Goal: Task Accomplishment & Management: Manage account settings

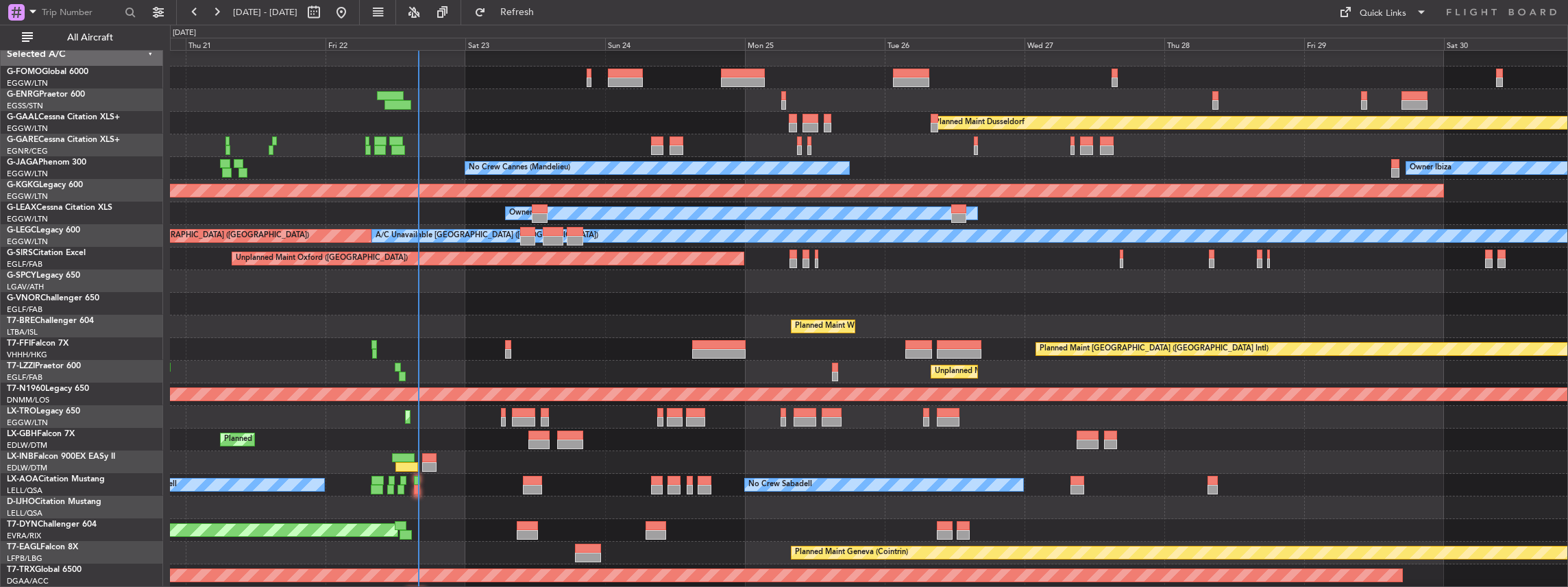
scroll to position [3, 0]
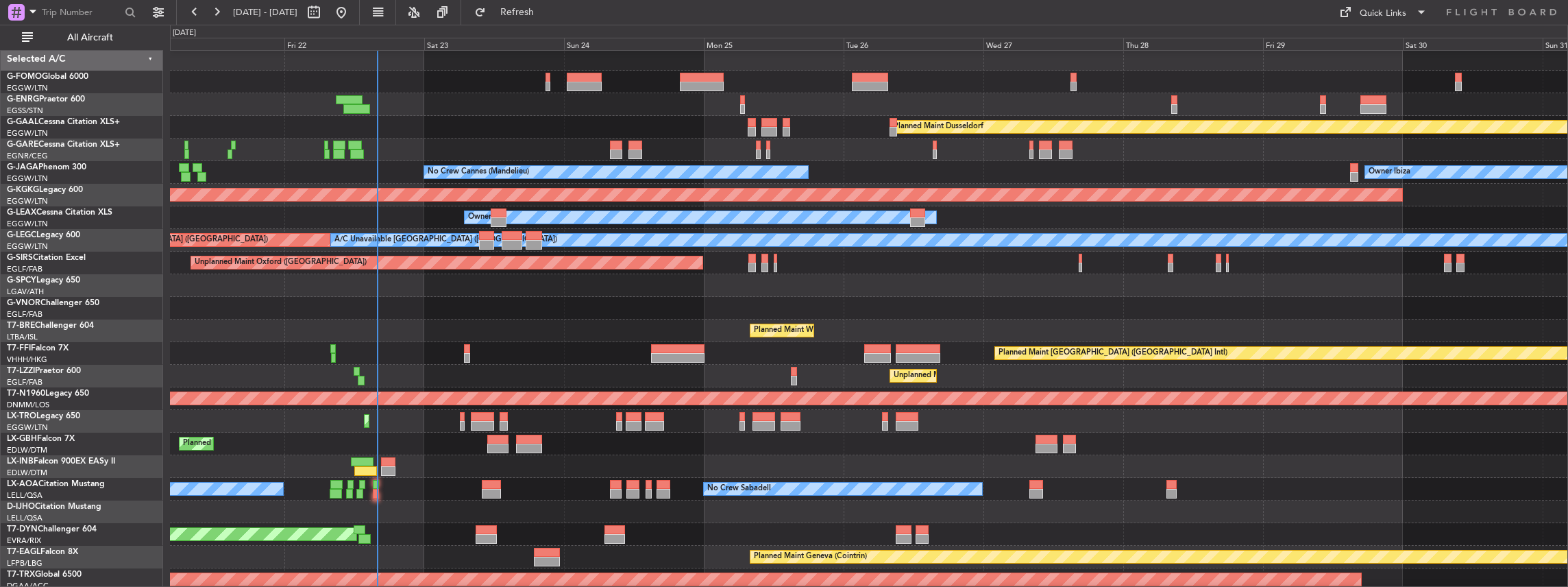
click at [751, 359] on div "Planned Maint [GEOGRAPHIC_DATA] ([GEOGRAPHIC_DATA] Intl)" at bounding box center [868, 353] width 1398 height 23
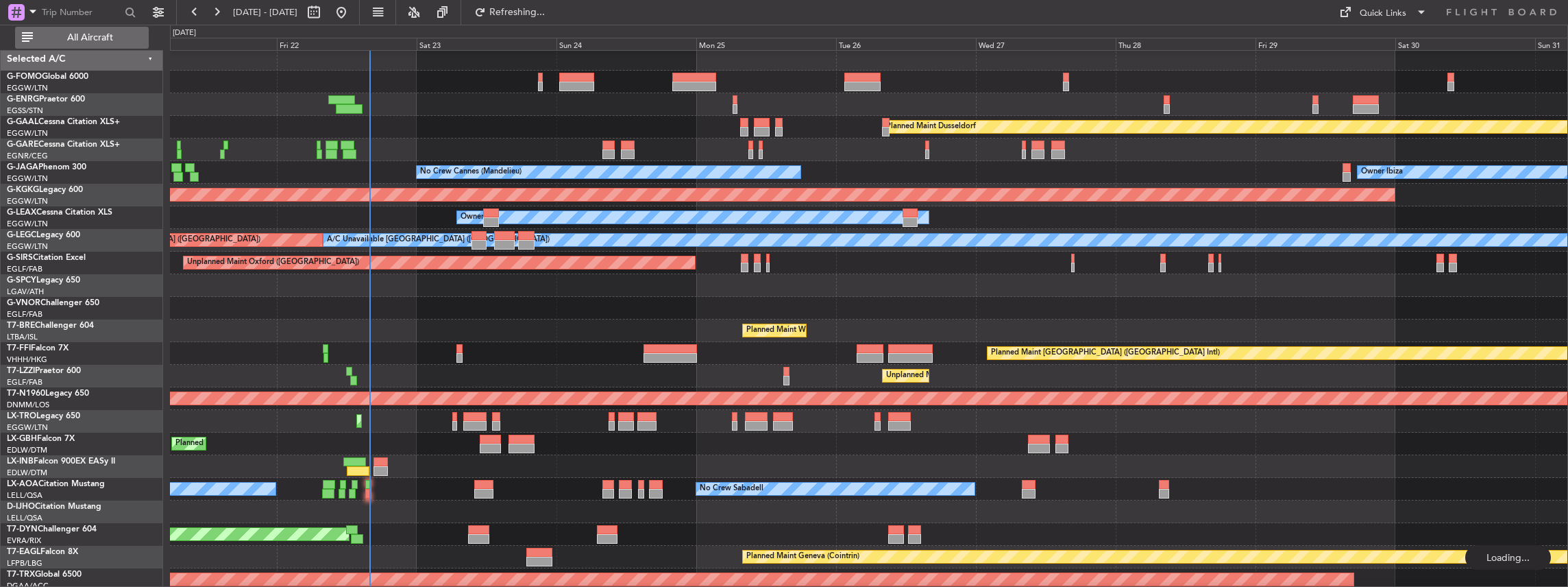
click at [113, 38] on span "All Aircraft" at bounding box center [90, 37] width 109 height 10
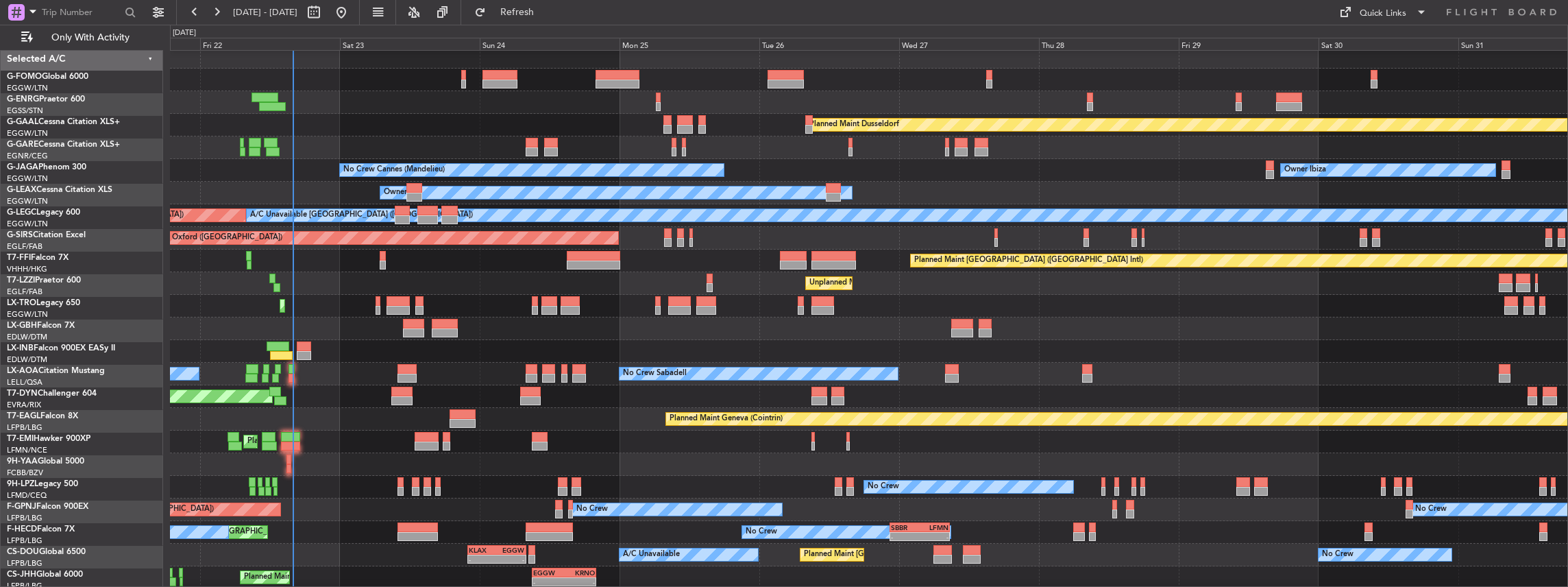
scroll to position [4, 0]
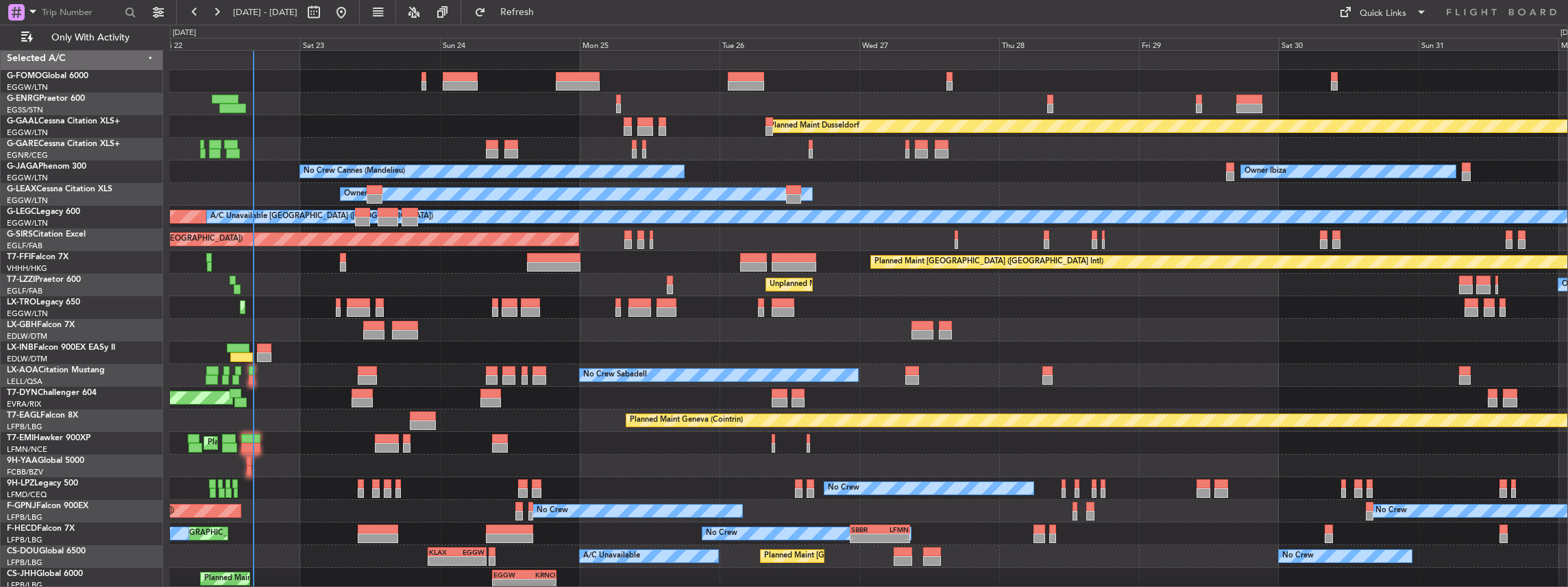
click at [816, 293] on div "Unplanned Maint [GEOGRAPHIC_DATA] ([GEOGRAPHIC_DATA]) Owner London ([GEOGRAPHIC…" at bounding box center [868, 284] width 1398 height 23
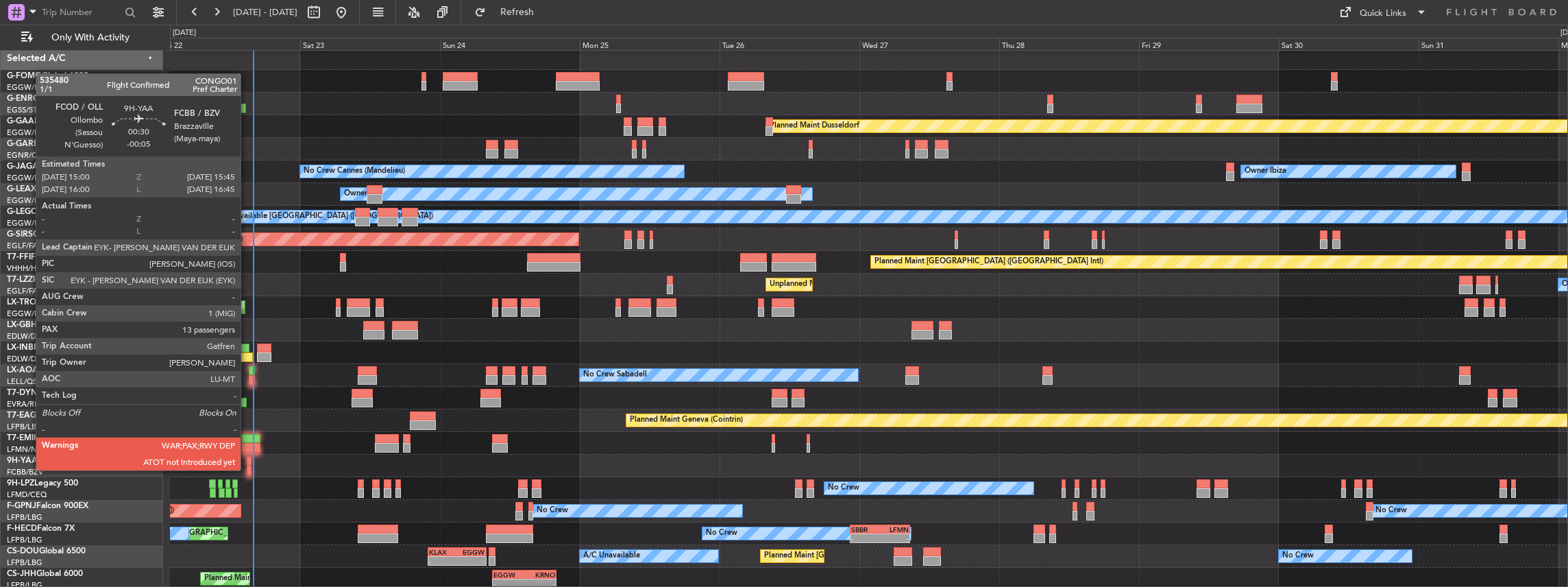
click at [248, 469] on div at bounding box center [249, 470] width 5 height 10
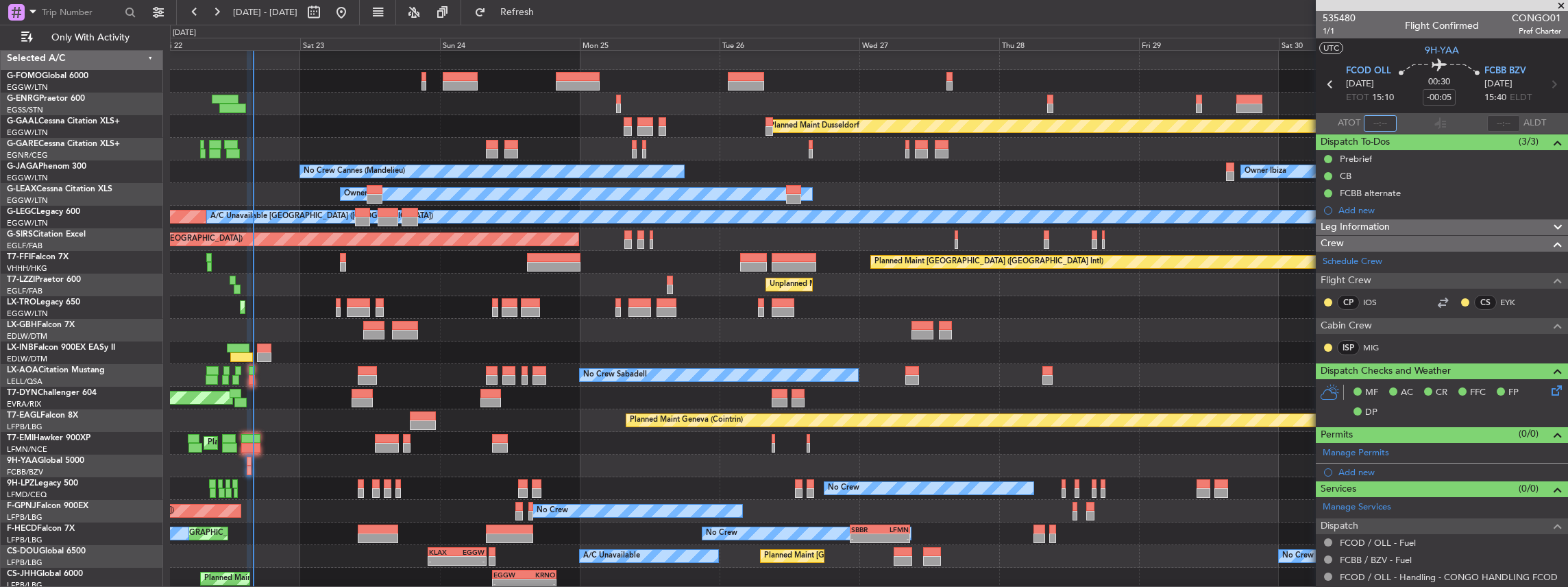
click at [1377, 123] on input "text" at bounding box center [1380, 123] width 33 height 16
type input "15:34"
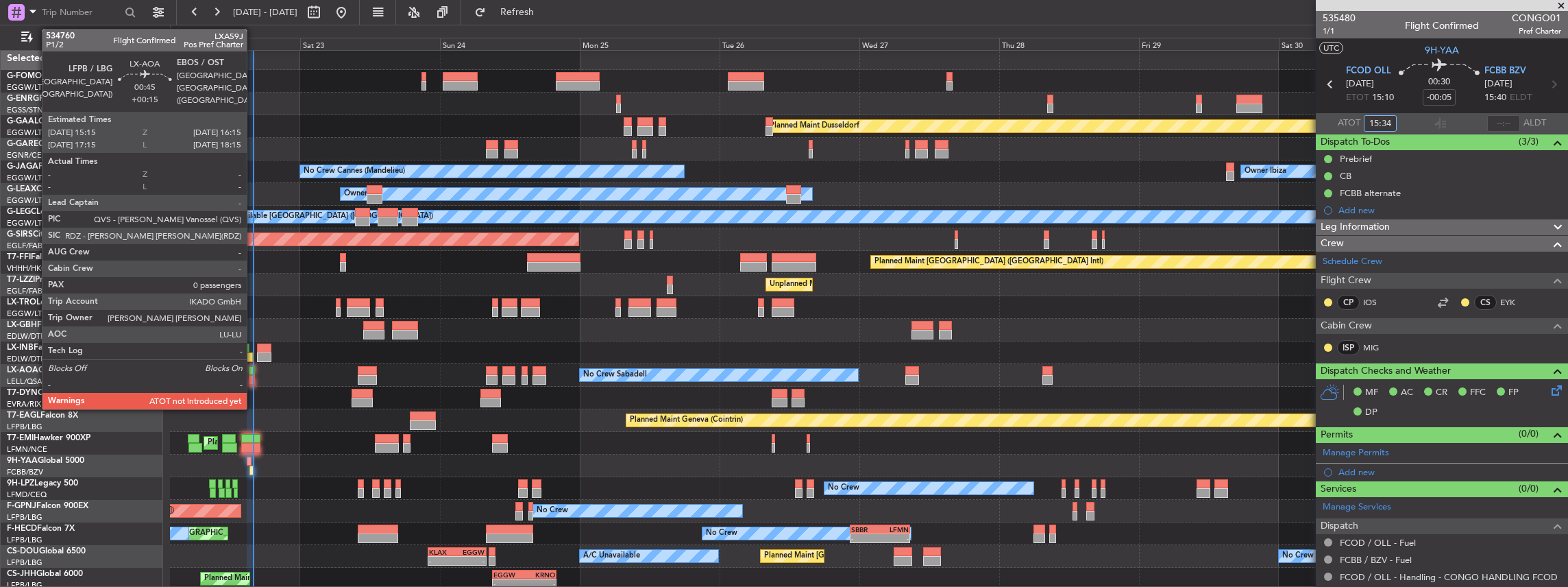
click at [253, 377] on div at bounding box center [251, 379] width 6 height 10
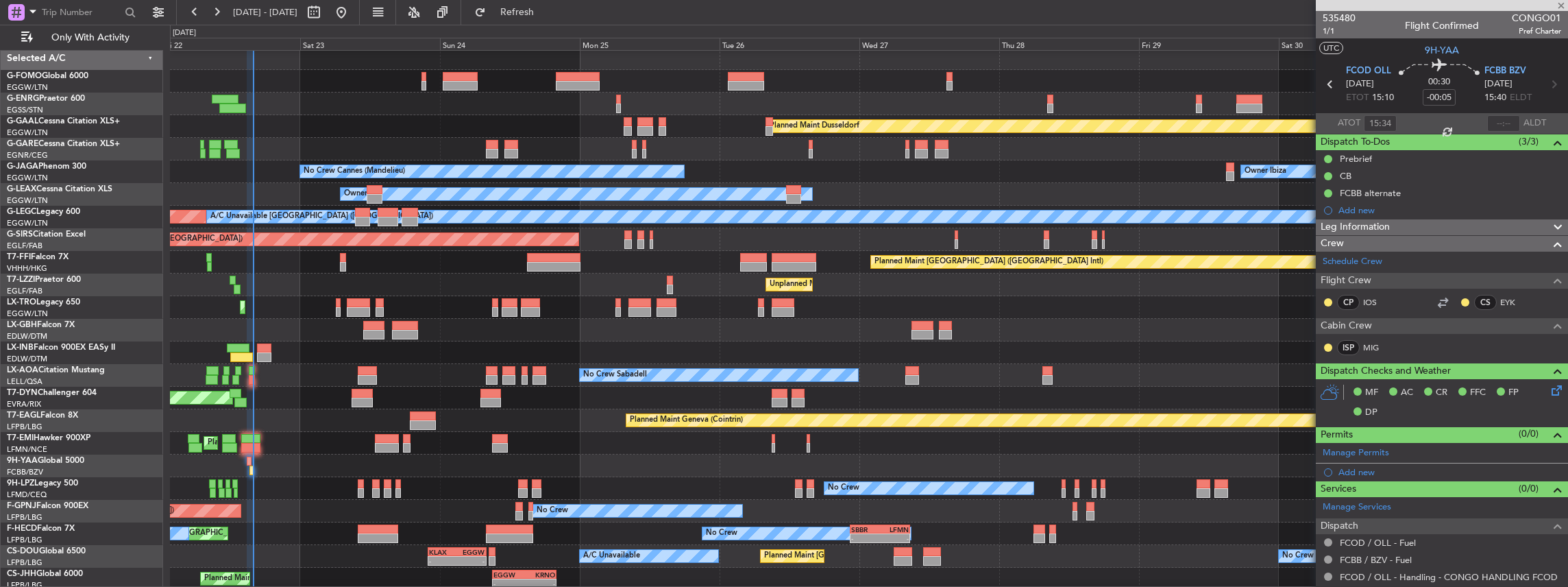
type input "+00:15"
type input "0"
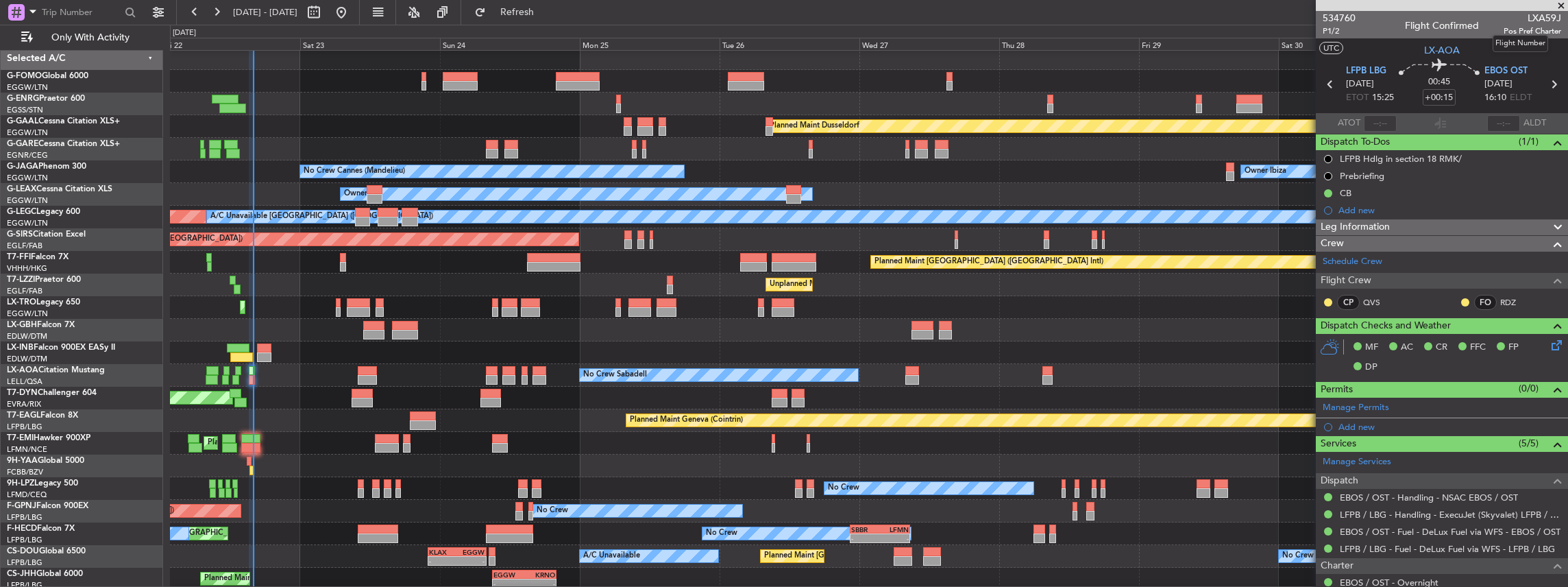
click at [1549, 15] on span "LXA59J" at bounding box center [1532, 18] width 57 height 15
copy span "LXA59J"
click at [1375, 117] on input "text" at bounding box center [1380, 123] width 33 height 16
click at [1406, 127] on section "ATOT 1546 ALDT" at bounding box center [1442, 123] width 252 height 21
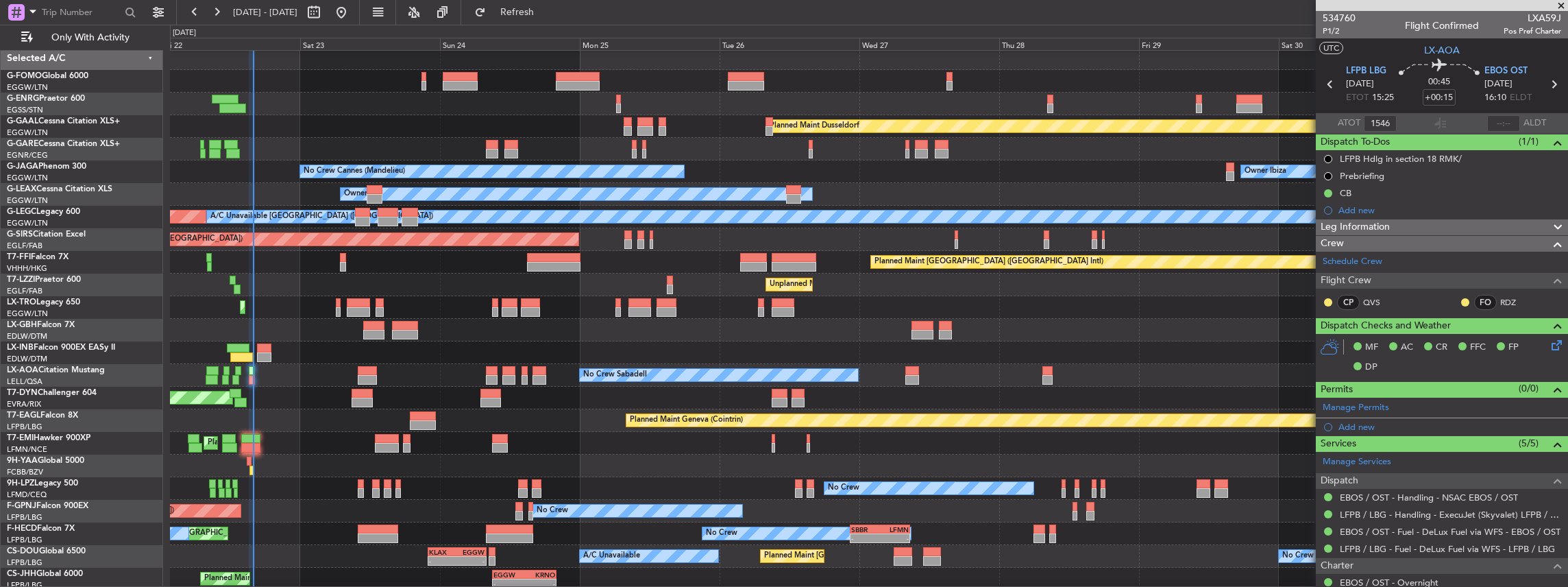
type input "15:46"
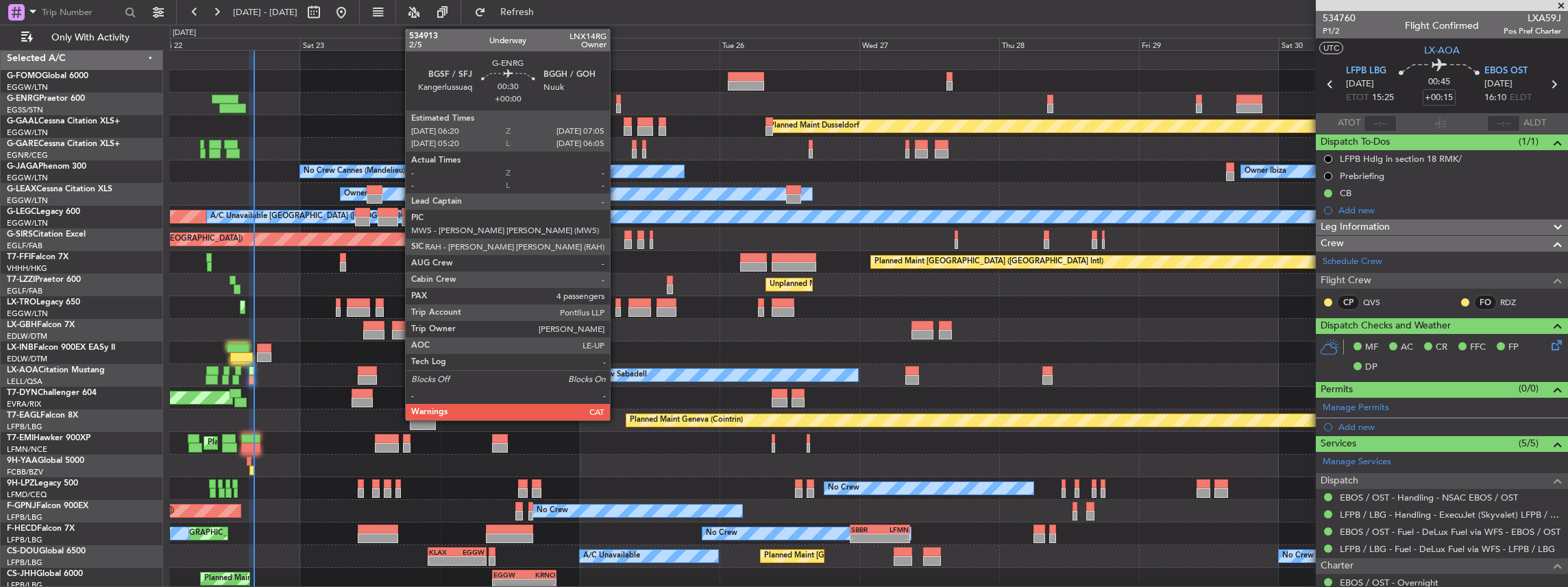
click at [617, 100] on div at bounding box center [618, 99] width 5 height 10
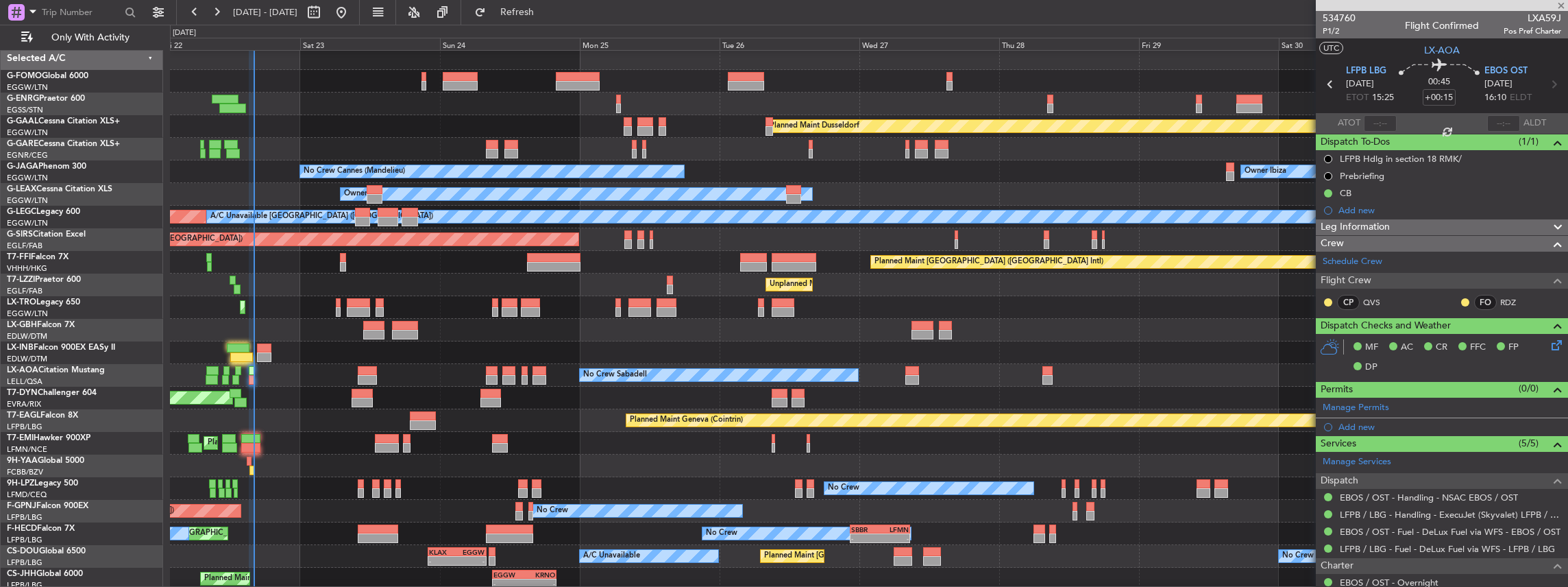
type input "4"
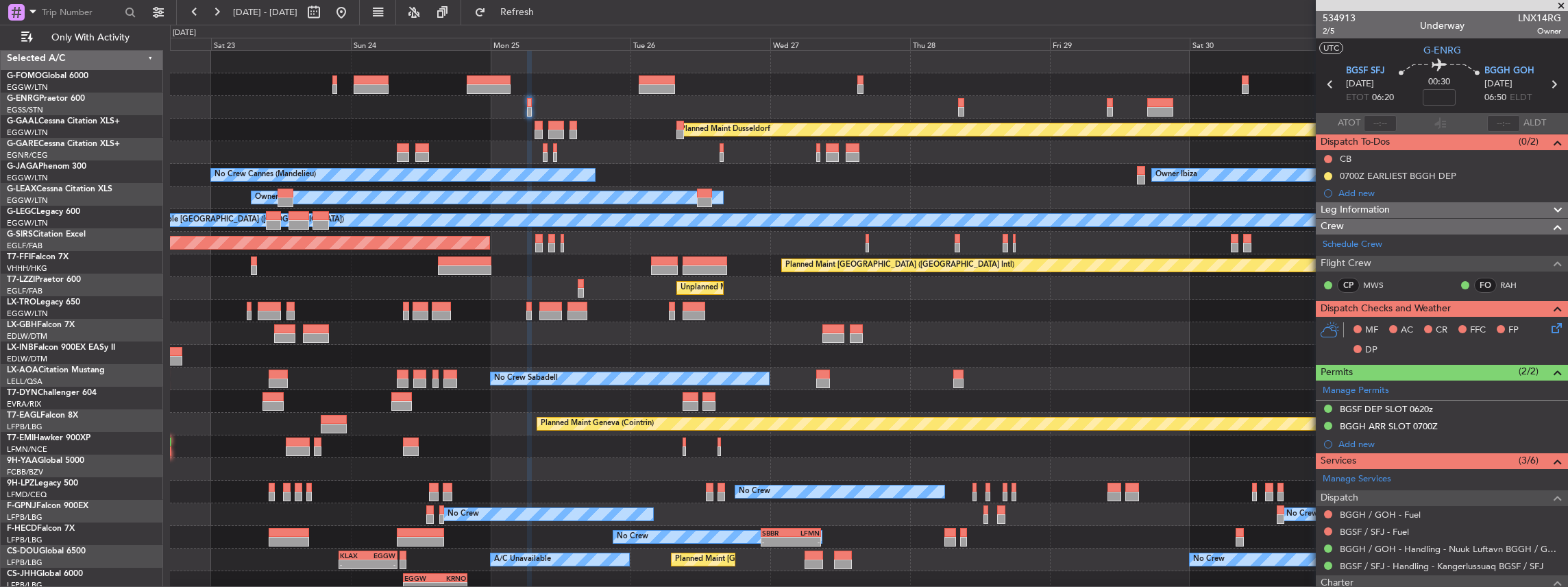
scroll to position [0, 0]
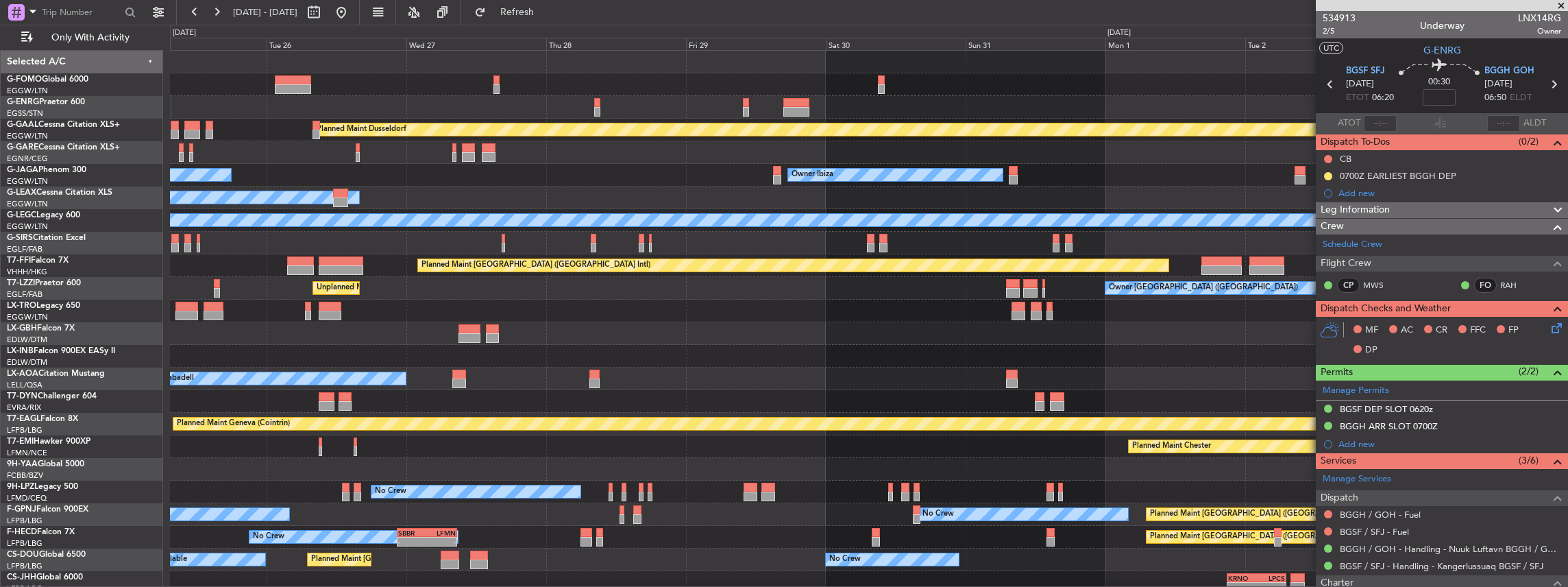
click at [692, 184] on div "No Crew Cannes (Mandelieu) Owner Ibiza Planned Maint [GEOGRAPHIC_DATA] ([GEOGRA…" at bounding box center [868, 175] width 1398 height 23
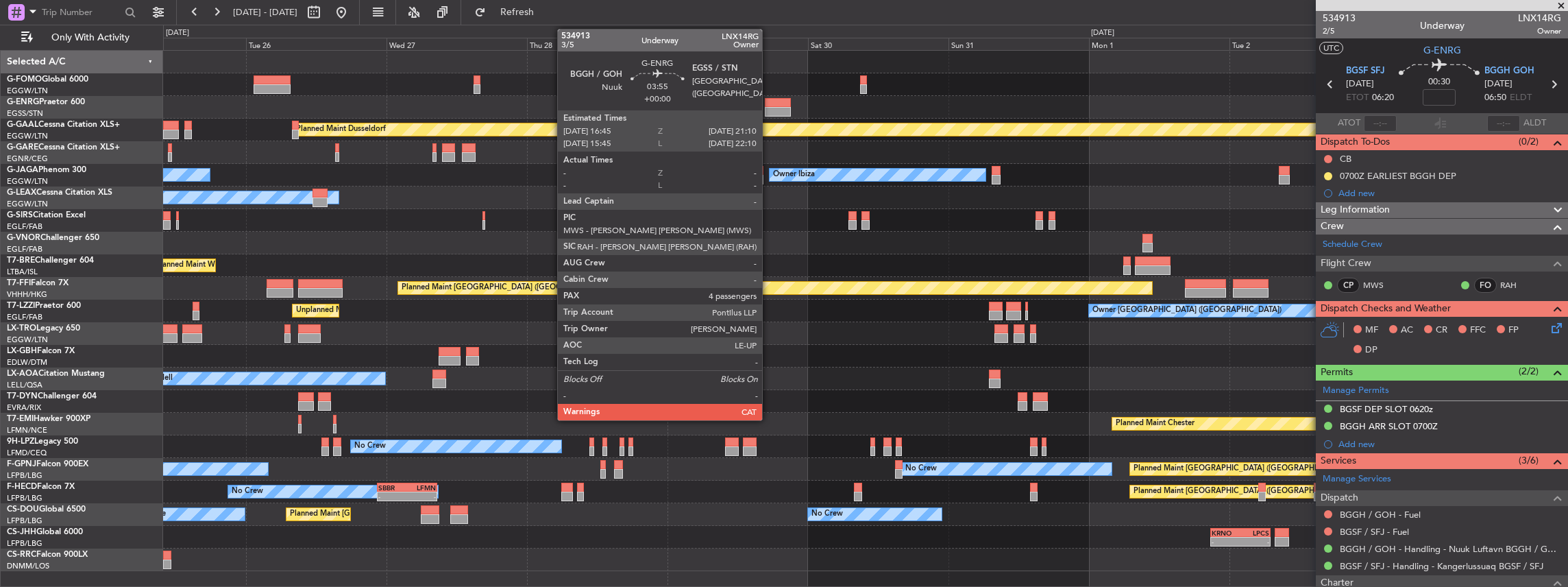
click at [769, 107] on div at bounding box center [778, 112] width 26 height 10
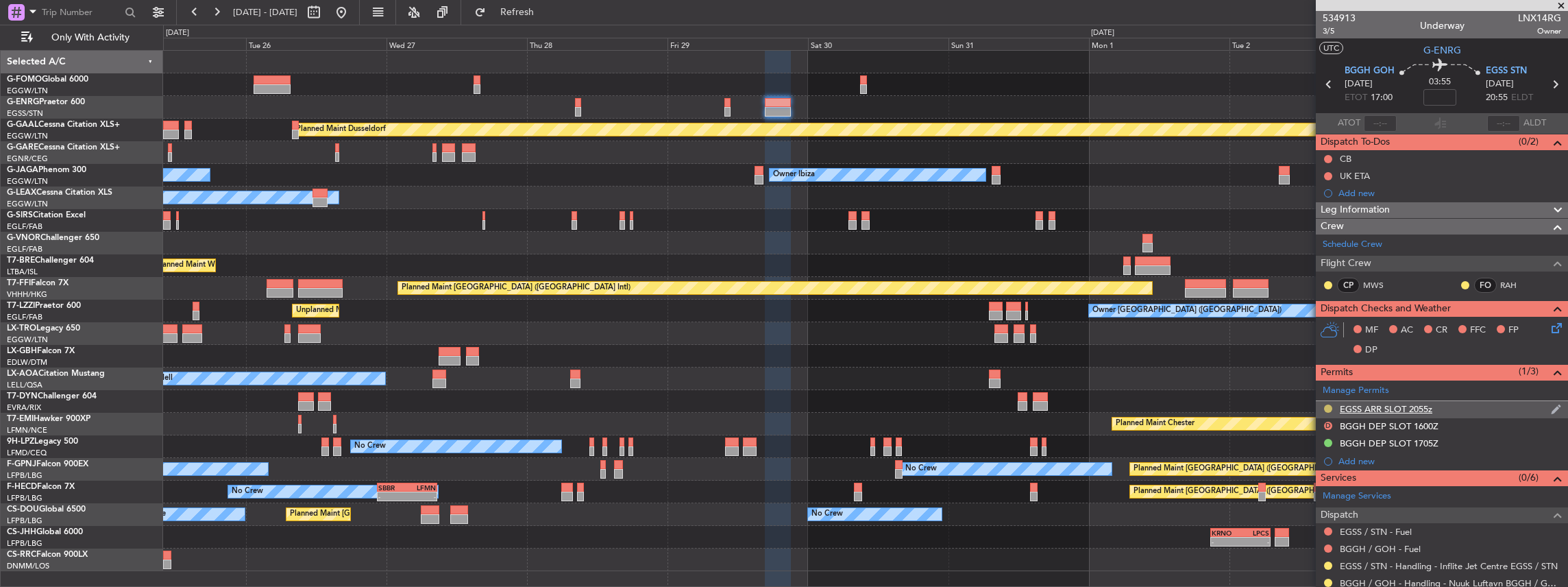
click at [1329, 406] on button at bounding box center [1328, 408] width 8 height 8
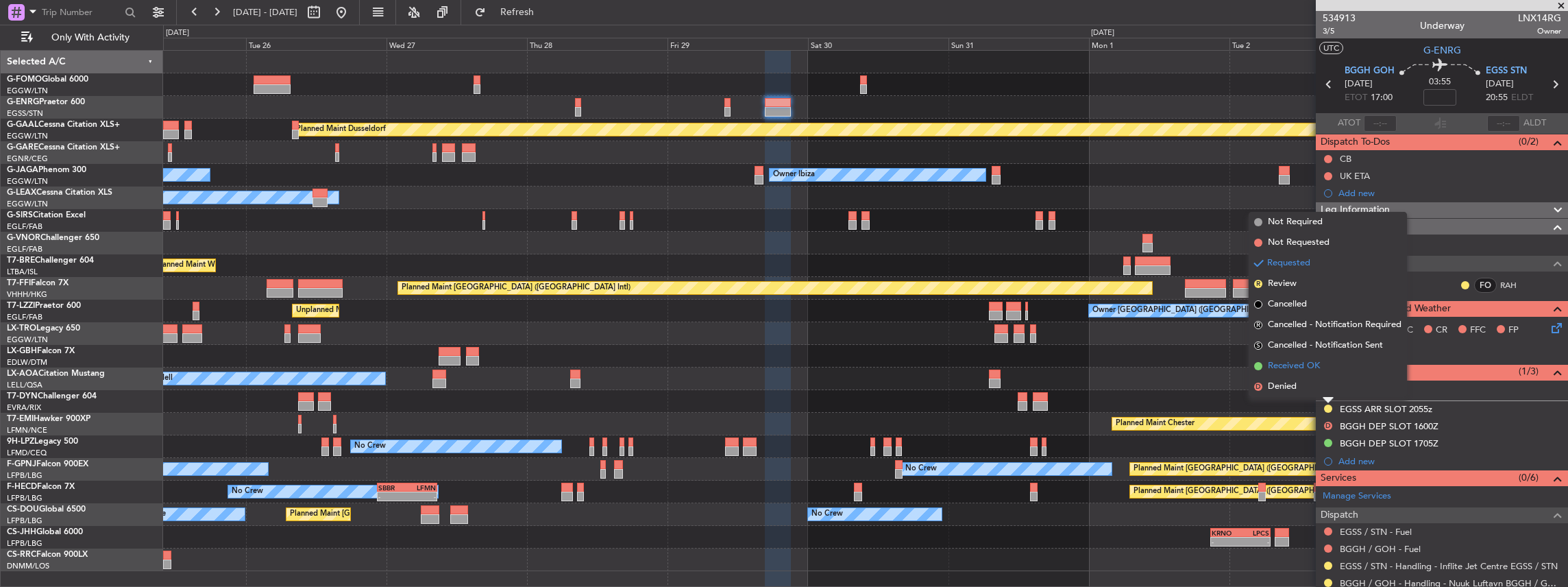
click at [1287, 367] on span "Received OK" at bounding box center [1293, 366] width 52 height 14
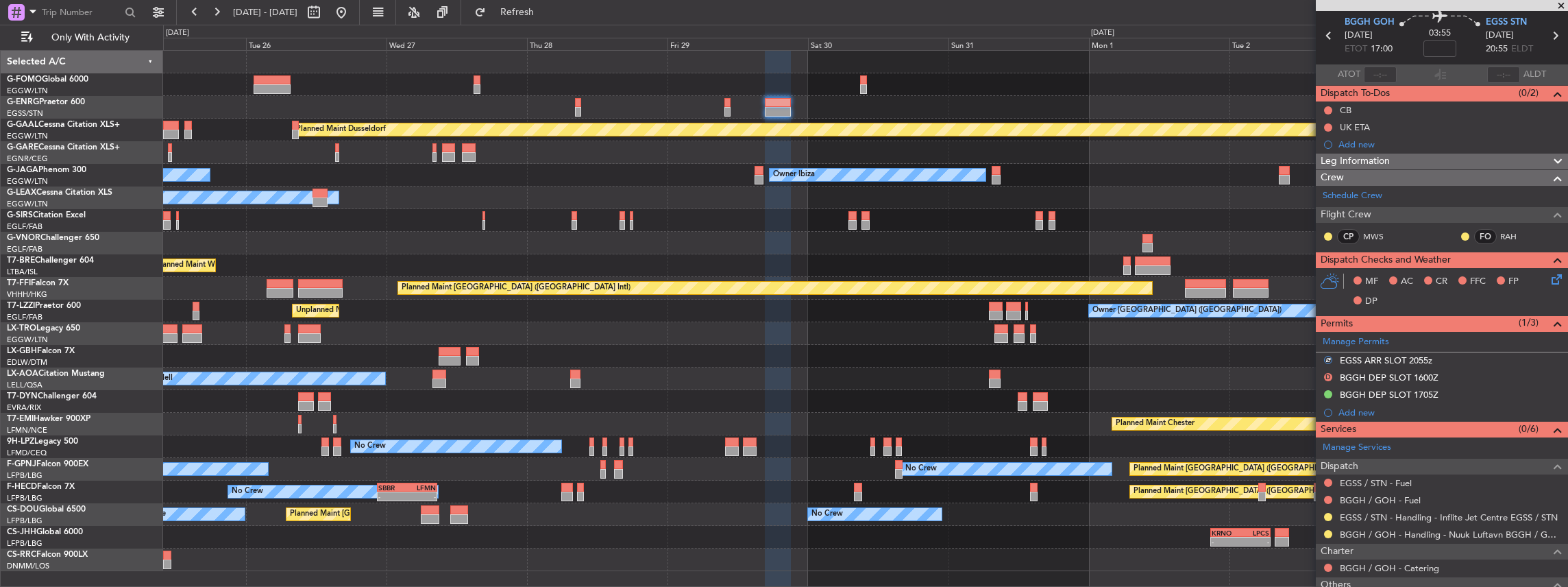
scroll to position [137, 0]
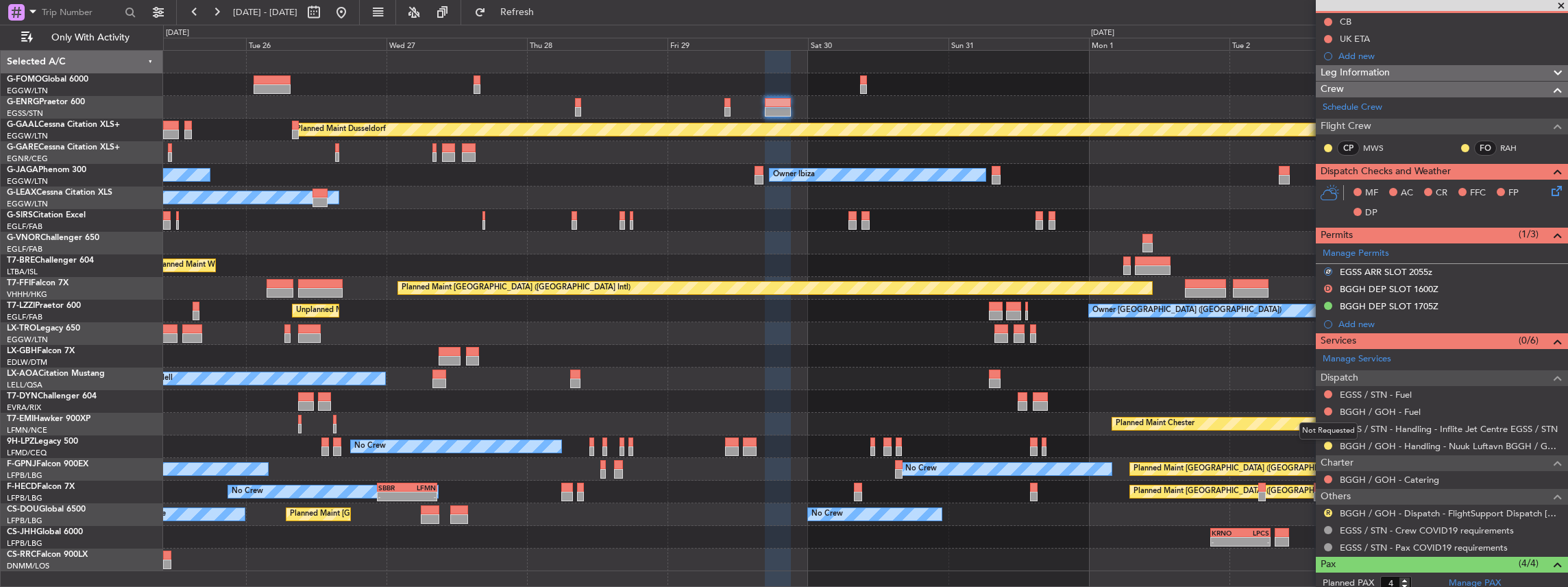
click at [1327, 425] on div "Not Requested" at bounding box center [1328, 430] width 58 height 17
click at [1327, 425] on button at bounding box center [1328, 428] width 8 height 8
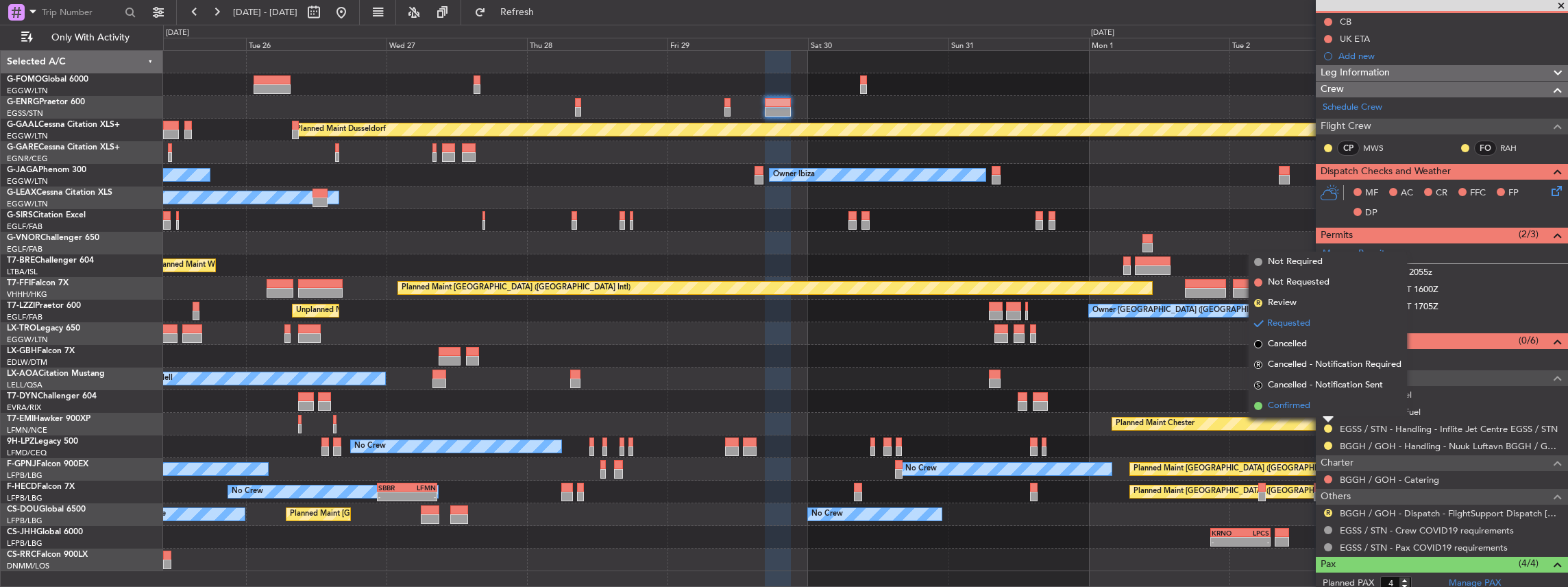
click at [1289, 408] on span "Confirmed" at bounding box center [1289, 406] width 43 height 14
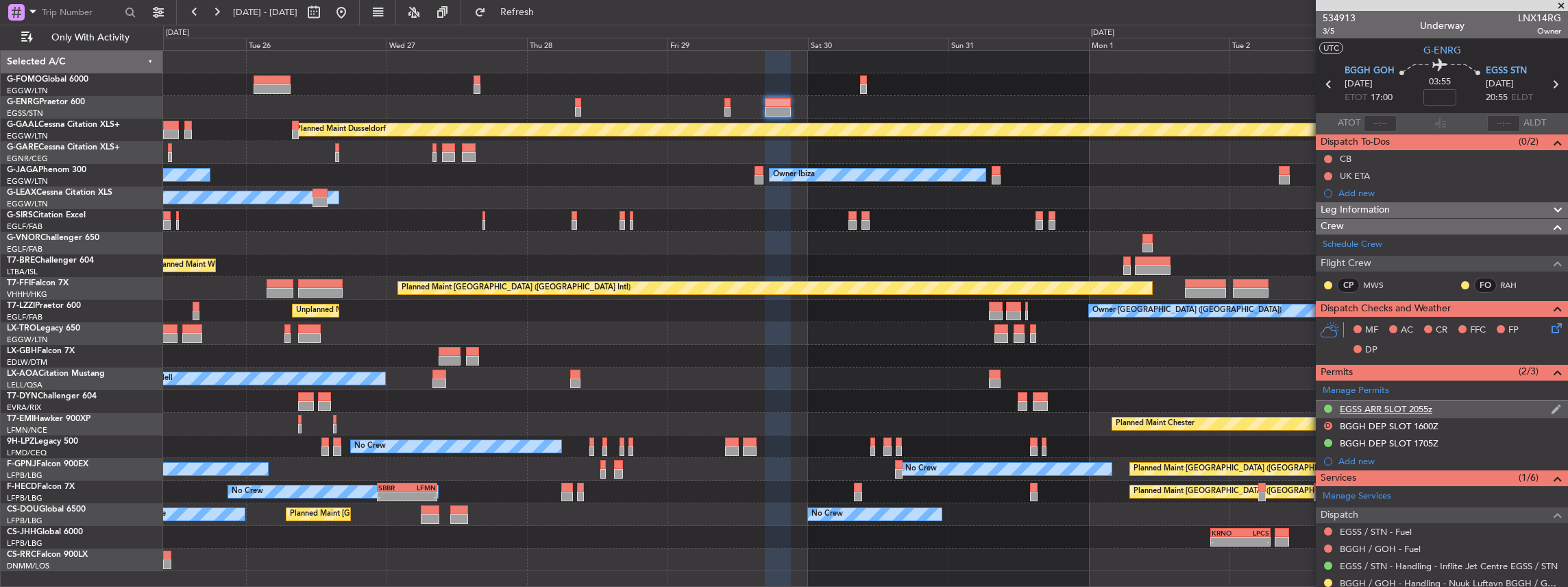
scroll to position [182, 0]
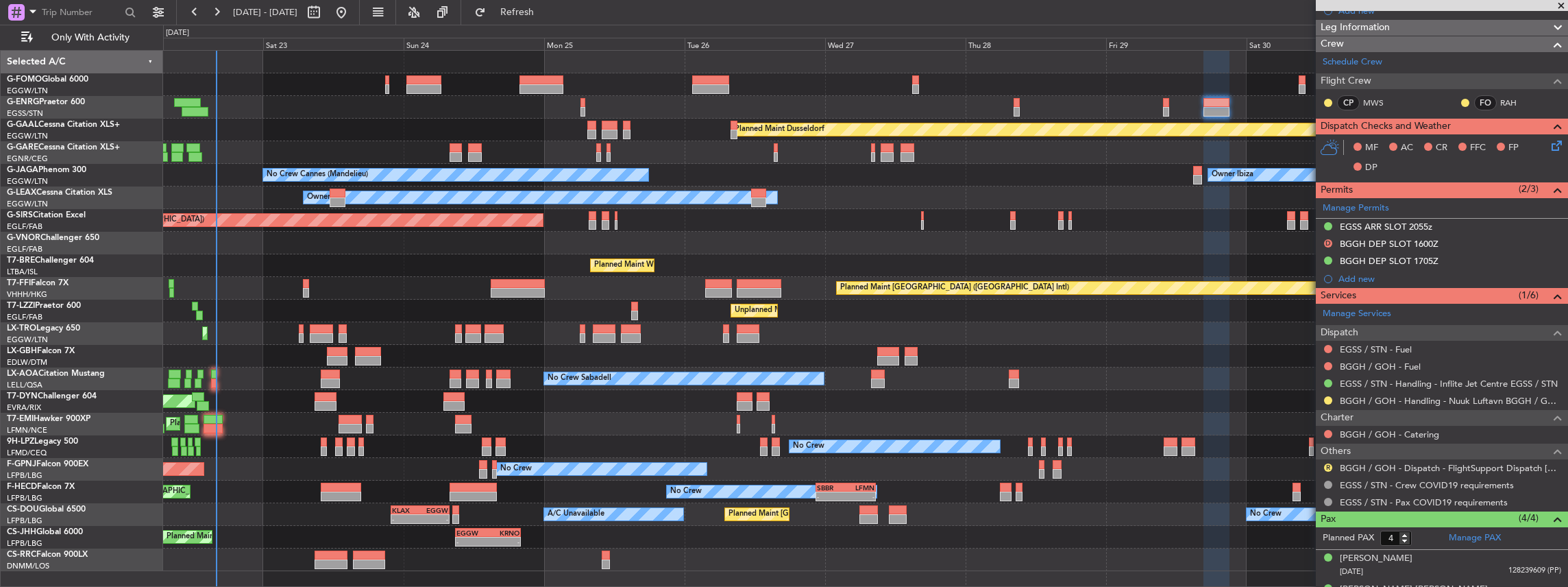
click at [727, 390] on div "Planned Maint [GEOGRAPHIC_DATA]-[GEOGRAPHIC_DATA]" at bounding box center [866, 401] width 1405 height 23
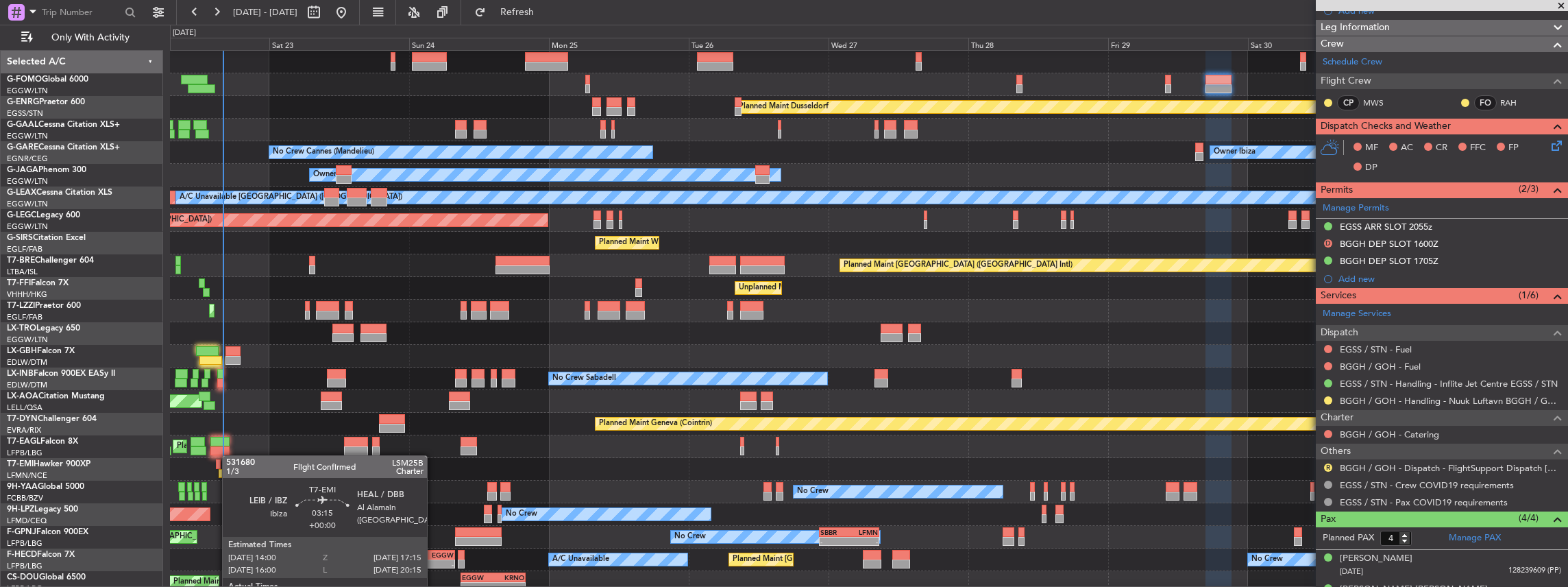
scroll to position [26, 0]
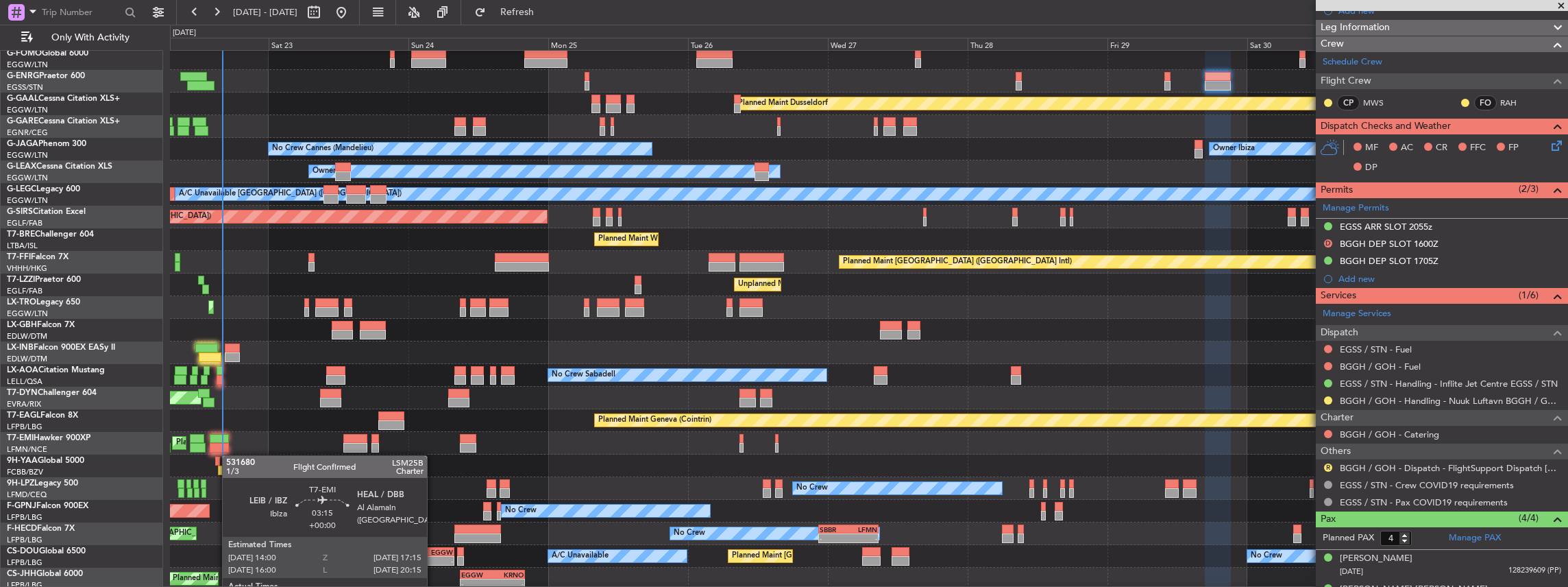
click at [228, 446] on div at bounding box center [219, 447] width 19 height 10
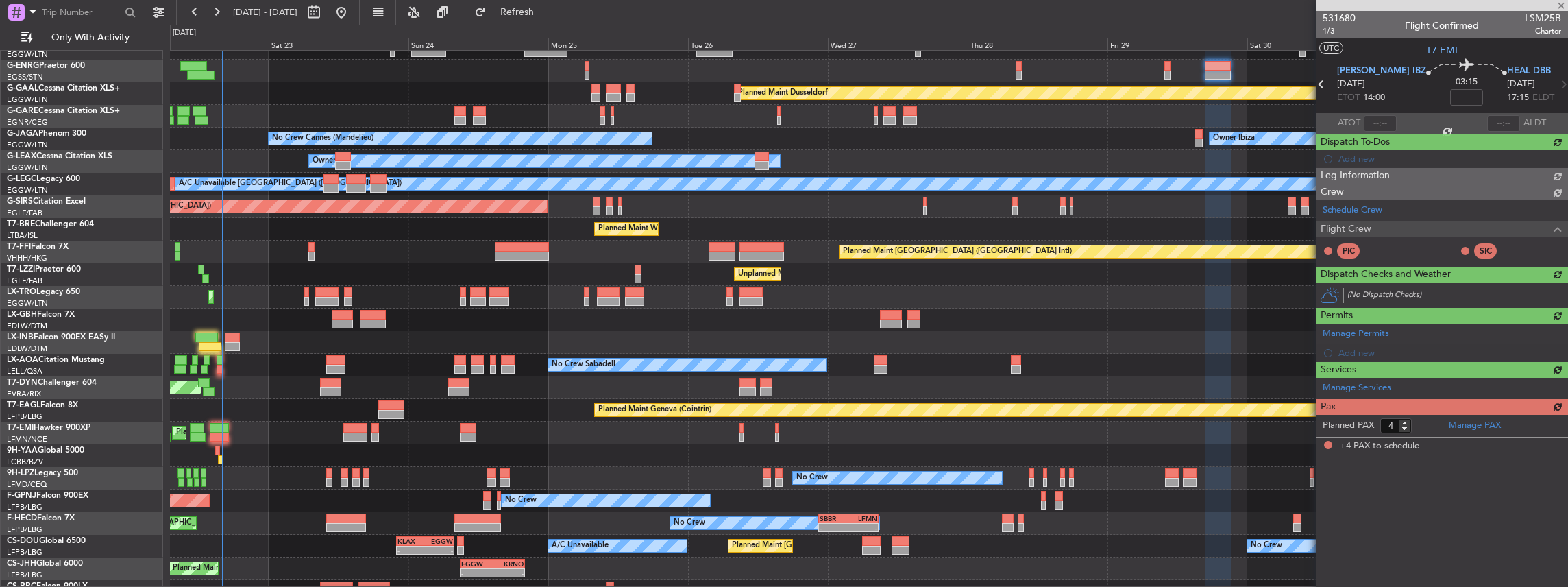
scroll to position [0, 0]
click at [260, 399] on div "Planned Maint Geneva (Cointrin)" at bounding box center [868, 410] width 1398 height 23
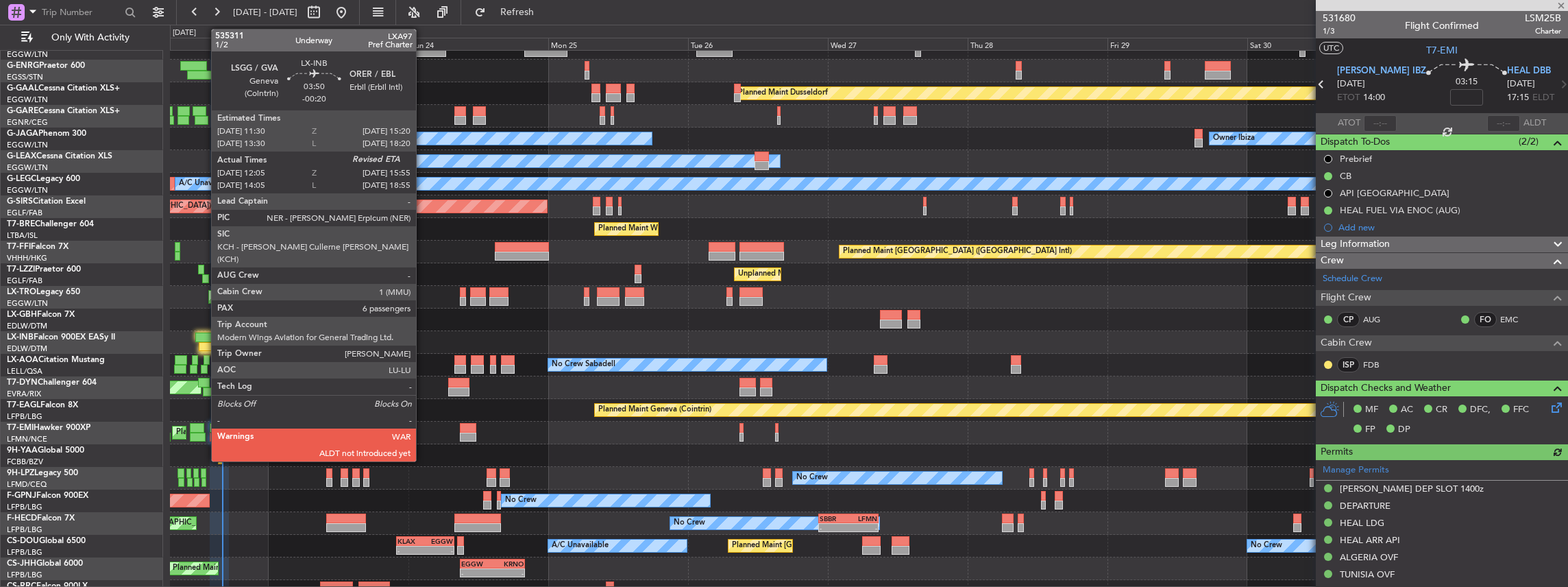
click at [205, 342] on div at bounding box center [210, 347] width 23 height 10
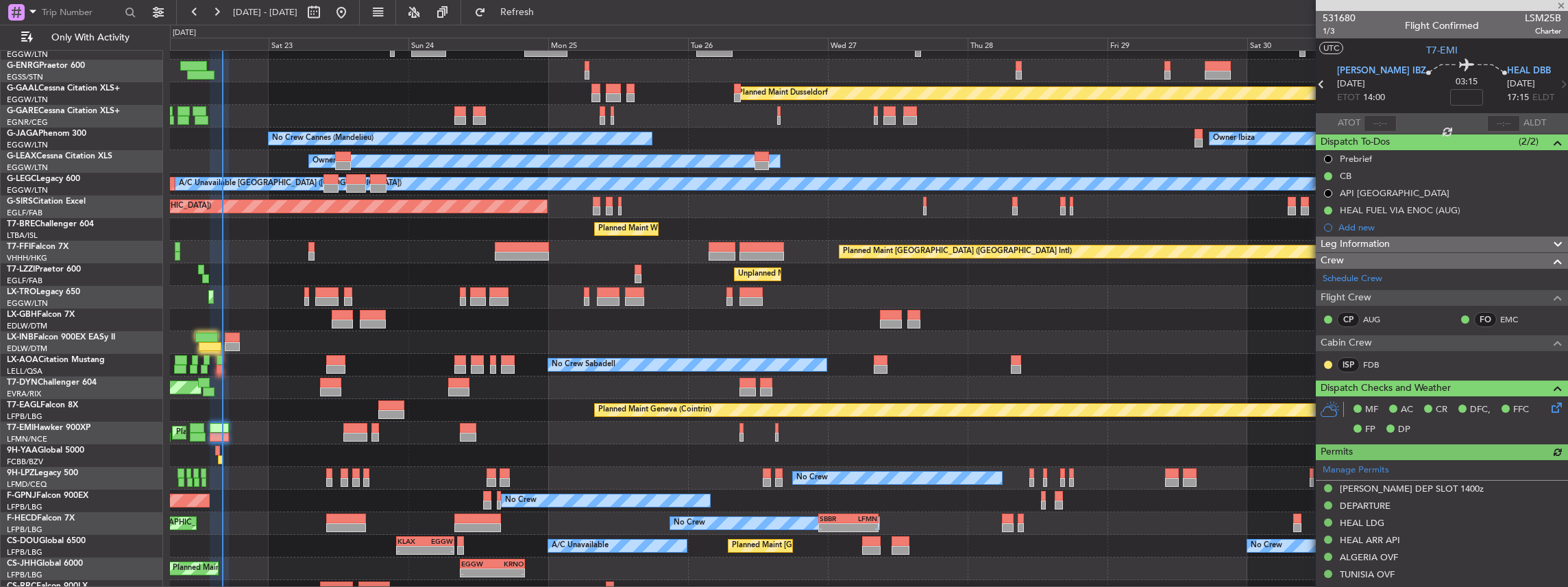
type input "-00:20"
type input "12:05"
type input "6"
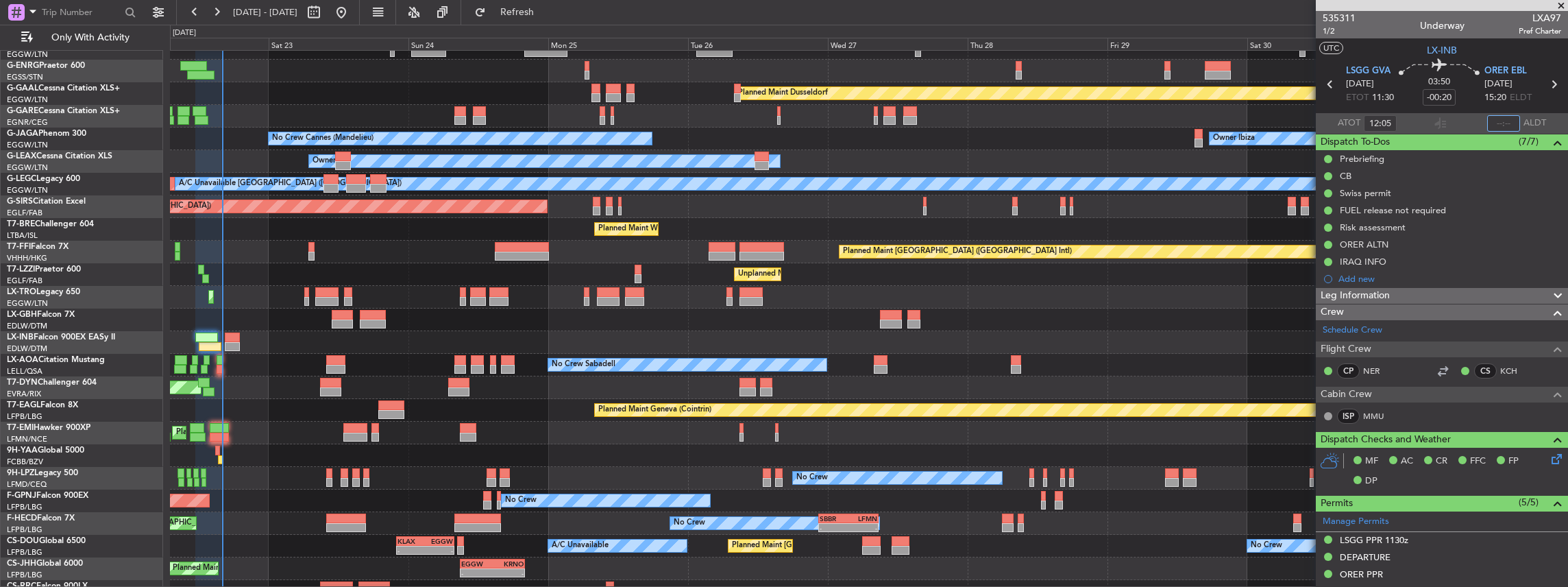
click at [1504, 123] on input "text" at bounding box center [1504, 123] width 33 height 16
type input "15:59"
click at [546, 15] on span "Refresh" at bounding box center [517, 12] width 57 height 10
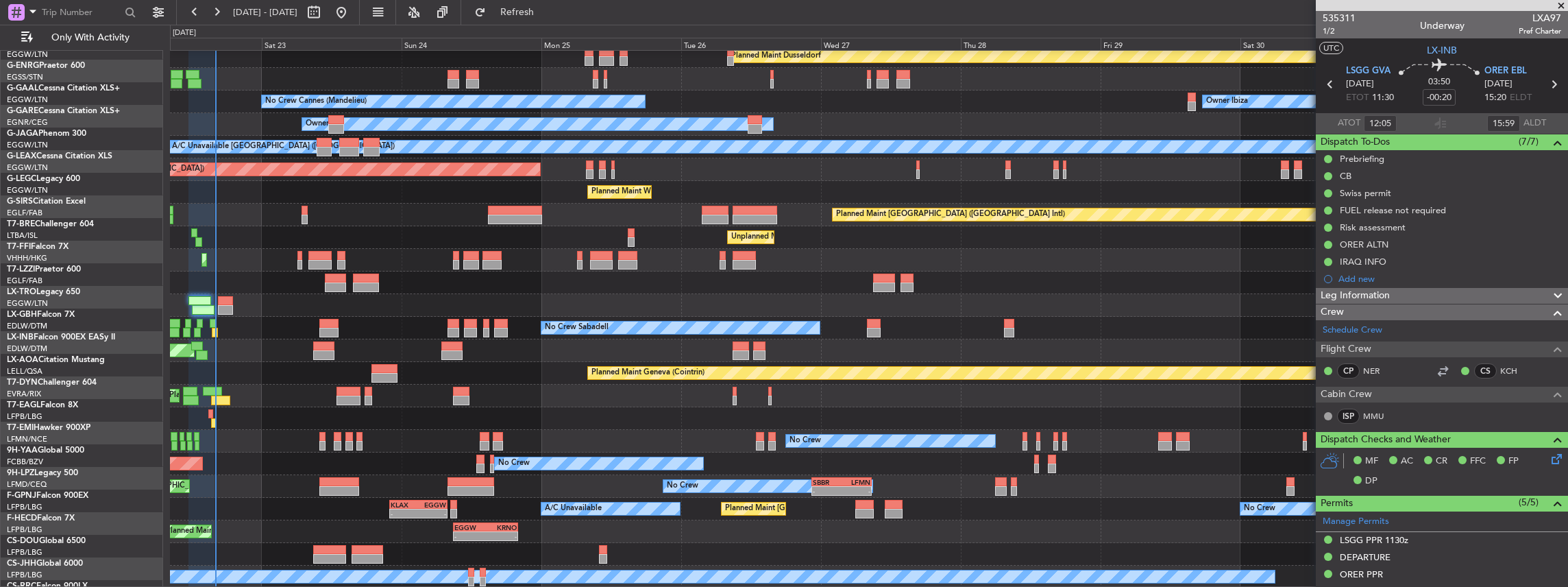
scroll to position [73, 0]
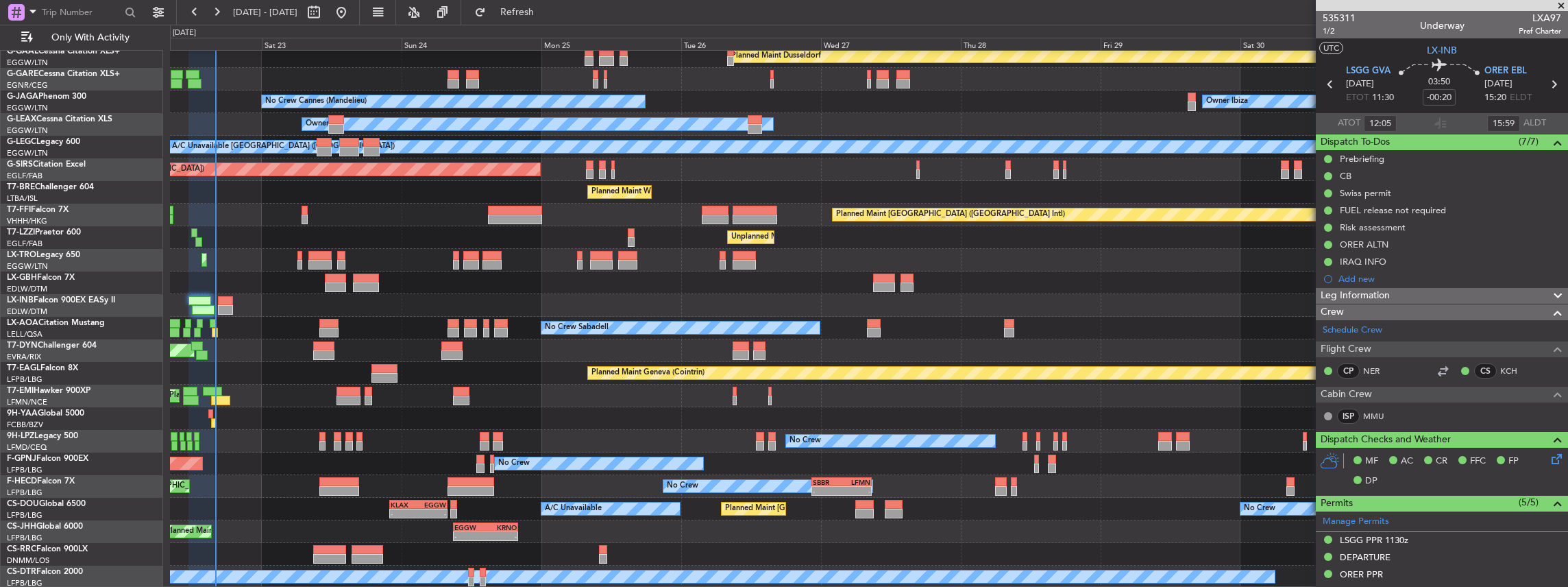
click at [363, 392] on div "Planned Maint Dusseldorf Unplanned Maint Chester No Crew Cannes (Mandelieu) Own…" at bounding box center [868, 282] width 1398 height 611
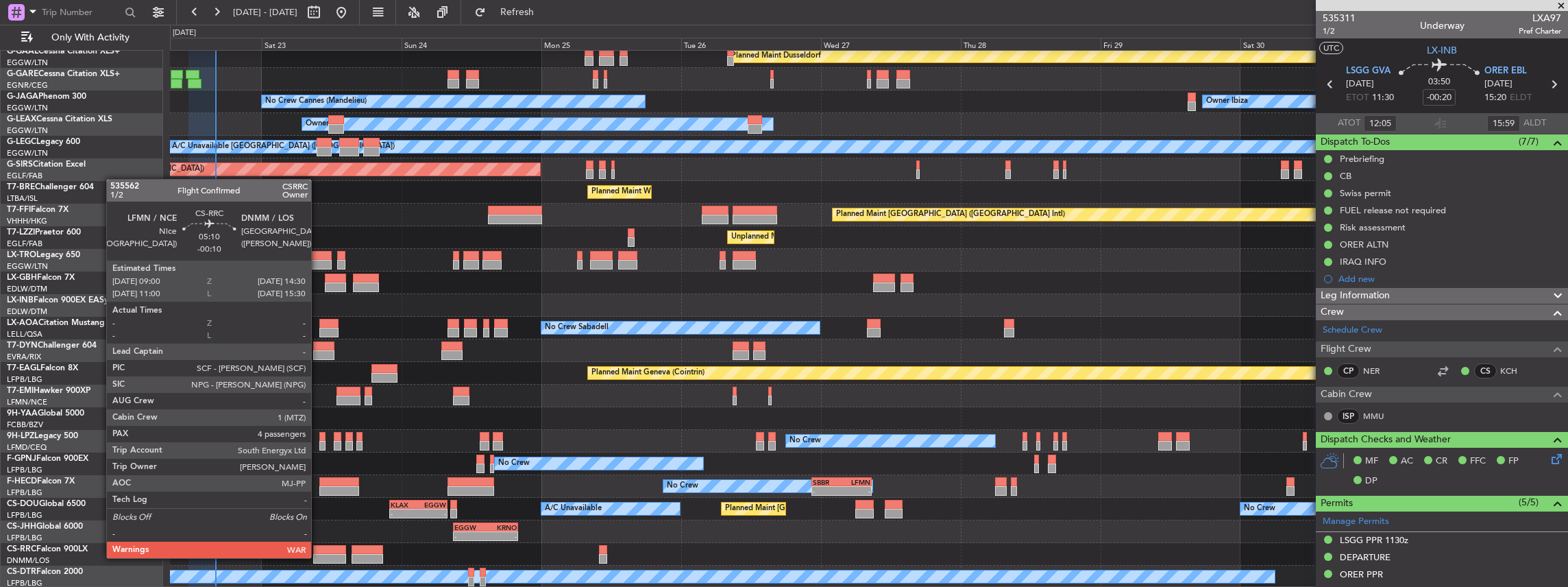
click at [318, 556] on div at bounding box center [328, 558] width 32 height 10
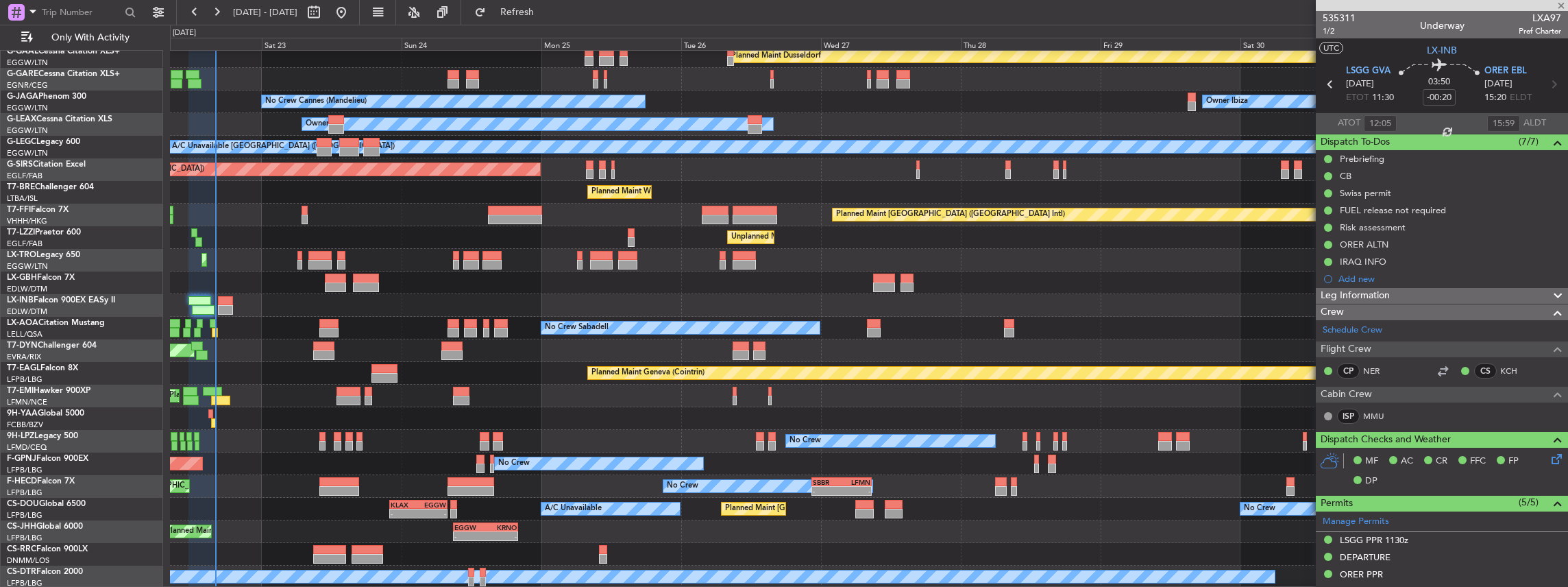
type input "-00:10"
type input "4"
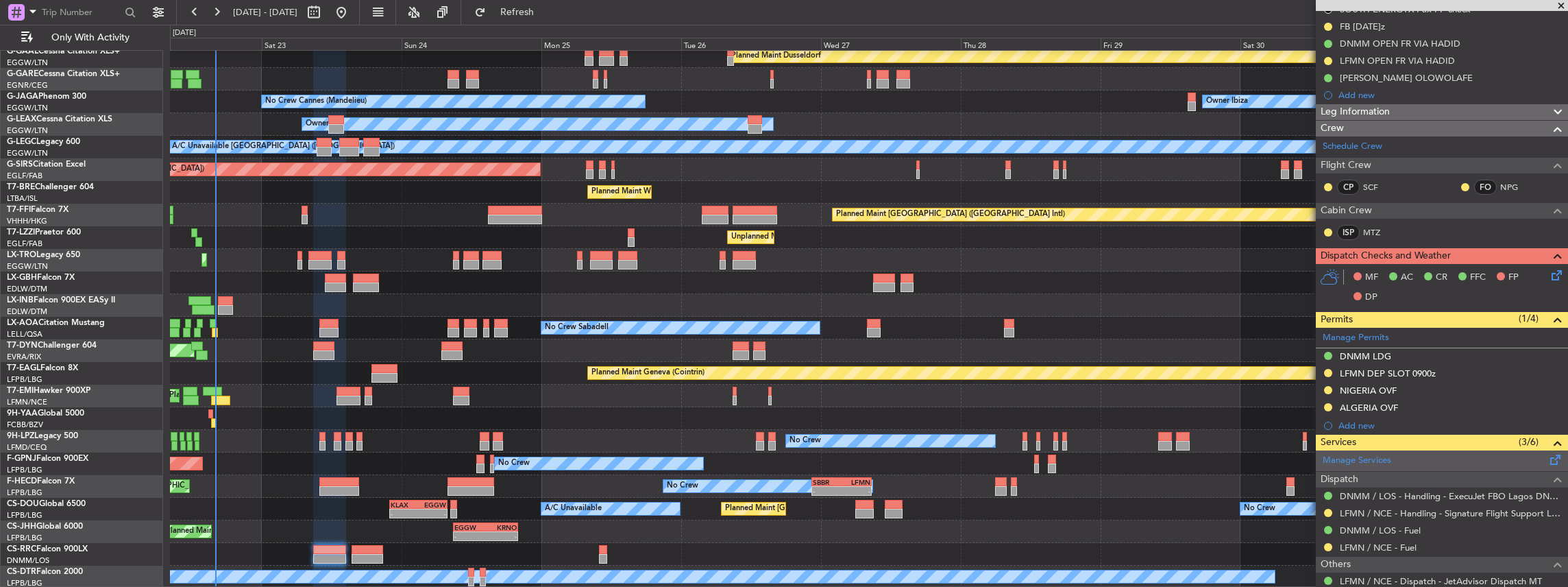
scroll to position [229, 0]
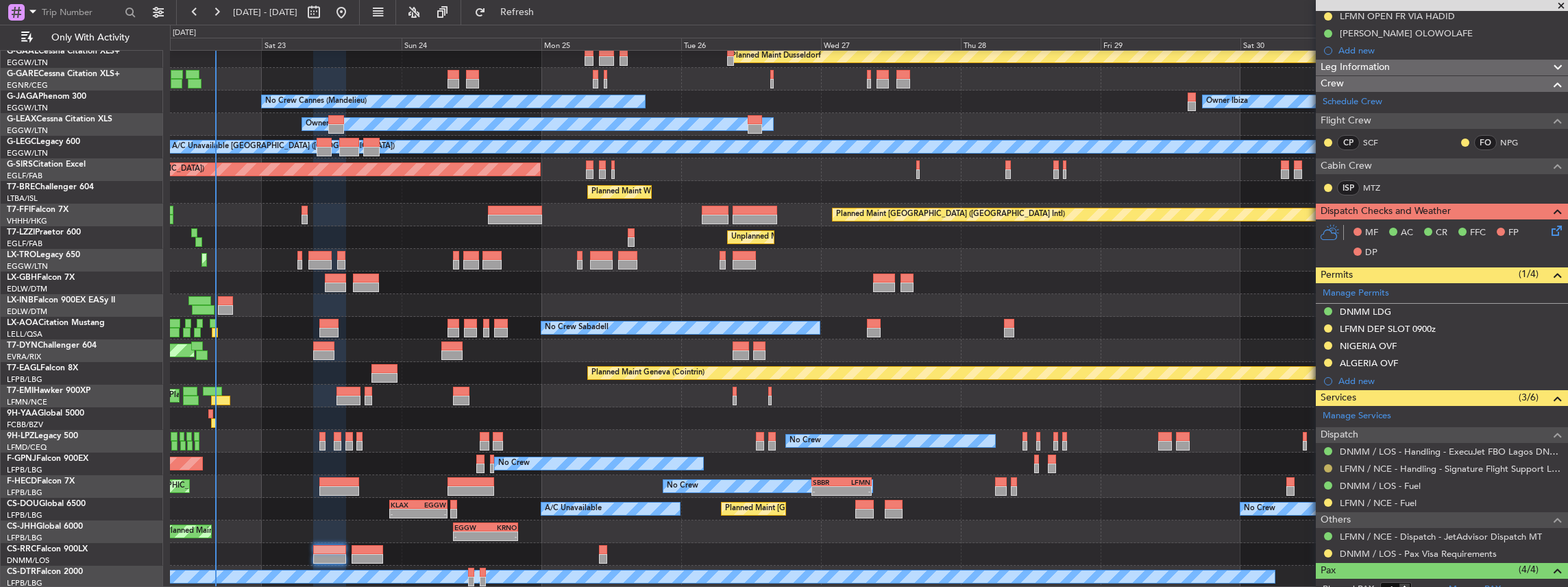
click at [1328, 467] on button at bounding box center [1328, 467] width 8 height 8
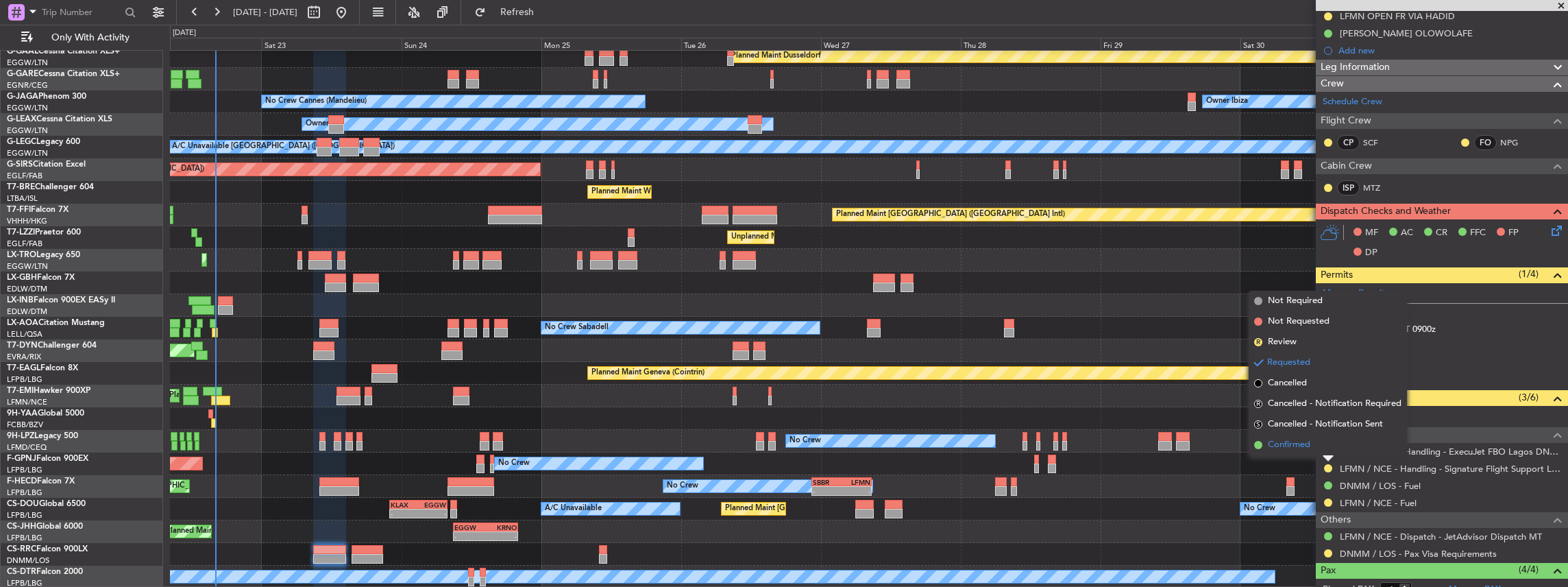
click at [1309, 450] on span "Confirmed" at bounding box center [1289, 445] width 43 height 14
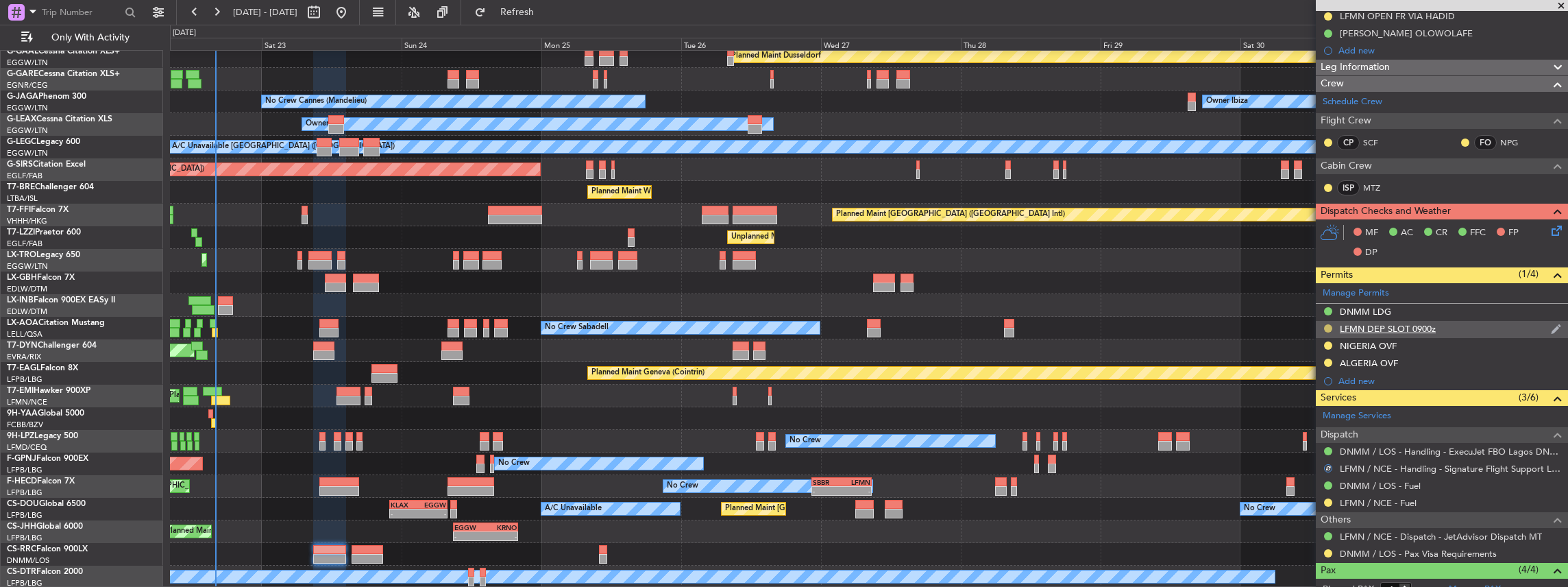
click at [1328, 326] on button at bounding box center [1328, 328] width 8 height 8
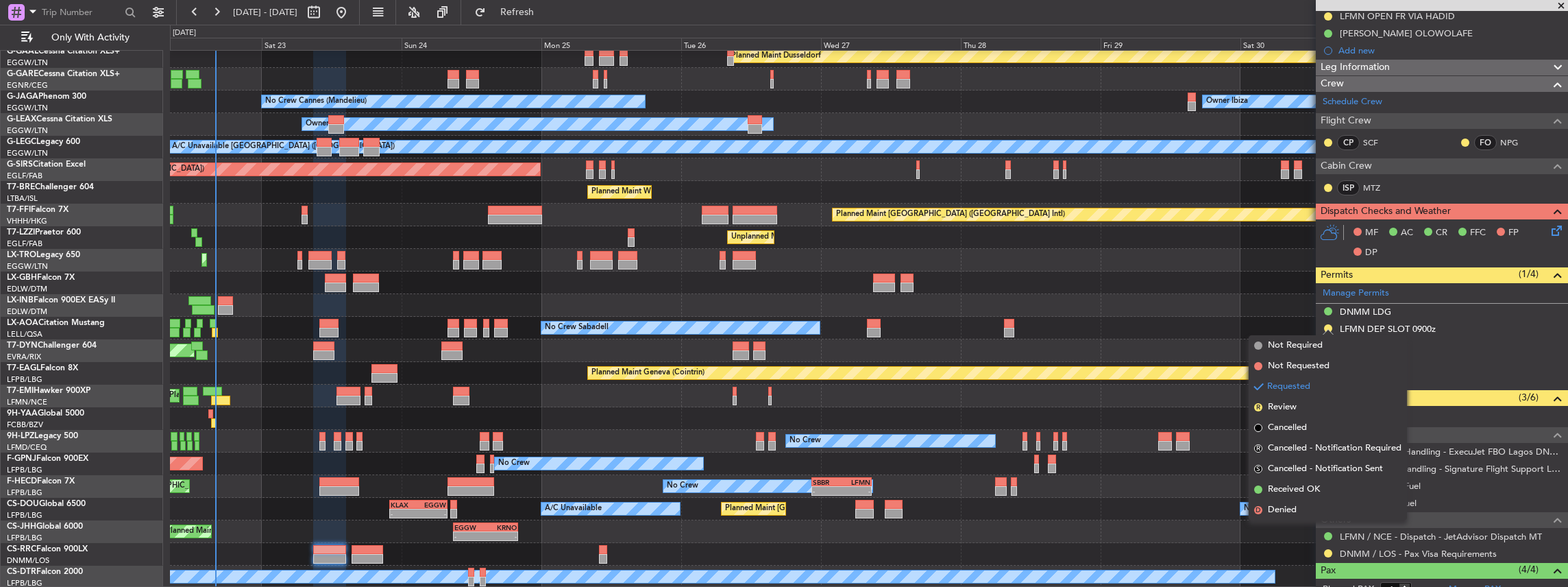
drag, startPoint x: 1295, startPoint y: 488, endPoint x: 1358, endPoint y: 437, distance: 81.1
click at [1295, 488] on span "Received OK" at bounding box center [1293, 489] width 52 height 14
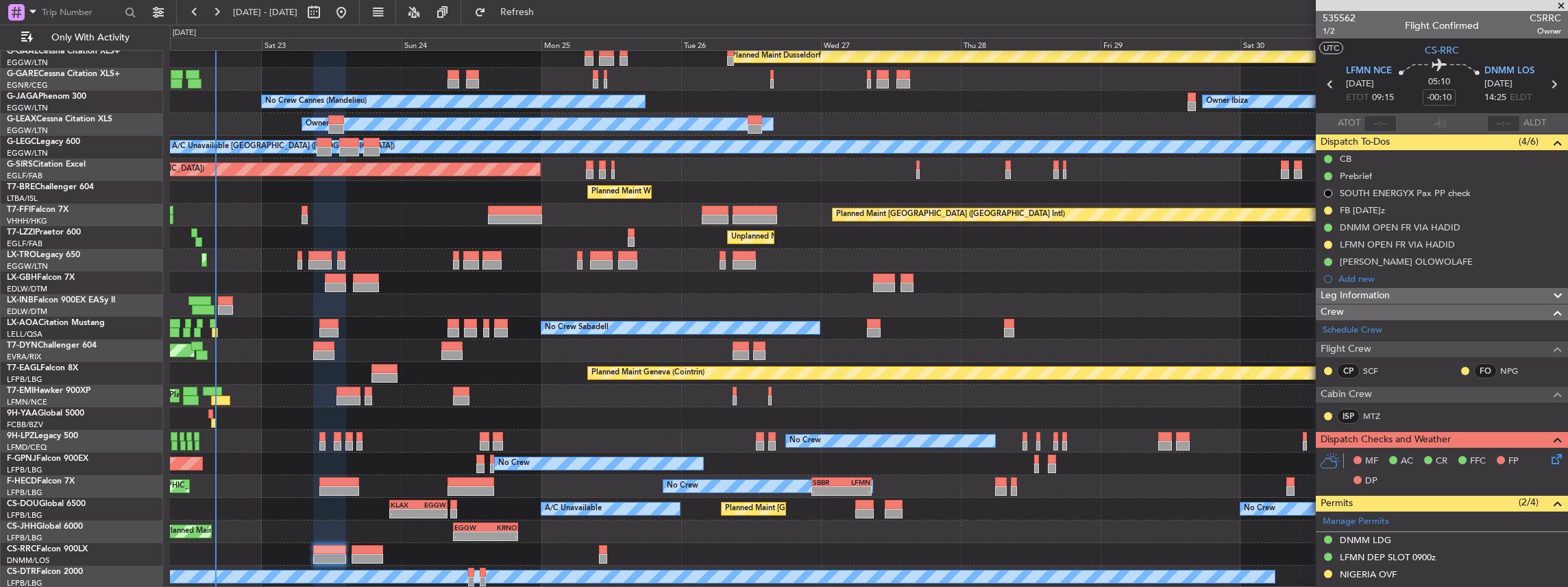
scroll to position [182, 0]
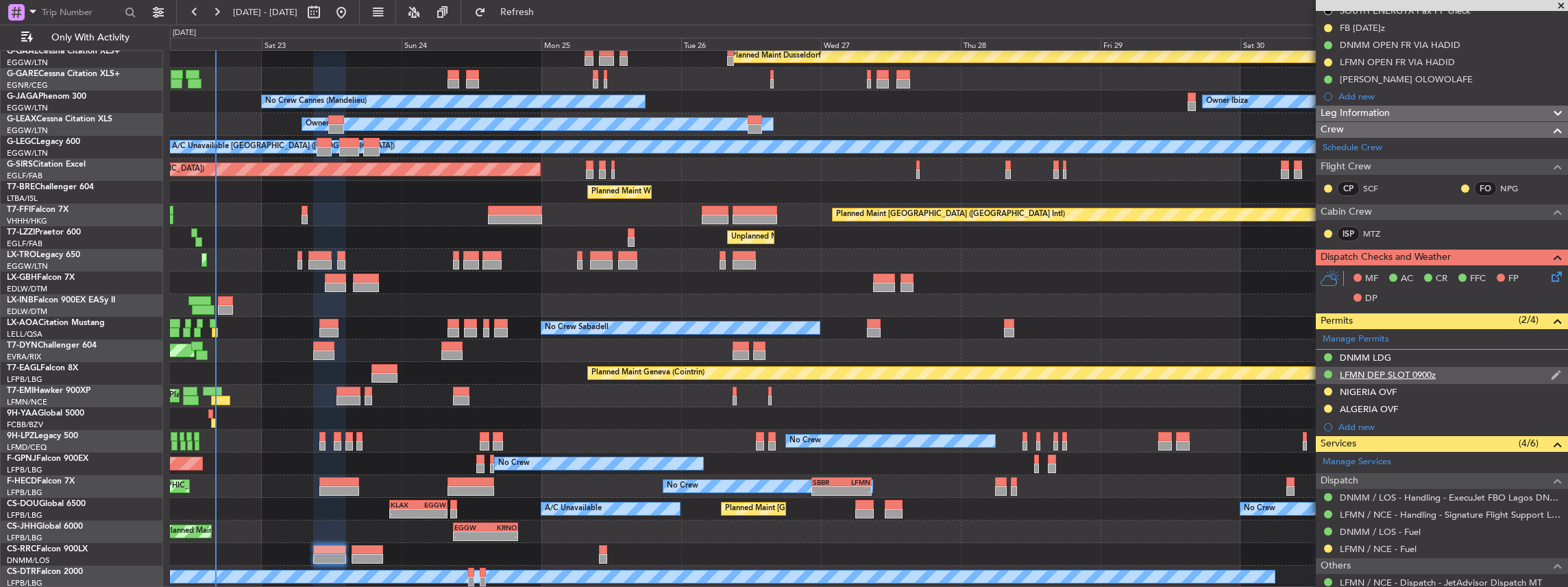
click at [1444, 376] on div "LFMN DEP SLOT 0900z" at bounding box center [1442, 375] width 252 height 17
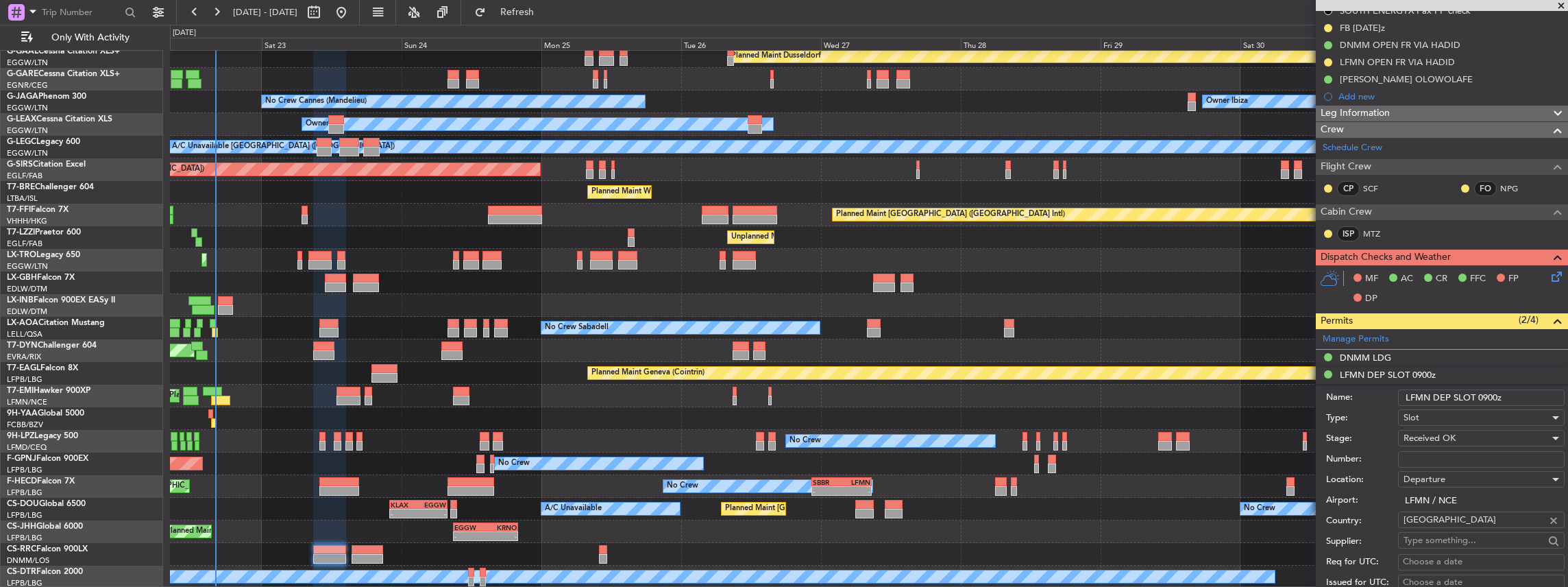
click at [1490, 395] on input "LFMN DEP SLOT 0900z" at bounding box center [1482, 397] width 167 height 16
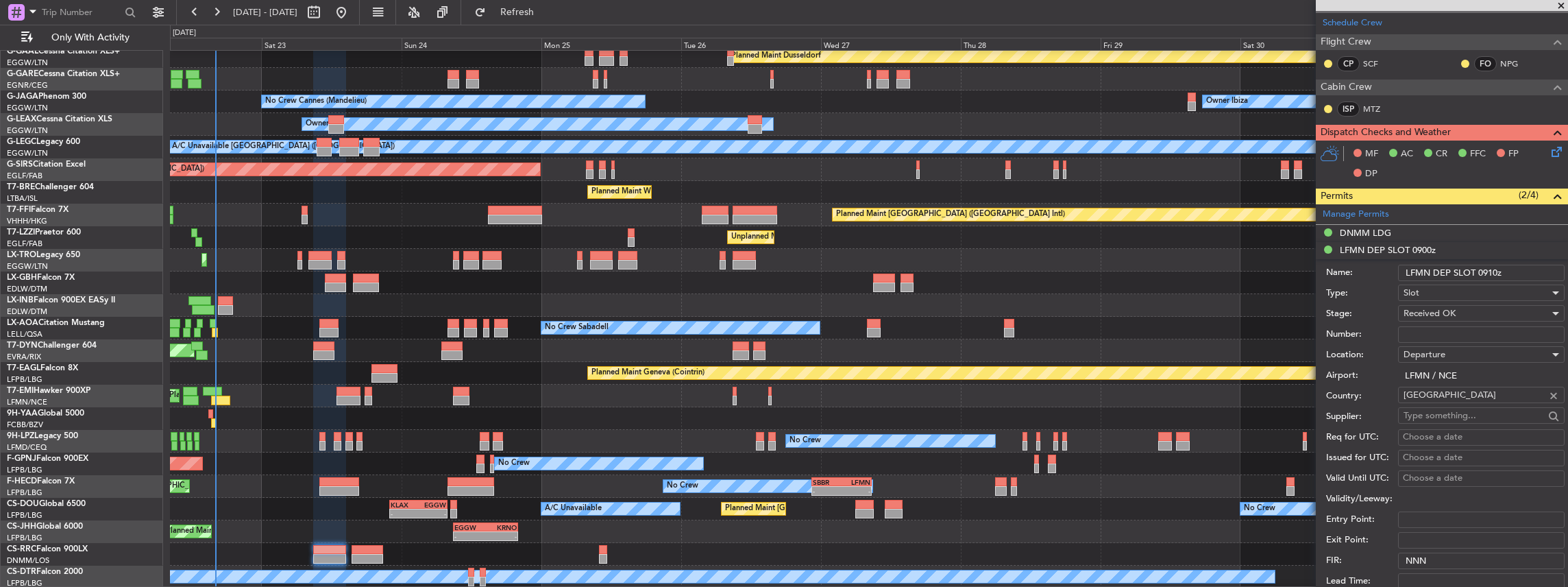
scroll to position [319, 0]
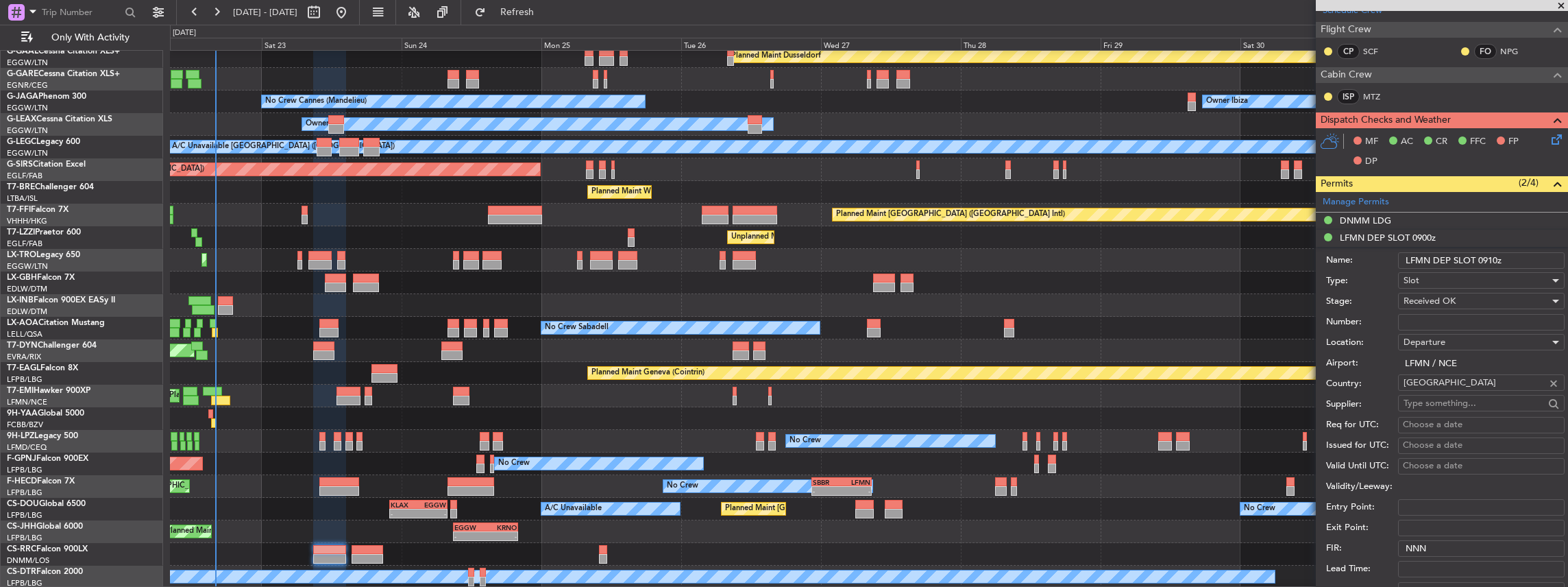
type input "LFMN DEP SLOT 0910z"
click at [1469, 318] on input "Number:" at bounding box center [1482, 322] width 167 height 16
paste input "LFMND000076690"
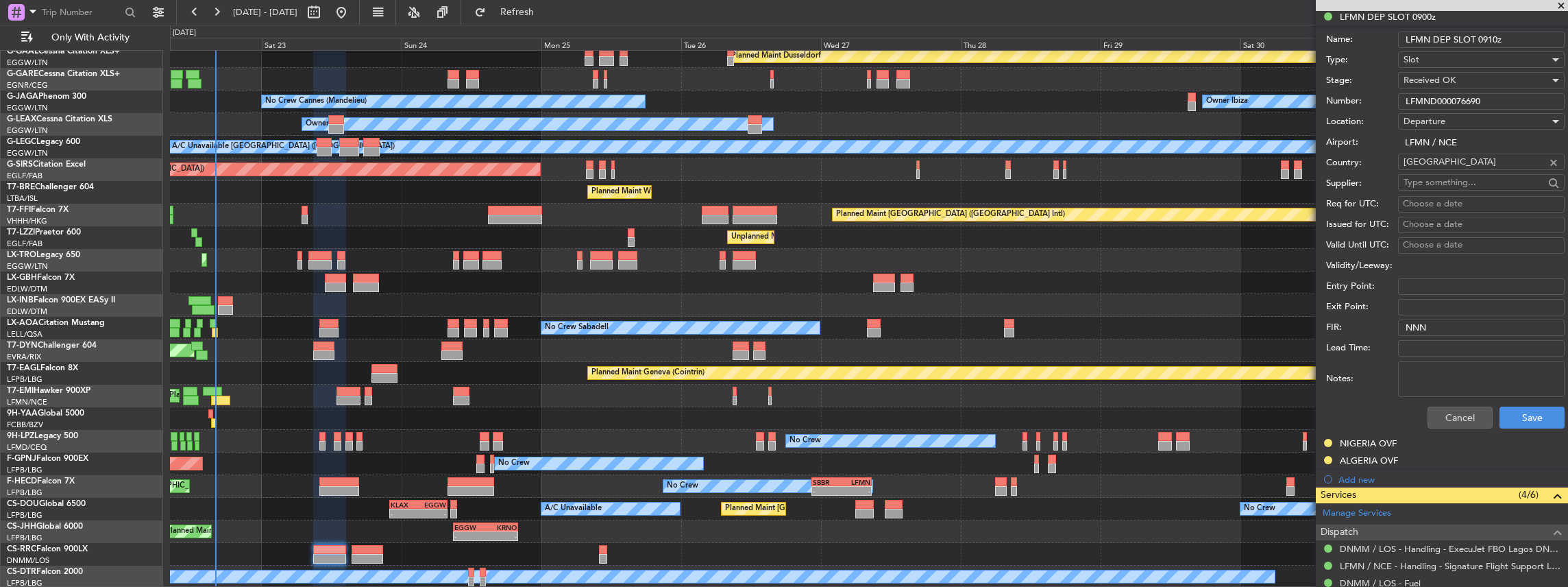
scroll to position [548, 0]
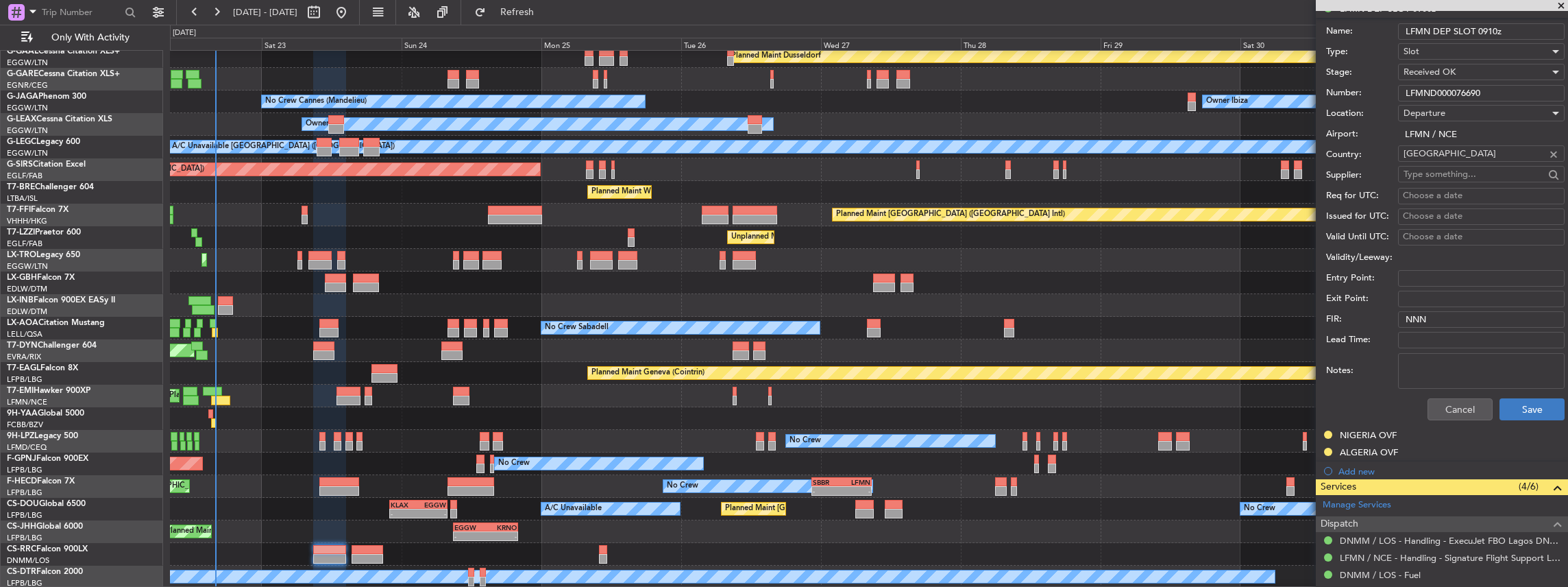
type input "LFMND000076690"
click at [1511, 405] on button "Save" at bounding box center [1533, 409] width 65 height 22
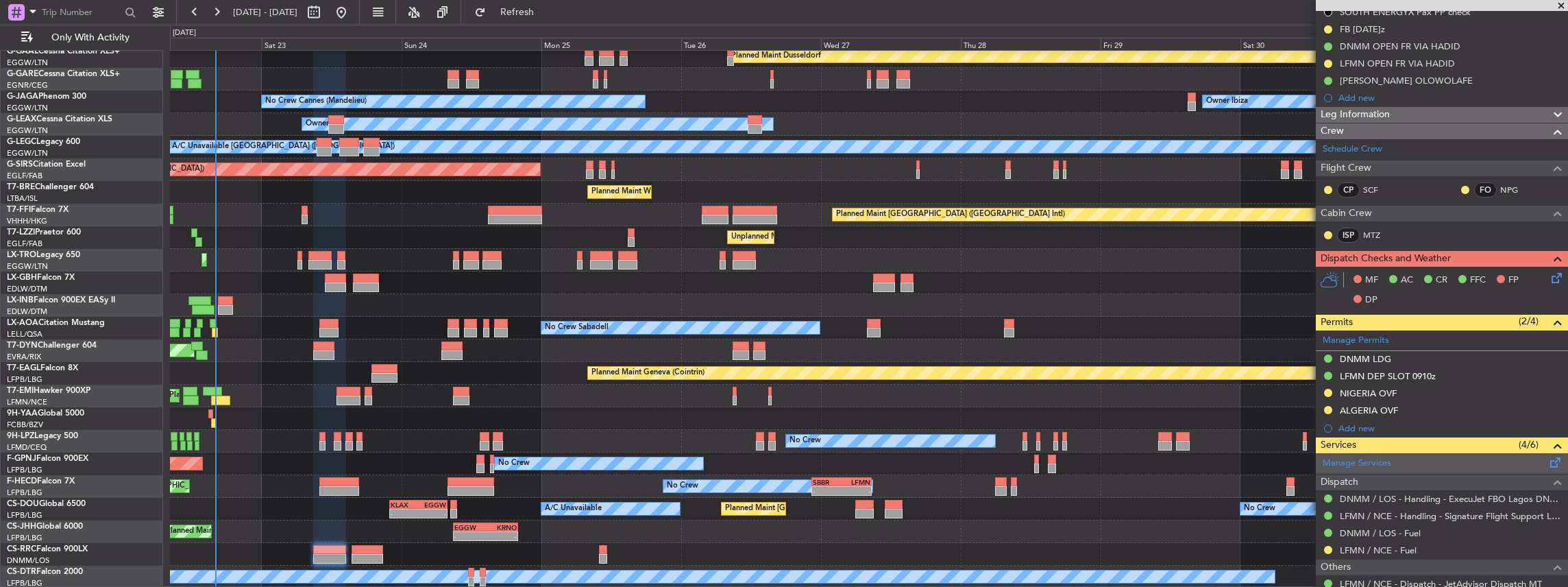
scroll to position [182, 0]
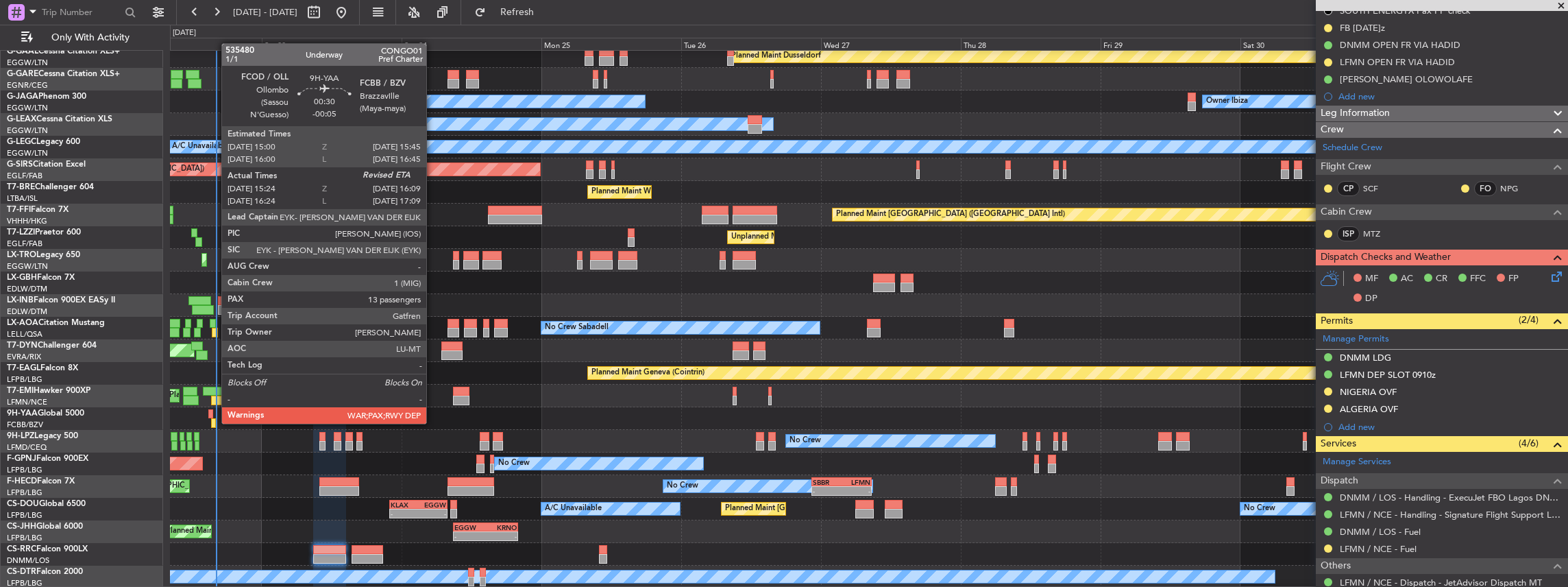
click at [214, 422] on div at bounding box center [213, 423] width 5 height 10
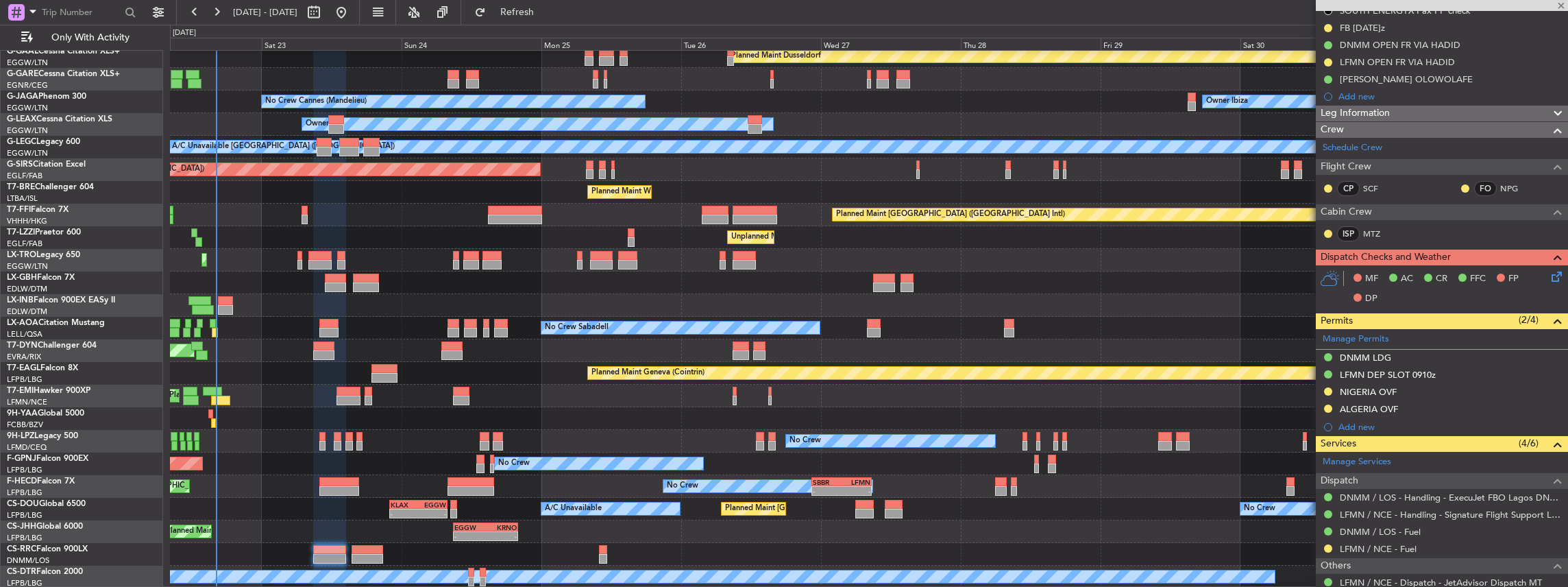
type input "-00:05"
type input "15:34"
type input "13"
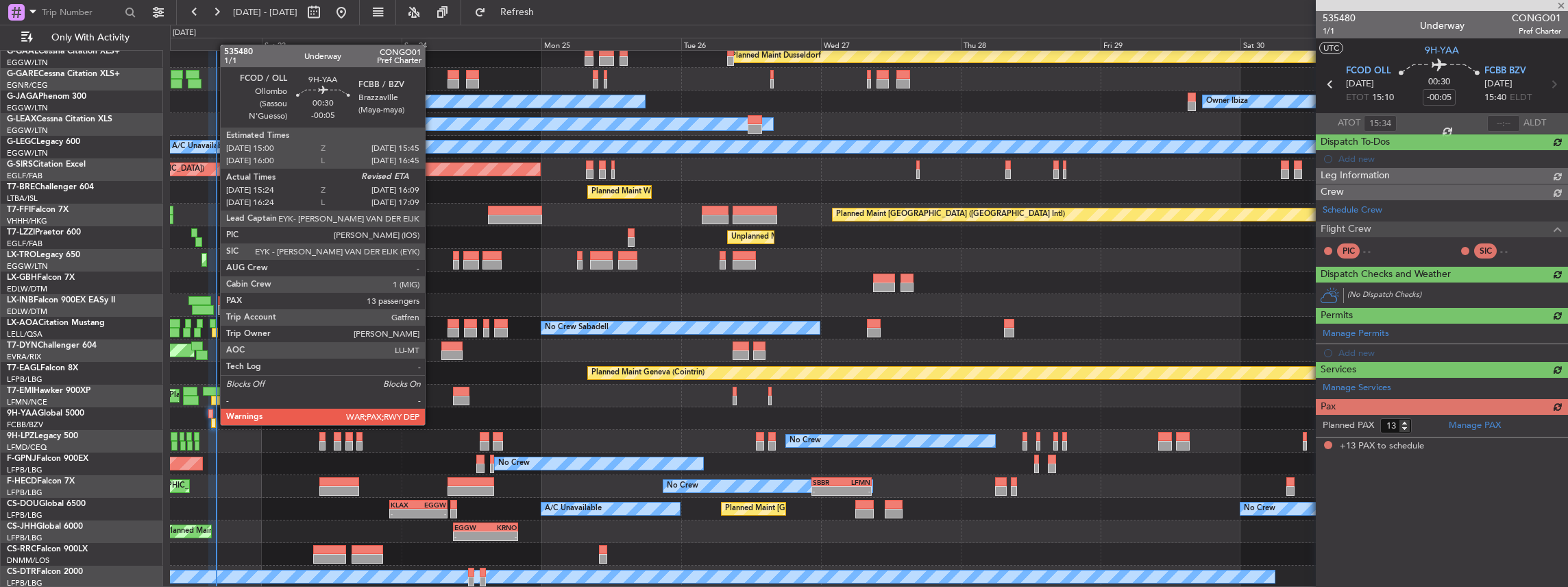
scroll to position [0, 0]
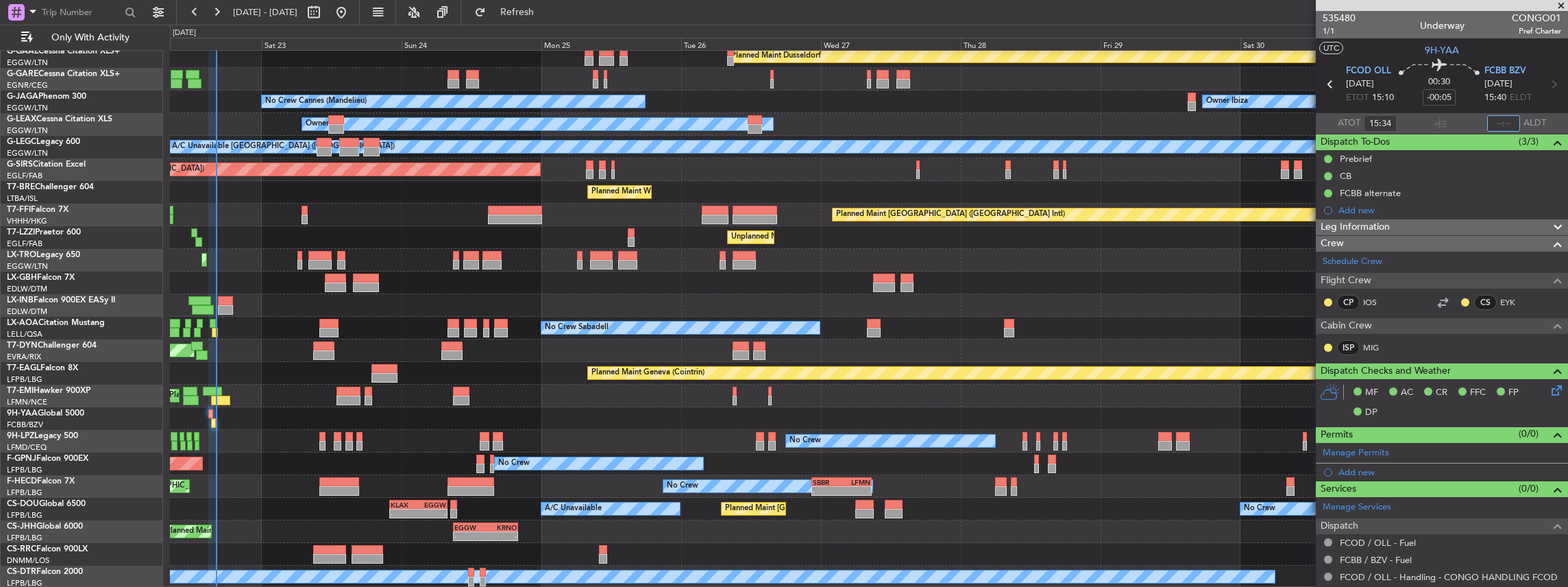
click at [1496, 131] on input "text" at bounding box center [1504, 123] width 33 height 16
type input "16:09"
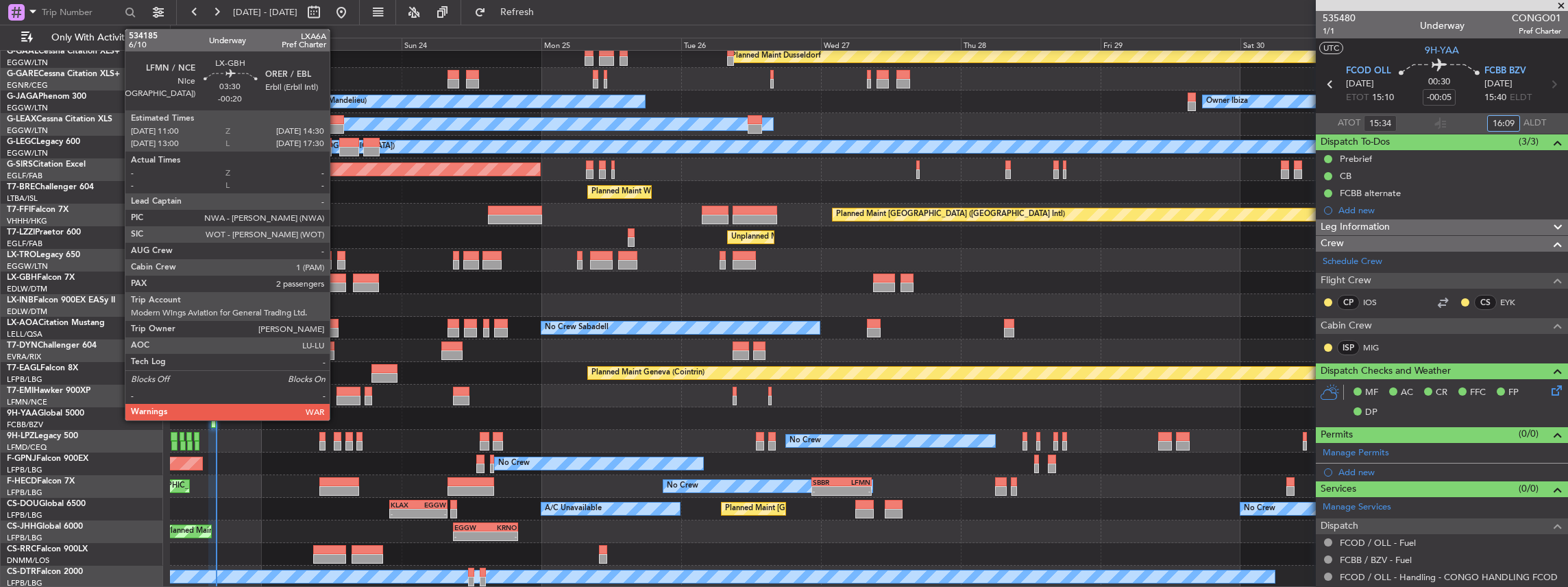
click at [337, 282] on div at bounding box center [335, 287] width 21 height 10
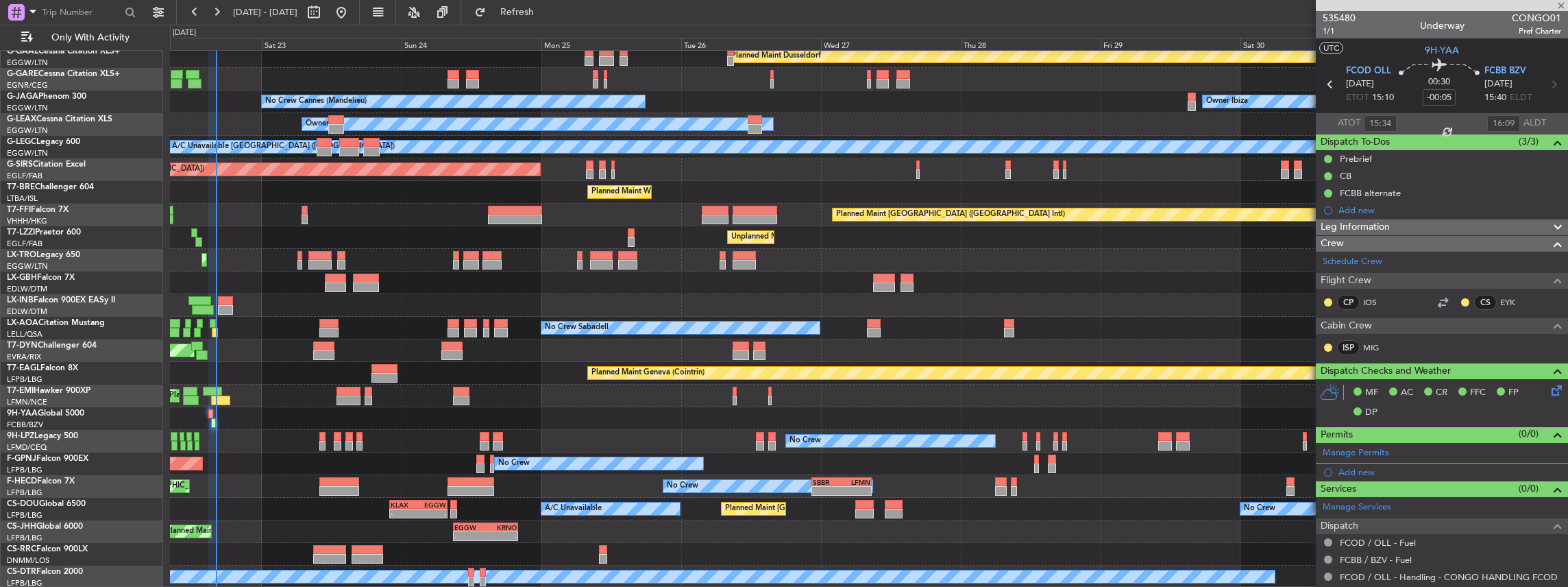
type input "-00:20"
type input "2"
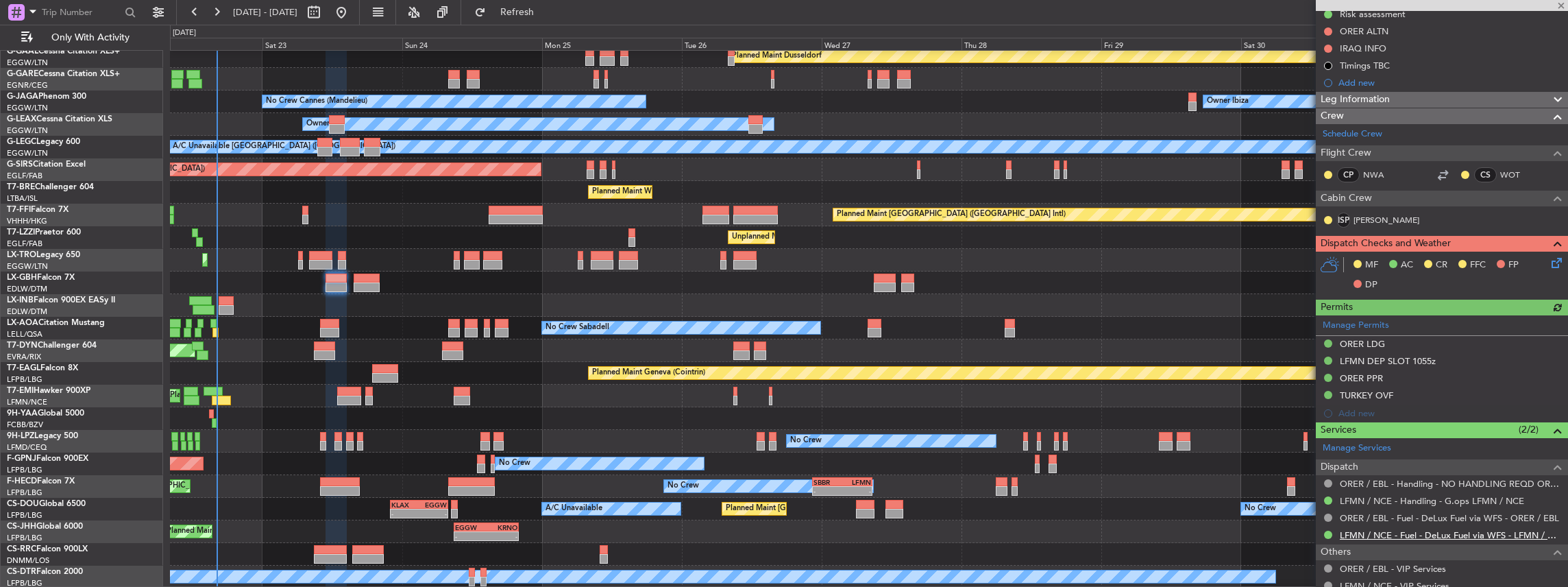
scroll to position [274, 0]
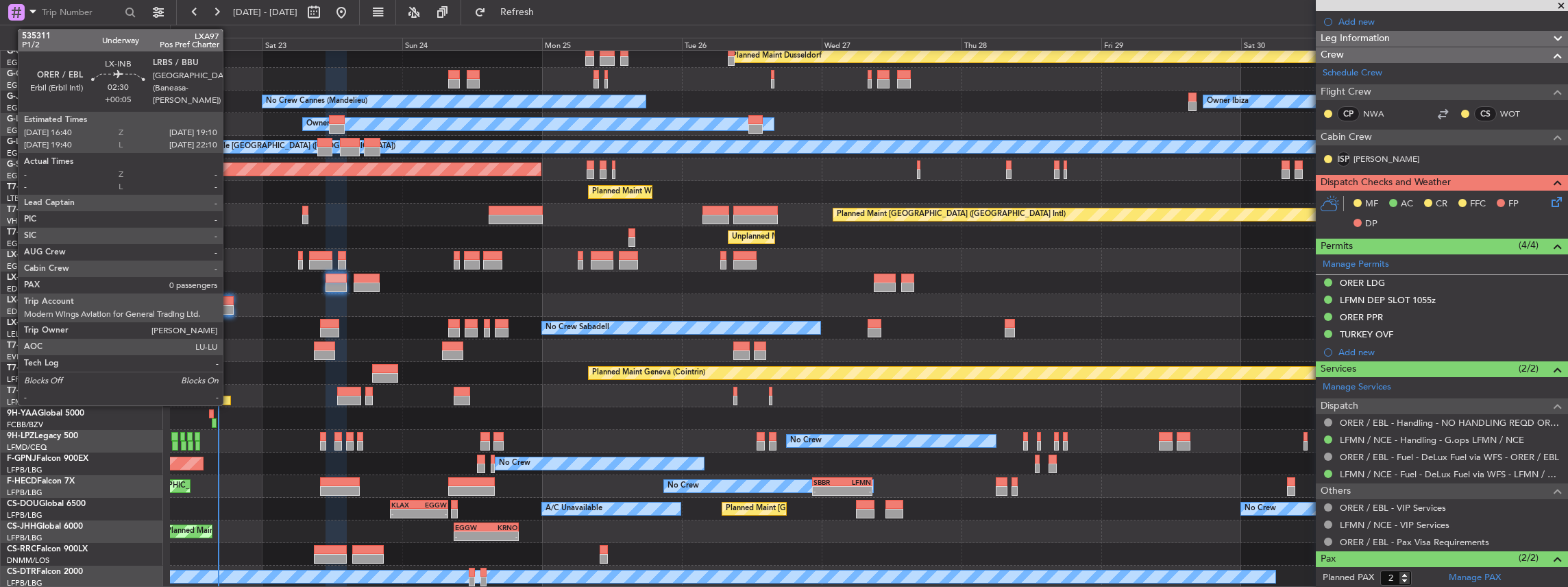
click at [230, 308] on div at bounding box center [226, 309] width 15 height 10
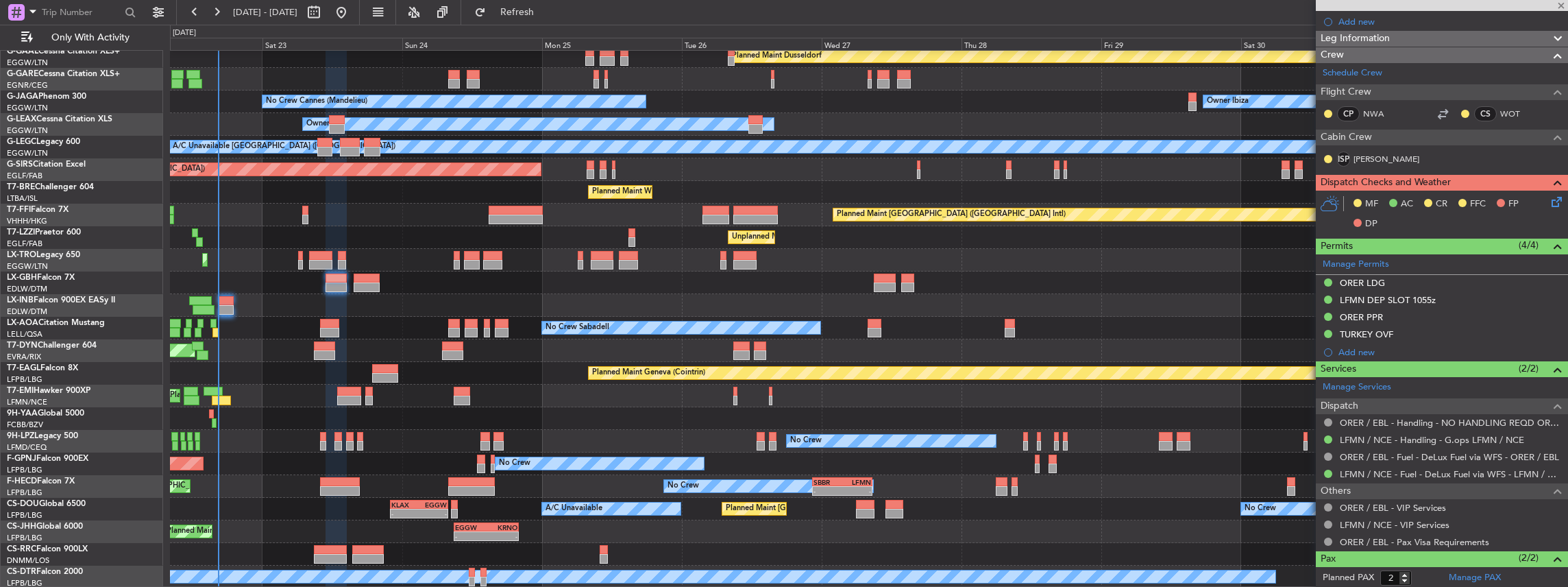
type input "+00:05"
type input "0"
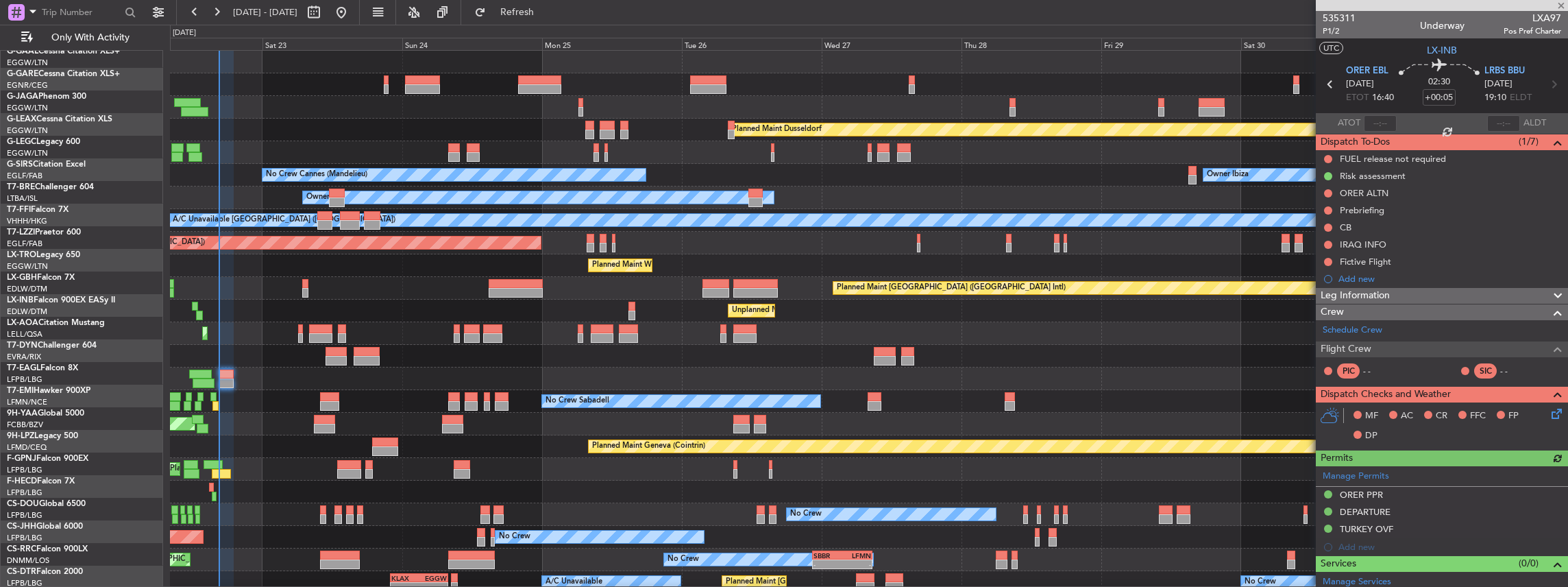
scroll to position [0, 0]
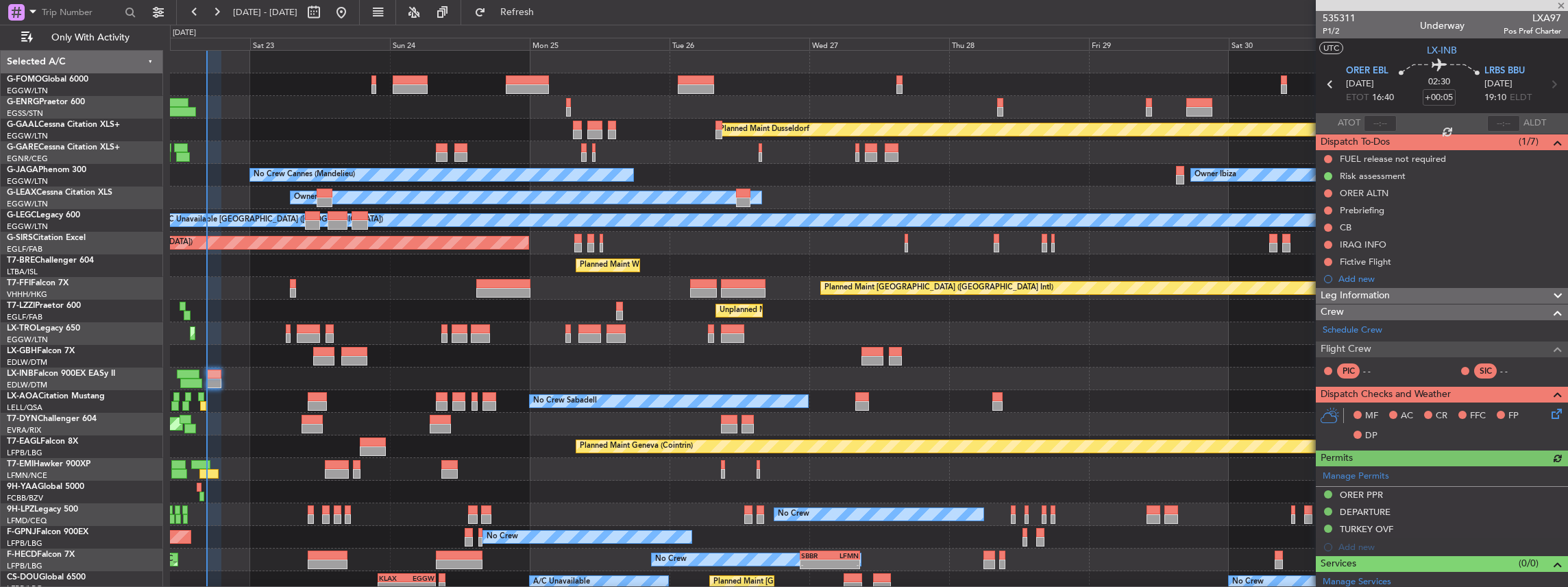
click at [693, 388] on div "Planned Maint Dusseldorf Unplanned Maint Chester No Crew Cannes (Mandelieu) Own…" at bounding box center [868, 356] width 1398 height 611
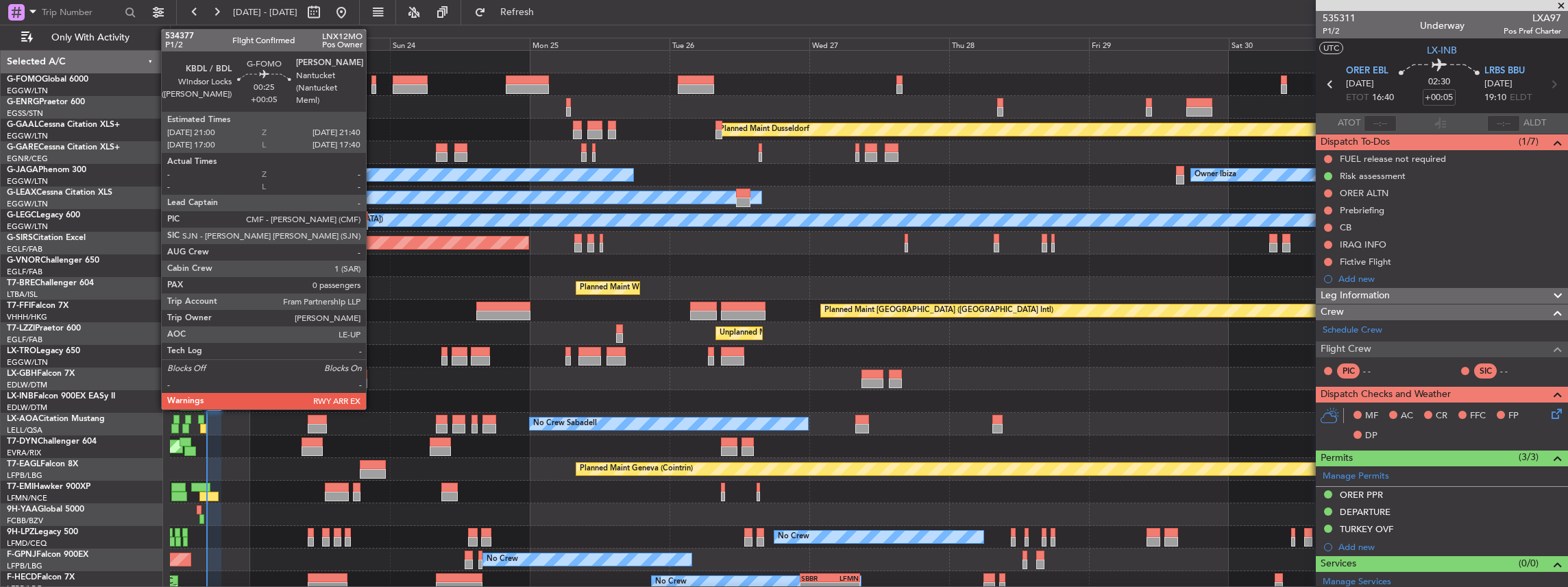
click at [373, 85] on div at bounding box center [373, 89] width 5 height 10
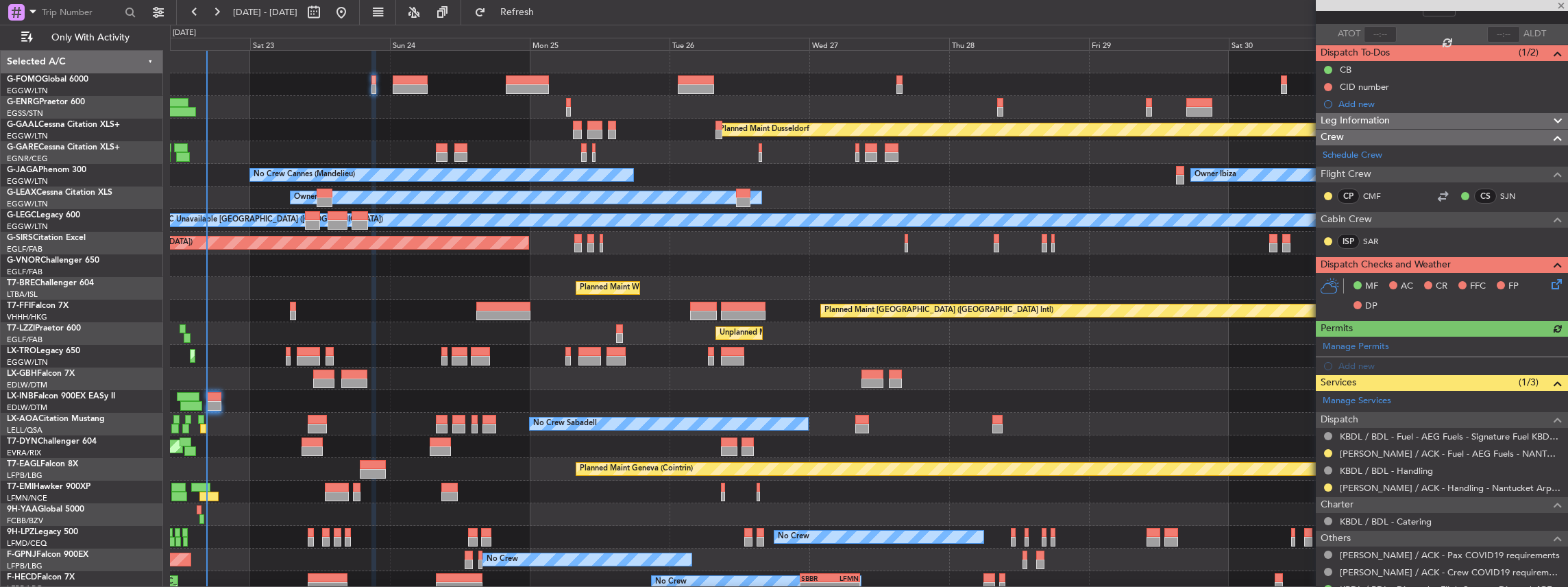
scroll to position [91, 0]
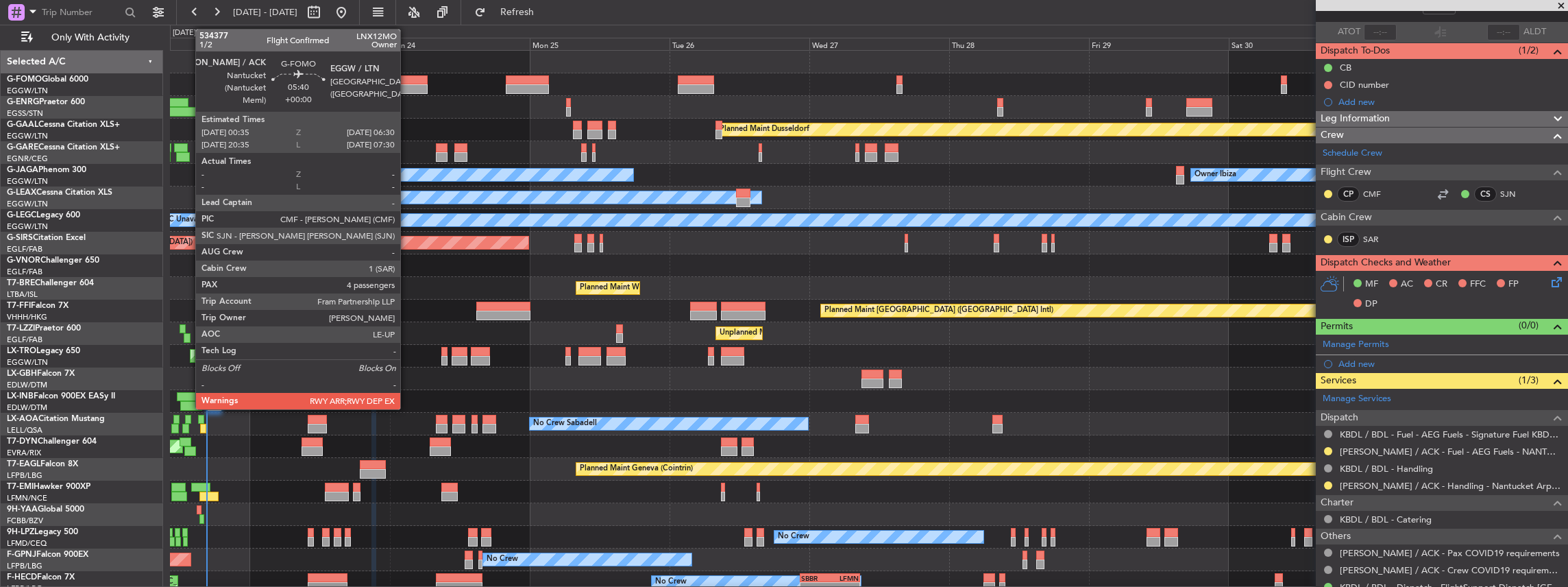
click at [407, 83] on div at bounding box center [410, 80] width 35 height 10
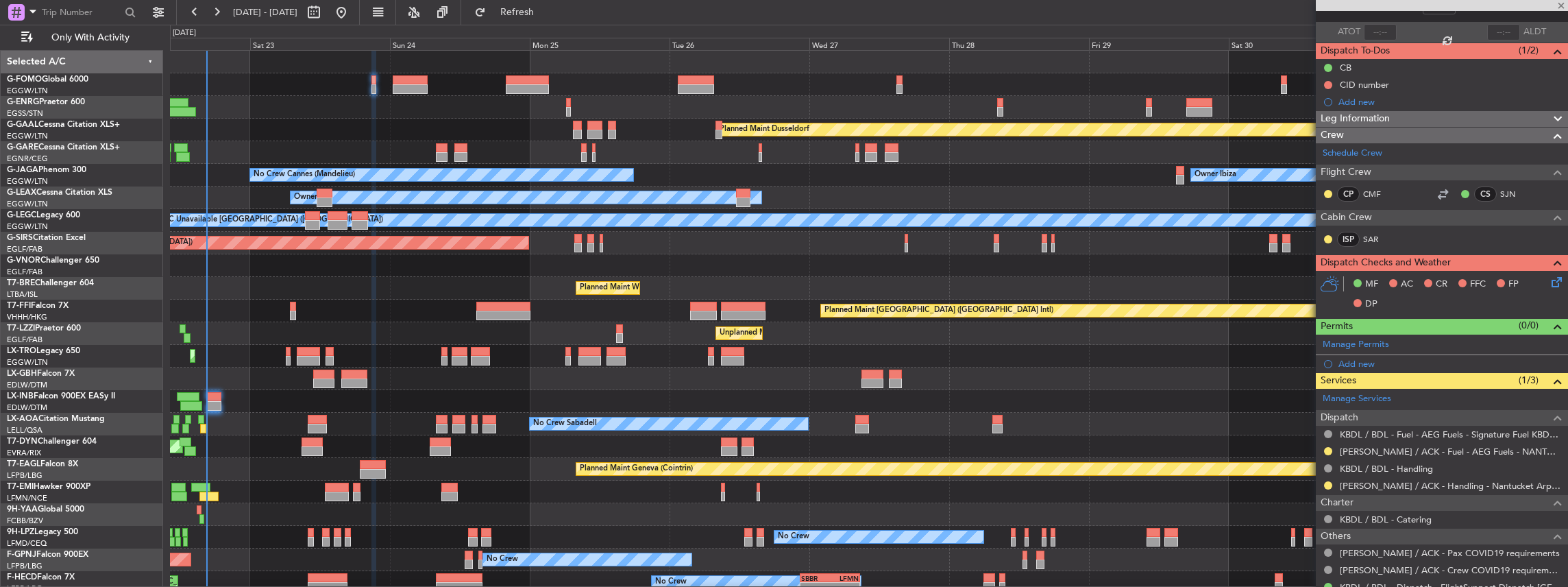
type input "4"
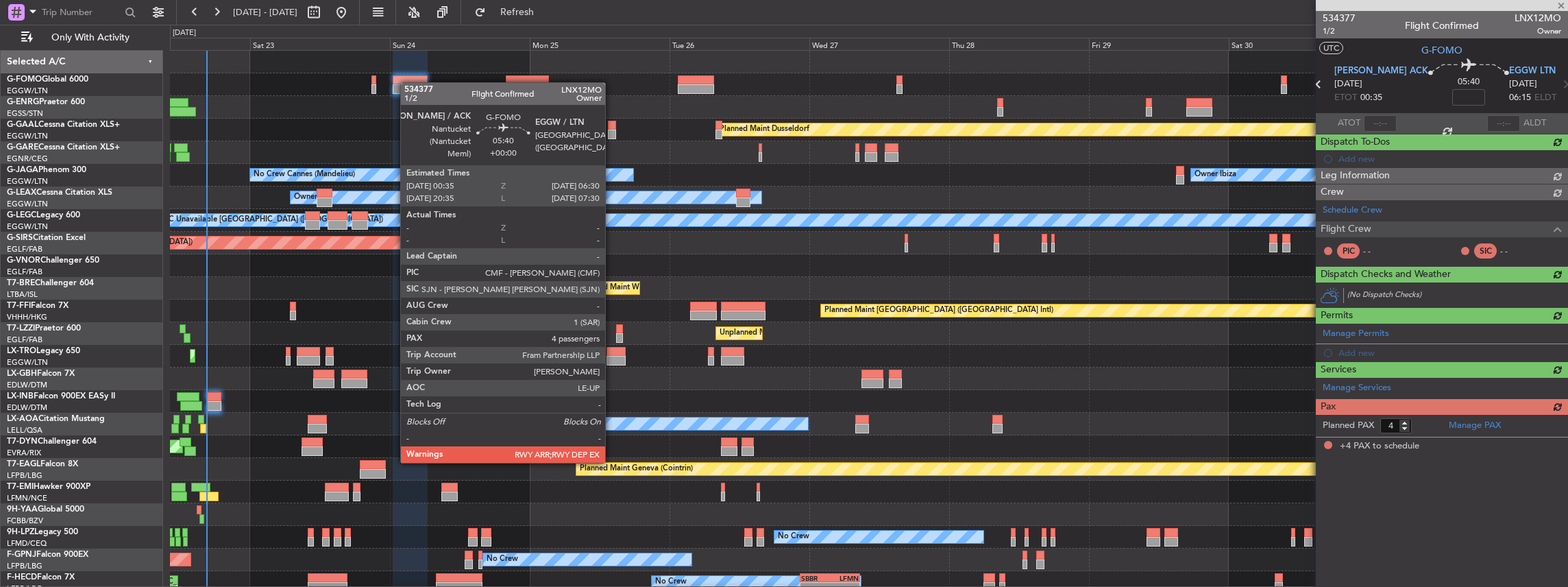
scroll to position [0, 0]
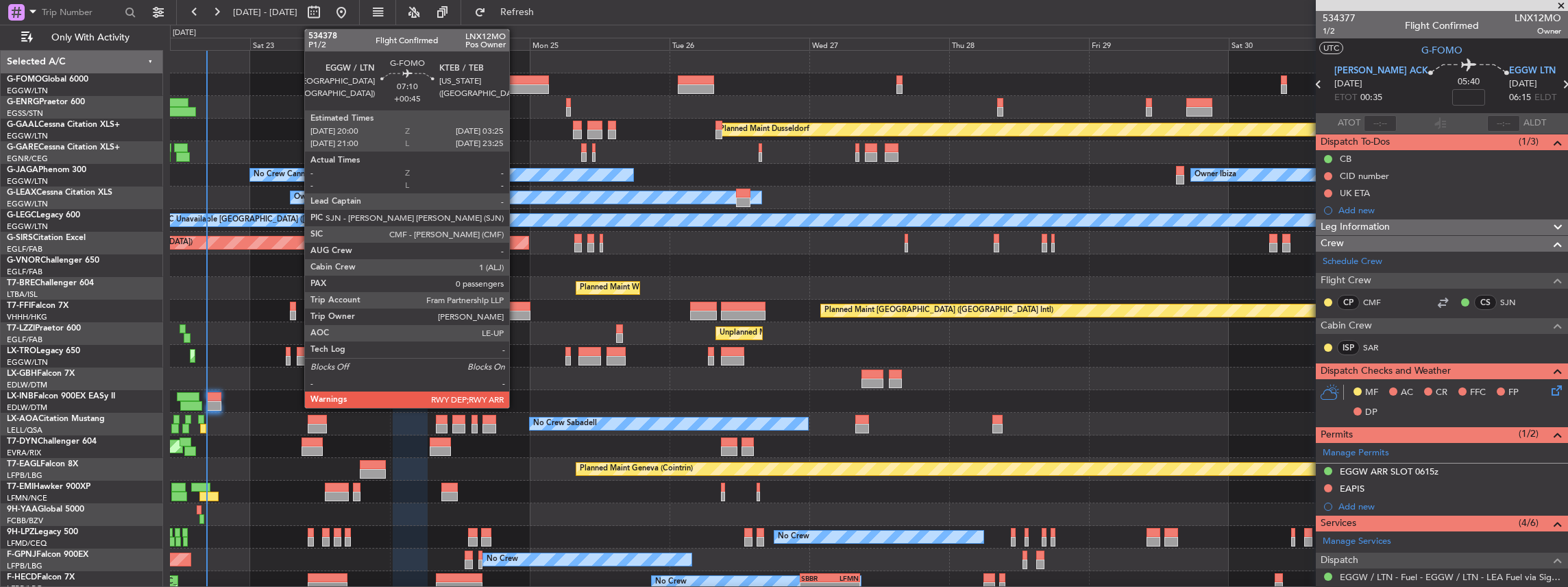
click at [516, 83] on div at bounding box center [527, 80] width 44 height 10
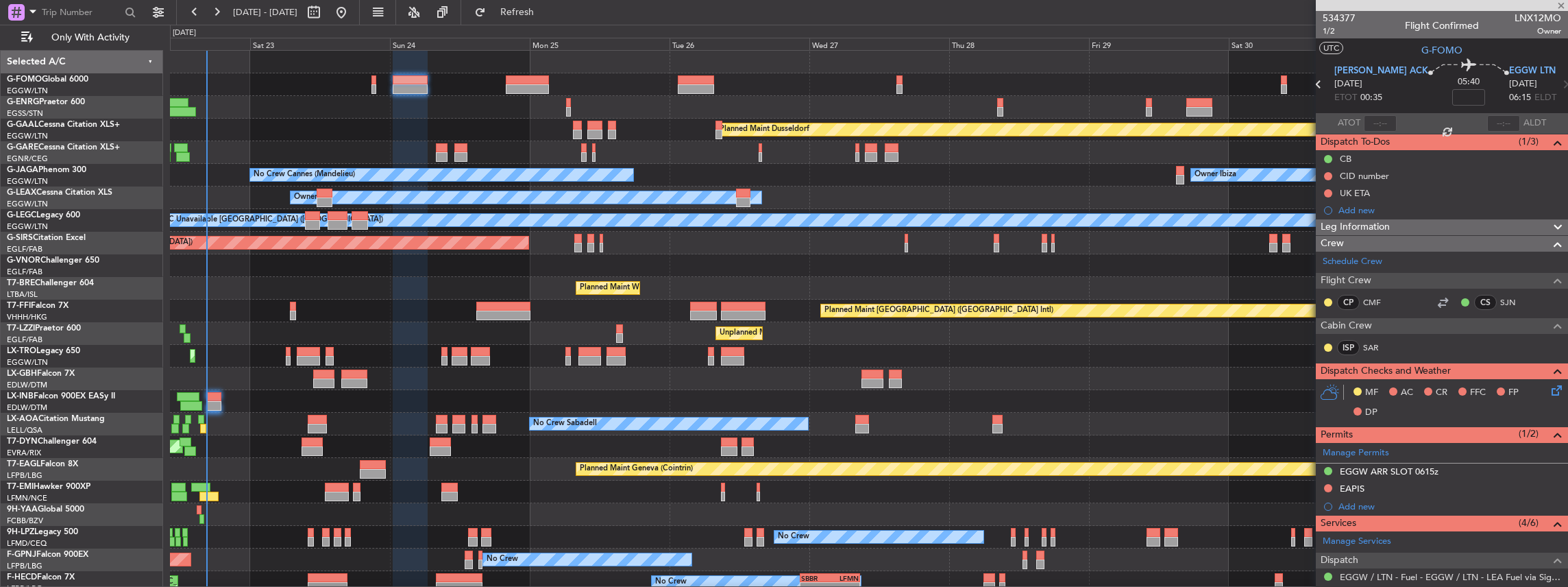
type input "+00:45"
type input "0"
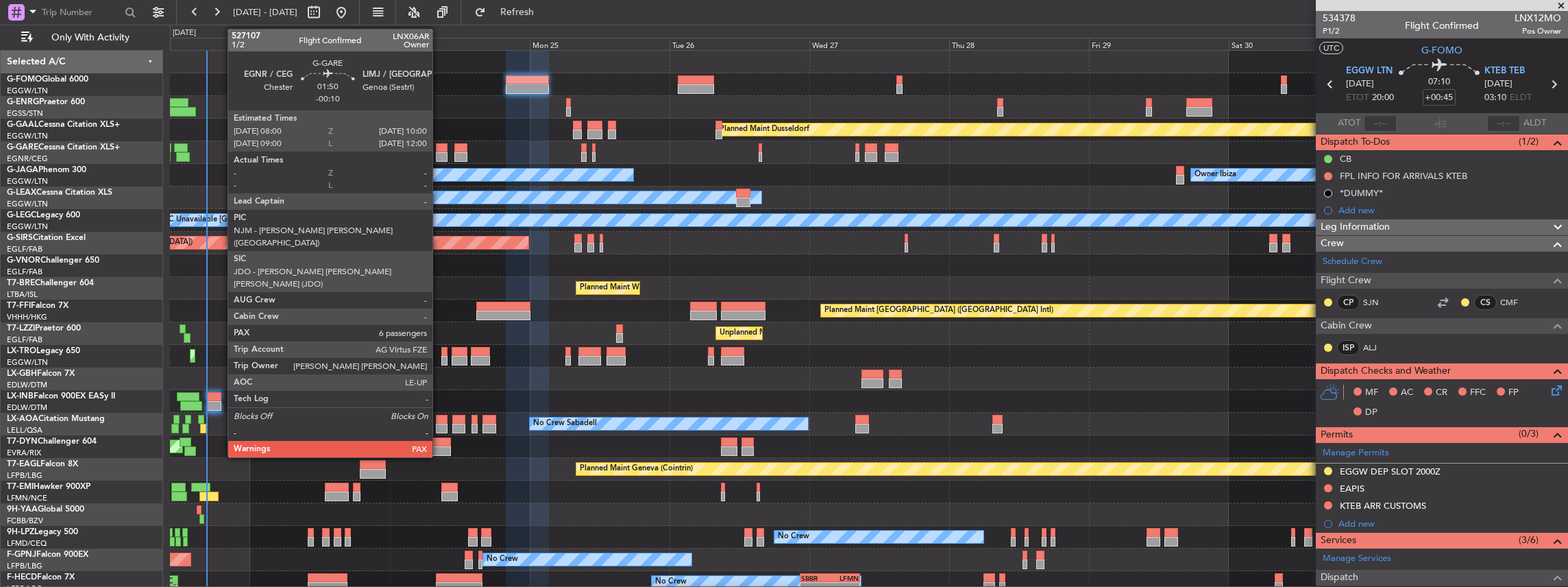
click at [439, 152] on div at bounding box center [442, 157] width 13 height 10
type input "-00:10"
type input "6"
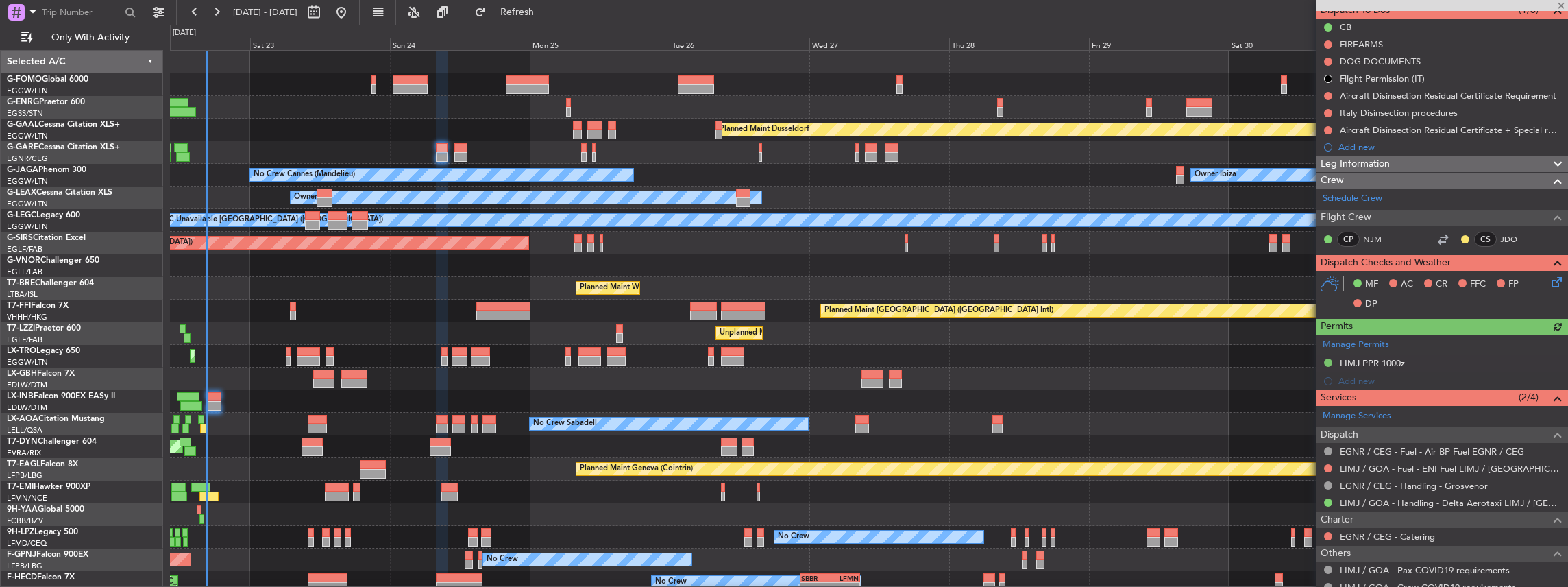
scroll to position [137, 0]
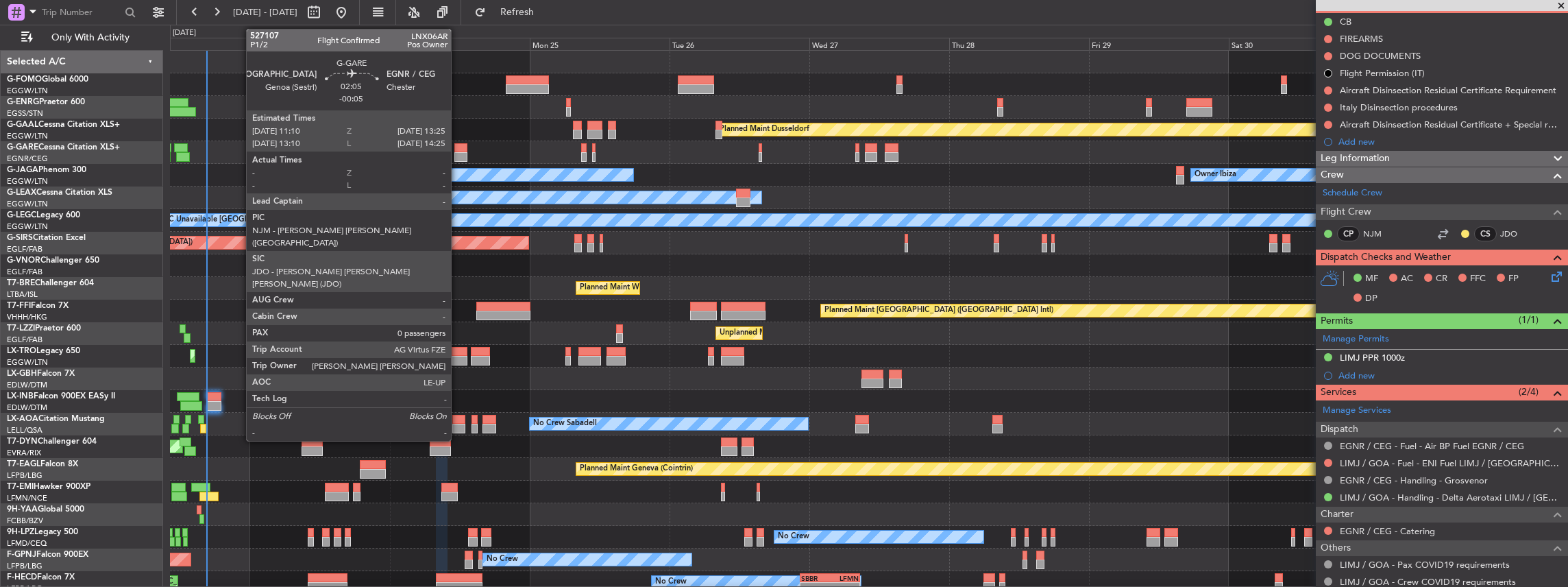
click at [458, 152] on div at bounding box center [461, 157] width 14 height 10
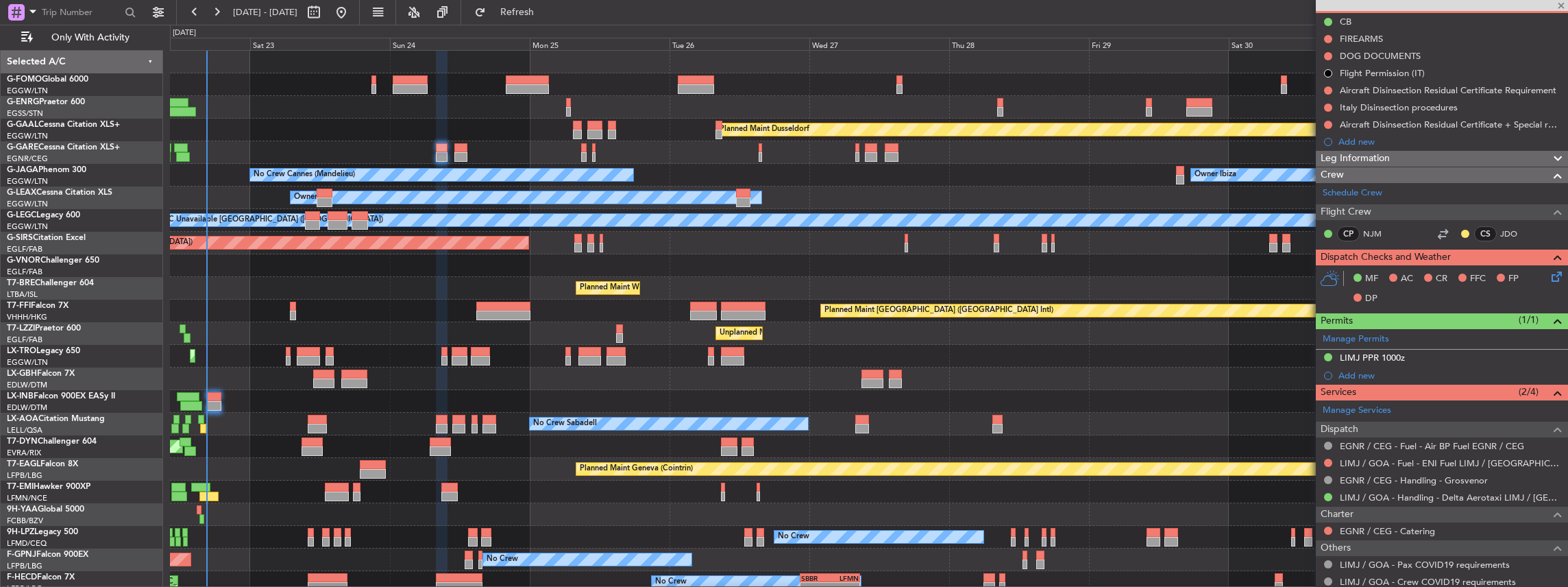
type input "-00:05"
type input "0"
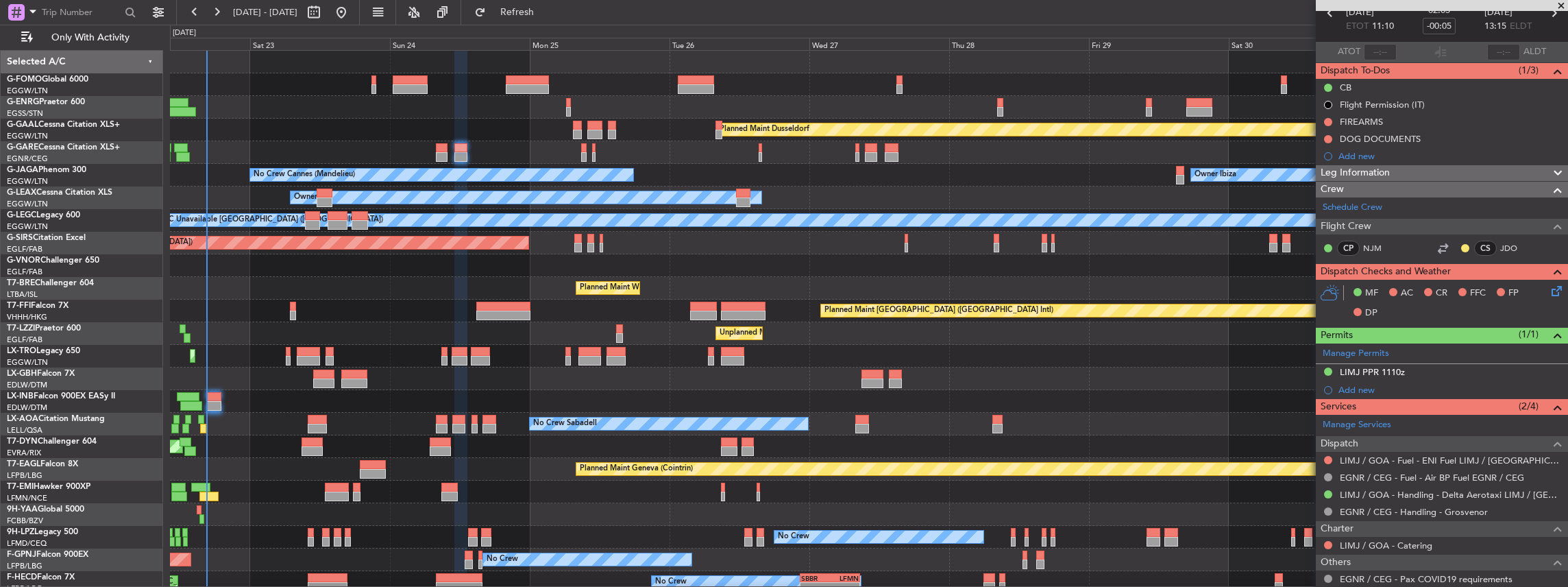
scroll to position [0, 0]
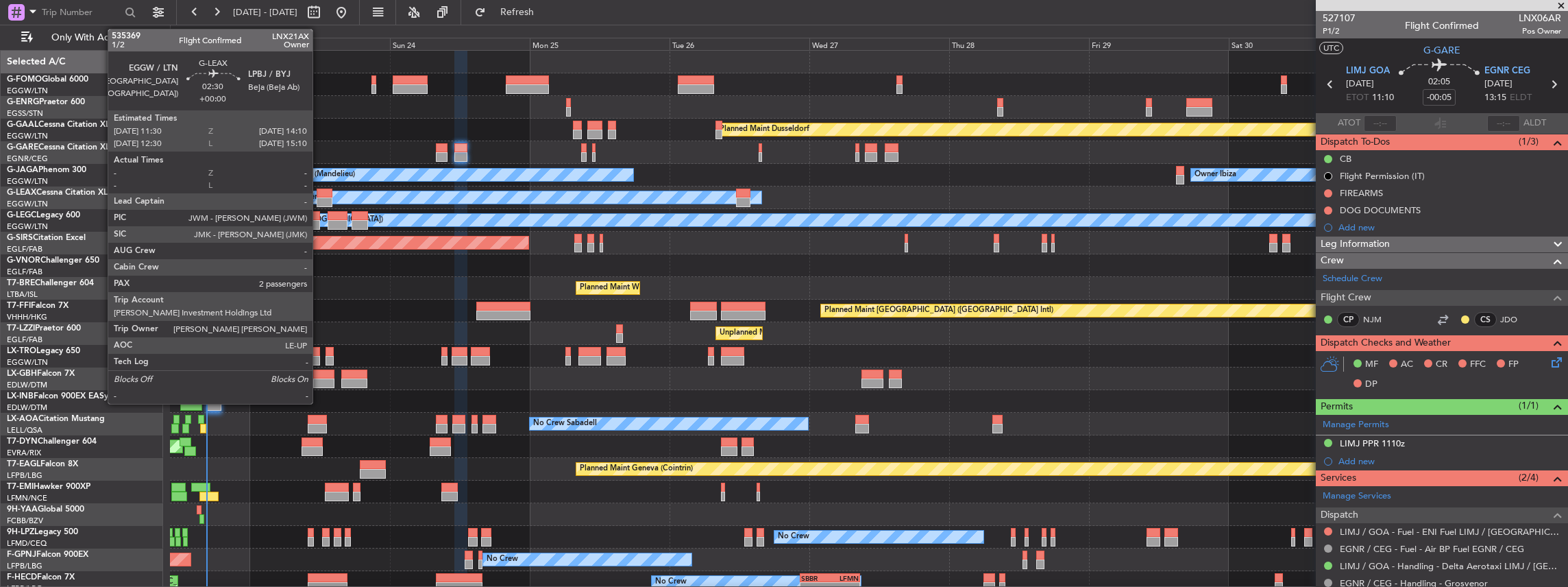
click at [319, 194] on div at bounding box center [324, 193] width 15 height 10
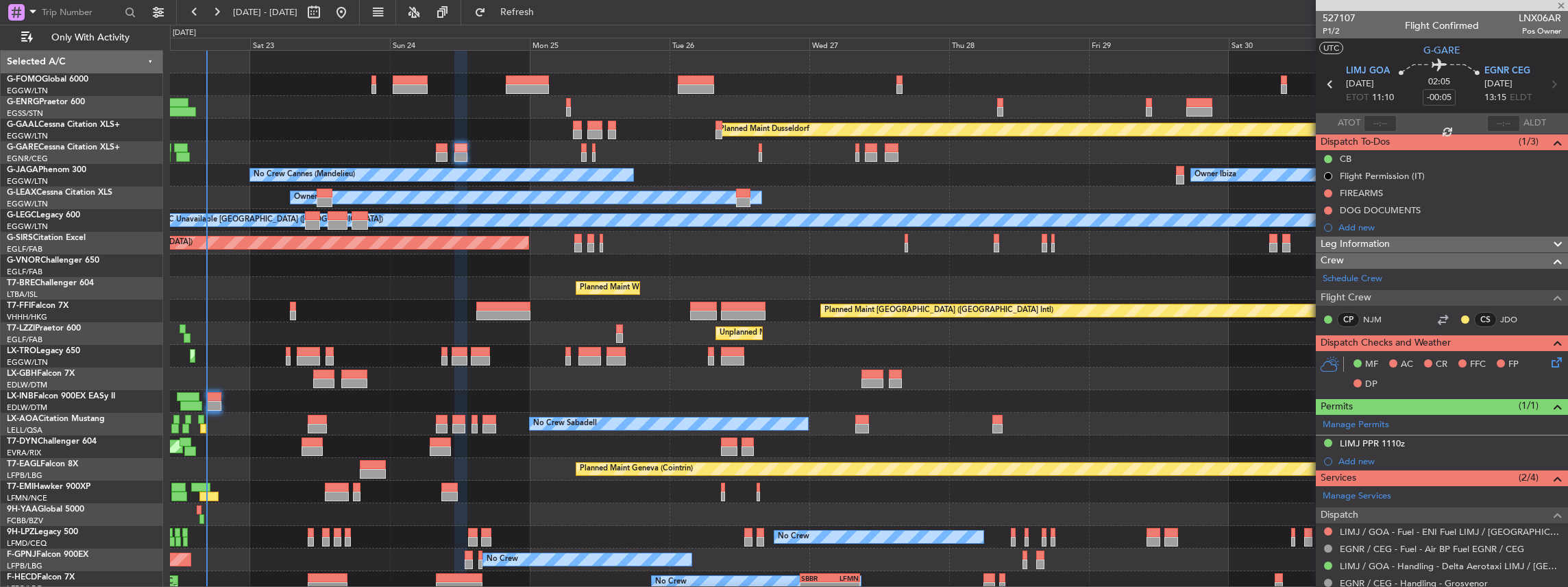
type input "2"
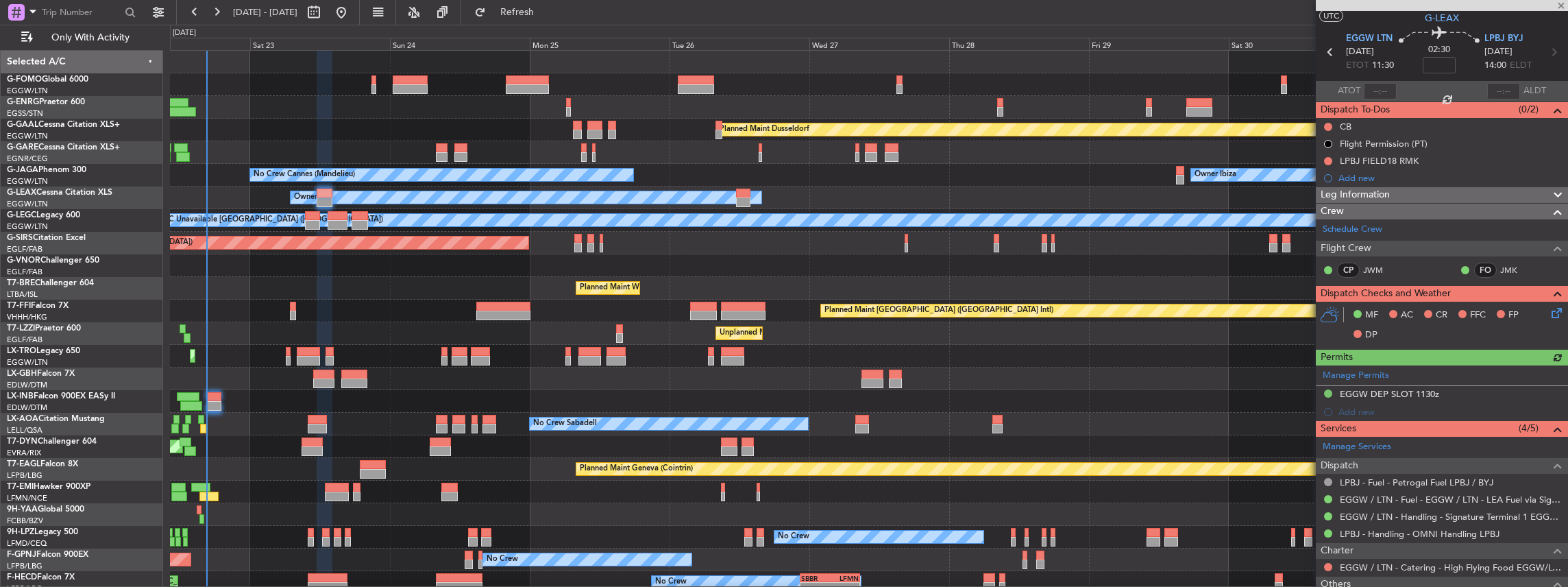
scroll to position [45, 0]
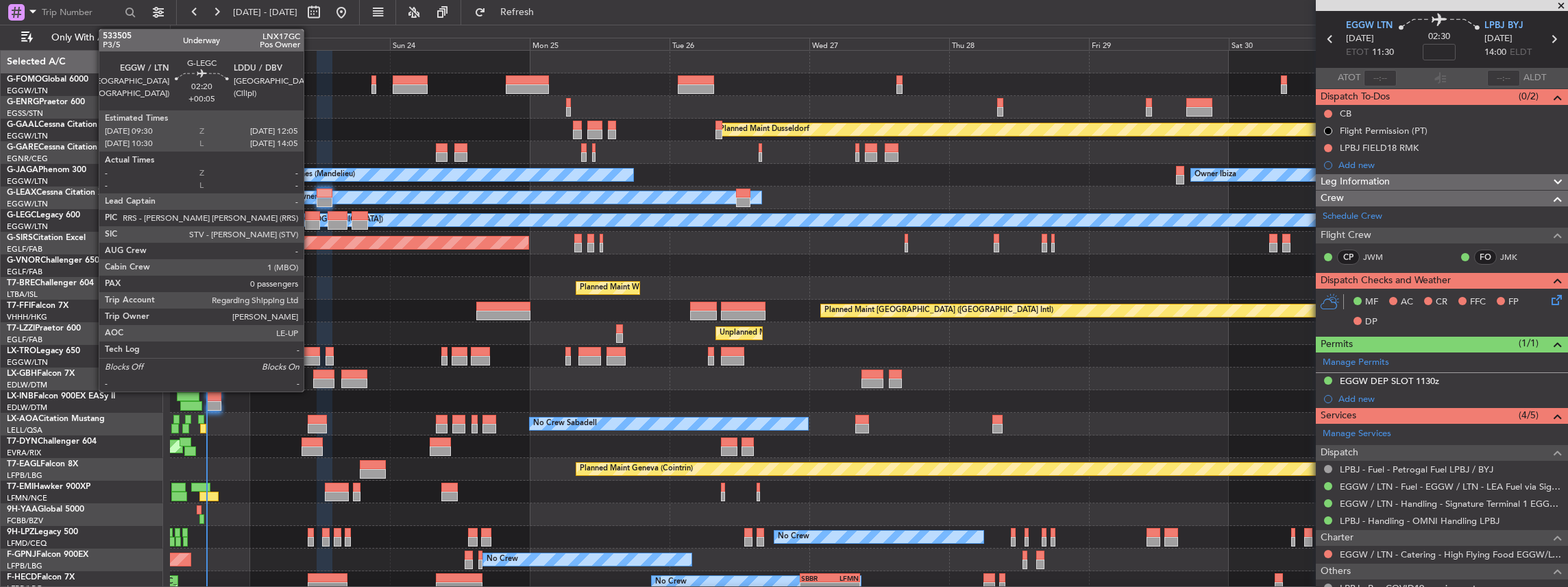
click at [309, 218] on div at bounding box center [312, 216] width 15 height 10
type input "+00:05"
type input "0"
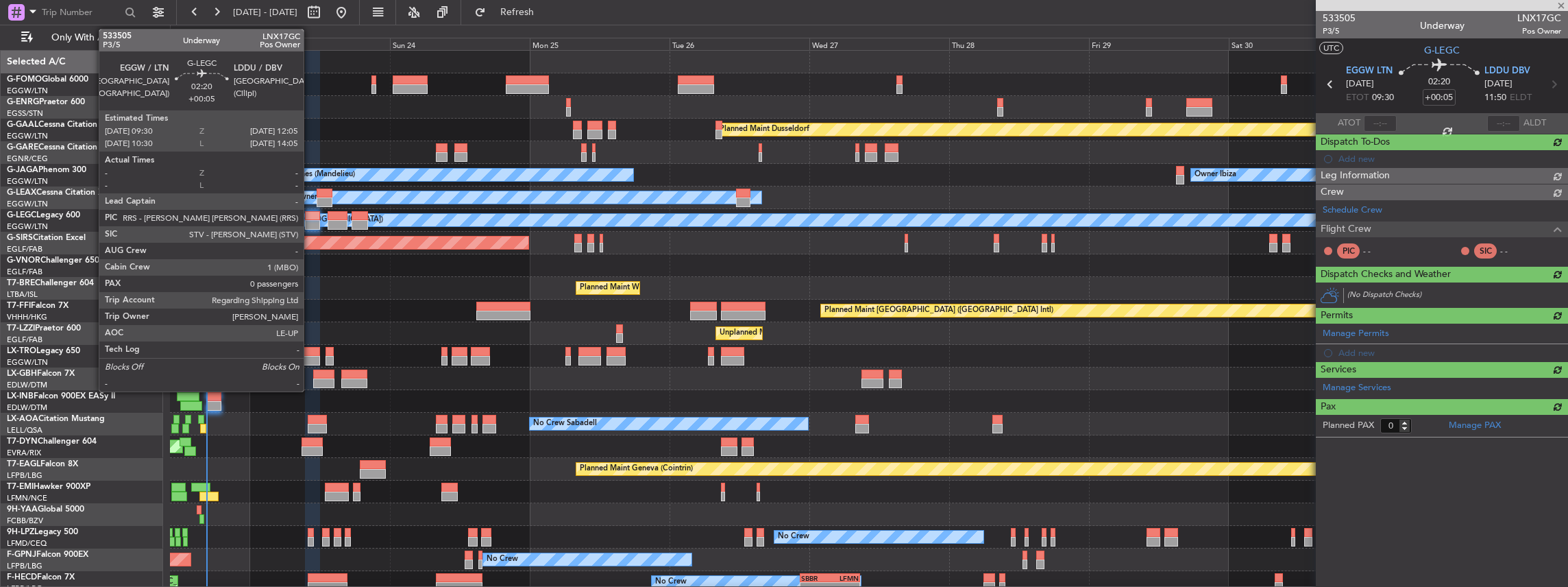
scroll to position [0, 0]
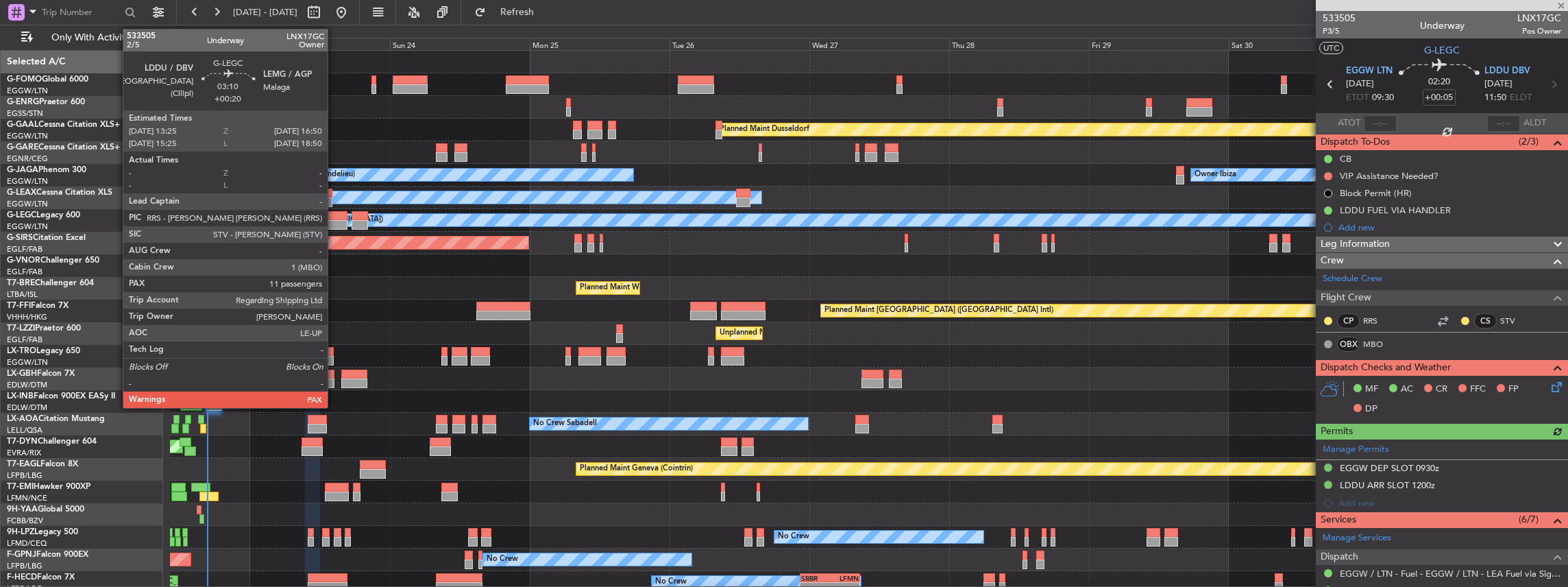
click at [335, 220] on div at bounding box center [338, 224] width 21 height 10
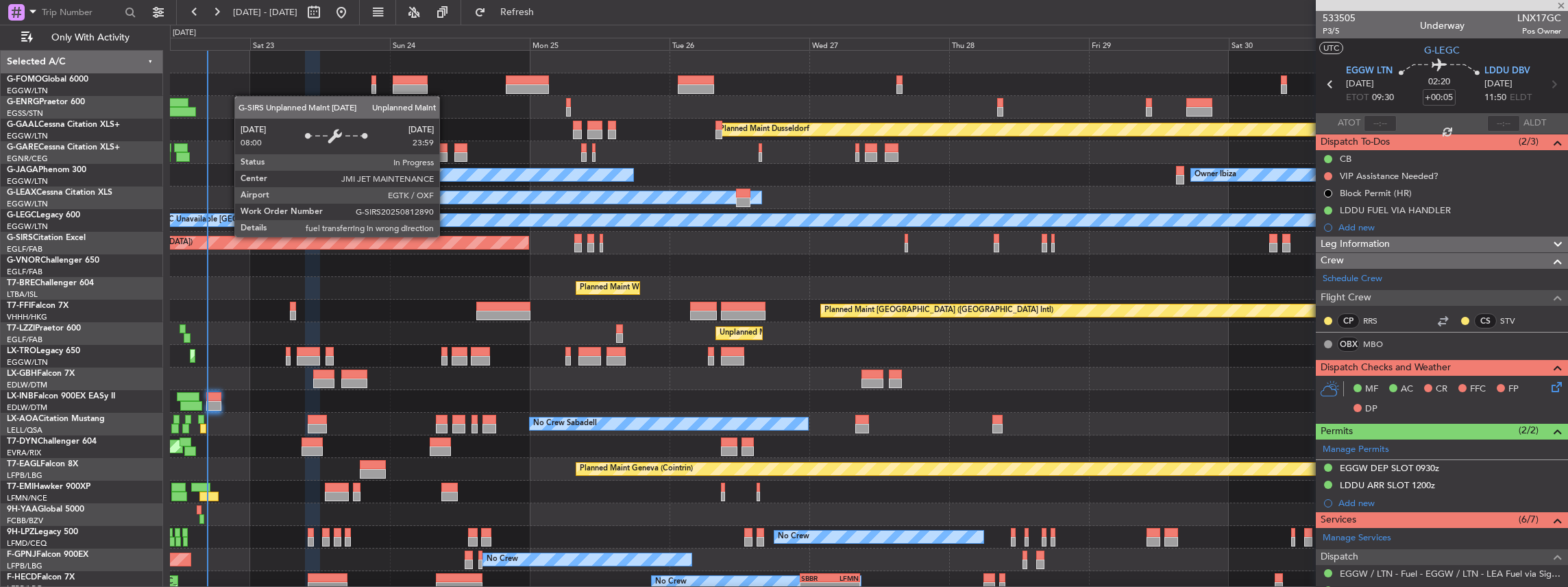
type input "+00:20"
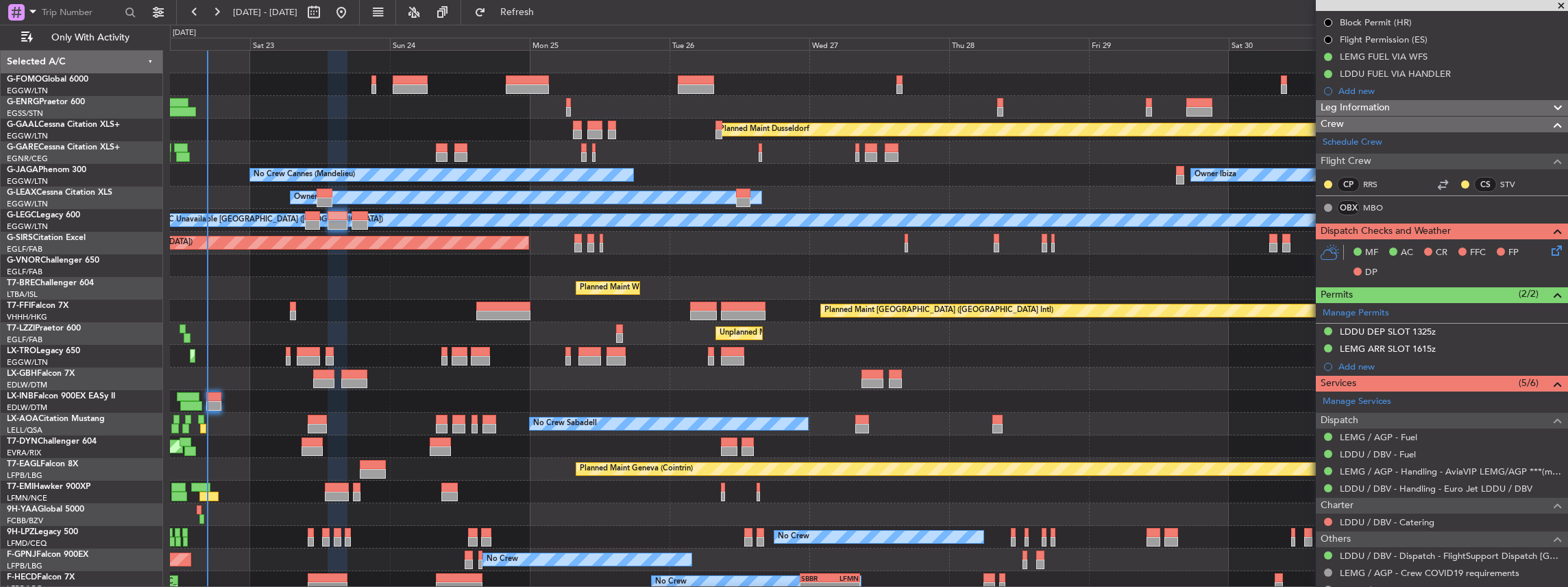
scroll to position [182, 0]
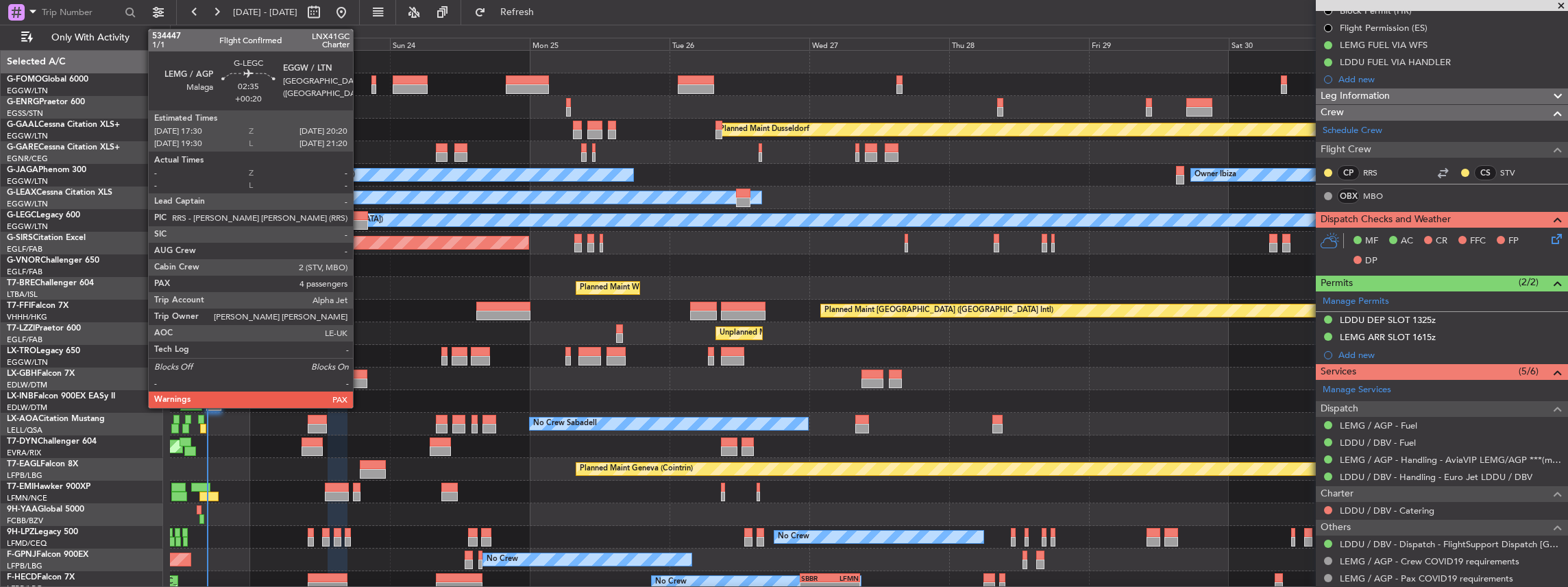
click at [360, 220] on div at bounding box center [359, 224] width 17 height 10
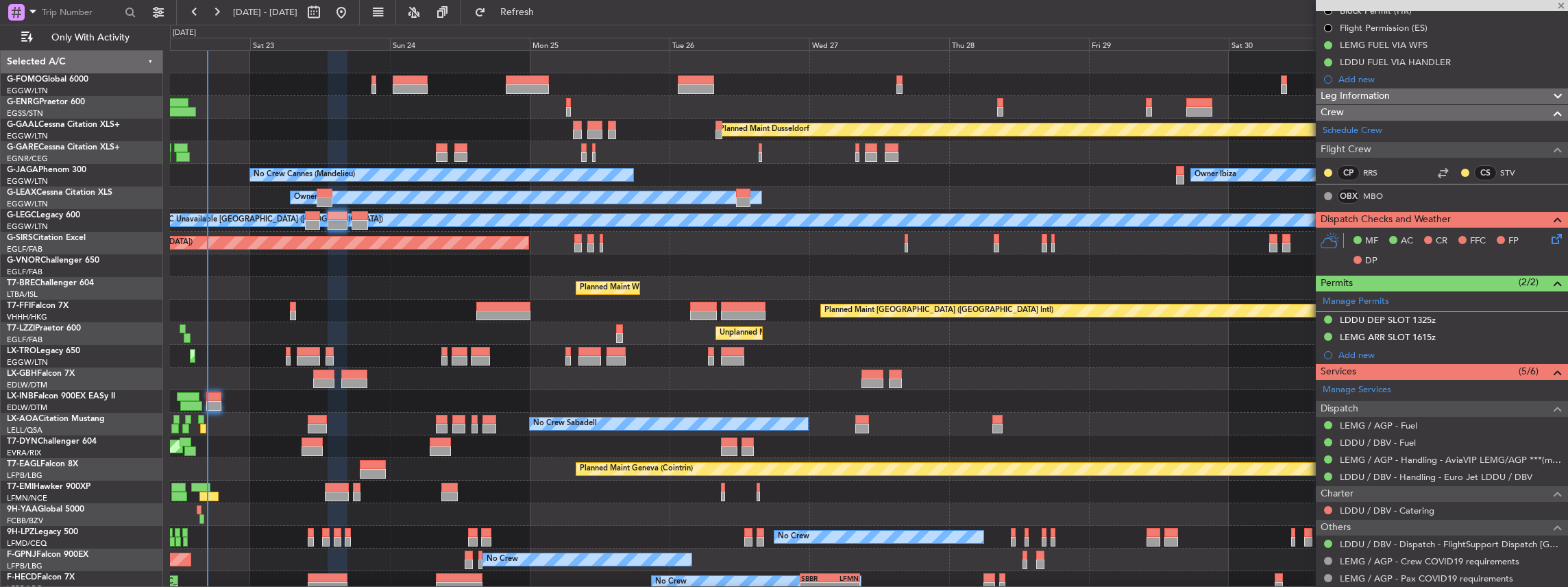
type input "4"
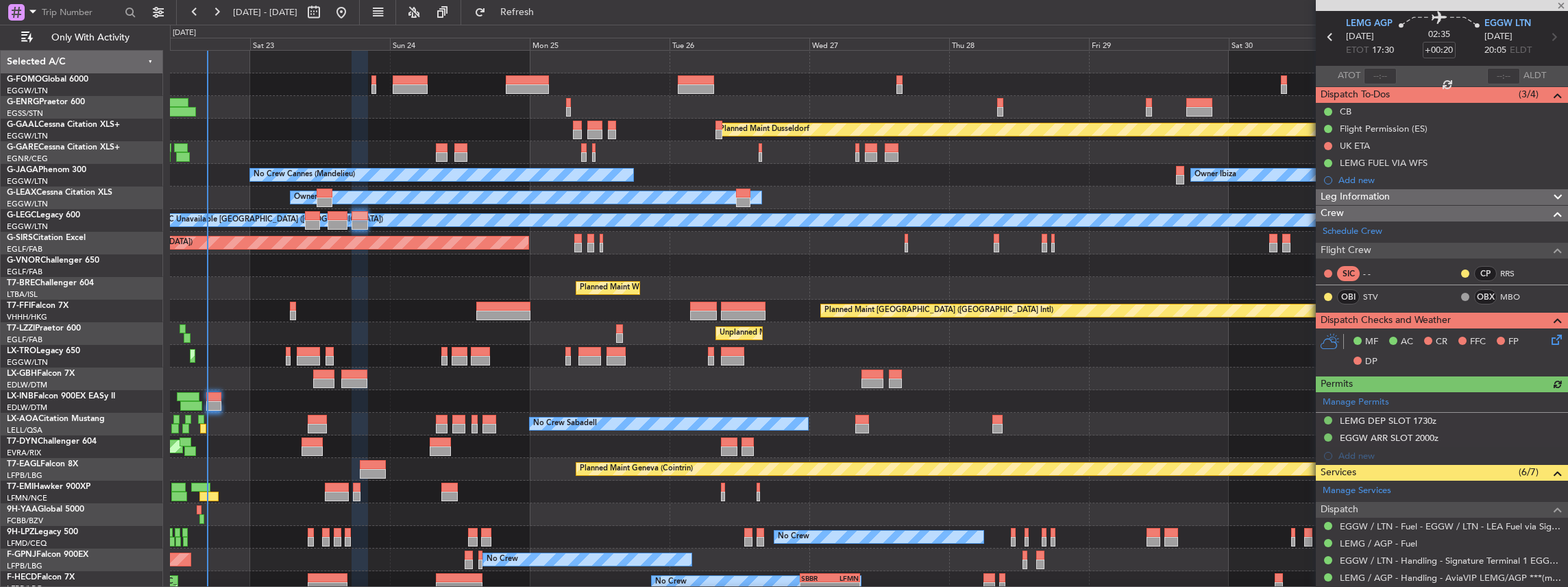
scroll to position [91, 0]
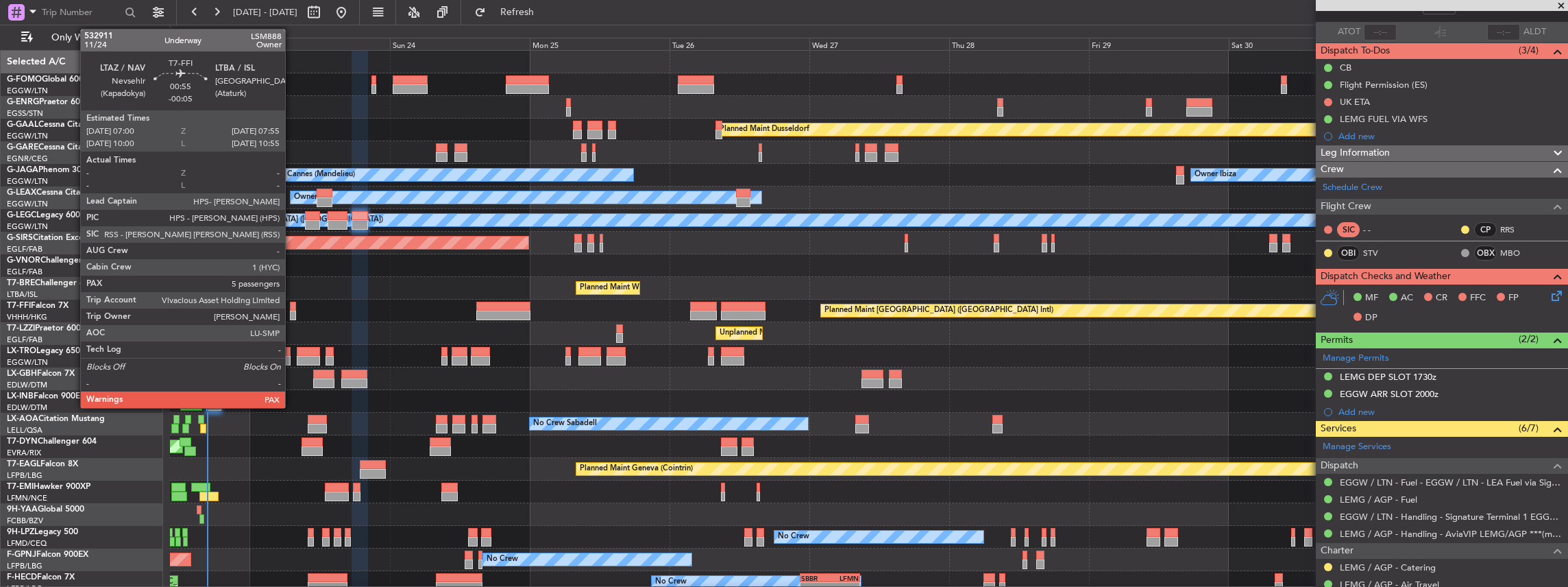
click at [292, 309] on div at bounding box center [292, 306] width 5 height 10
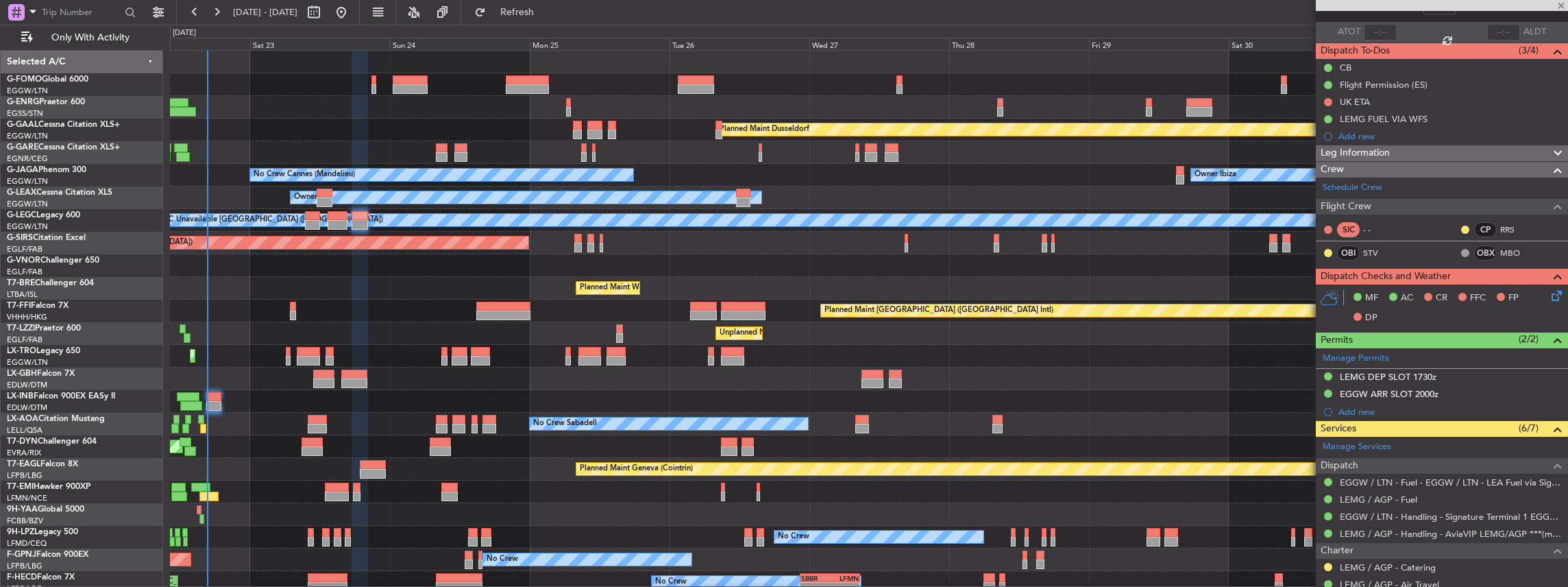
type input "-00:05"
type input "5"
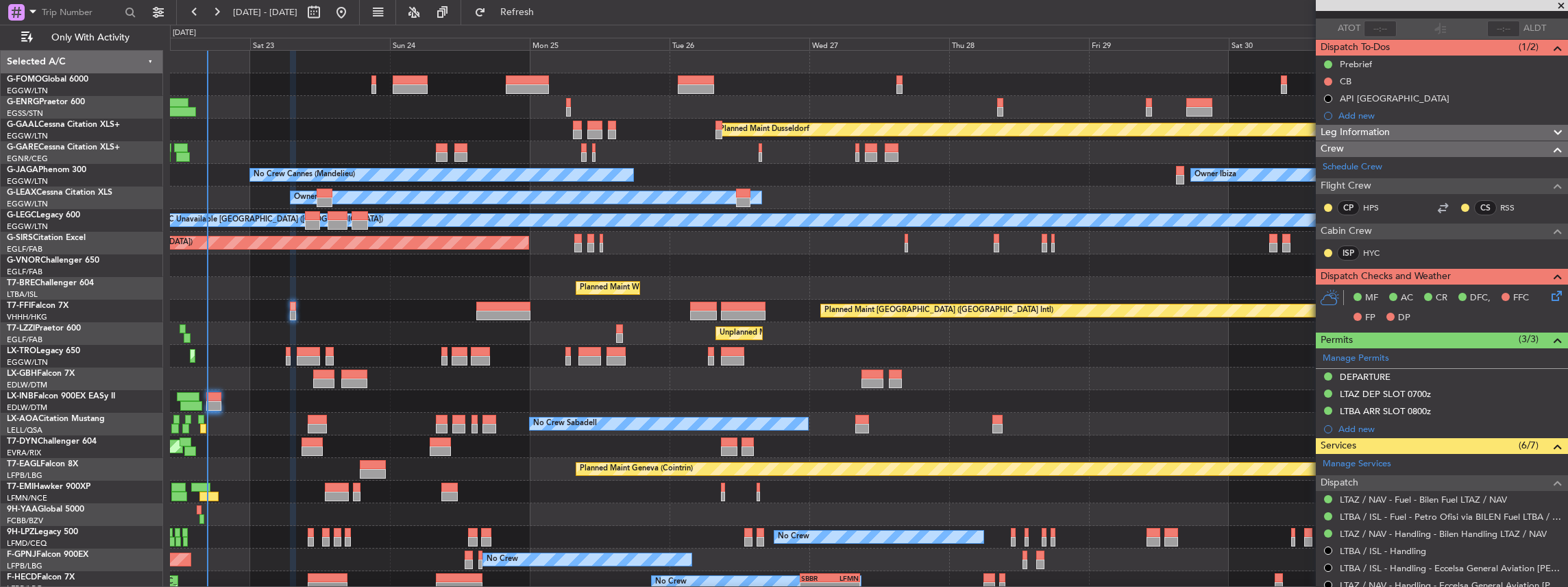
scroll to position [0, 0]
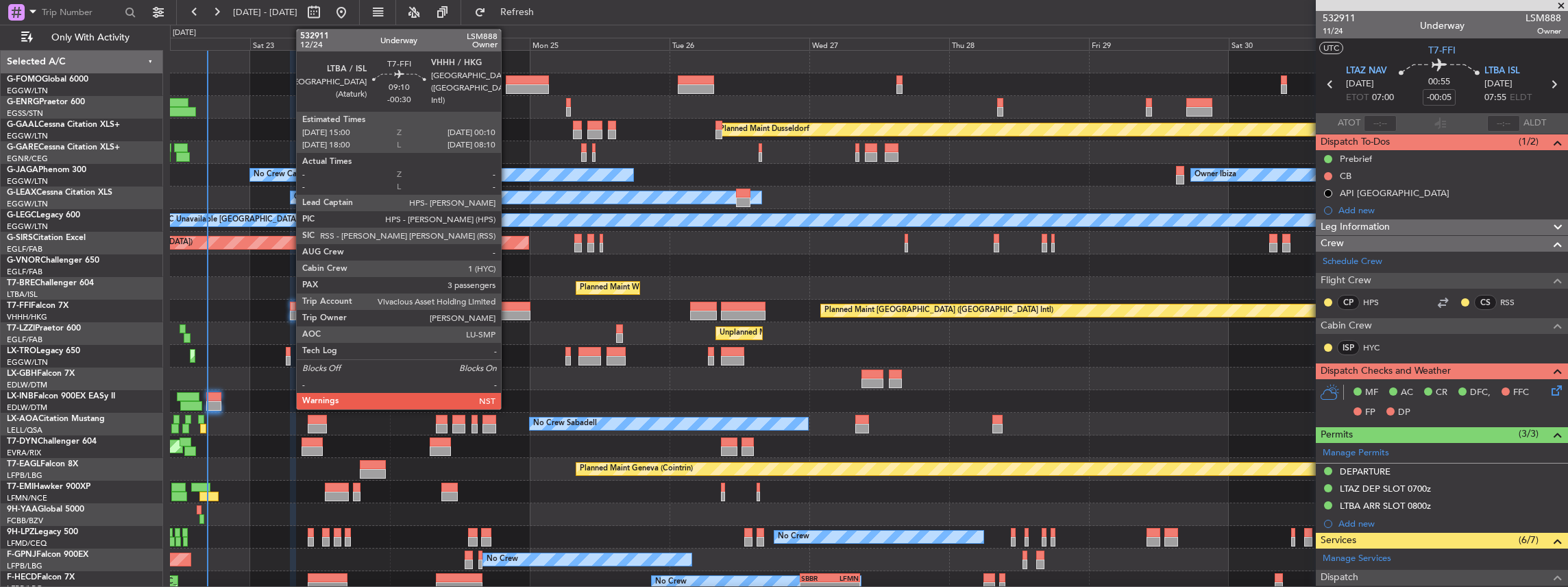
click at [508, 309] on div at bounding box center [503, 306] width 54 height 10
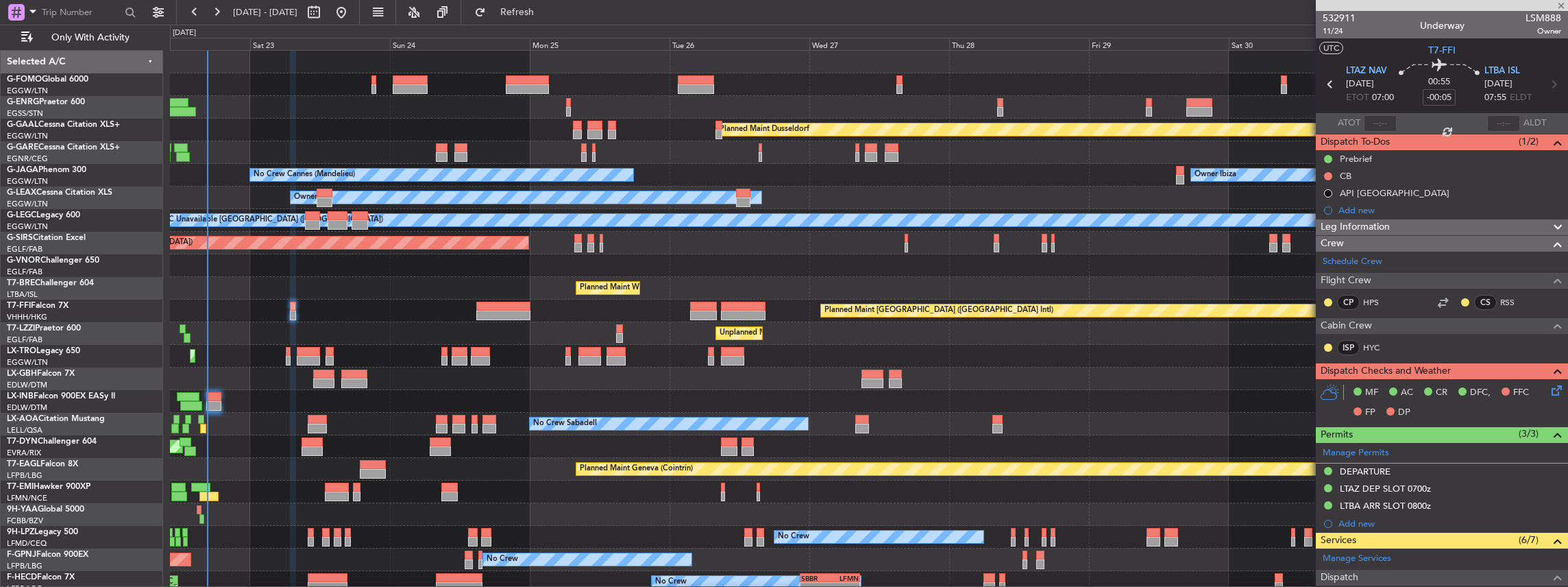
type input "-00:30"
type input "3"
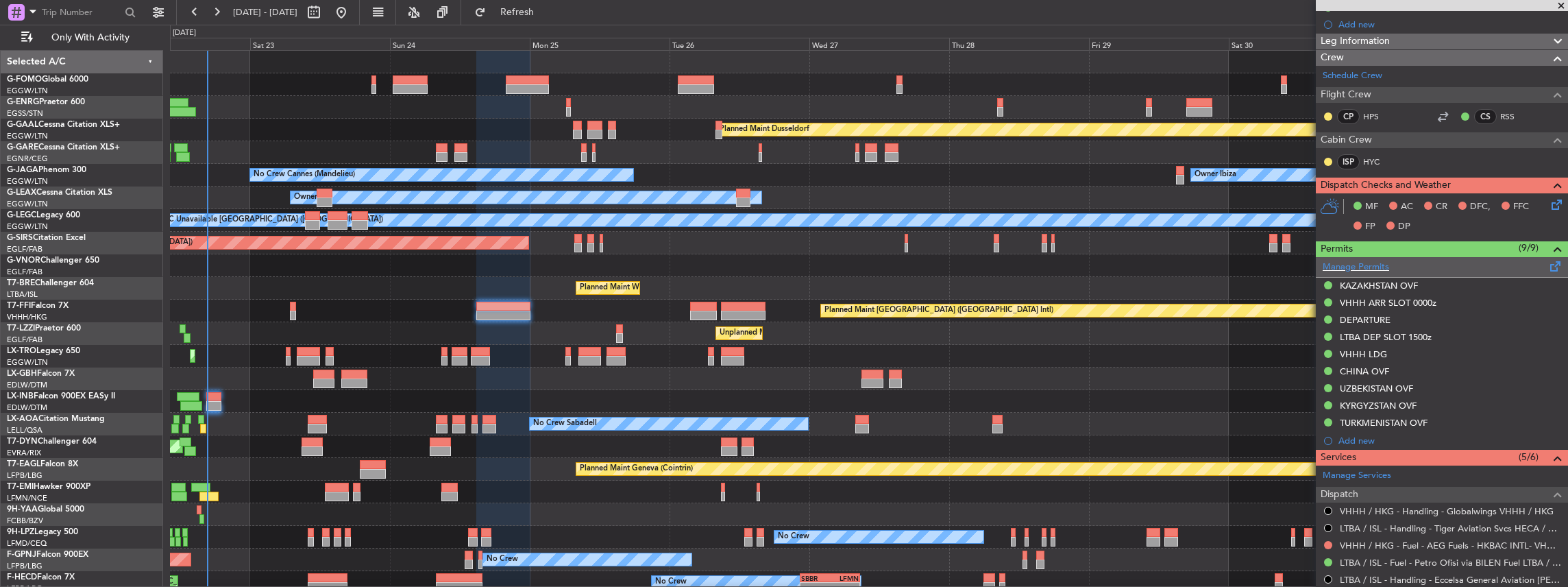
scroll to position [274, 0]
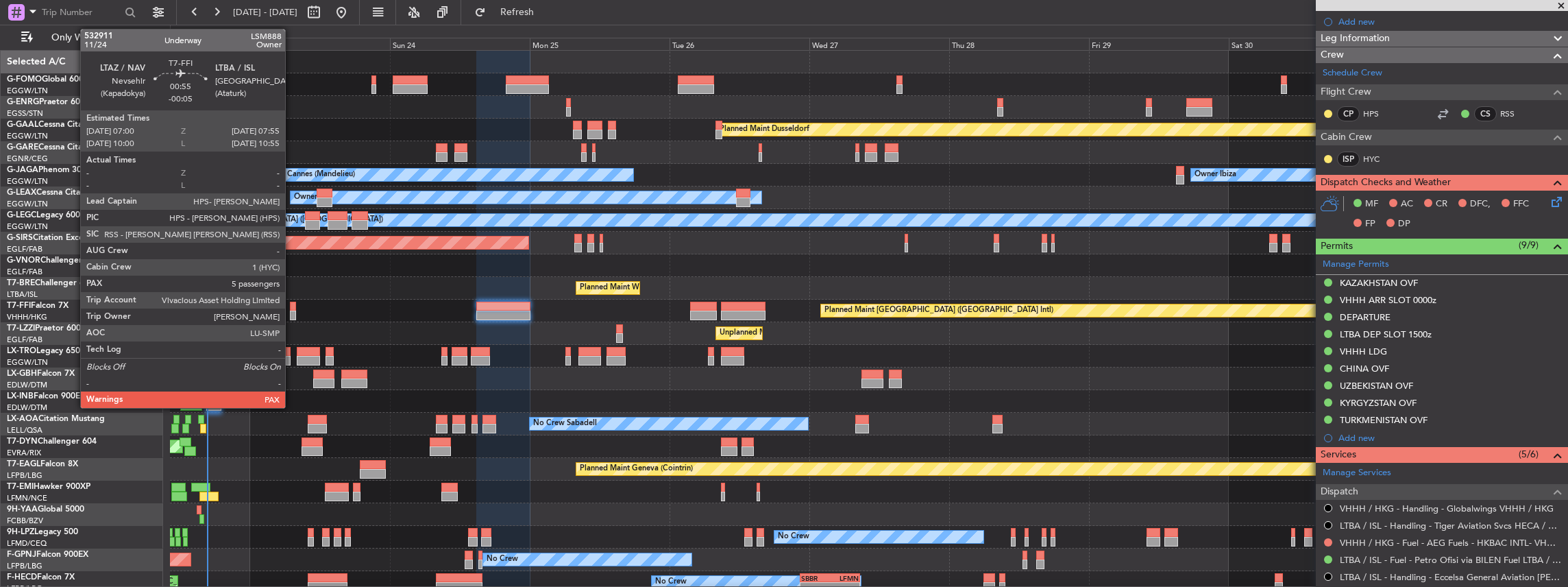
click at [292, 311] on div at bounding box center [292, 315] width 5 height 10
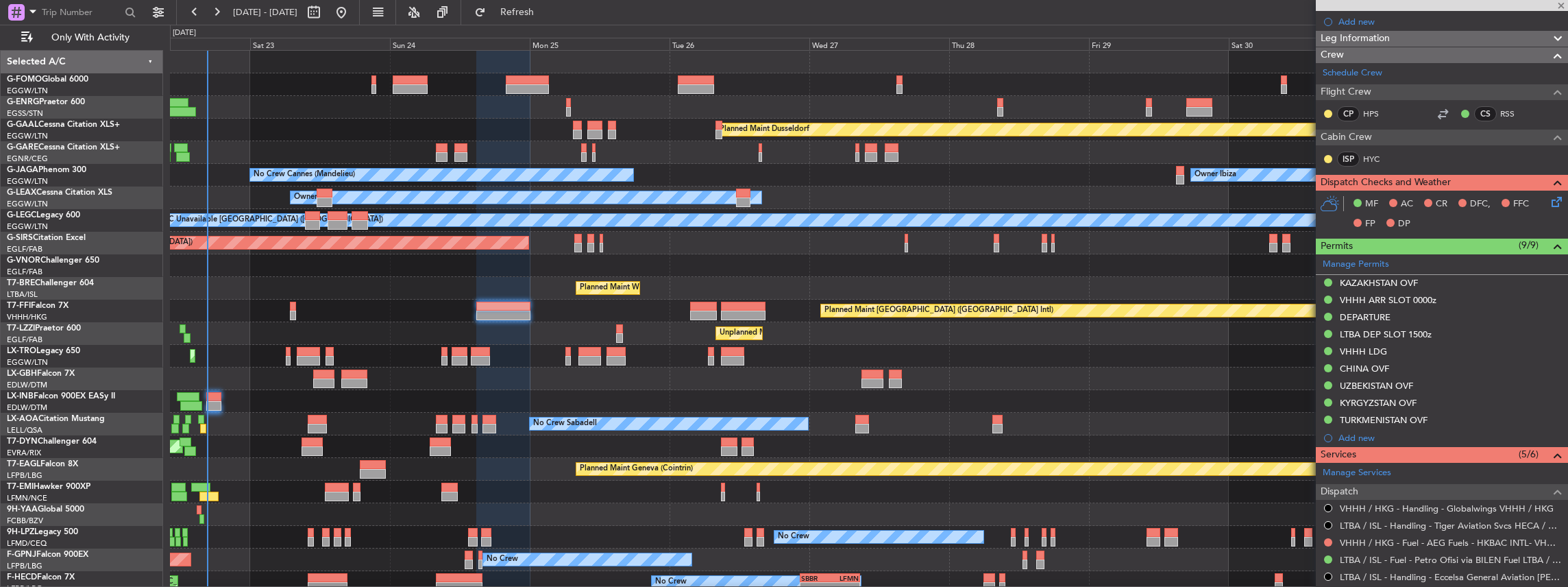
type input "-00:05"
type input "5"
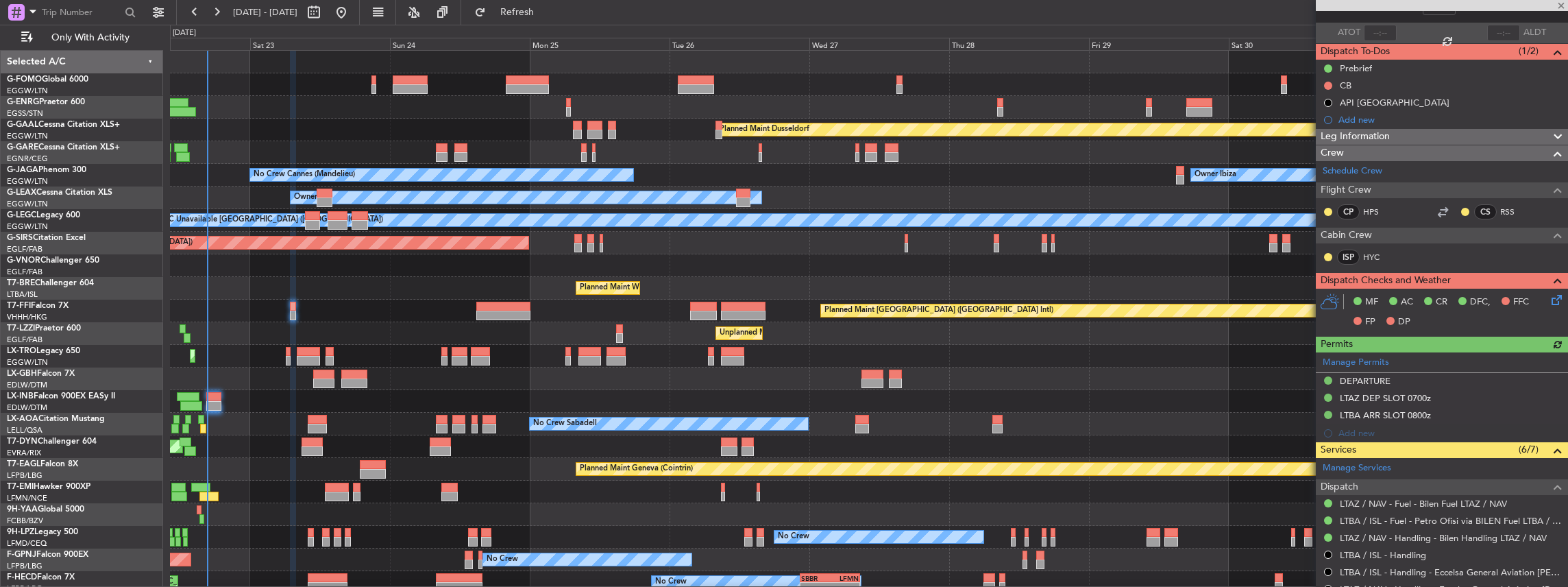
scroll to position [91, 0]
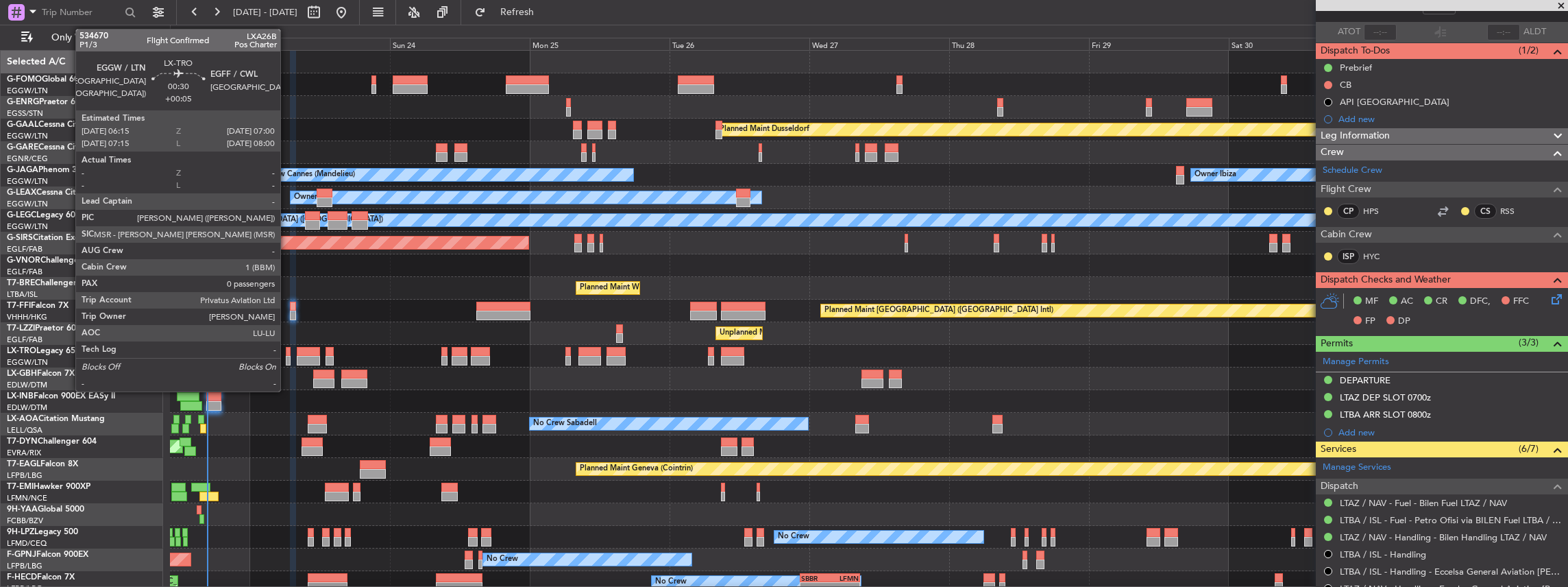
click at [287, 354] on div at bounding box center [288, 351] width 5 height 10
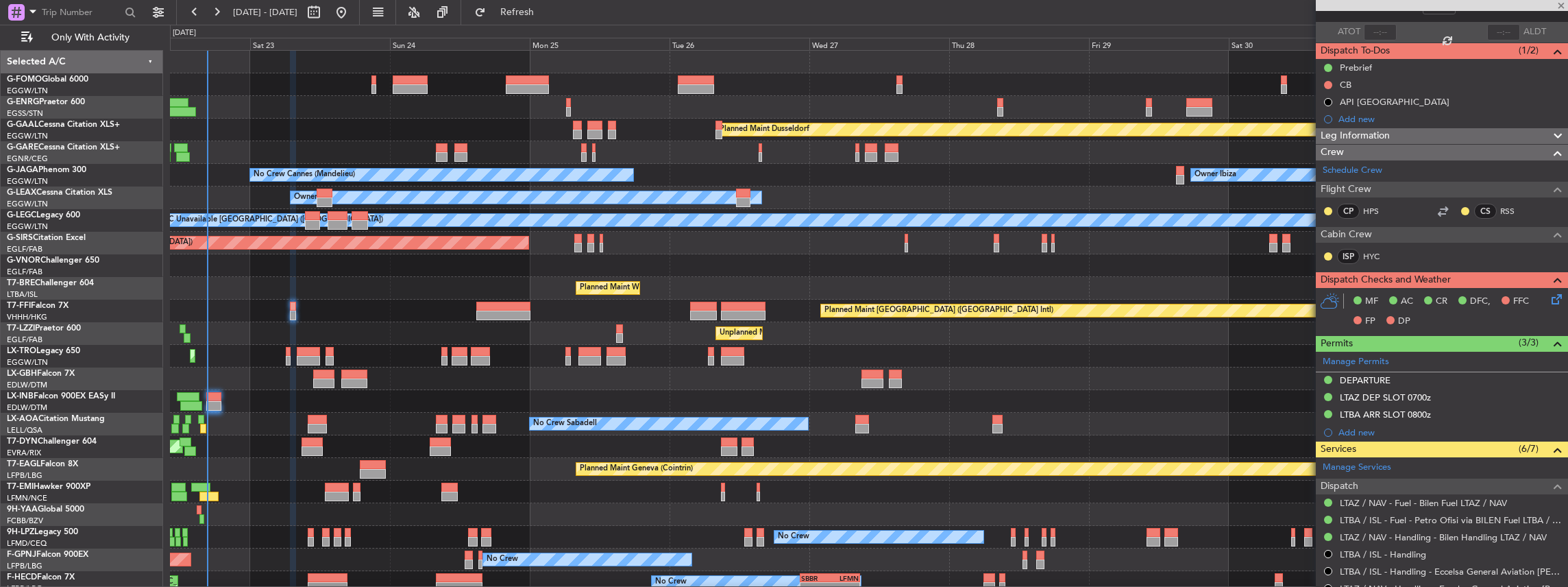
type input "+00:05"
type input "0"
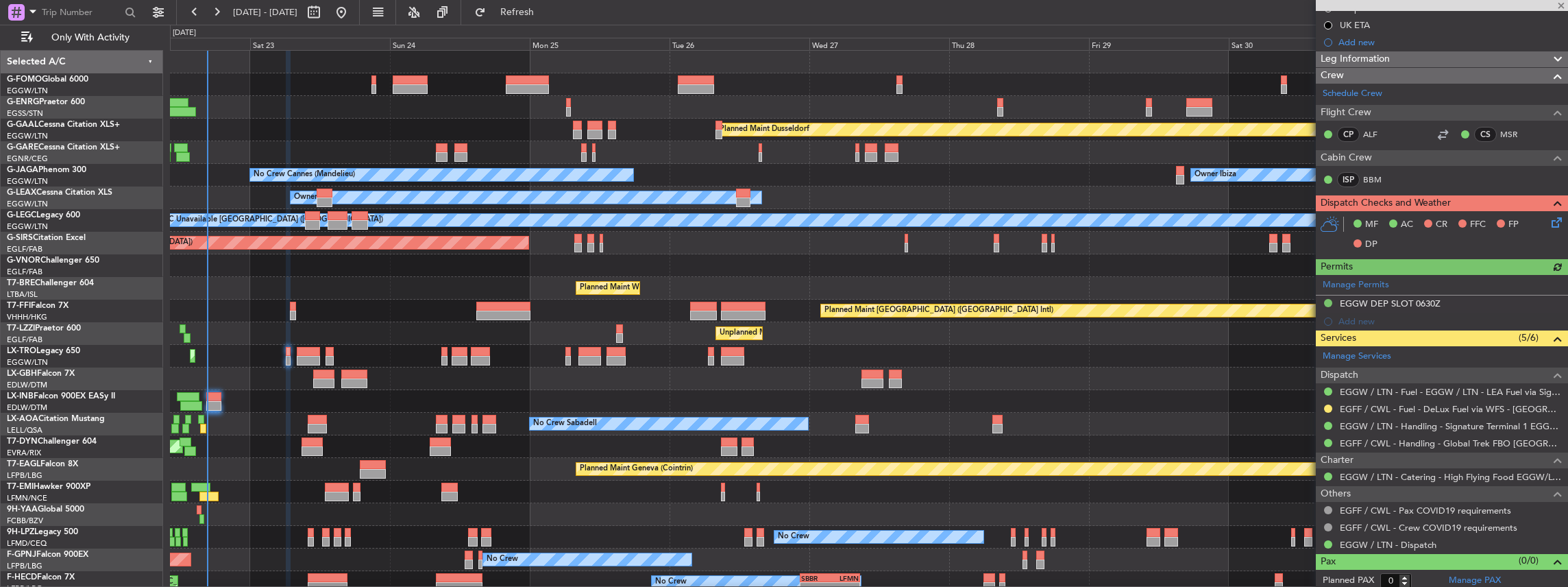
scroll to position [203, 0]
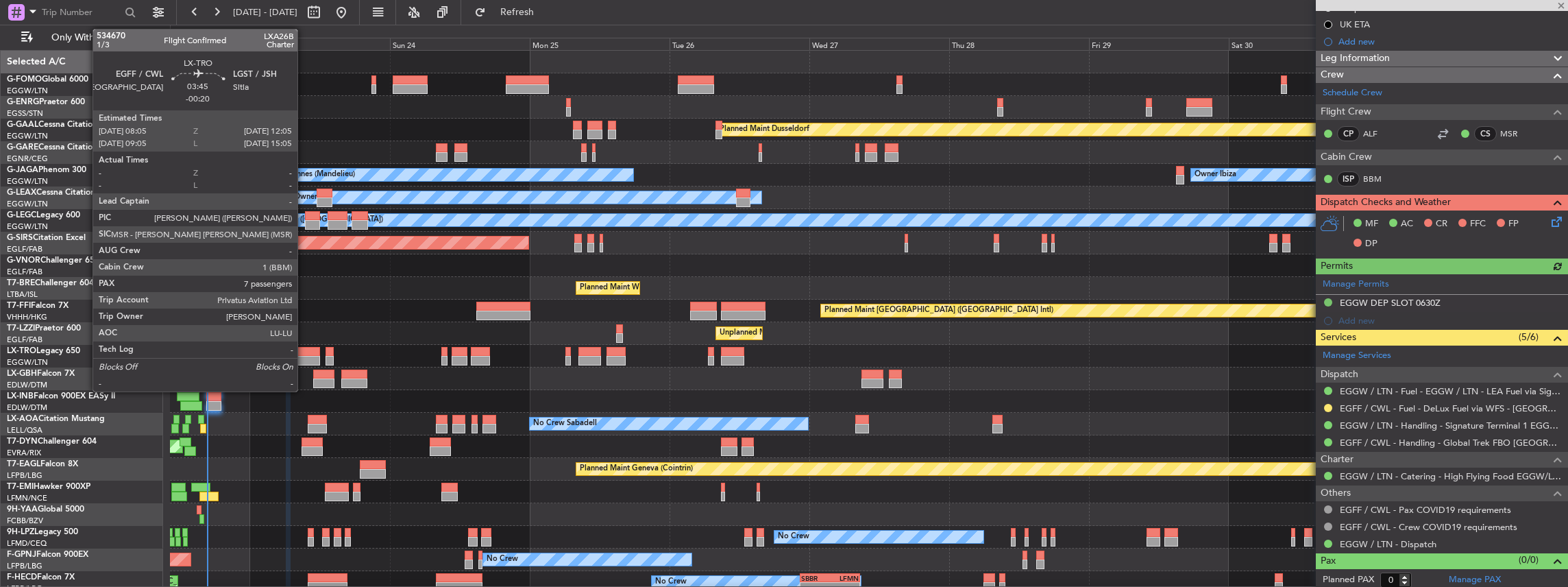
click at [304, 356] on div at bounding box center [309, 360] width 24 height 10
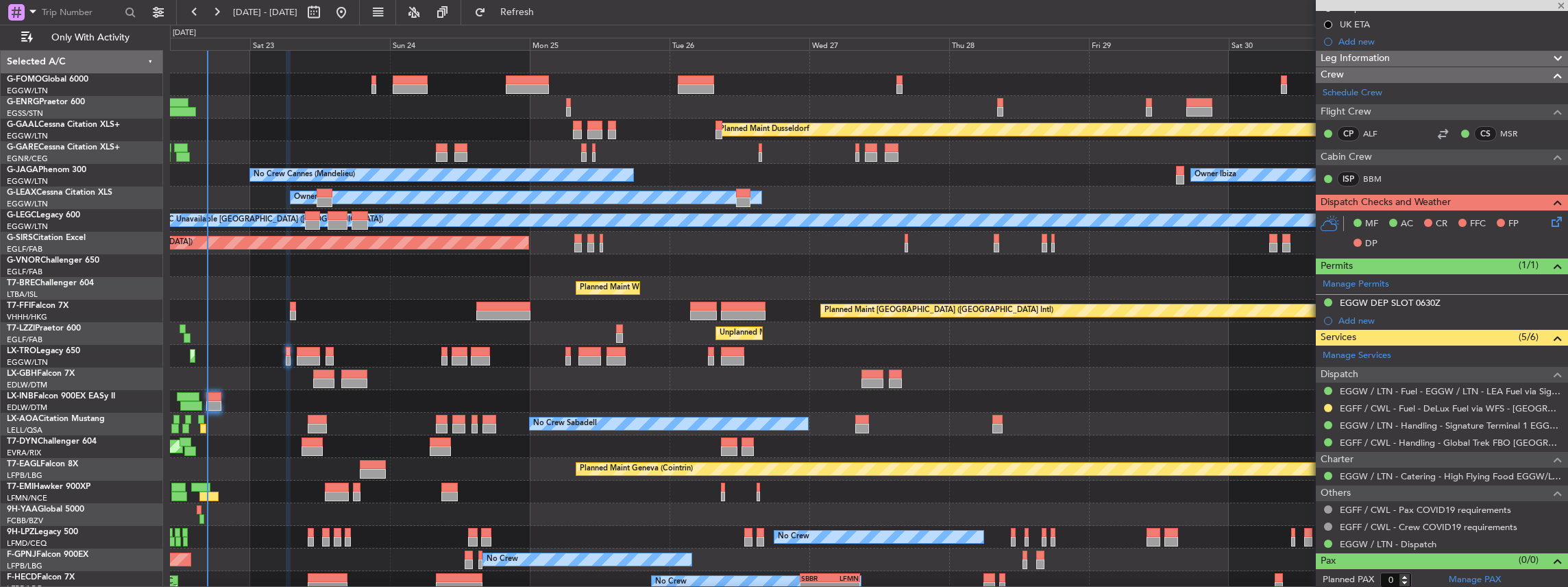
type input "-00:20"
type input "7"
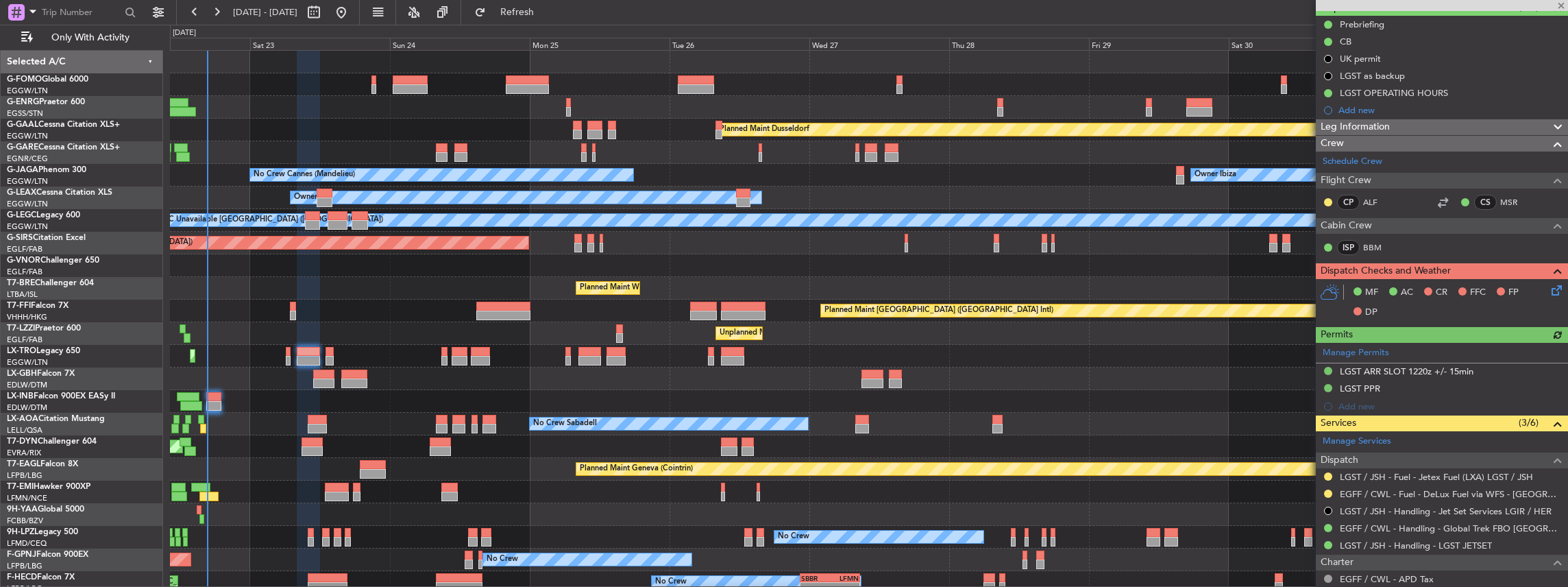
scroll to position [137, 0]
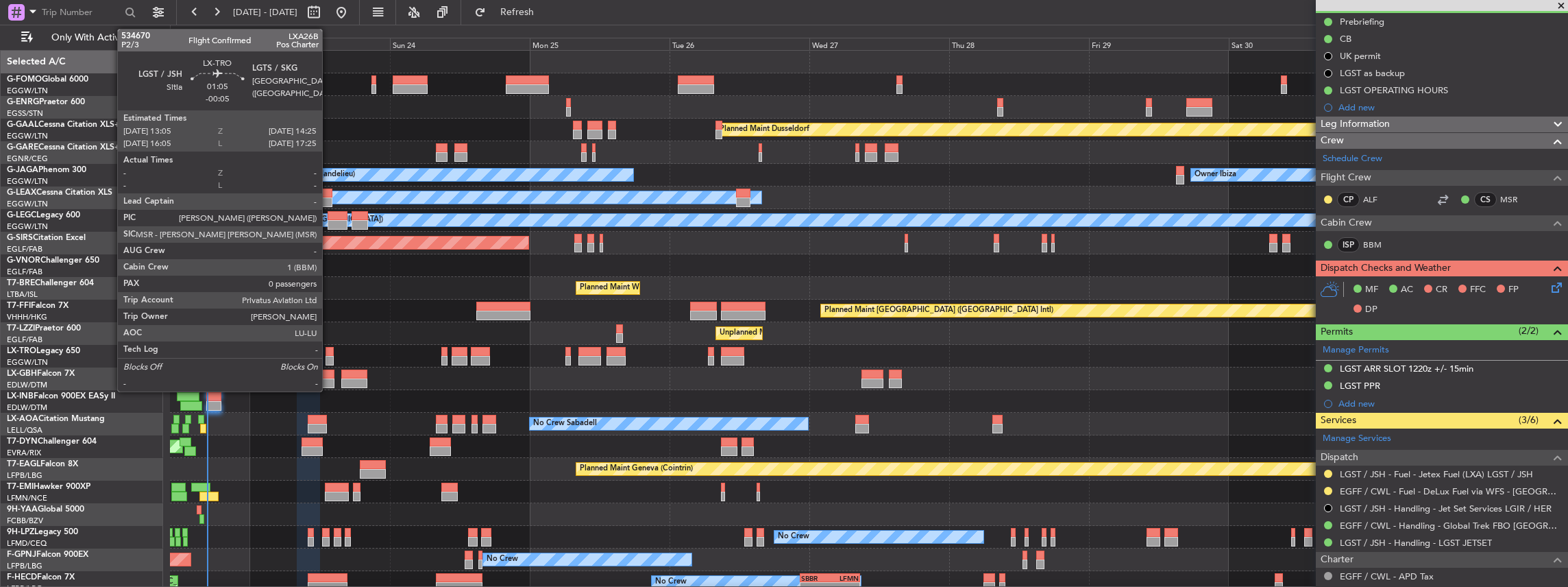
click at [328, 356] on div at bounding box center [329, 360] width 8 height 10
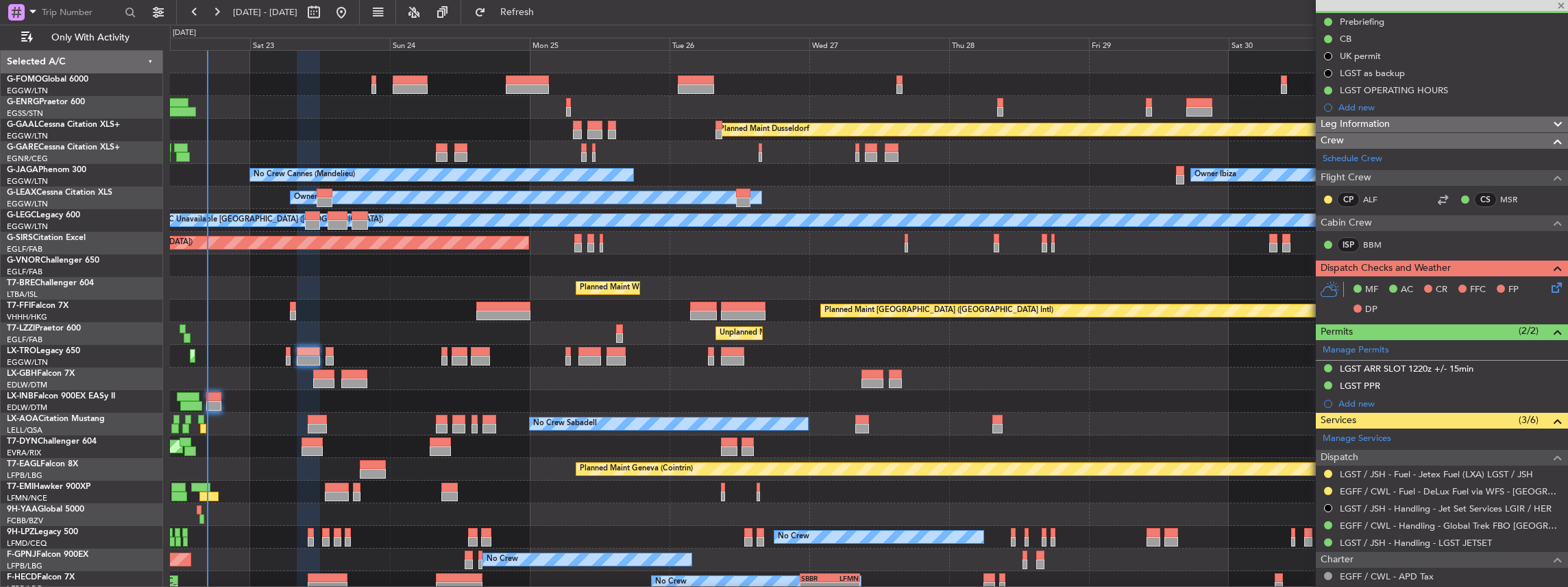
type input "-00:05"
type input "0"
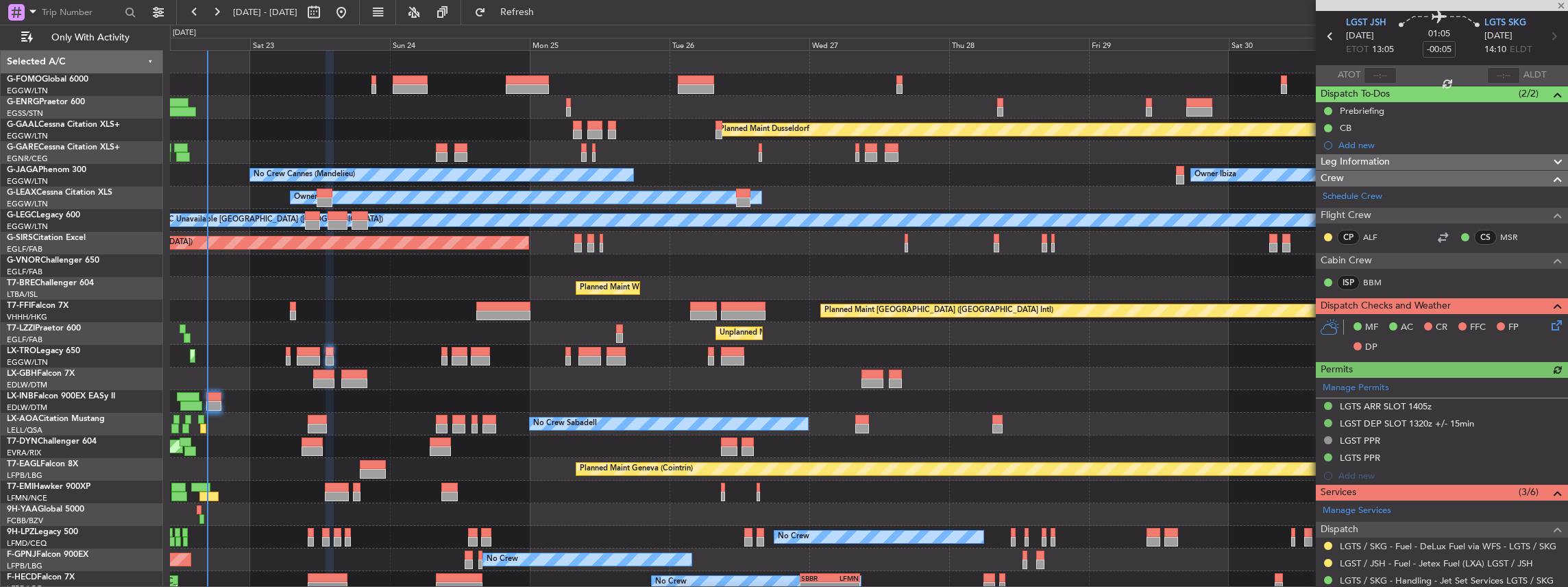
scroll to position [91, 0]
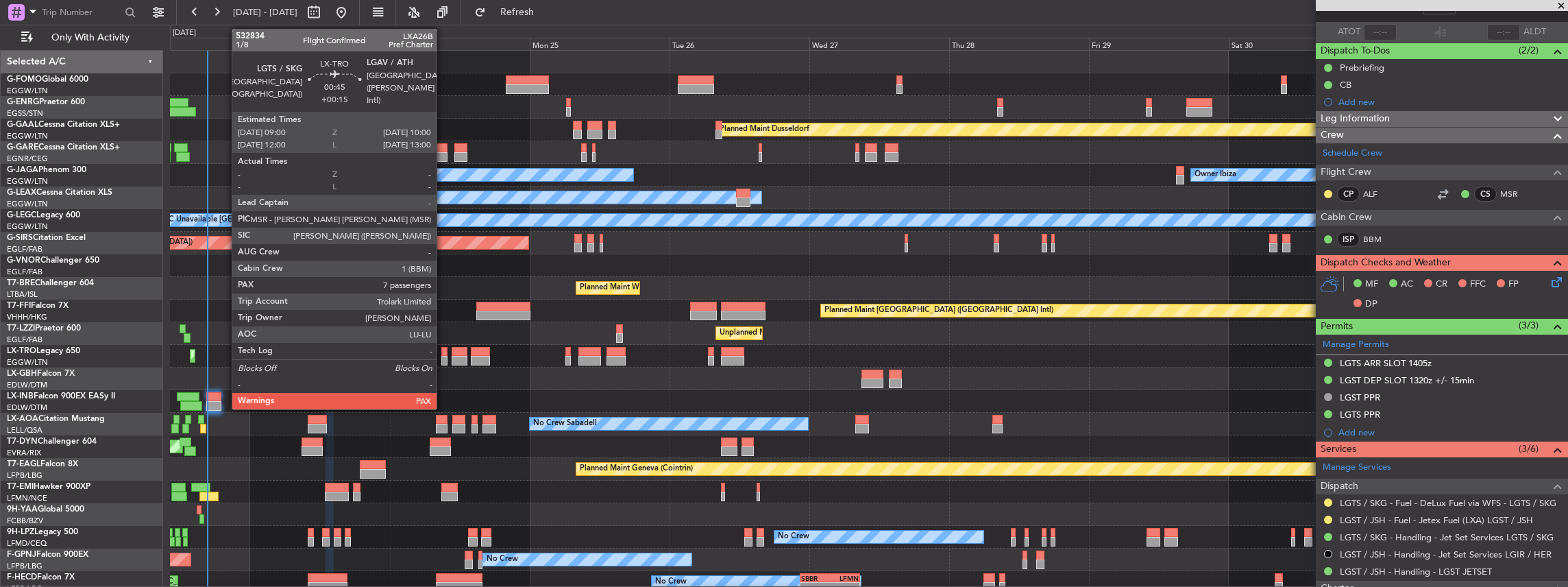
click at [444, 362] on div at bounding box center [444, 360] width 6 height 10
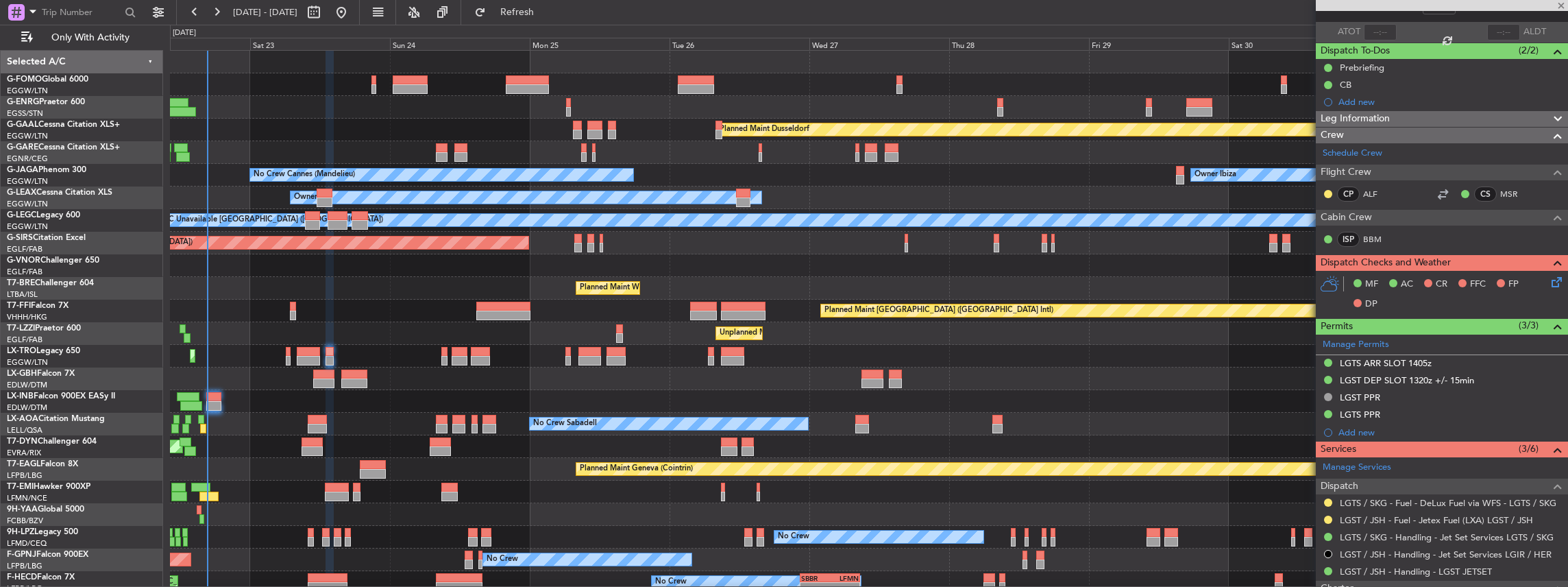
type input "+00:15"
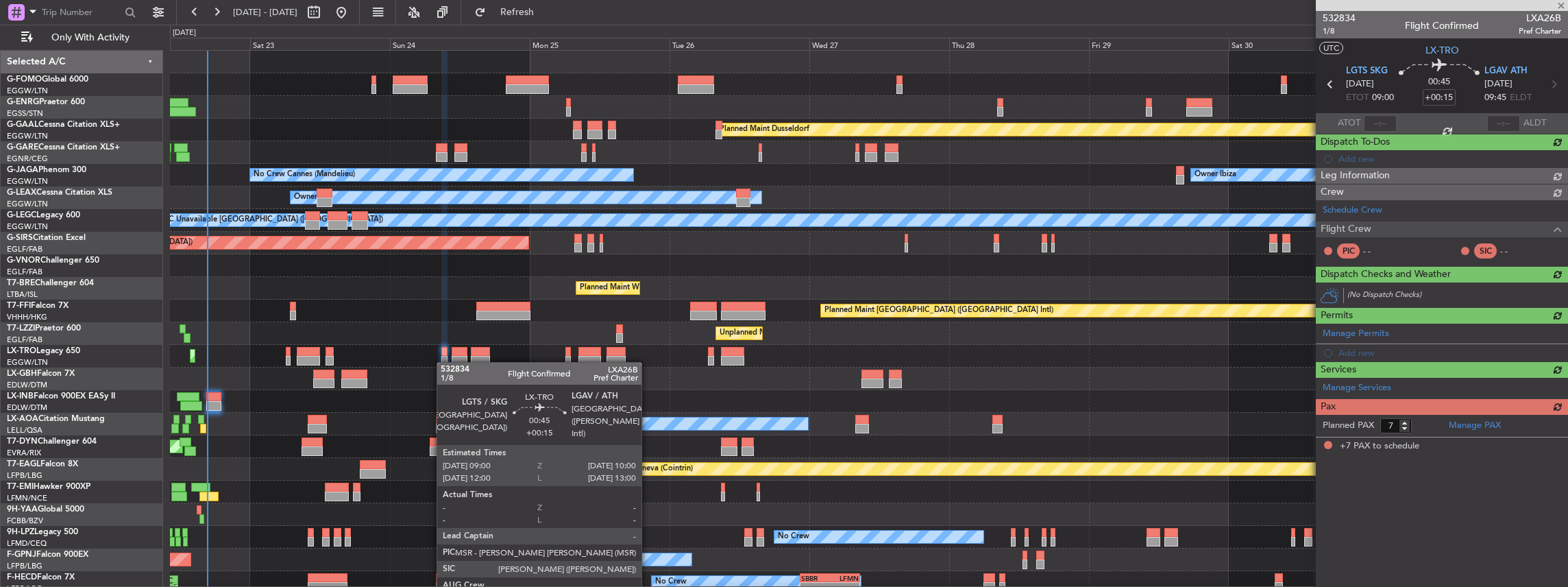
scroll to position [0, 0]
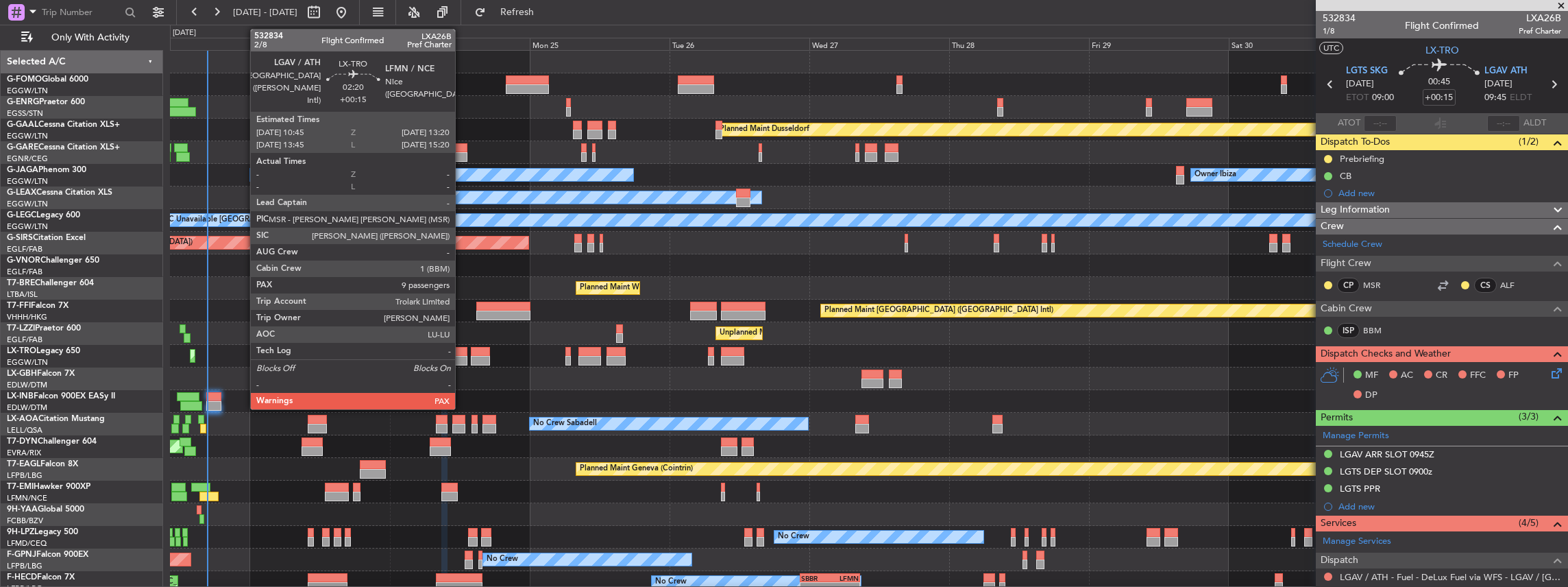
click at [462, 357] on div at bounding box center [459, 360] width 15 height 10
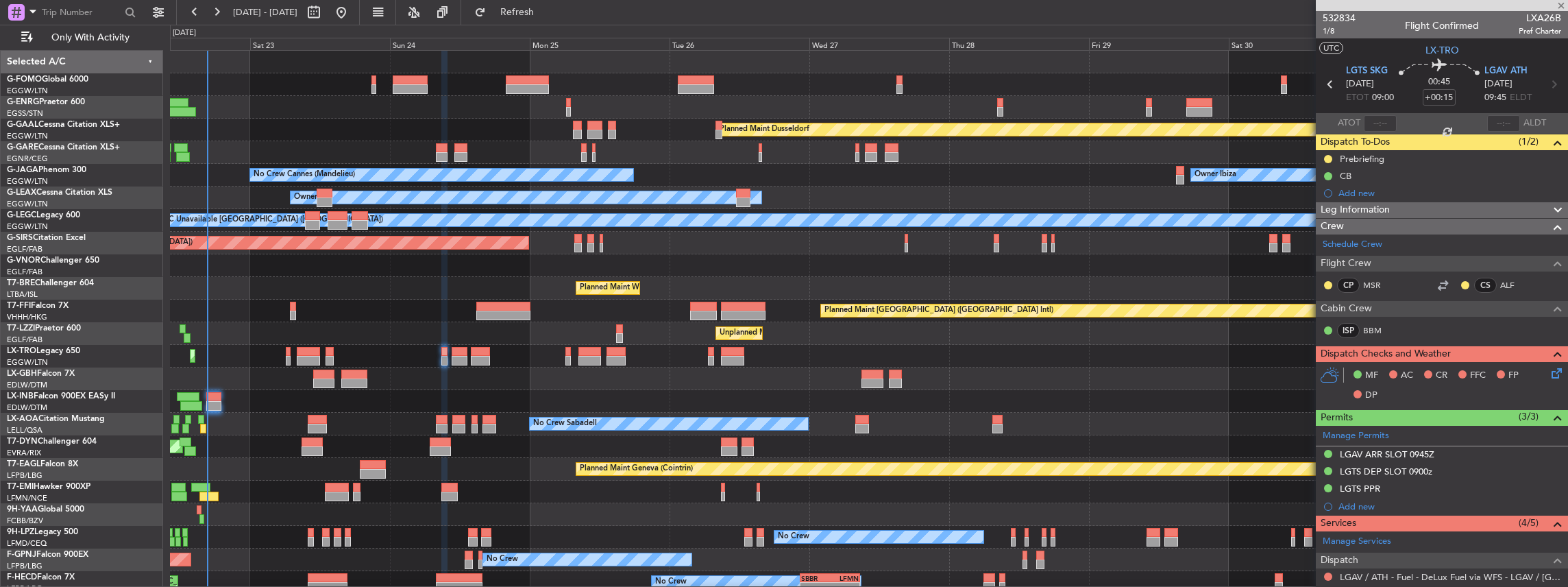
type input "9"
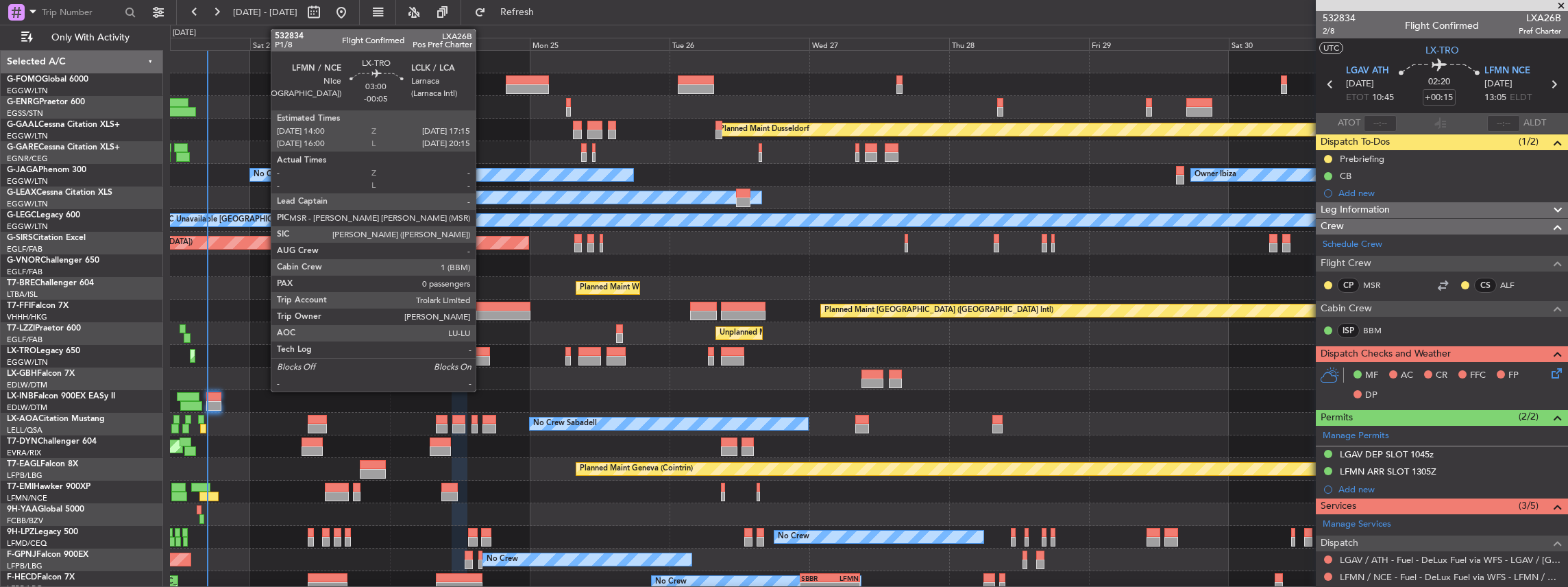
click at [483, 354] on div at bounding box center [480, 351] width 19 height 10
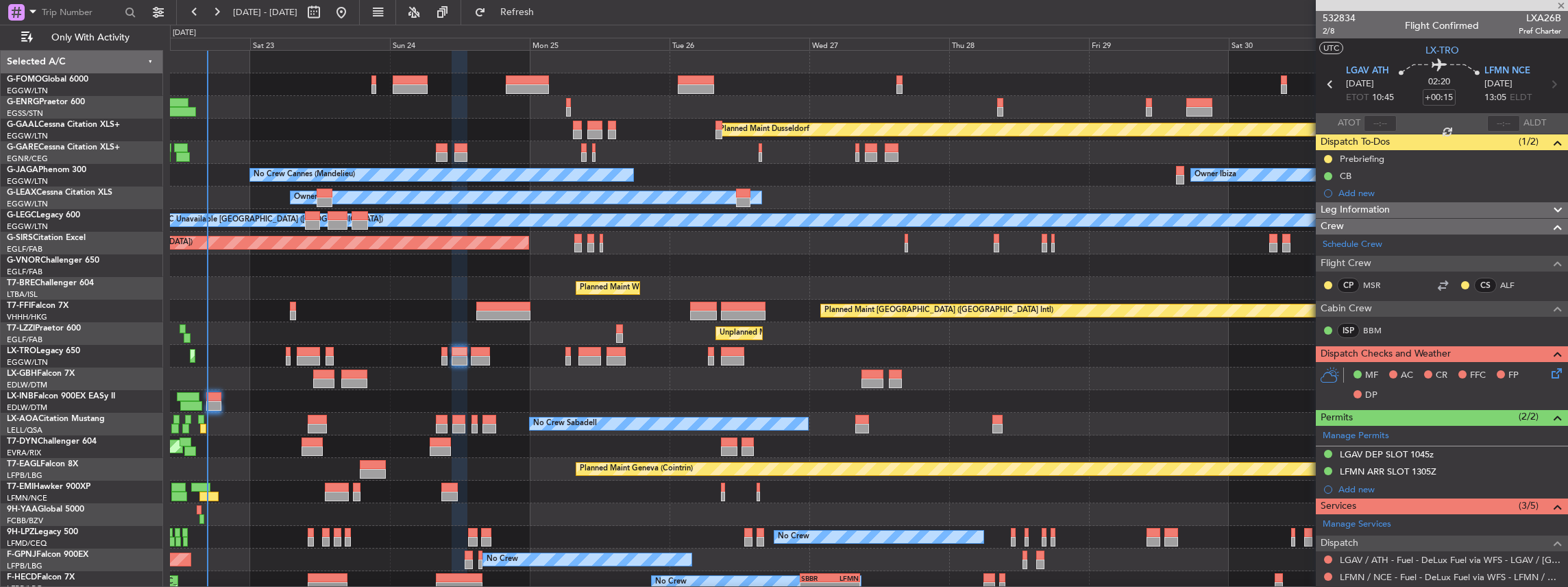
type input "-00:05"
type input "0"
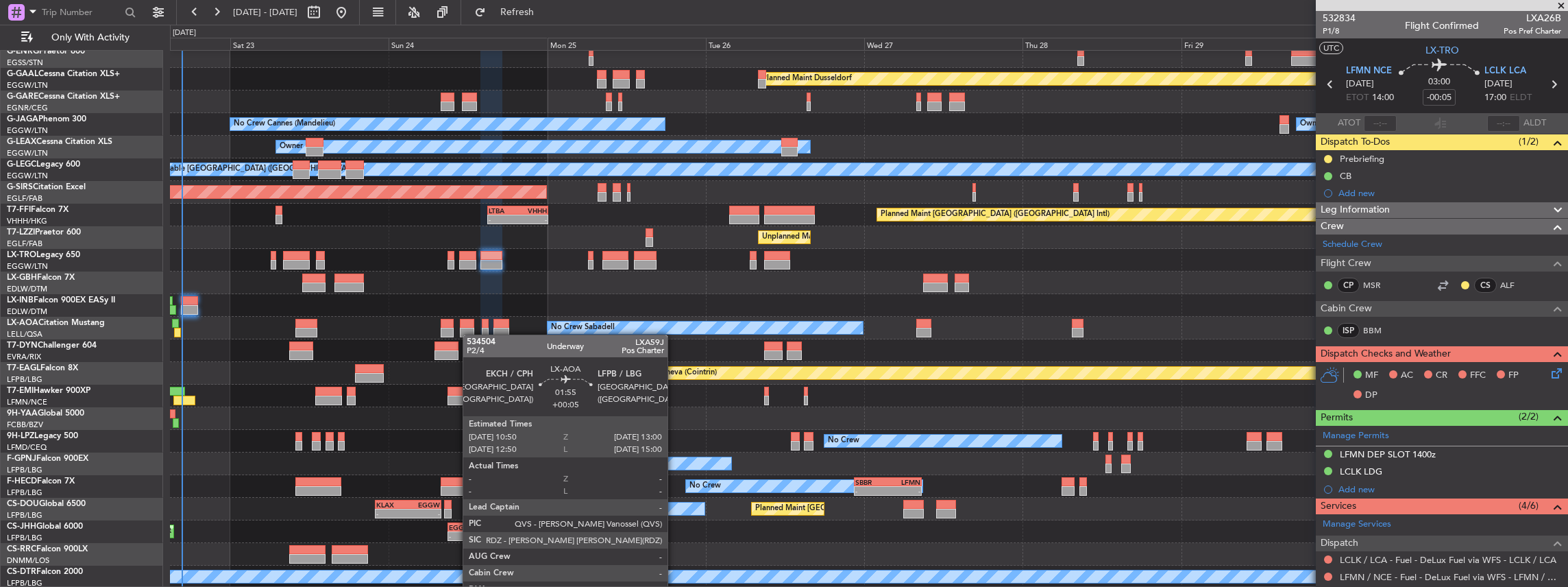
scroll to position [51, 0]
click at [470, 330] on div "Planned Maint Dusseldorf Unplanned Maint Chester No Crew Cannes (Mandelieu) Own…" at bounding box center [868, 294] width 1398 height 588
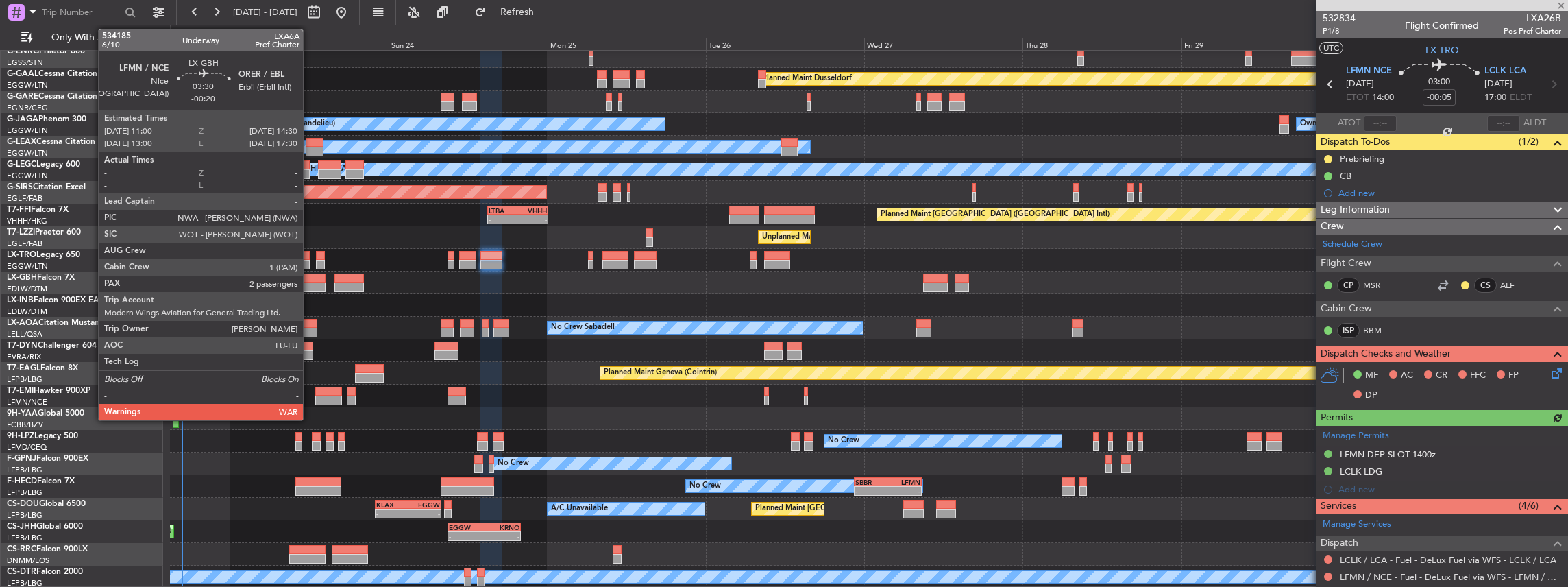
click at [309, 283] on div at bounding box center [314, 287] width 24 height 10
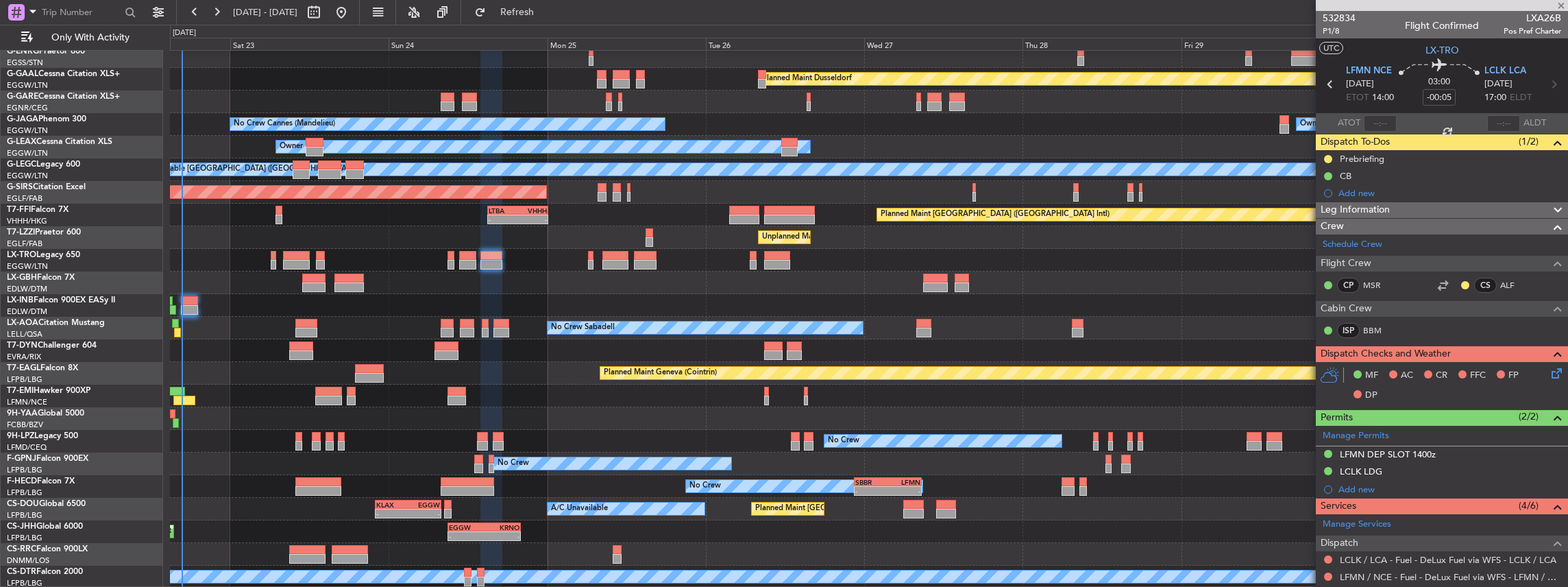
type input "-00:20"
type input "2"
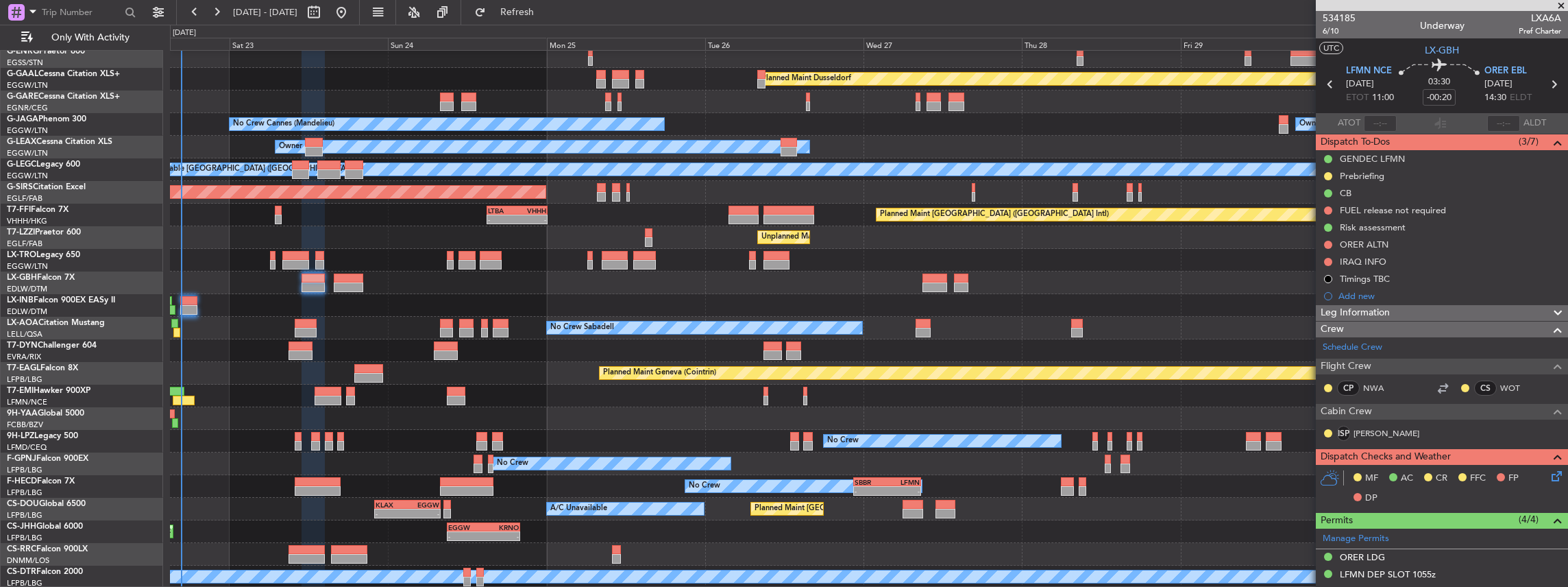
click at [470, 434] on div "Planned Maint Dusseldorf Unplanned Maint Chester No Crew Cannes (Mandelieu) Own…" at bounding box center [868, 294] width 1398 height 588
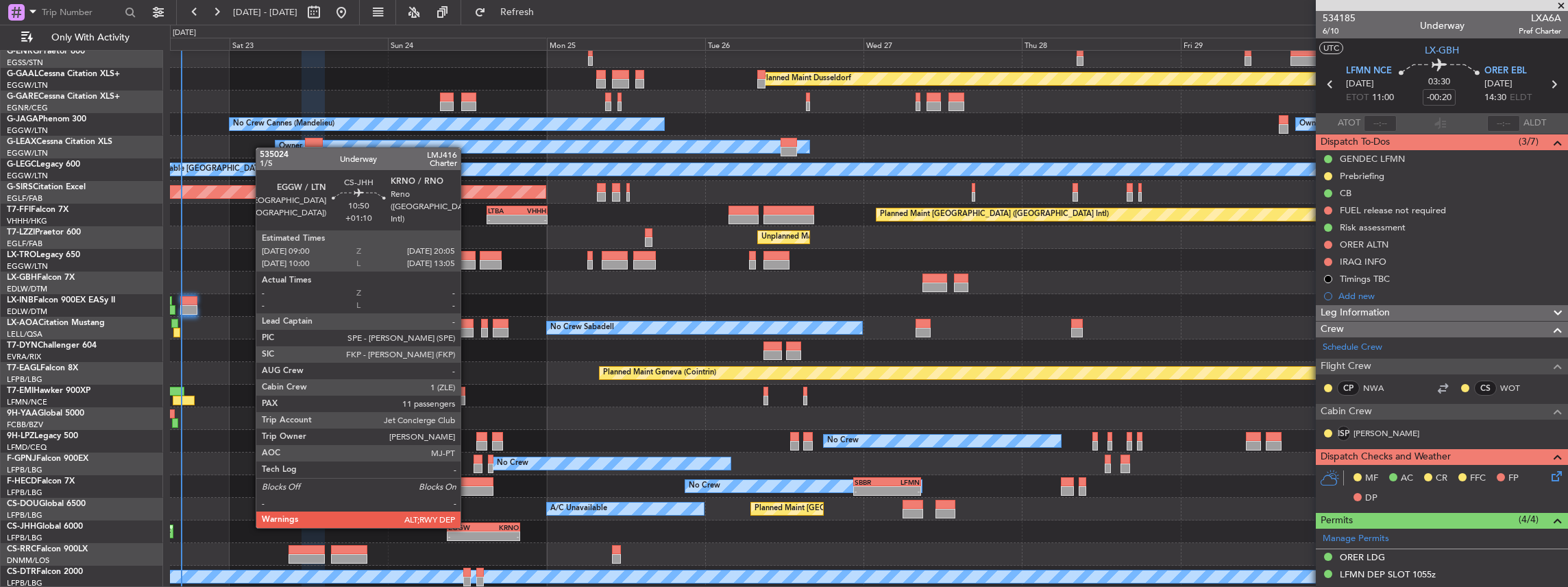
click at [467, 526] on div "EGGW" at bounding box center [466, 526] width 35 height 8
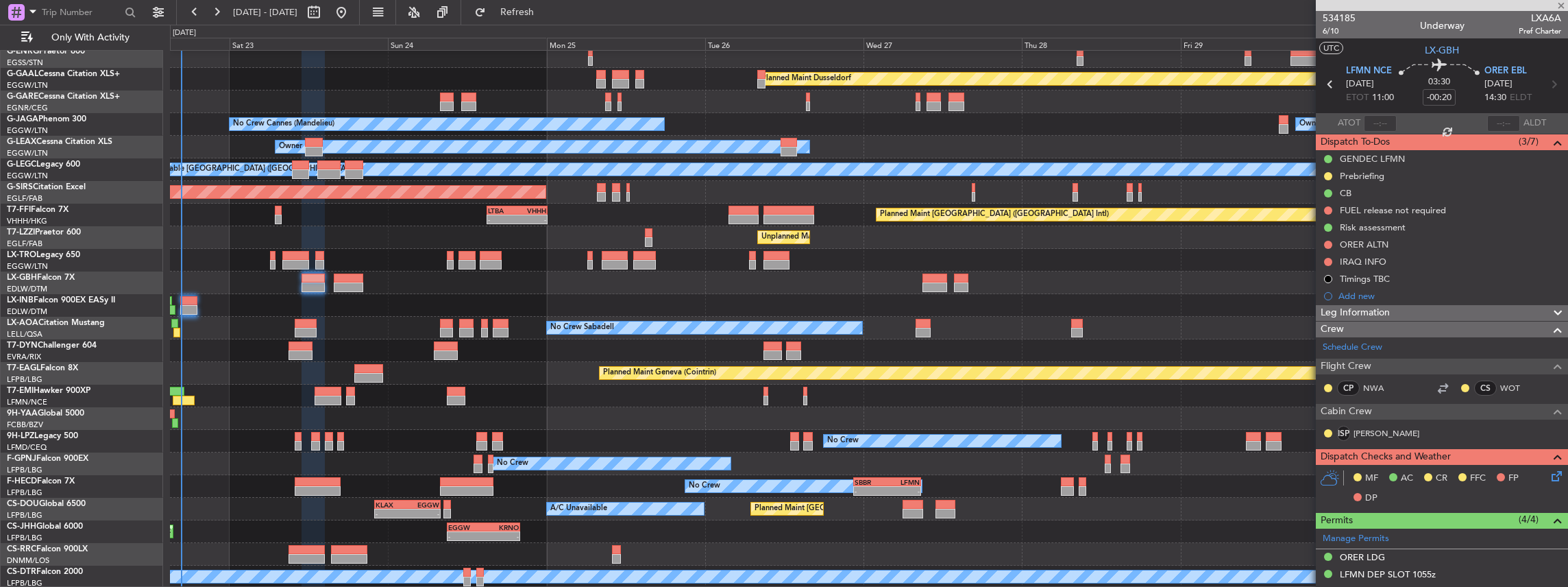
type input "+01:10"
type input "11"
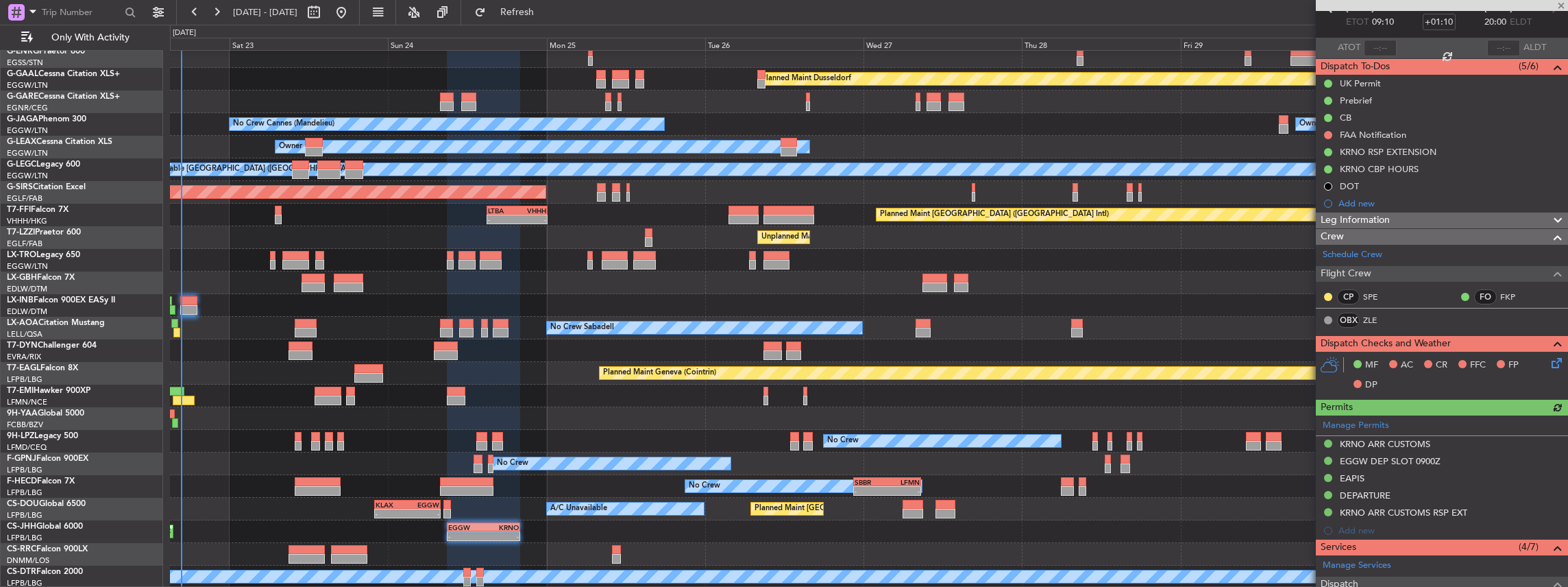
scroll to position [229, 0]
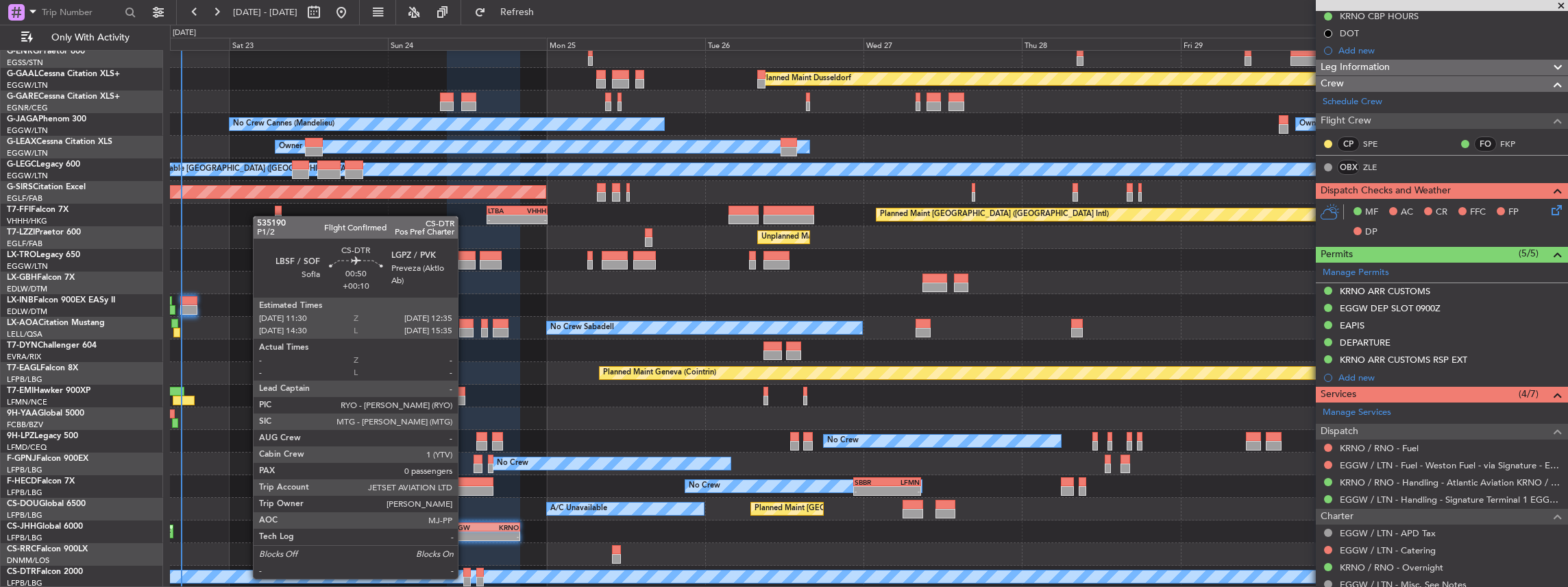
click at [465, 577] on div at bounding box center [467, 581] width 7 height 10
type input "+00:10"
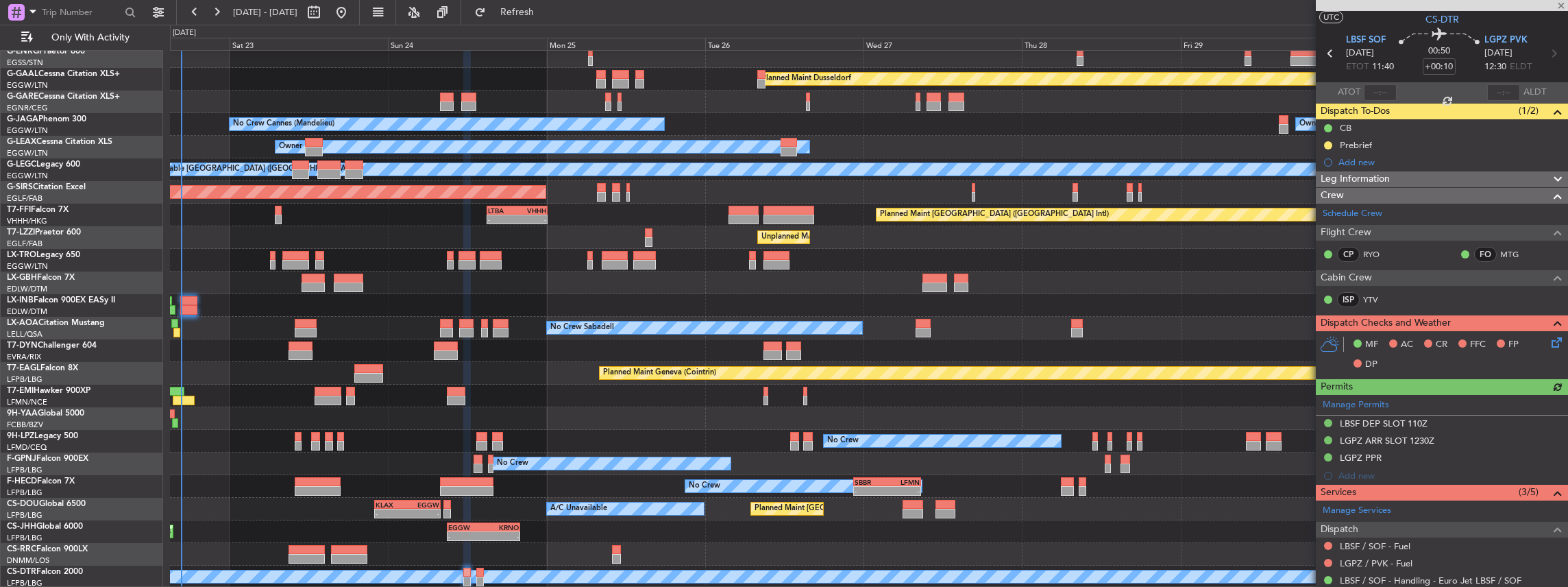
scroll to position [45, 0]
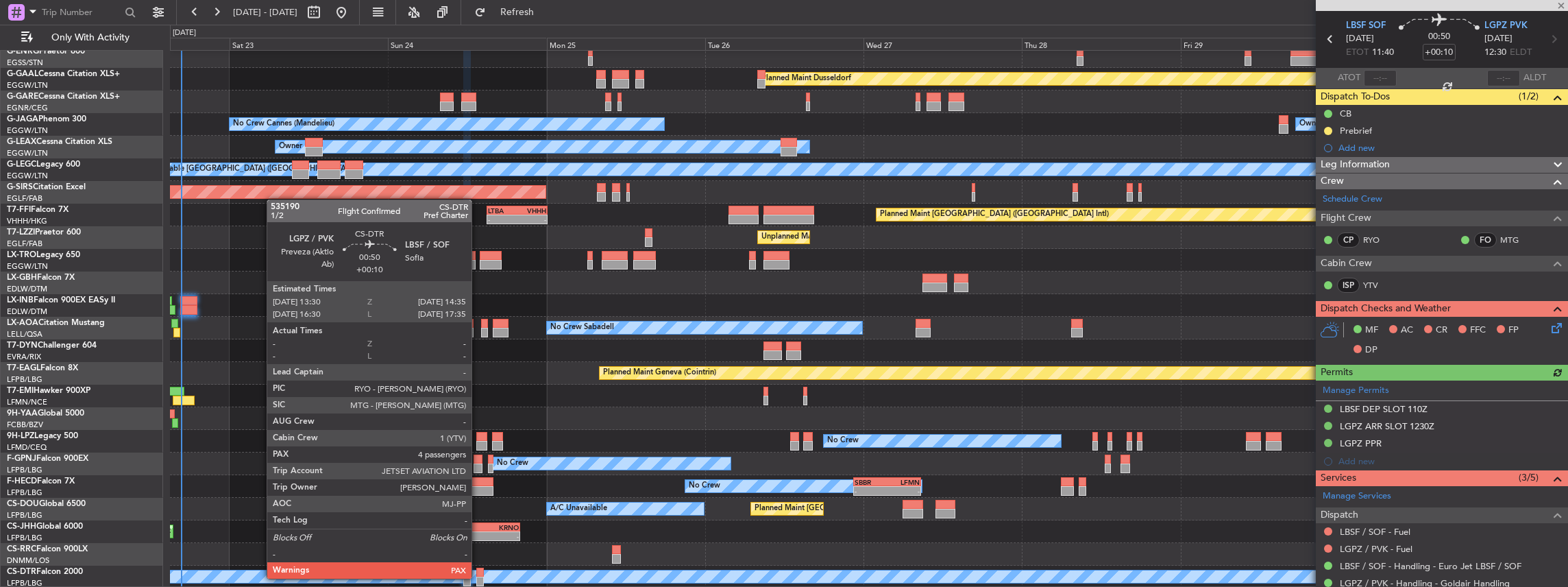
click at [478, 577] on div at bounding box center [480, 581] width 7 height 10
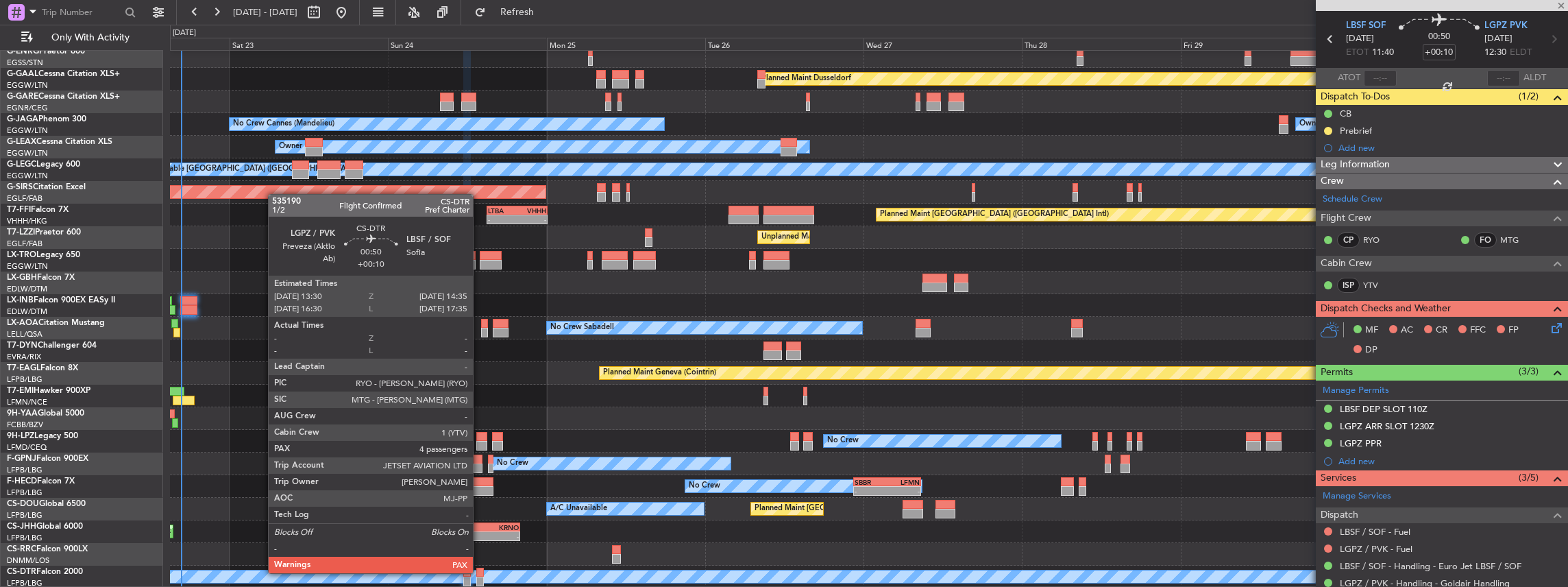
type input "4"
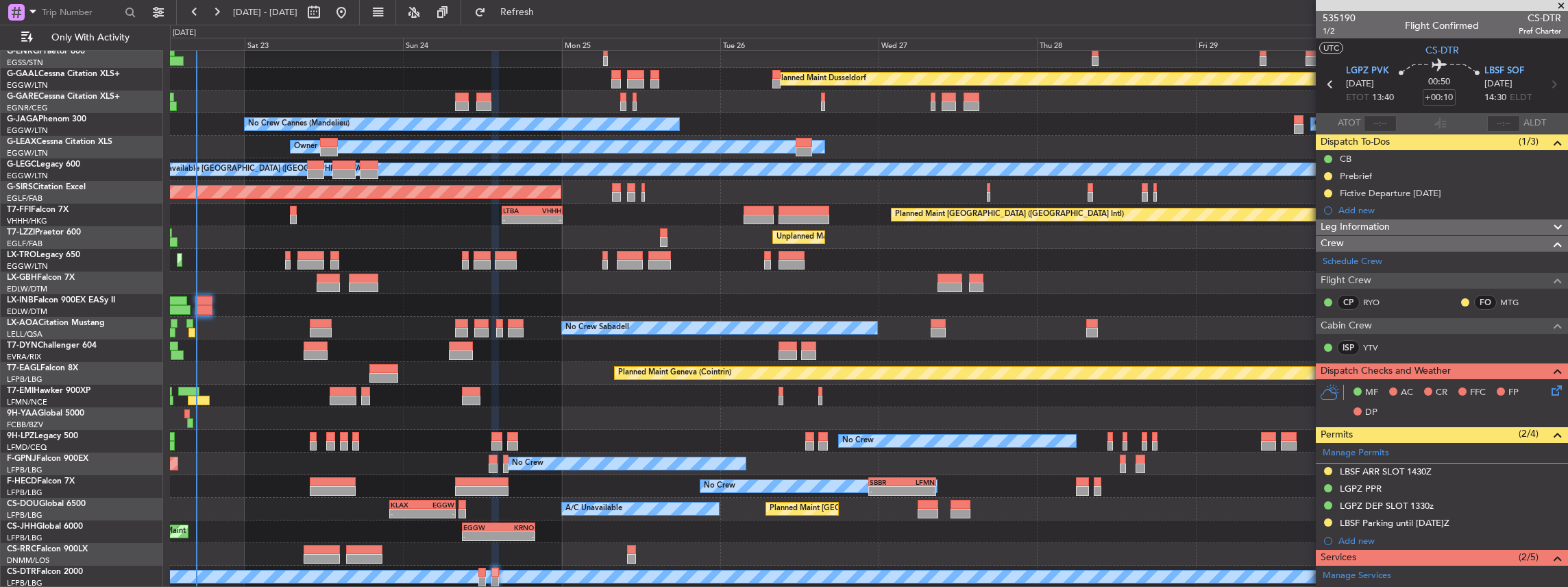
scroll to position [51, 0]
click at [437, 219] on div "Planned Maint Dusseldorf Unplanned Maint Chester No Crew Cannes (Mandelieu) Own…" at bounding box center [868, 294] width 1398 height 588
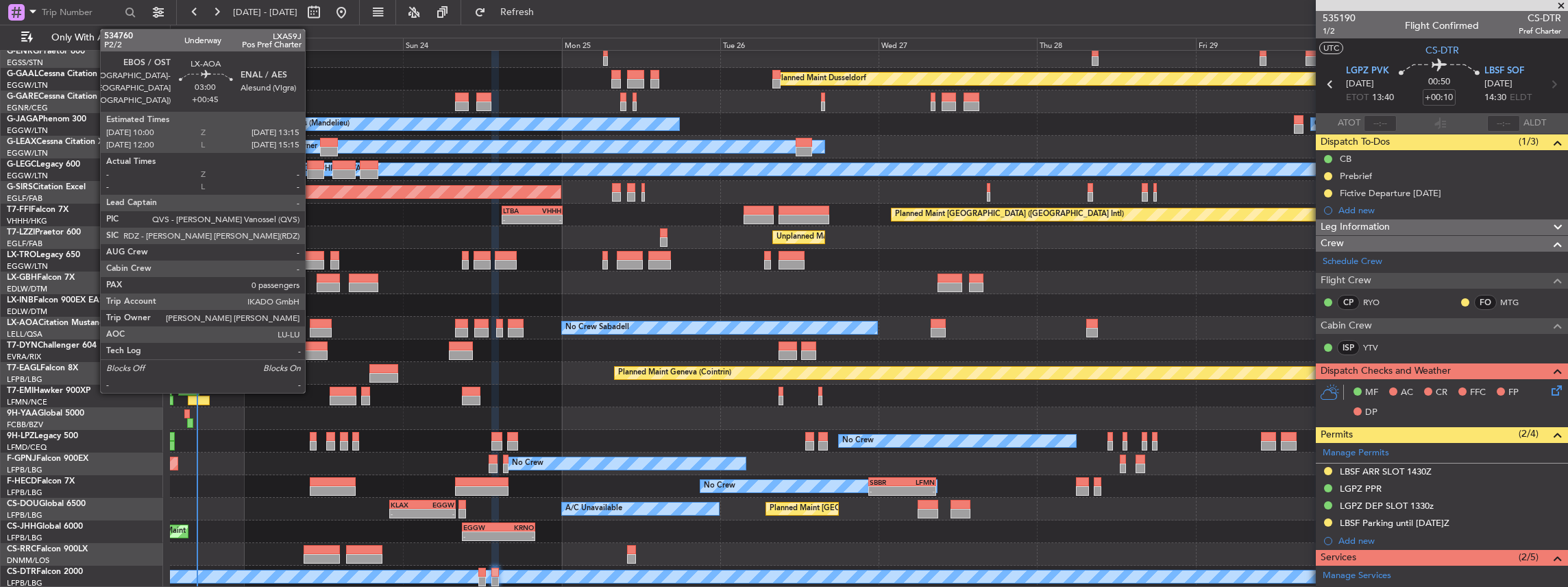
click at [312, 325] on div at bounding box center [320, 323] width 22 height 10
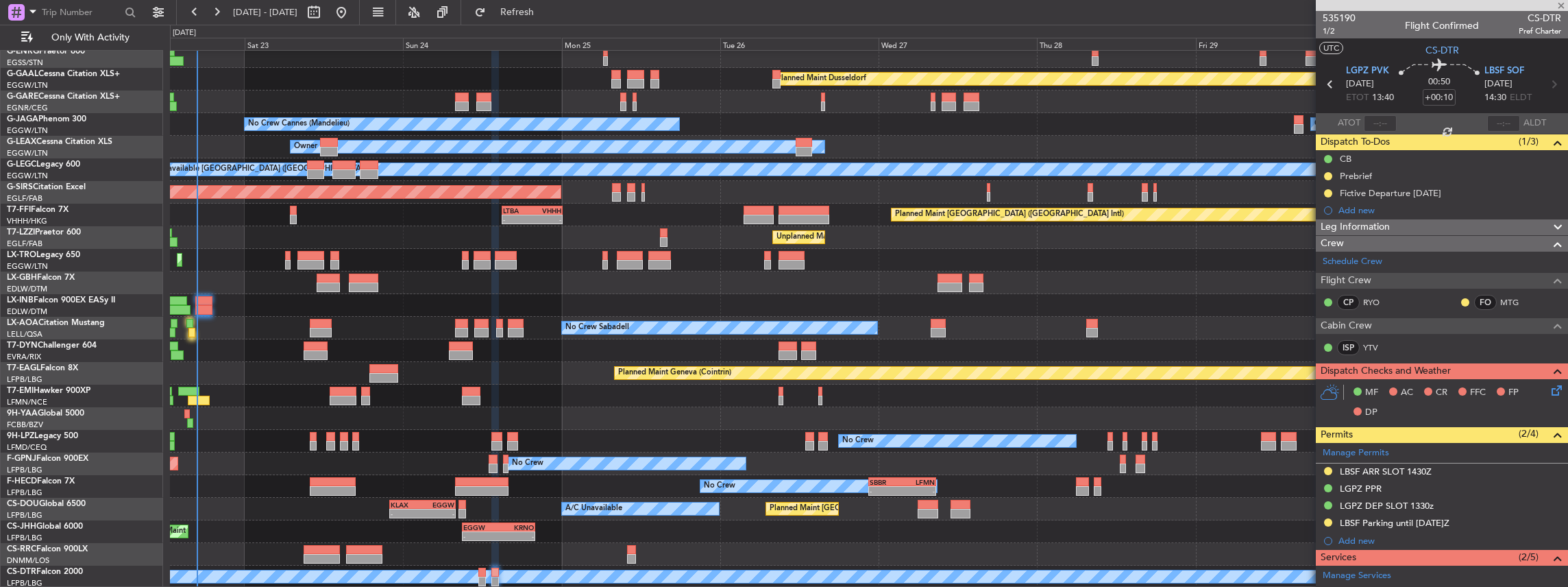
type input "+00:45"
type input "0"
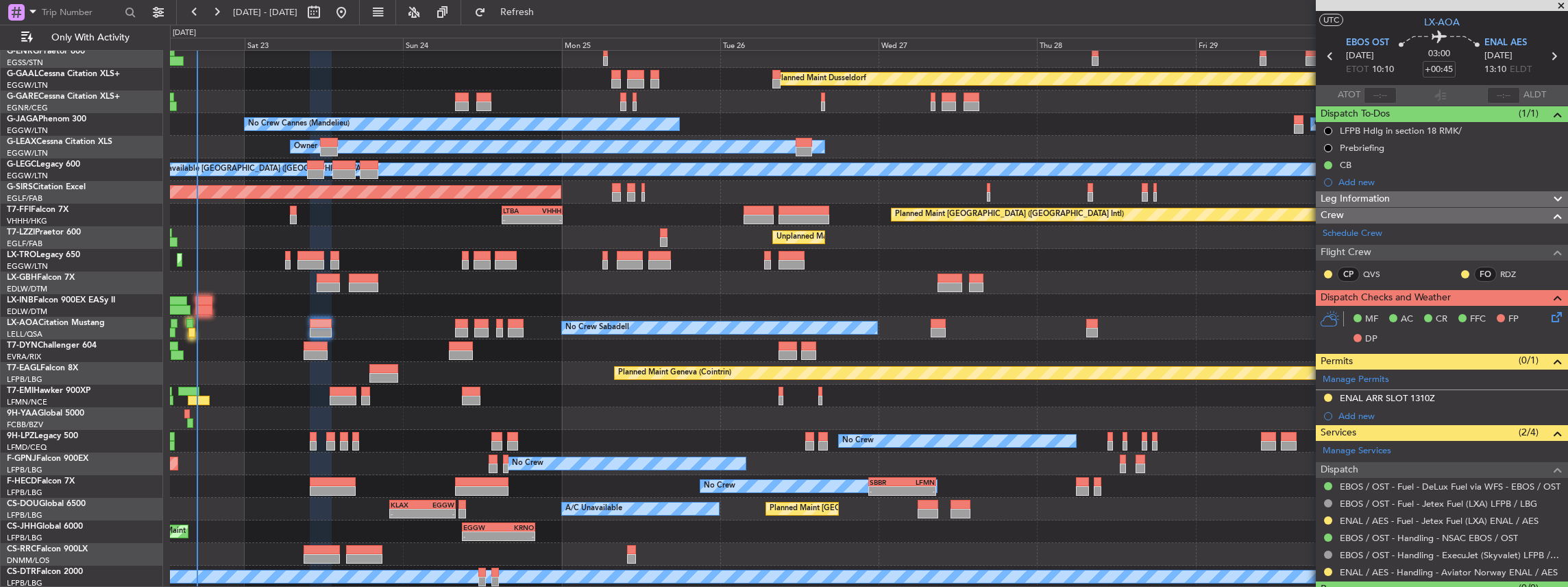
scroll to position [57, 0]
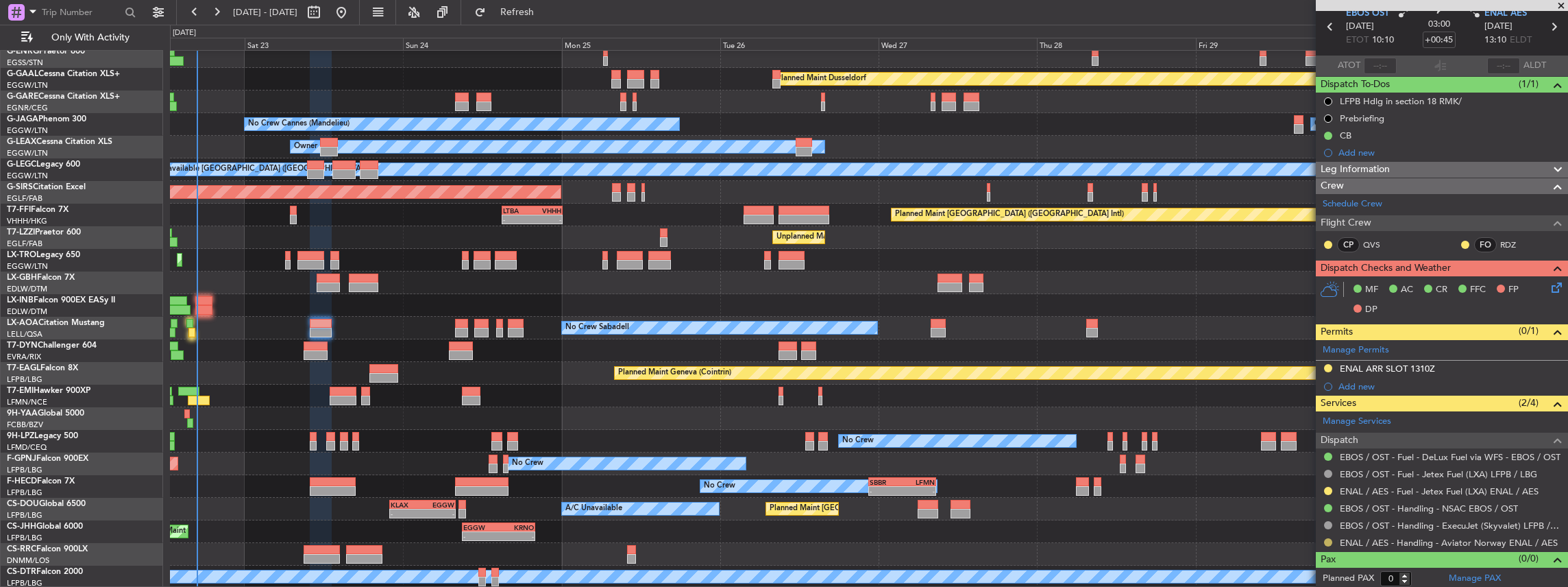
click at [1328, 539] on button at bounding box center [1328, 542] width 8 height 8
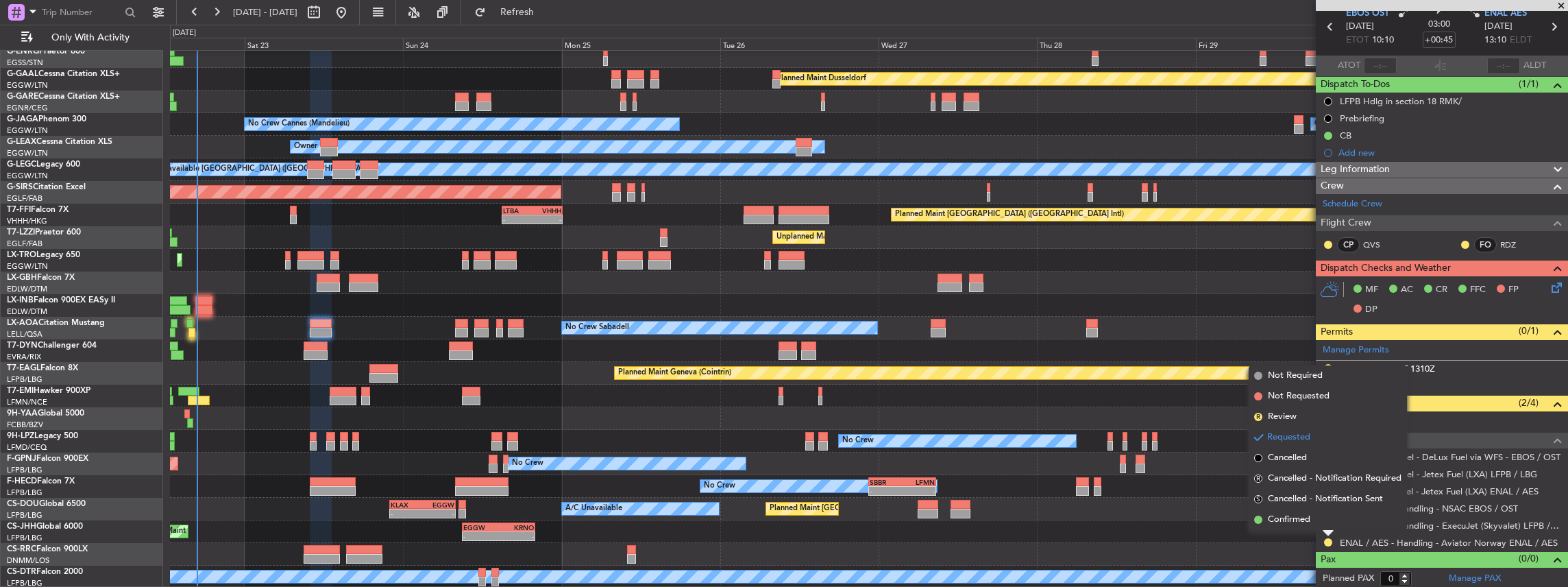
click at [1310, 523] on li "Confirmed" at bounding box center [1328, 519] width 158 height 21
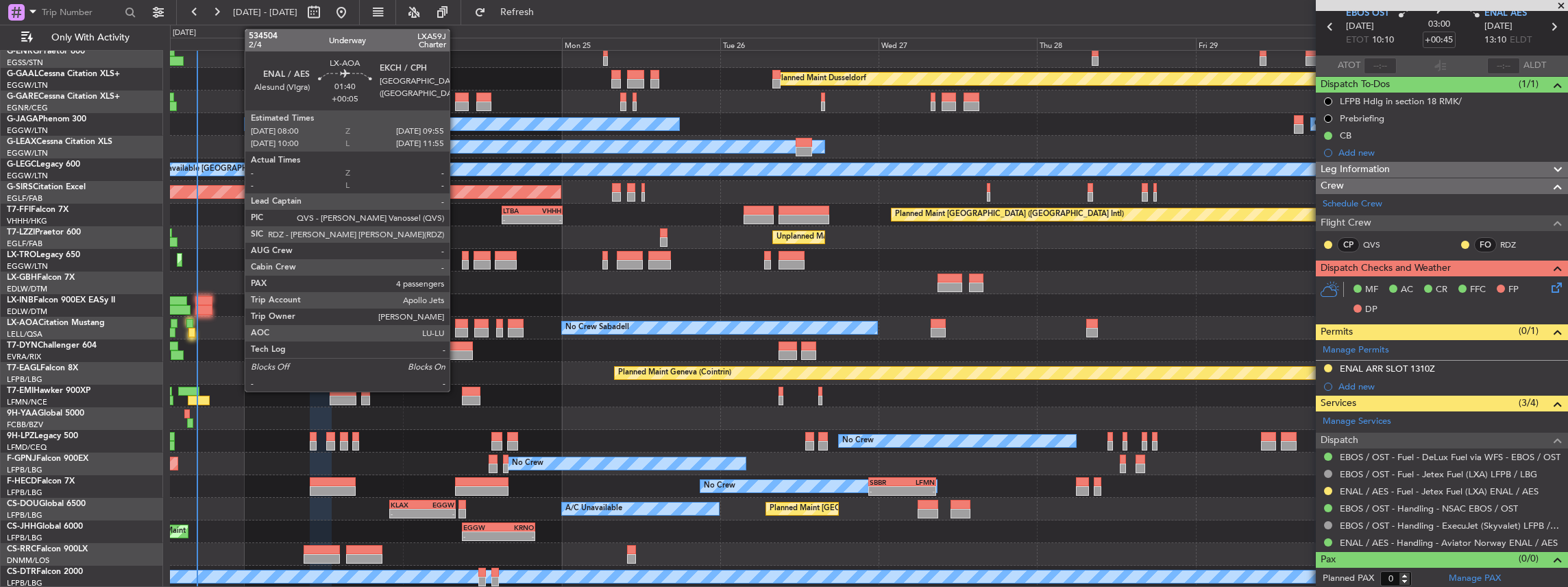
click at [456, 324] on div at bounding box center [462, 323] width 13 height 10
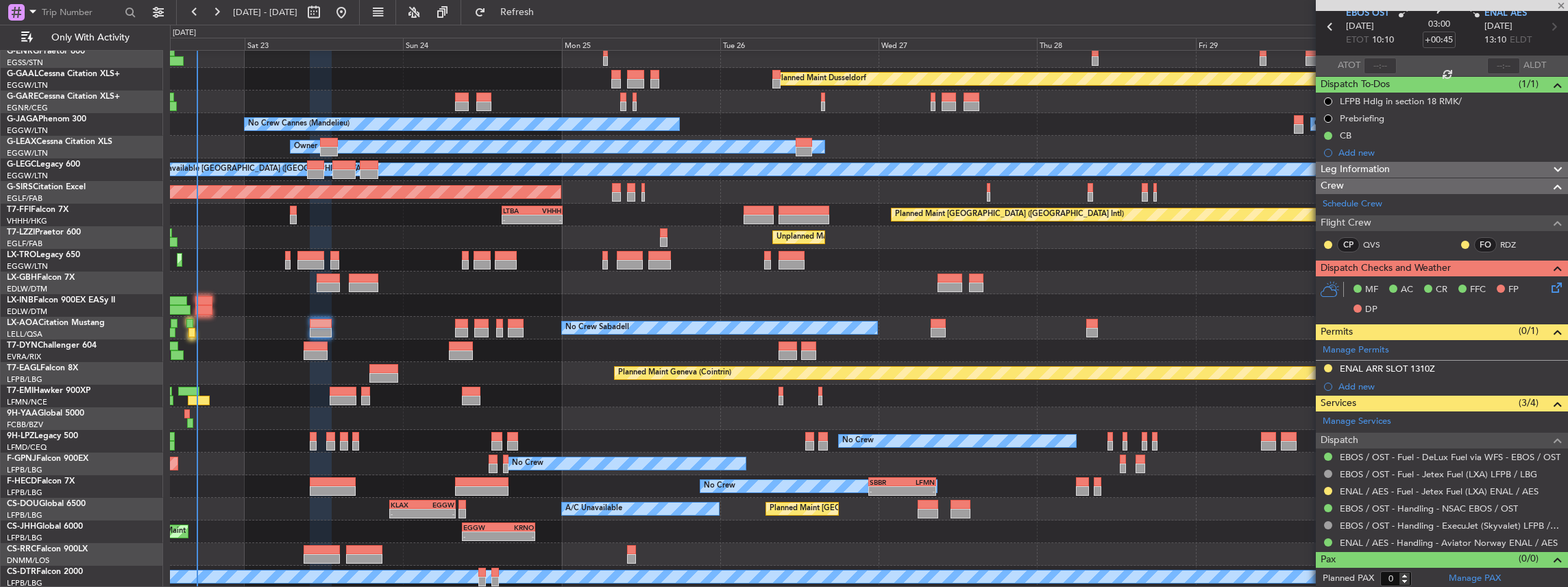
type input "+00:05"
type input "4"
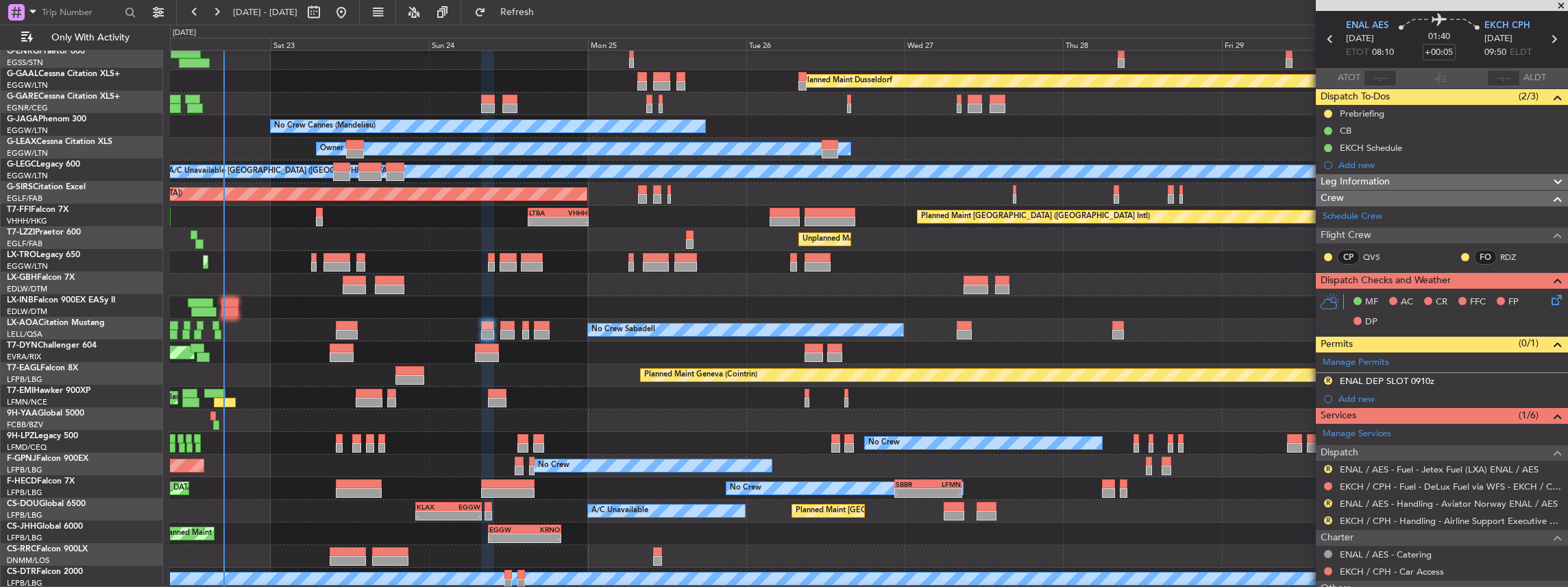
scroll to position [49, 0]
click at [229, 255] on div "Planned Maint [GEOGRAPHIC_DATA] ([GEOGRAPHIC_DATA])" at bounding box center [868, 261] width 1398 height 23
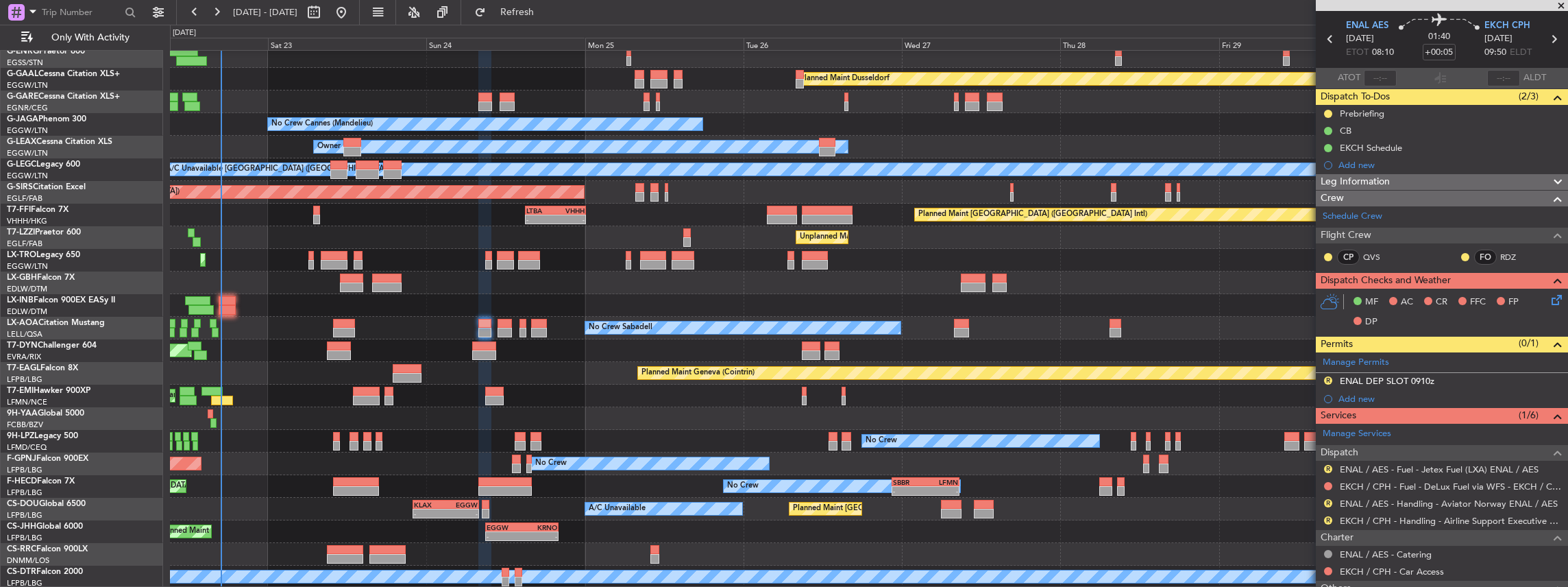
scroll to position [51, 0]
click at [632, 383] on div "Planned Maint Dusseldorf Unplanned Maint Chester No Crew Cannes (Mandelieu) Own…" at bounding box center [868, 294] width 1398 height 588
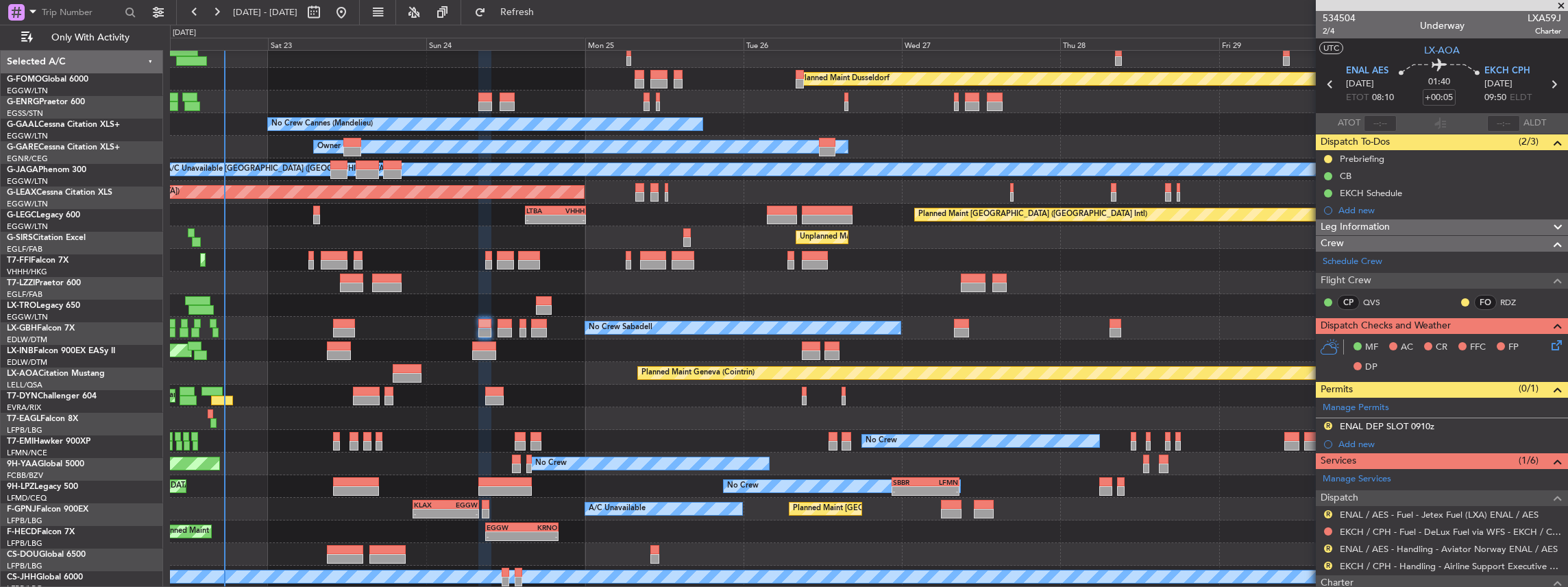
scroll to position [45, 0]
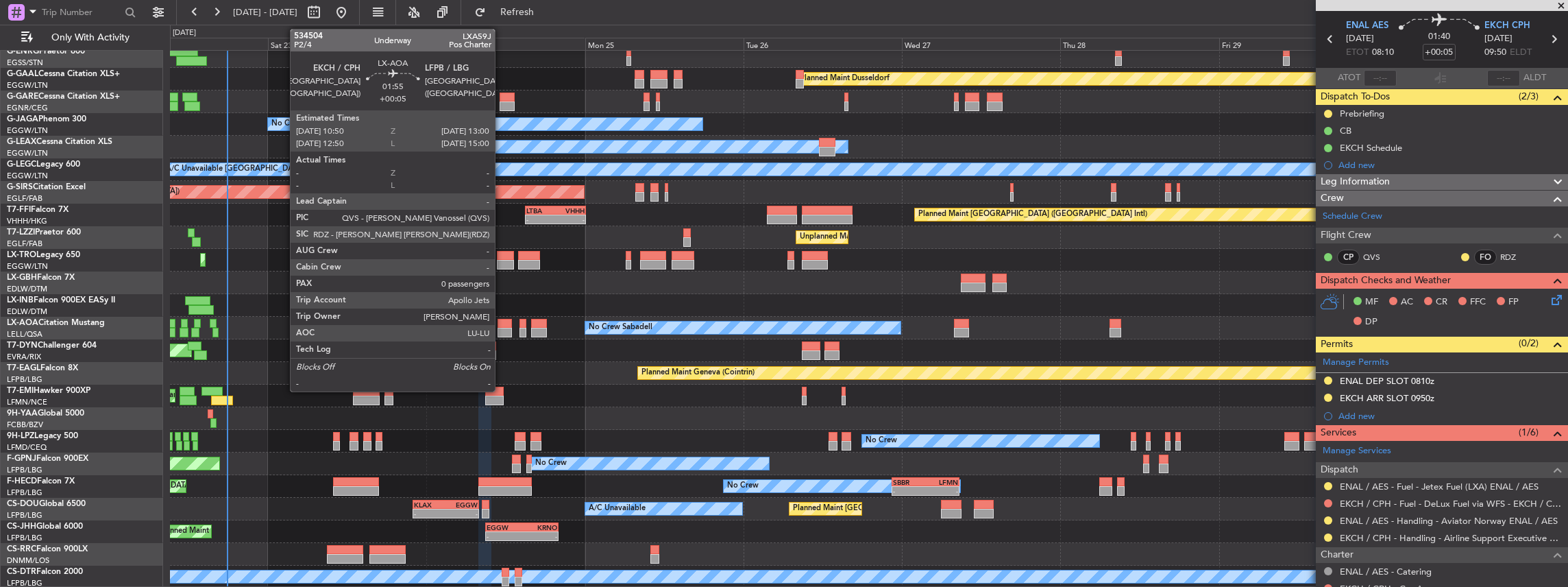
click at [502, 328] on div at bounding box center [505, 332] width 15 height 10
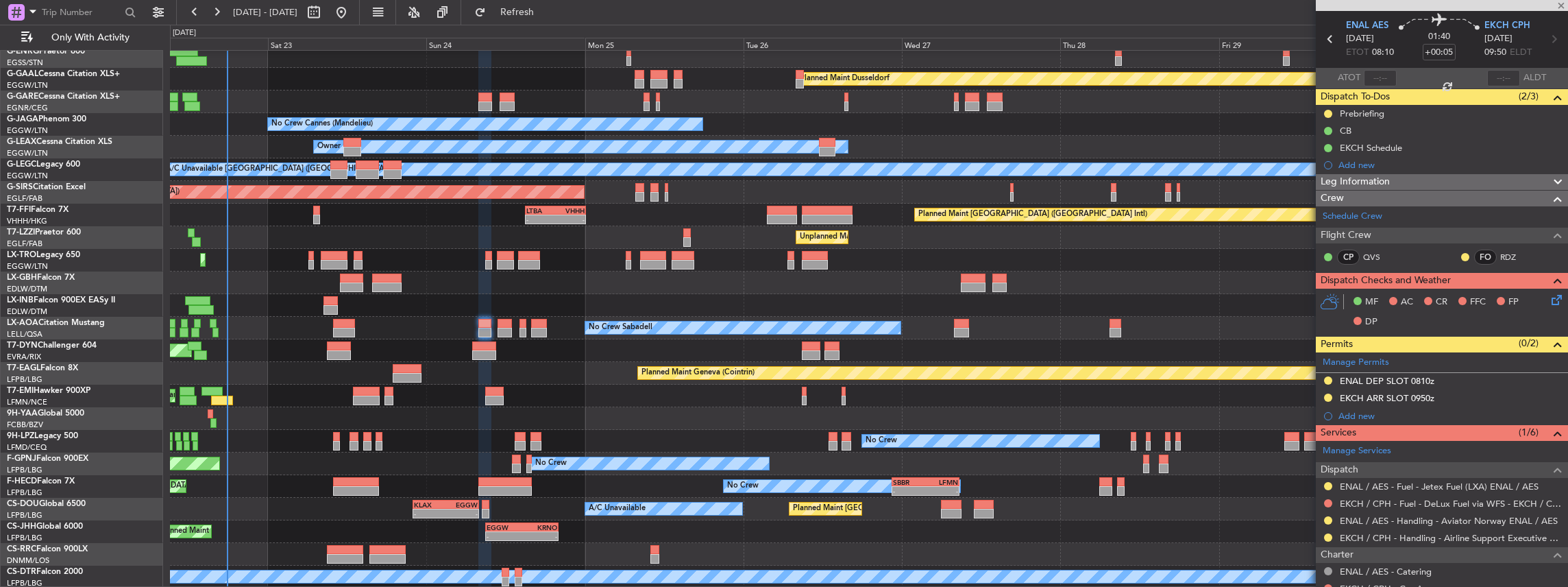
type input "0"
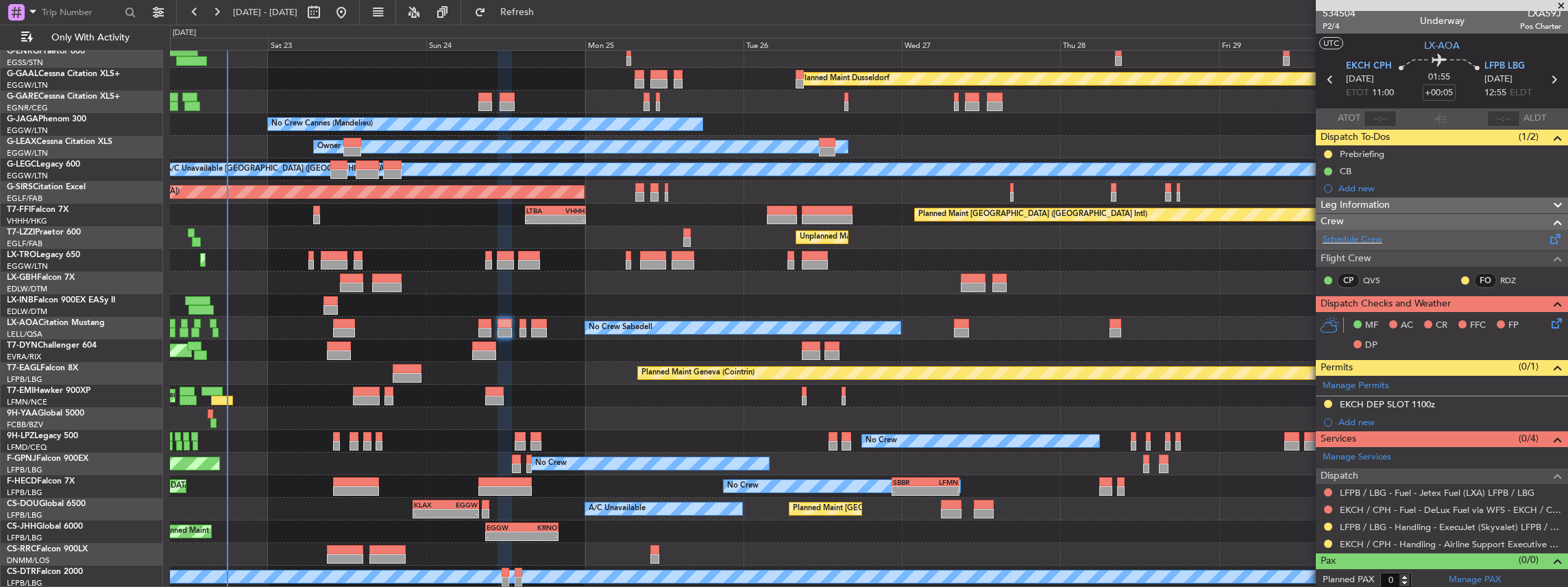
scroll to position [5, 0]
click at [1328, 521] on div "EKCH / CPH - Handling - Airline Support Executive EKCH / CPH" at bounding box center [1436, 515] width 226 height 17
click at [1328, 523] on button at bounding box center [1328, 525] width 8 height 8
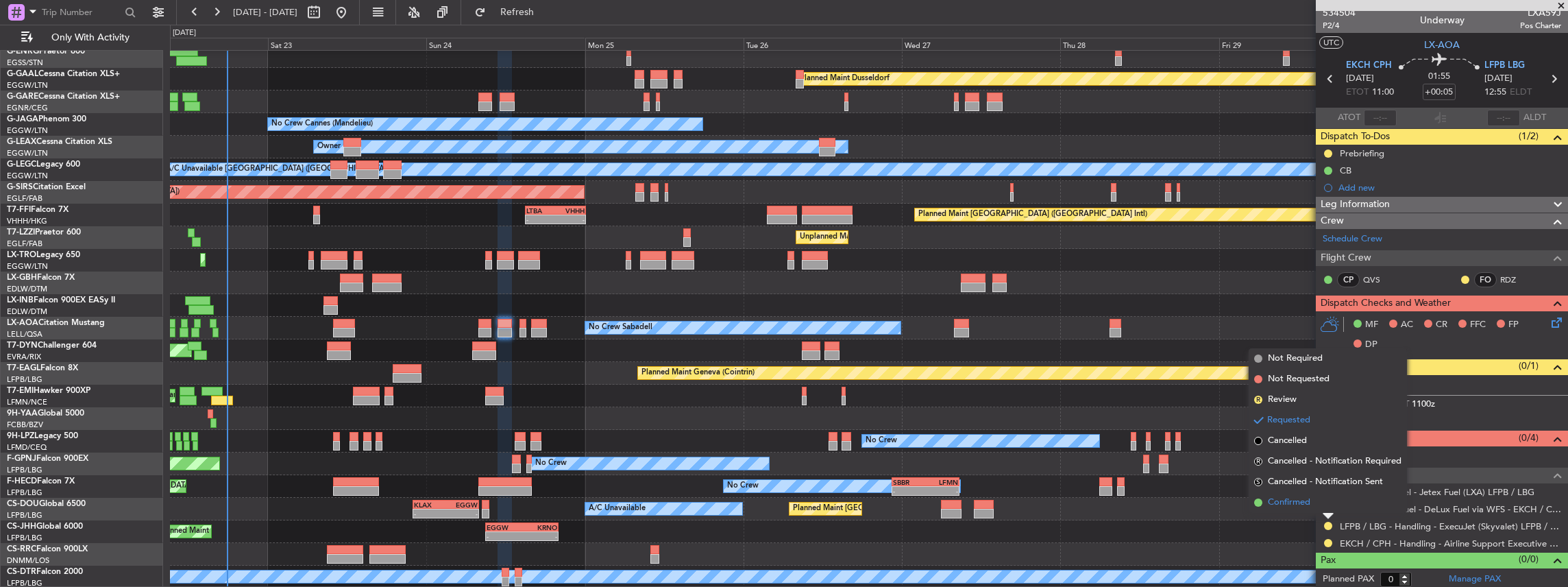
click at [1289, 505] on span "Confirmed" at bounding box center [1289, 502] width 43 height 14
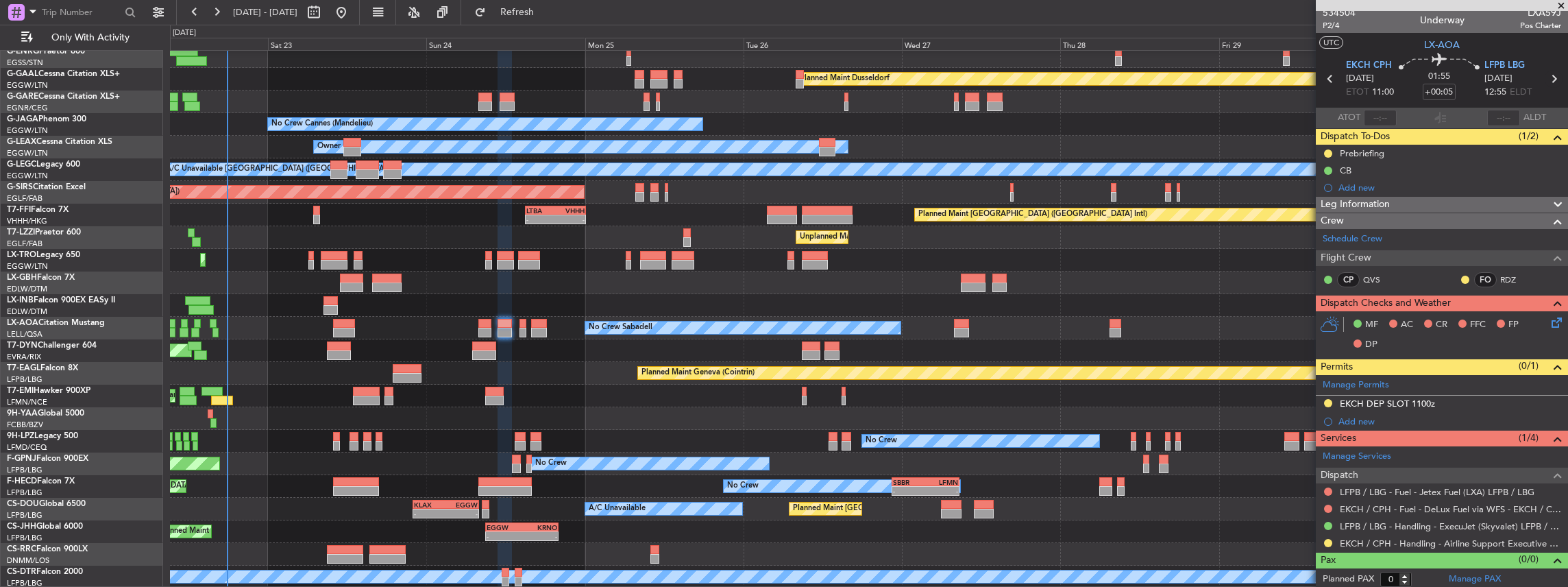
click at [1547, 78] on icon at bounding box center [1553, 79] width 18 height 18
type input "+00:15"
type input "2"
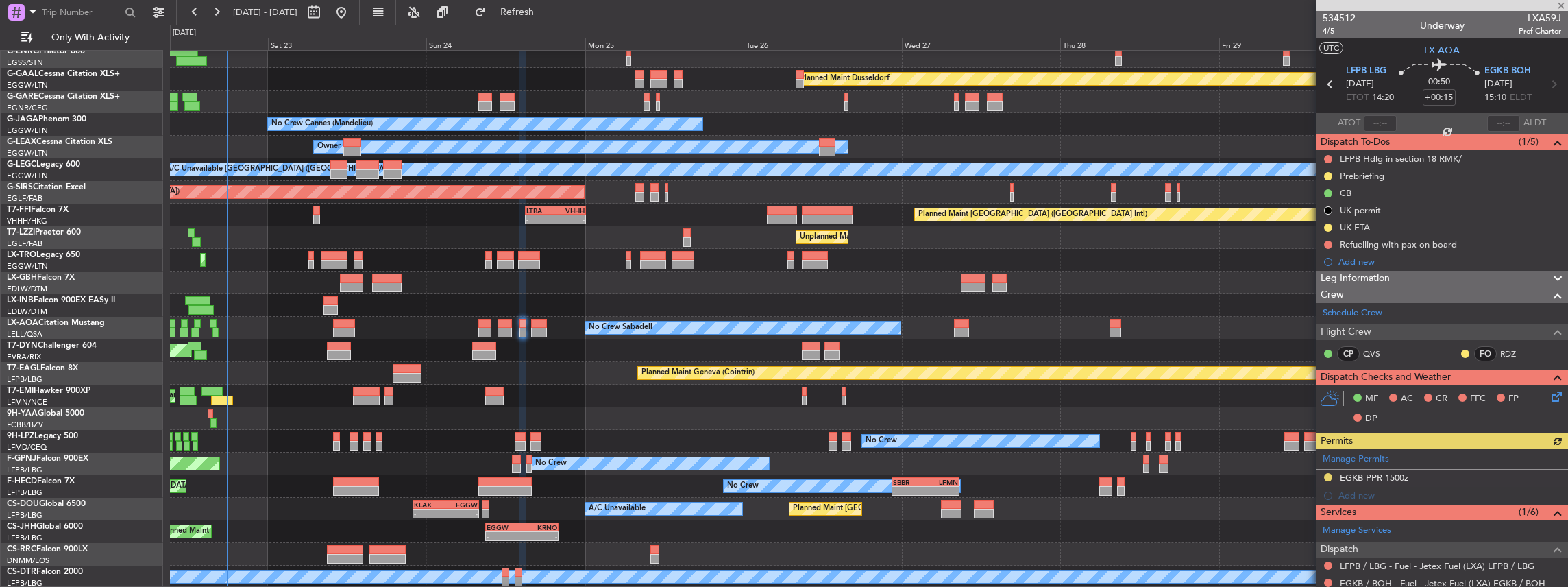
scroll to position [137, 0]
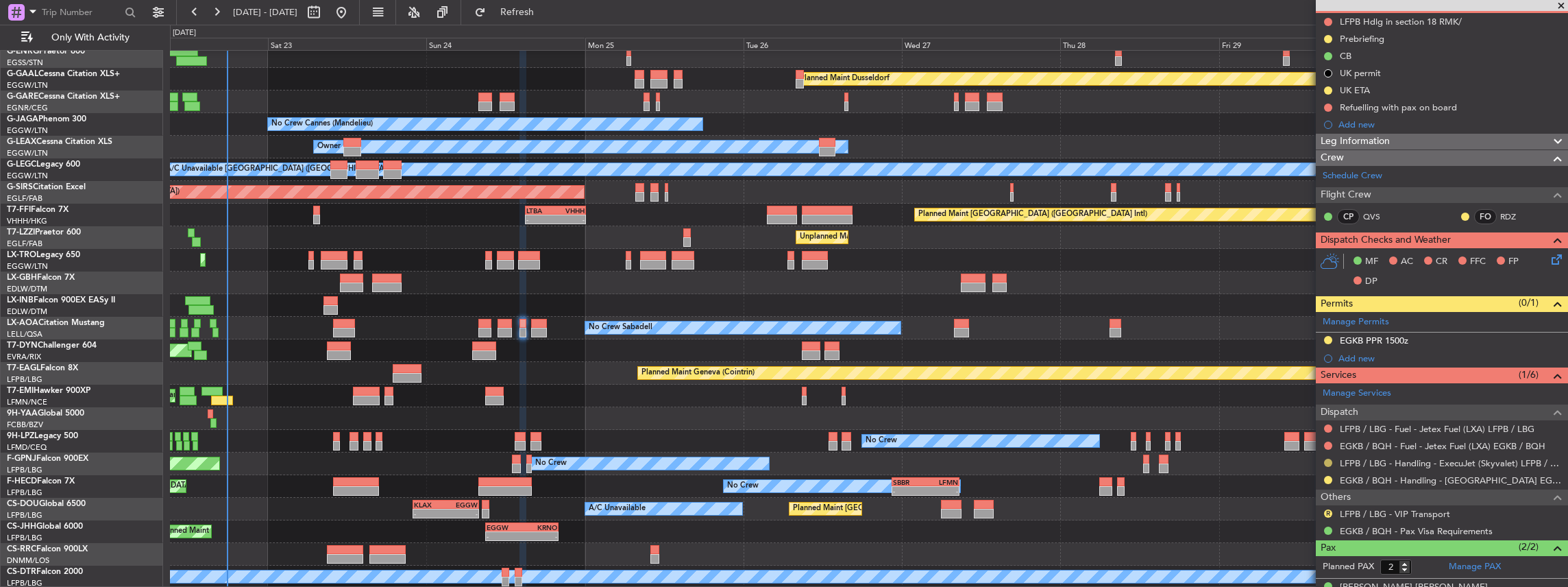
click at [1327, 458] on button at bounding box center [1328, 462] width 8 height 8
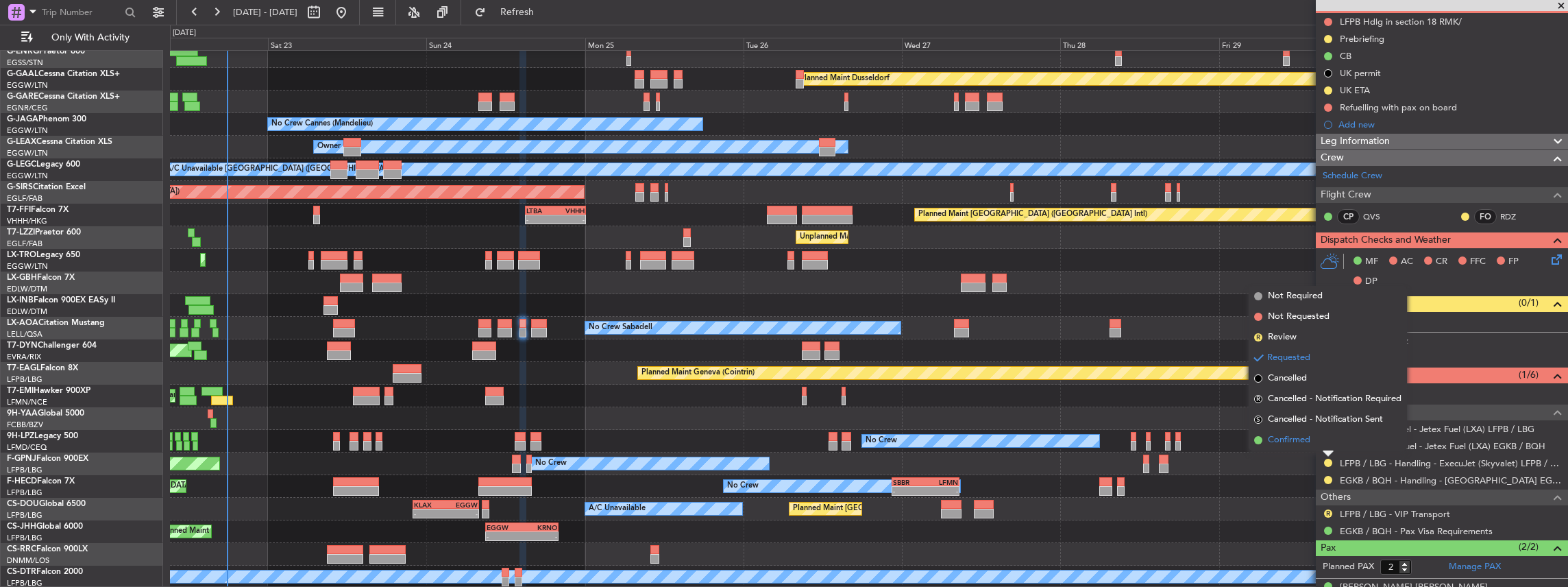
click at [1312, 443] on li "Confirmed" at bounding box center [1328, 440] width 158 height 21
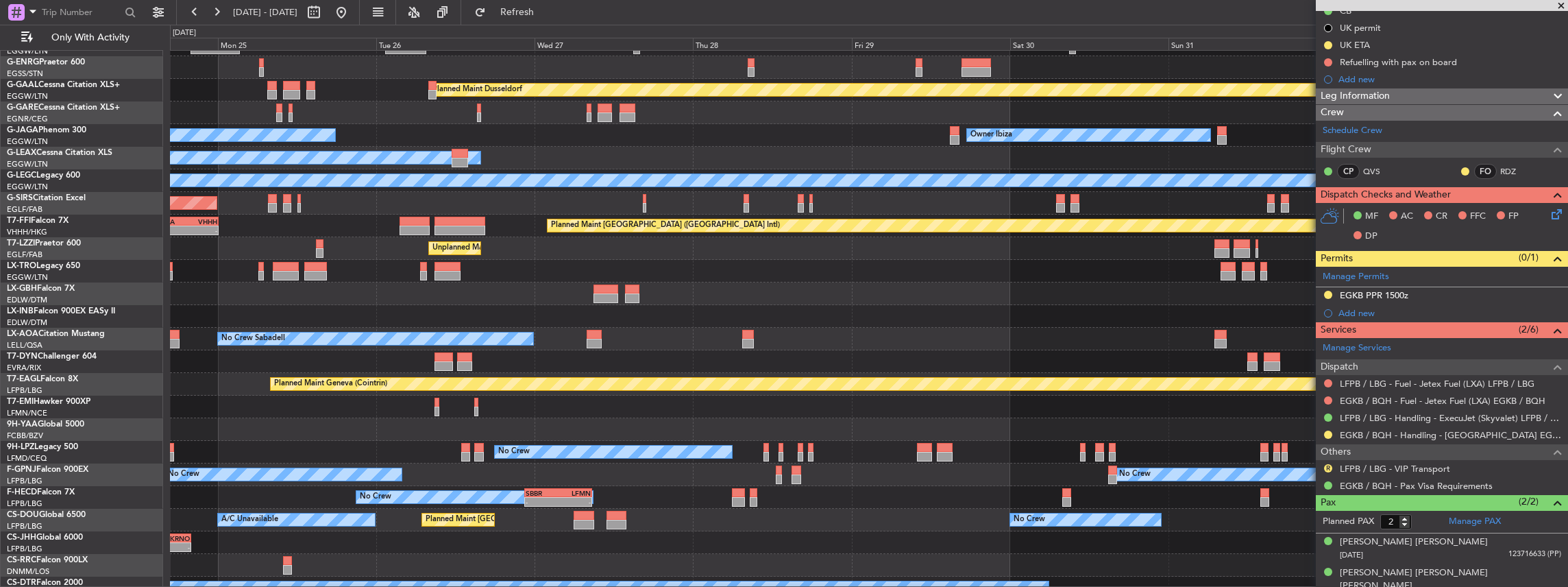
scroll to position [41, 0]
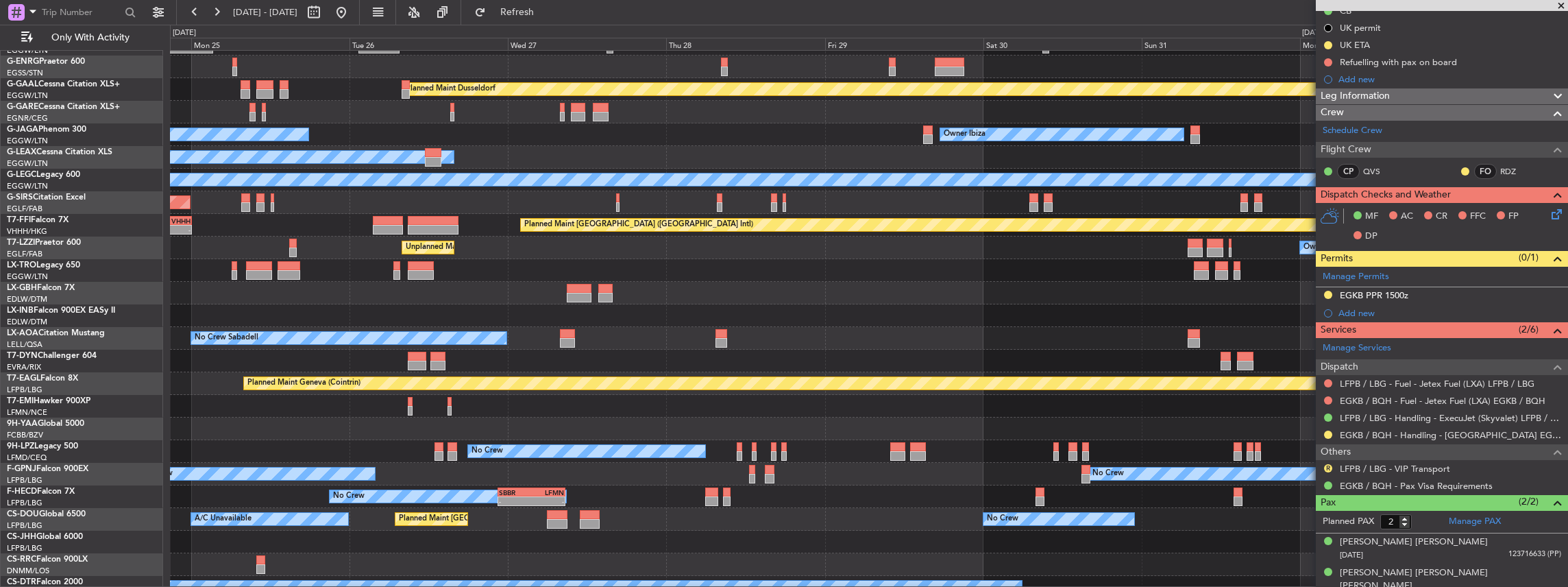
click at [648, 440] on div "No Crew No Crew" at bounding box center [868, 451] width 1398 height 23
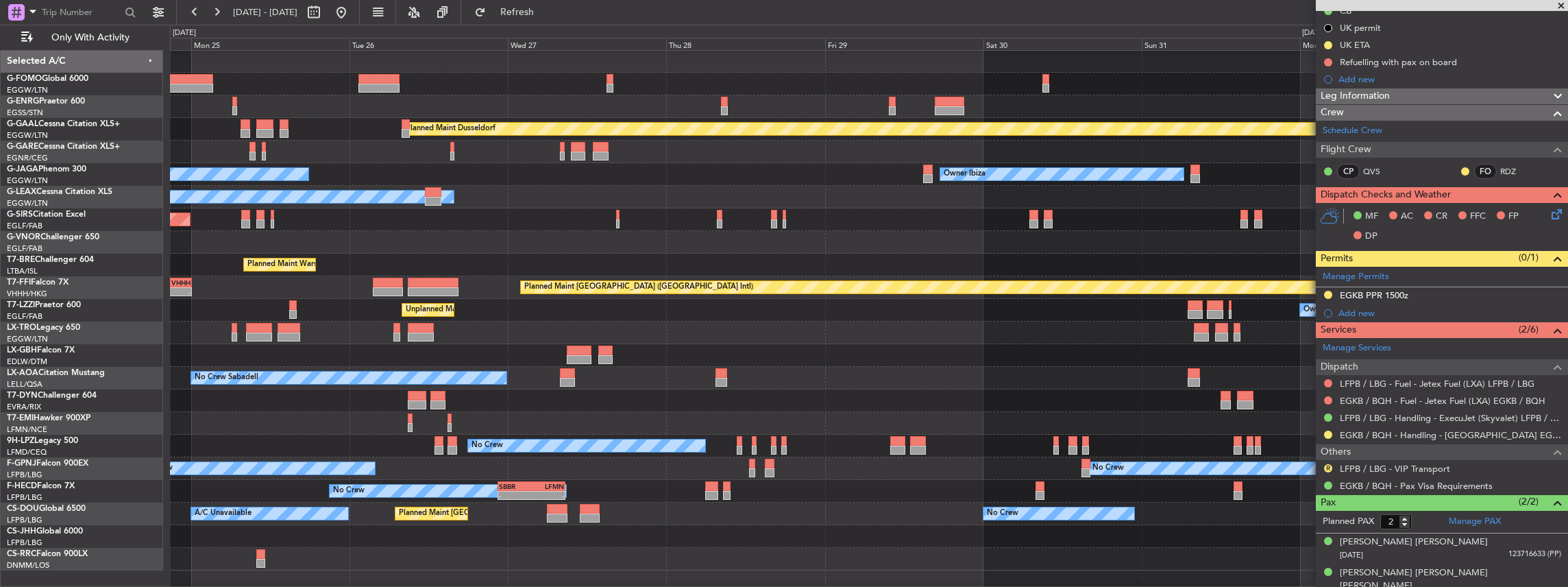
scroll to position [0, 0]
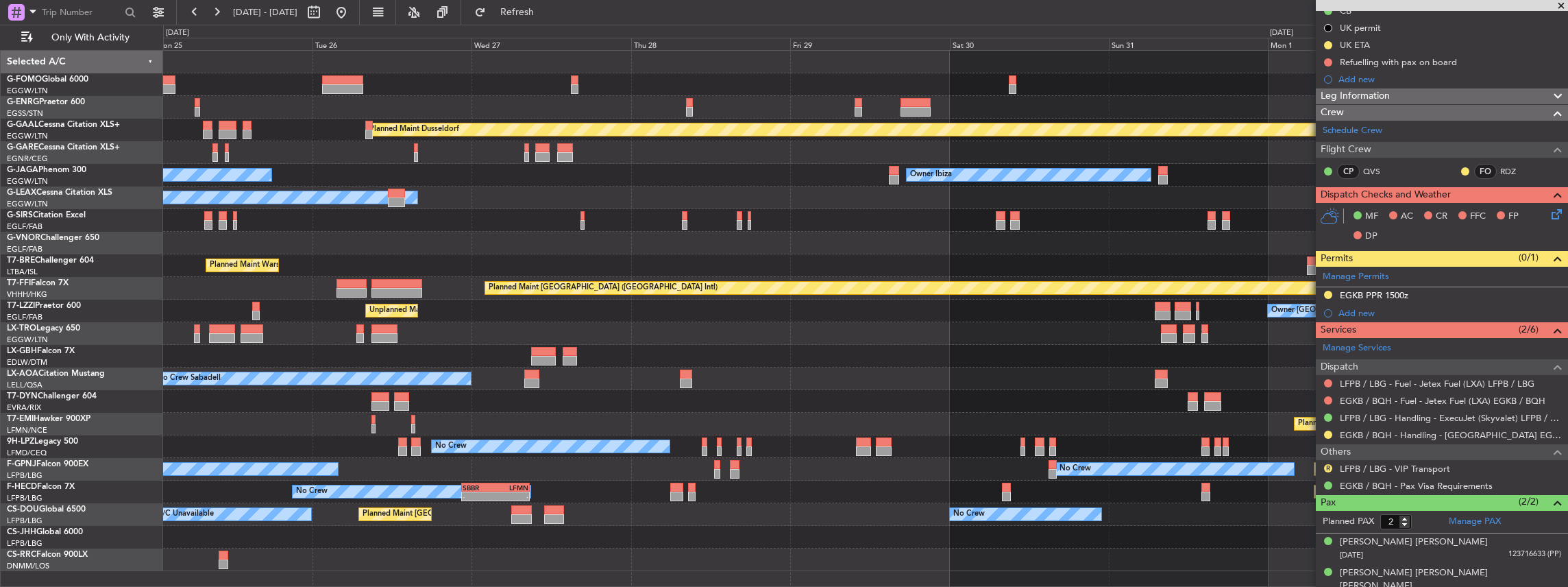
click at [1111, 438] on div "No Crew No Crew" at bounding box center [866, 446] width 1405 height 23
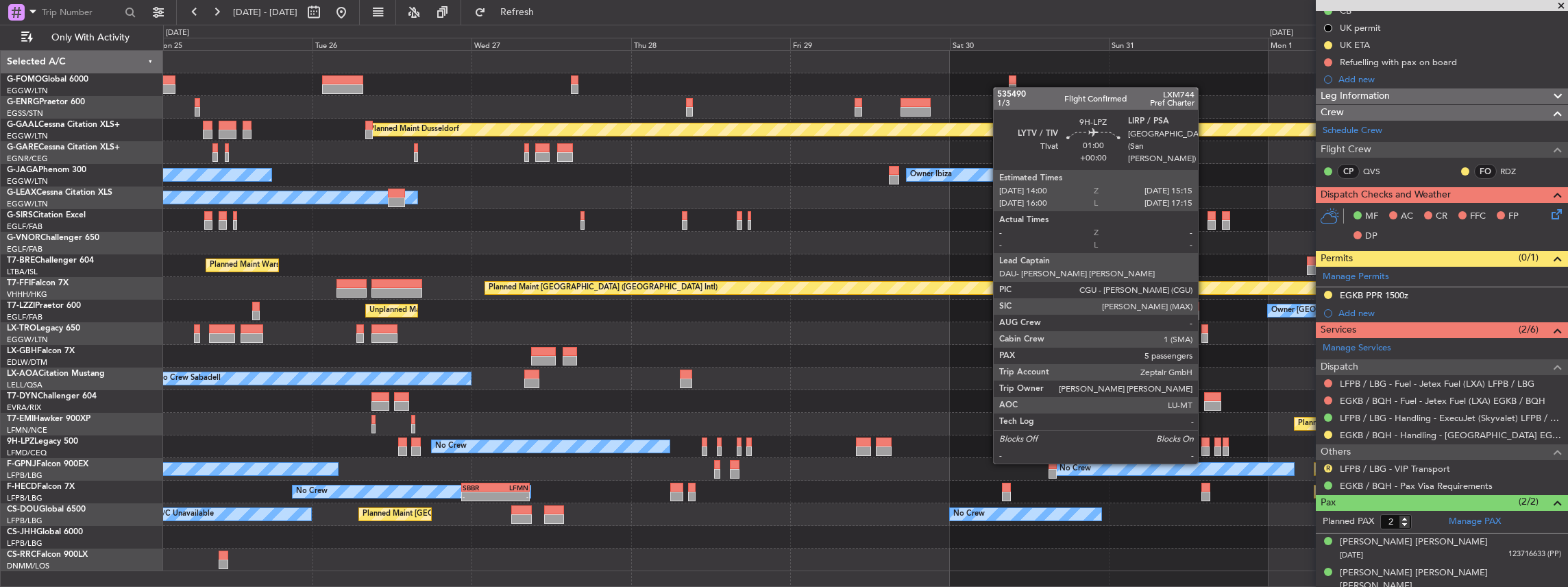
click at [1205, 449] on div at bounding box center [1206, 451] width 9 height 10
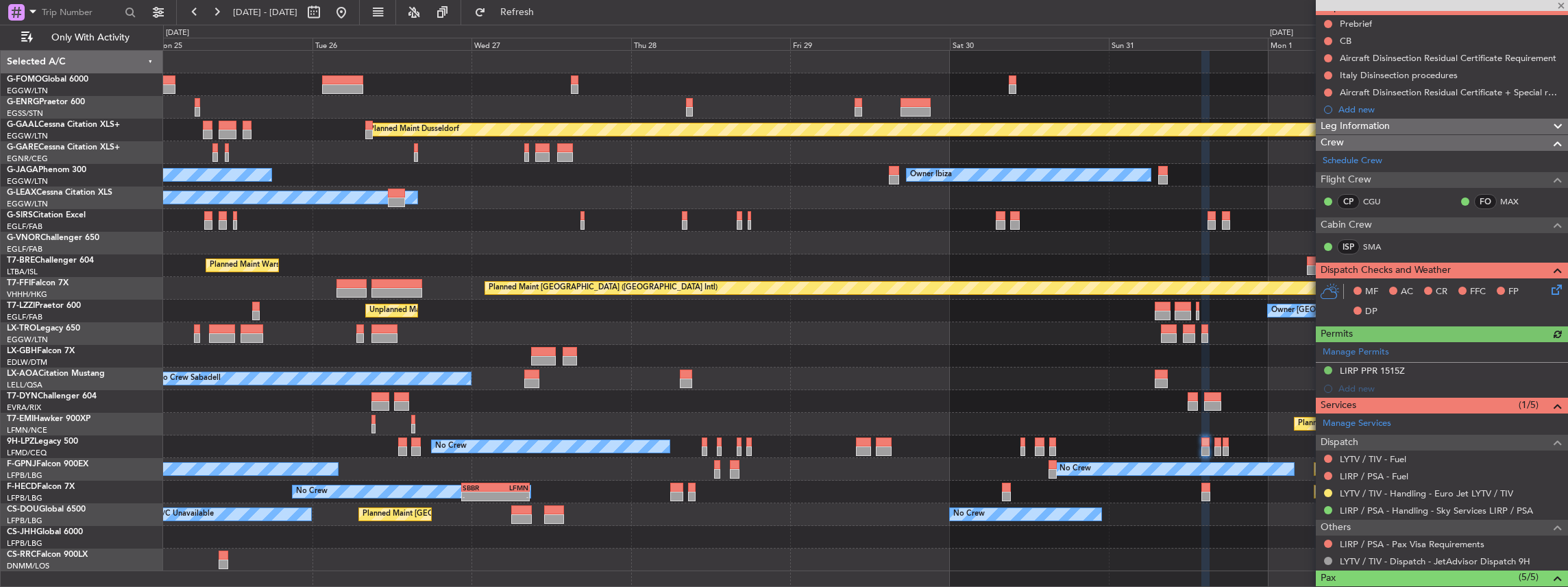
scroll to position [137, 0]
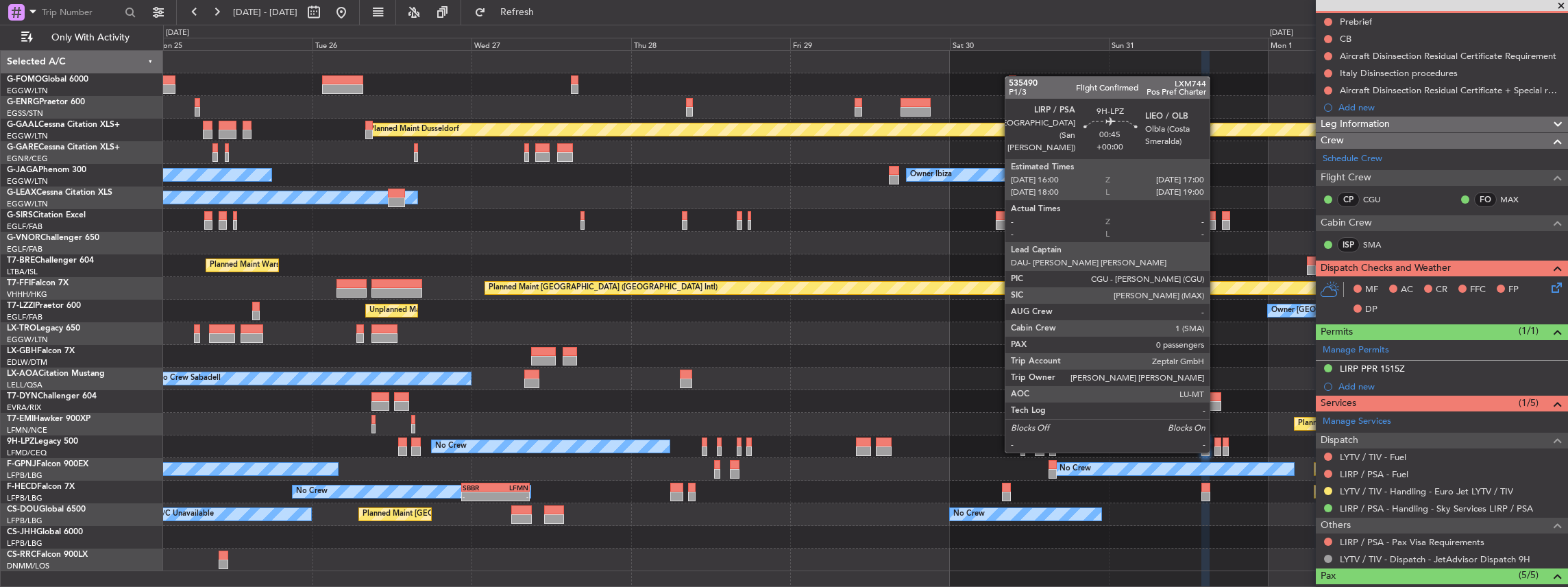
click at [1217, 437] on div at bounding box center [1218, 442] width 7 height 10
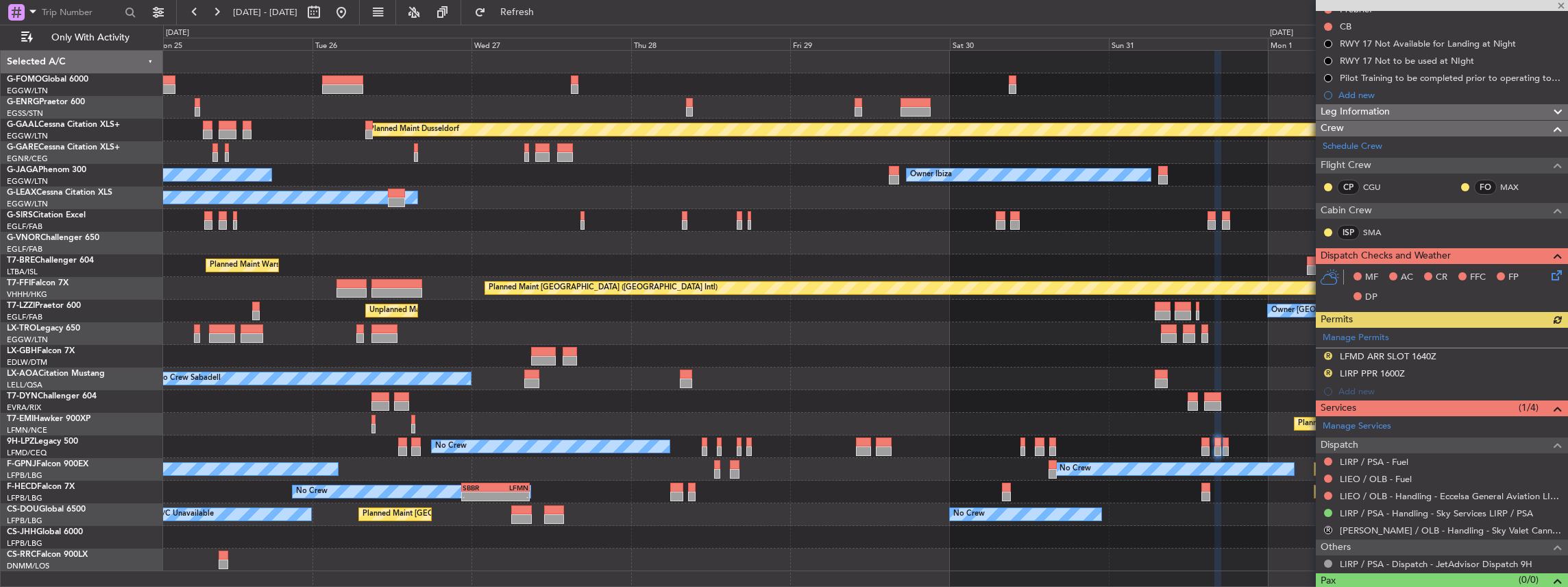
scroll to position [170, 0]
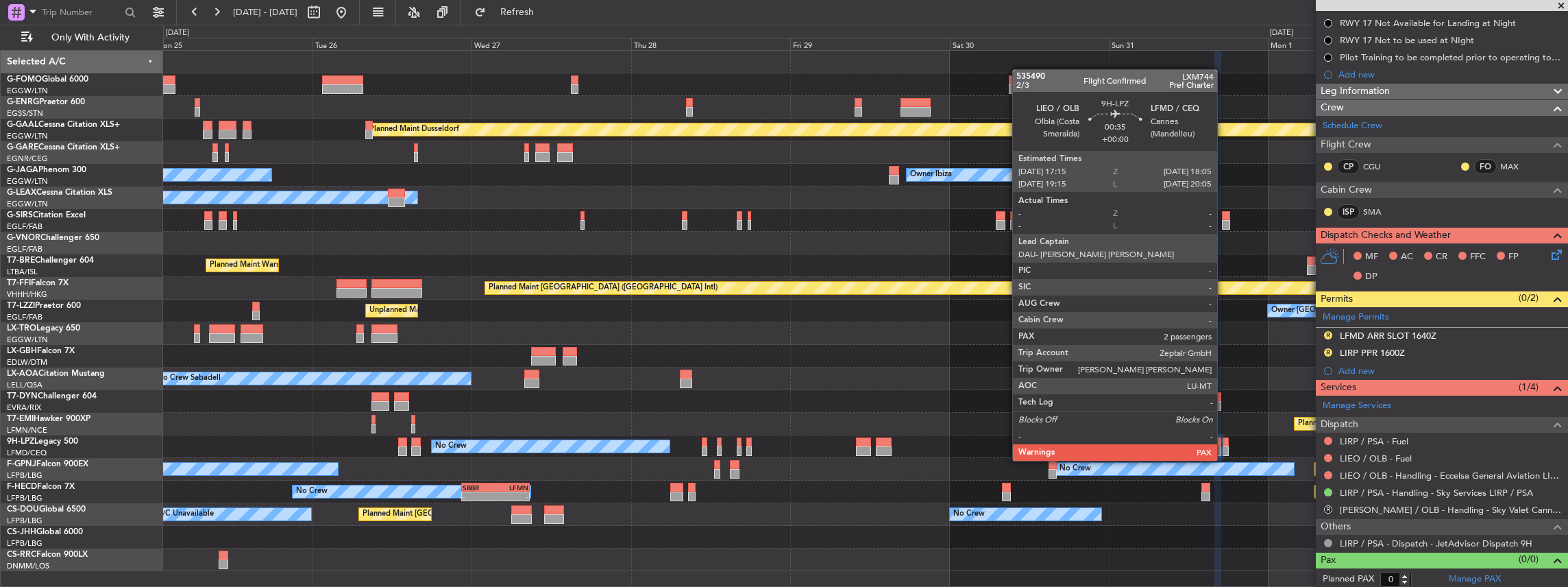
click at [1224, 446] on div at bounding box center [1225, 451] width 6 height 10
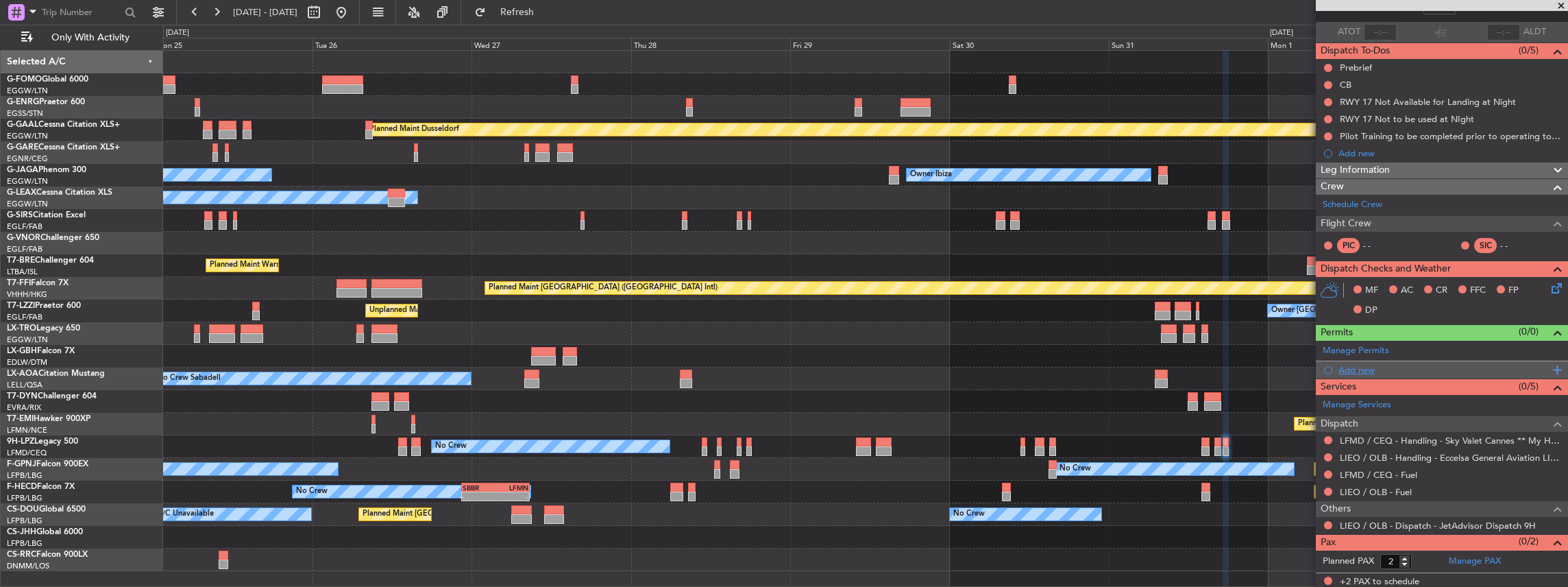
scroll to position [0, 0]
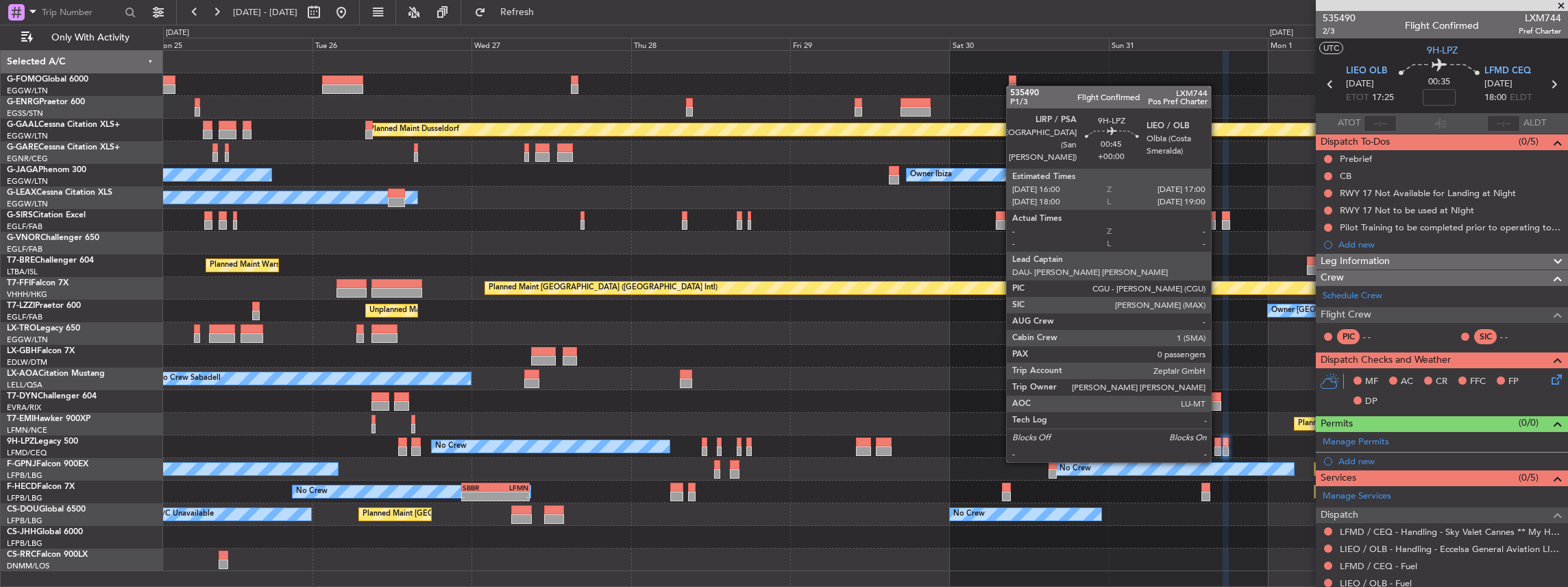
click at [1218, 446] on div at bounding box center [1218, 451] width 7 height 10
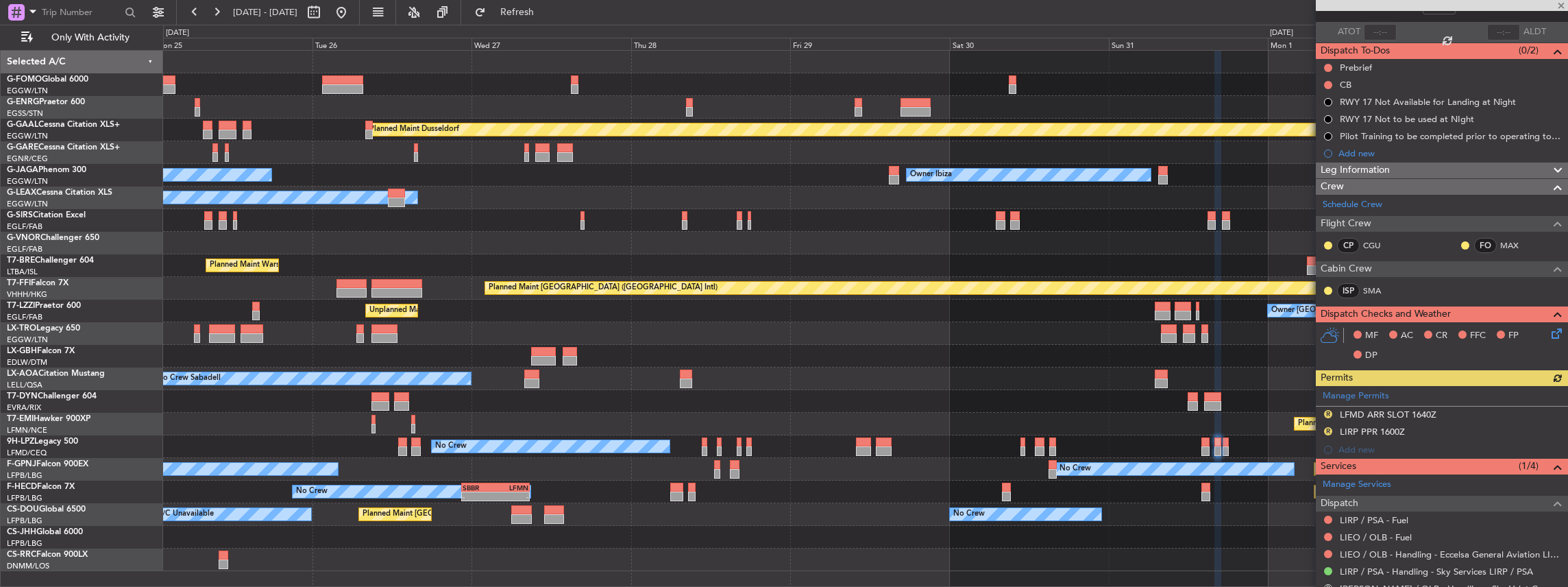
scroll to position [170, 0]
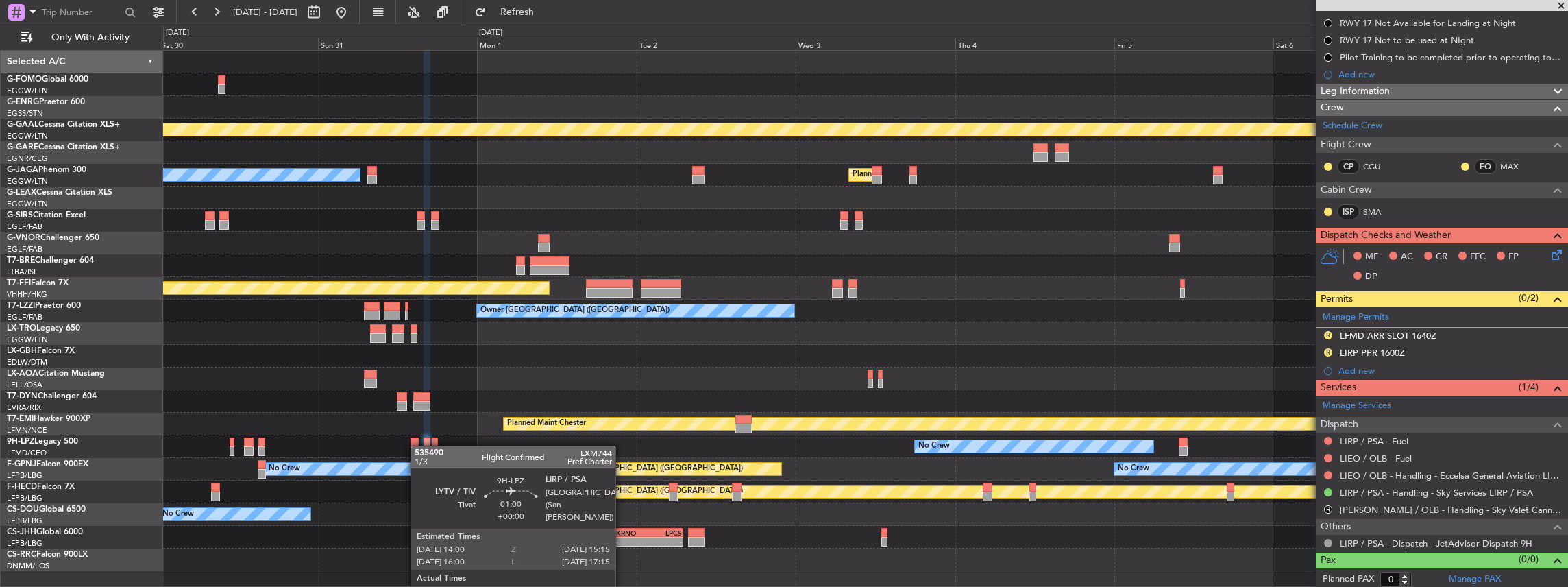
click at [417, 445] on div "Planned Maint Dusseldorf Owner Ibiza Planned Maint London (Luton) Planned Maint…" at bounding box center [866, 310] width 1405 height 520
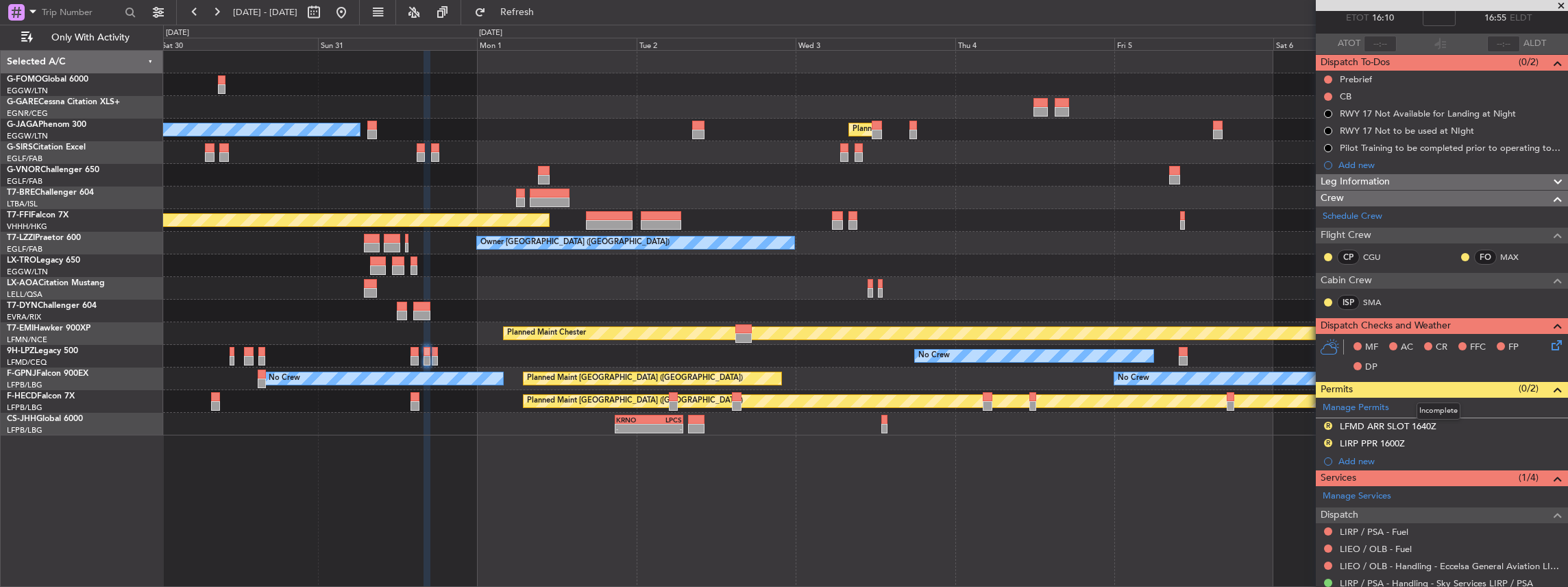
scroll to position [0, 0]
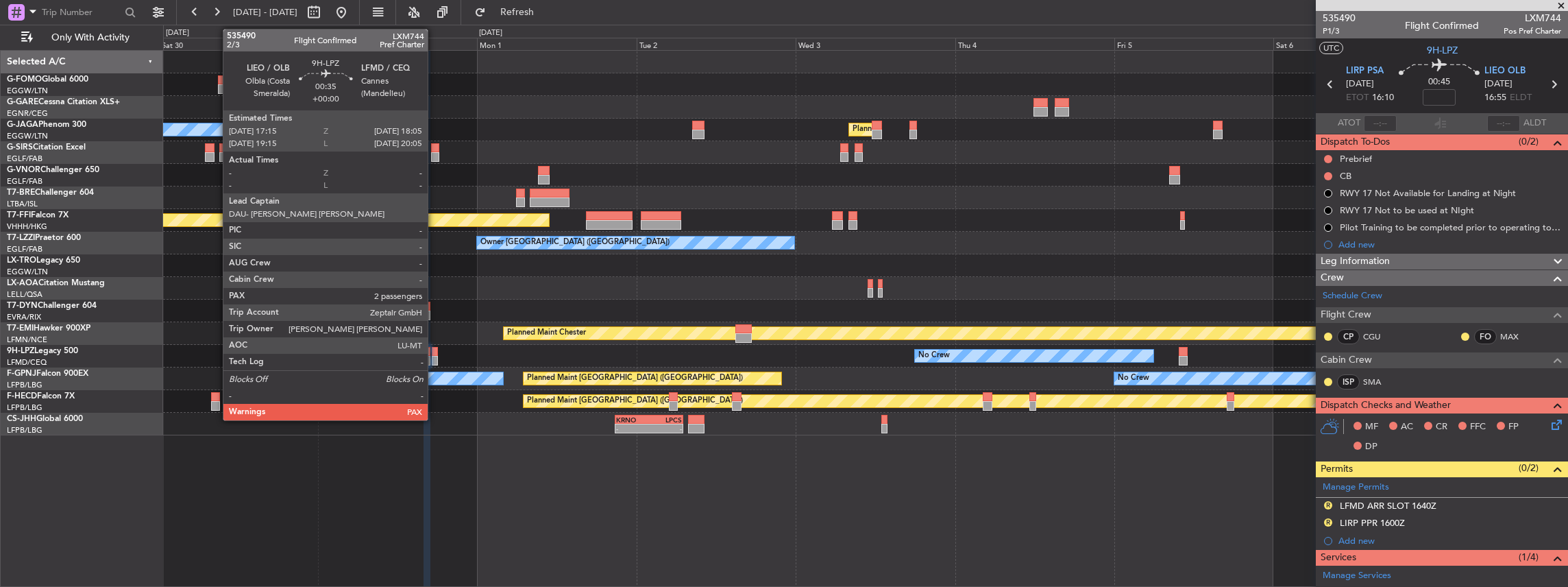
click at [435, 356] on div at bounding box center [435, 360] width 6 height 10
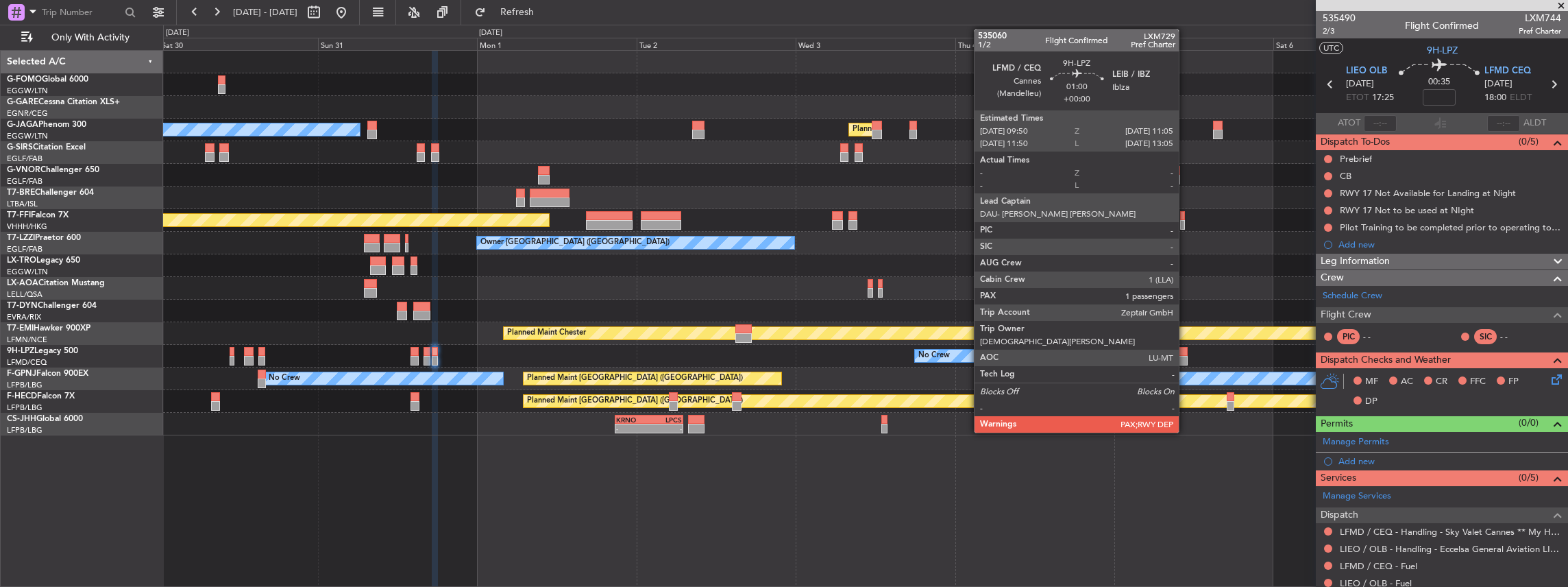
click at [1186, 358] on div at bounding box center [1183, 360] width 9 height 10
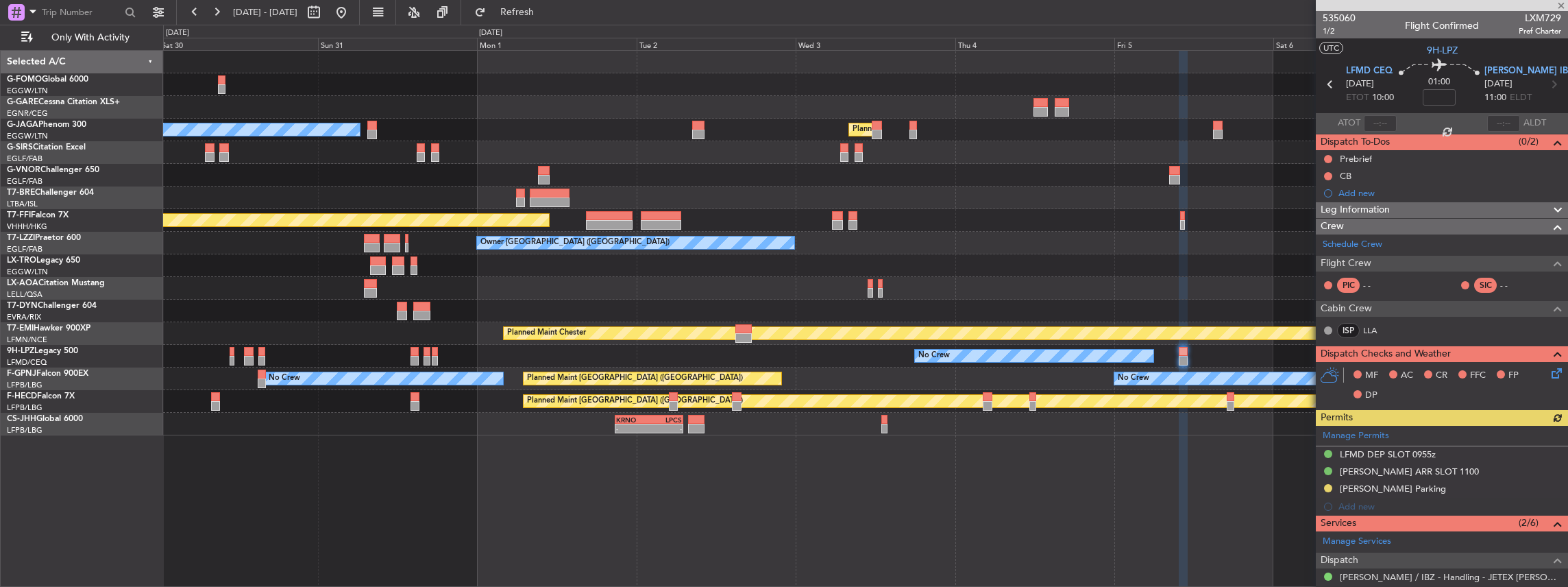
scroll to position [137, 0]
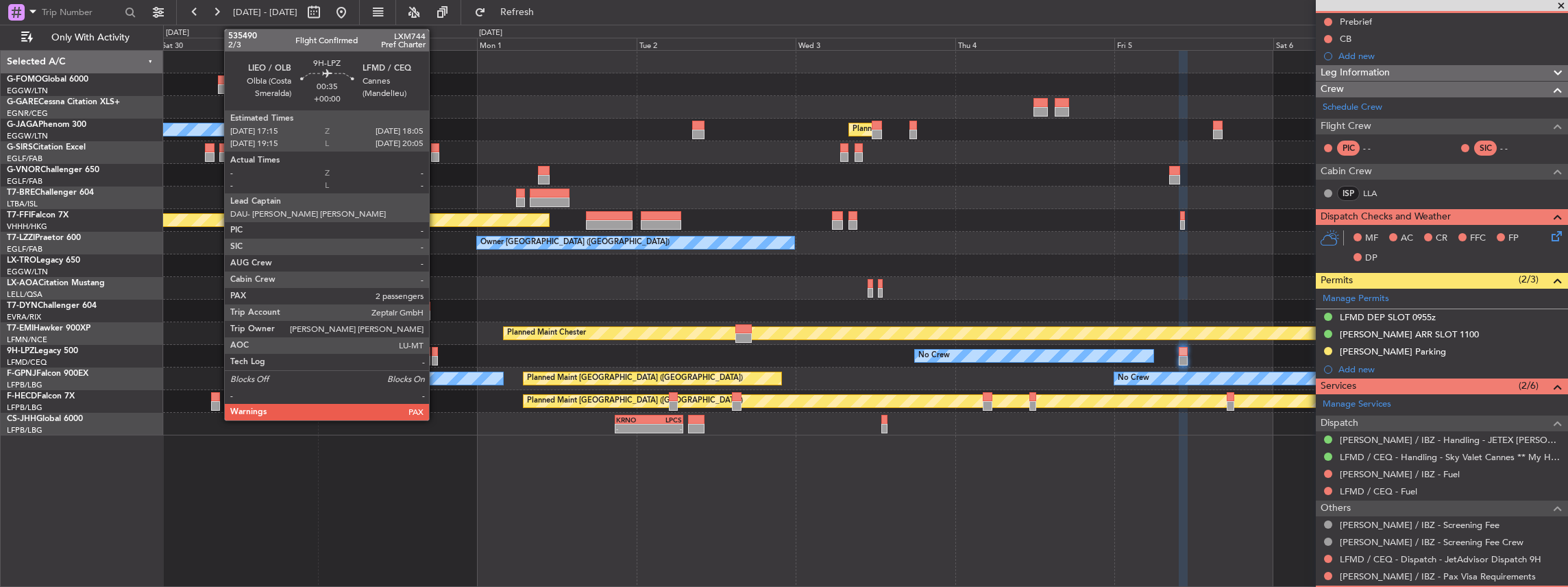
click at [436, 357] on div at bounding box center [435, 360] width 6 height 10
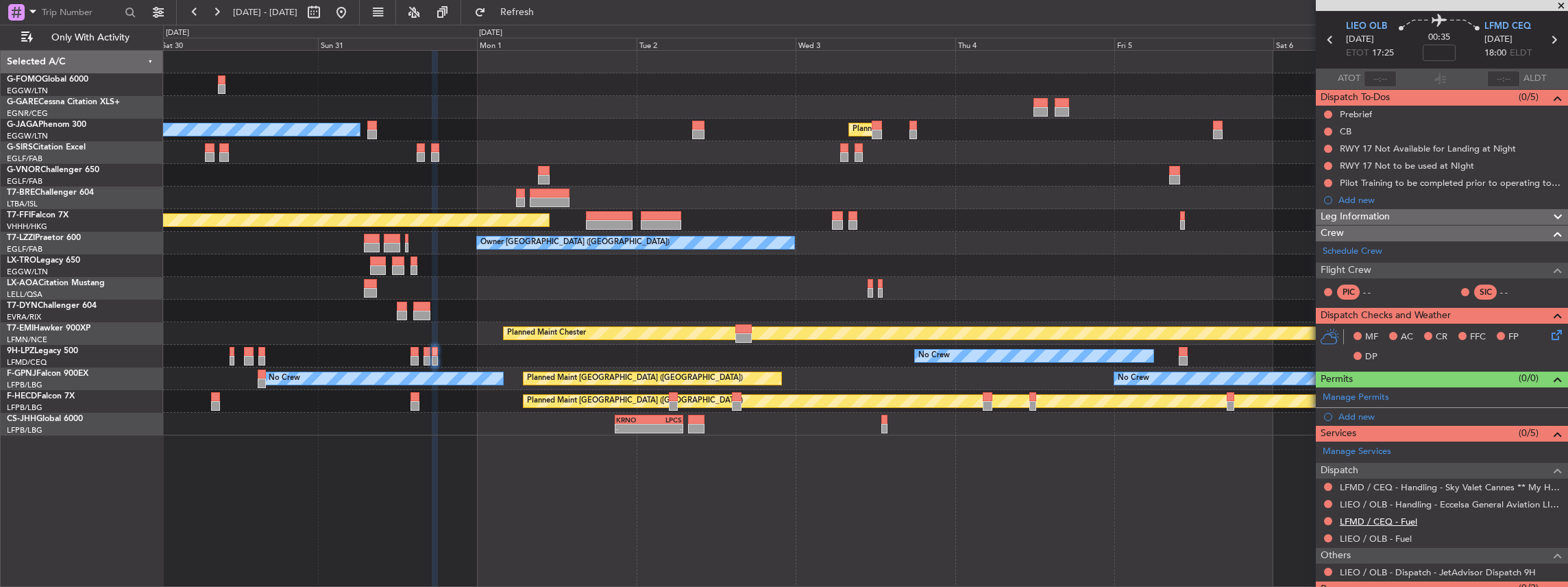
scroll to position [0, 0]
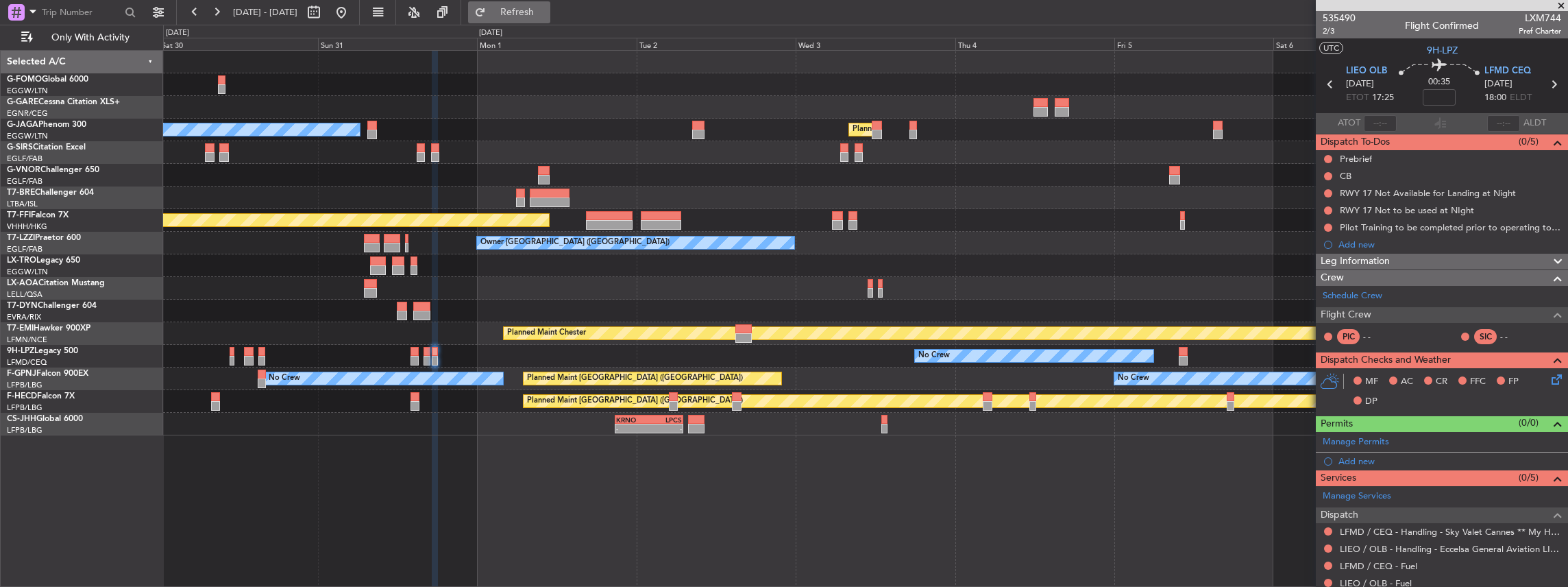
click at [544, 7] on span "Refresh" at bounding box center [517, 12] width 57 height 10
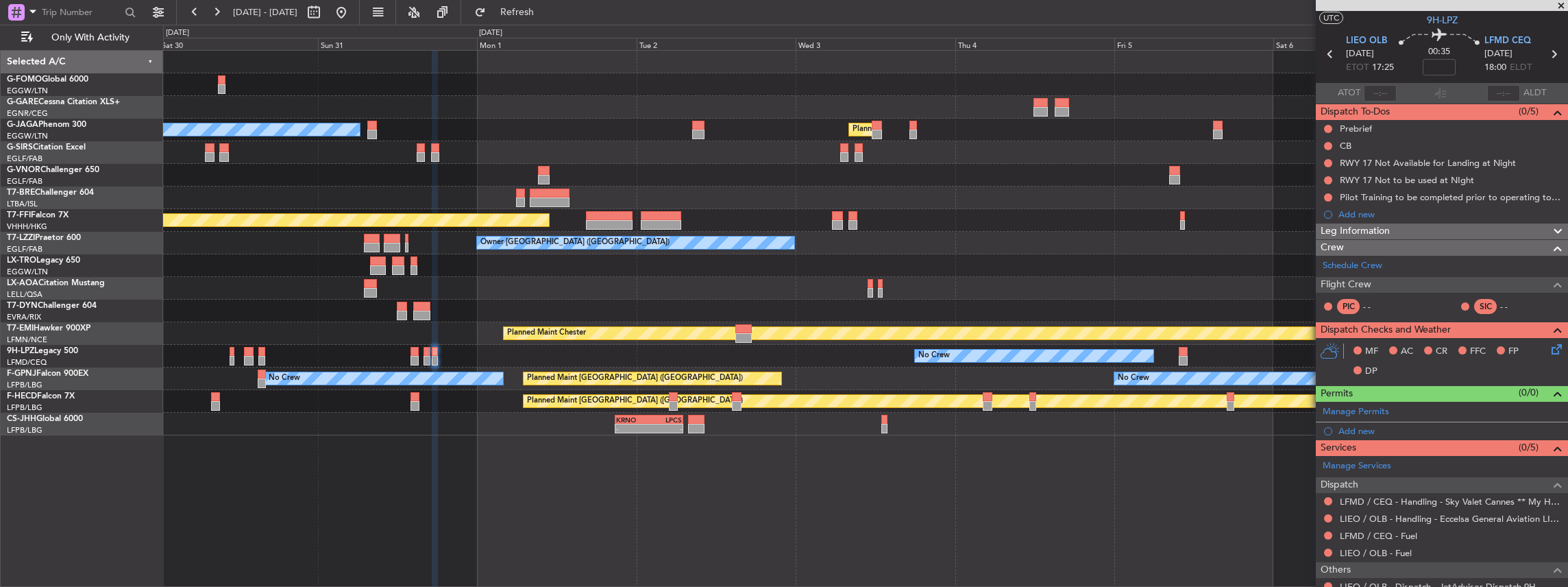
scroll to position [45, 0]
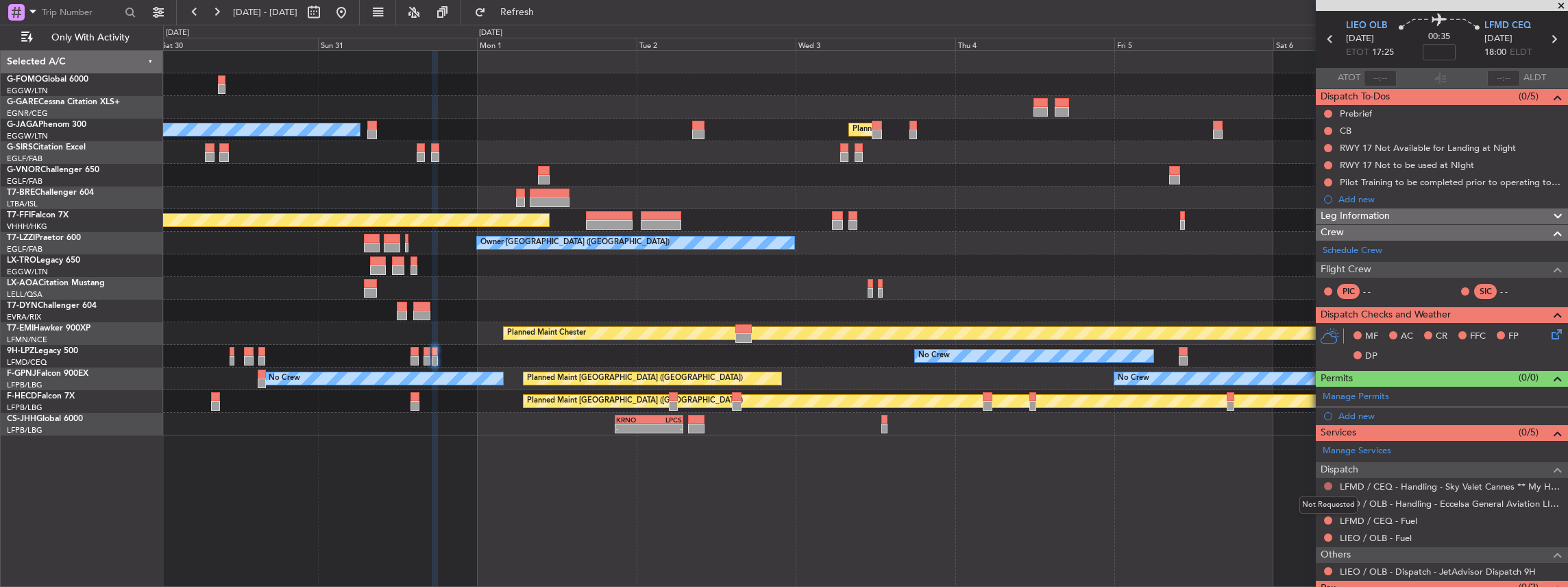
click at [1326, 482] on button at bounding box center [1328, 485] width 8 height 8
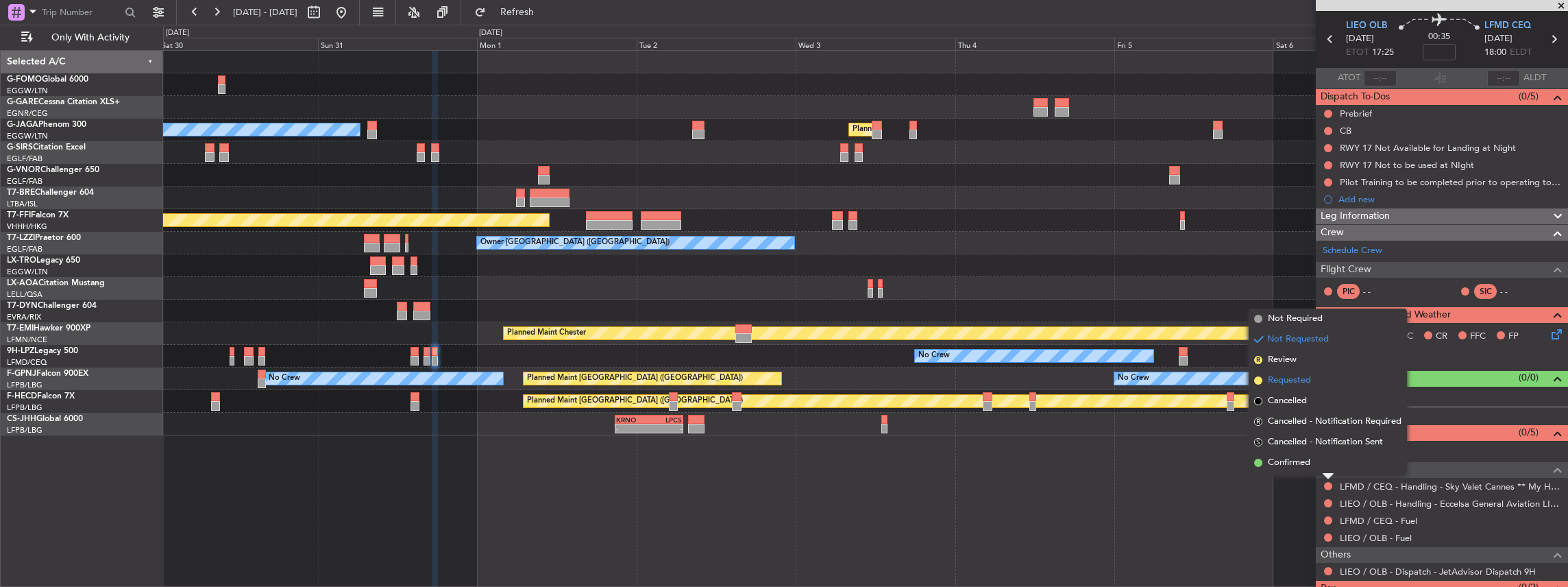
click at [1291, 382] on span "Requested" at bounding box center [1289, 380] width 44 height 14
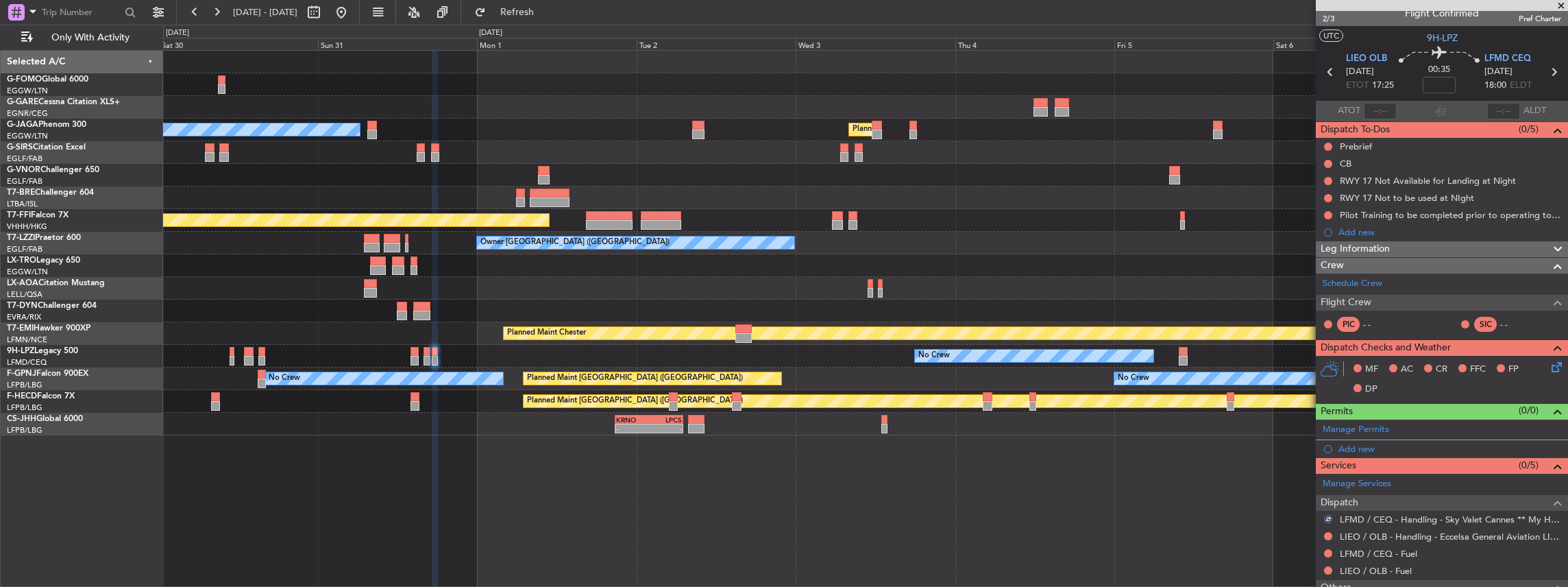
scroll to position [0, 0]
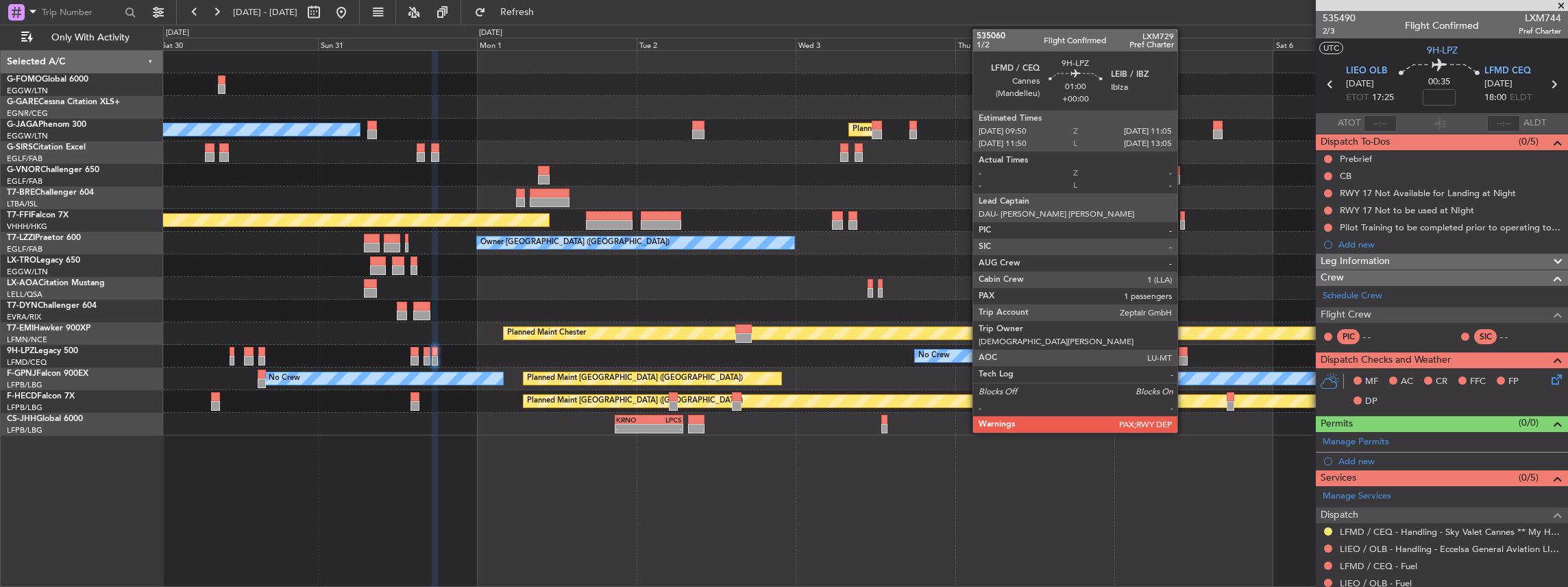
click at [1184, 357] on div at bounding box center [1183, 360] width 9 height 10
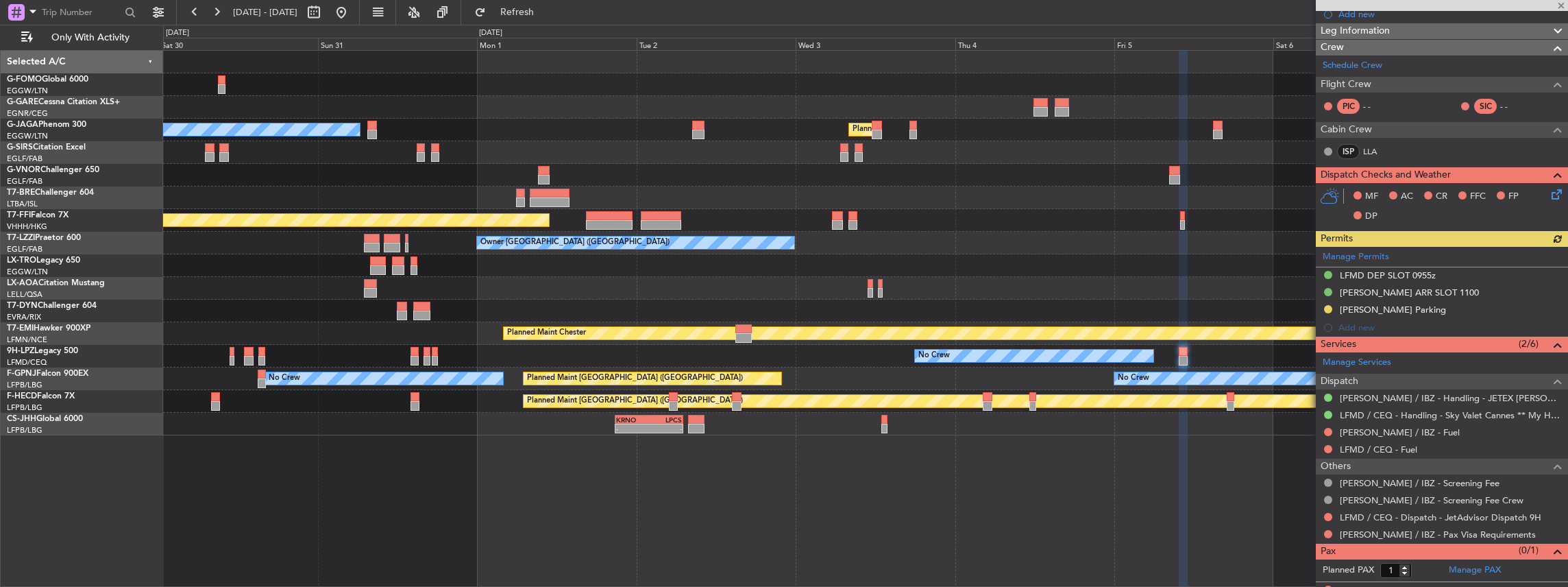
scroll to position [182, 0]
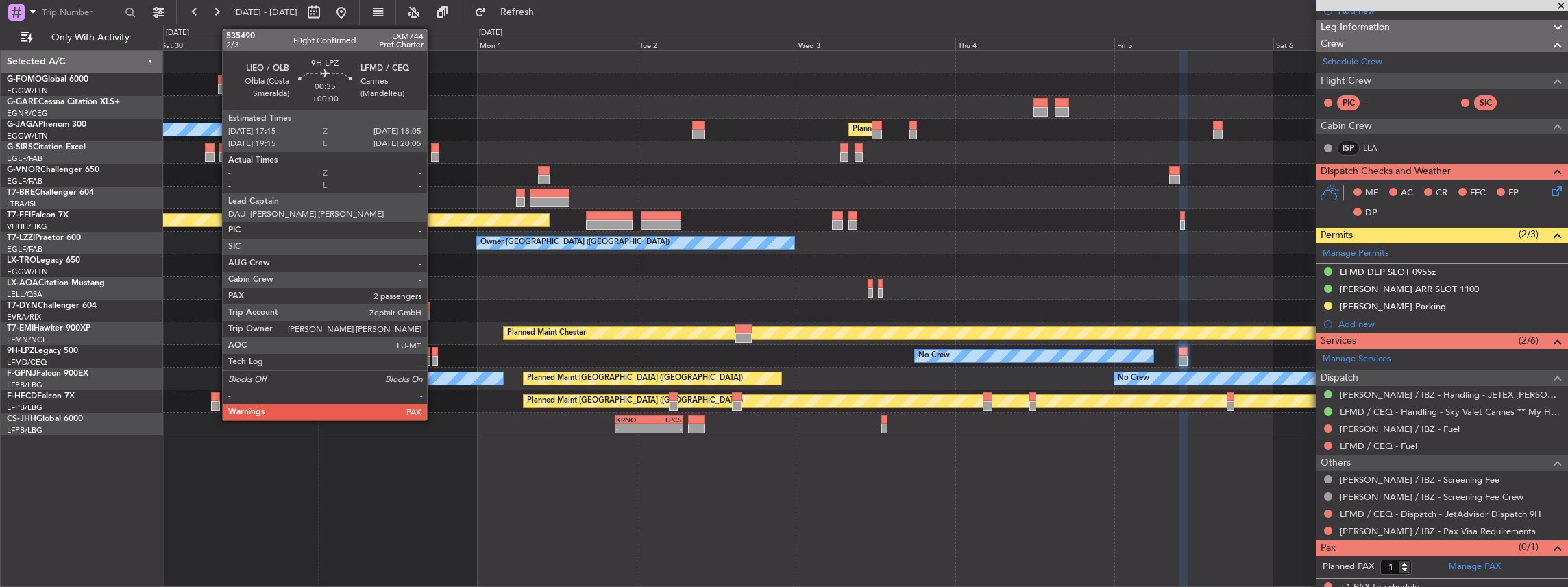
click at [434, 357] on div at bounding box center [435, 360] width 6 height 10
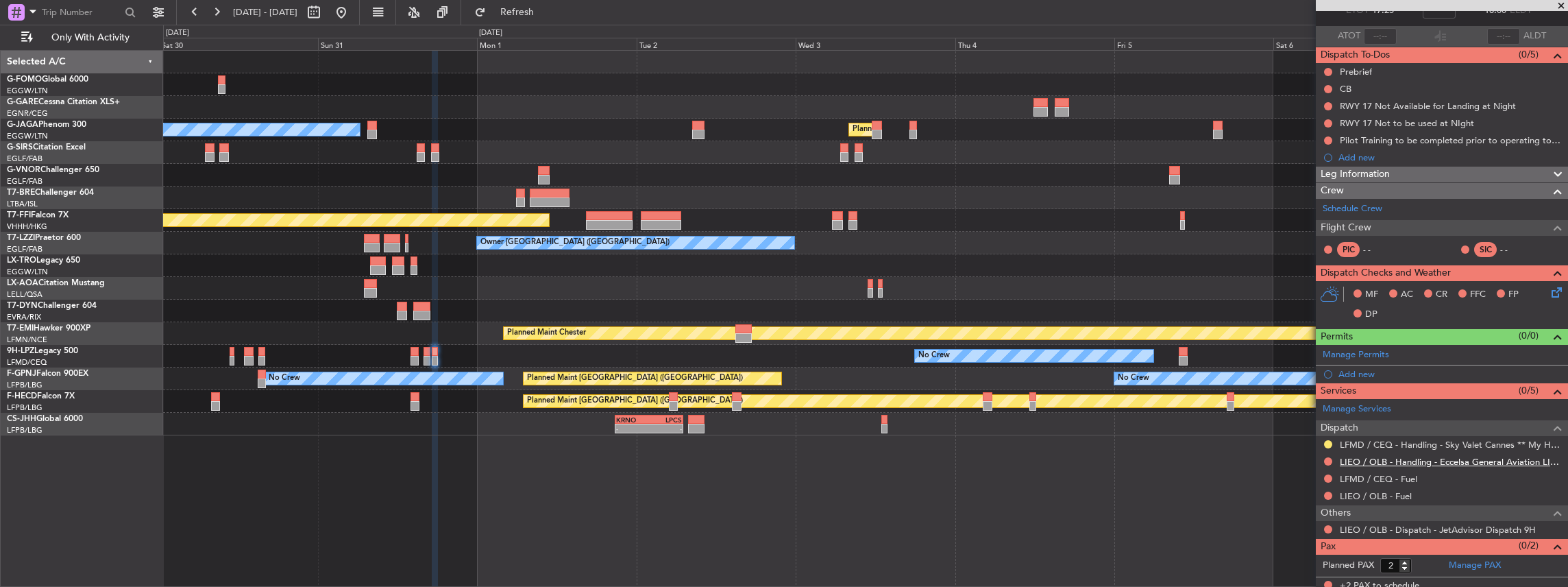
scroll to position [91, 0]
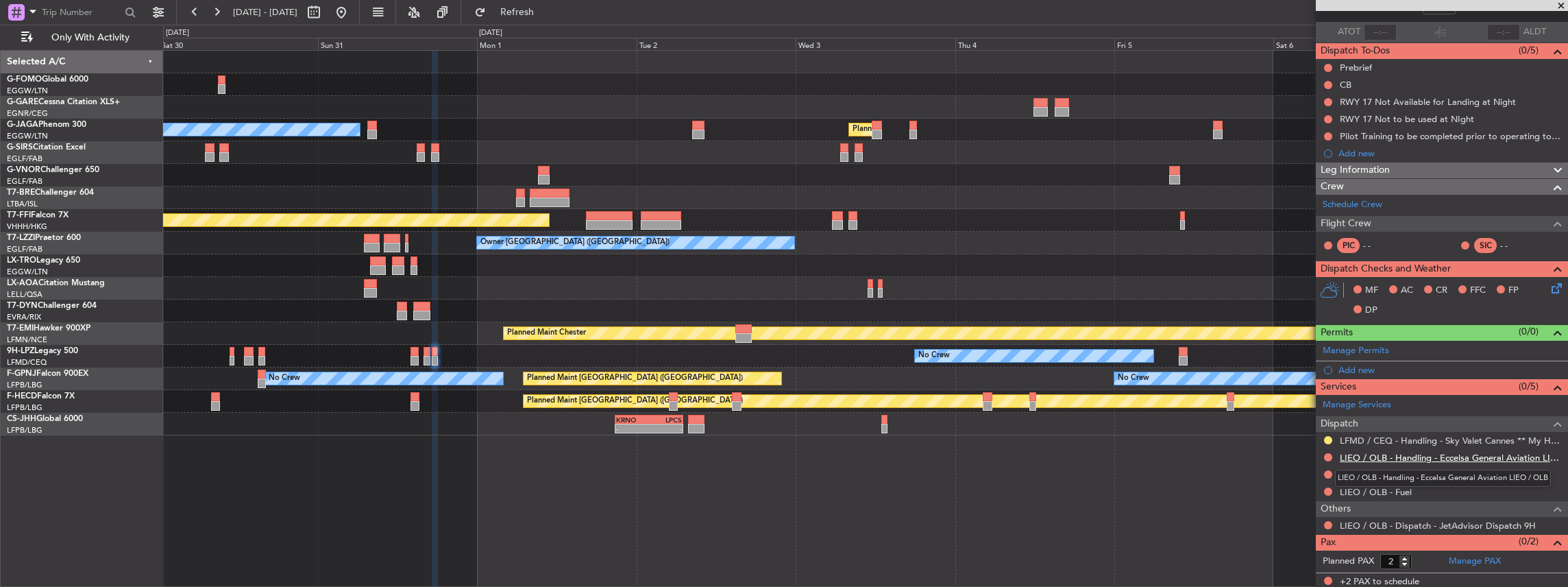
click at [1393, 452] on link "LIEO / OLB - Handling - Eccelsa General Aviation LIEO / OLB" at bounding box center [1451, 457] width 221 height 12
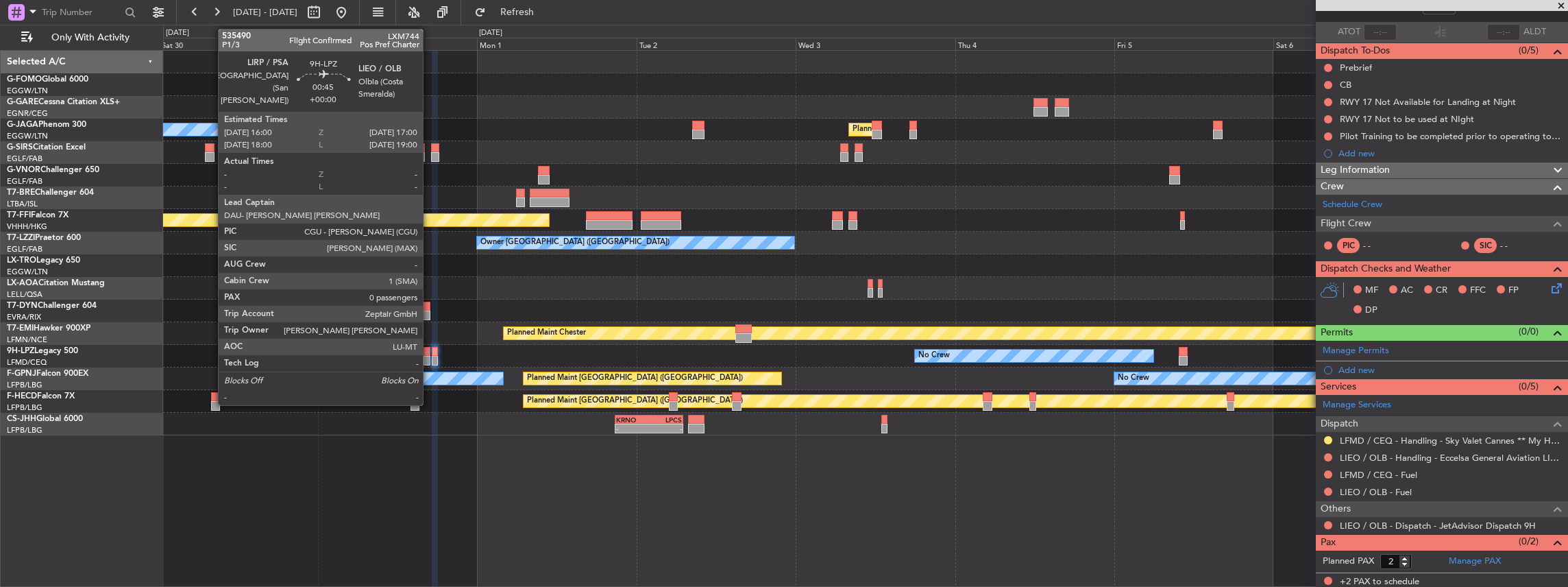
click at [428, 357] on div at bounding box center [427, 360] width 7 height 10
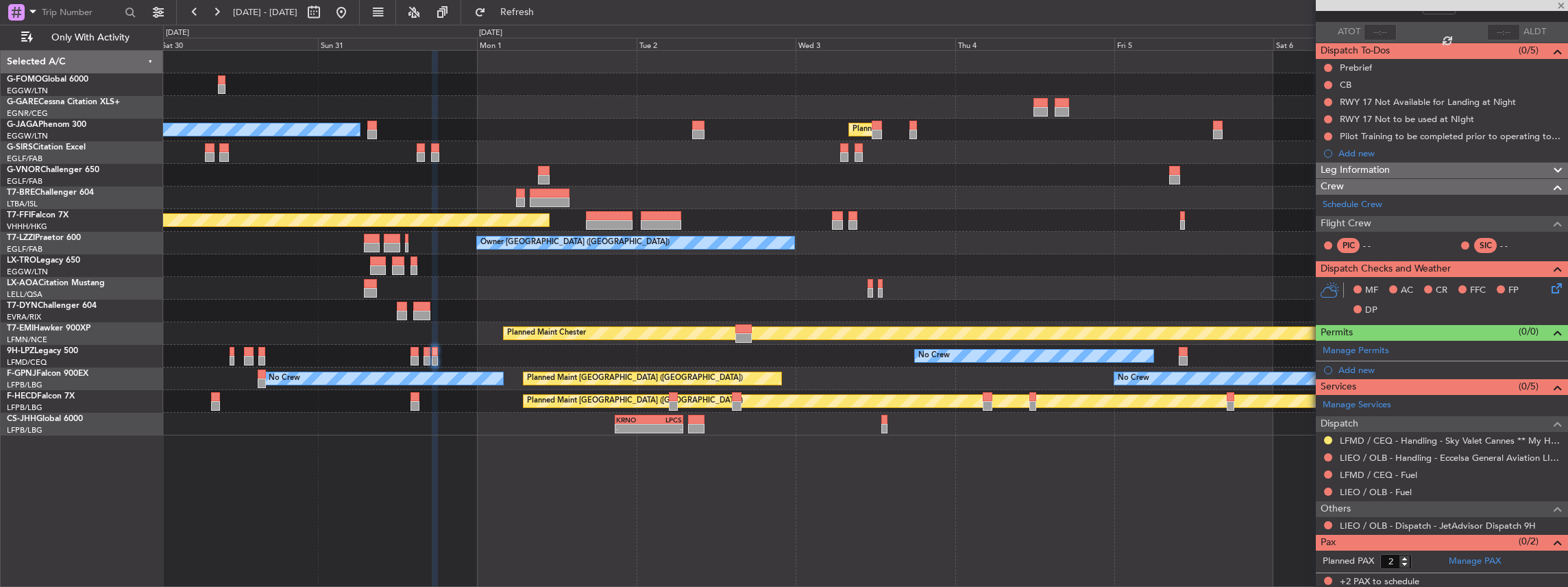
type input "0"
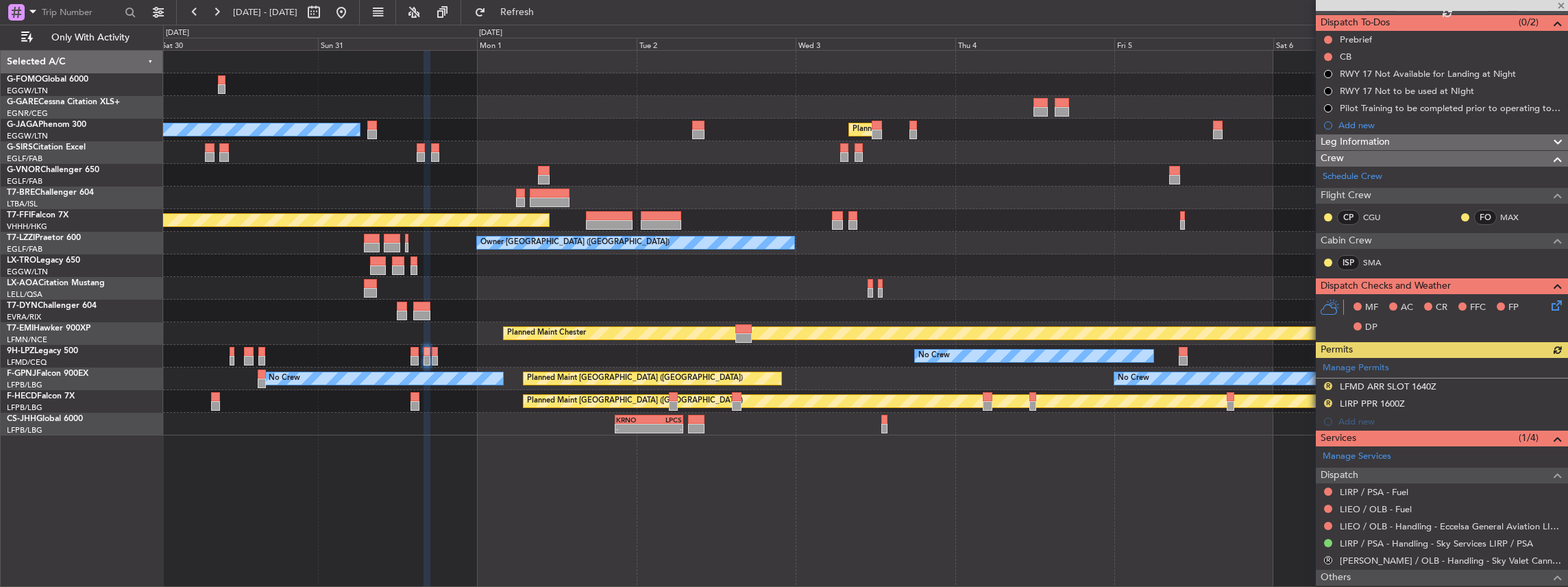
scroll to position [170, 0]
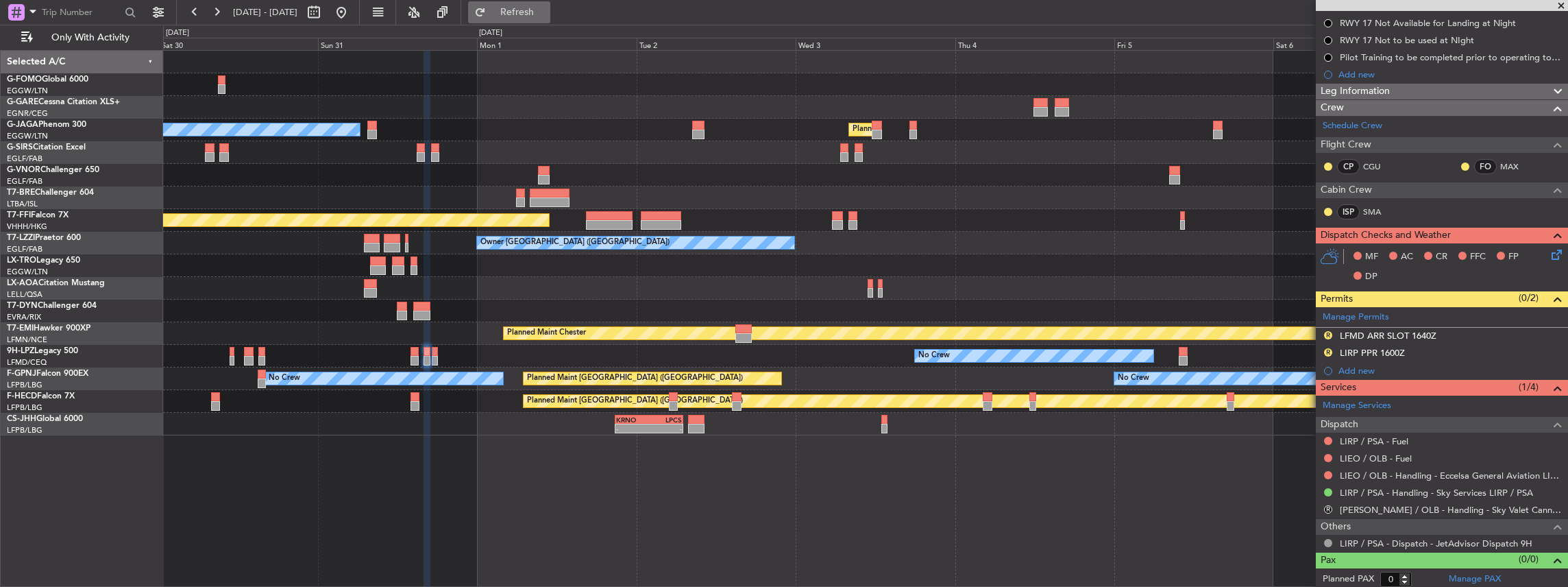
click at [546, 15] on span "Refresh" at bounding box center [517, 12] width 57 height 10
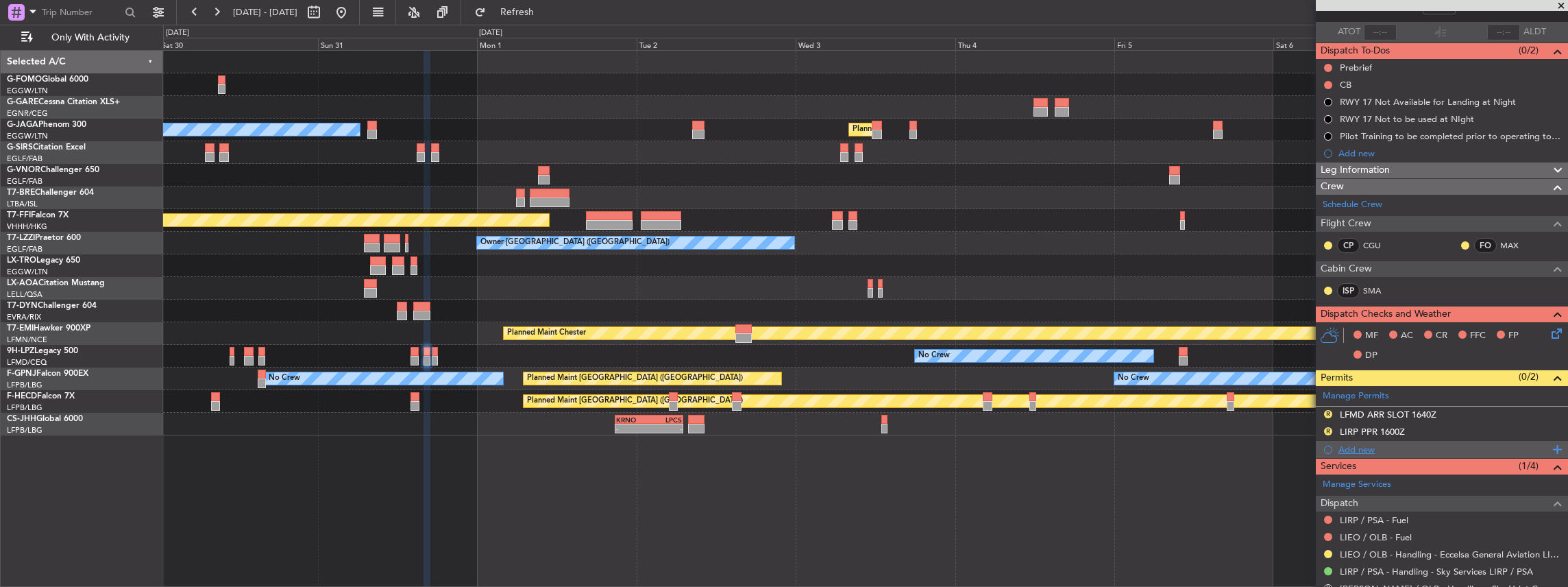
scroll to position [0, 0]
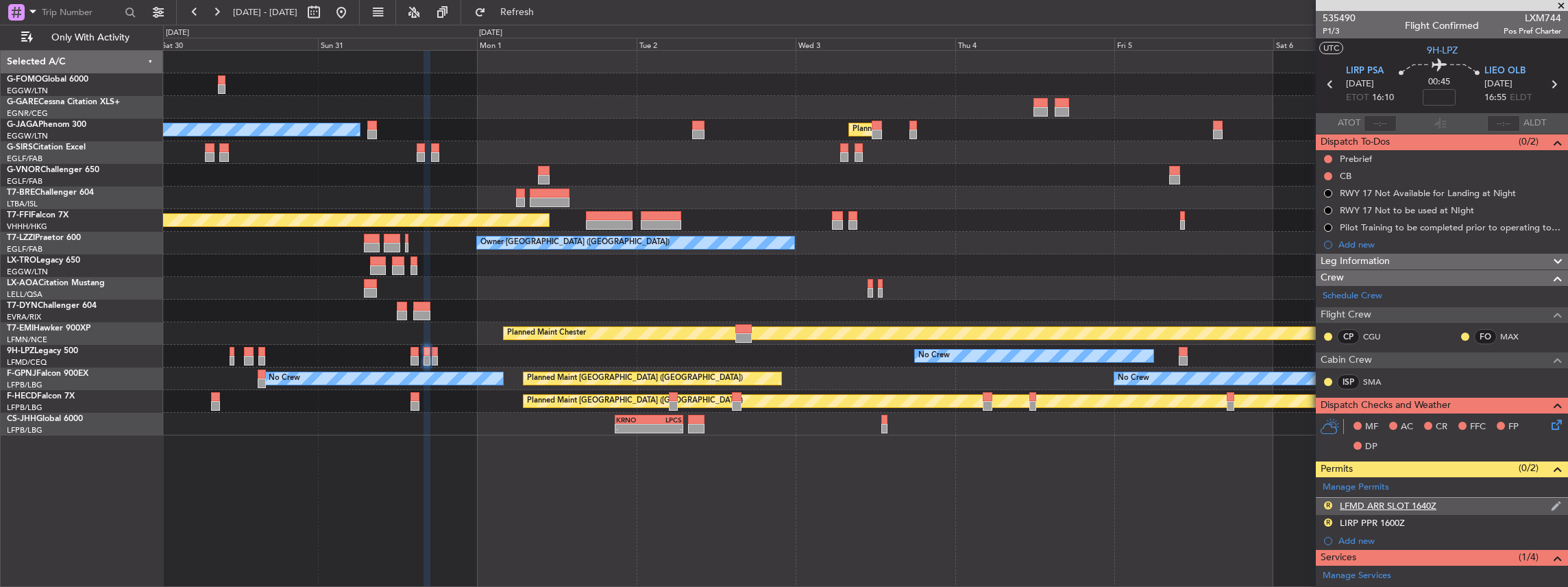
click at [1551, 503] on img at bounding box center [1555, 506] width 10 height 13
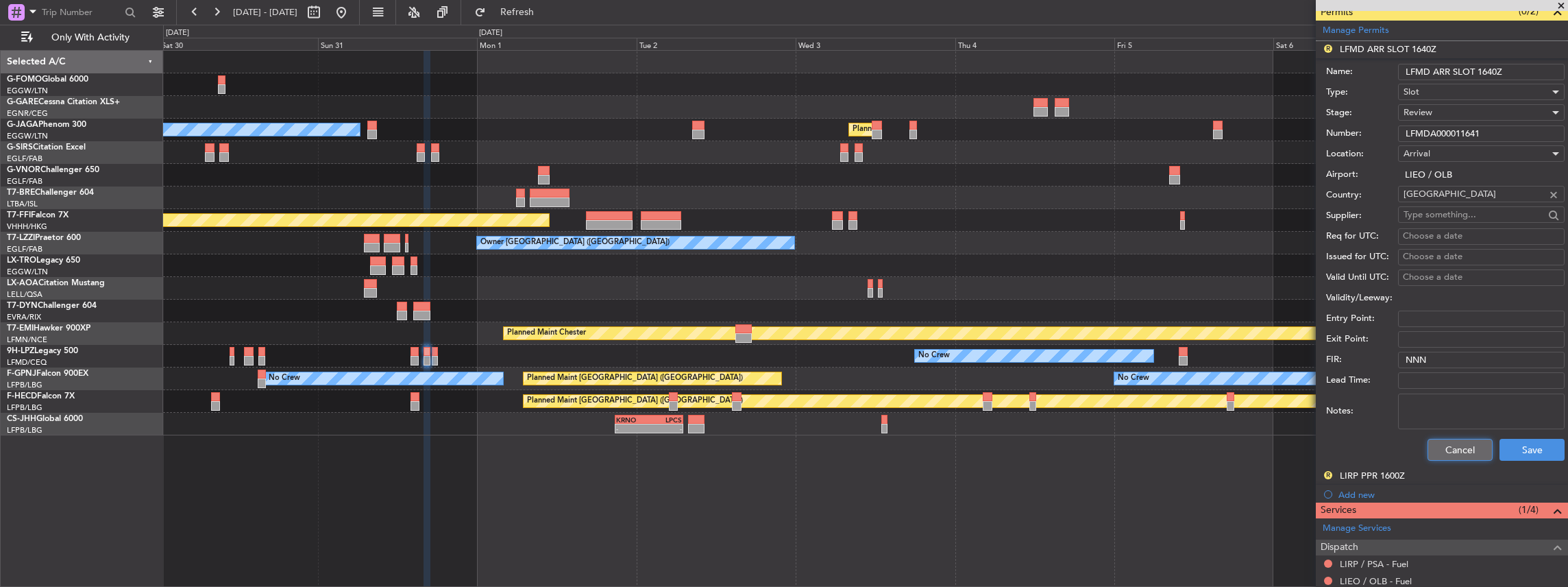
click at [1454, 443] on button "Cancel" at bounding box center [1460, 449] width 65 height 22
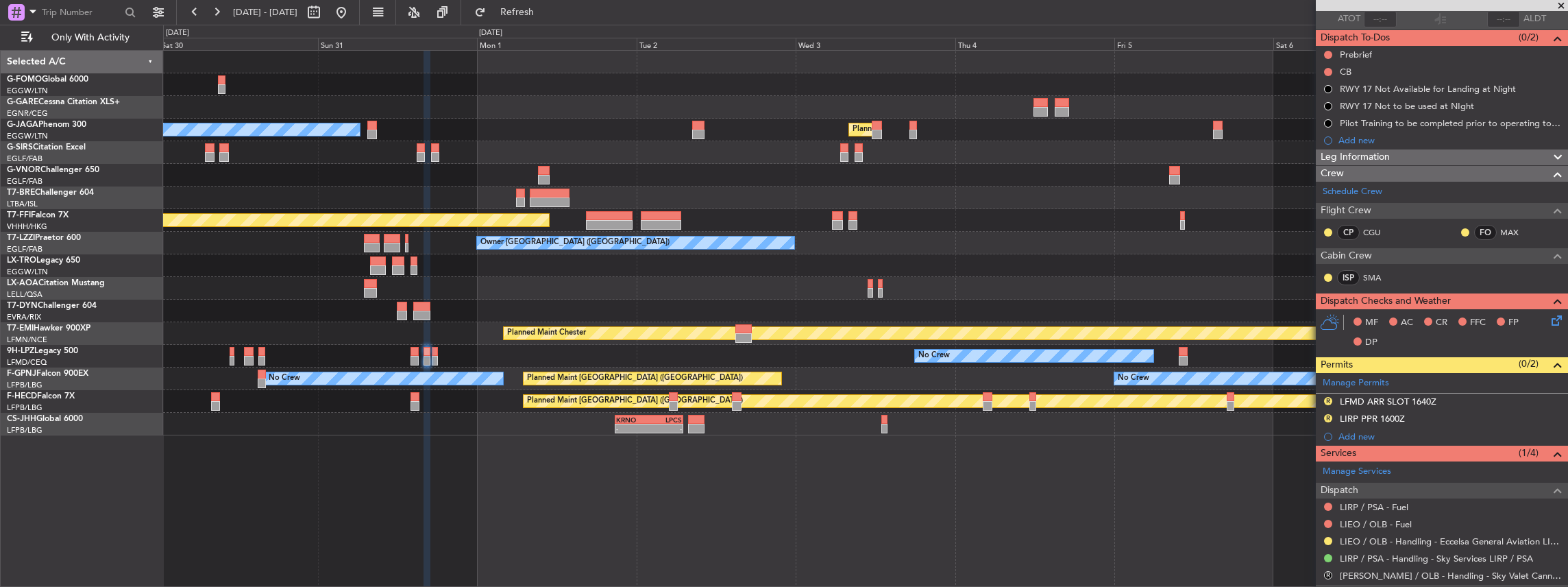
scroll to position [78, 0]
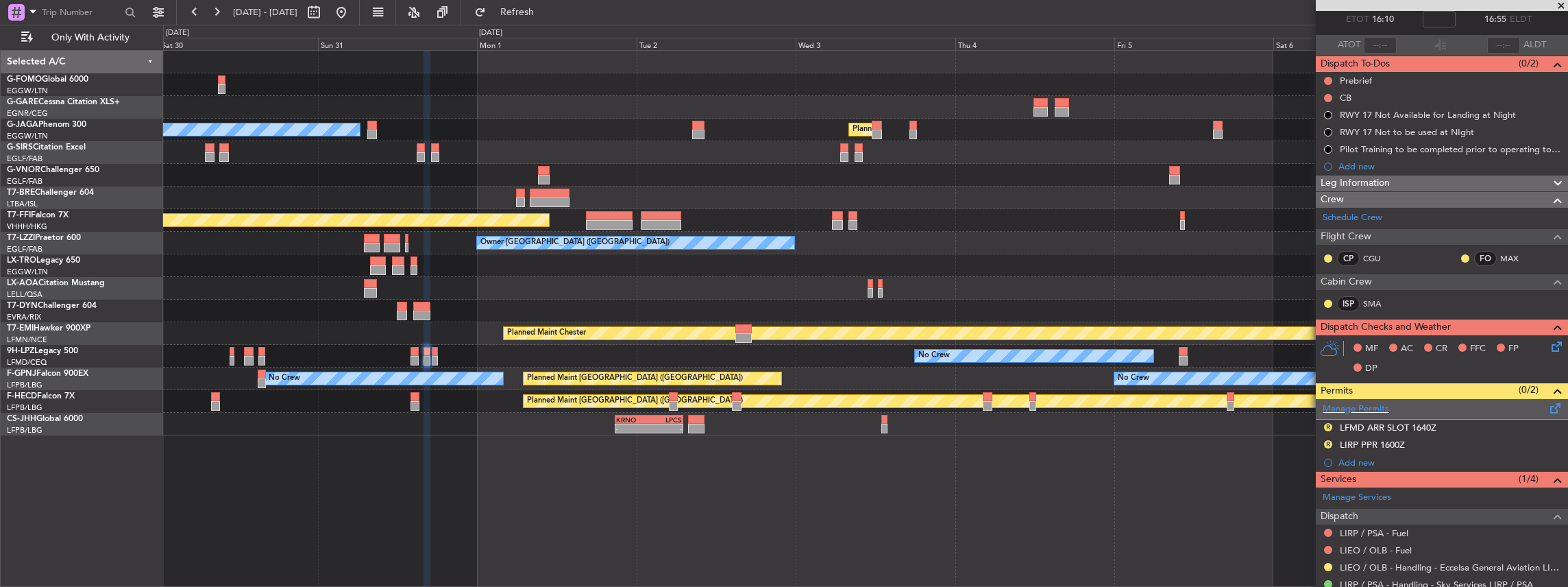
click at [1549, 406] on span at bounding box center [1555, 405] width 16 height 10
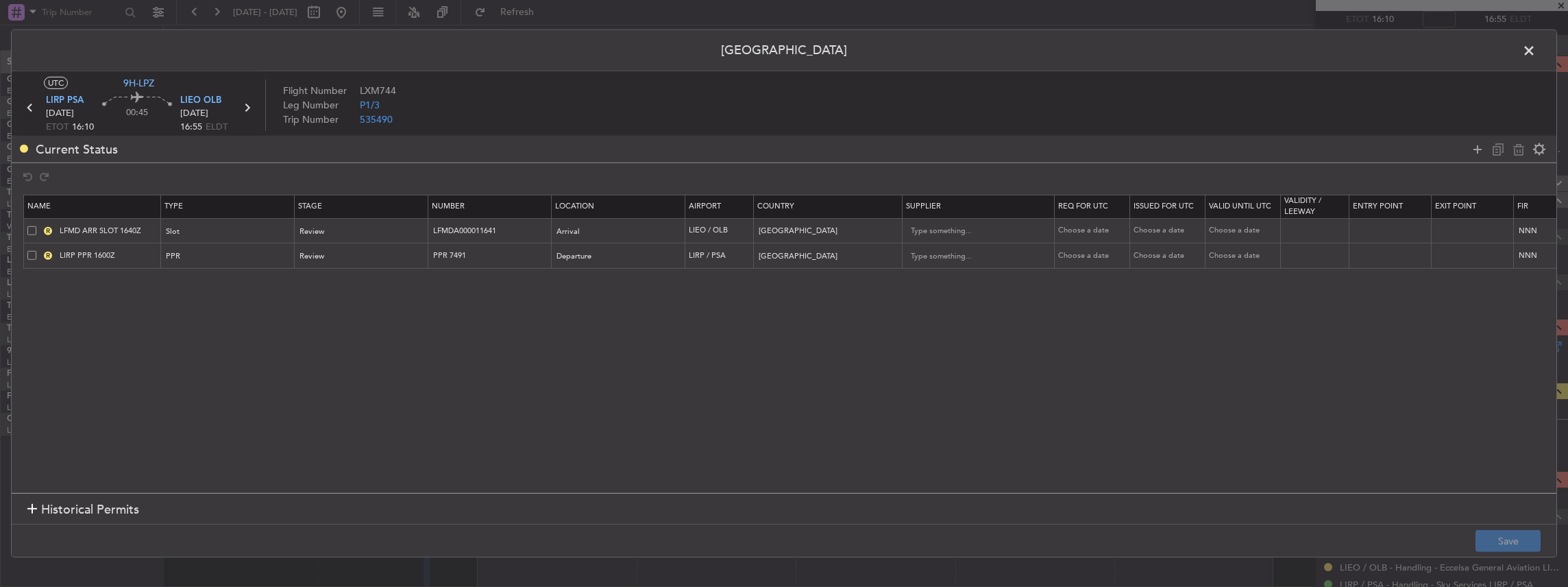
click at [30, 225] on span at bounding box center [32, 230] width 9 height 9
click at [37, 225] on input "checkbox" at bounding box center [37, 225] width 0 height 0
click at [1520, 147] on icon at bounding box center [1519, 149] width 16 height 16
type input "LIRP PPR 1600Z"
type input "PPR 7491"
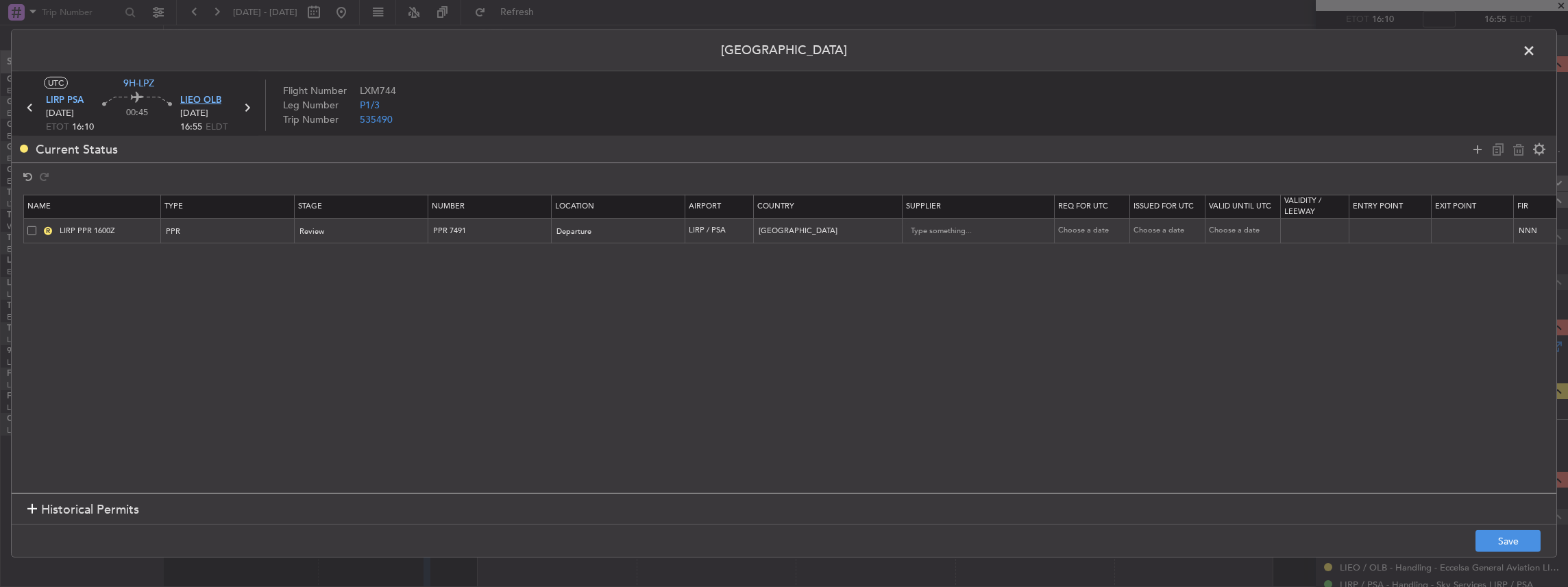
click at [201, 101] on span "LIEO OLB" at bounding box center [201, 100] width 41 height 14
click at [338, 233] on div "Review" at bounding box center [357, 231] width 113 height 21
click at [330, 323] on span "Requested" at bounding box center [361, 320] width 122 height 21
click at [1505, 542] on button "Save" at bounding box center [1508, 541] width 65 height 22
click at [1536, 41] on span at bounding box center [1536, 54] width 0 height 27
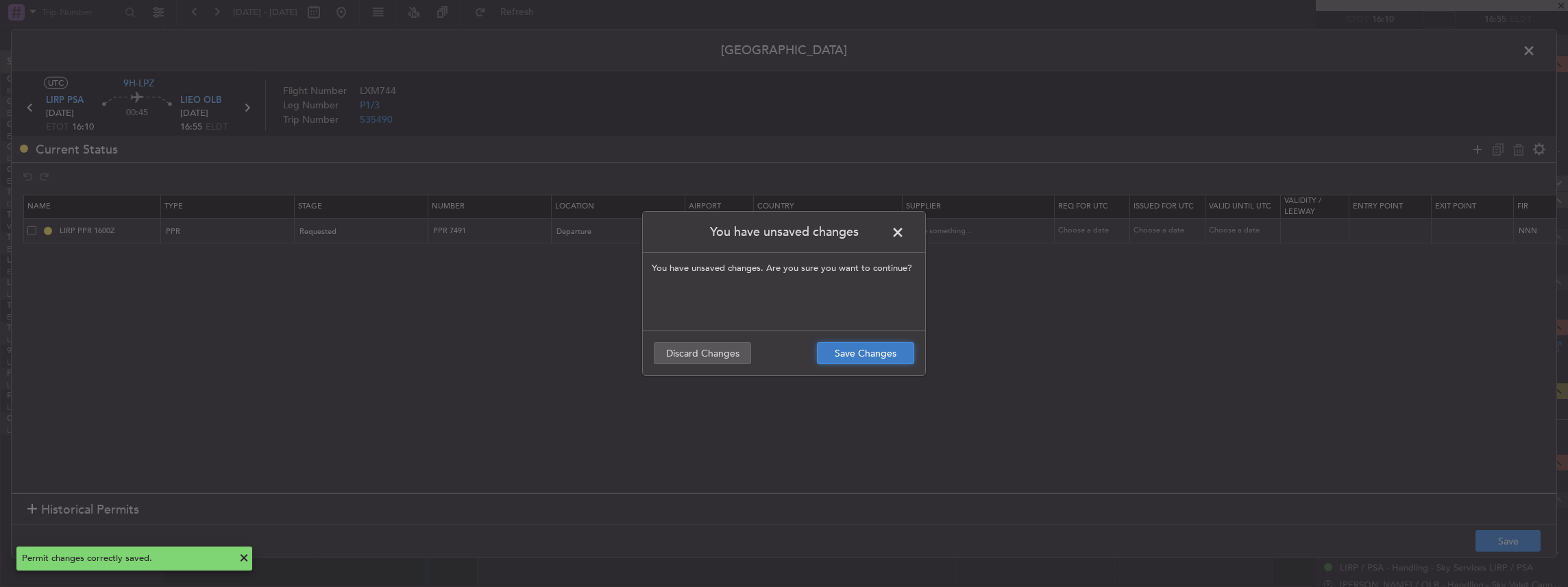
click at [891, 349] on button "Save Changes" at bounding box center [865, 353] width 97 height 22
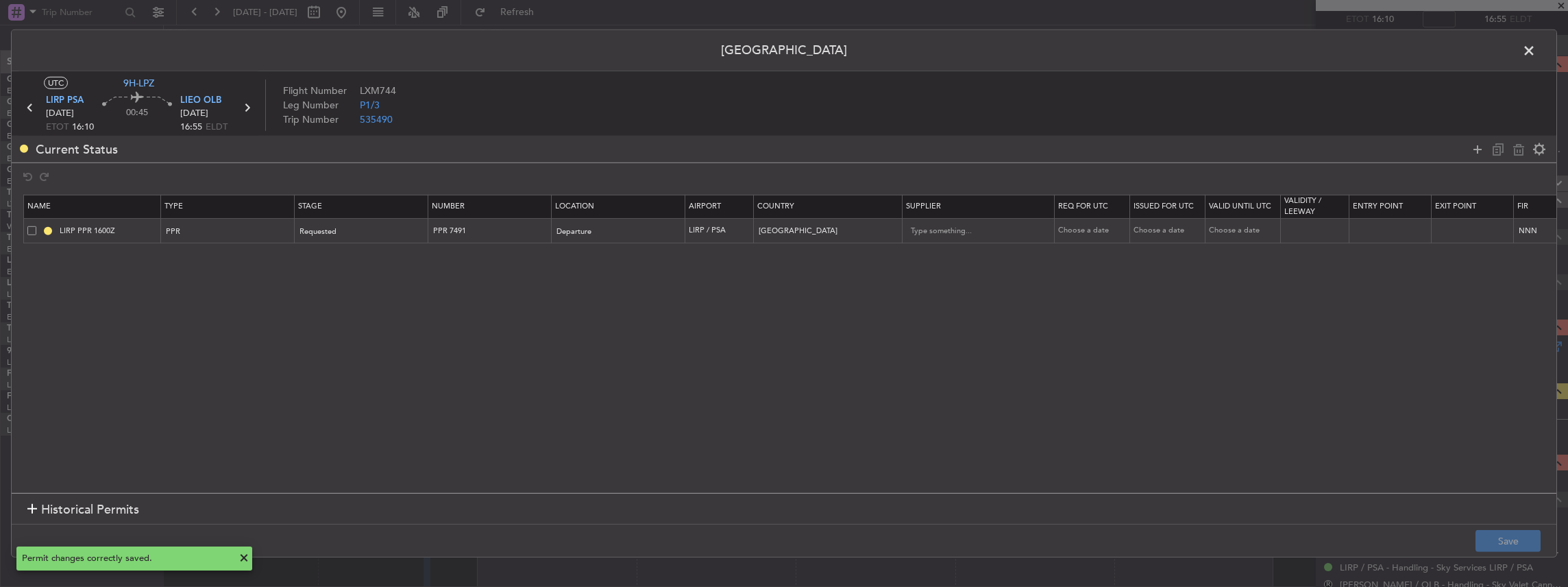
click at [1536, 51] on span at bounding box center [1536, 54] width 0 height 27
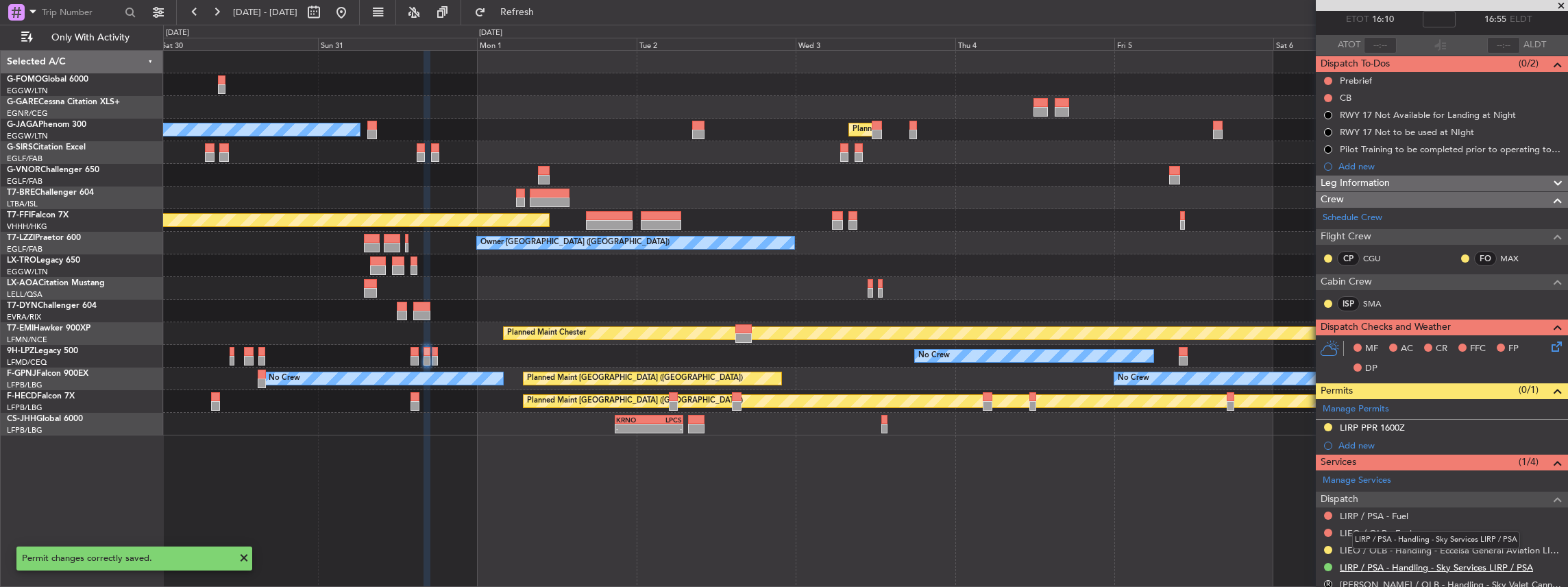
click at [1367, 562] on link "LIRP / PSA - Handling - Sky Services LIRP / PSA" at bounding box center [1436, 567] width 193 height 12
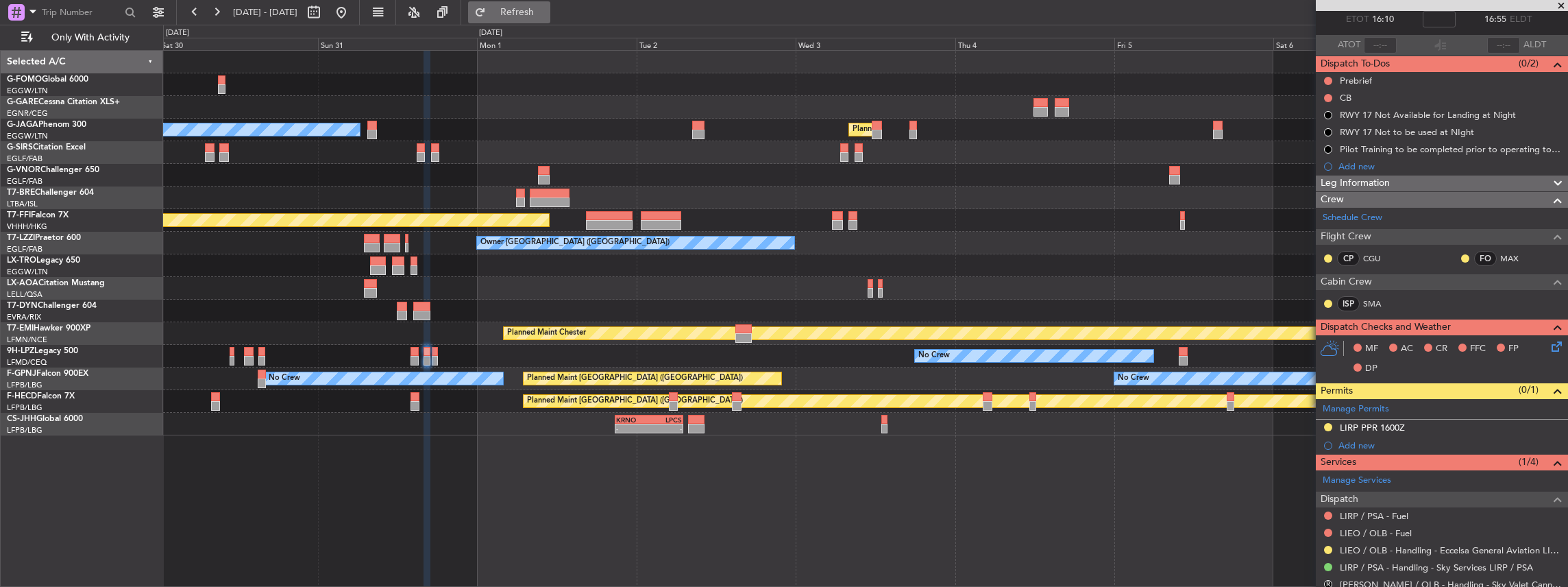
click at [550, 13] on button "Refresh" at bounding box center [509, 13] width 83 height 22
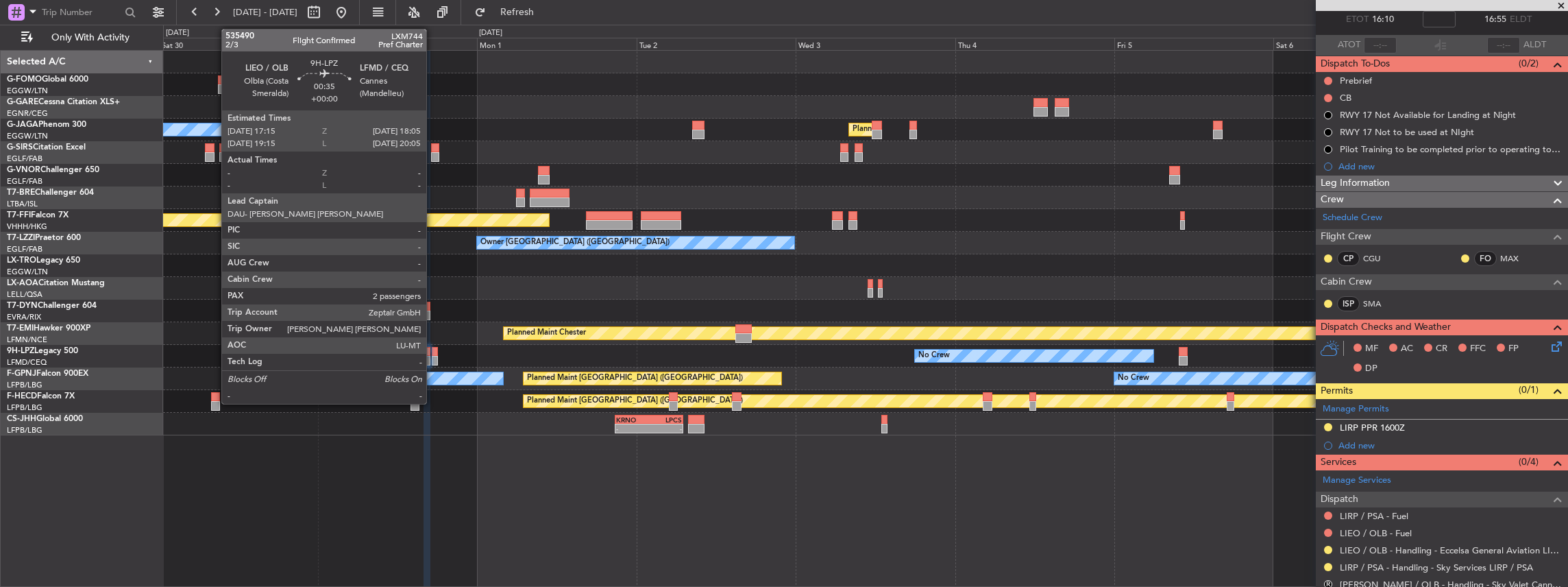
click at [433, 357] on div at bounding box center [435, 360] width 6 height 10
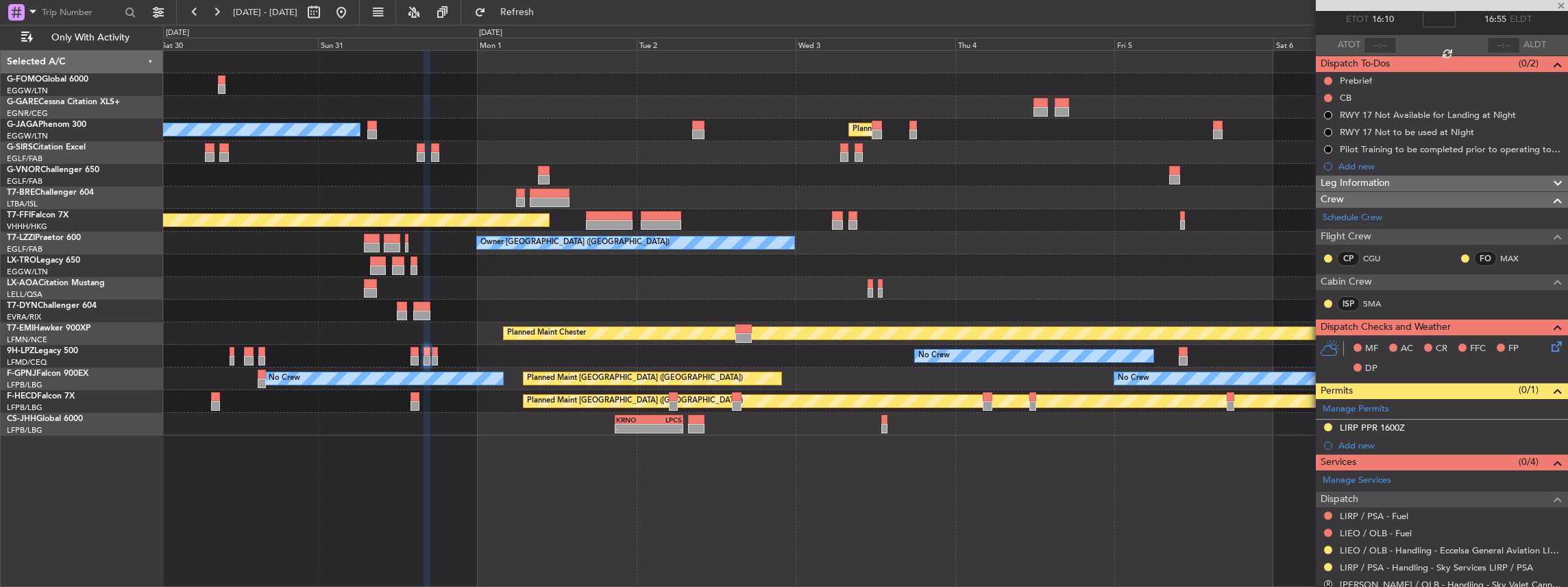
type input "2"
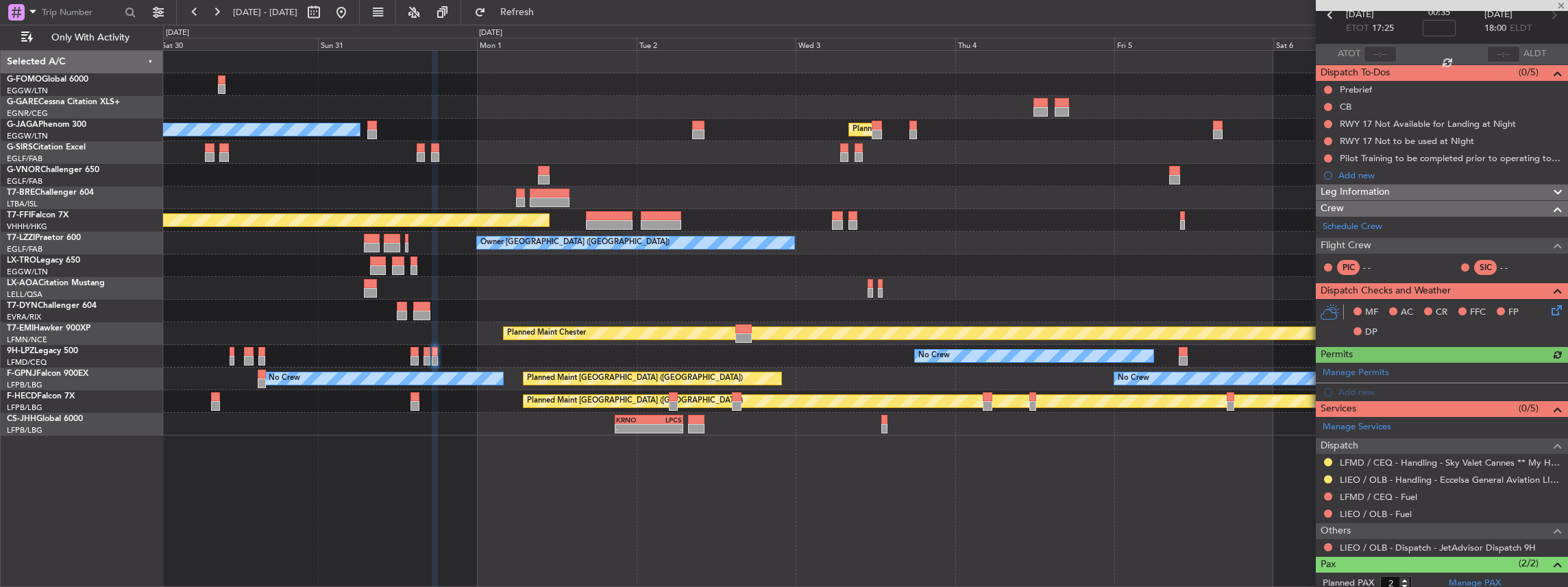
scroll to position [91, 0]
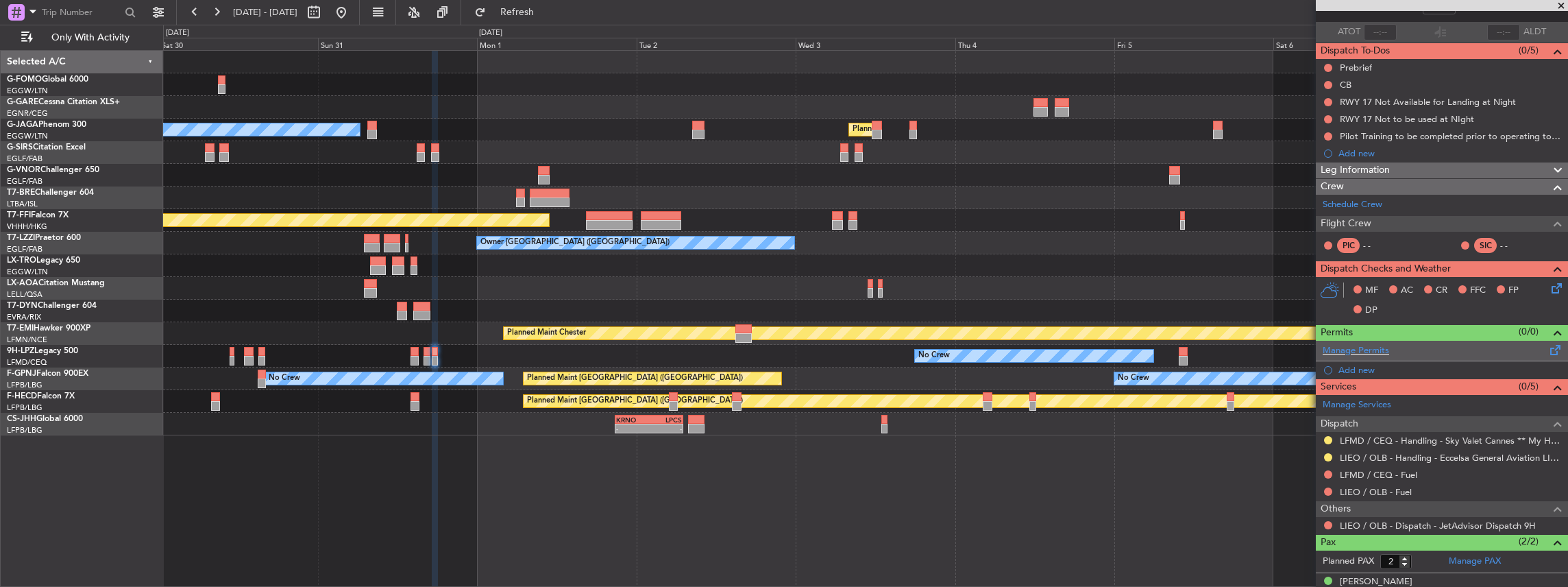
click at [1552, 348] on span at bounding box center [1555, 347] width 16 height 10
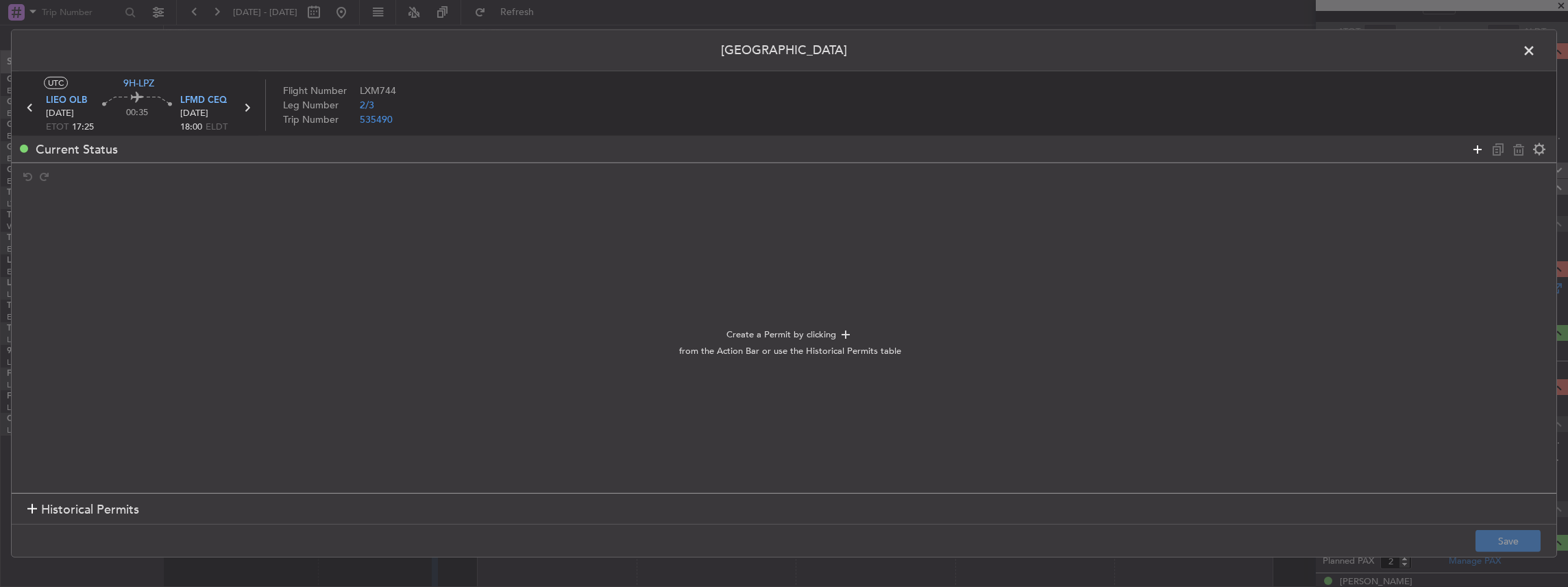
click at [1480, 151] on icon at bounding box center [1477, 149] width 16 height 16
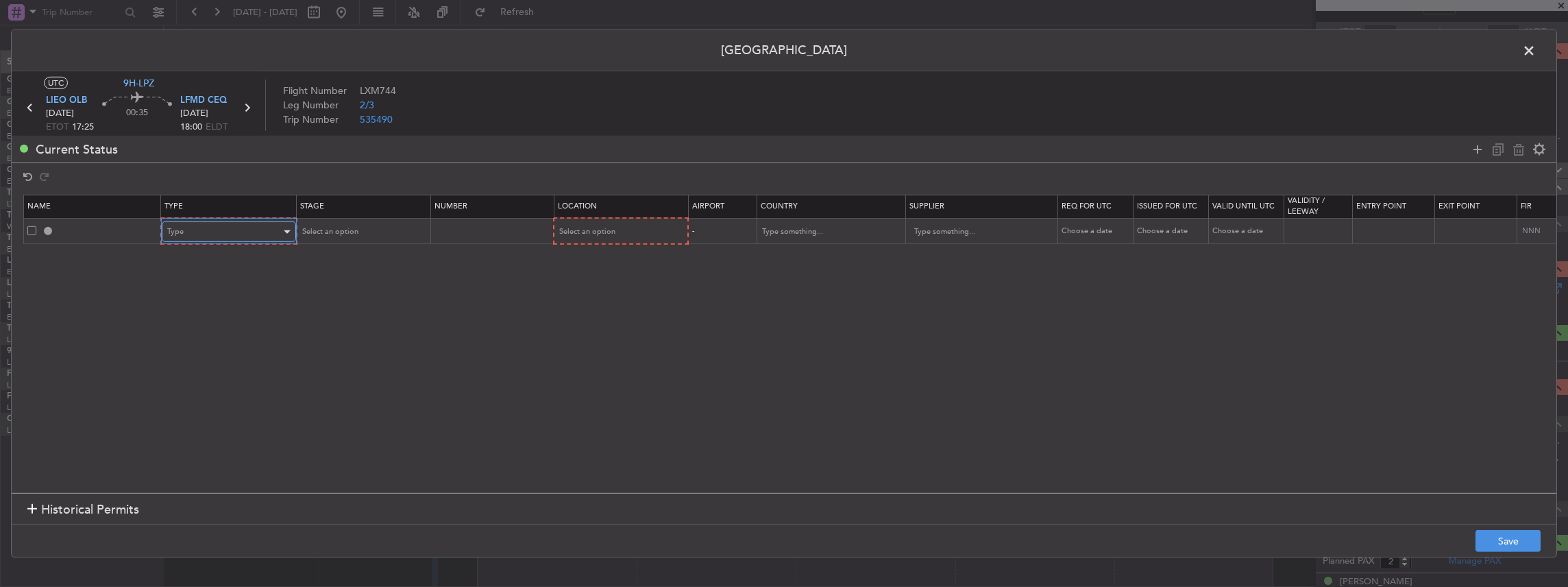
click at [188, 222] on div "Type" at bounding box center [223, 231] width 113 height 21
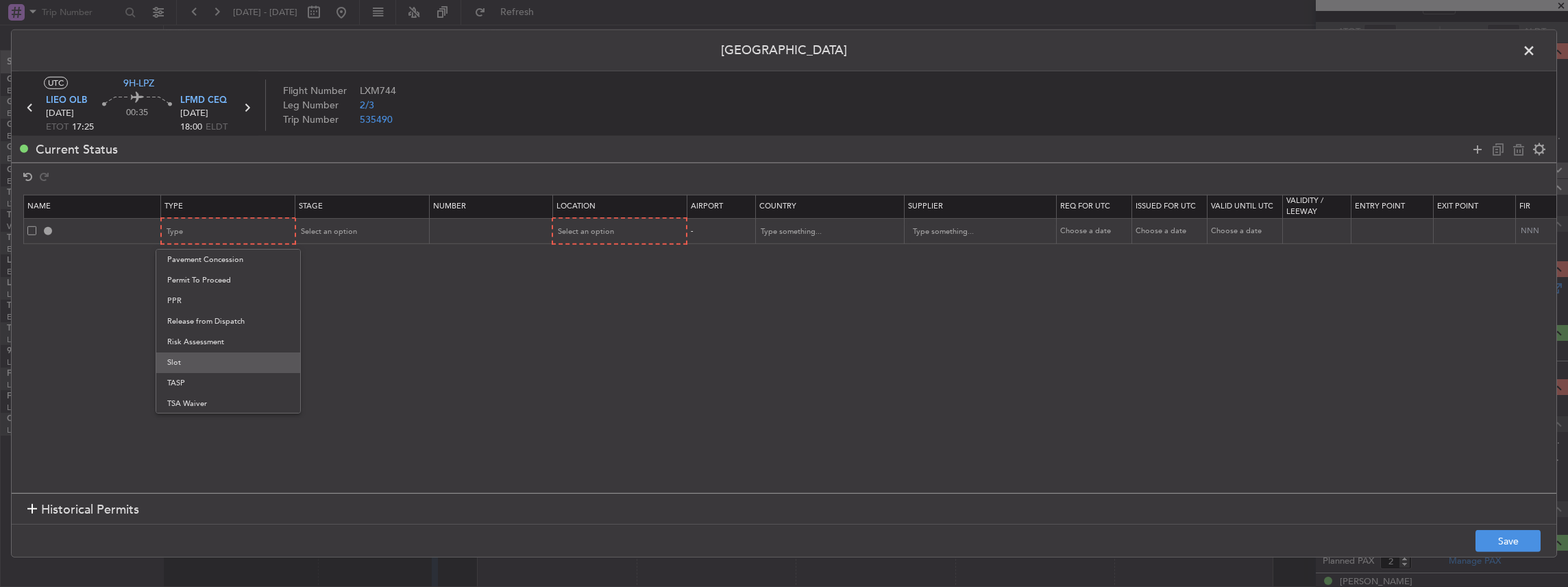
click at [185, 368] on span "Slot" at bounding box center [228, 362] width 122 height 21
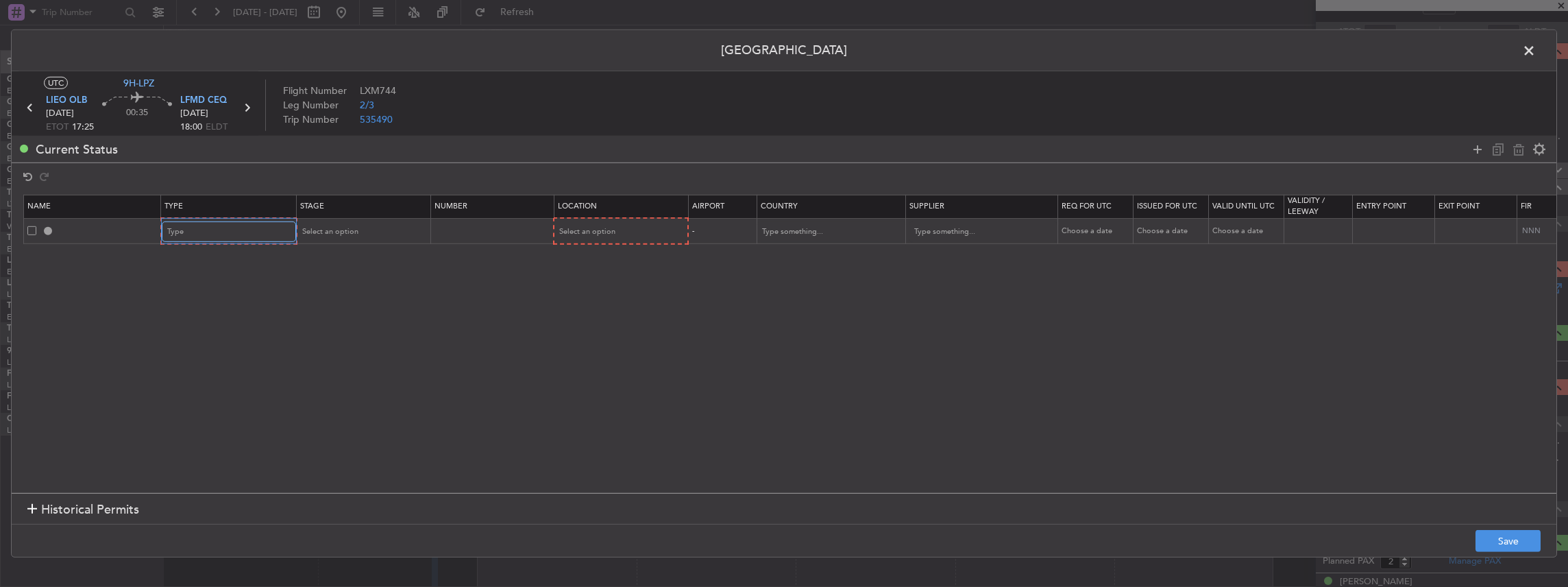
scroll to position [412, 0]
click at [344, 239] on div "Select an option" at bounding box center [357, 231] width 113 height 21
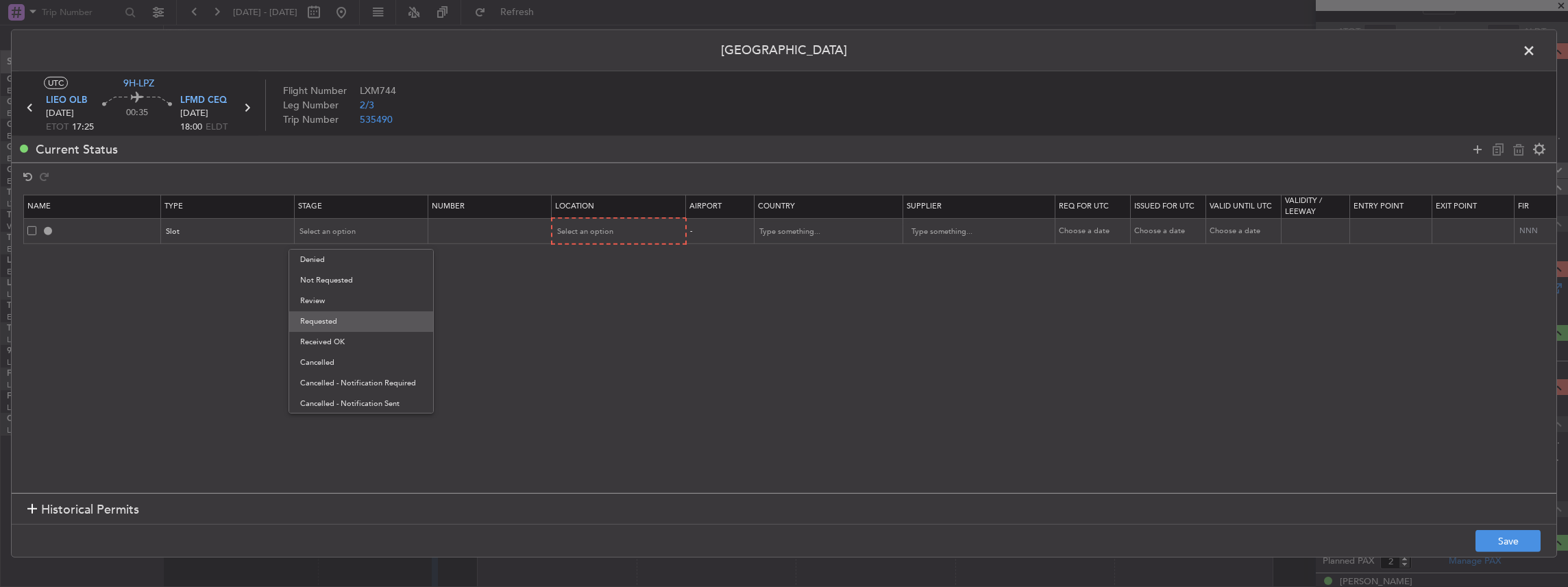
click at [331, 317] on span "Requested" at bounding box center [361, 321] width 122 height 21
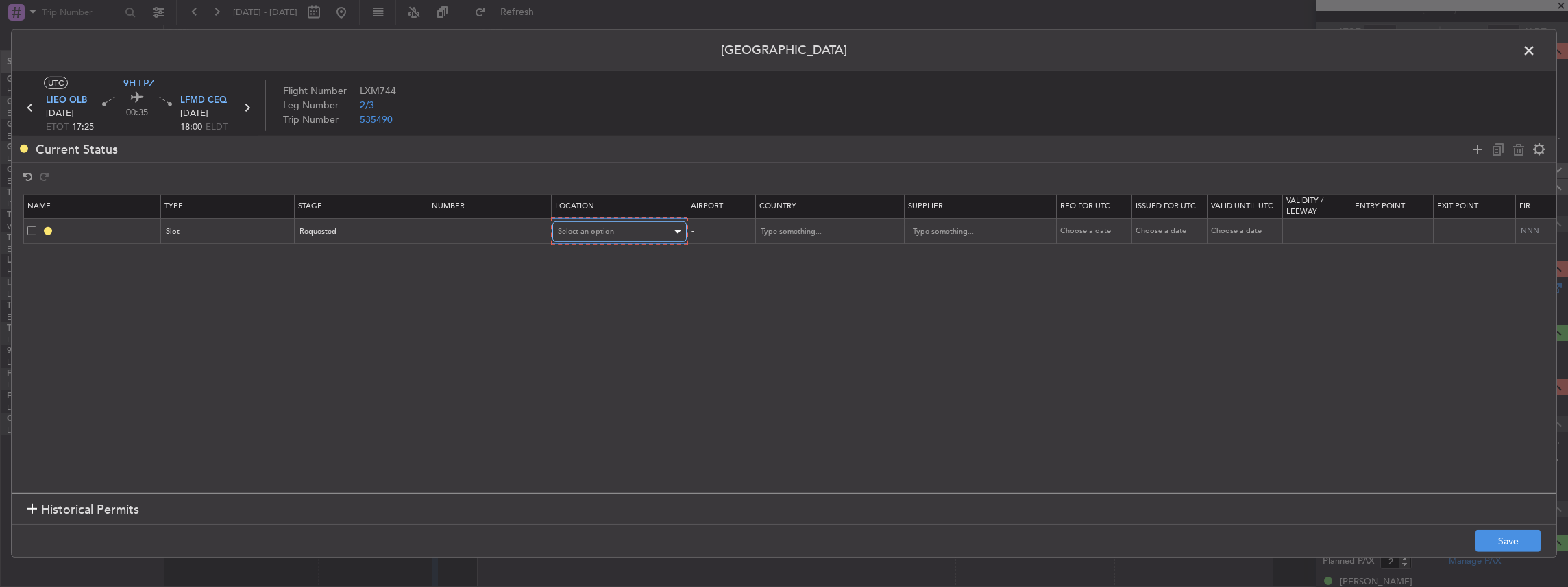
click at [569, 239] on div "Select an option" at bounding box center [614, 231] width 113 height 21
click at [591, 301] on span "Arrival" at bounding box center [618, 300] width 122 height 21
click at [1514, 536] on button "Save" at bounding box center [1508, 541] width 65 height 22
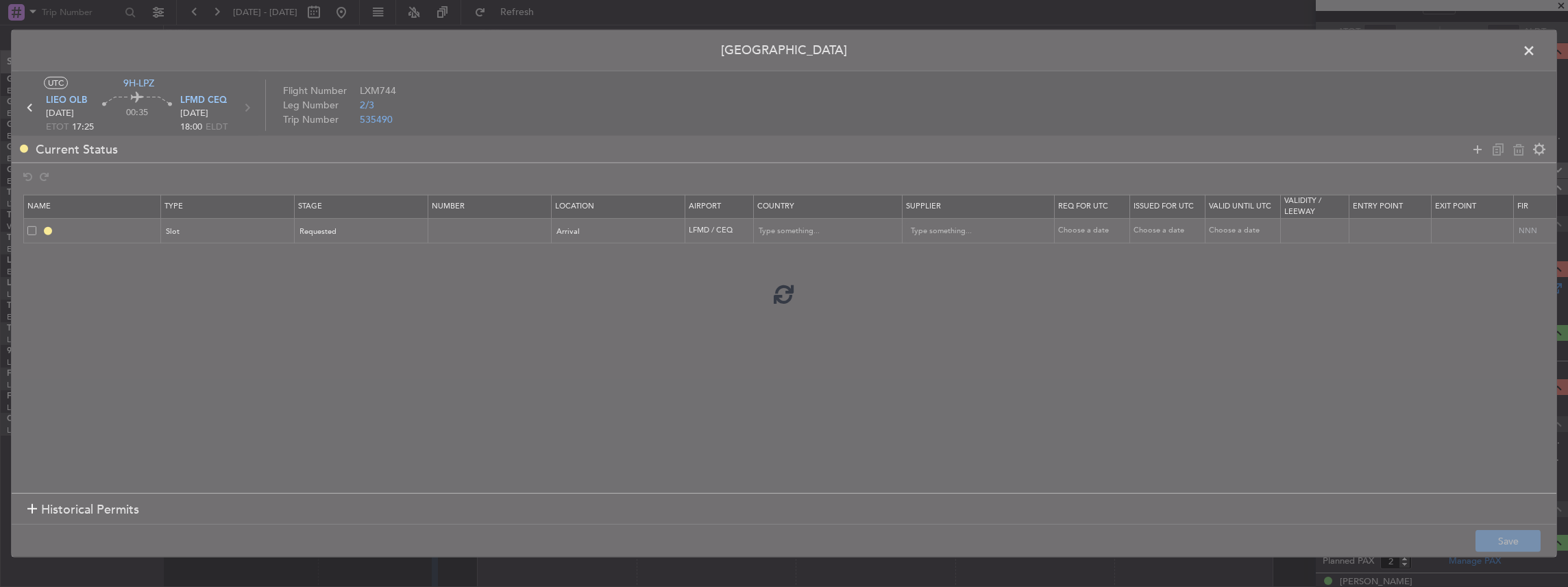
type input "LFMD ARR SLOT"
type input "France"
type input "NNN"
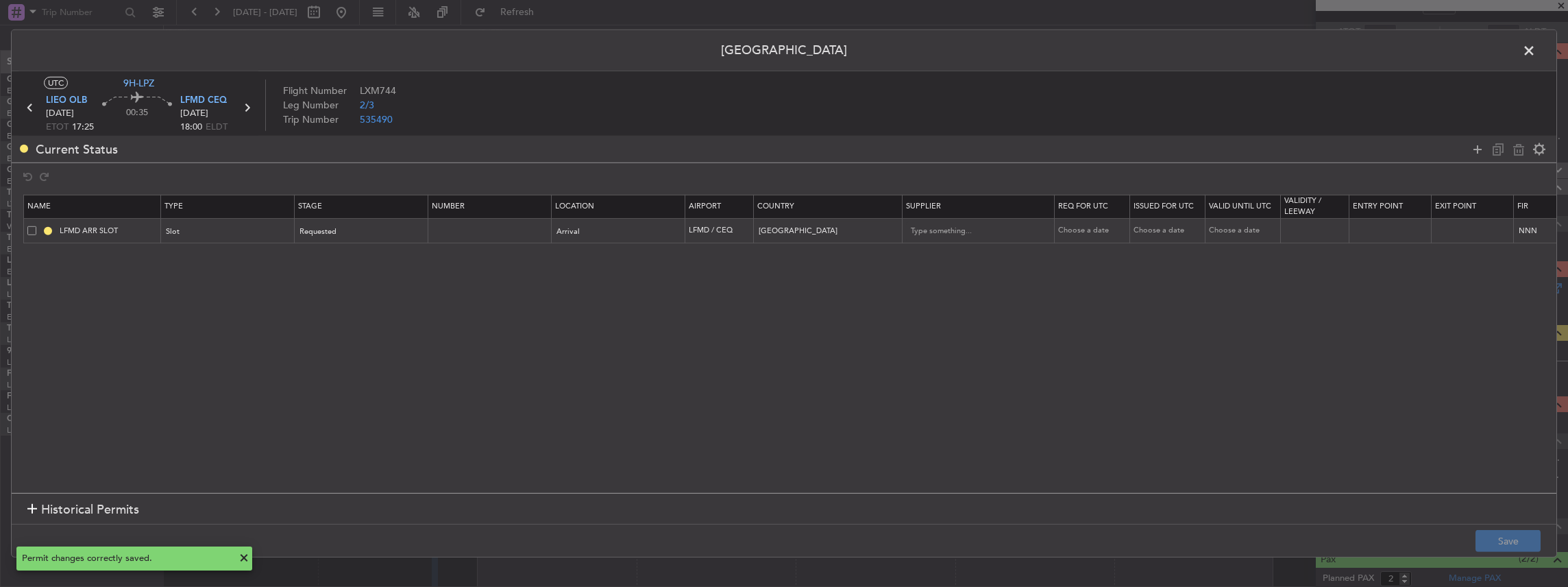
click at [1536, 48] on span at bounding box center [1536, 54] width 0 height 27
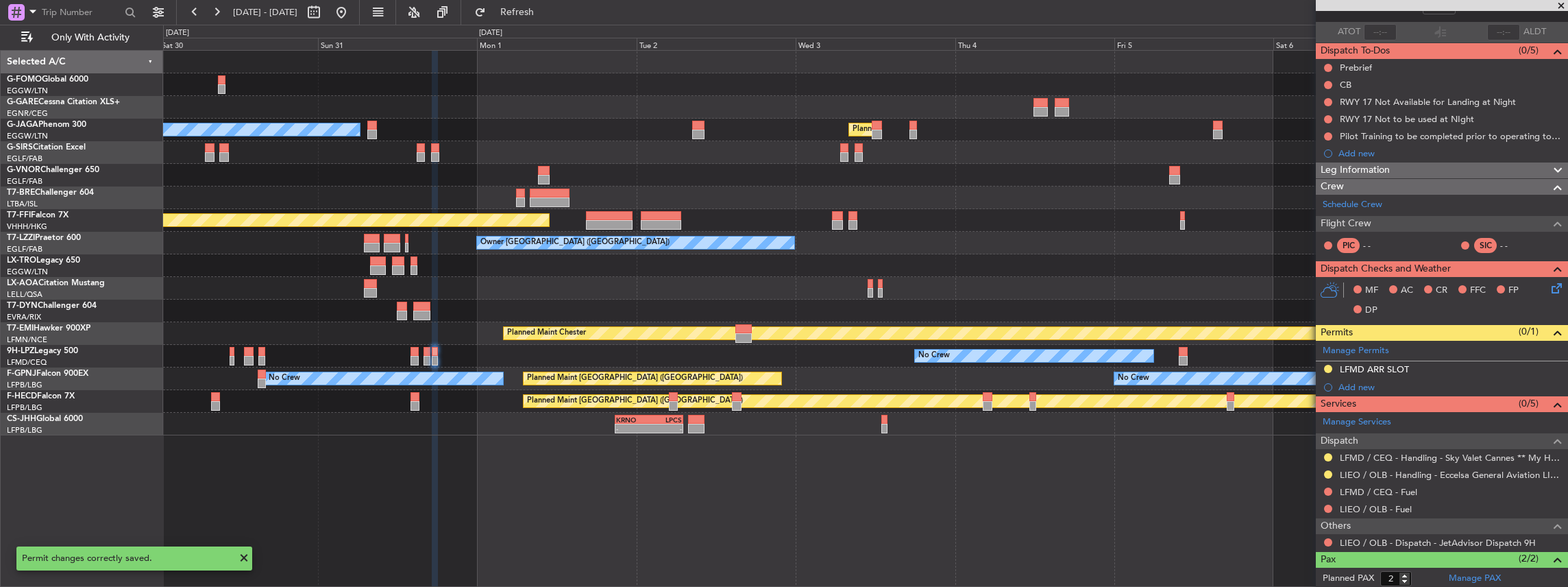
scroll to position [0, 0]
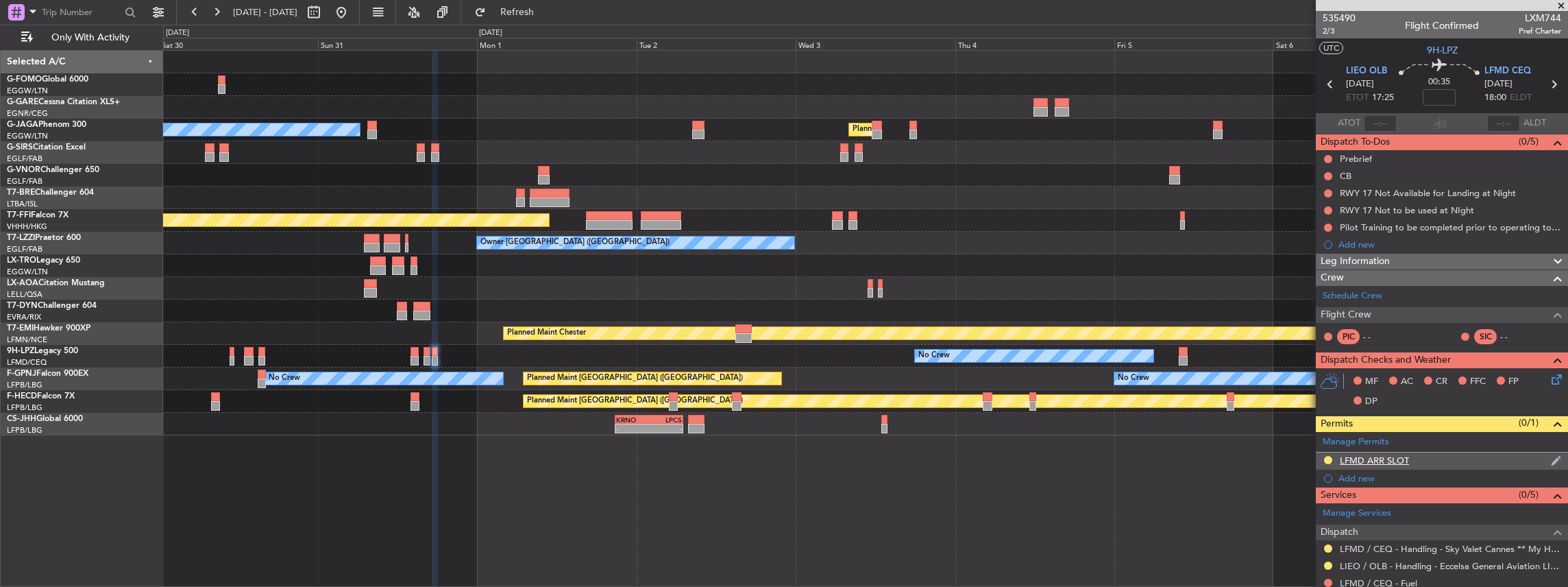
click at [1447, 459] on div "LFMD ARR SLOT" at bounding box center [1442, 460] width 252 height 17
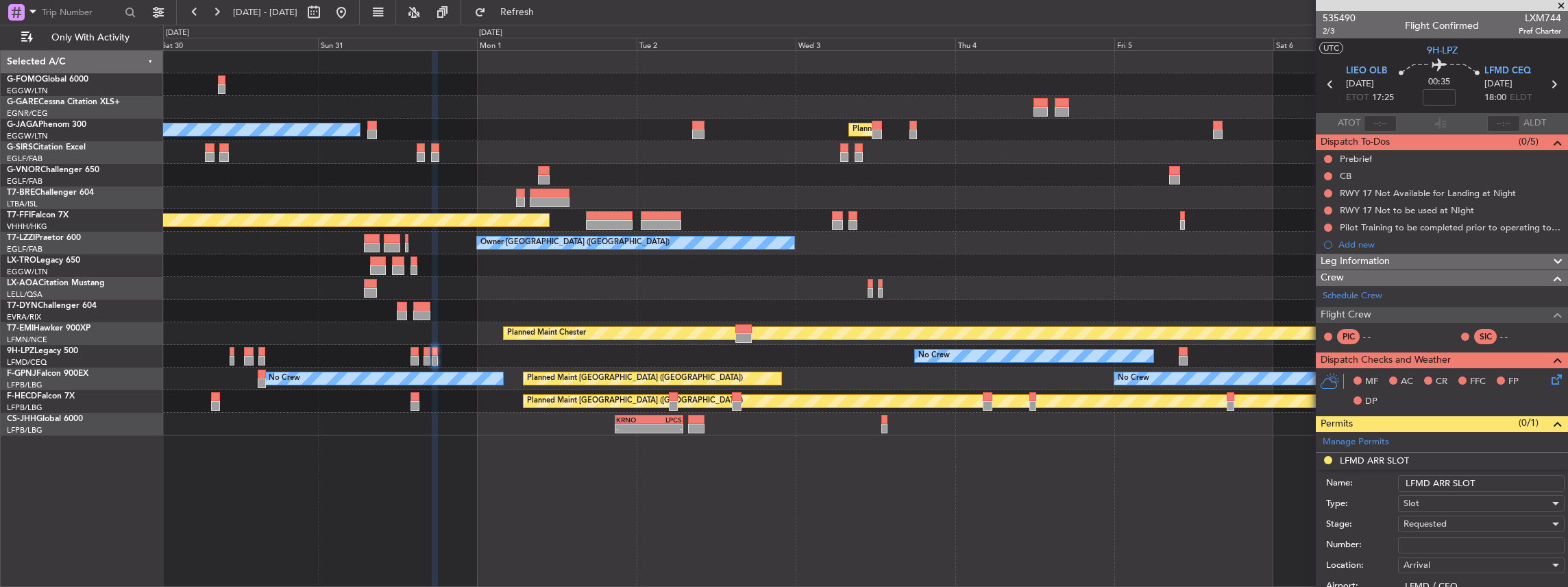
click at [1503, 480] on input "LFMD ARR SLOT" at bounding box center [1482, 483] width 167 height 16
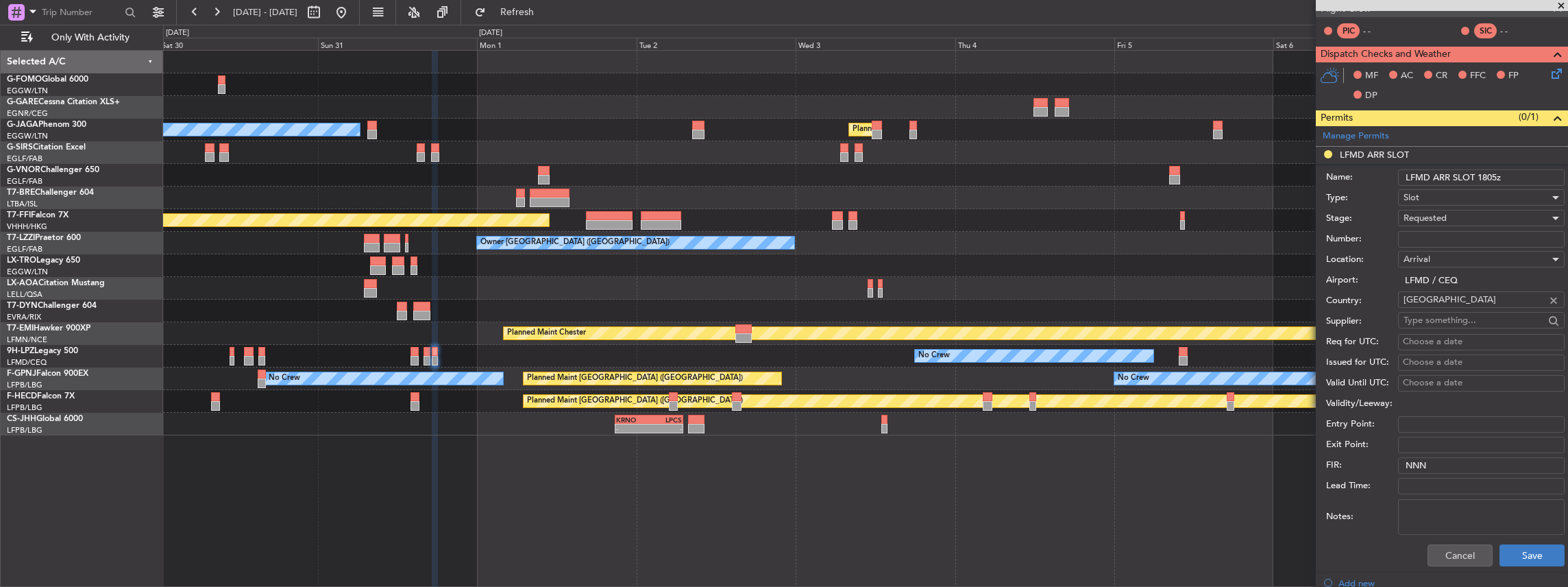
scroll to position [319, 0]
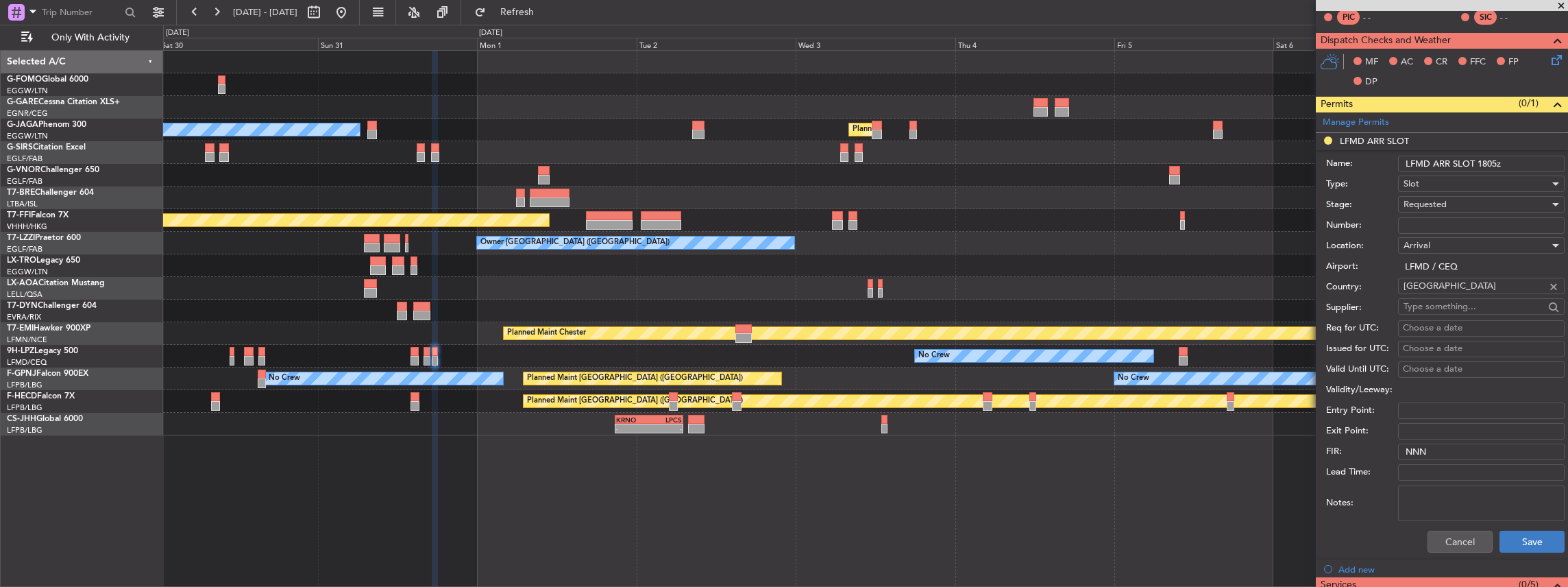
type input "LFMD ARR SLOT 1805z"
click at [1512, 536] on button "Save" at bounding box center [1533, 542] width 65 height 22
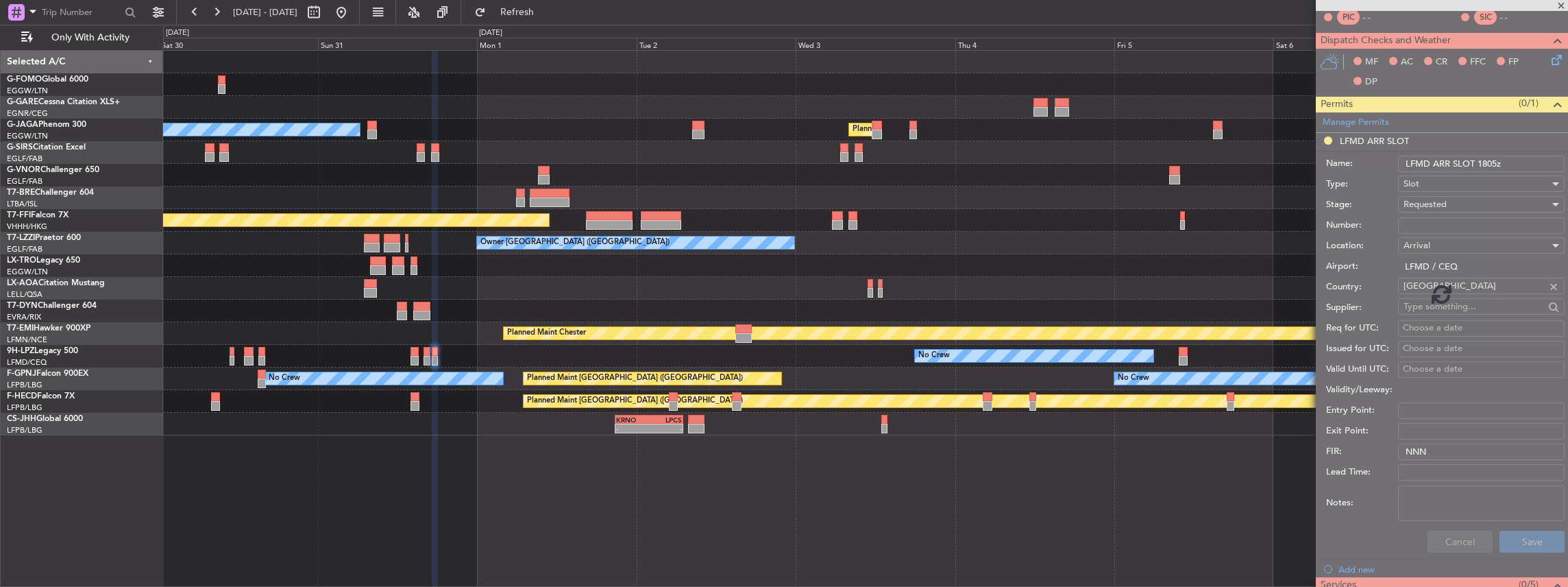
scroll to position [152, 0]
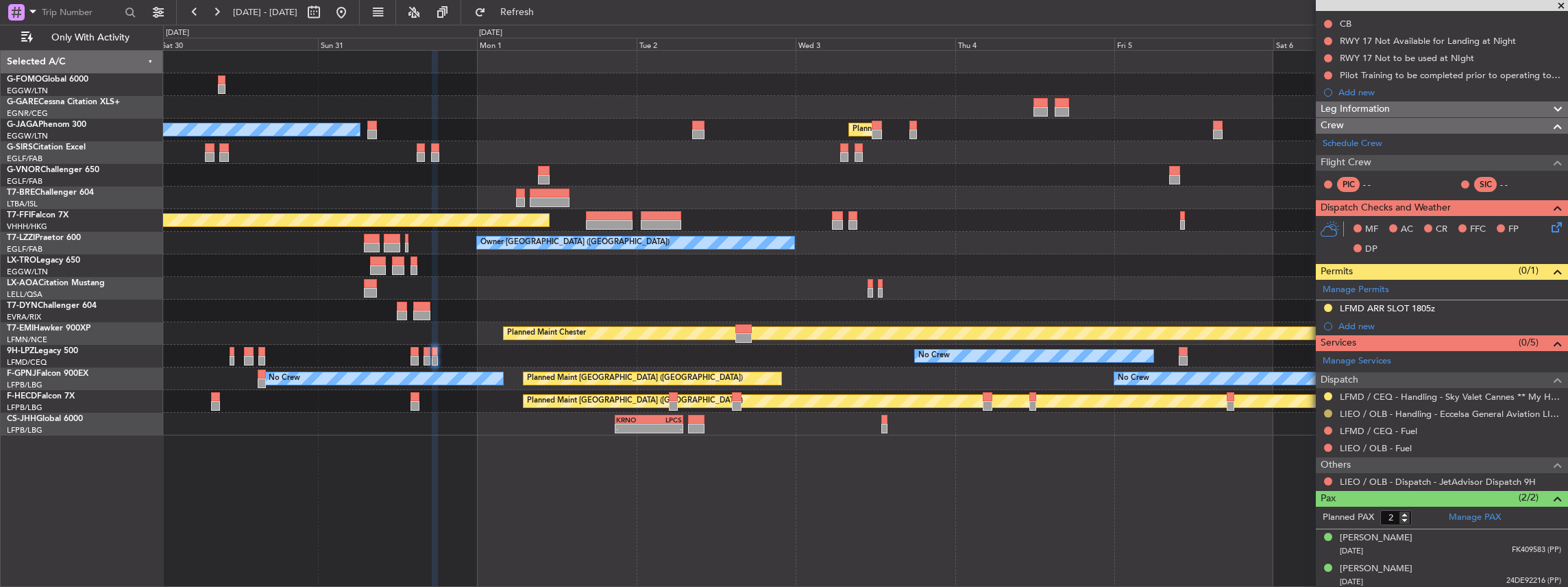
click at [1328, 409] on button at bounding box center [1328, 413] width 8 height 8
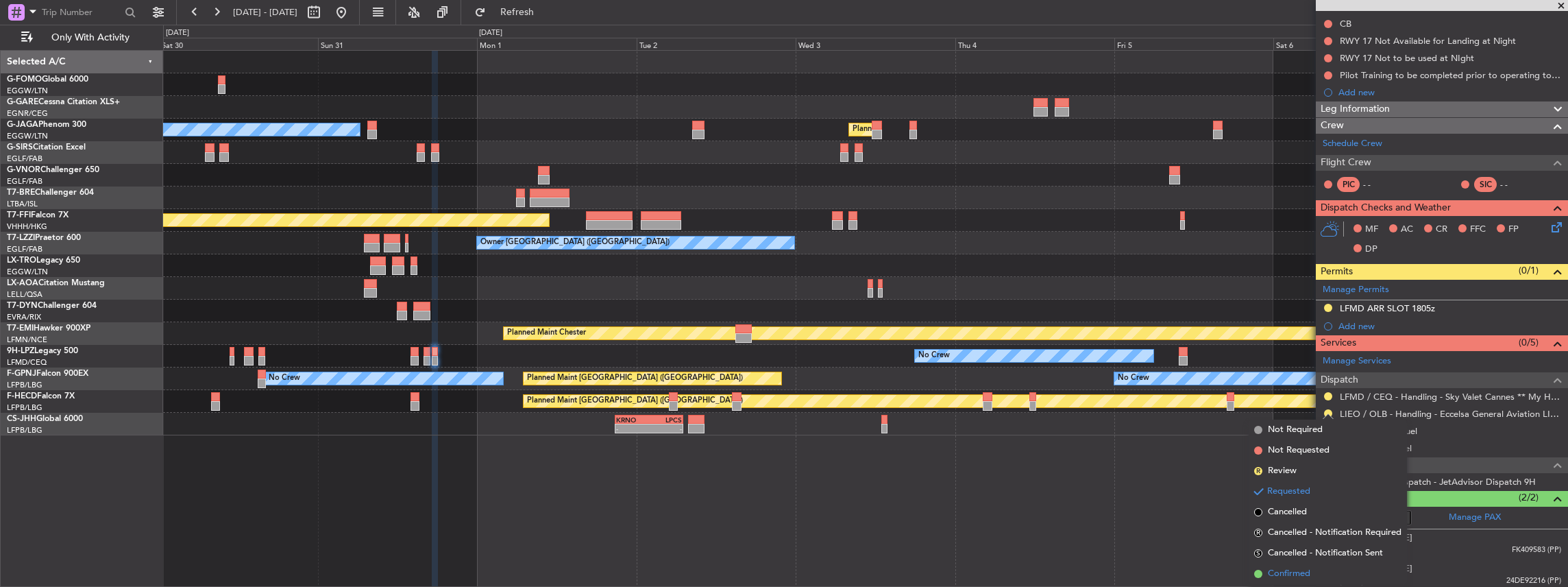
click at [1307, 572] on span "Confirmed" at bounding box center [1289, 573] width 43 height 14
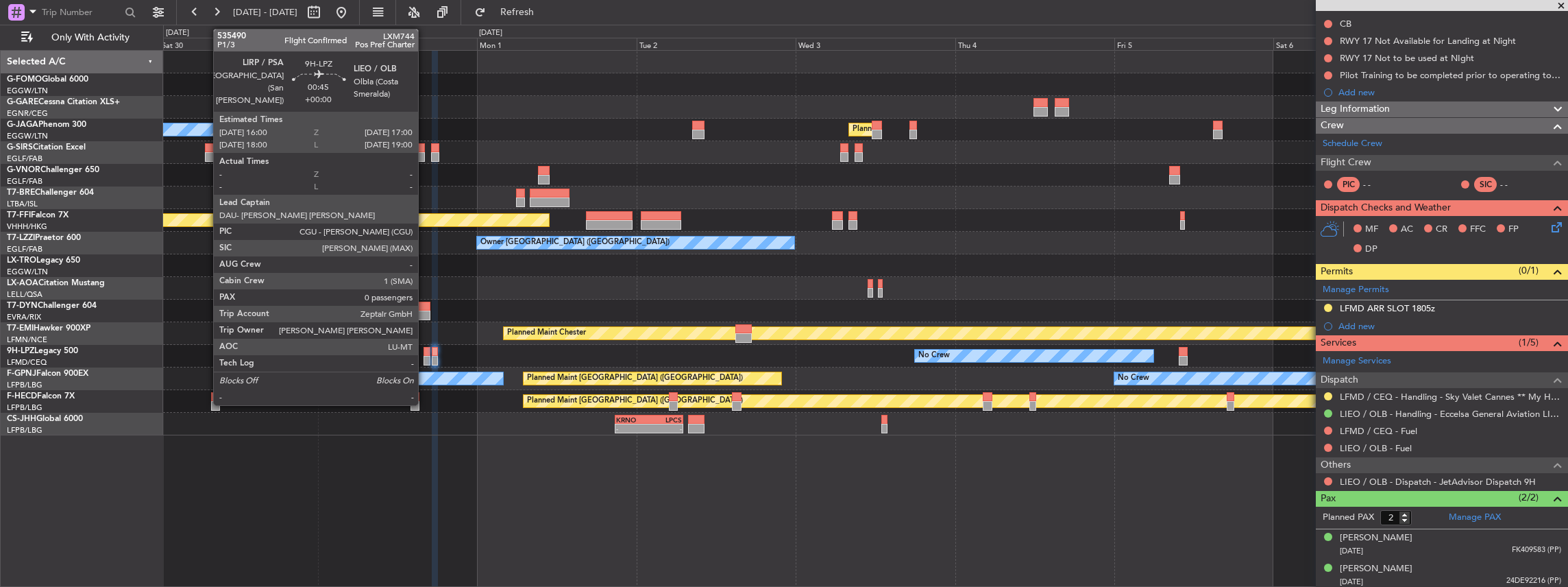
click at [425, 351] on div at bounding box center [427, 351] width 7 height 10
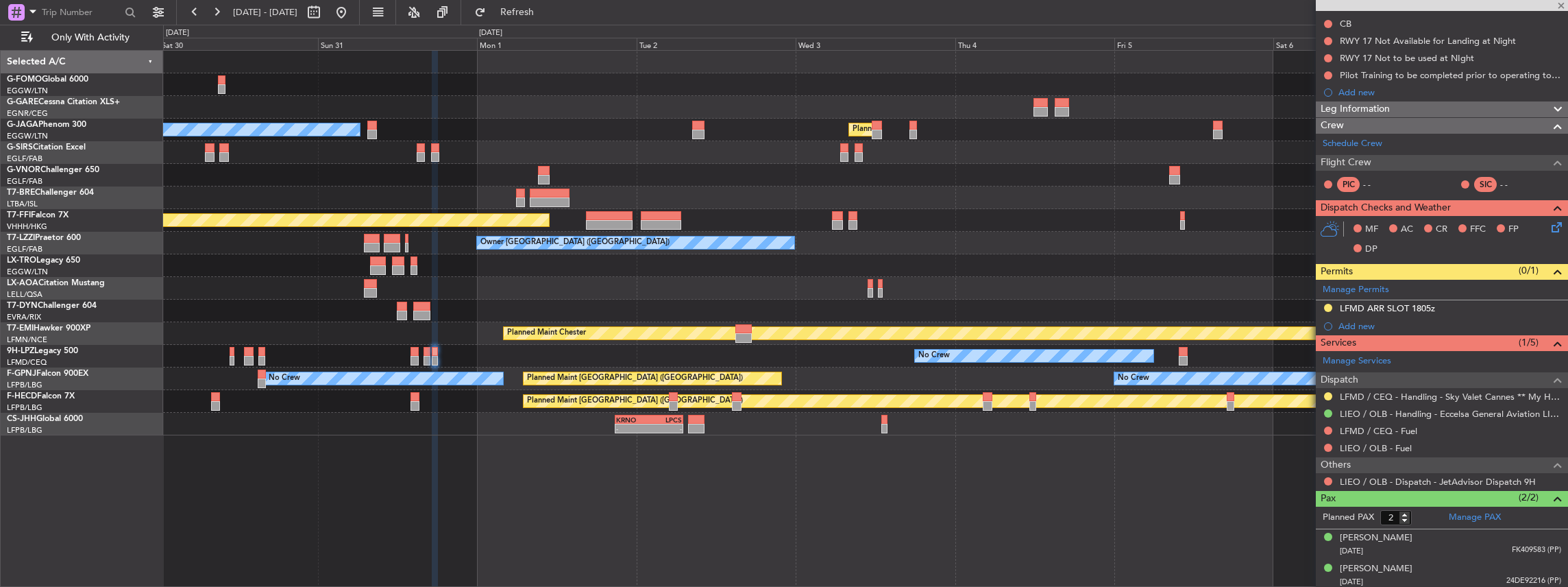
type input "0"
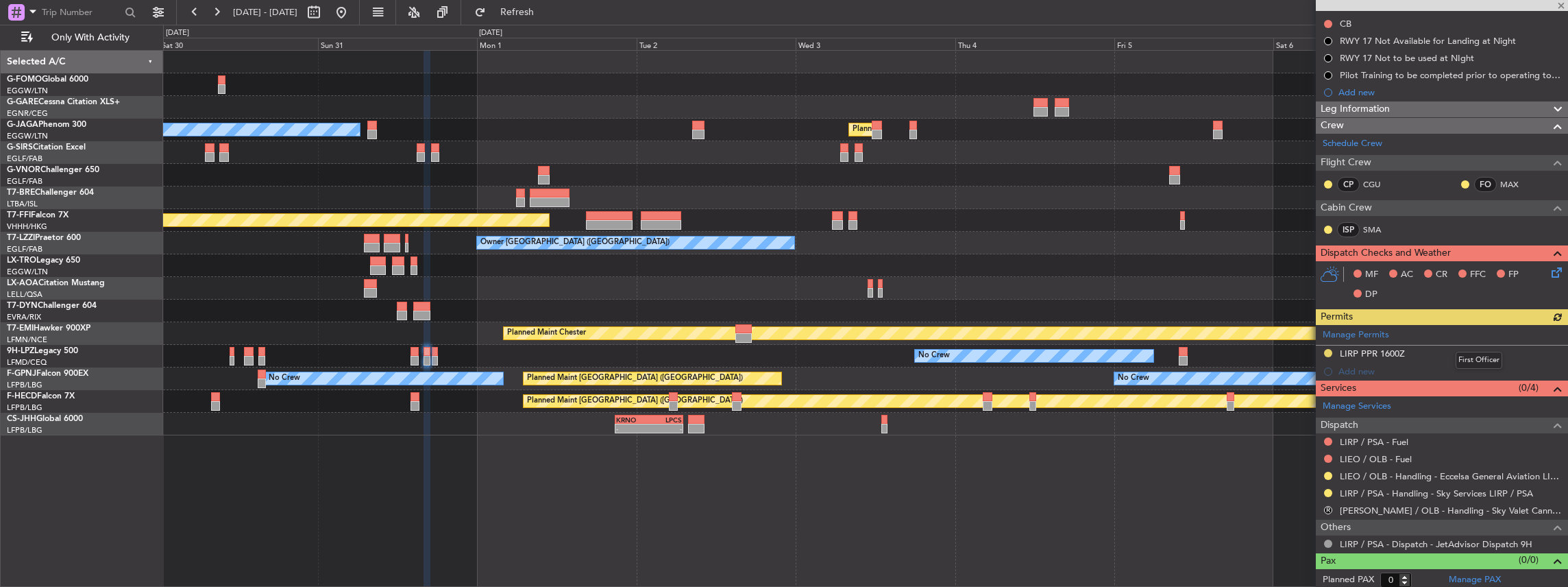
scroll to position [152, 0]
click at [1326, 472] on button at bounding box center [1328, 474] width 8 height 8
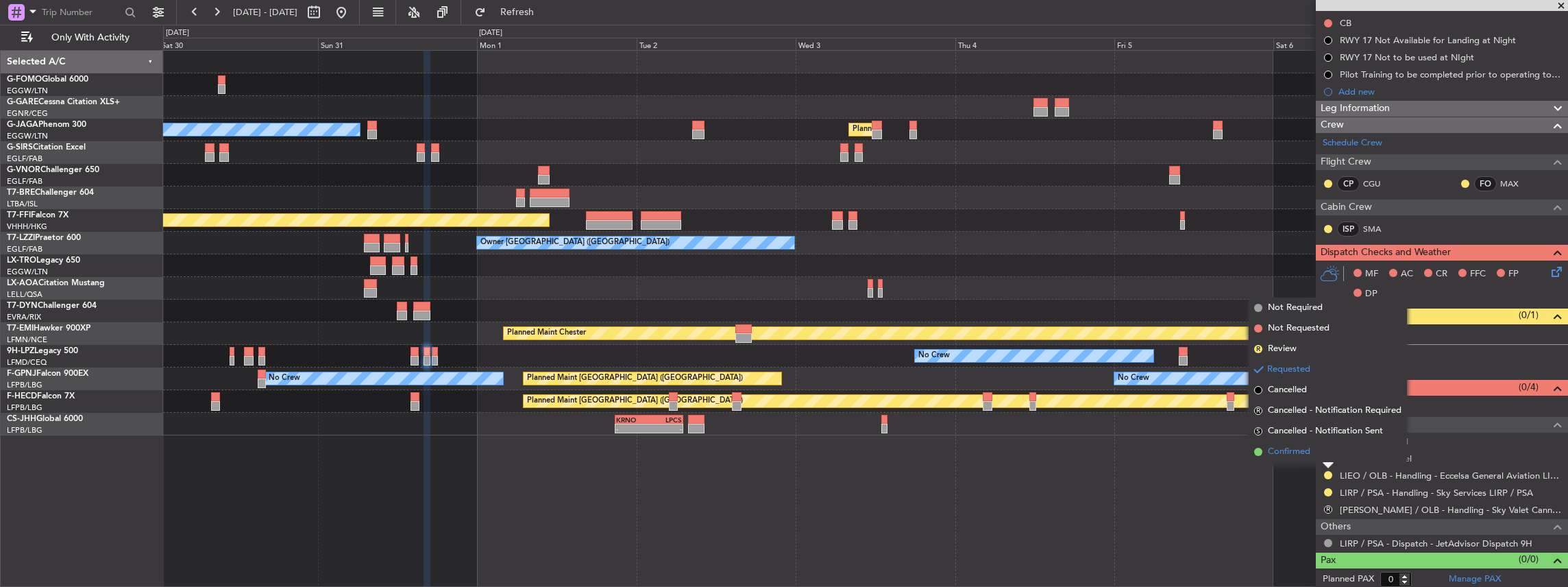
click at [1301, 454] on span "Confirmed" at bounding box center [1289, 451] width 43 height 14
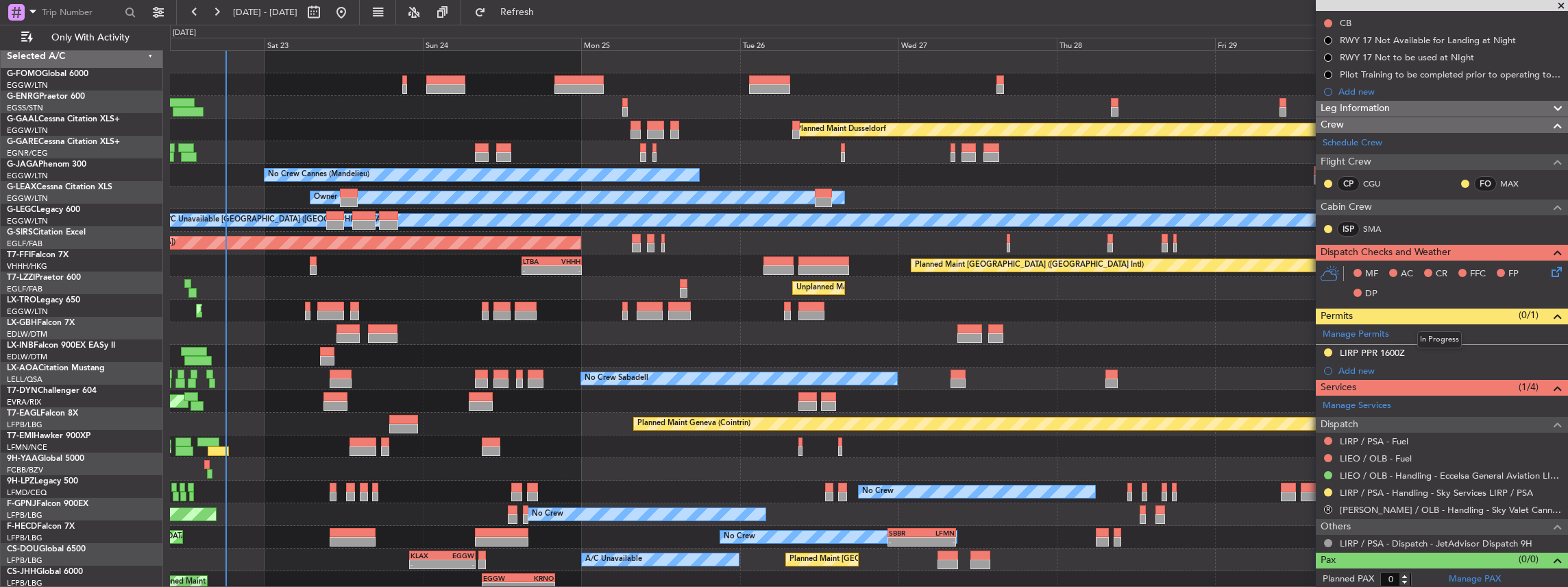
scroll to position [0, 0]
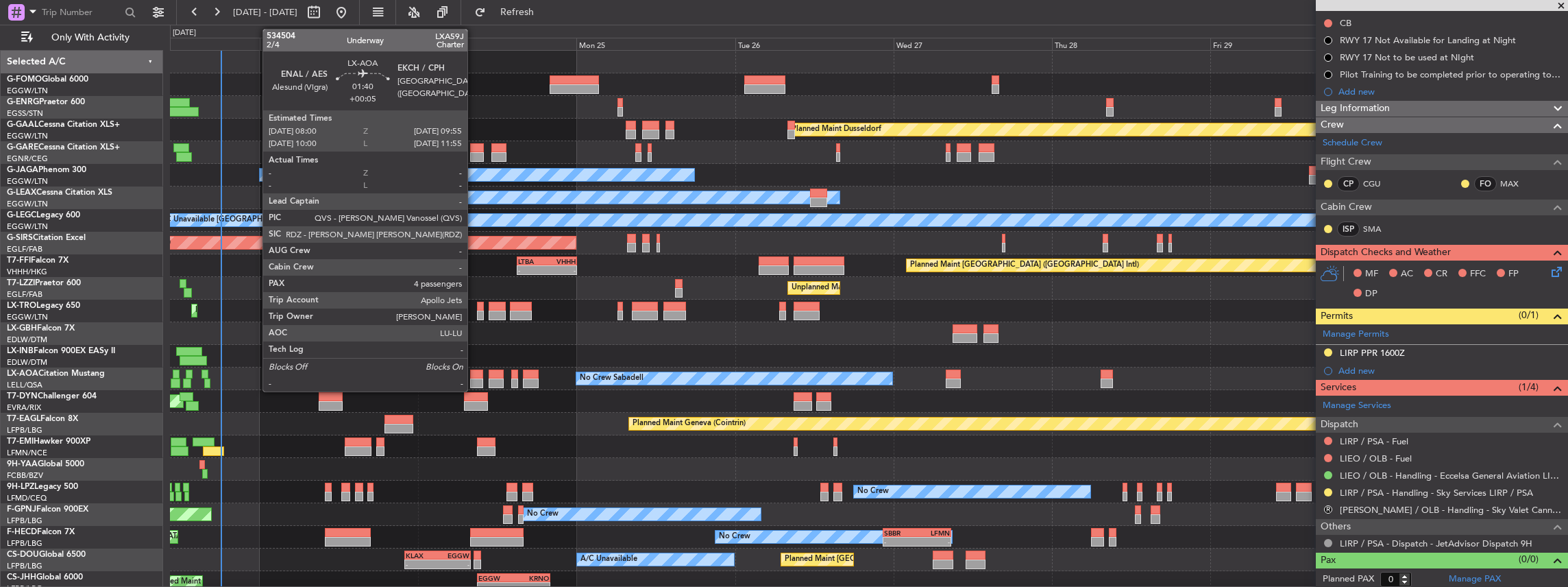
click at [475, 371] on div at bounding box center [476, 374] width 13 height 10
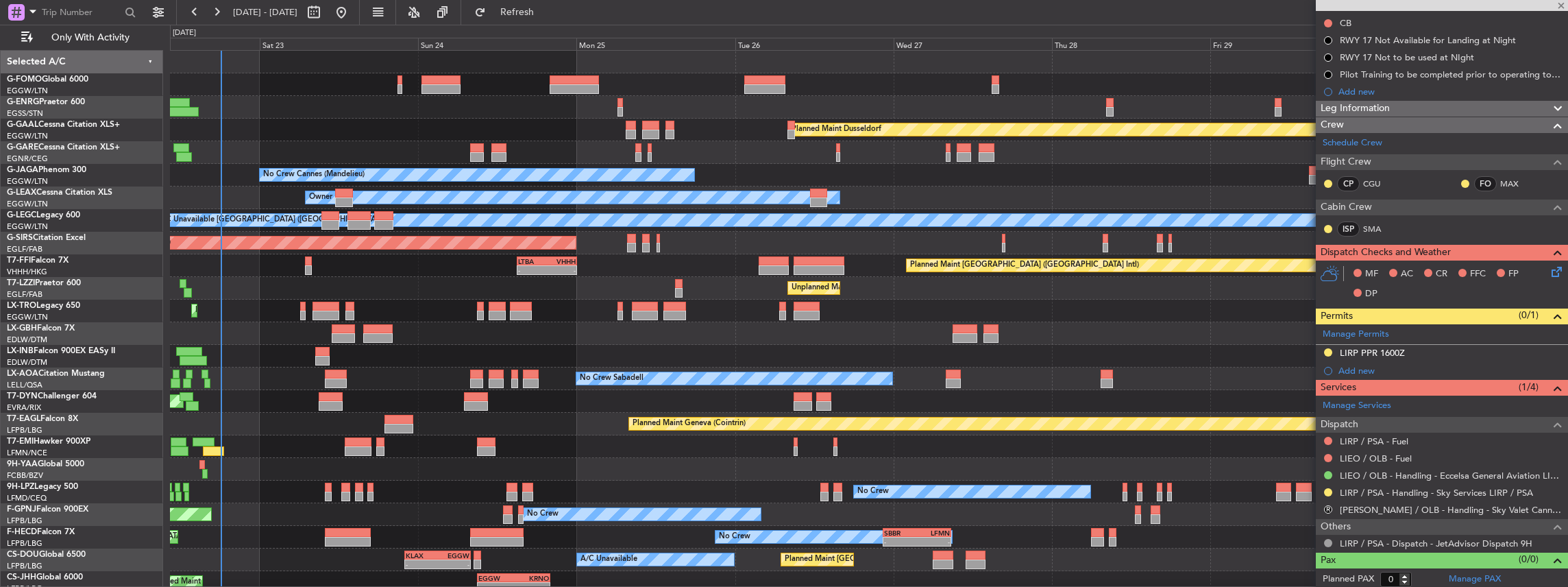
type input "+00:05"
type input "4"
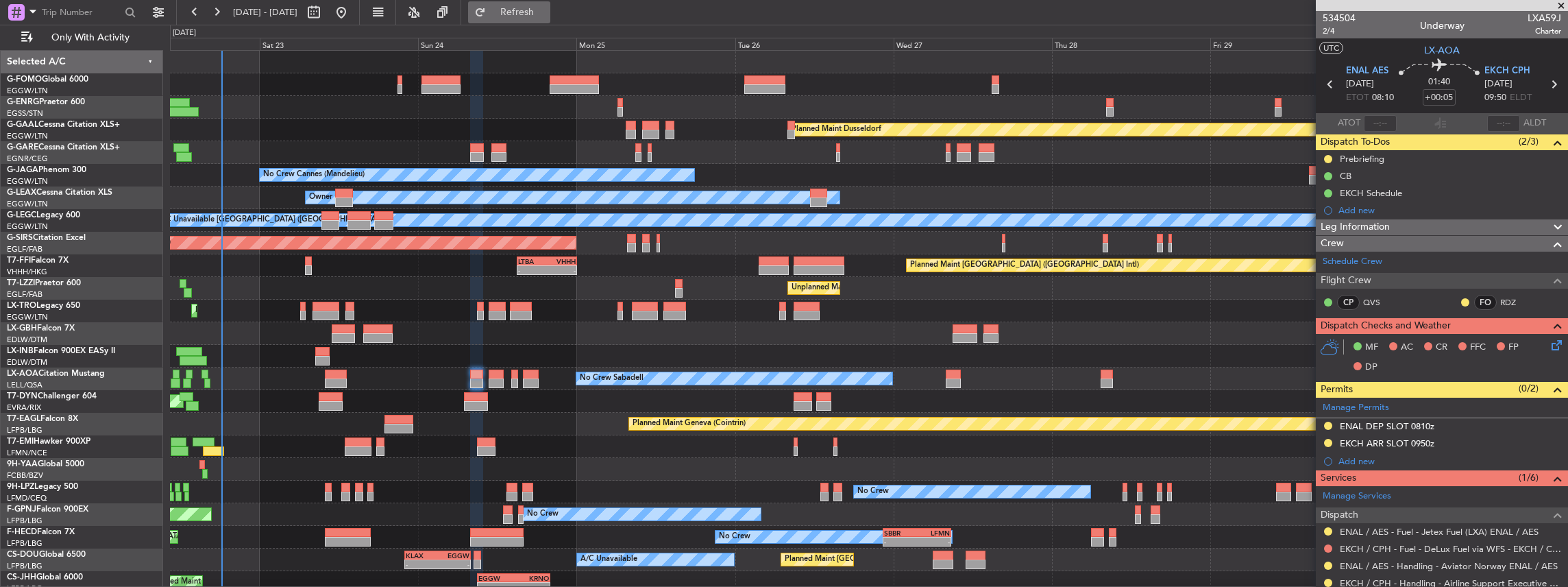
click at [542, 3] on fb-refresh-button "Refresh" at bounding box center [509, 12] width 96 height 24
click at [540, 8] on span "Refresh" at bounding box center [517, 12] width 57 height 10
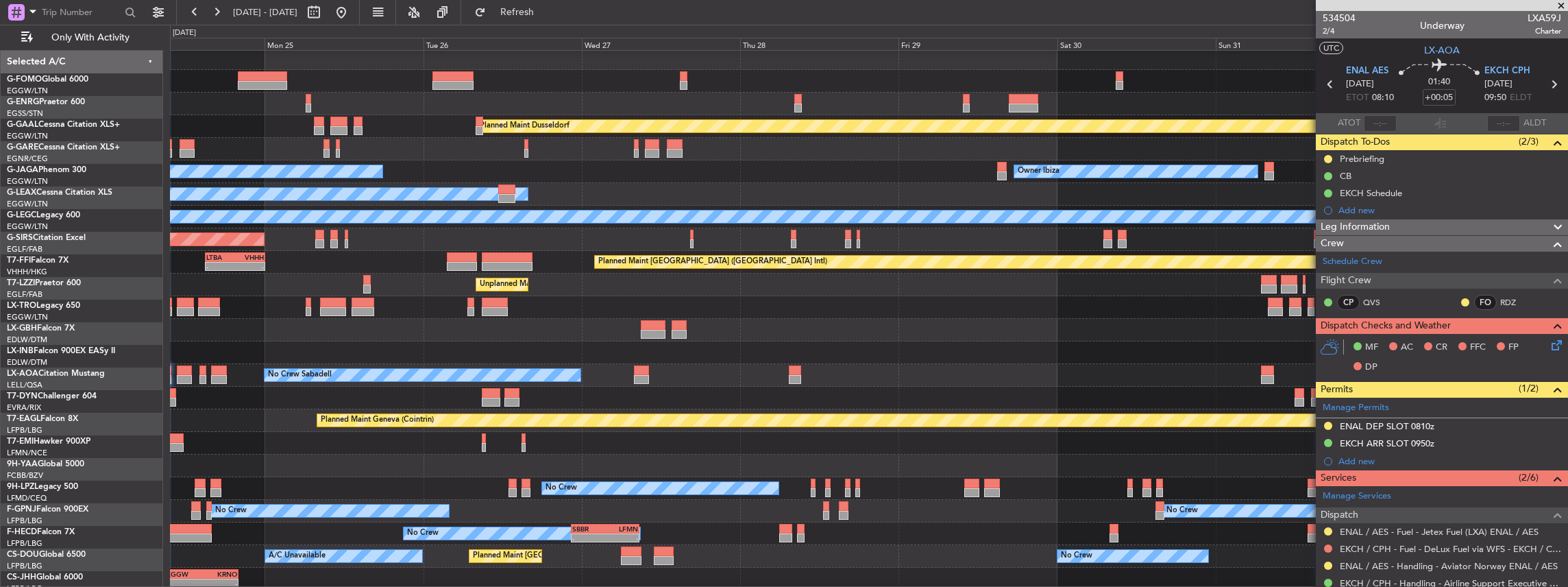
click at [838, 355] on div at bounding box center [868, 352] width 1398 height 23
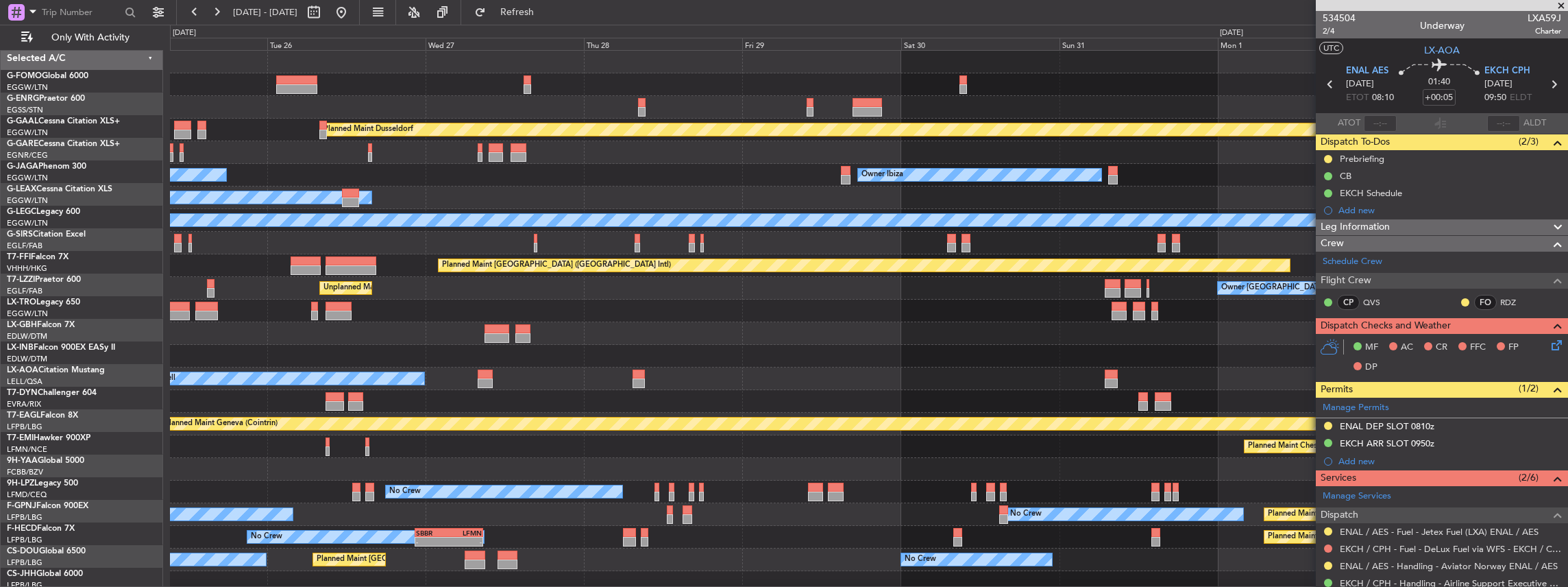
click at [994, 367] on div "Planned Maint Dusseldorf No Crew Cannes (Mandelieu) Owner Ibiza Planned Maint L…" at bounding box center [868, 345] width 1398 height 588
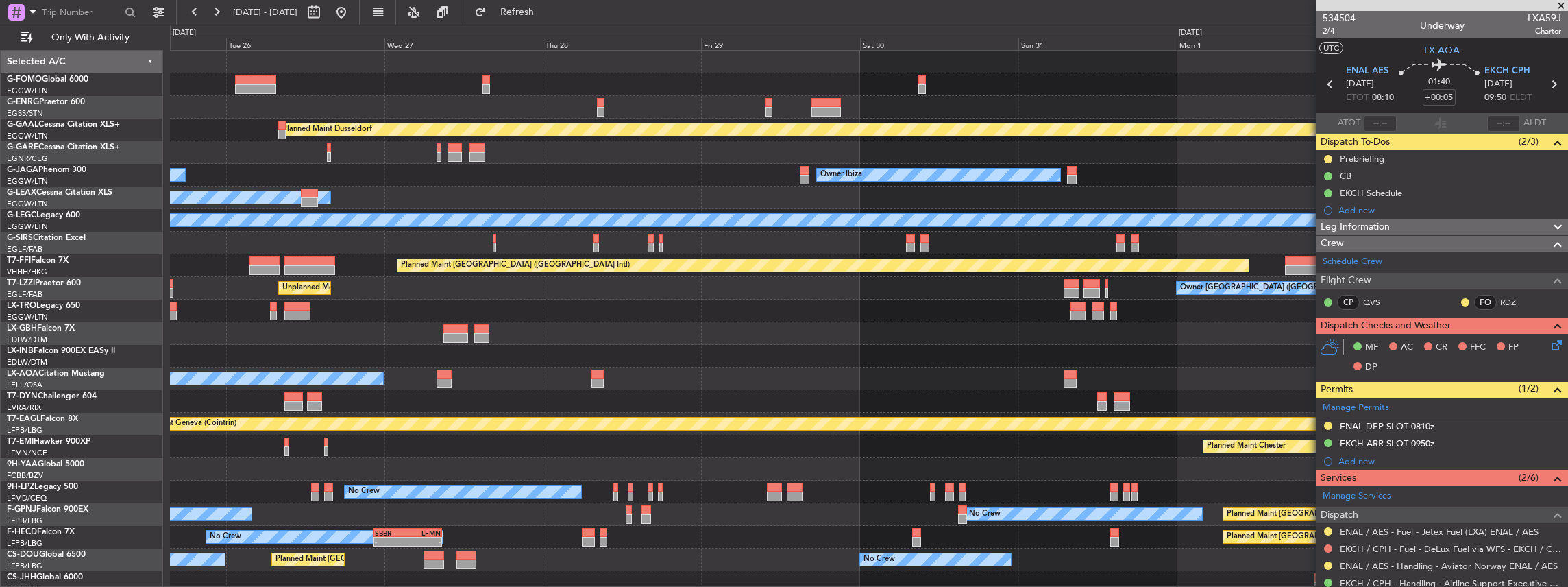
click at [1161, 370] on div "No Crew Sabadell" at bounding box center [868, 378] width 1398 height 23
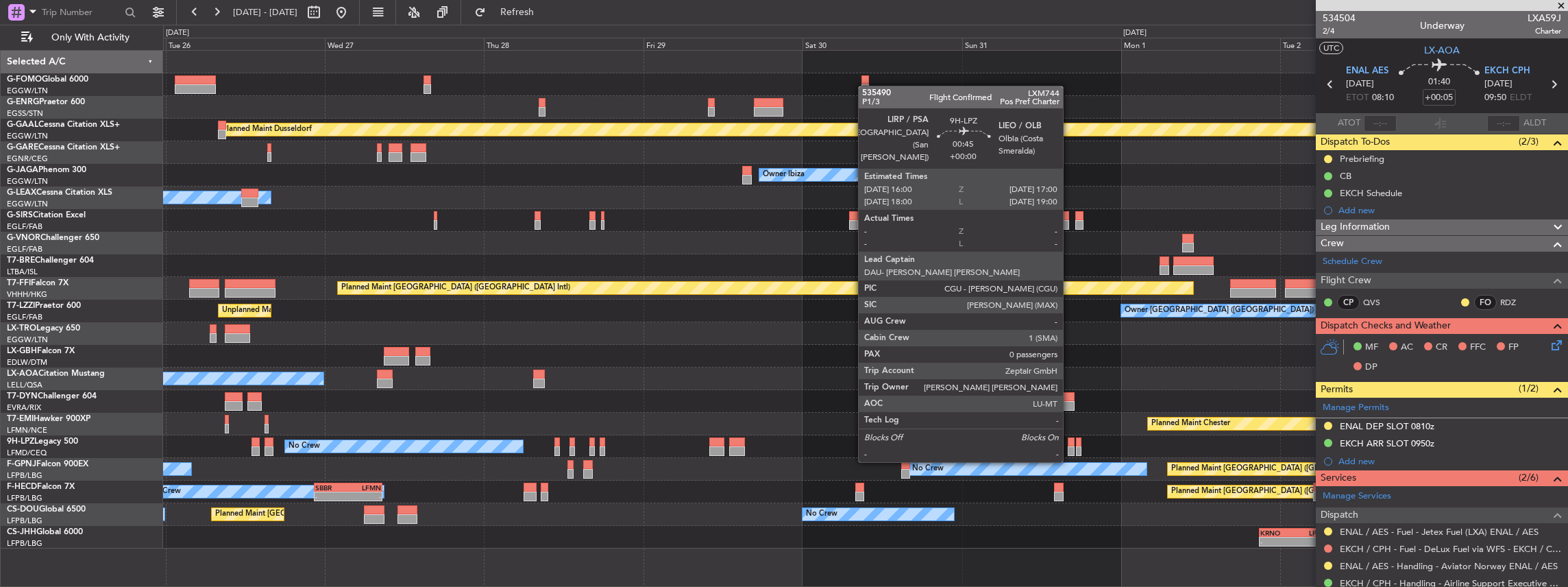
click at [1070, 446] on div at bounding box center [1072, 451] width 7 height 10
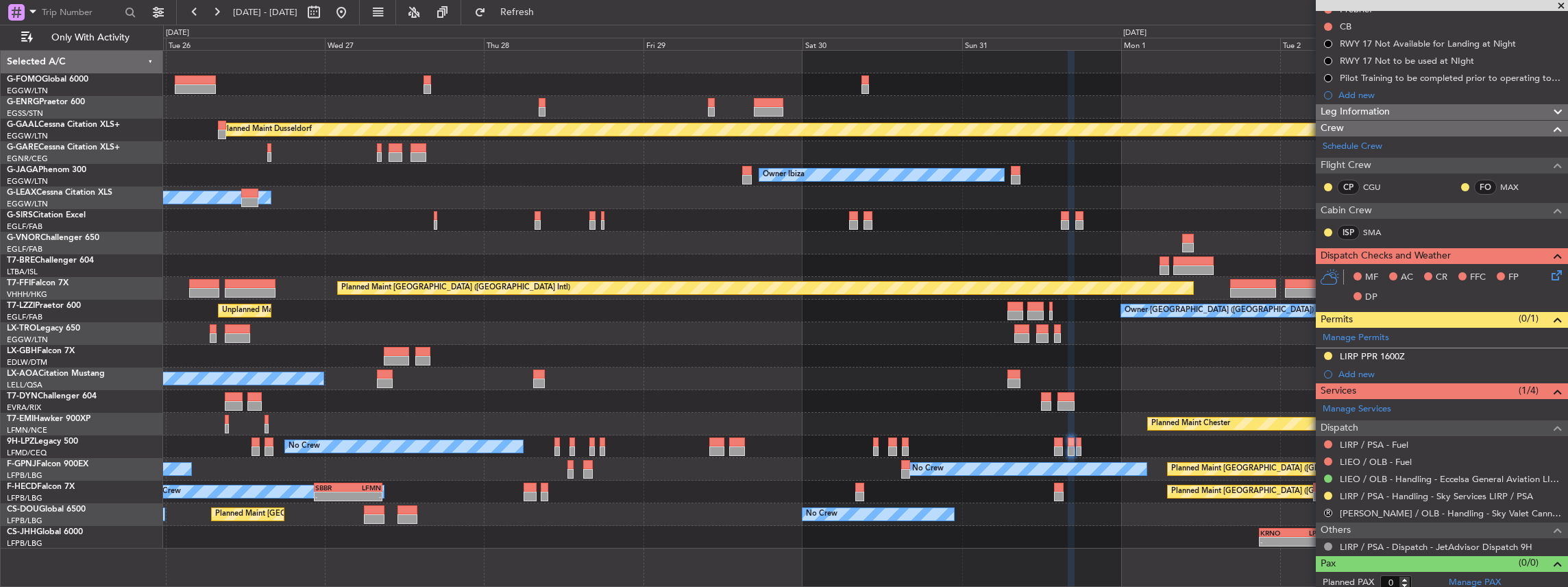
scroll to position [152, 0]
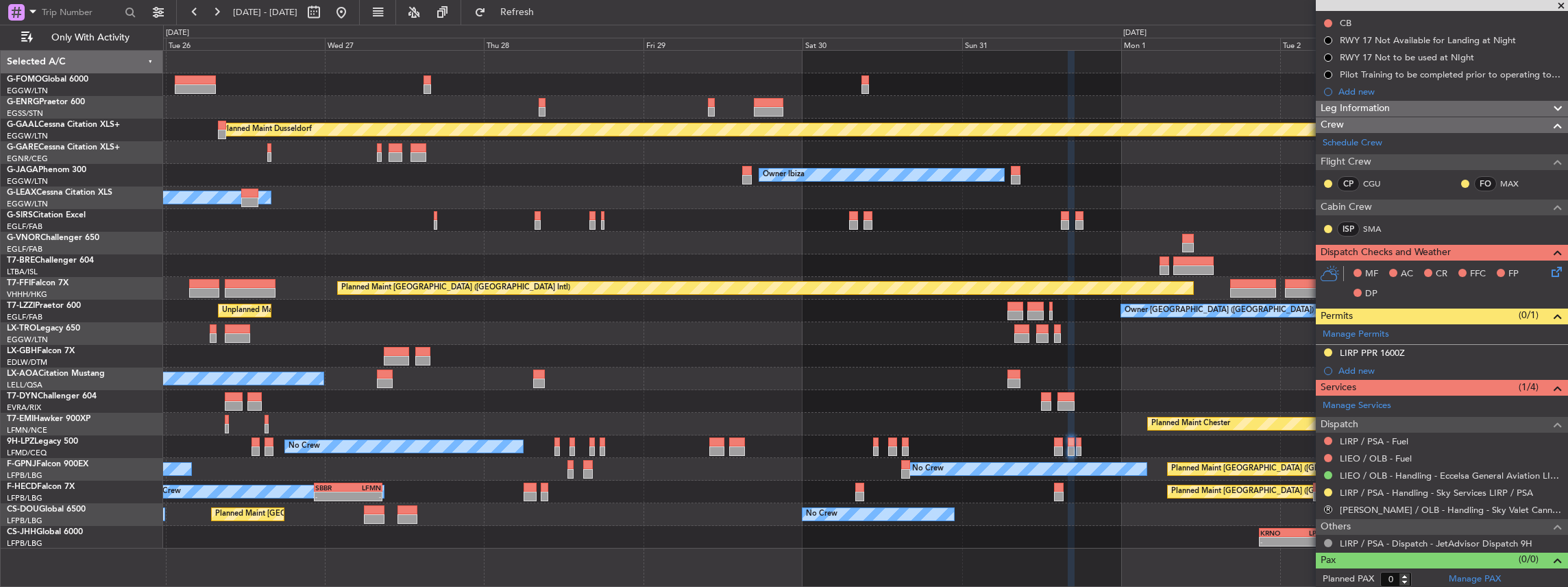
click at [1324, 486] on div at bounding box center [1328, 492] width 11 height 11
click at [1326, 488] on button at bounding box center [1328, 492] width 8 height 8
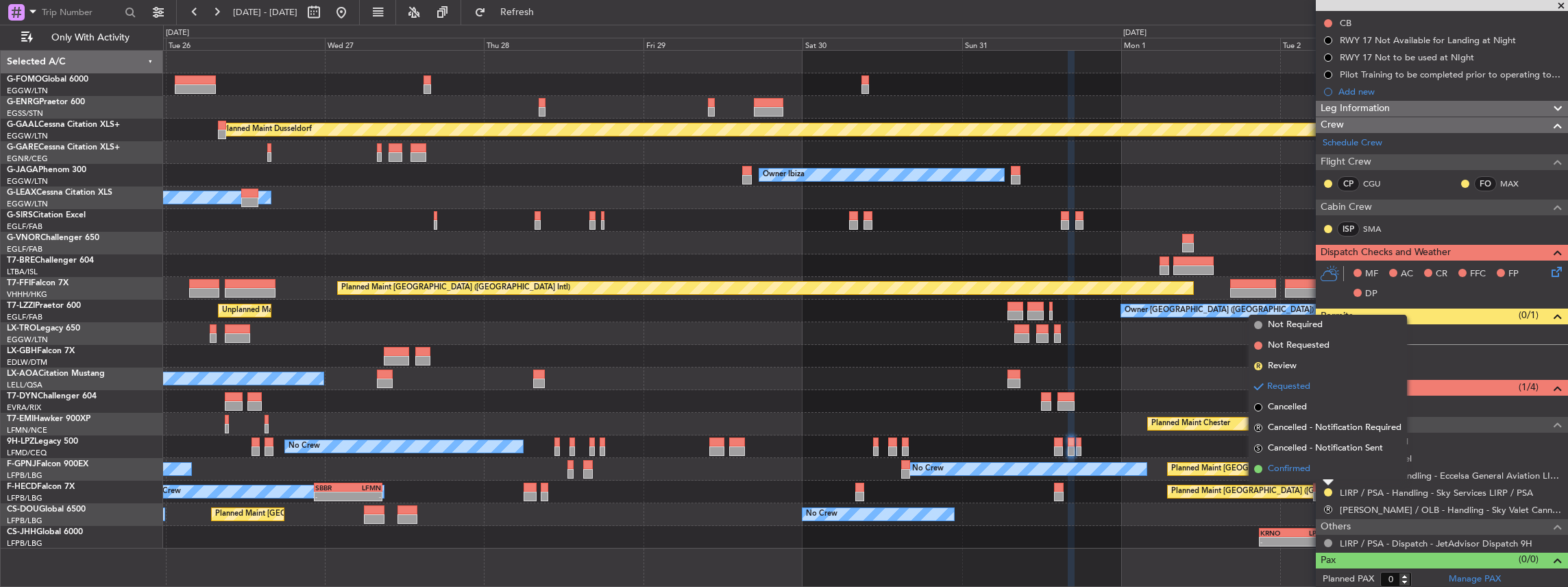
click at [1295, 470] on span "Confirmed" at bounding box center [1289, 468] width 43 height 14
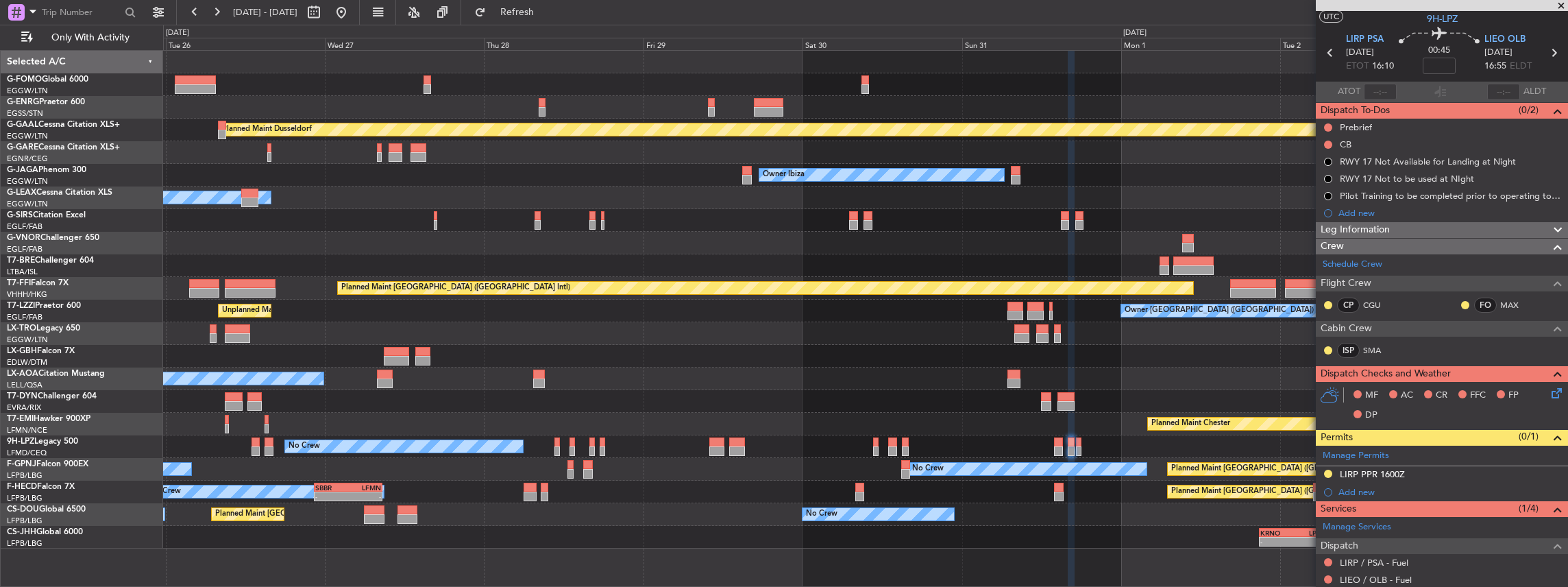
scroll to position [45, 0]
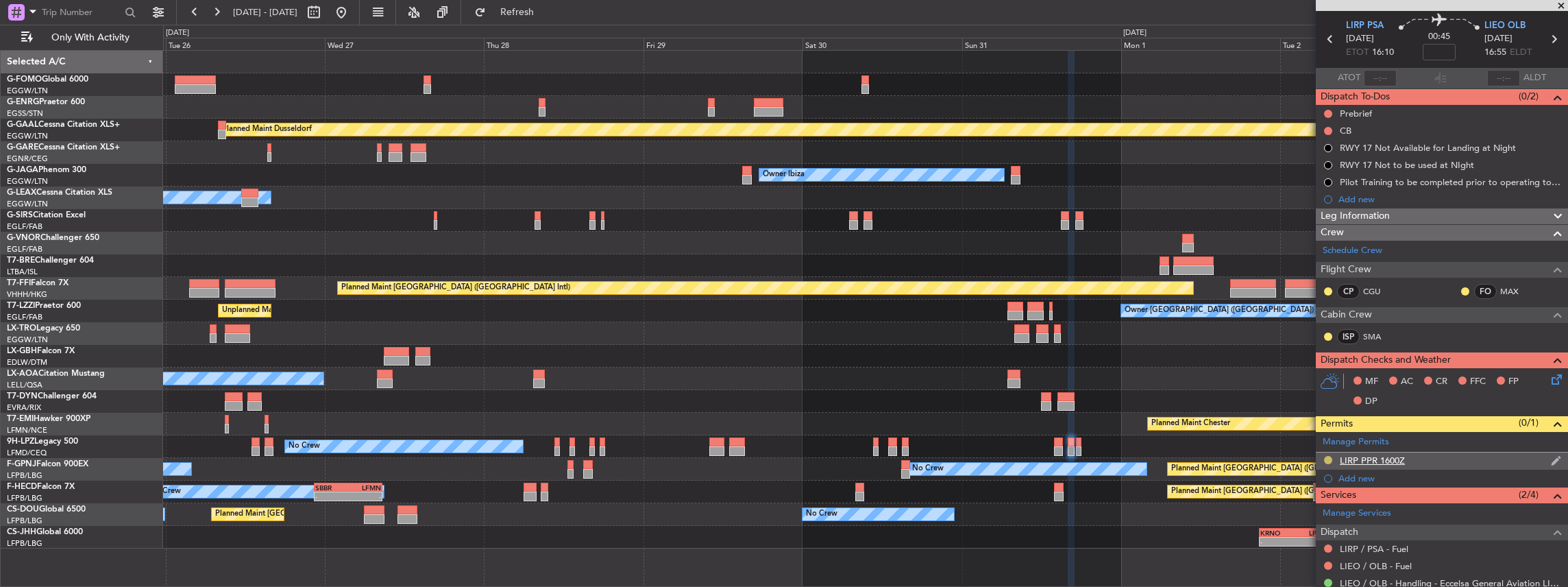
click at [1325, 455] on button at bounding box center [1328, 459] width 8 height 8
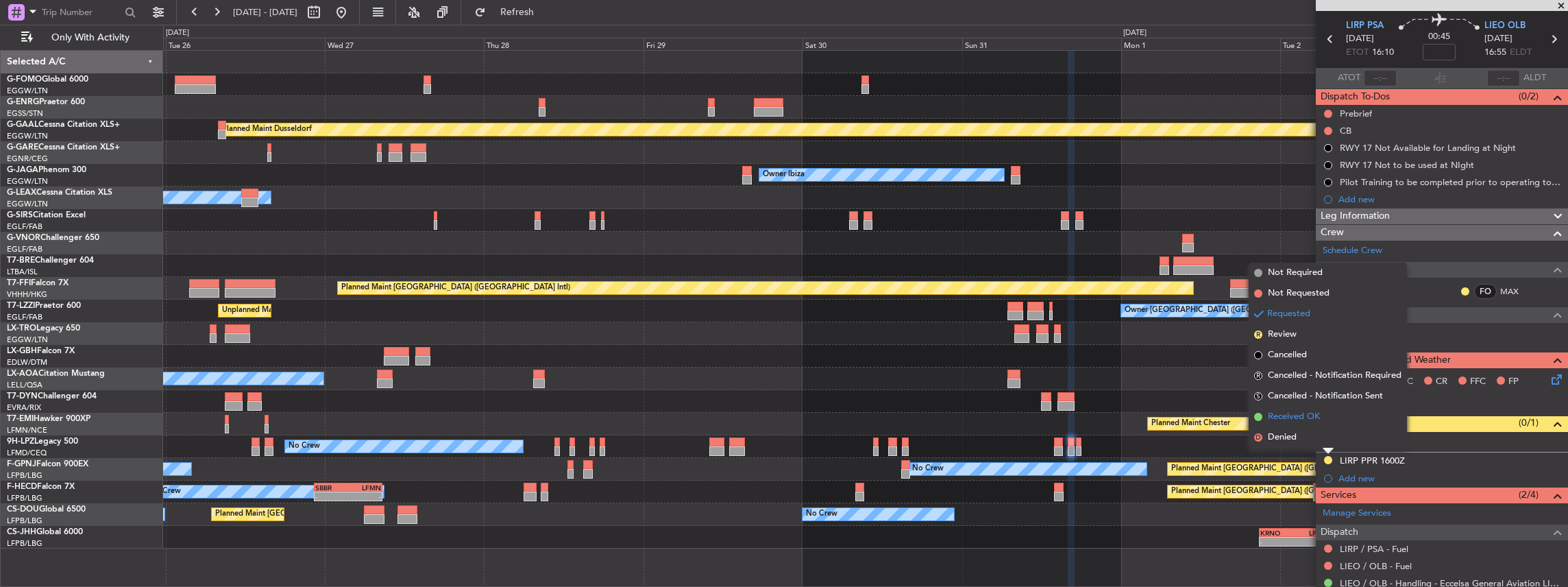
click at [1298, 417] on span "Received OK" at bounding box center [1293, 416] width 52 height 14
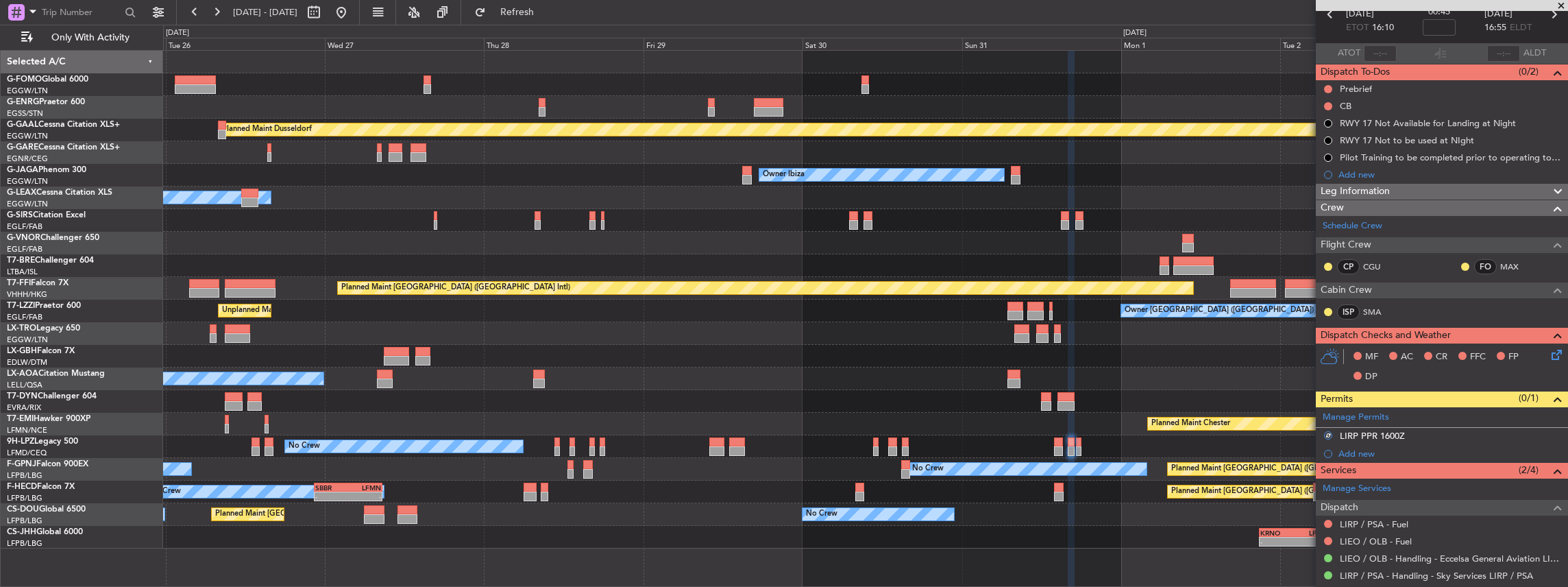
scroll to position [137, 0]
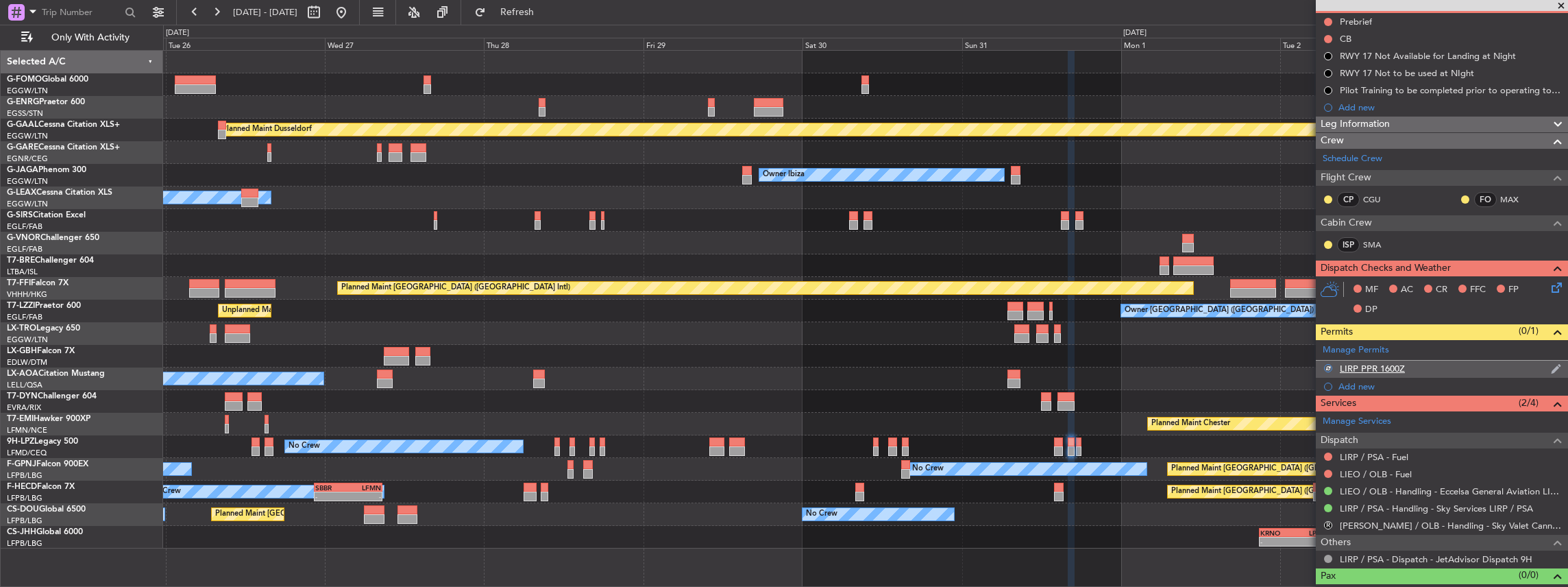
click at [1431, 374] on div "LIRP PPR 1600Z" at bounding box center [1442, 368] width 252 height 17
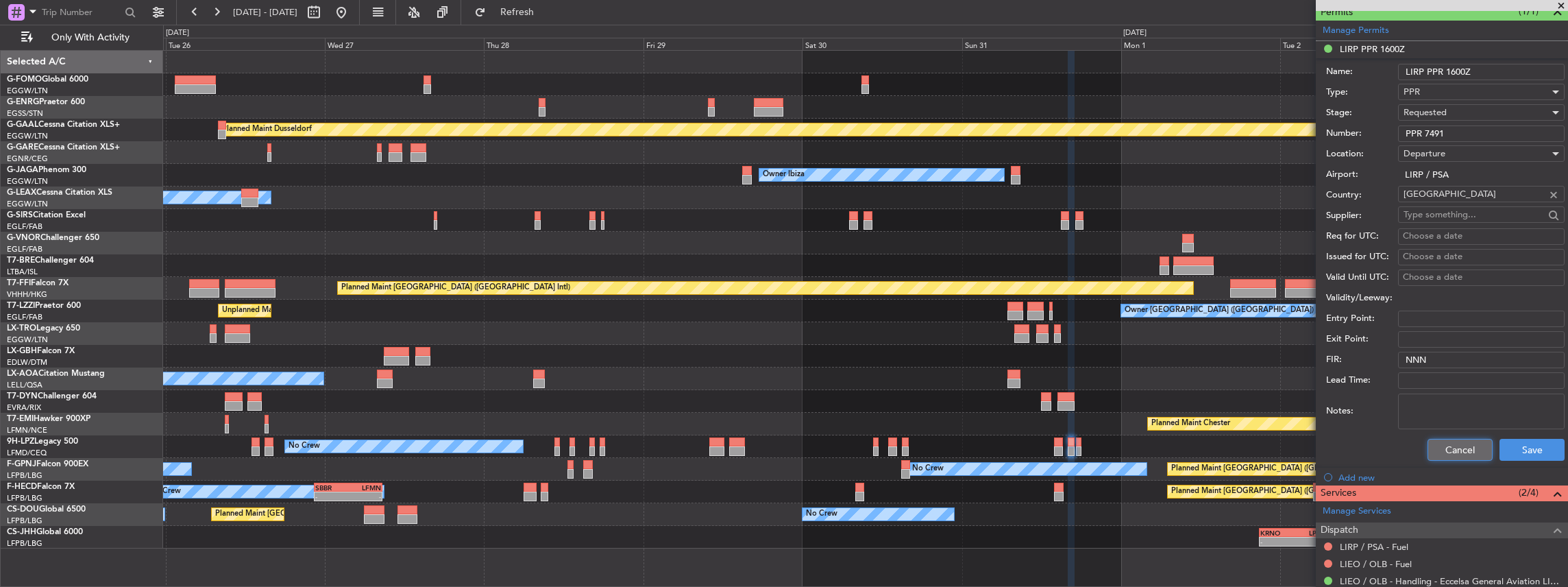
click at [1457, 448] on button "Cancel" at bounding box center [1460, 449] width 65 height 22
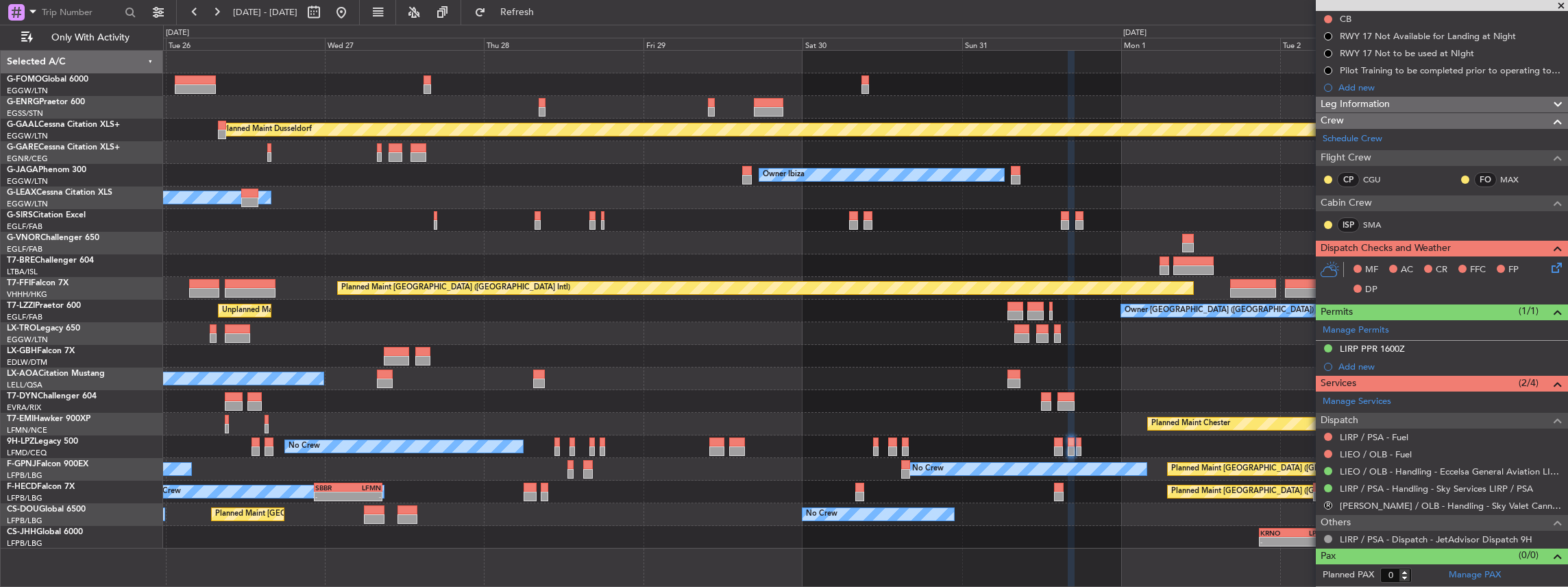
scroll to position [152, 0]
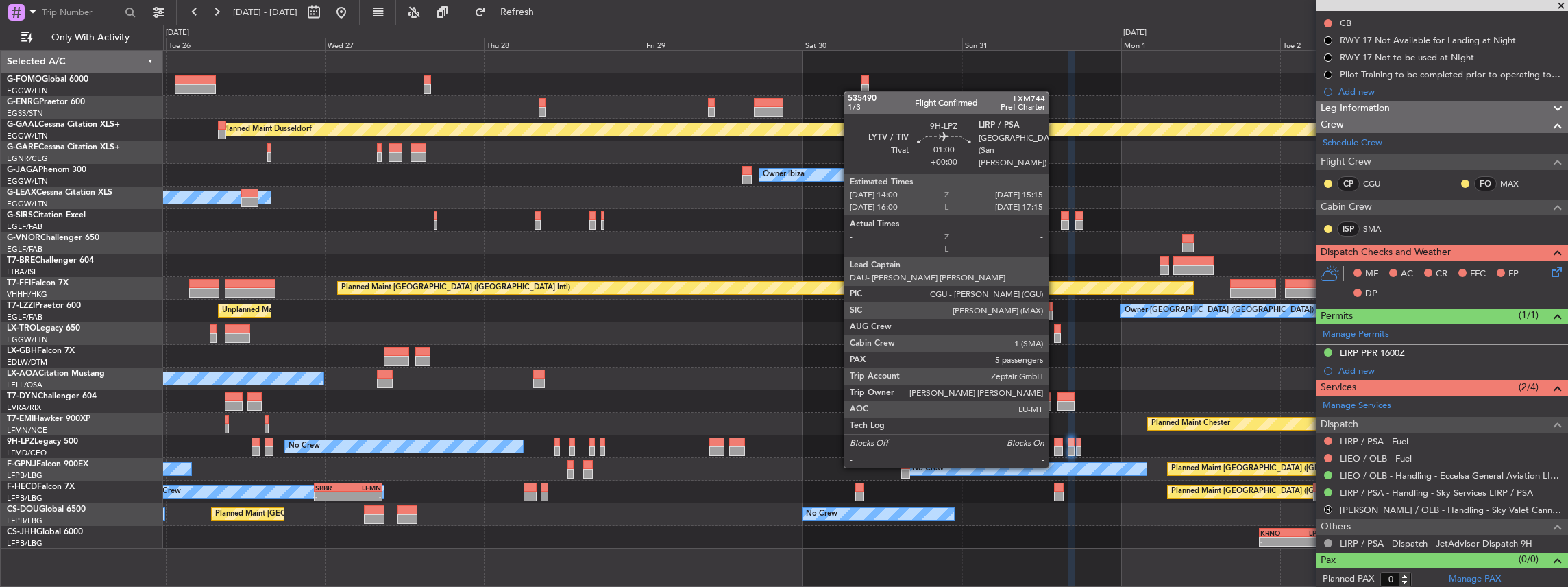
click at [1055, 452] on div at bounding box center [1059, 451] width 9 height 10
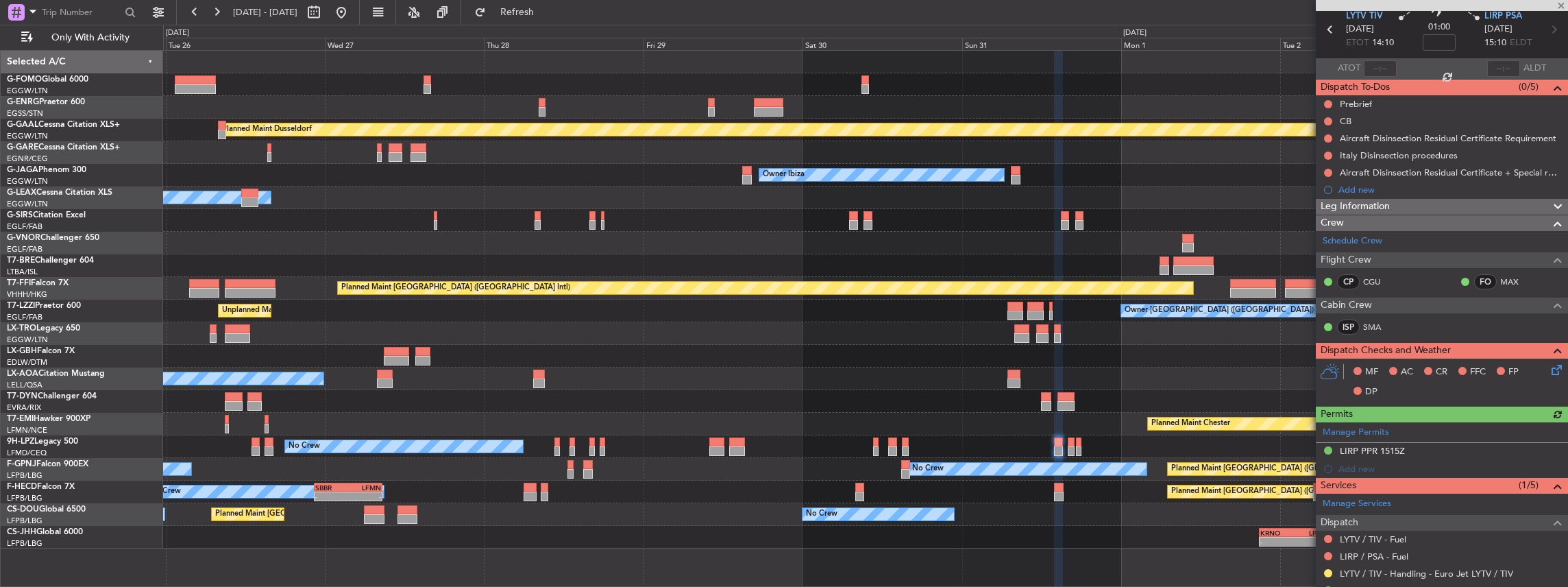
scroll to position [182, 0]
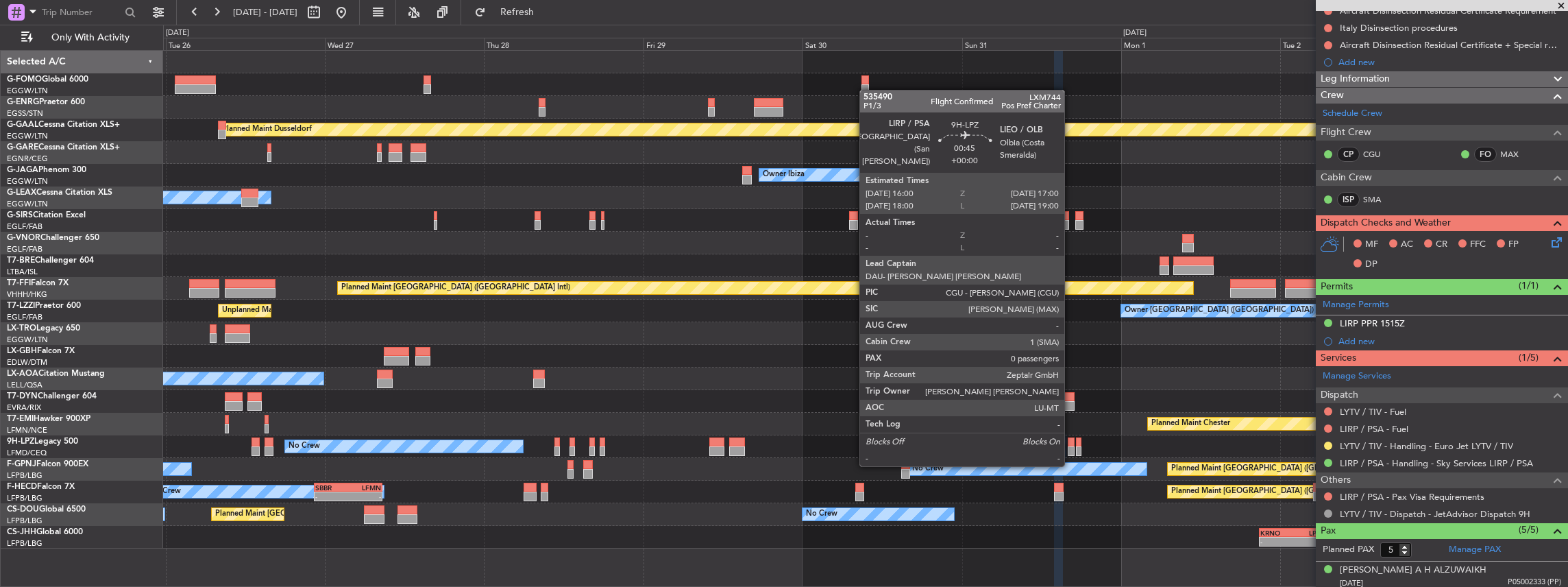
click at [1072, 451] on div at bounding box center [1072, 451] width 7 height 10
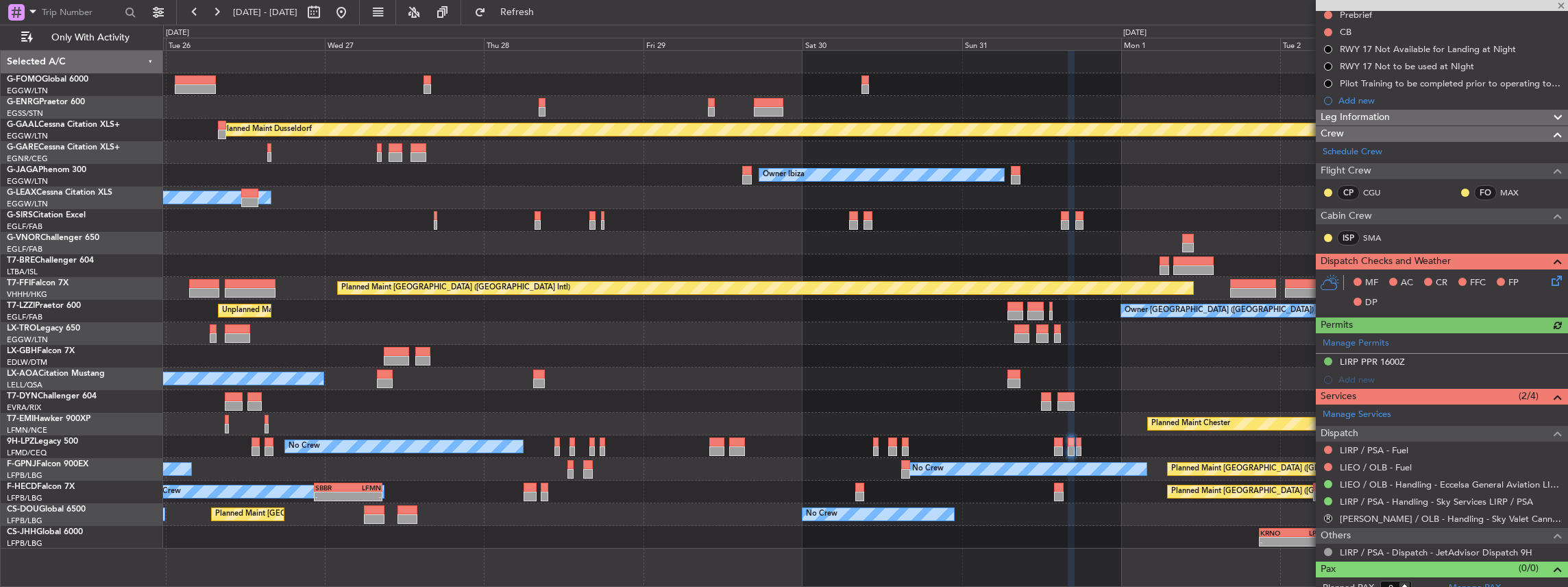
scroll to position [152, 0]
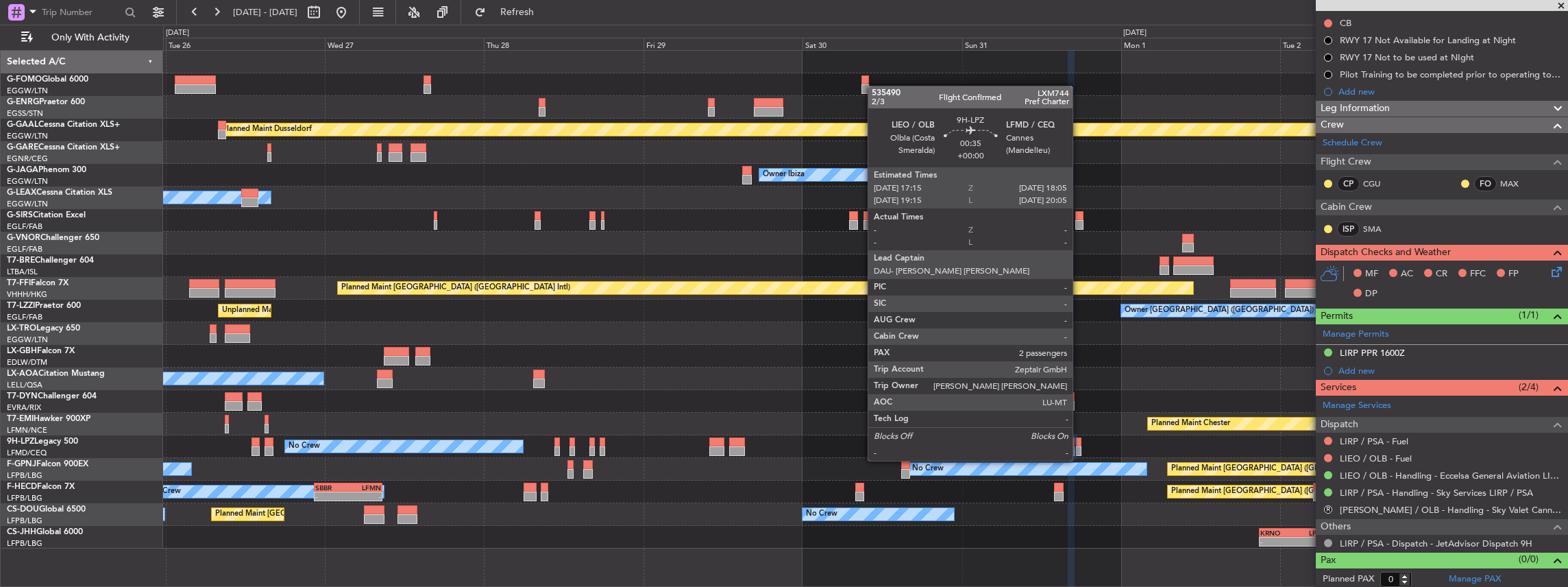
click at [1080, 446] on div at bounding box center [1079, 451] width 6 height 10
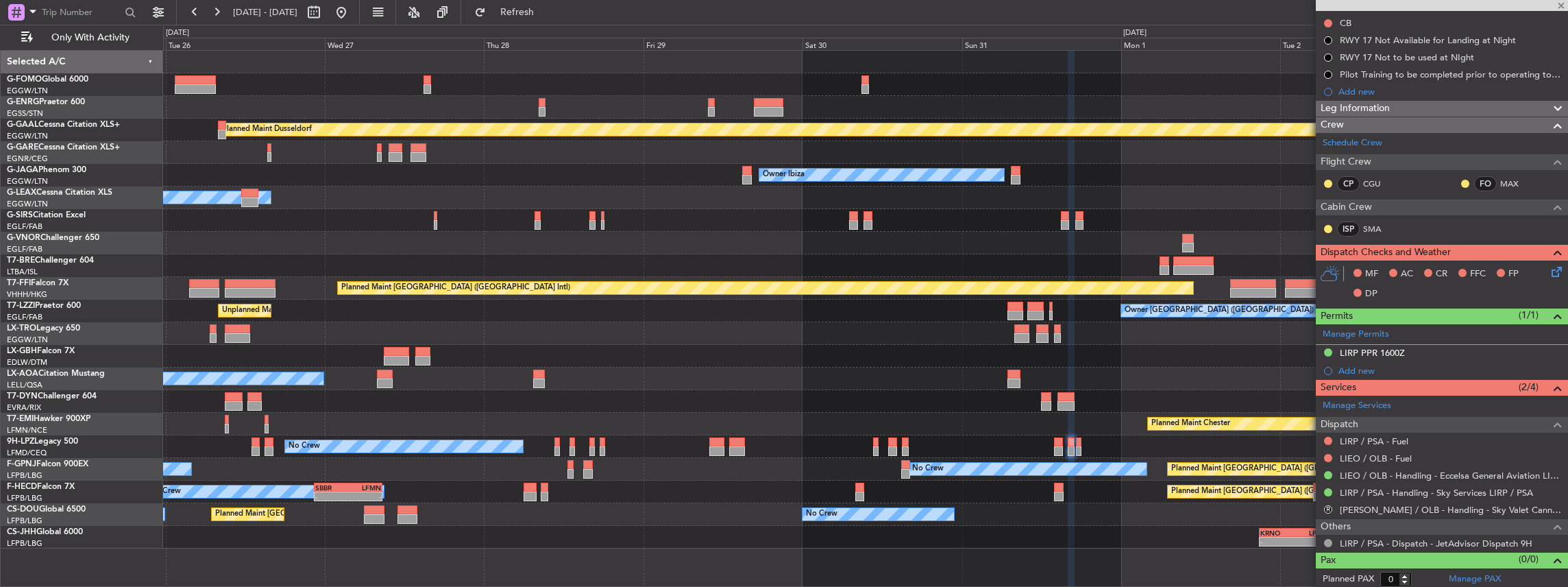
type input "2"
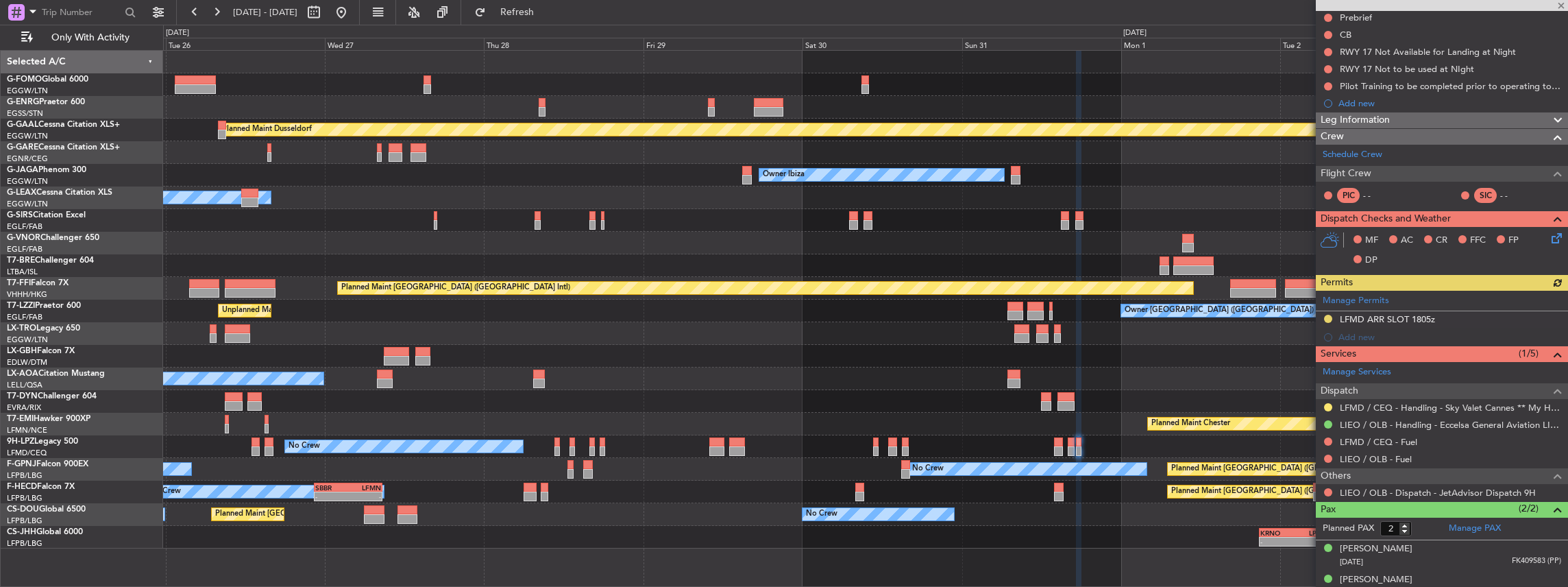
scroll to position [152, 0]
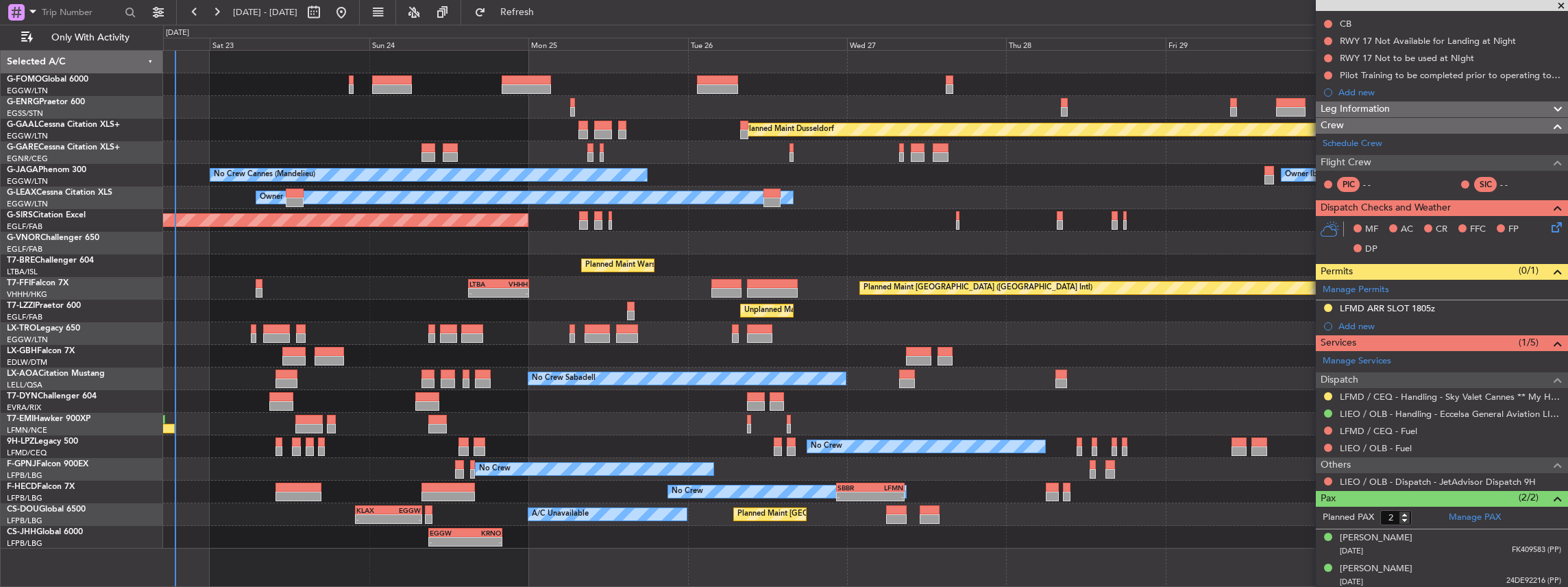
click at [1377, 435] on fb-app "25 Aug 2025 - 03 Sep 2025 Refresh Quick Links Only With Activity Planned Maint …" at bounding box center [784, 298] width 1568 height 576
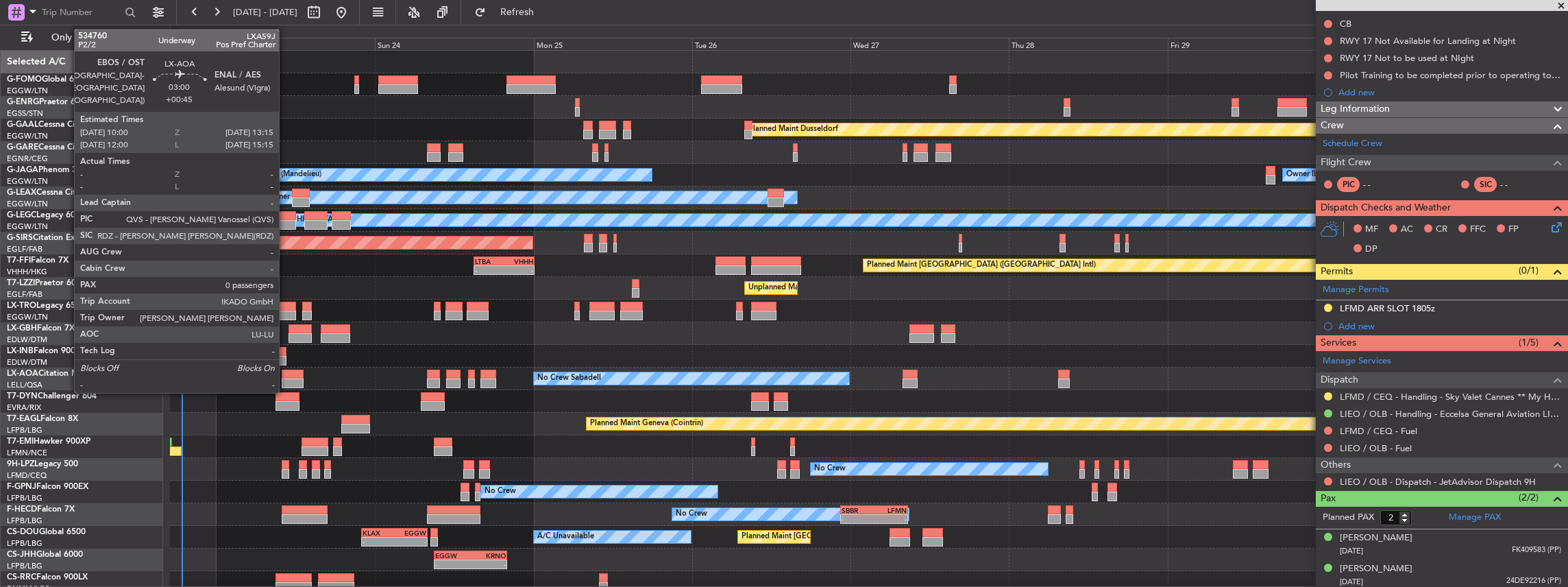
click at [286, 376] on div at bounding box center [292, 374] width 22 height 10
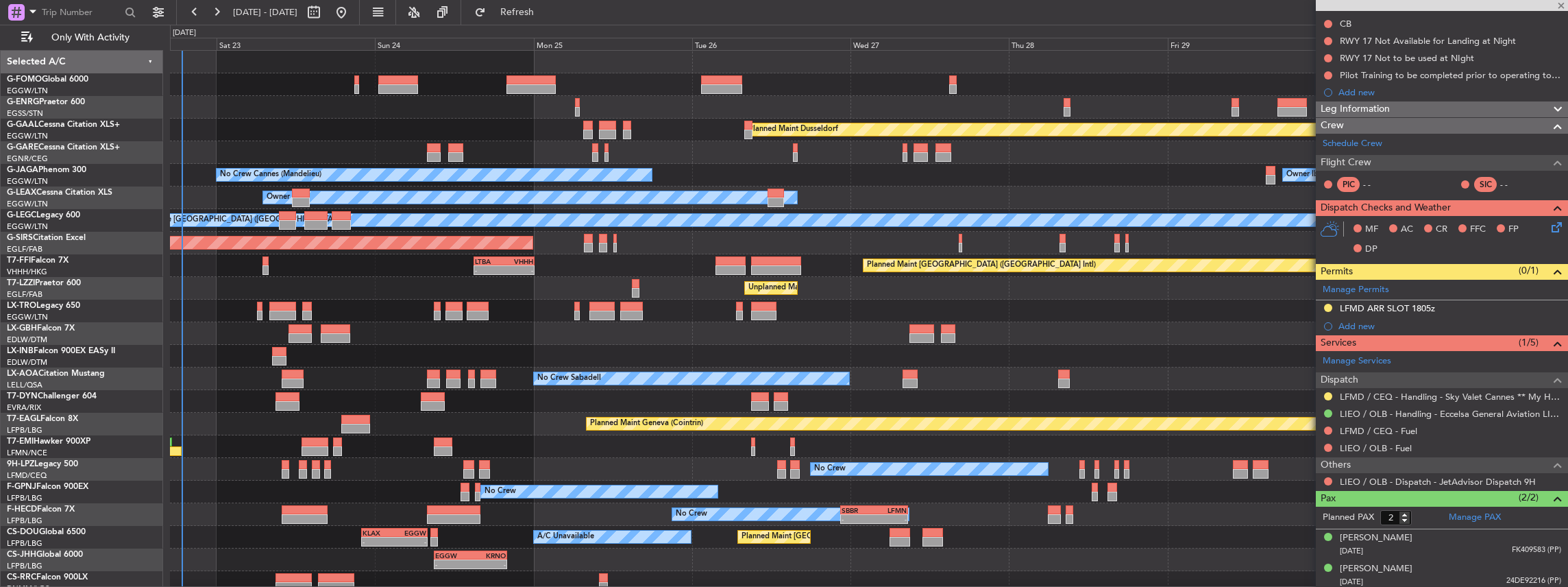
type input "+00:45"
type input "0"
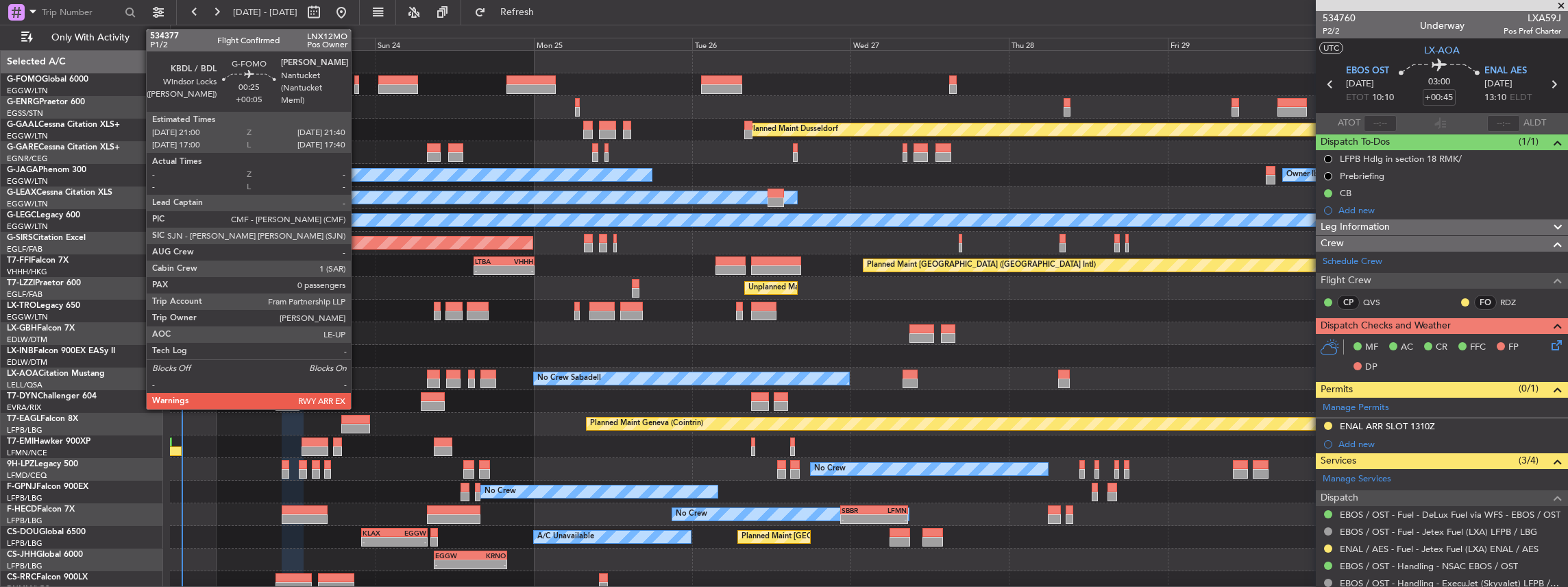
click at [358, 84] on div at bounding box center [356, 89] width 5 height 10
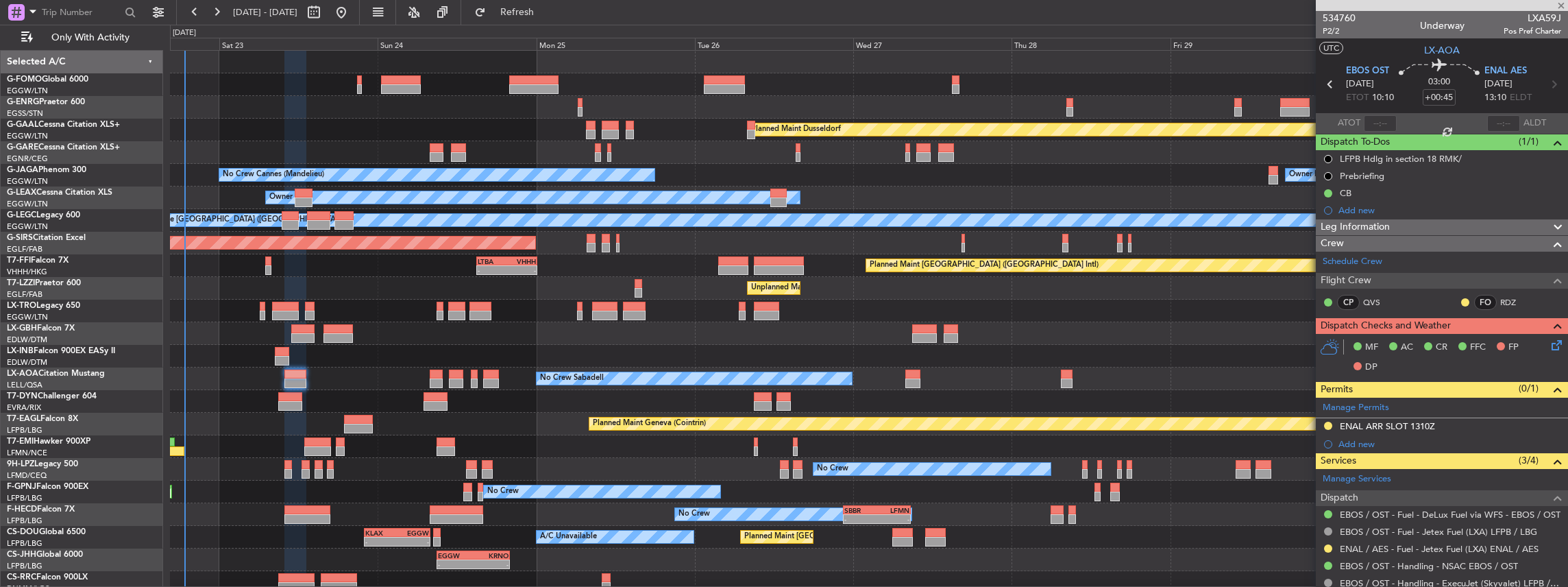
type input "+00:05"
click at [348, 156] on div "Planned Maint Dusseldorf Unplanned Maint Chester No Crew Cannes (Mandelieu) Own…" at bounding box center [868, 333] width 1398 height 565
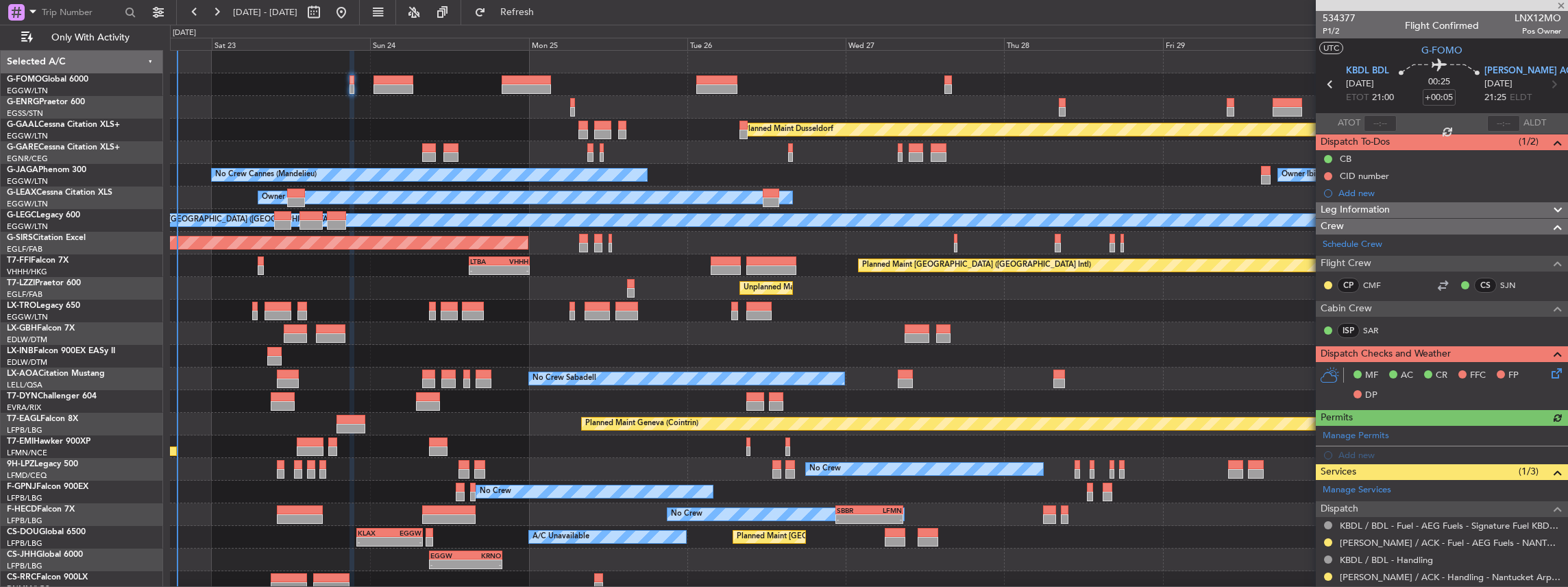
click at [368, 135] on div "Planned Maint Dusseldorf" at bounding box center [868, 130] width 1398 height 23
click at [357, 328] on div "Planned Maint Dusseldorf Unplanned Maint Chester No Crew Cannes (Mandelieu) Own…" at bounding box center [868, 333] width 1398 height 565
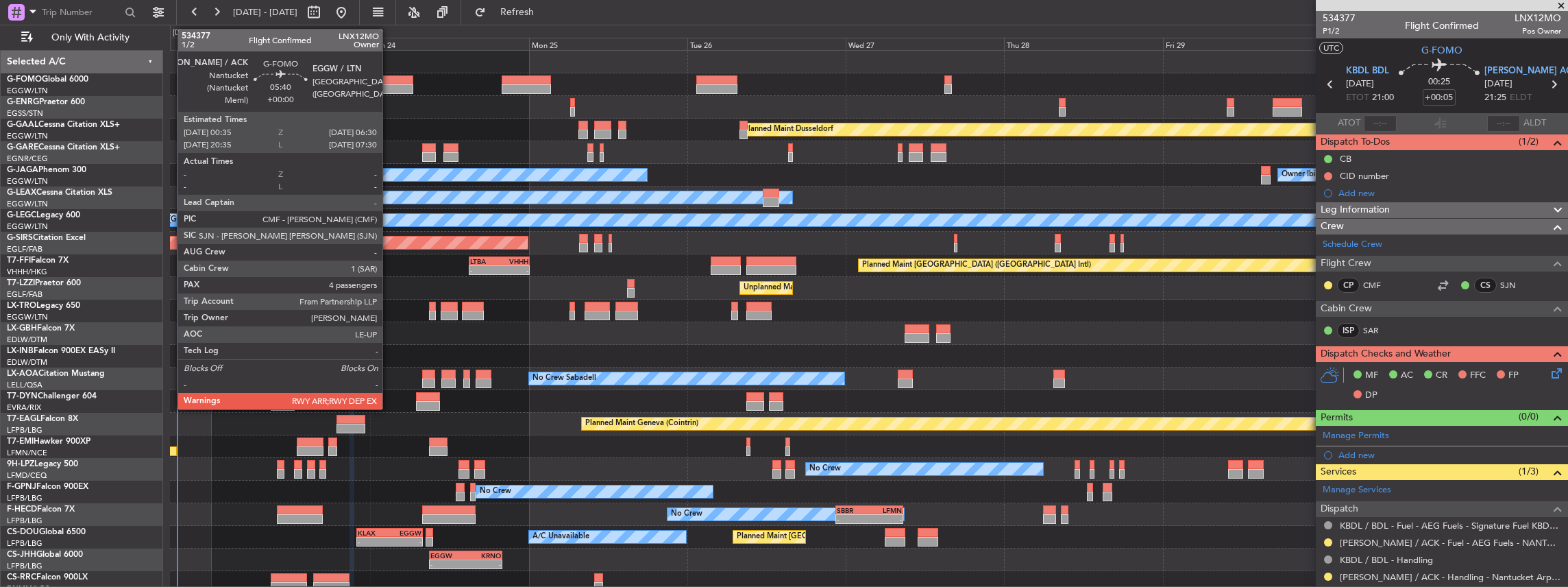
click at [389, 80] on div at bounding box center [394, 80] width 40 height 10
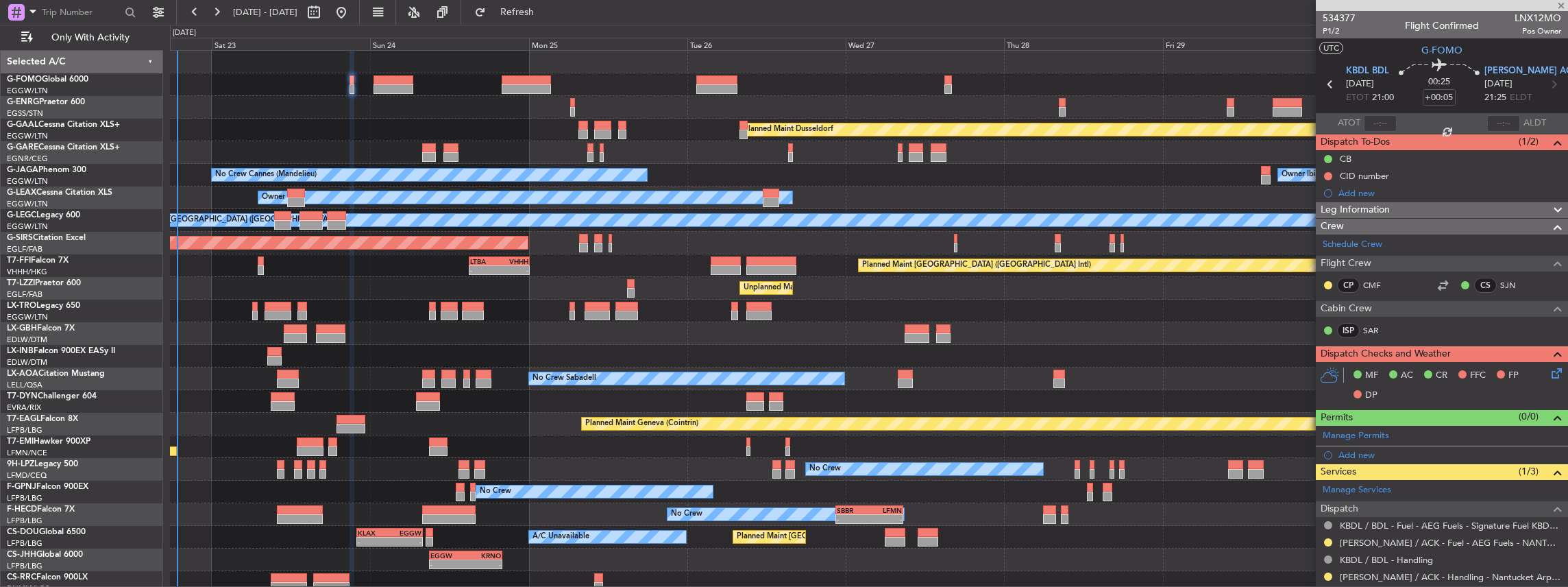
type input "4"
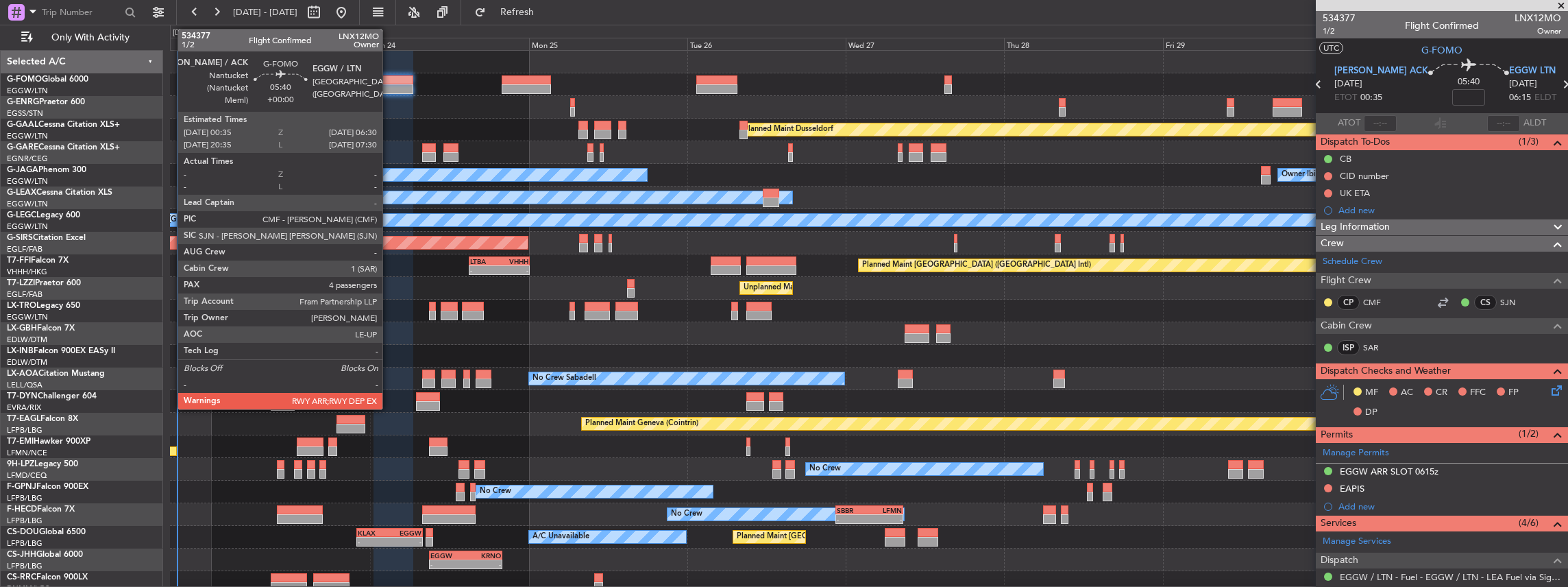
click at [389, 88] on div at bounding box center [394, 89] width 40 height 10
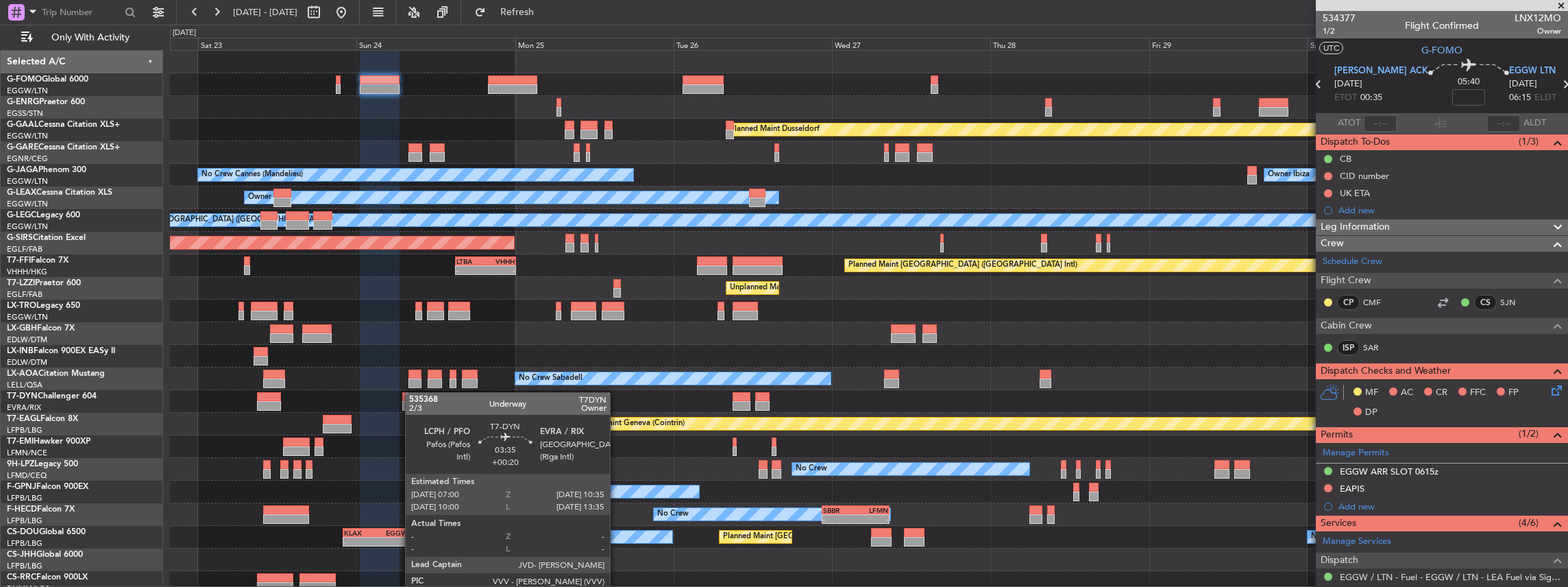
click at [412, 397] on div "Planned Maint Dusseldorf Unplanned Maint Chester Owner Ibiza No Crew Cannes (Ma…" at bounding box center [868, 333] width 1398 height 565
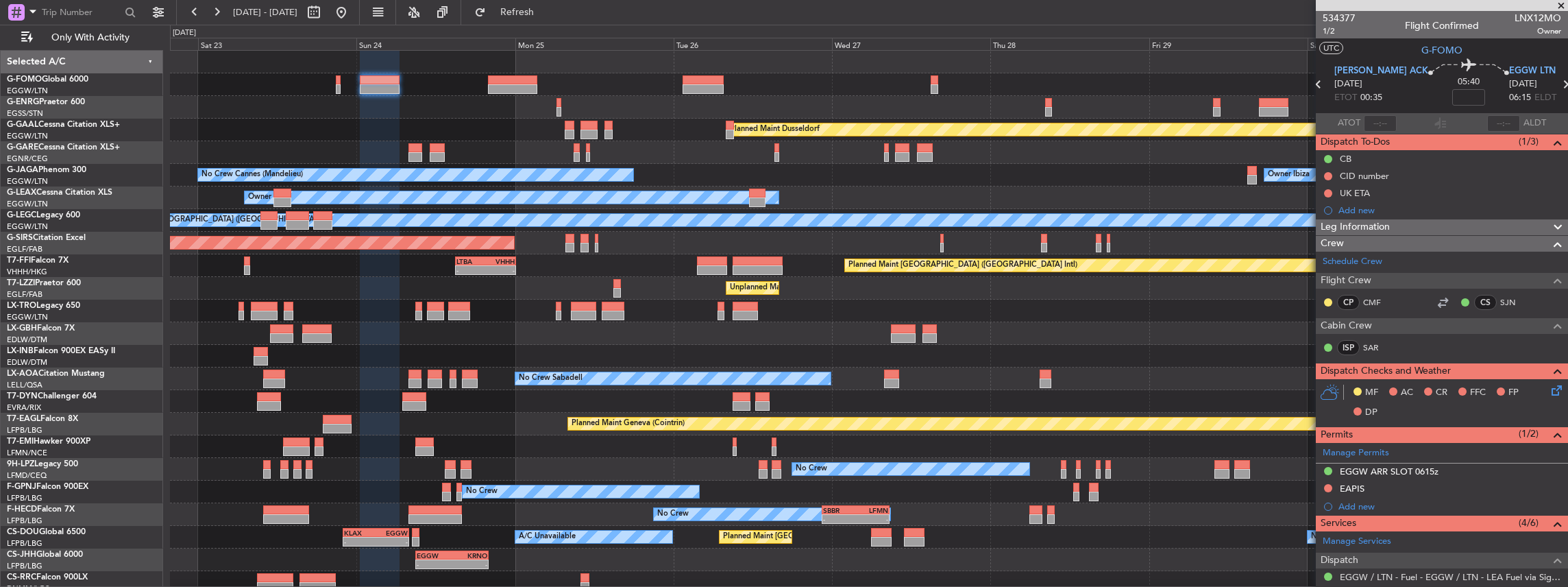
click at [1549, 393] on icon at bounding box center [1554, 387] width 11 height 11
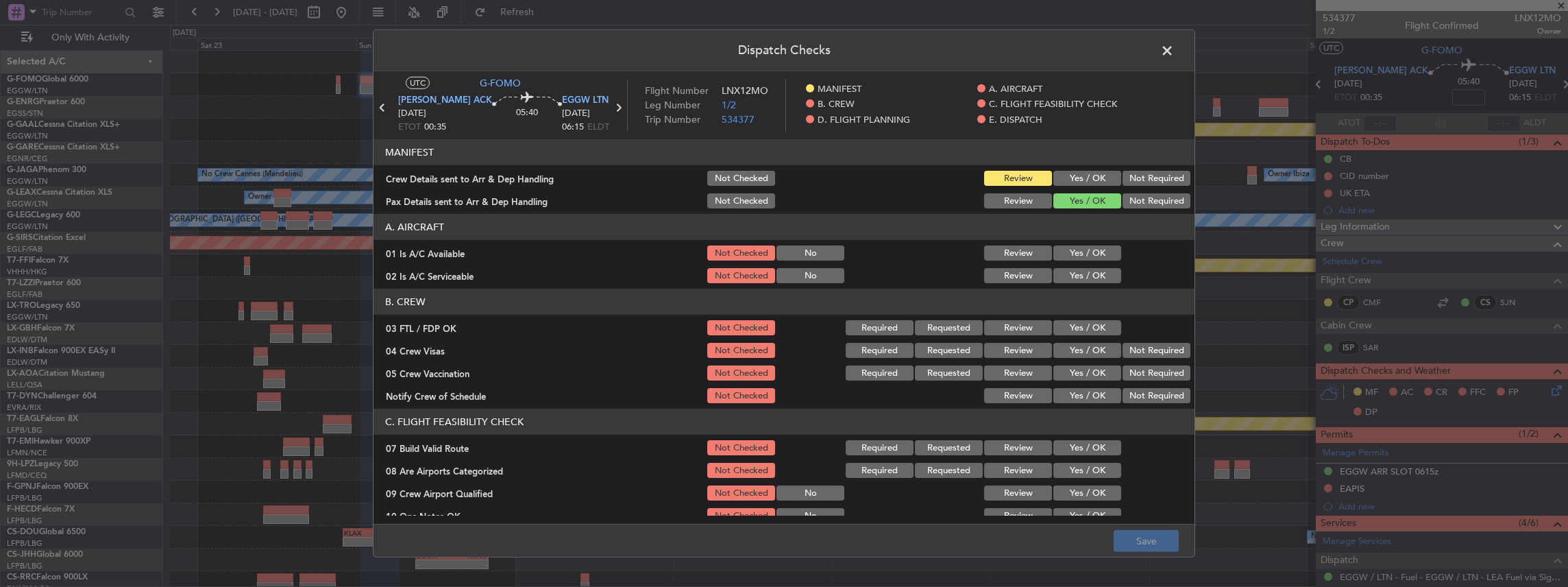
click at [1083, 172] on button "Yes / OK" at bounding box center [1087, 178] width 68 height 15
click at [1154, 534] on button "Save" at bounding box center [1146, 541] width 65 height 22
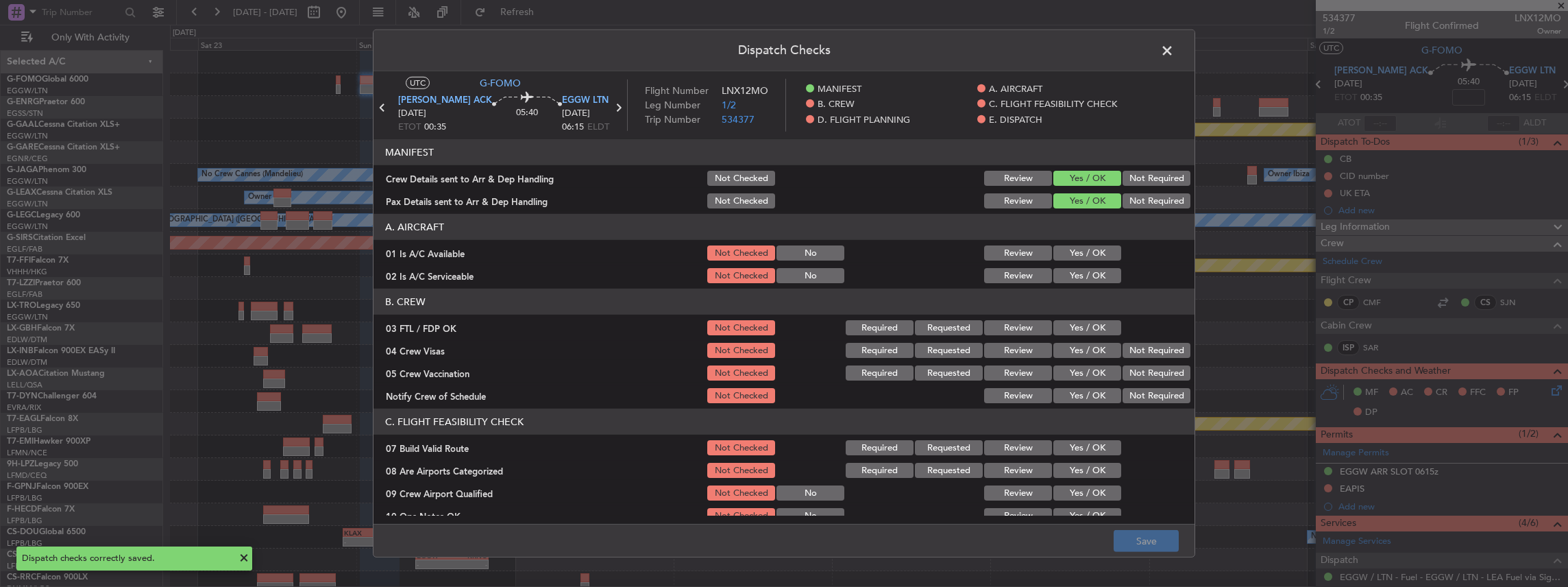
click at [1174, 52] on span at bounding box center [1174, 54] width 0 height 27
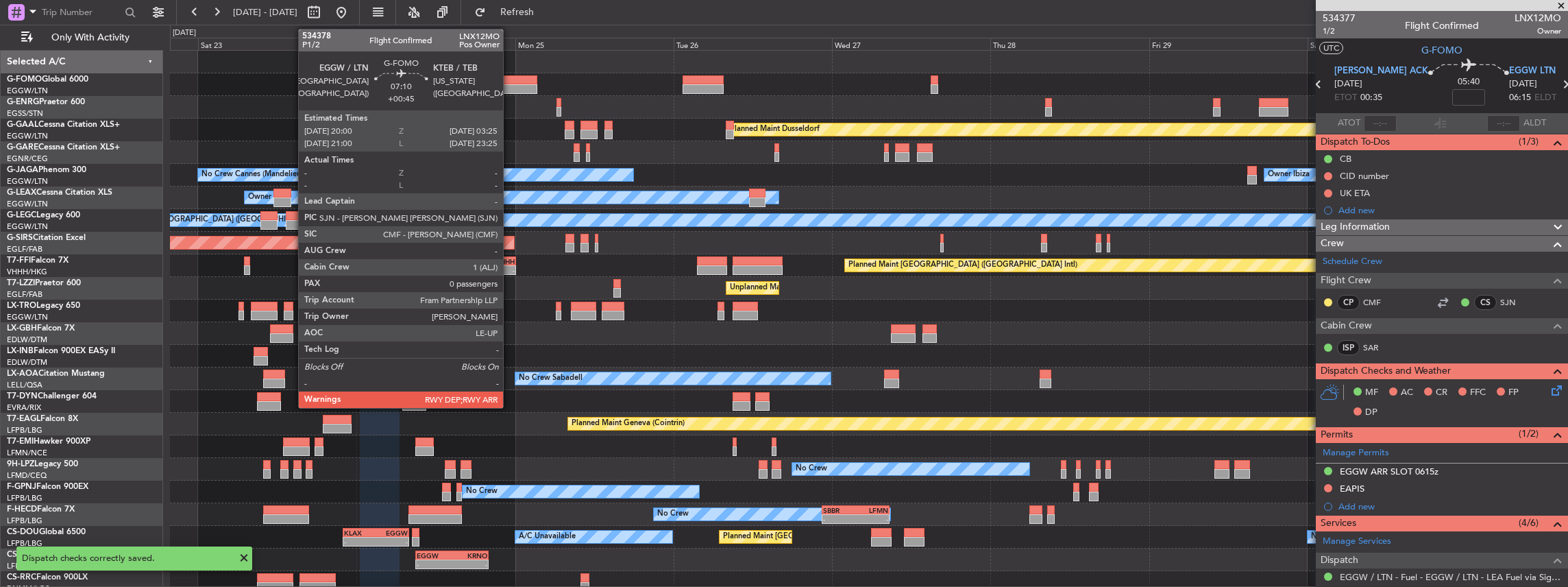
click at [510, 83] on div at bounding box center [513, 80] width 49 height 10
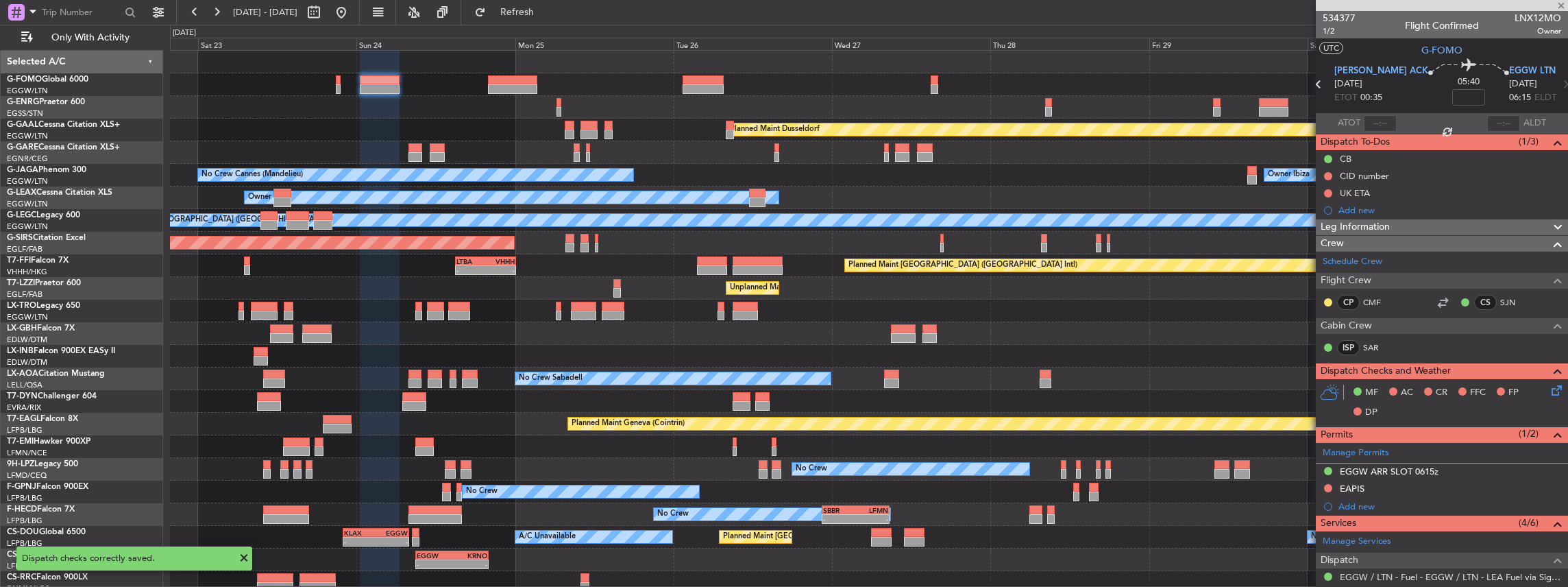
type input "+00:45"
type input "0"
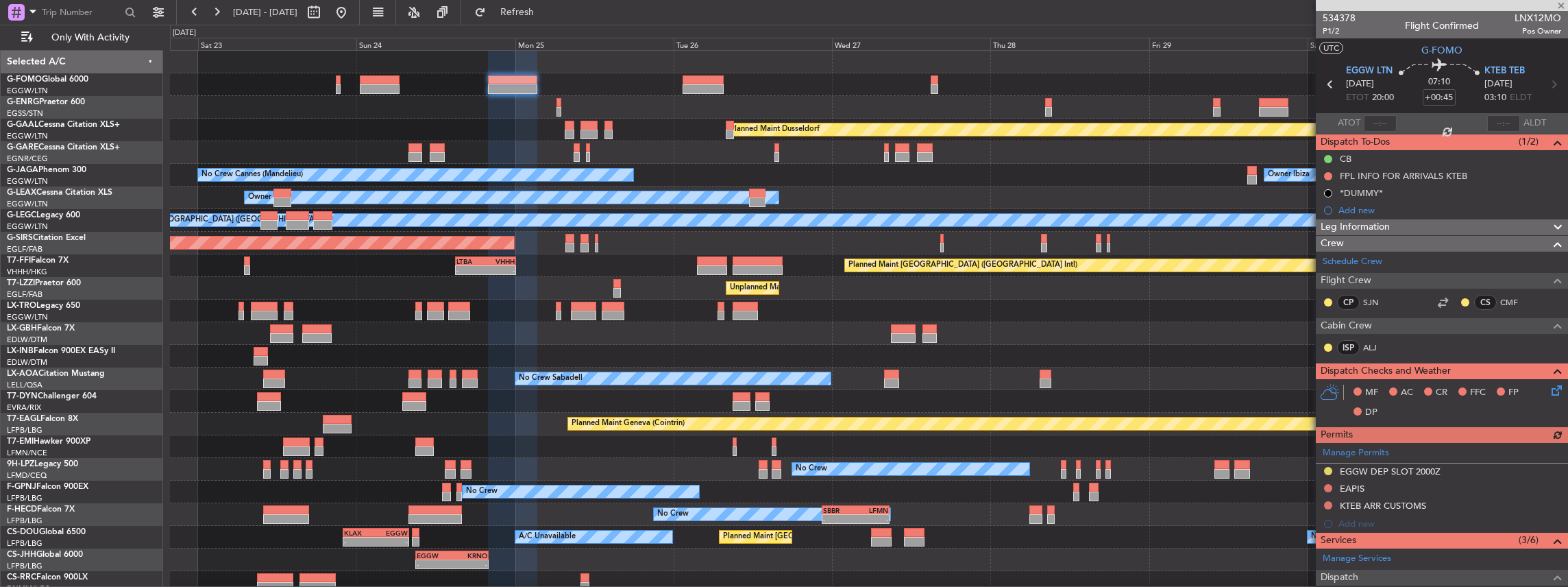
click at [1549, 386] on icon at bounding box center [1554, 387] width 11 height 11
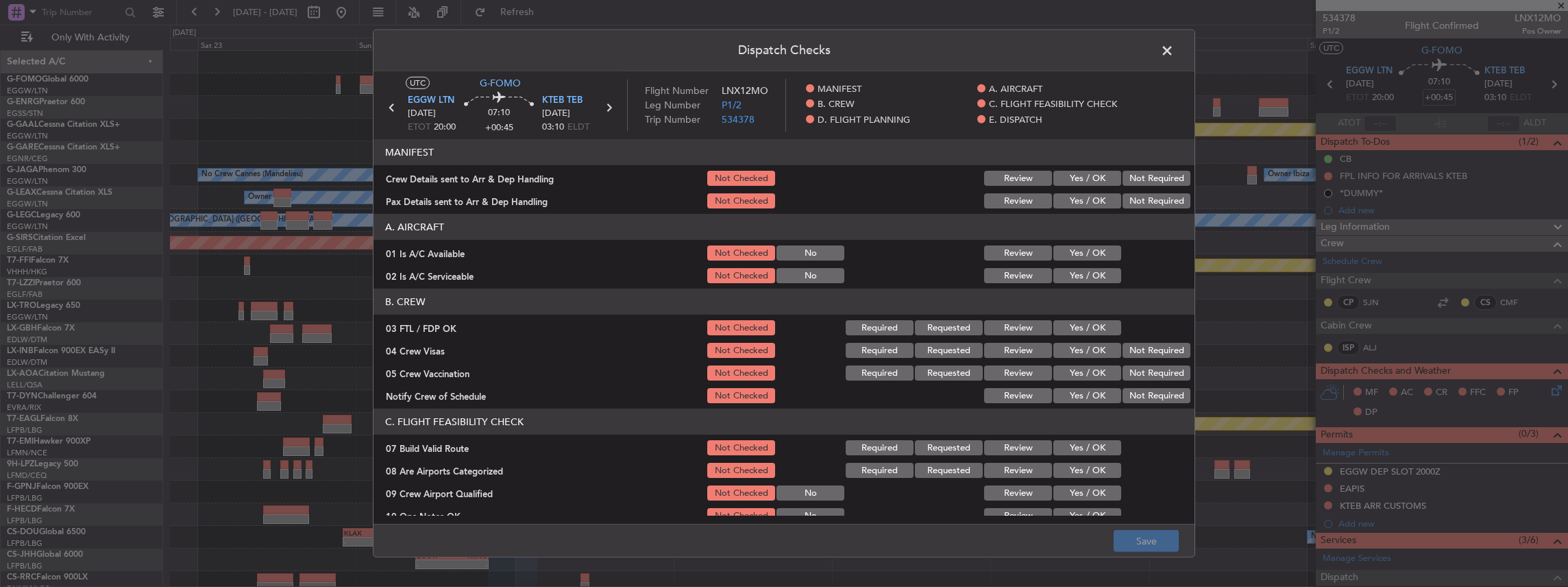
click at [1069, 182] on button "Yes / OK" at bounding box center [1087, 178] width 68 height 15
click at [1068, 194] on button "Yes / OK" at bounding box center [1087, 201] width 68 height 15
click at [1140, 537] on button "Save" at bounding box center [1146, 541] width 65 height 22
click at [1174, 51] on span at bounding box center [1174, 54] width 0 height 27
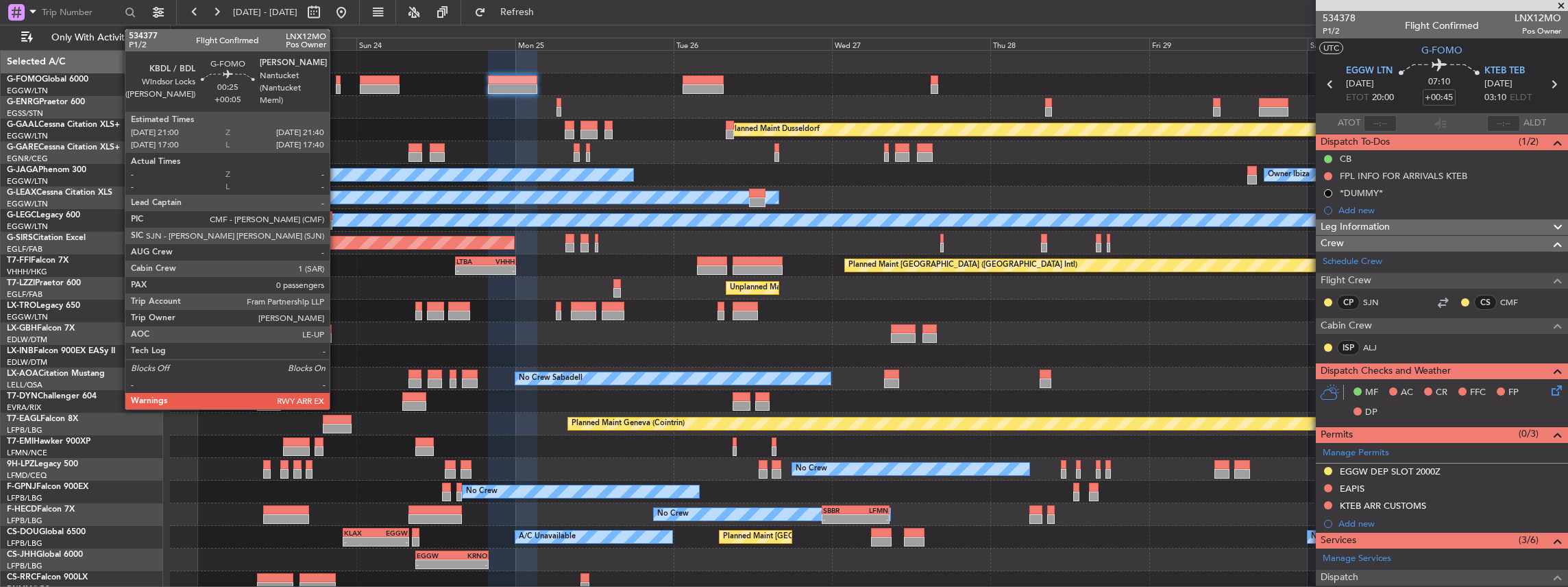
click at [337, 82] on div at bounding box center [338, 80] width 5 height 10
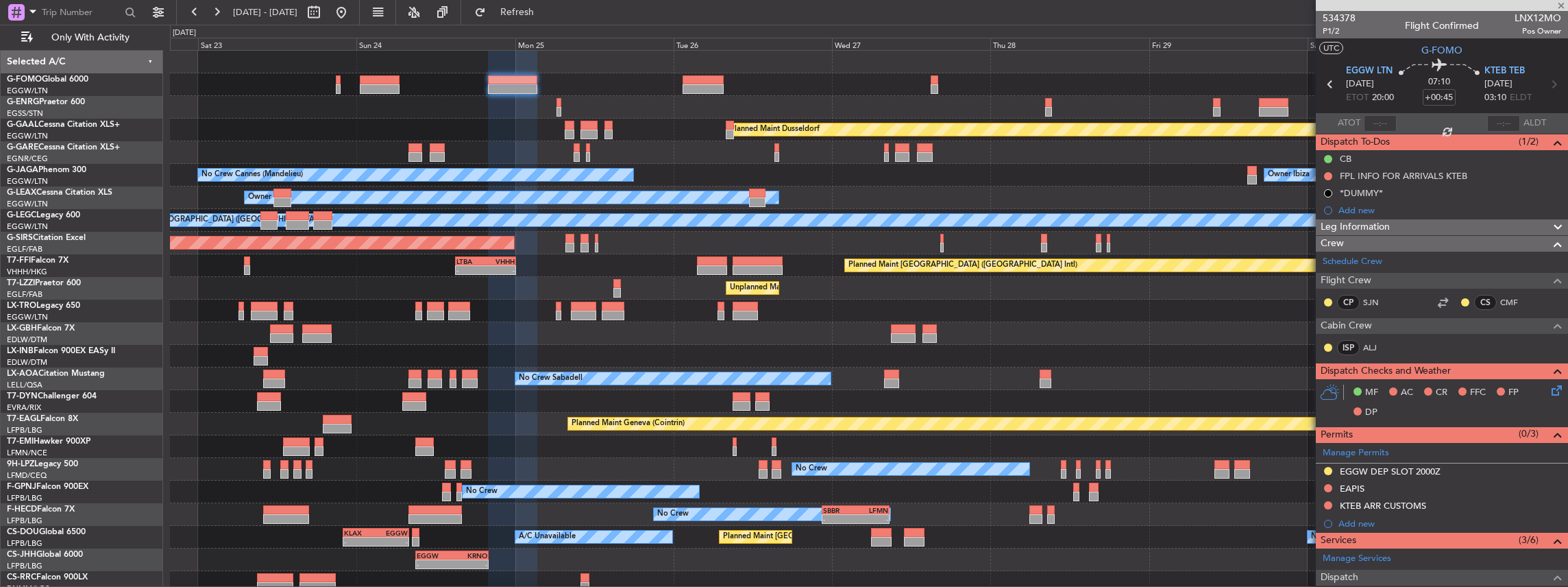
type input "+00:05"
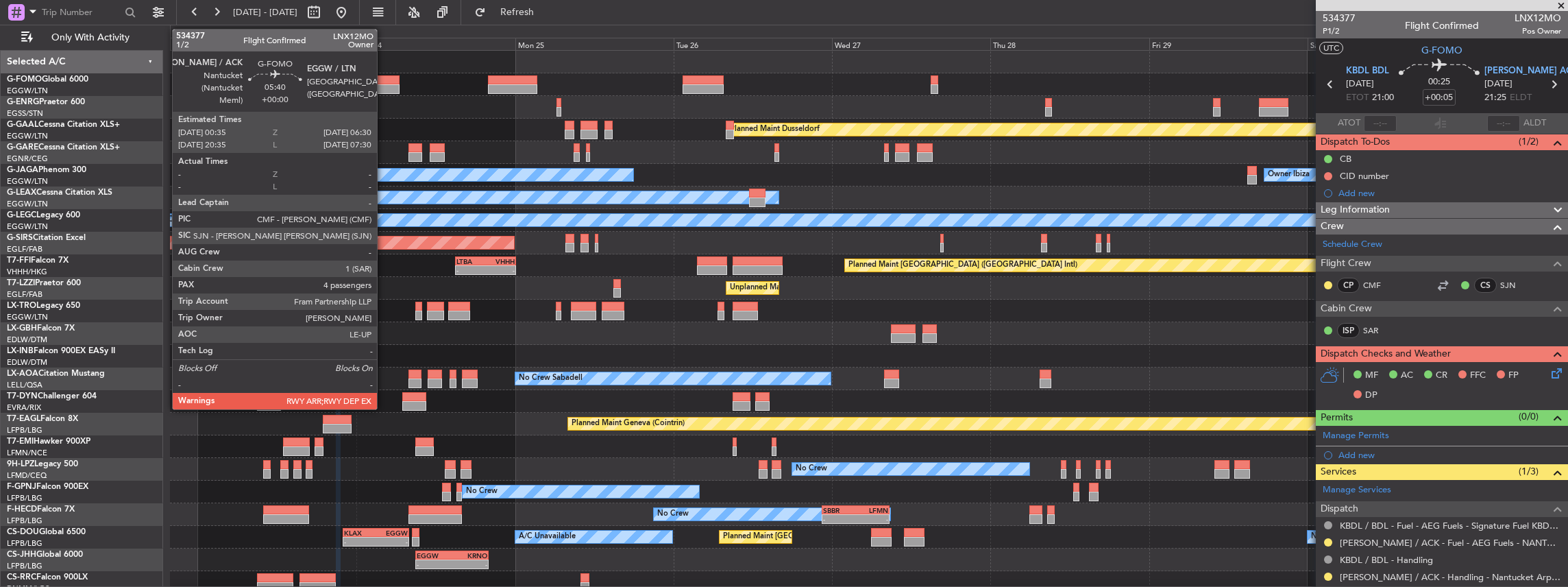
click at [384, 81] on div at bounding box center [380, 80] width 40 height 10
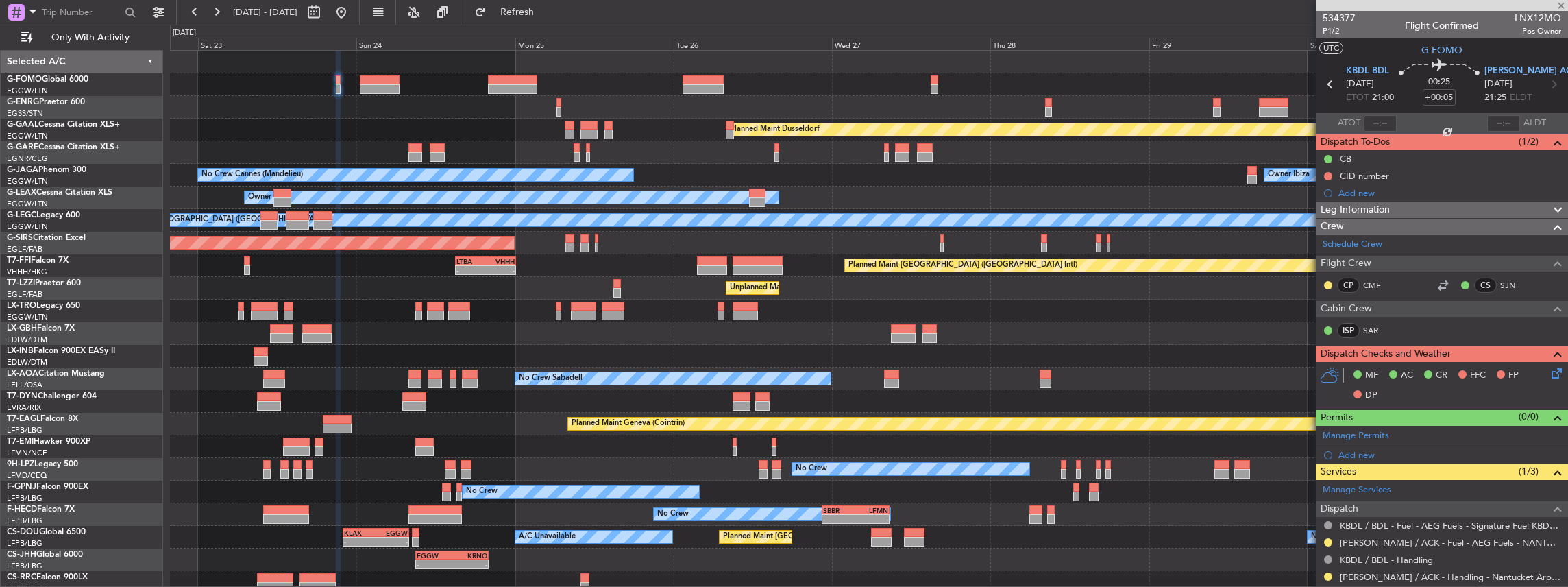
type input "4"
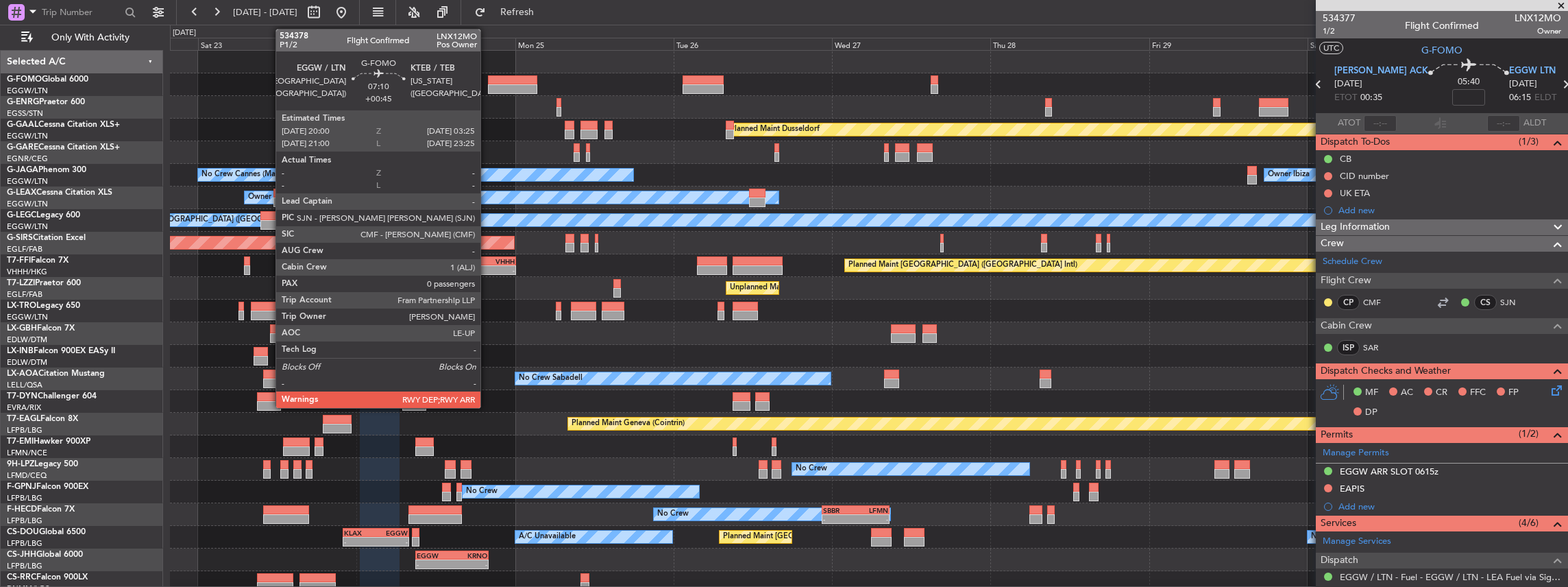
click at [488, 83] on div at bounding box center [513, 80] width 49 height 10
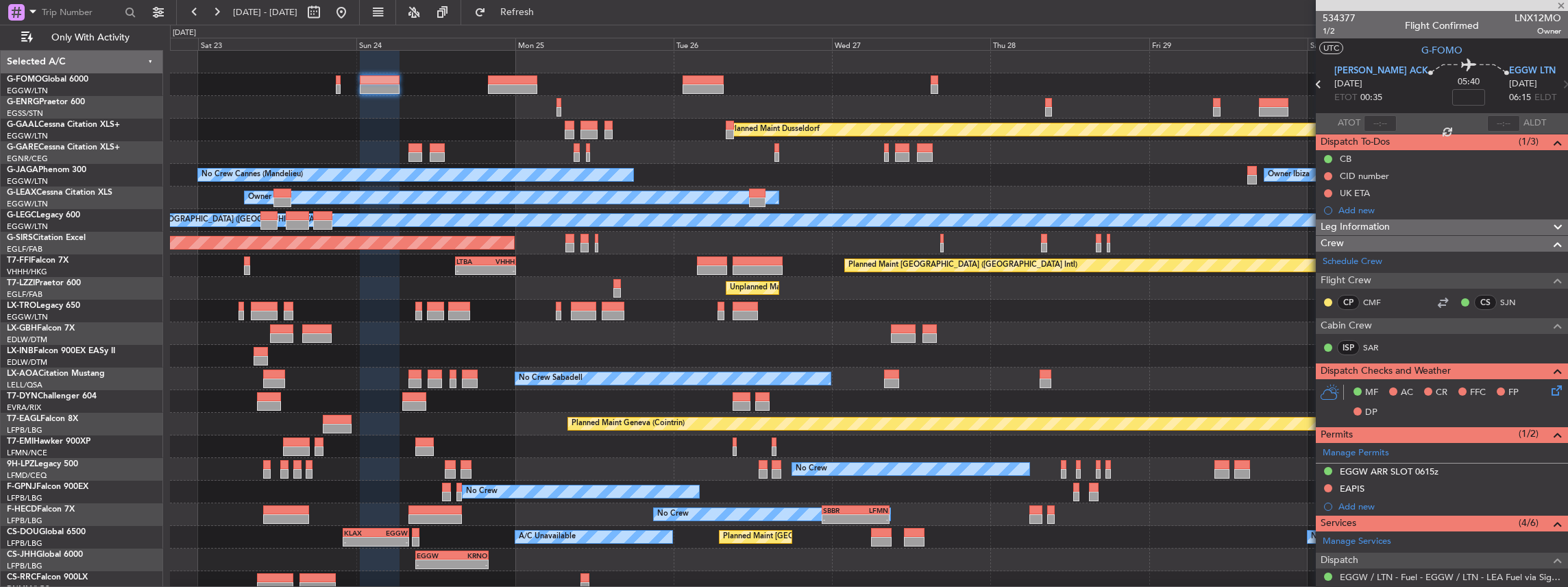
type input "+00:45"
type input "0"
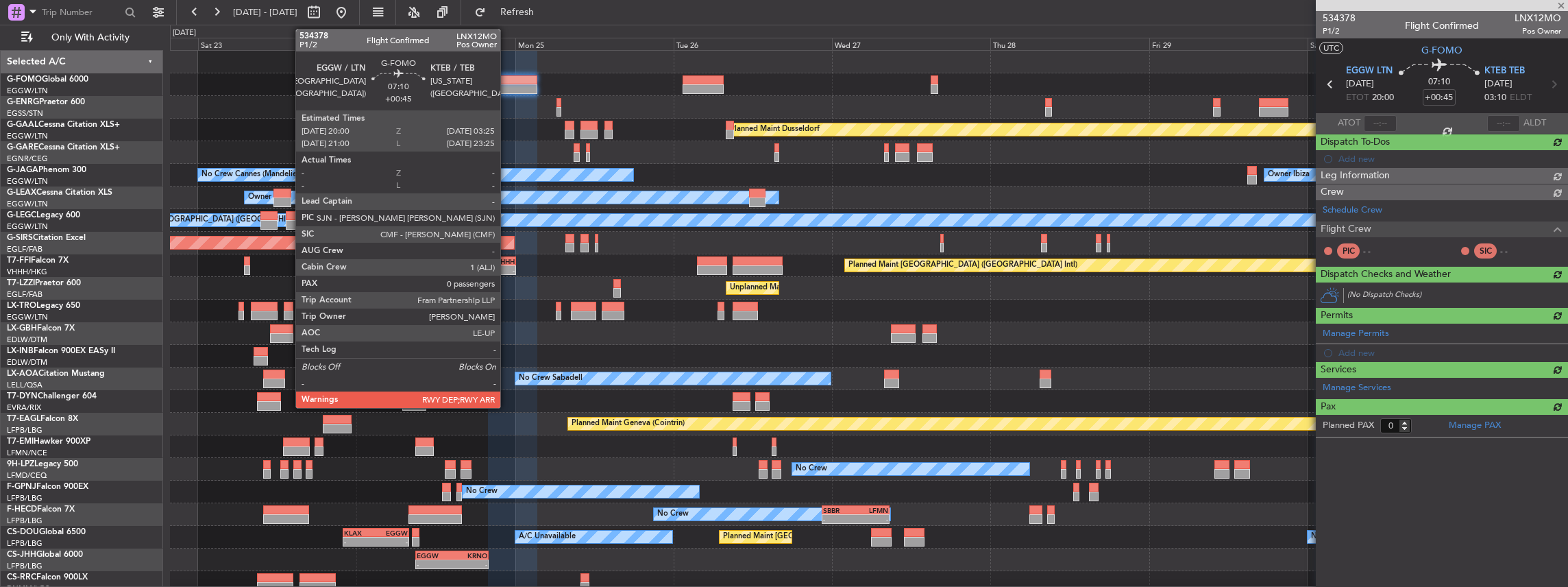
click at [508, 86] on div at bounding box center [513, 89] width 49 height 10
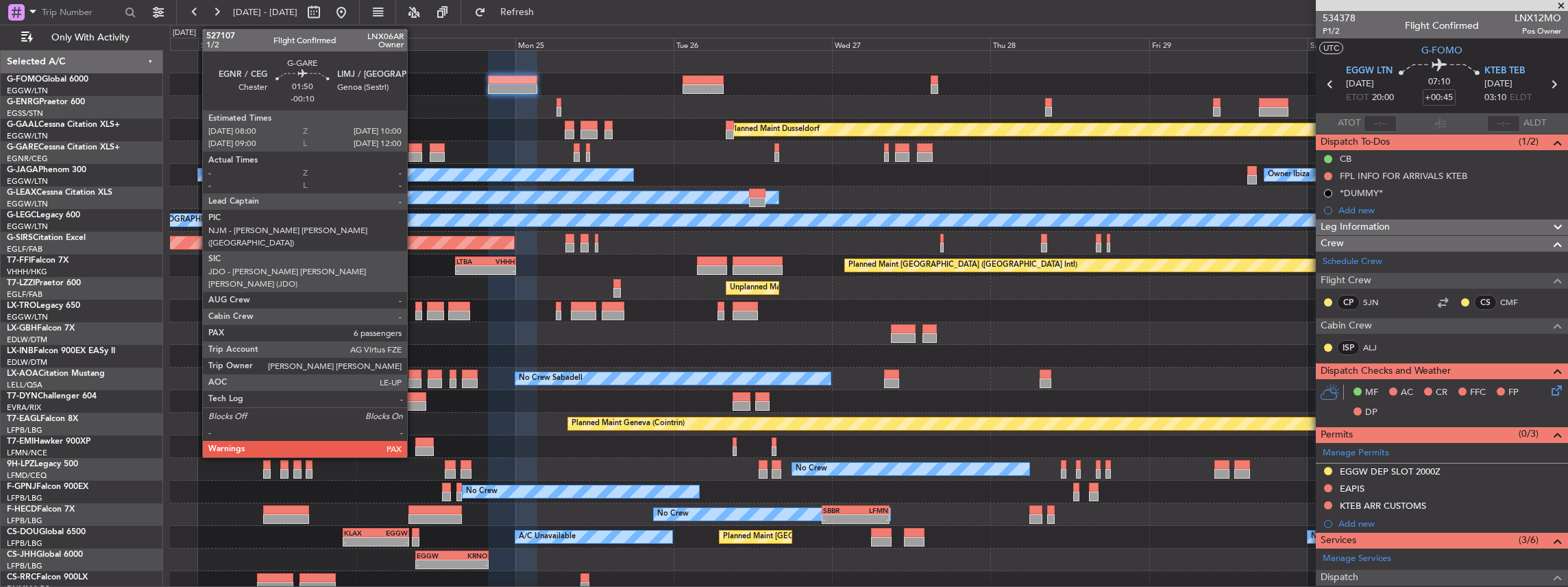
click at [414, 150] on div at bounding box center [415, 148] width 14 height 10
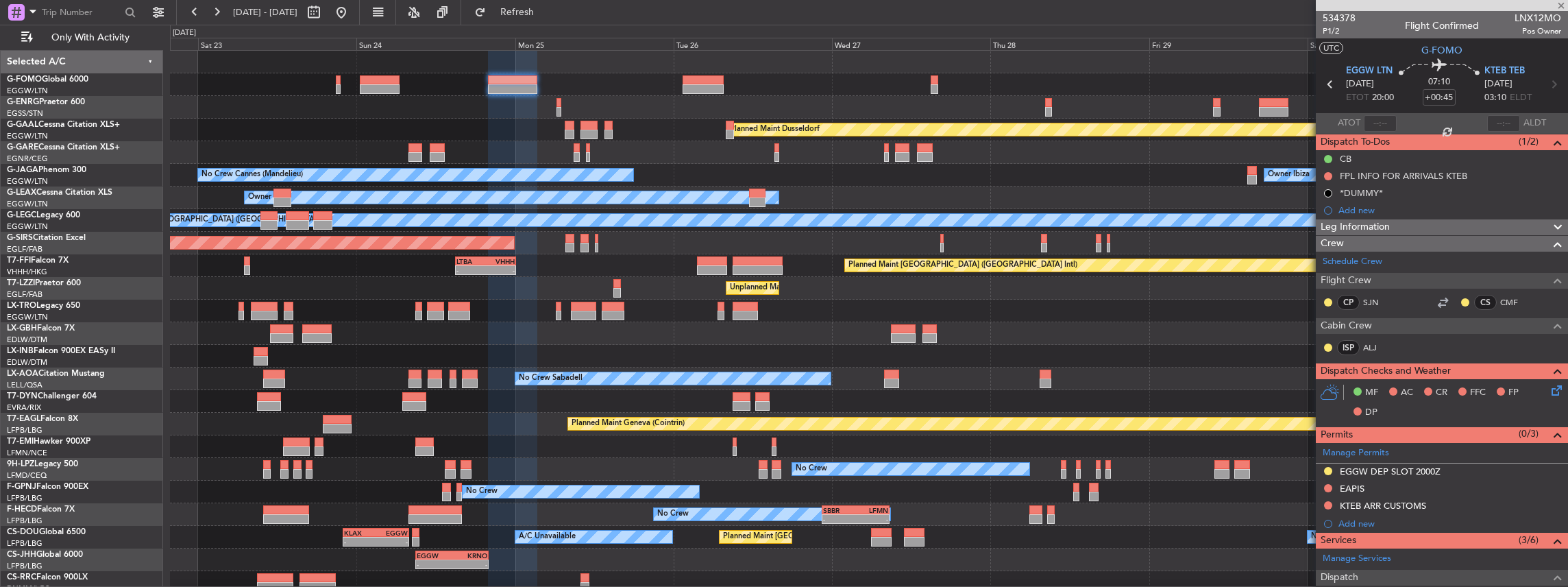
type input "-00:10"
type input "6"
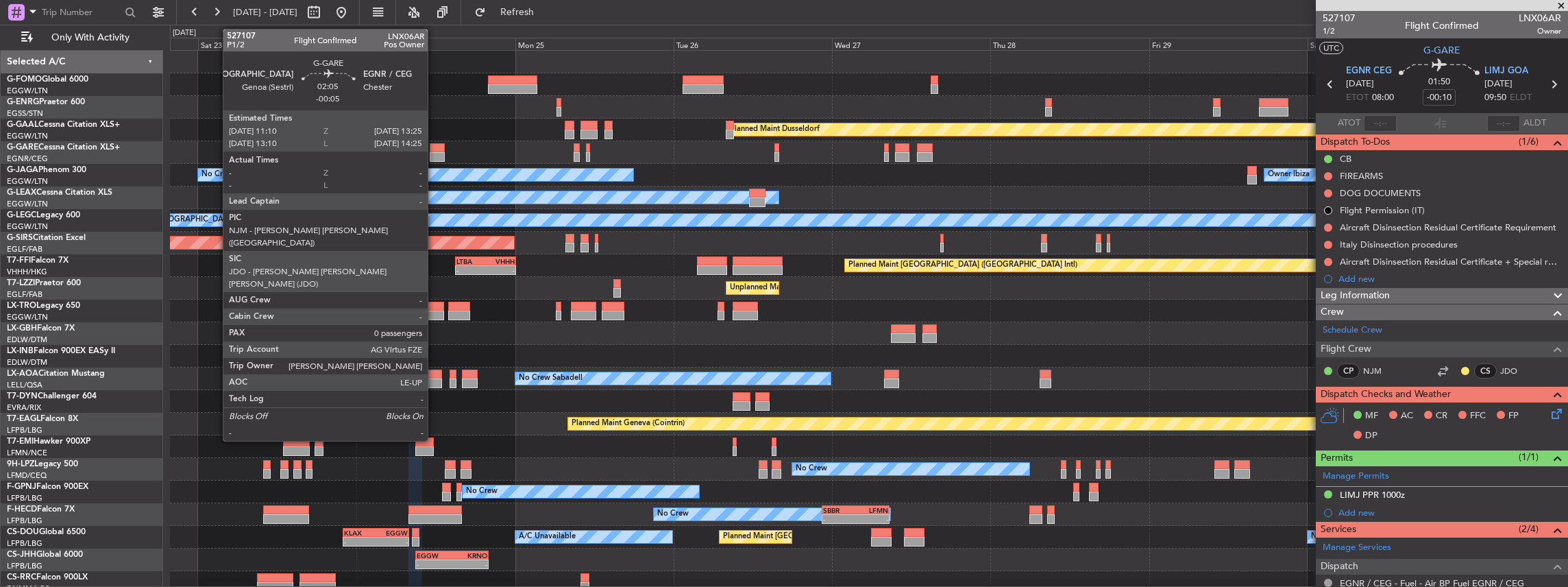
click at [435, 144] on div at bounding box center [437, 148] width 15 height 10
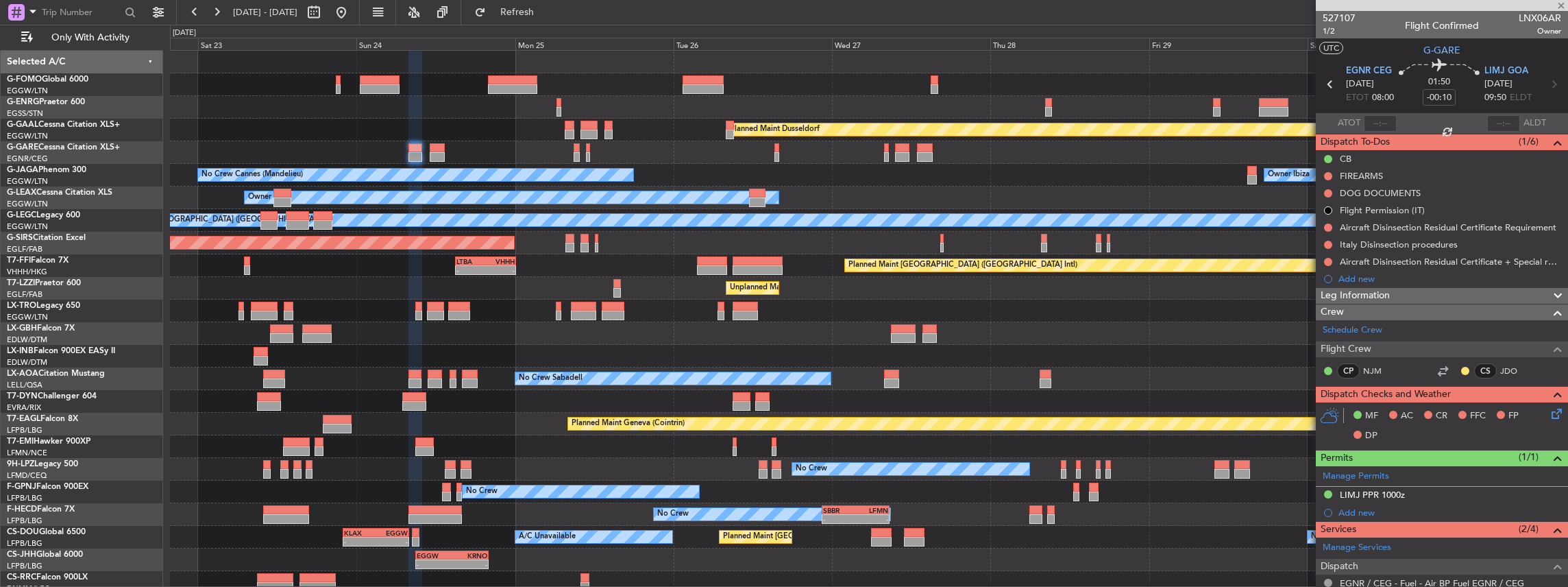
type input "-00:05"
type input "0"
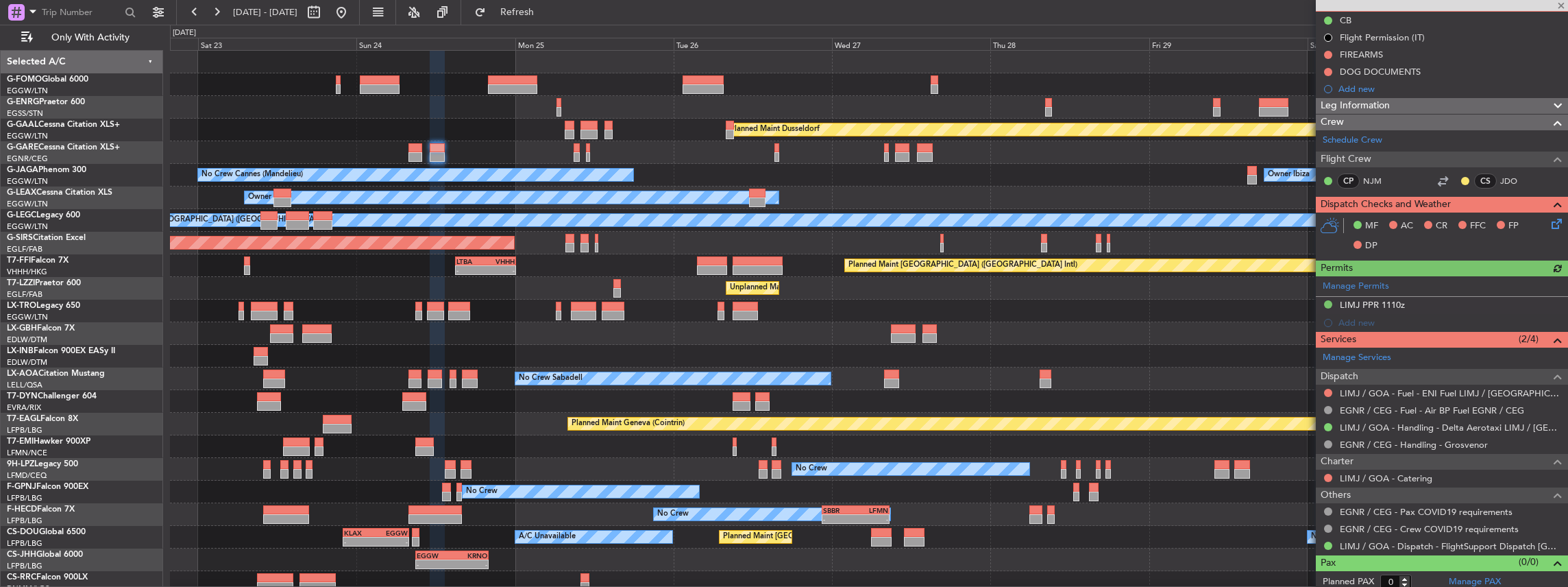
scroll to position [142, 0]
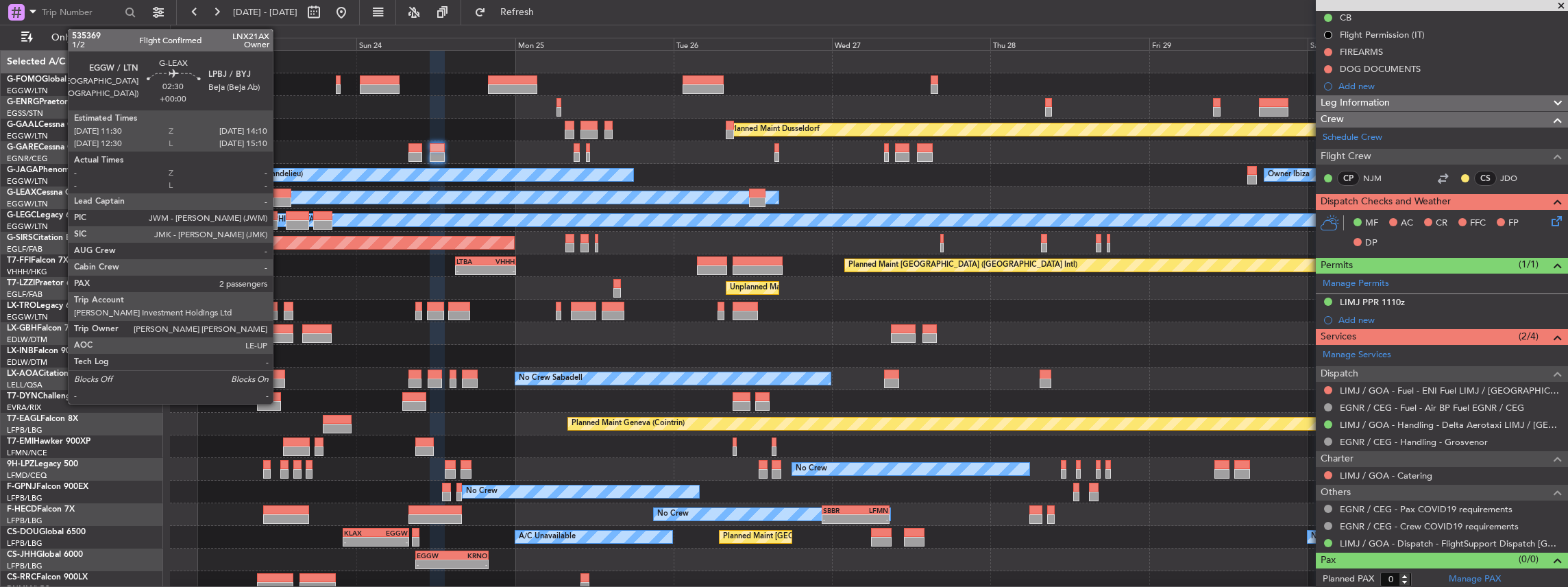
click at [279, 191] on div at bounding box center [282, 193] width 18 height 10
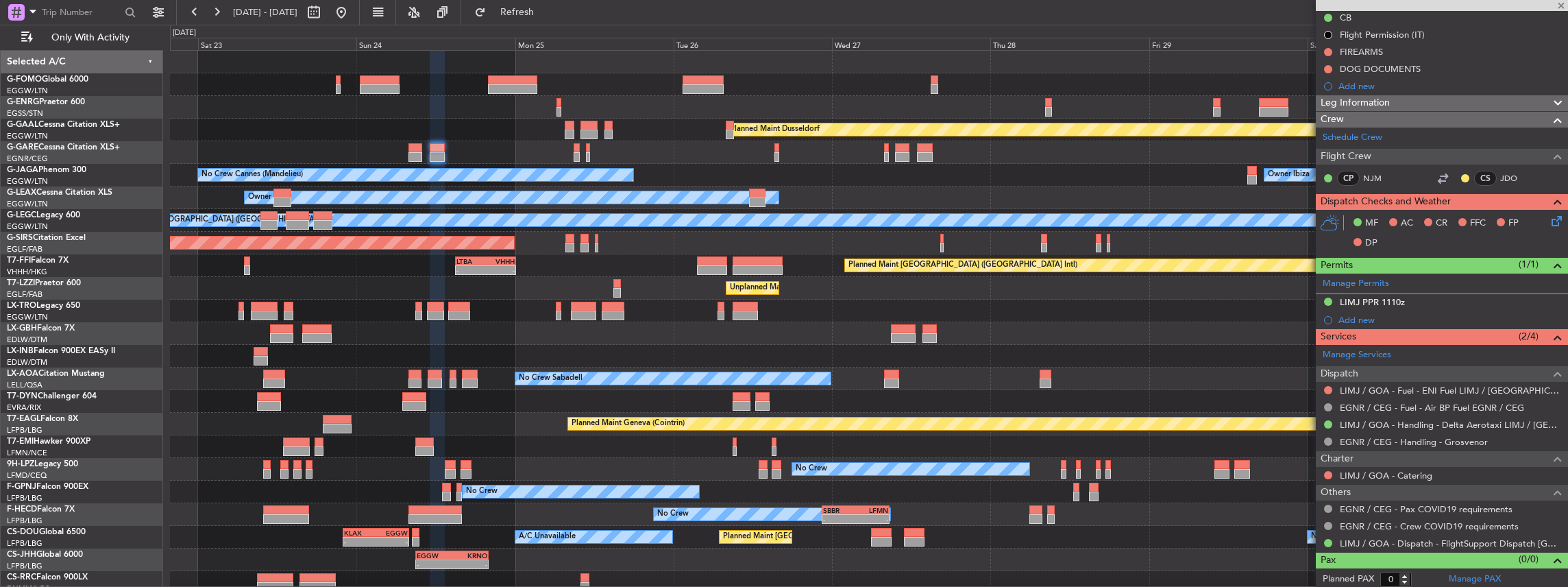
type input "2"
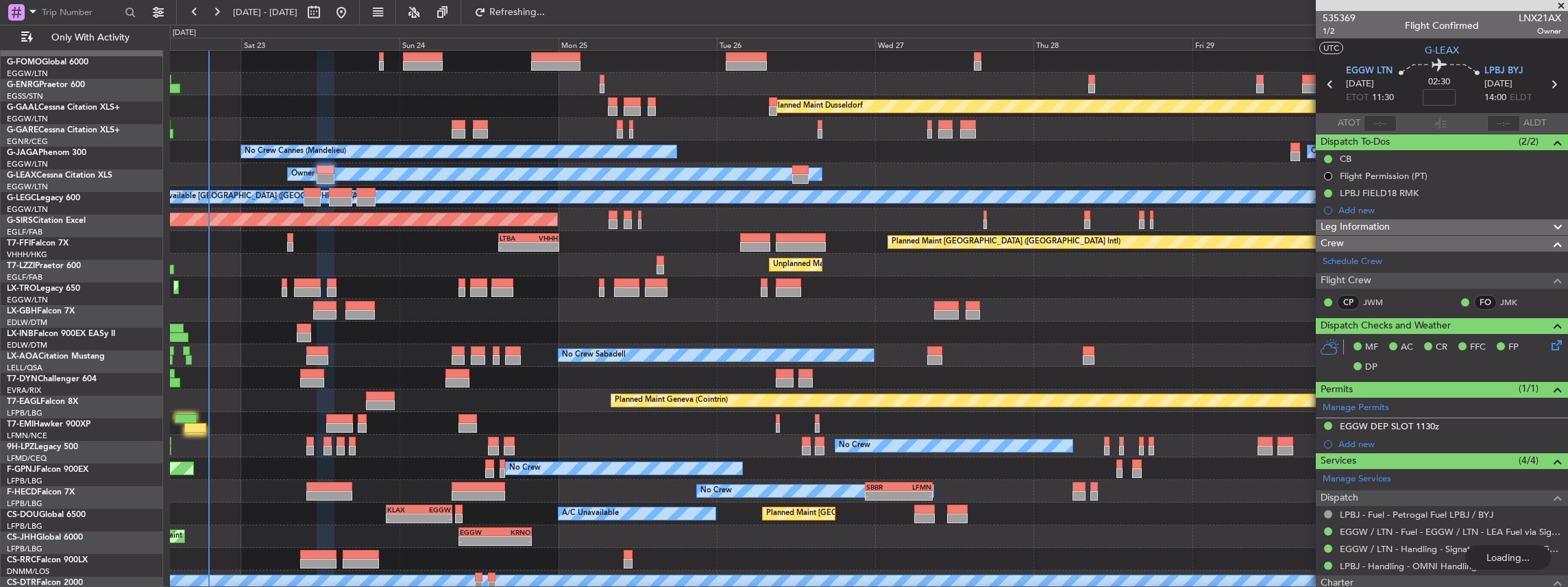
scroll to position [28, 0]
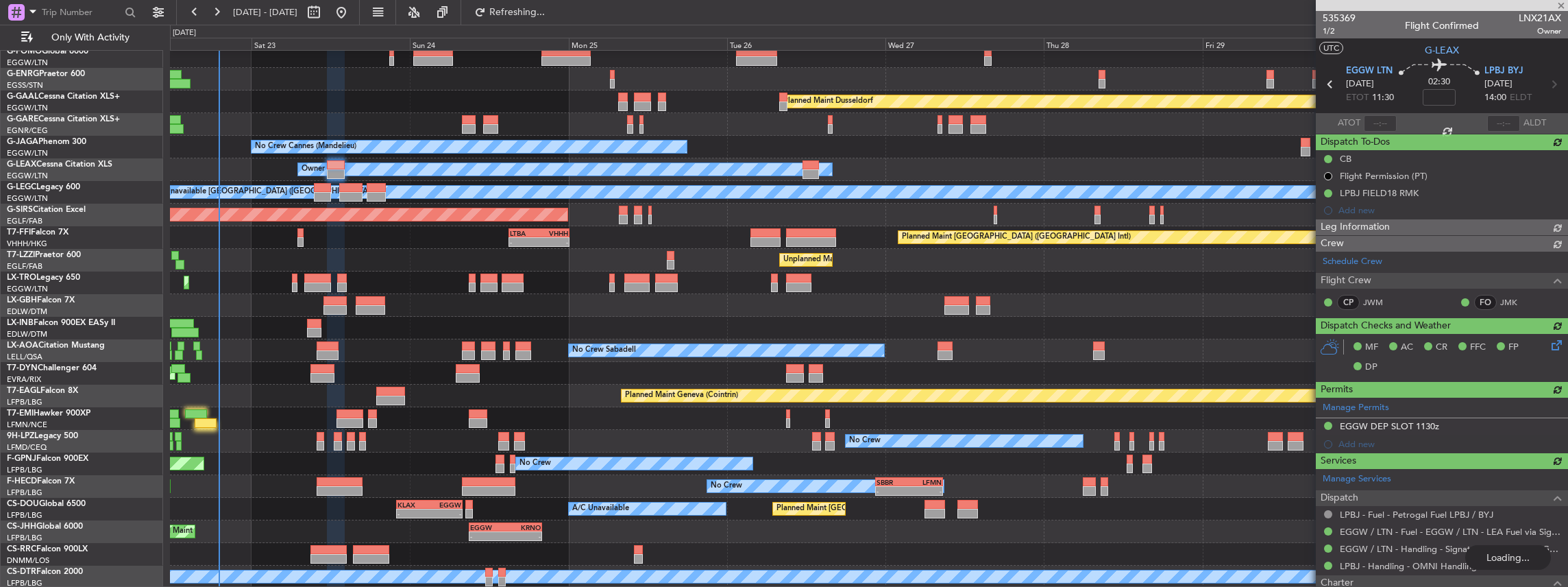
click at [399, 226] on div "Planned Maint Dusseldorf Unplanned Maint Chester No Crew Cannes (Mandelieu) Own…" at bounding box center [868, 305] width 1398 height 565
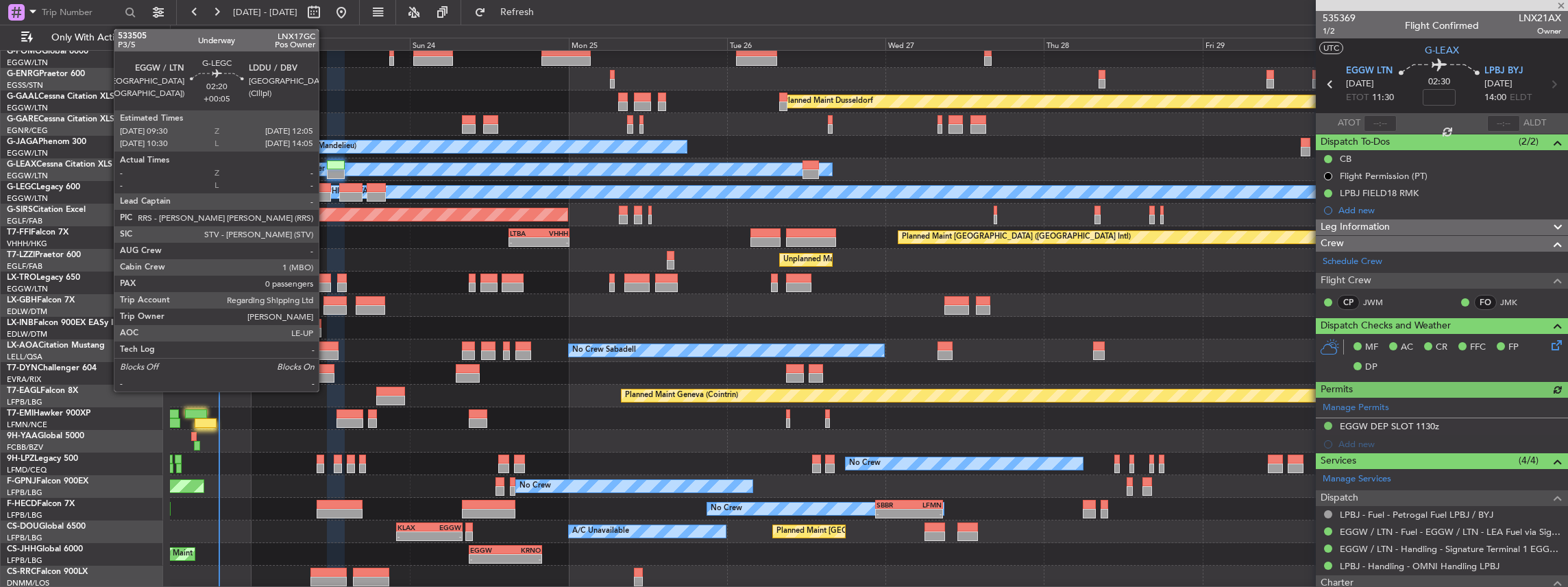
click at [325, 190] on div at bounding box center [322, 188] width 17 height 10
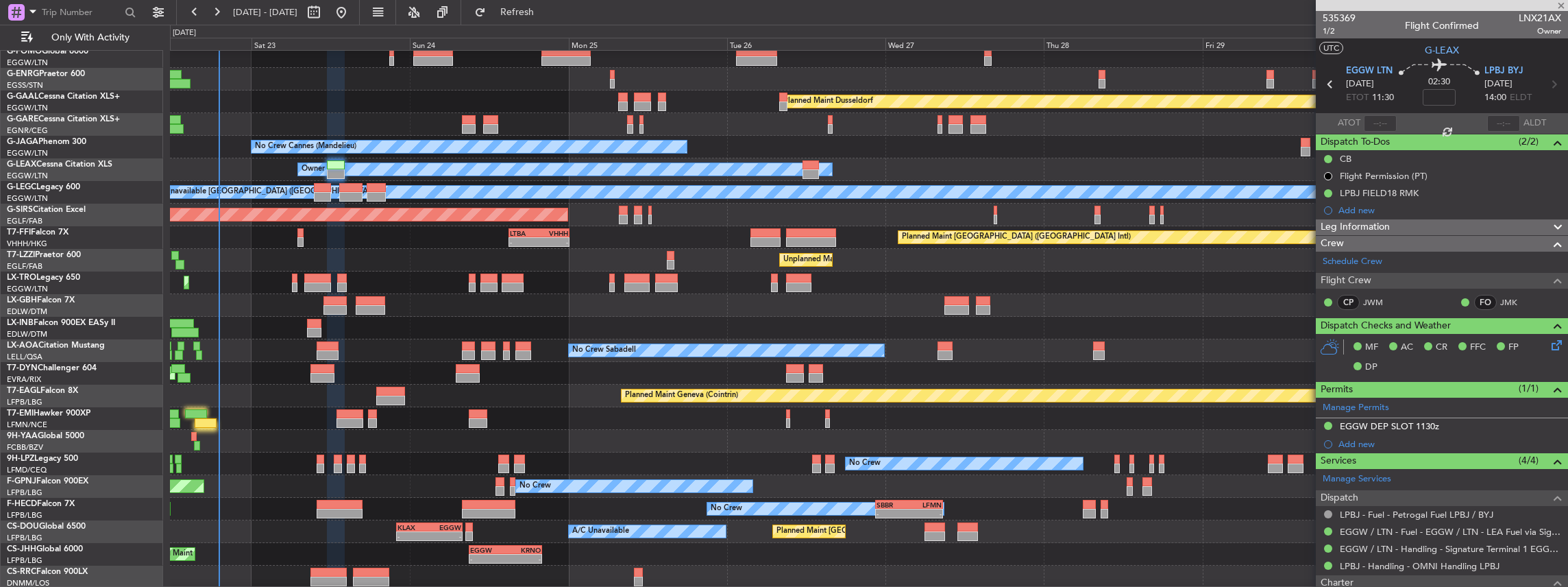
type input "+00:05"
type input "0"
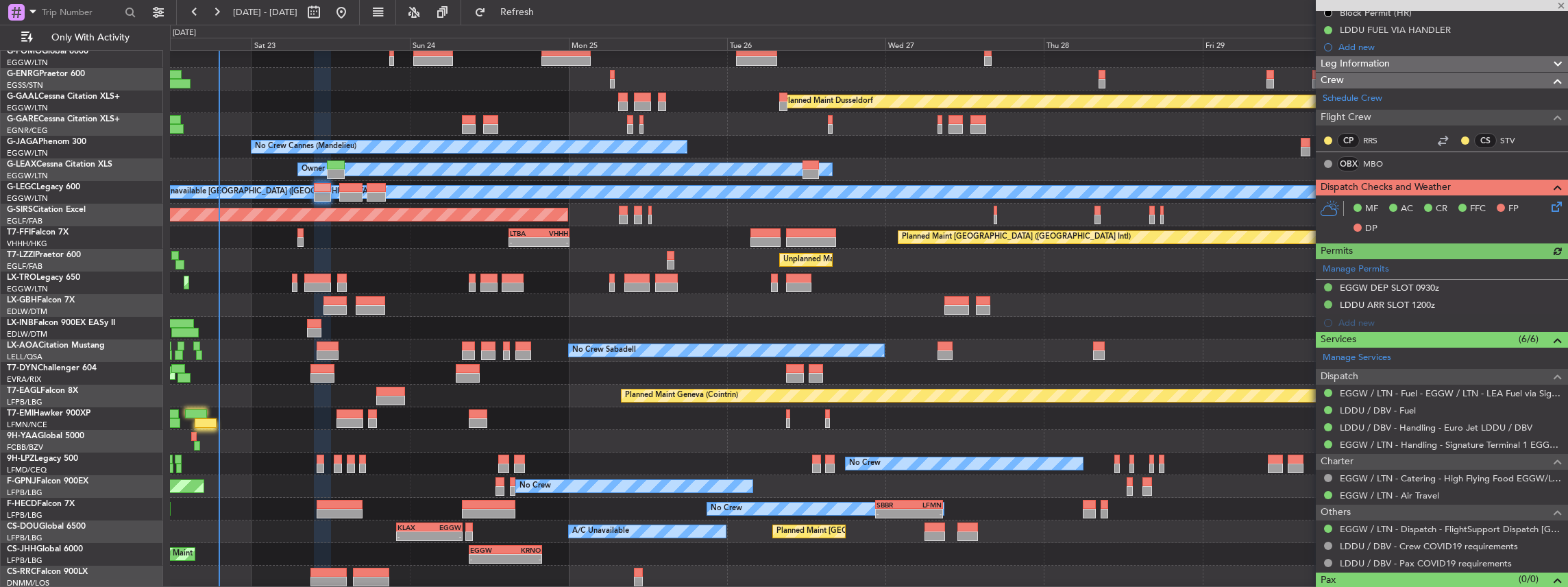
scroll to position [201, 0]
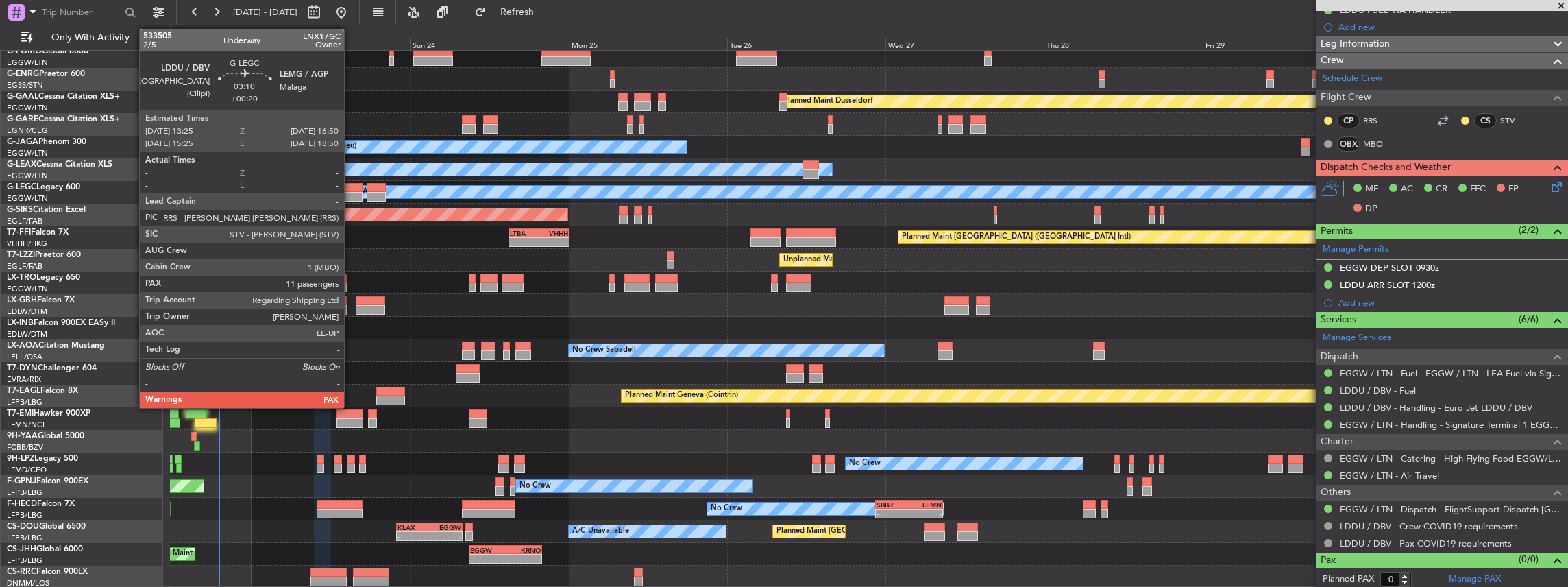
click at [351, 189] on div at bounding box center [350, 188] width 23 height 10
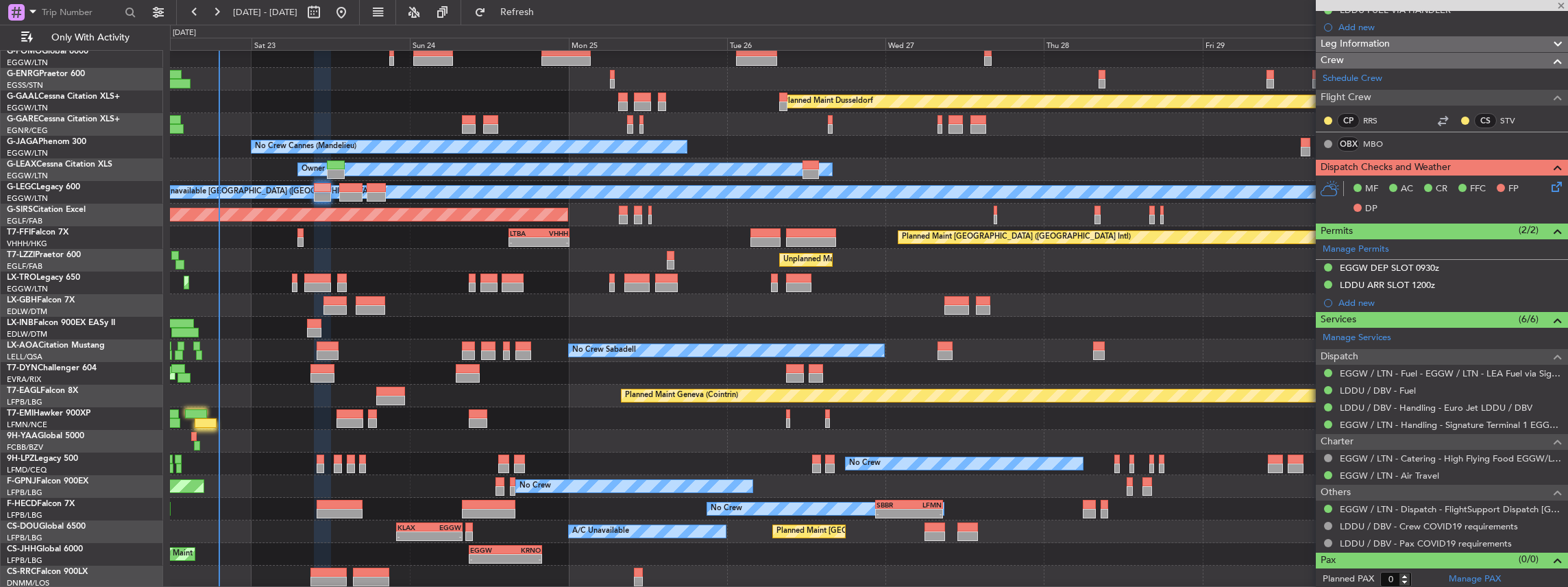
type input "+00:20"
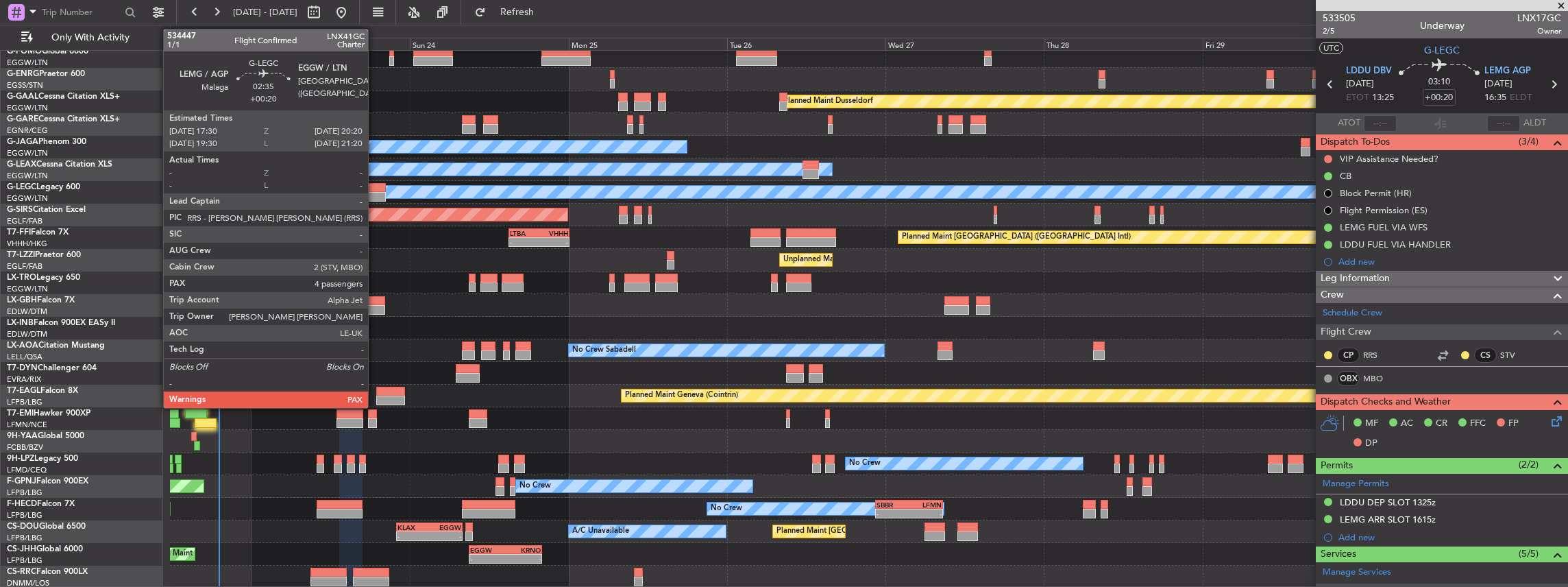
click at [375, 194] on div at bounding box center [376, 196] width 19 height 10
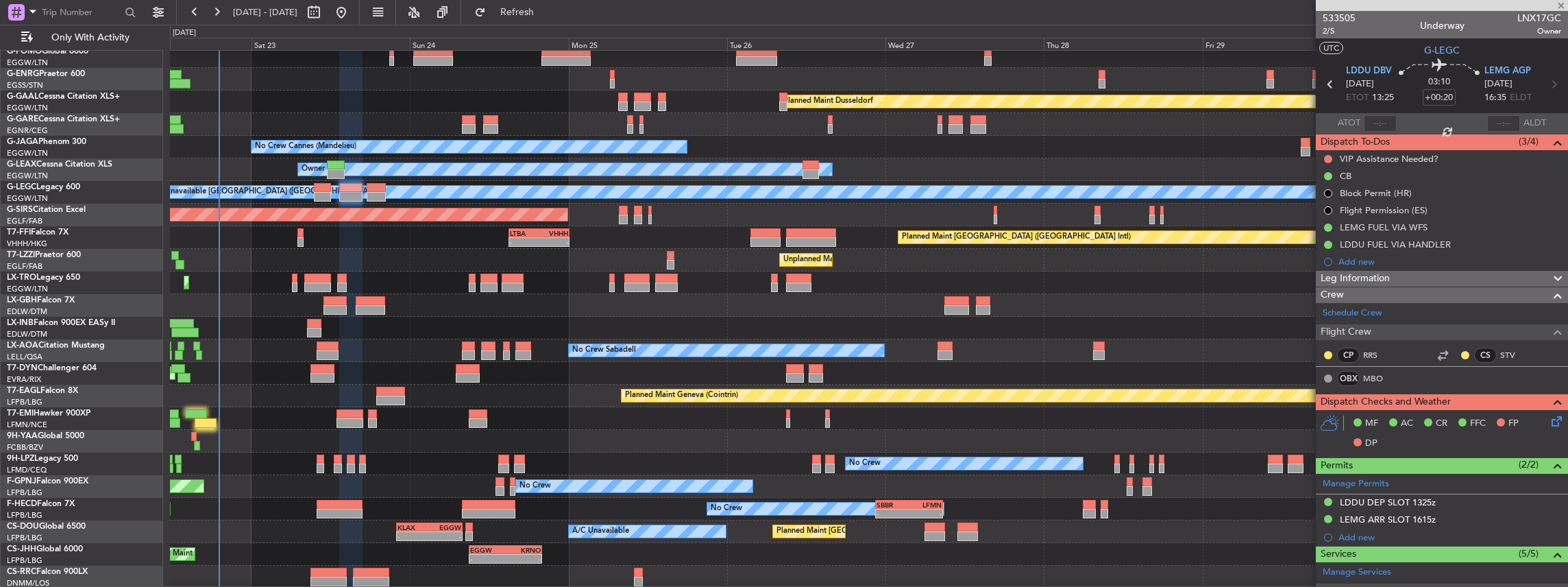
type input "4"
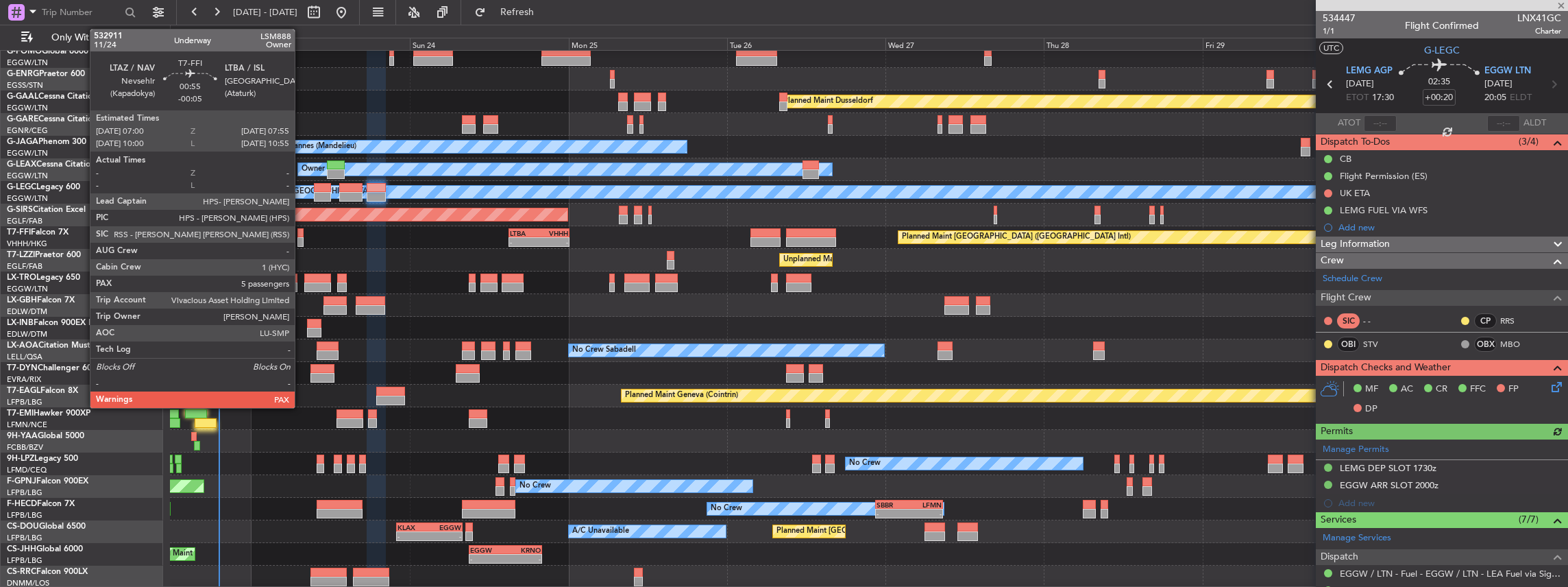
click at [301, 242] on div at bounding box center [300, 241] width 6 height 10
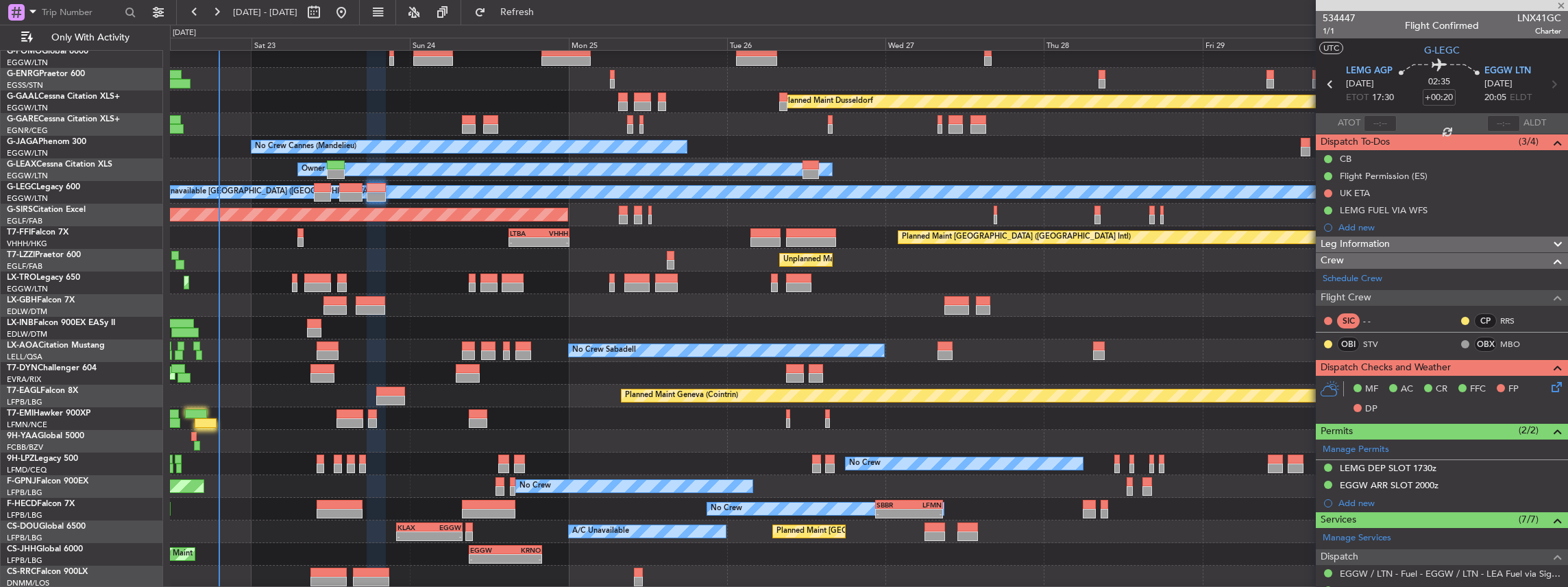
type input "-00:05"
type input "5"
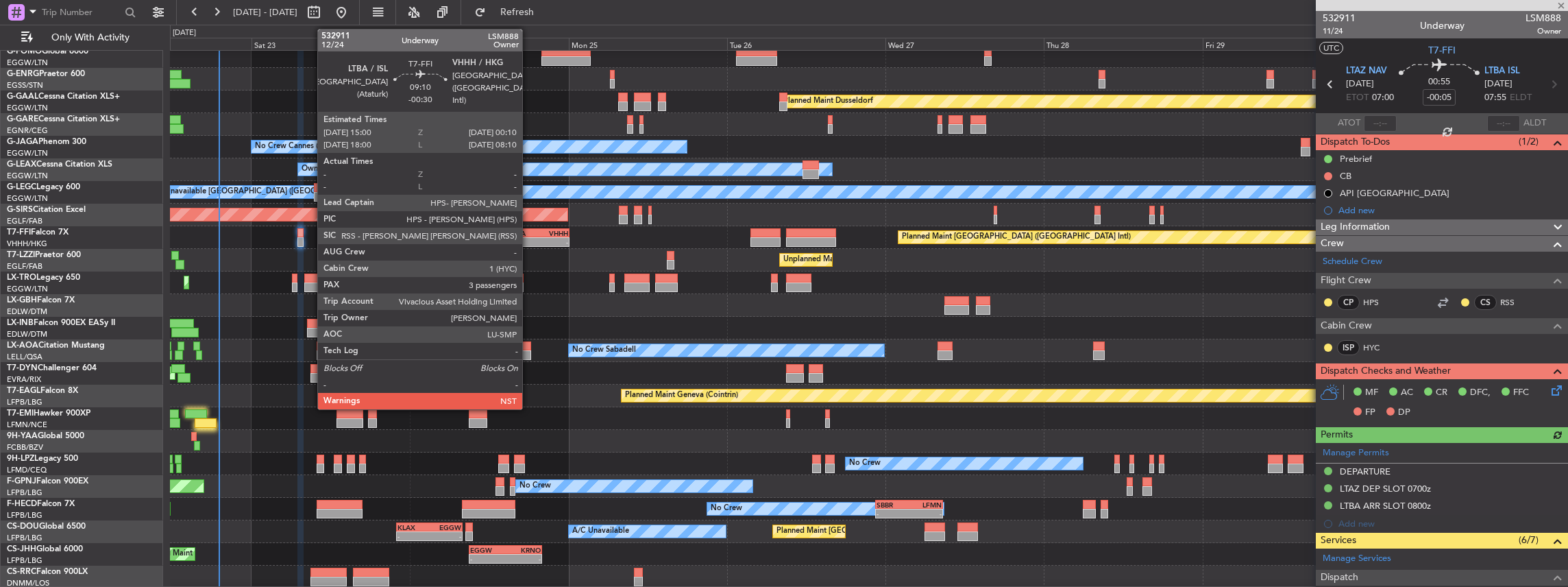
click at [529, 231] on div "LTBA" at bounding box center [524, 232] width 29 height 8
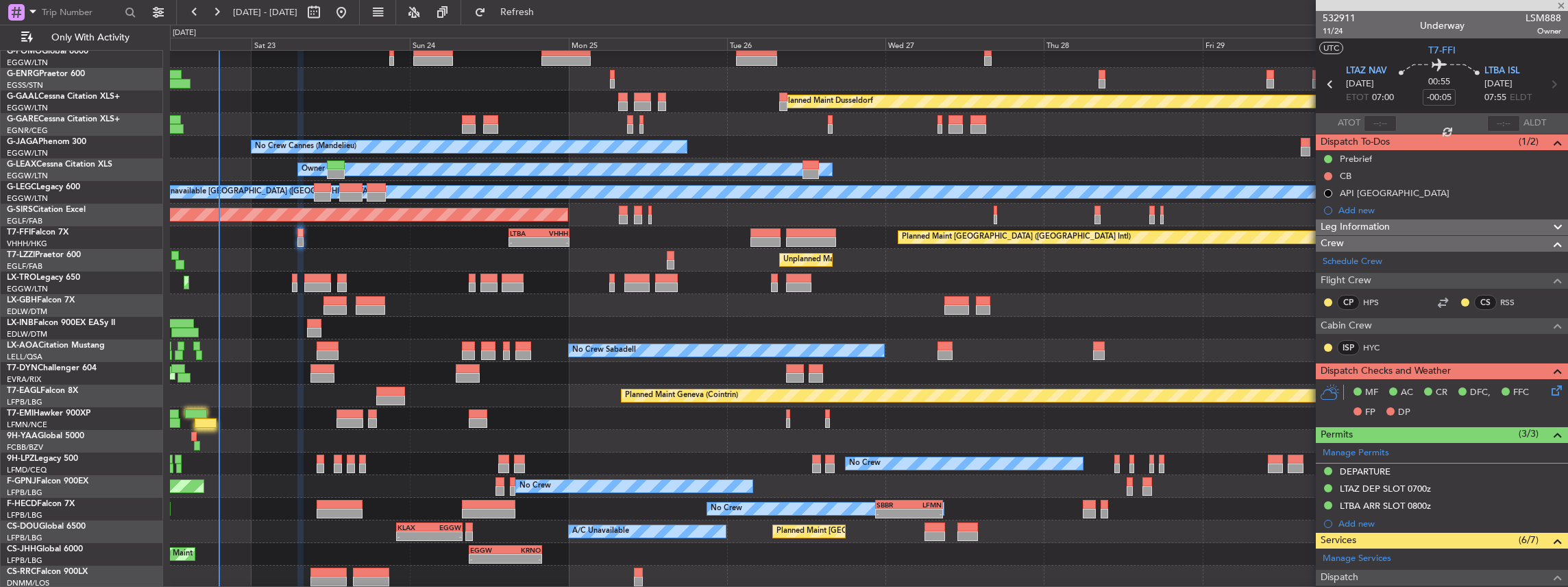
type input "-00:30"
type input "3"
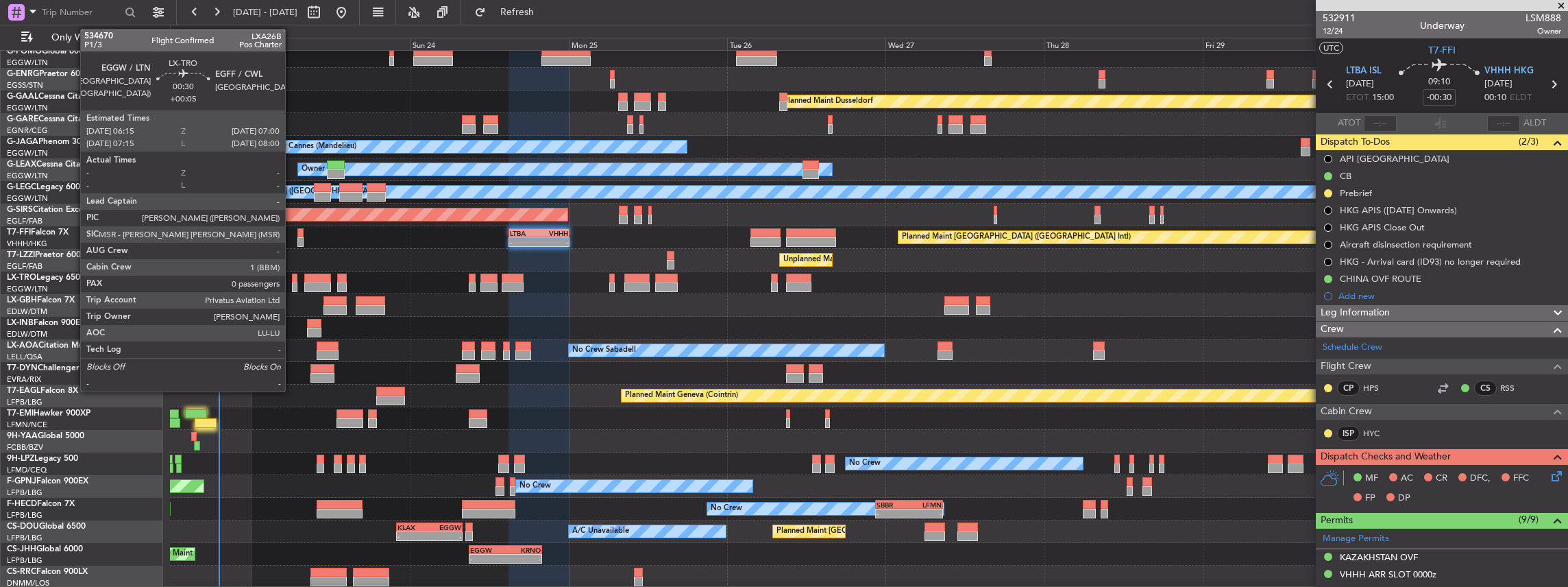
click at [292, 284] on div at bounding box center [295, 287] width 5 height 10
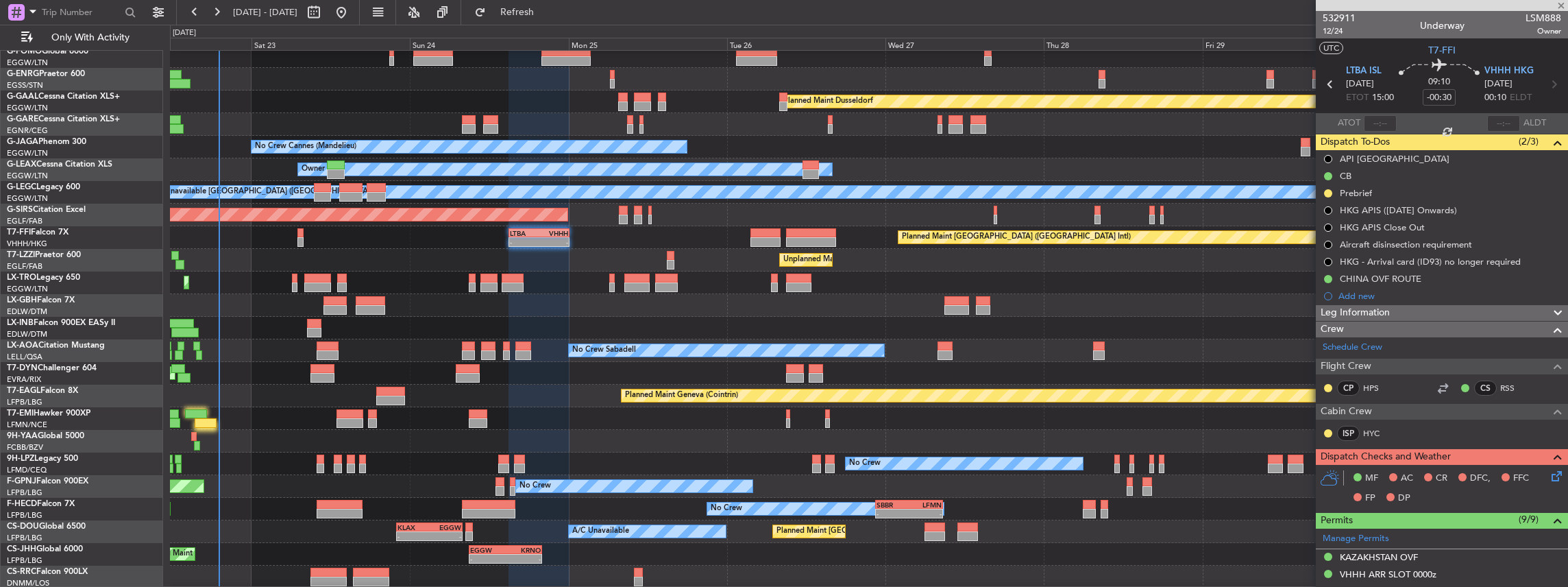
type input "+00:05"
type input "0"
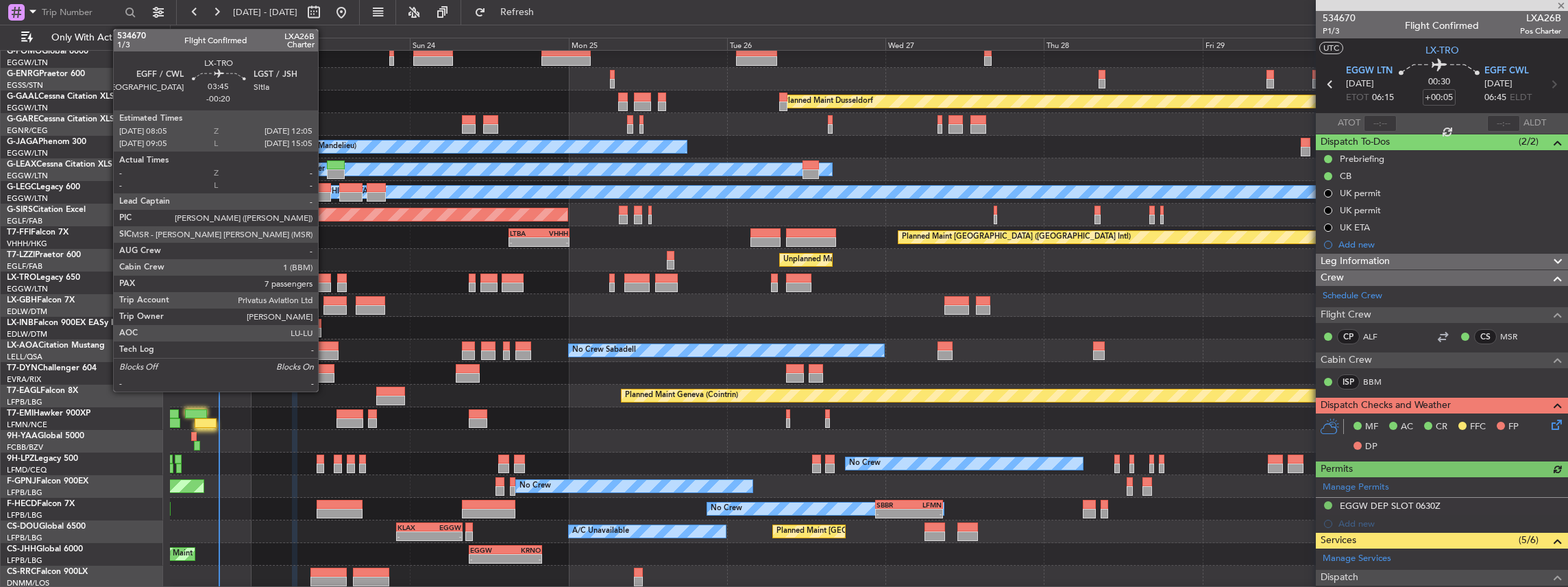
click at [325, 282] on div at bounding box center [317, 287] width 26 height 10
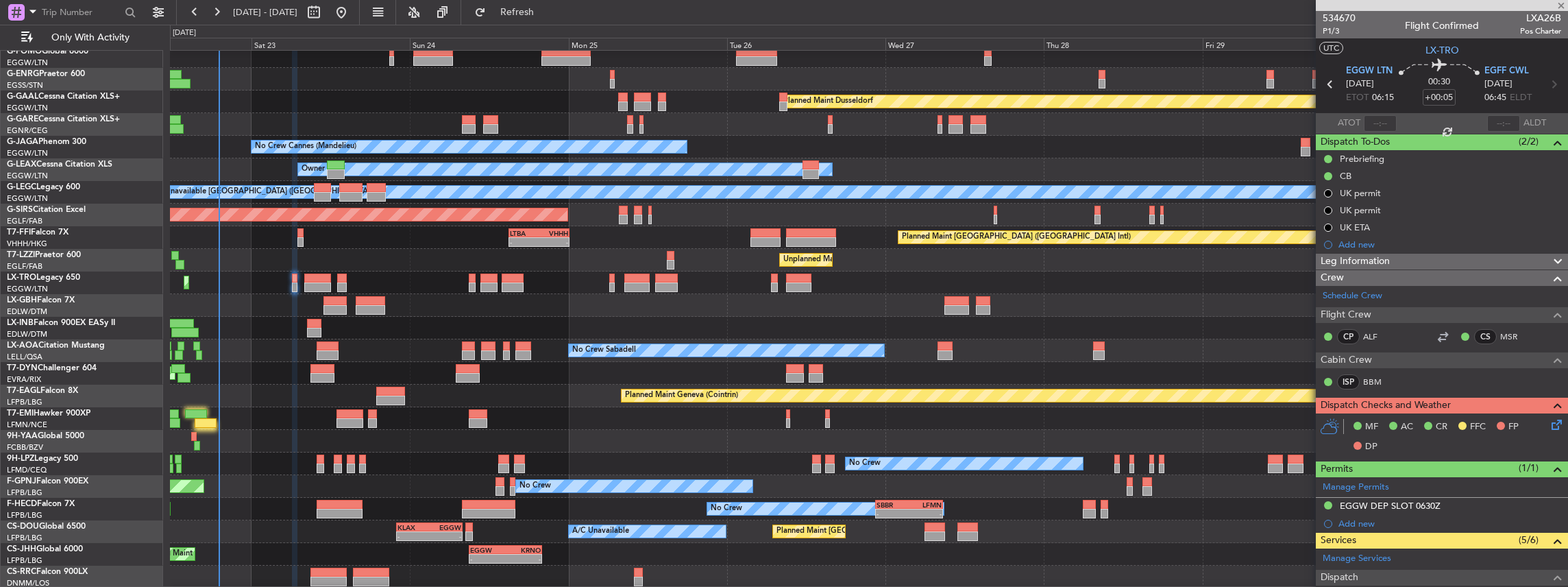
type input "-00:20"
type input "7"
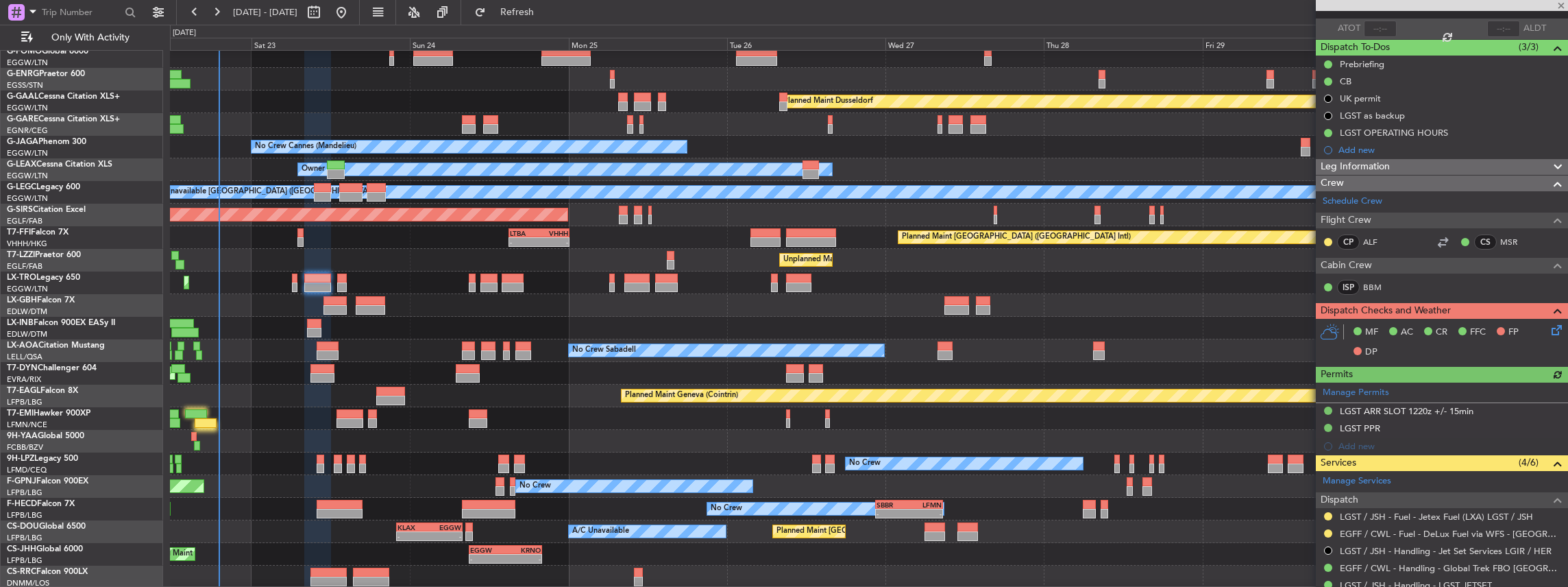
scroll to position [137, 0]
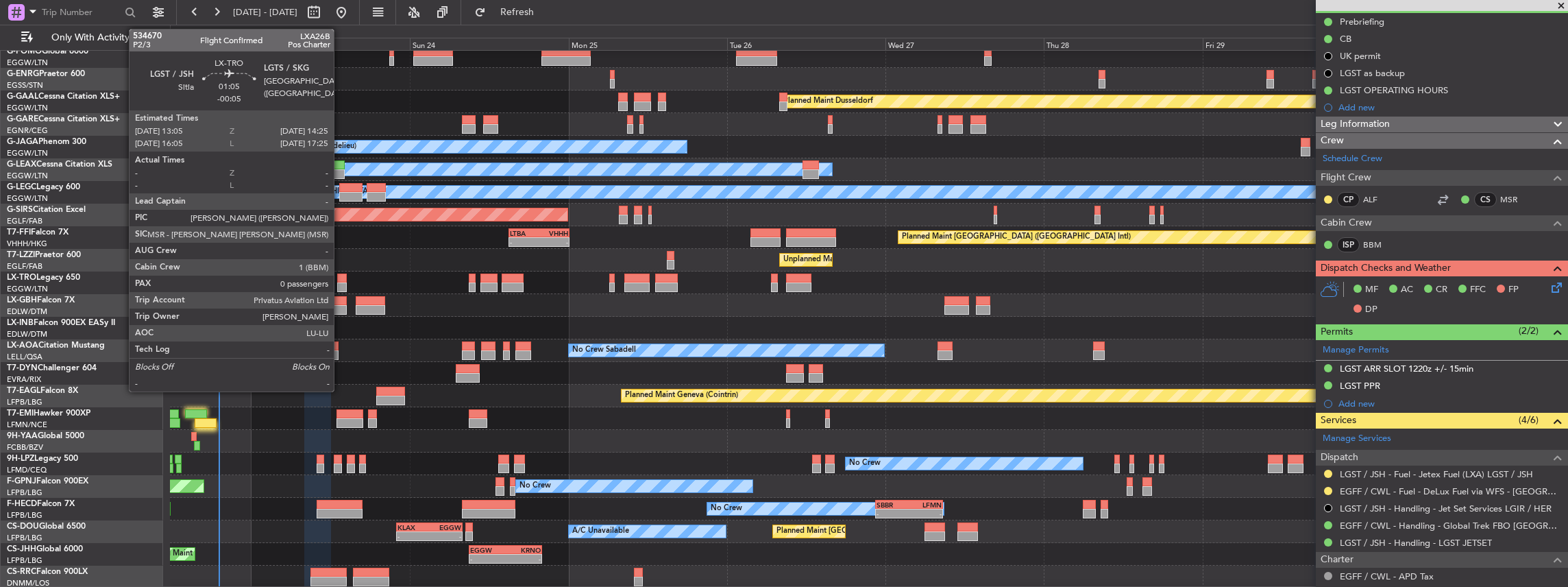
click at [340, 279] on div at bounding box center [342, 278] width 9 height 10
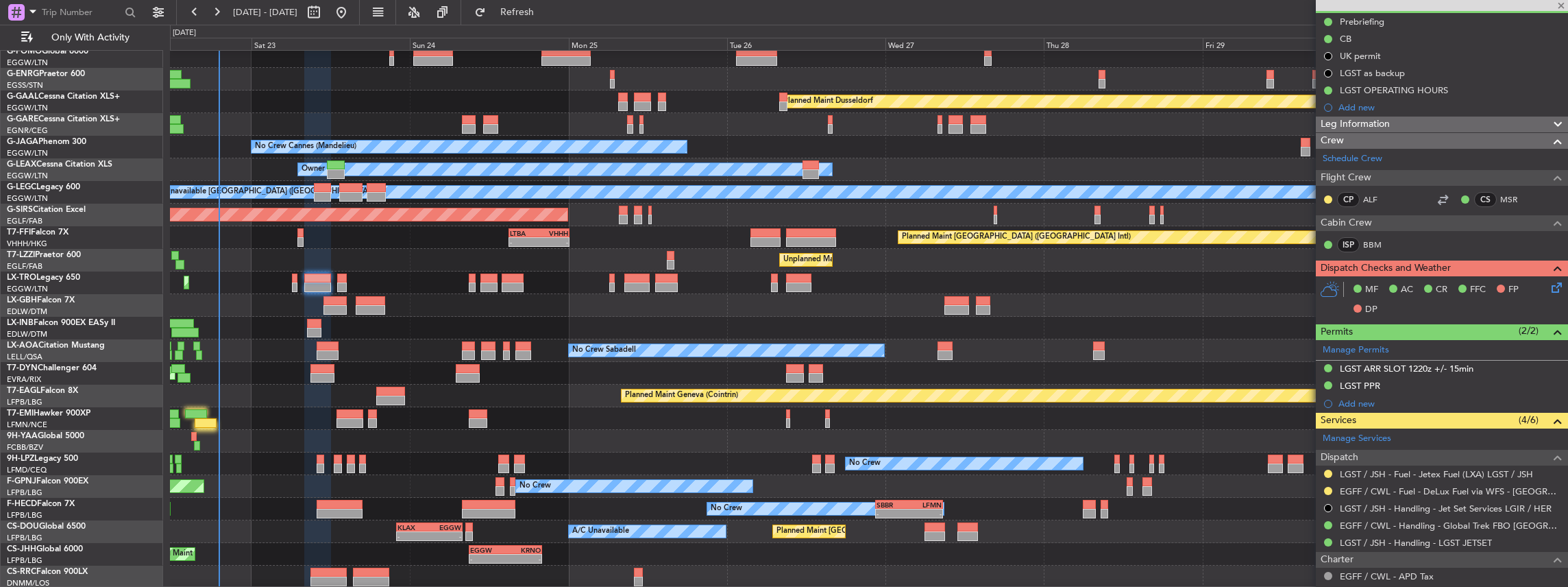
type input "-00:05"
type input "0"
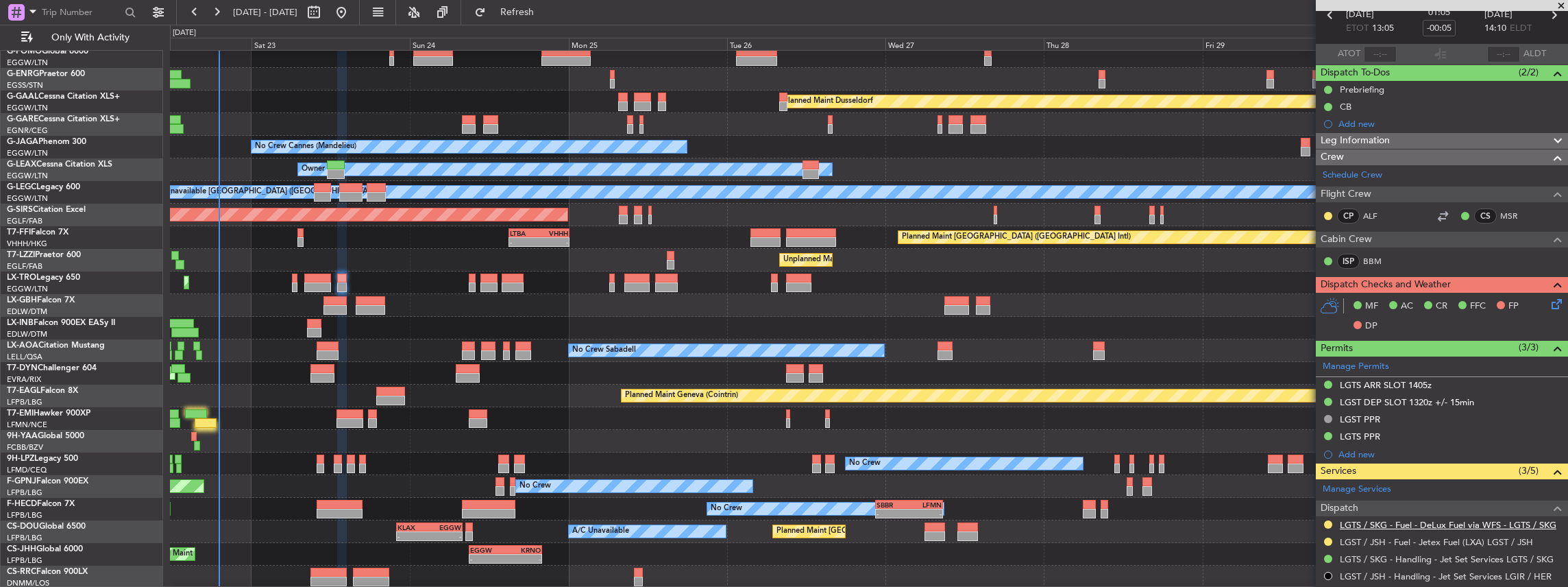
scroll to position [0, 0]
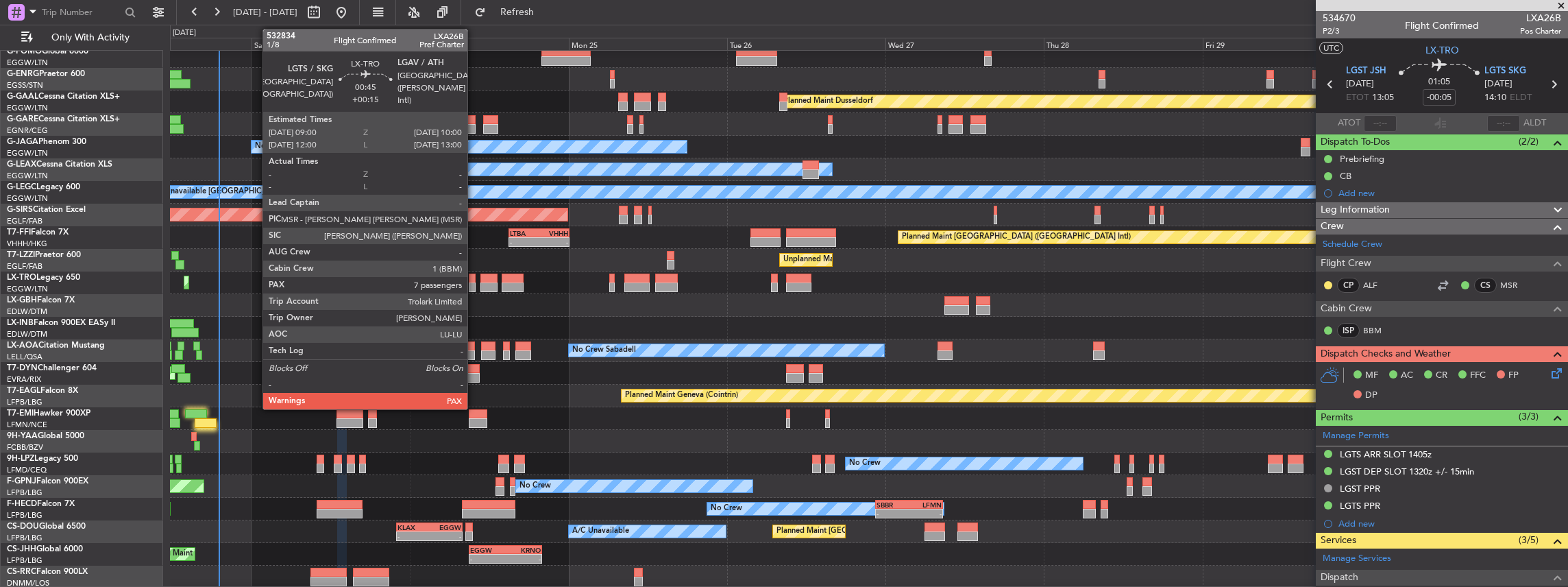
click at [475, 277] on div at bounding box center [473, 278] width 7 height 10
type input "+00:15"
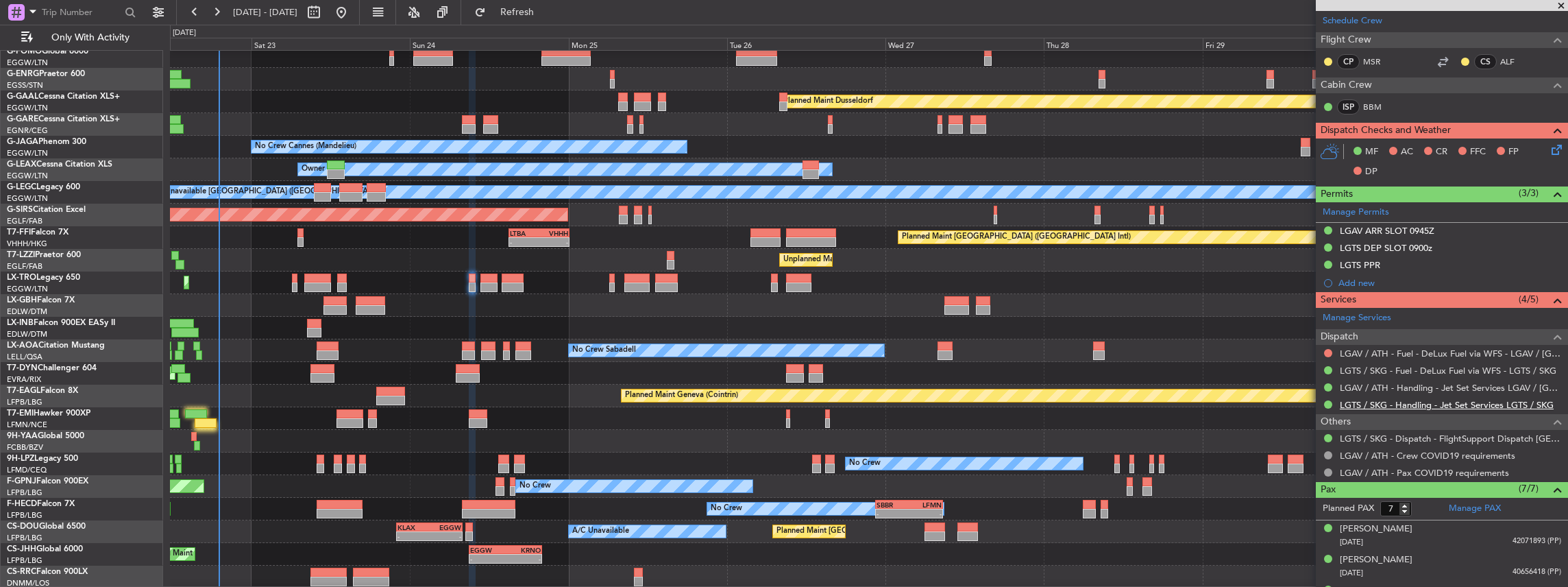
scroll to position [229, 0]
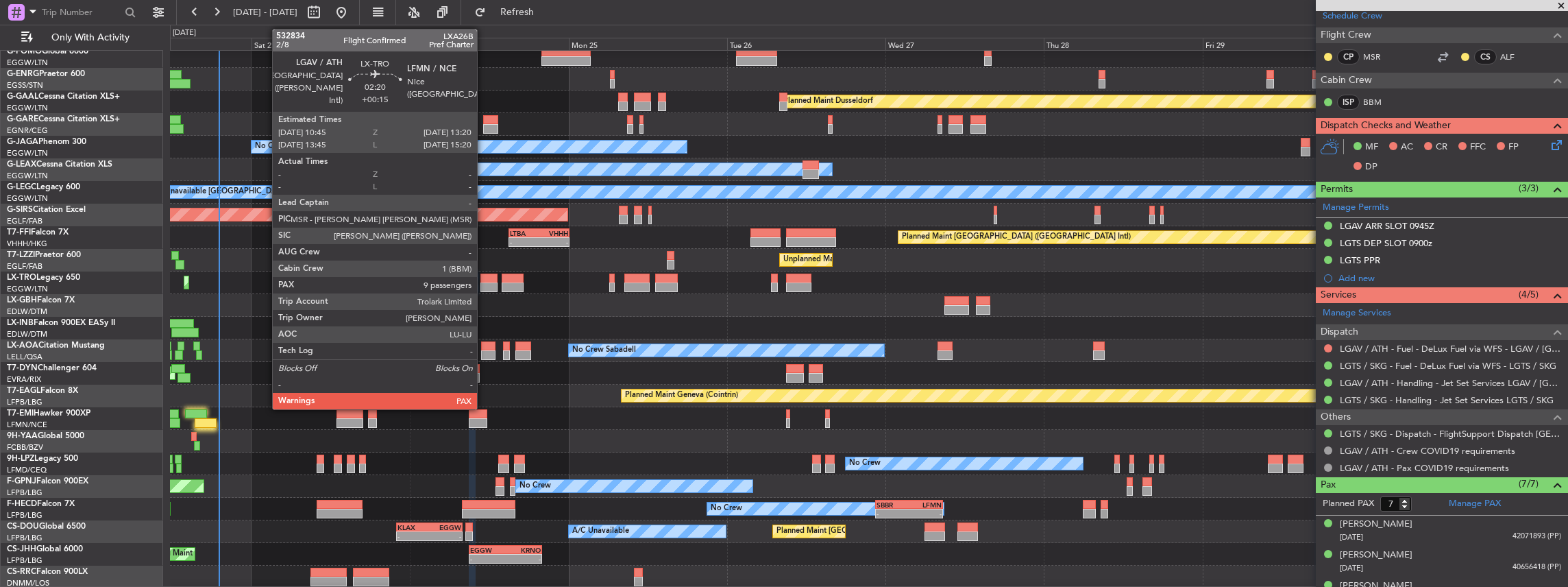
click at [484, 281] on div at bounding box center [488, 278] width 17 height 10
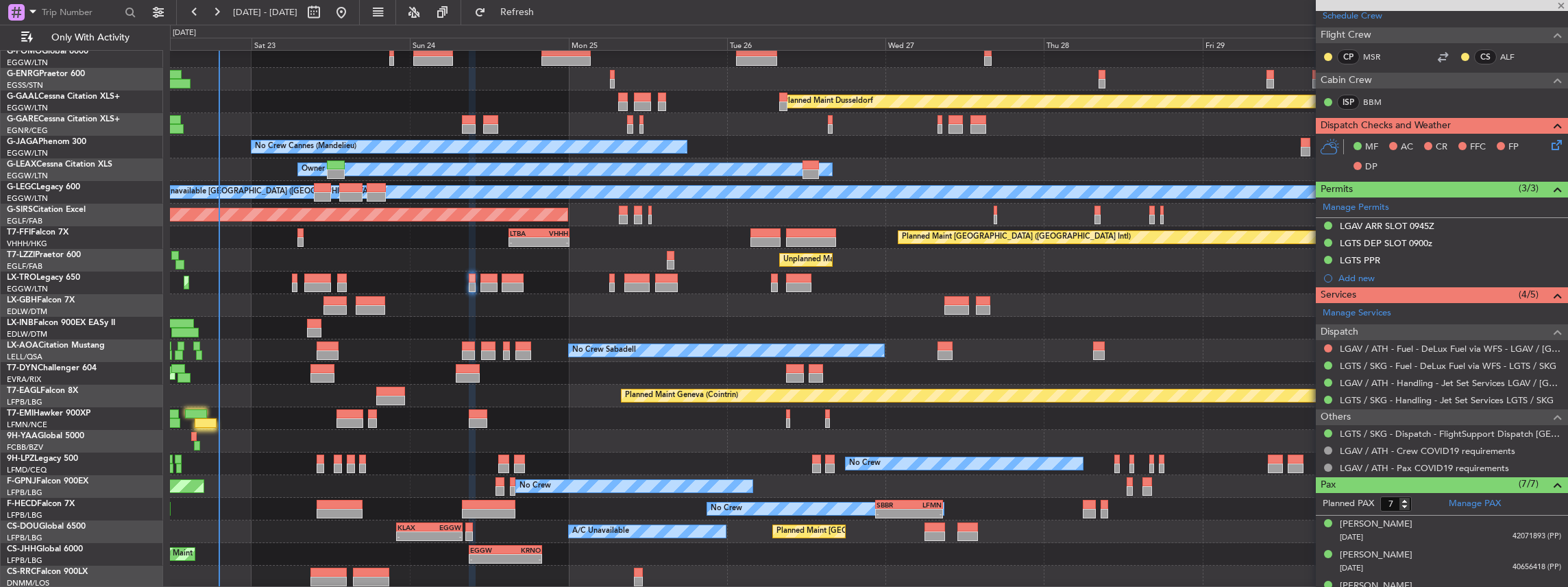
type input "9"
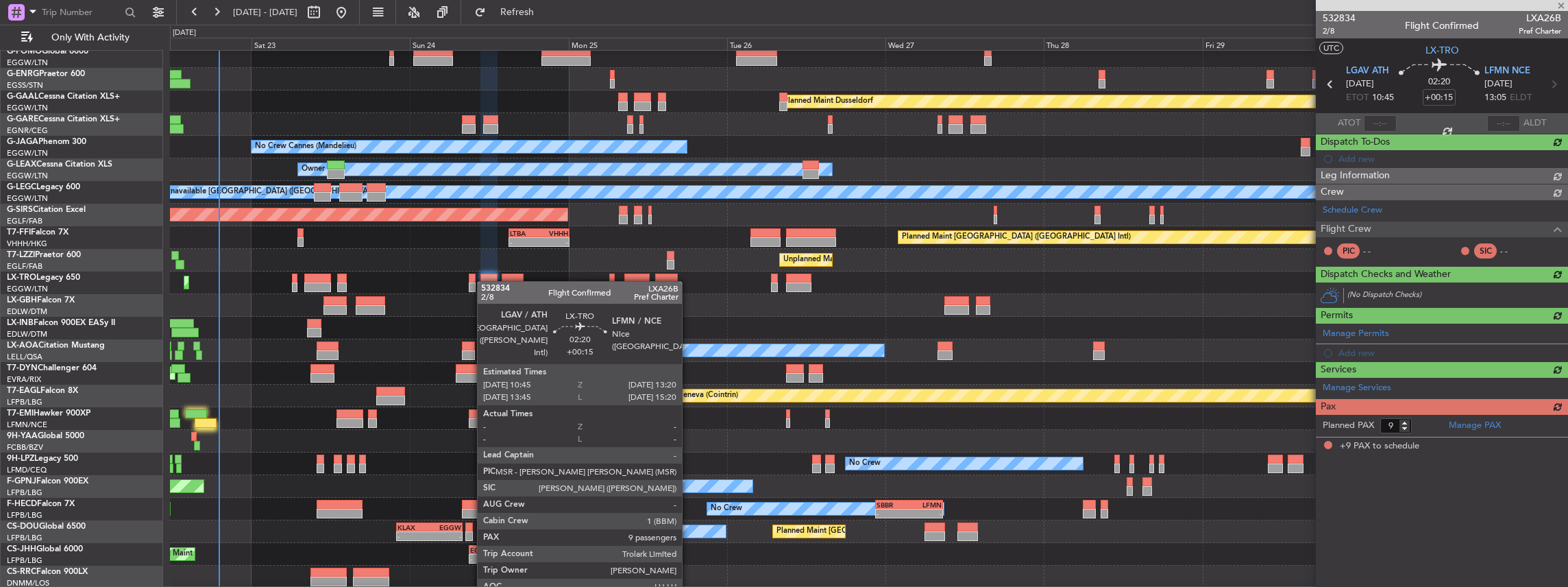
scroll to position [0, 0]
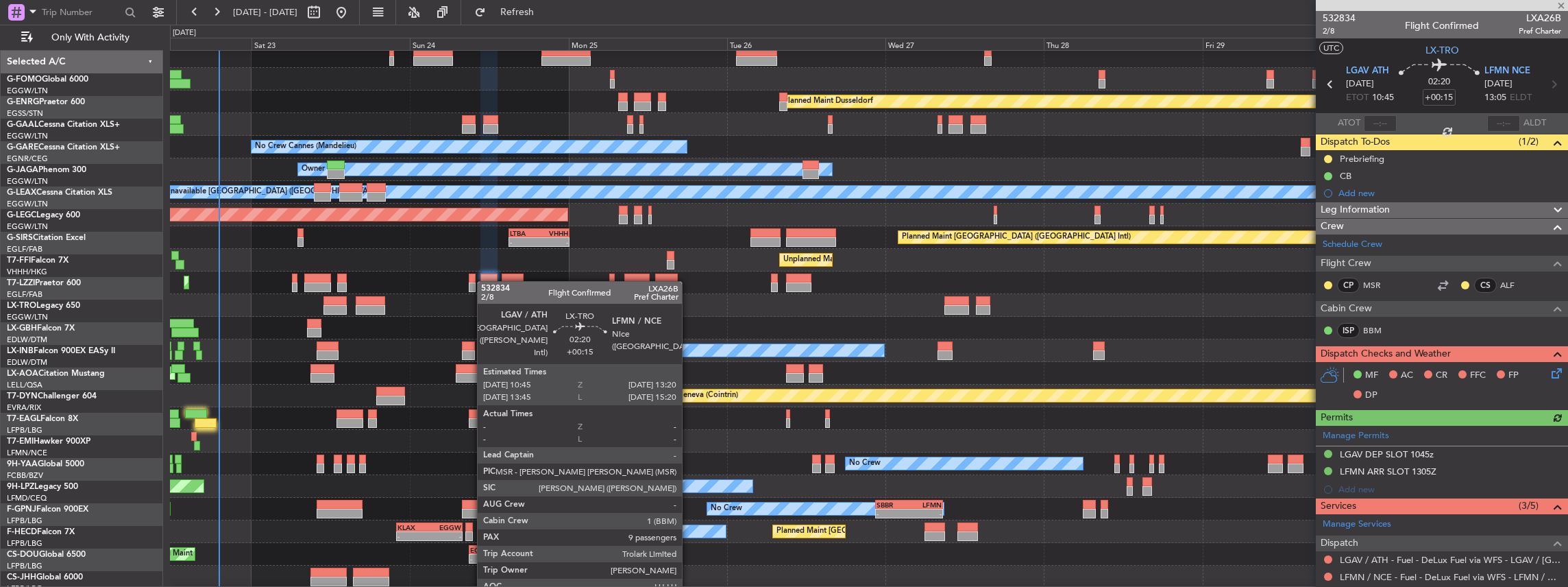
scroll to position [28, 0]
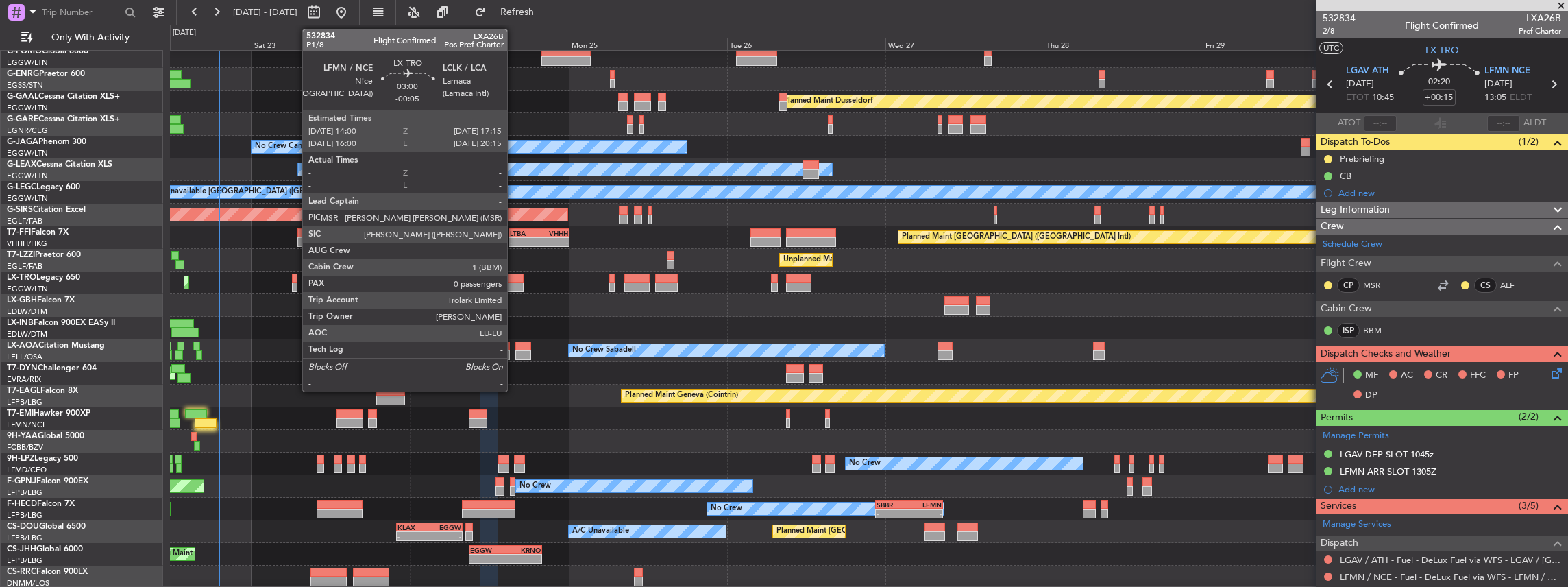
click at [514, 279] on div at bounding box center [513, 278] width 22 height 10
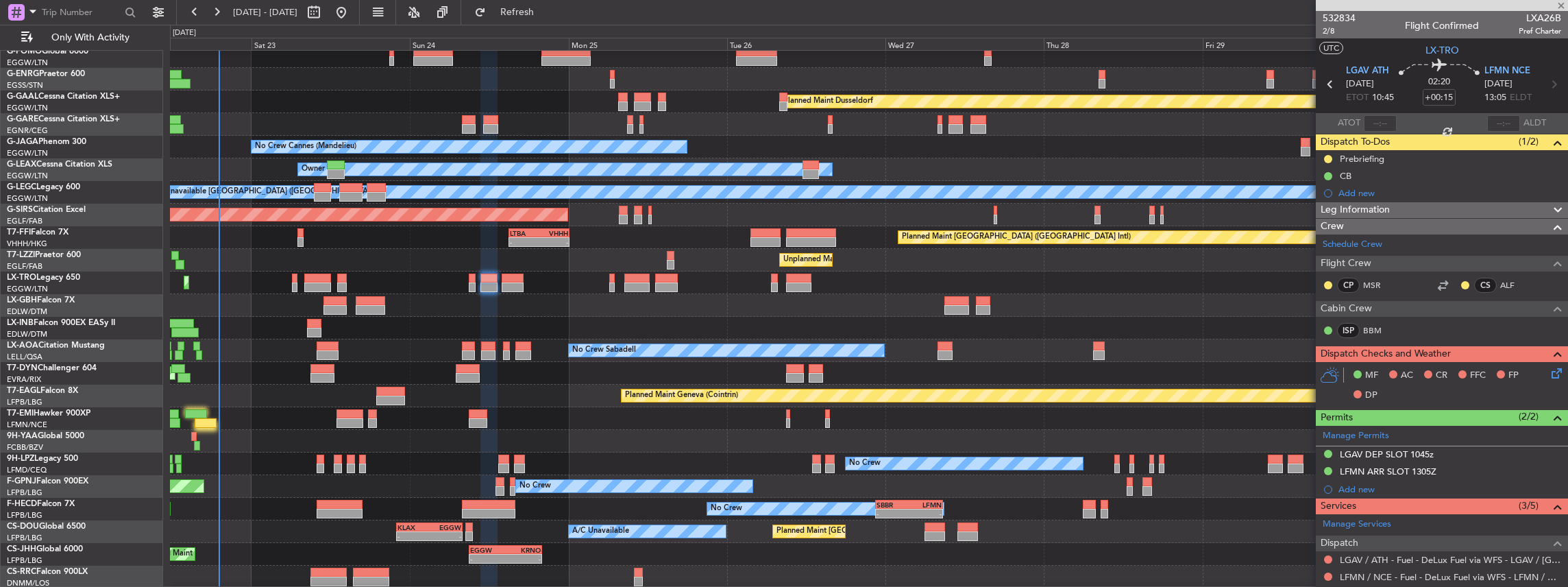
type input "-00:05"
type input "0"
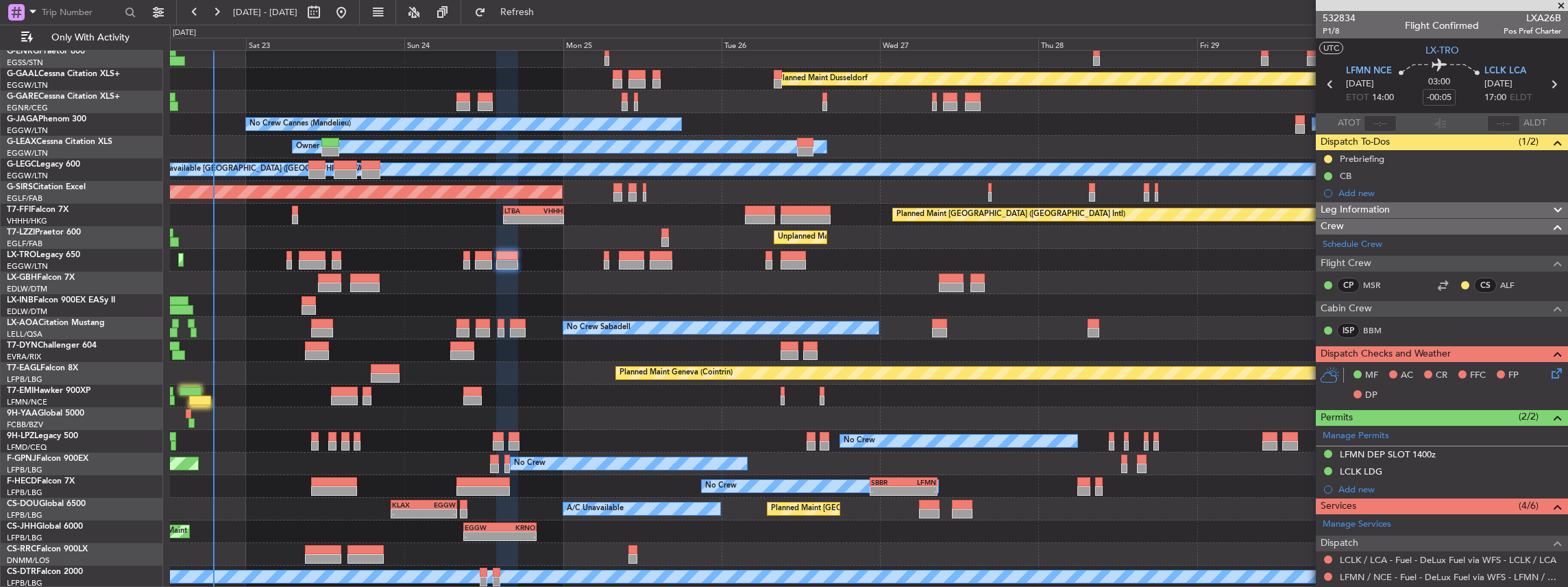
scroll to position [51, 0]
click at [515, 348] on div "Planned Maint Dusseldorf Unplanned Maint [PERSON_NAME] Owner Ibiza No Crew Cann…" at bounding box center [868, 294] width 1398 height 588
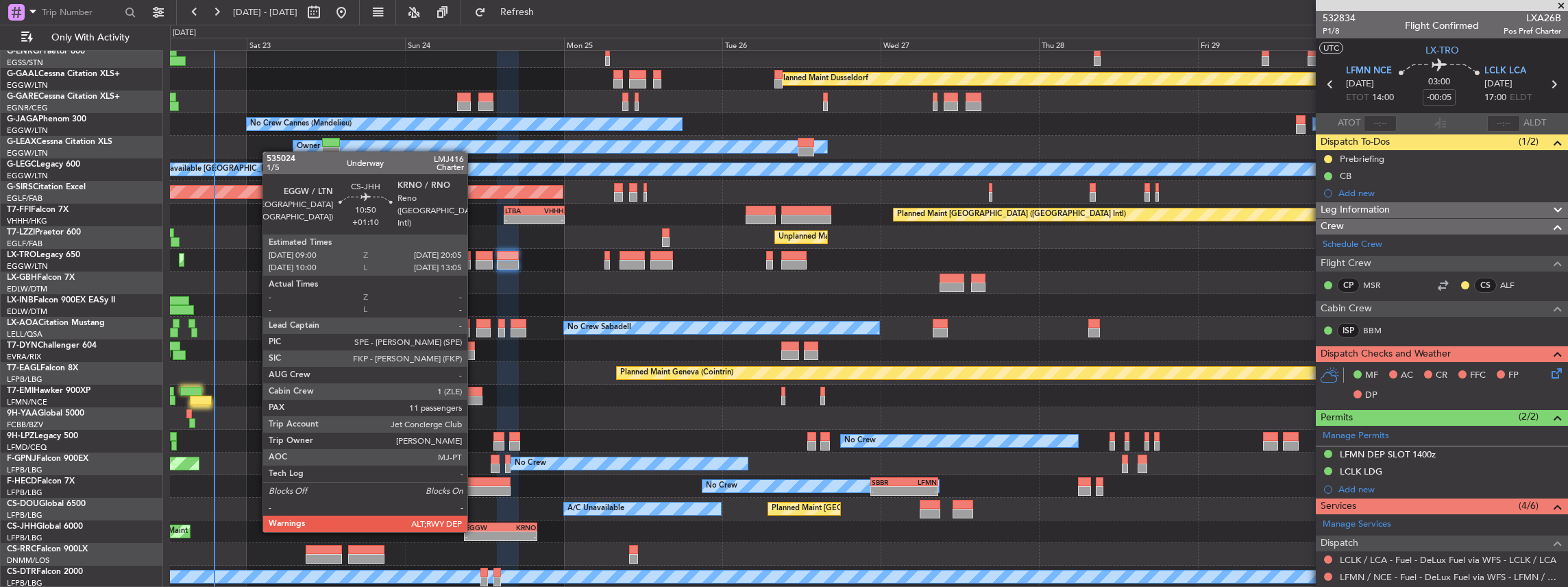
click at [475, 532] on div "-" at bounding box center [483, 535] width 35 height 8
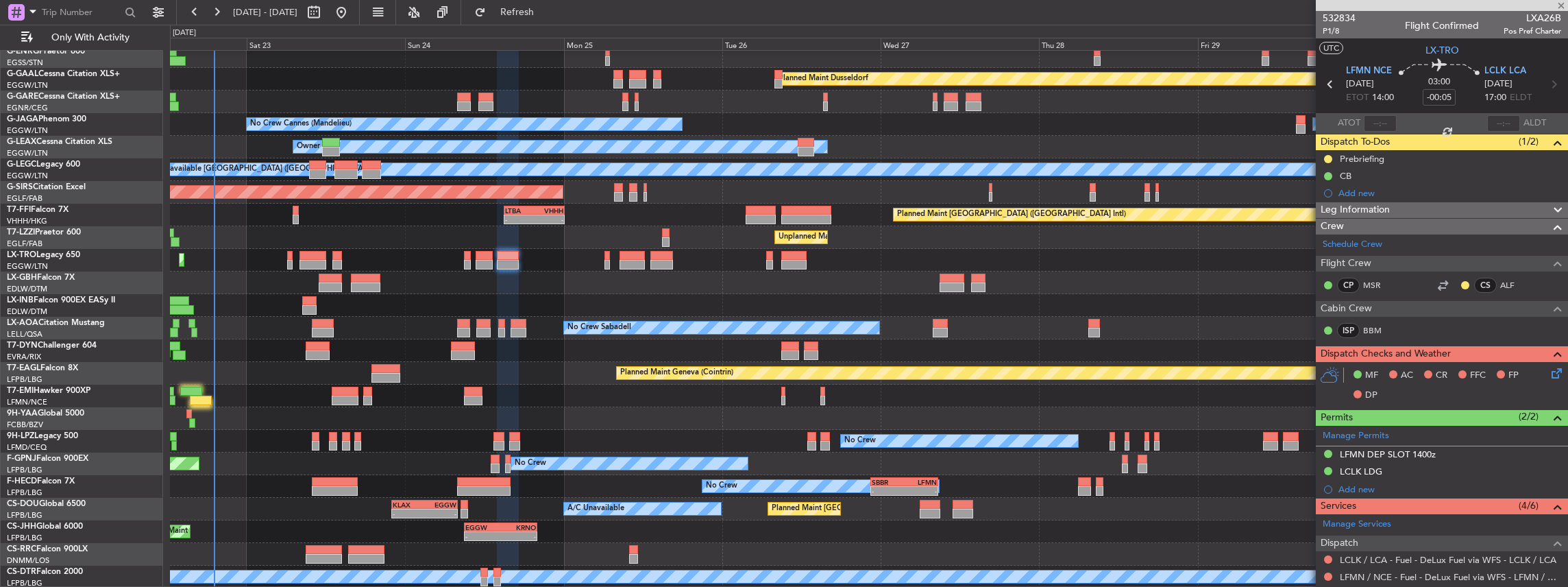
type input "+01:10"
type input "11"
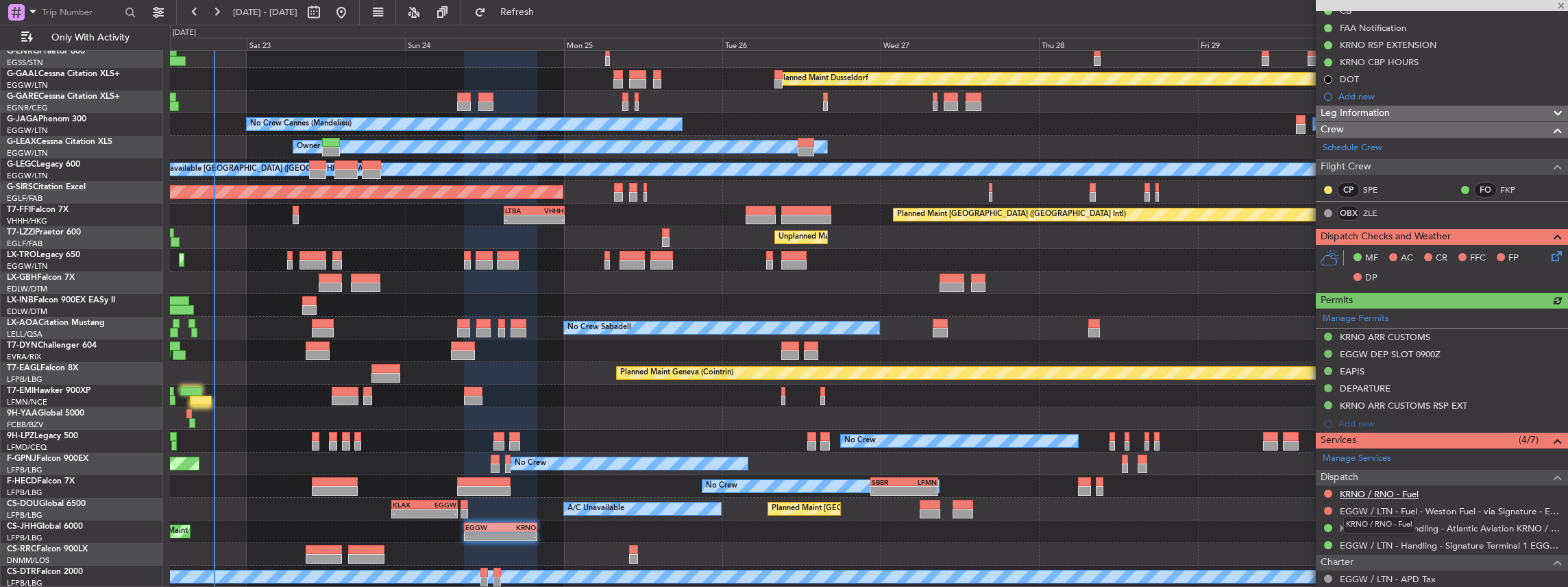
scroll to position [319, 0]
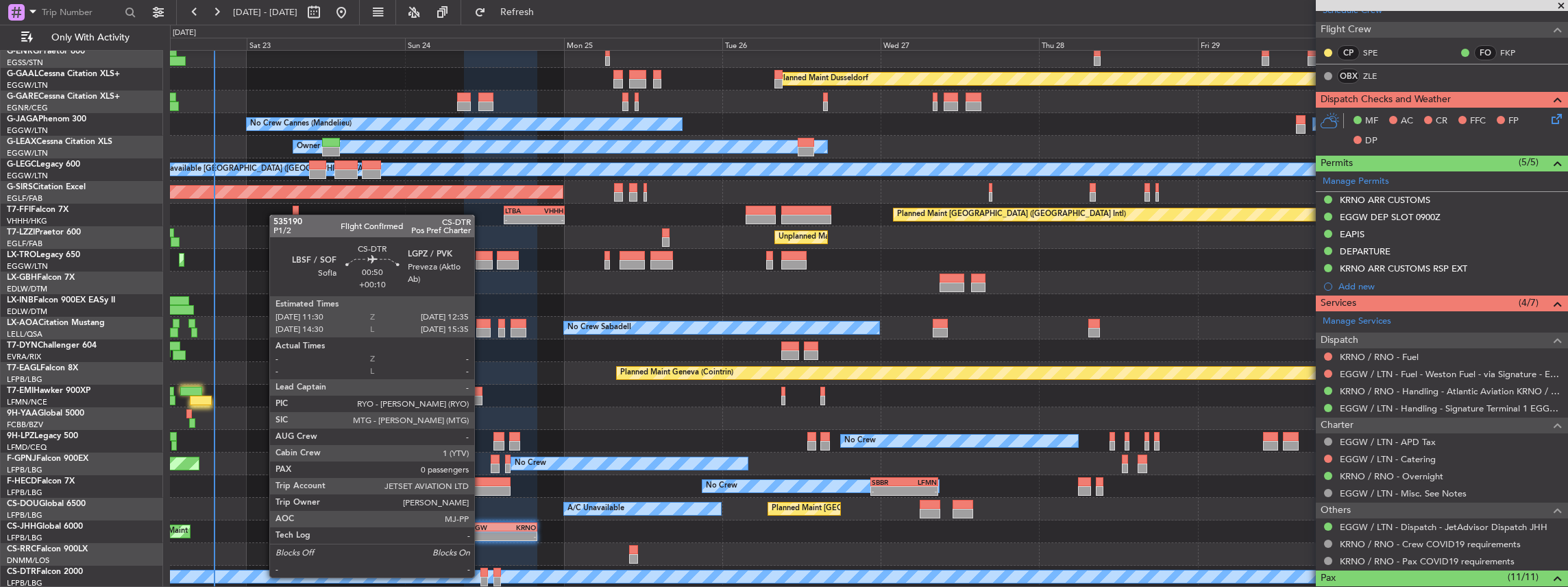
click at [481, 576] on div at bounding box center [484, 581] width 7 height 10
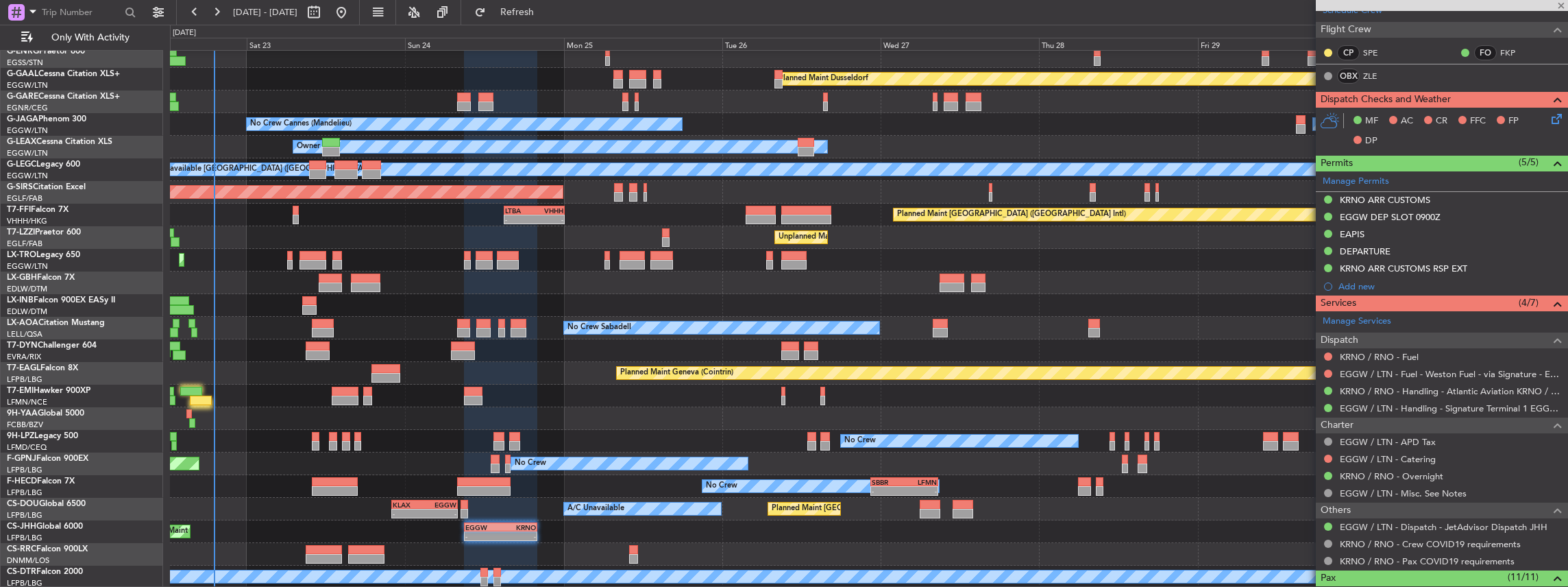
type input "+00:10"
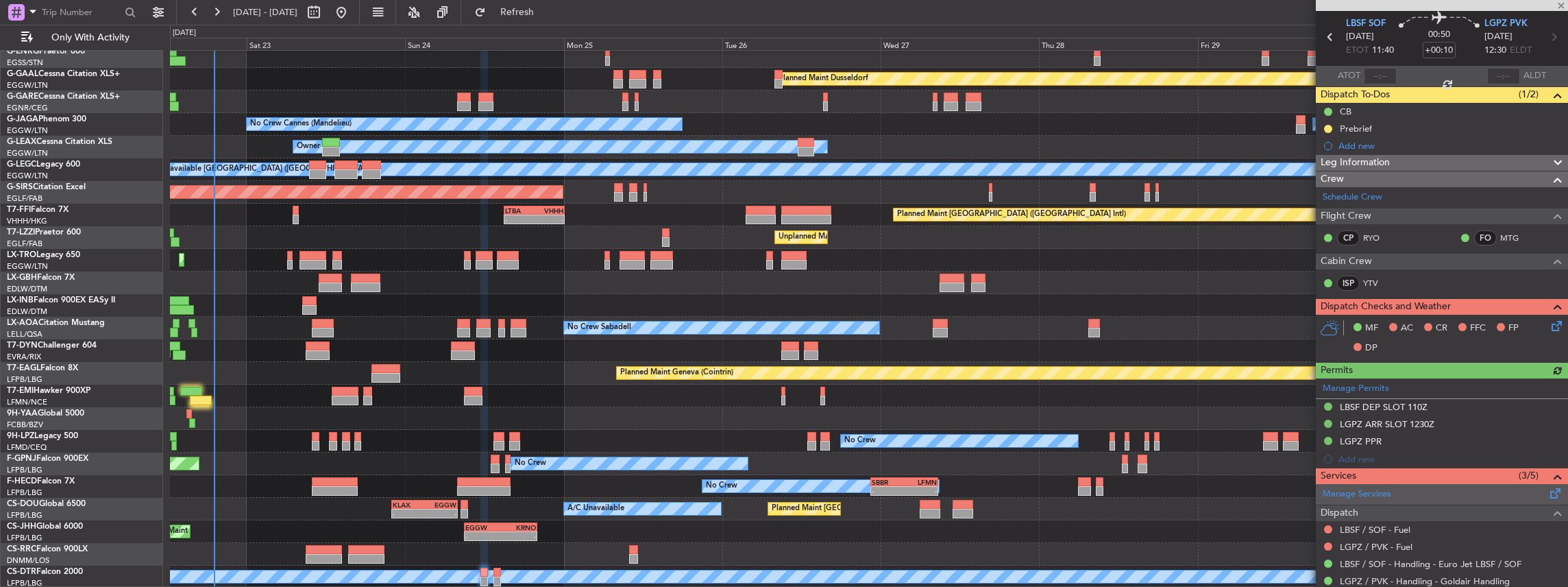
scroll to position [119, 0]
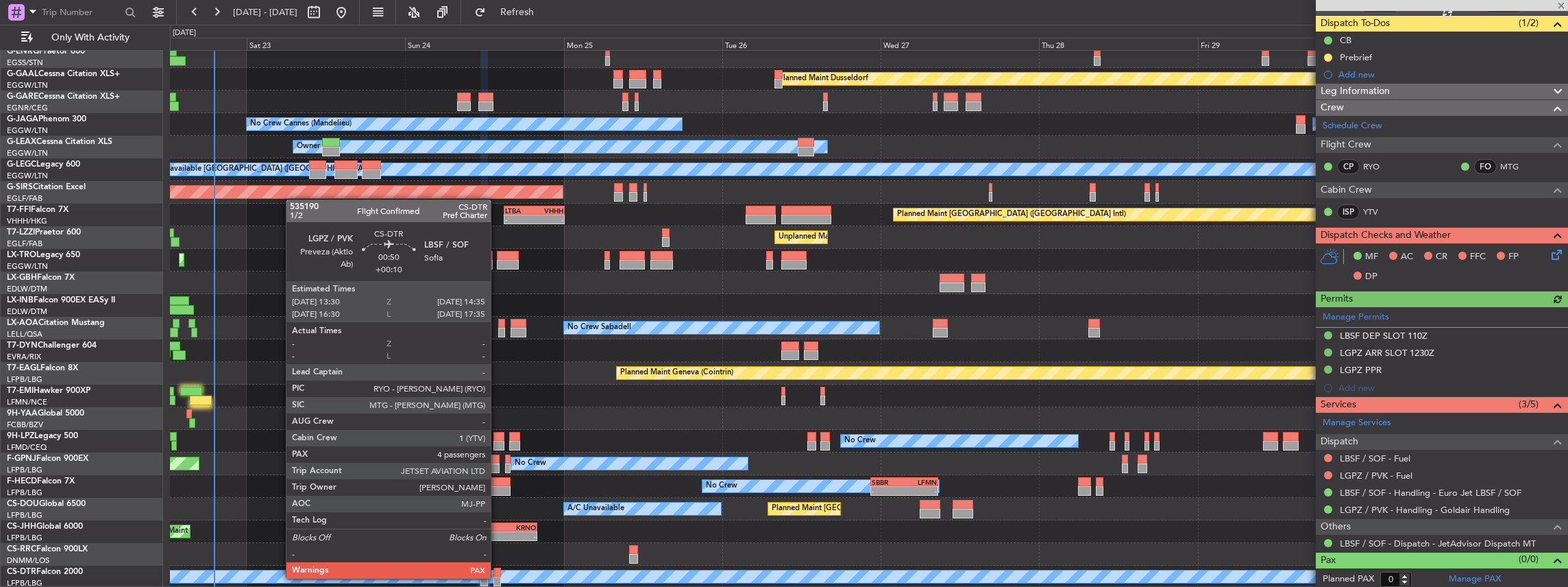
click at [497, 577] on div at bounding box center [497, 581] width 7 height 10
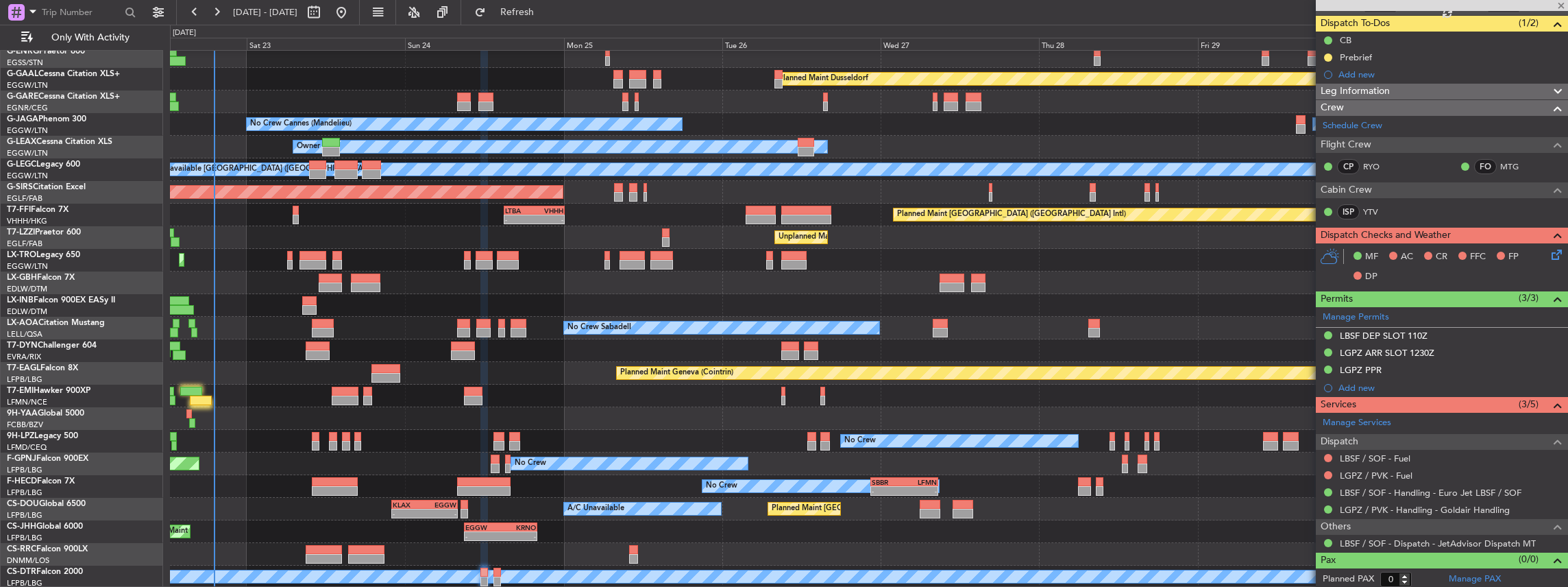
type input "4"
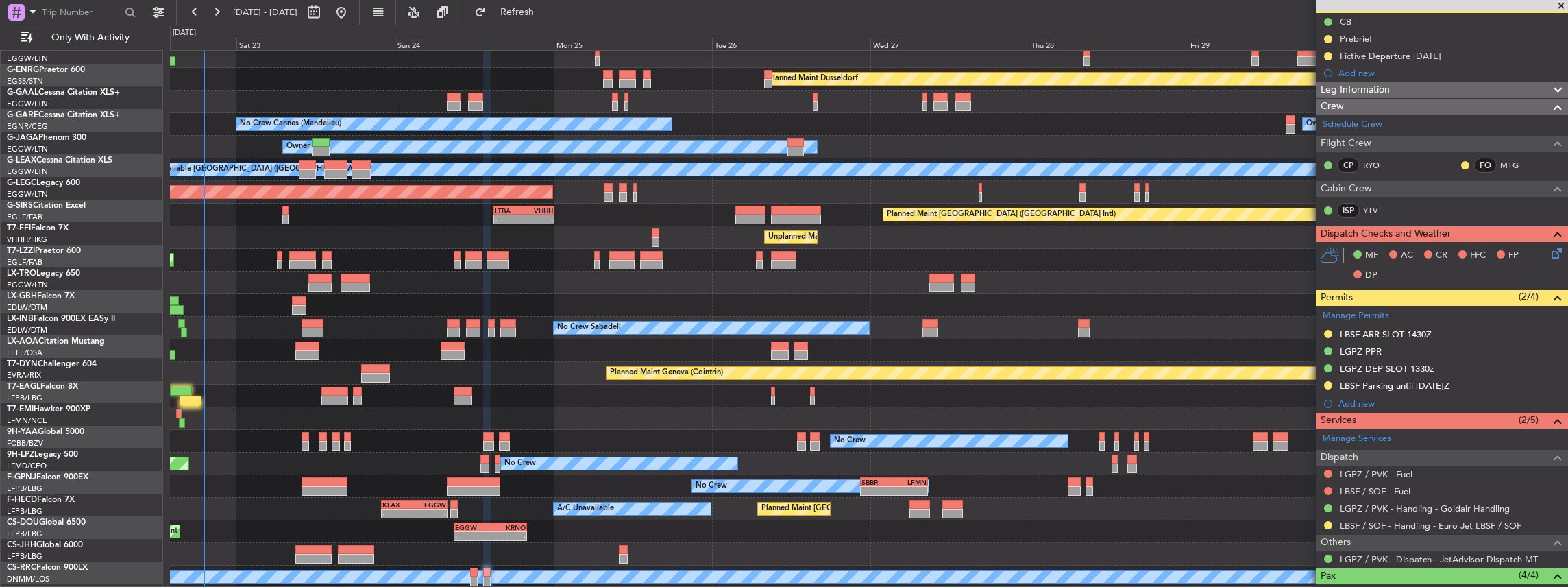
scroll to position [51, 0]
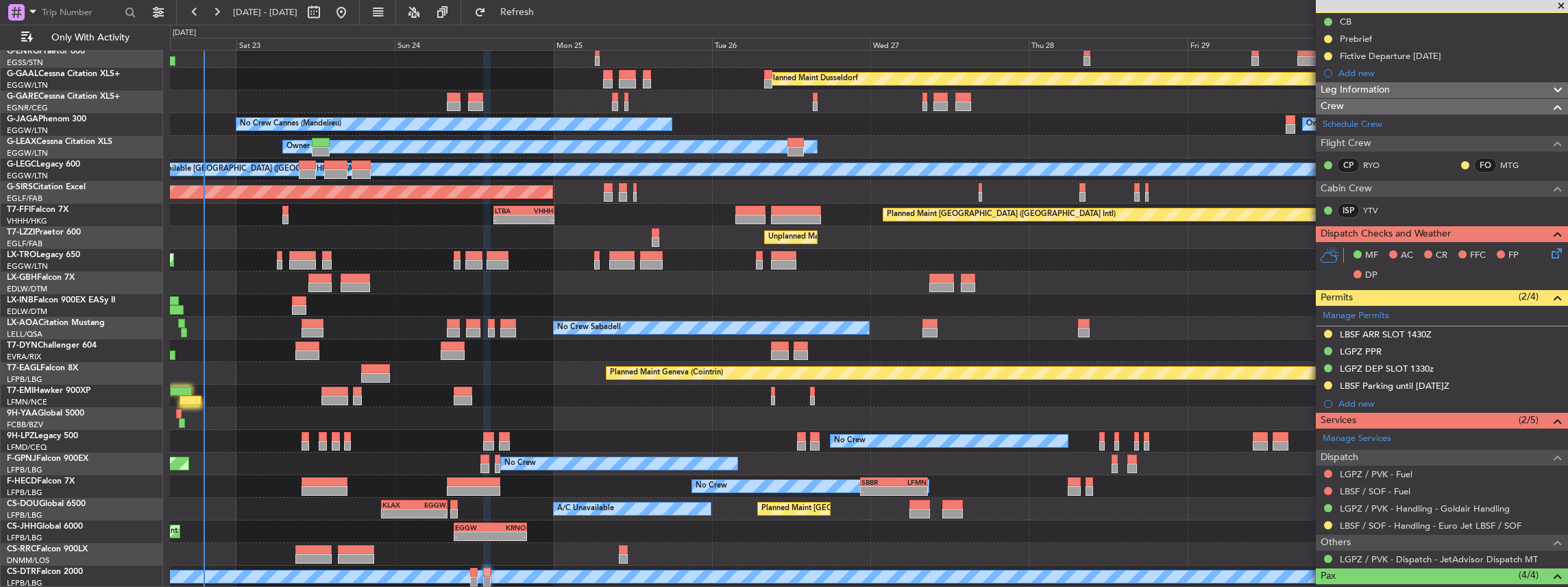
click at [403, 277] on div "Planned Maint Nice ([GEOGRAPHIC_DATA])" at bounding box center [868, 282] width 1398 height 23
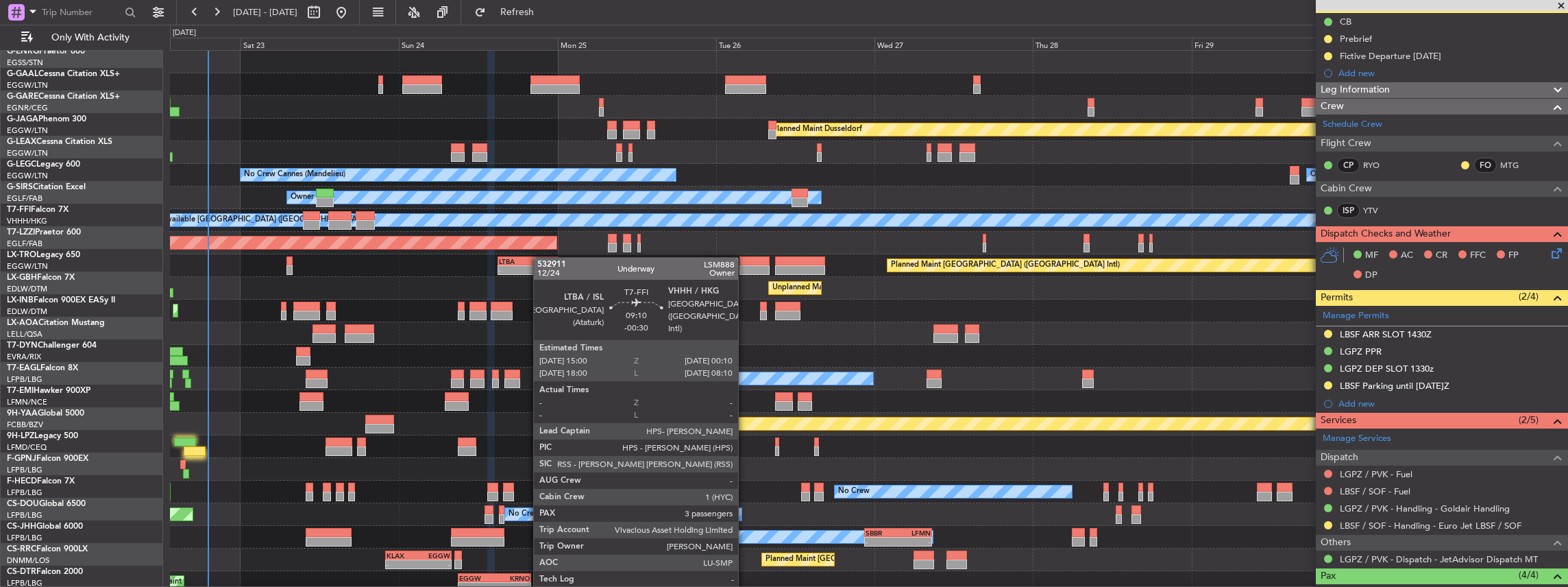
scroll to position [0, 0]
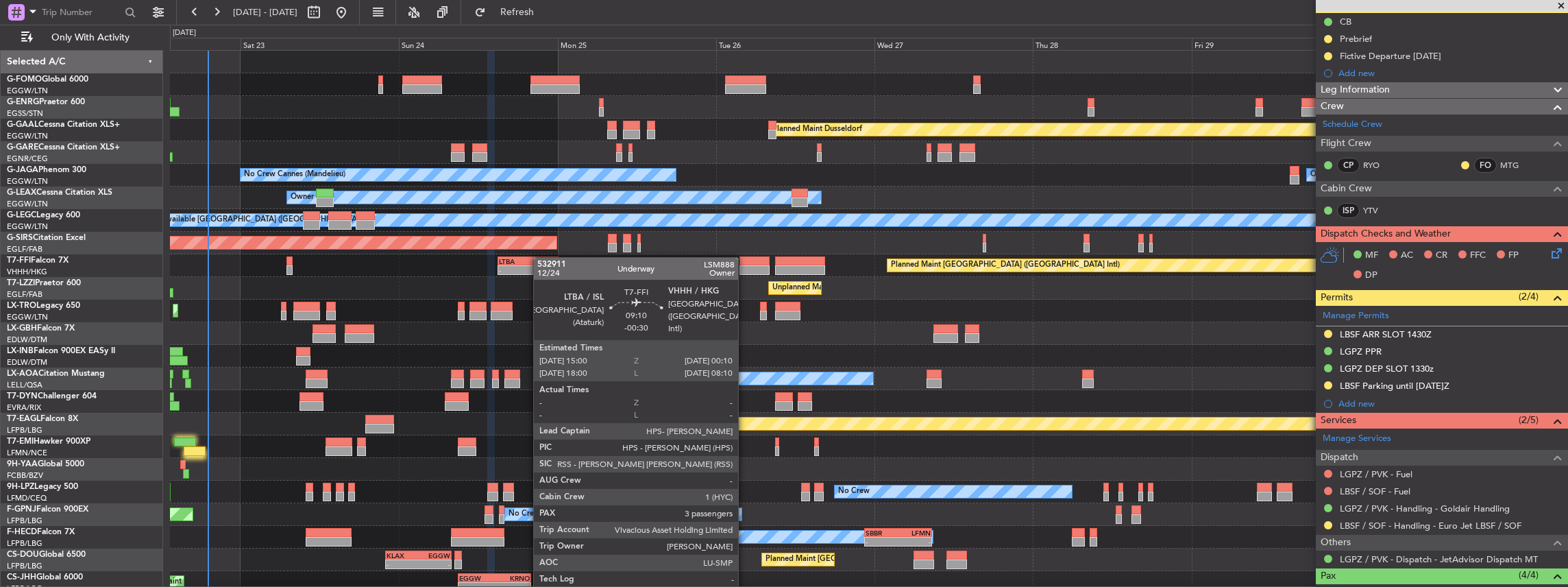
click at [540, 258] on div "Planned Maint Dusseldorf Unplanned Maint [PERSON_NAME] Owner Ibiza No Crew Cann…" at bounding box center [868, 345] width 1398 height 588
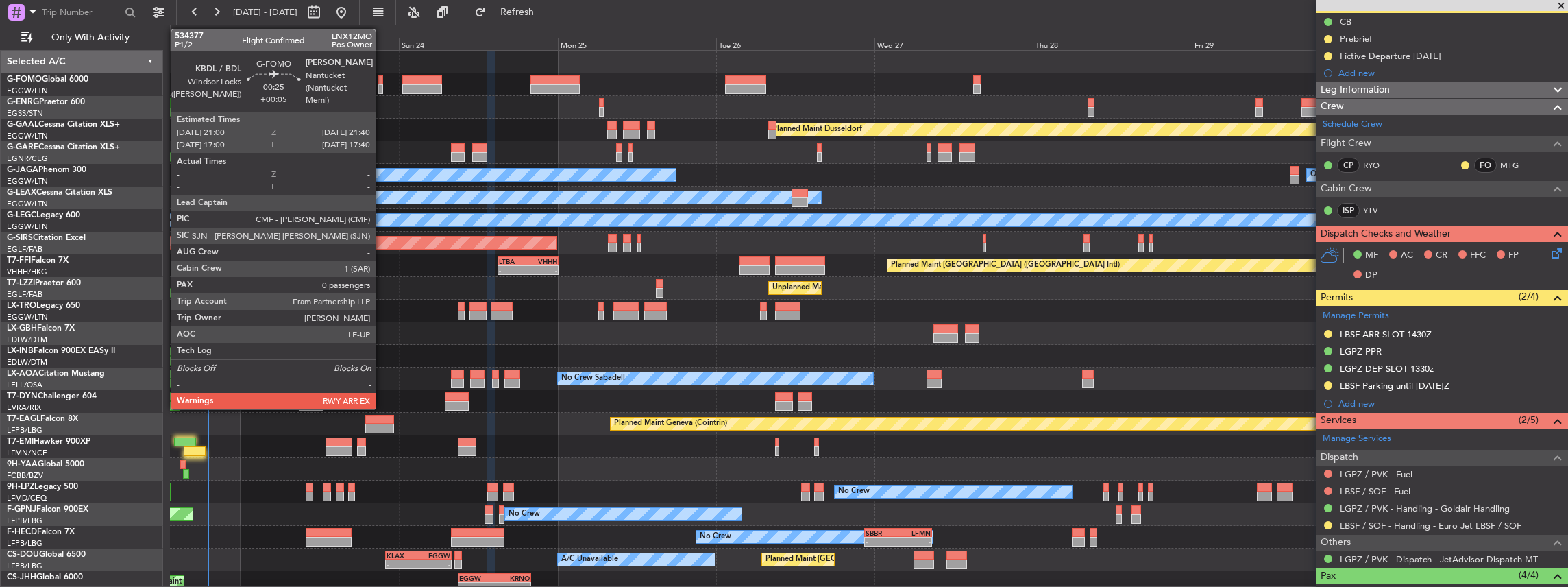
click at [382, 84] on div at bounding box center [380, 89] width 5 height 10
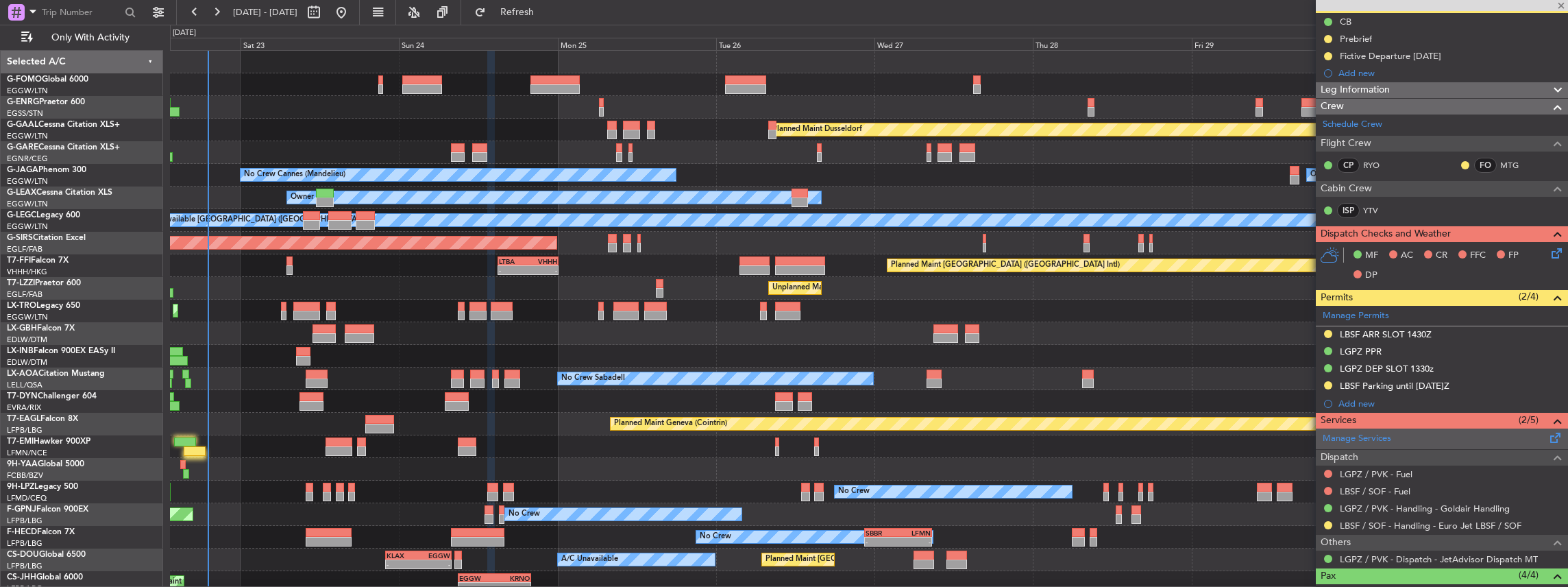
type input "+00:05"
type input "0"
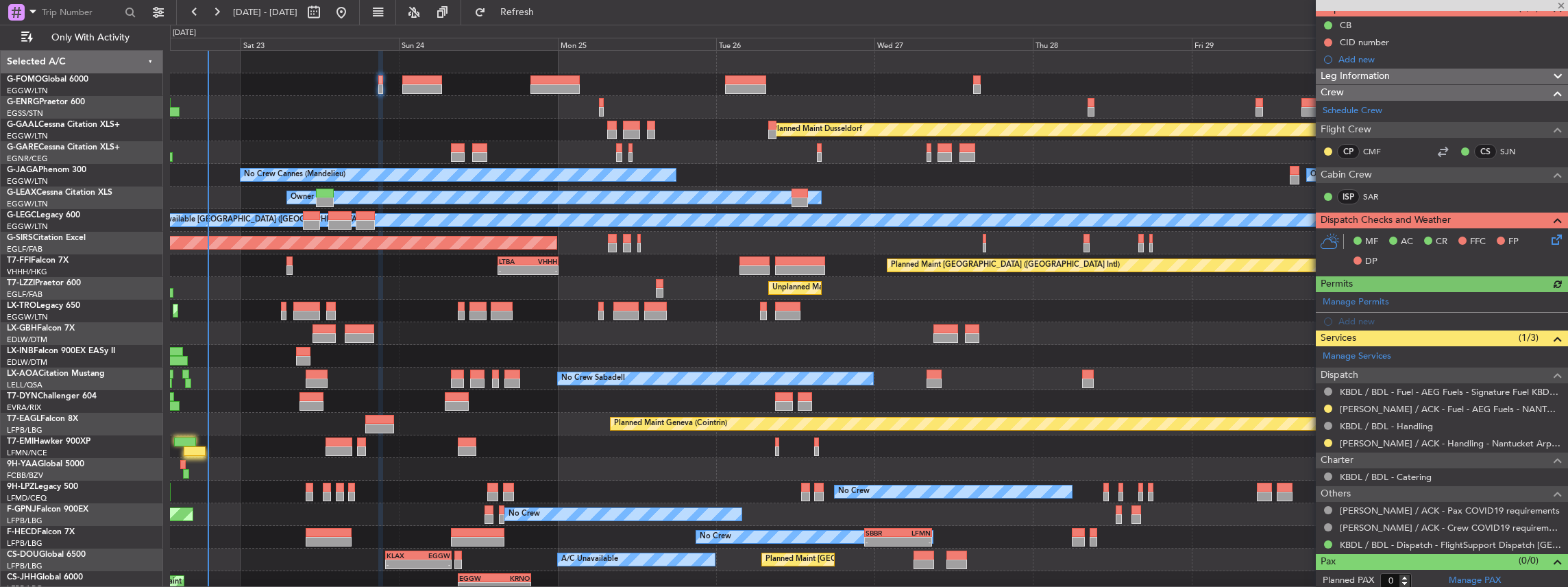
scroll to position [134, 0]
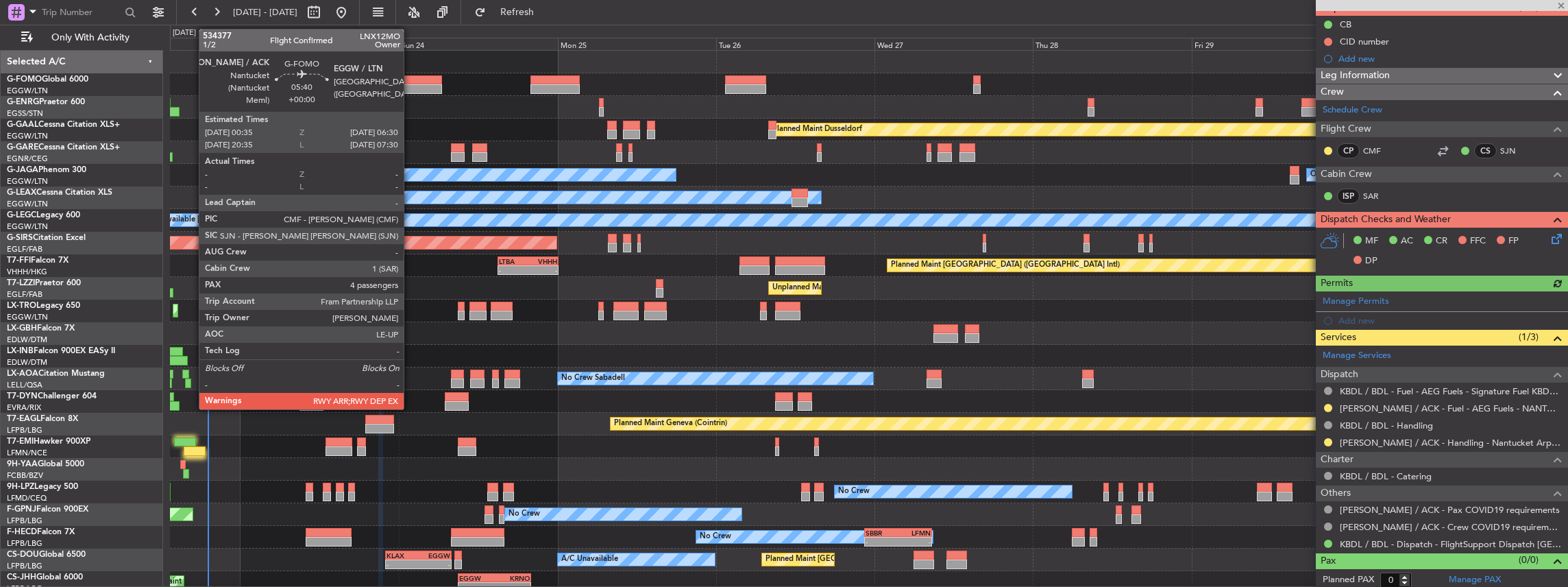
click at [410, 80] on div at bounding box center [422, 80] width 40 height 10
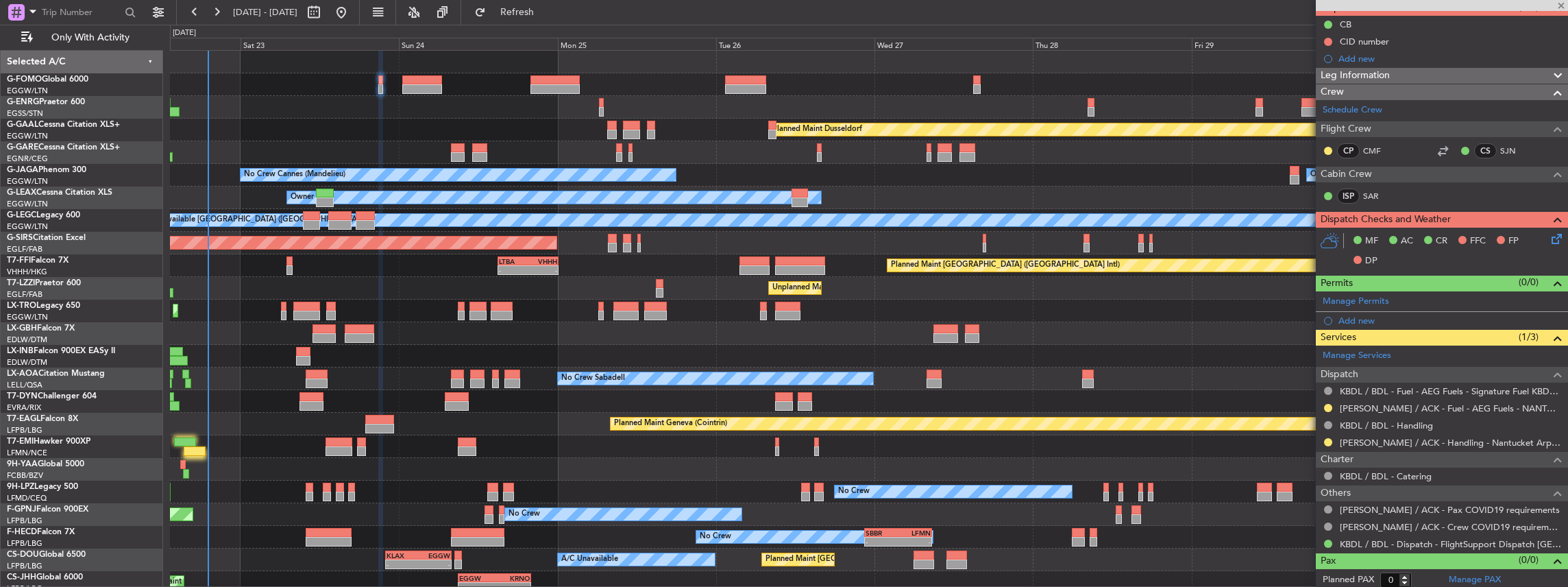
type input "4"
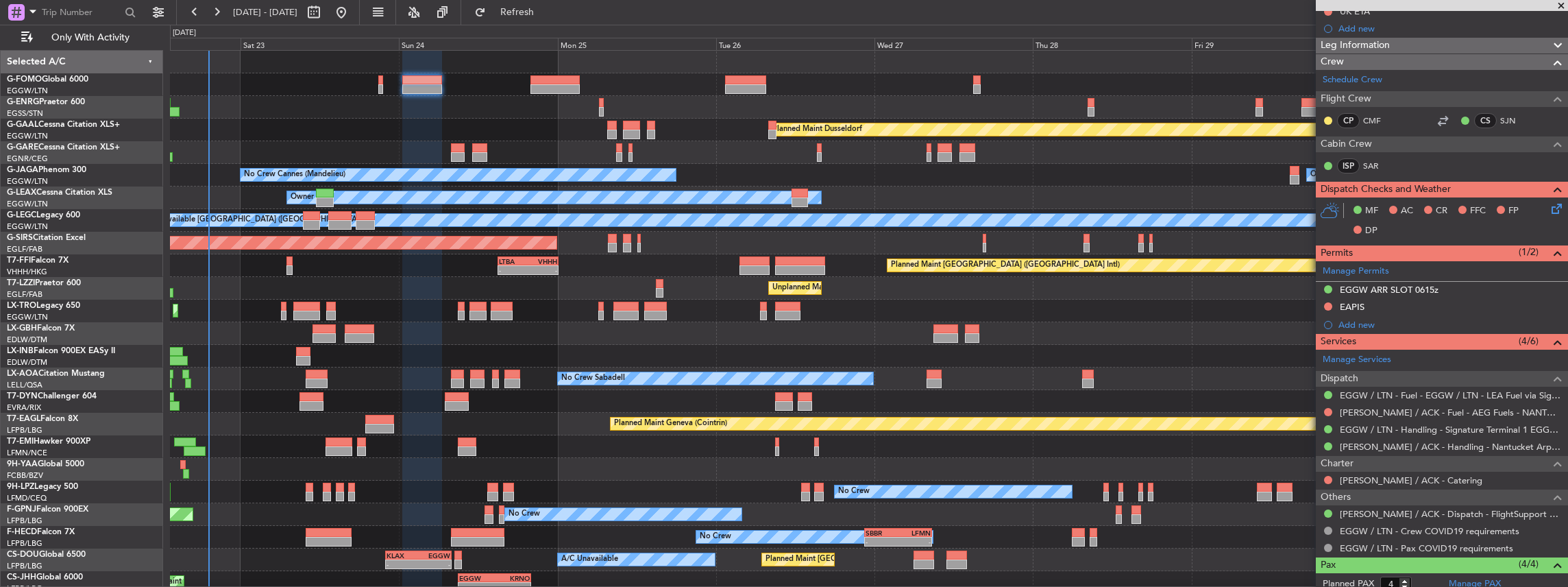
scroll to position [182, 0]
click at [1327, 408] on button at bounding box center [1328, 411] width 8 height 8
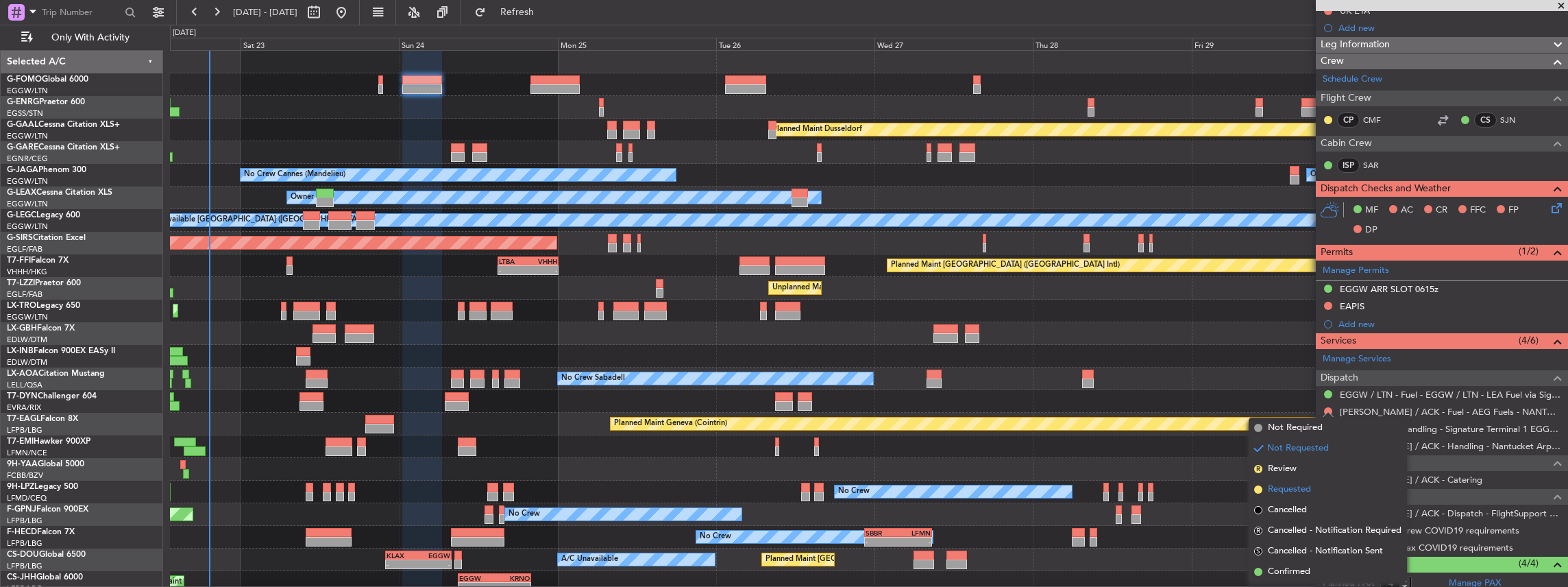
click at [1286, 488] on span "Requested" at bounding box center [1289, 489] width 44 height 14
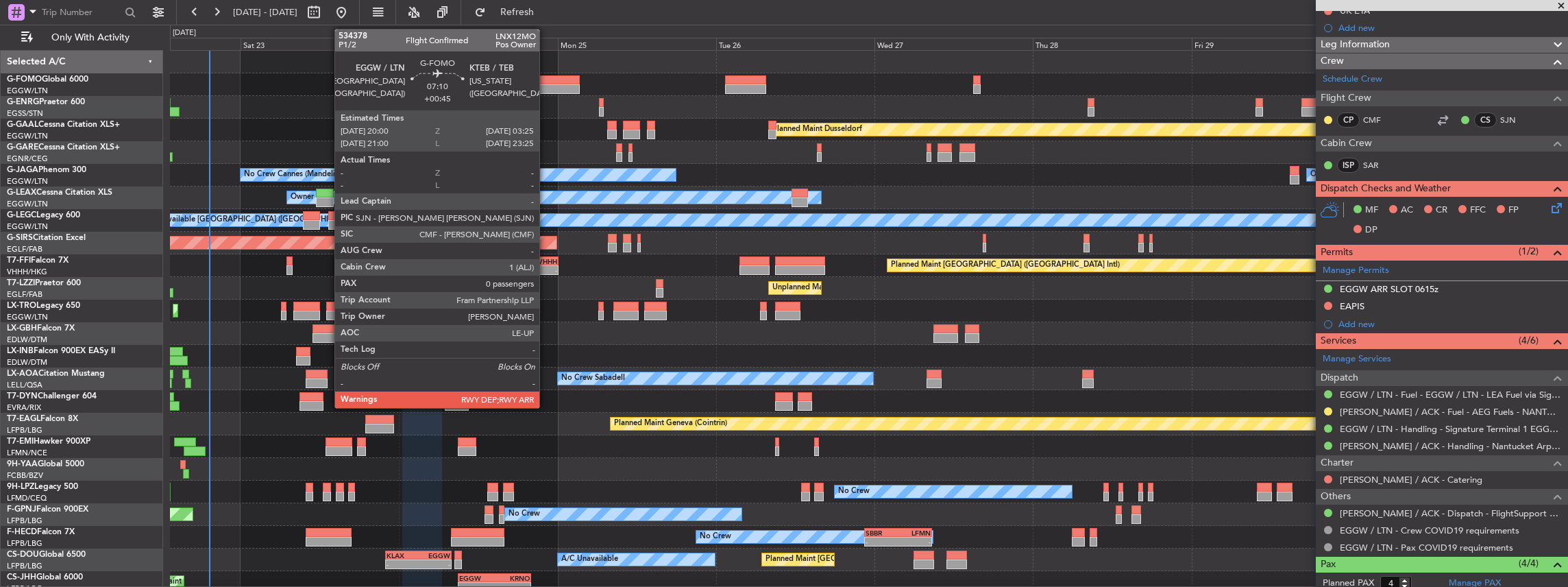
click at [546, 84] on div at bounding box center [555, 89] width 49 height 10
type input "+00:45"
type input "0"
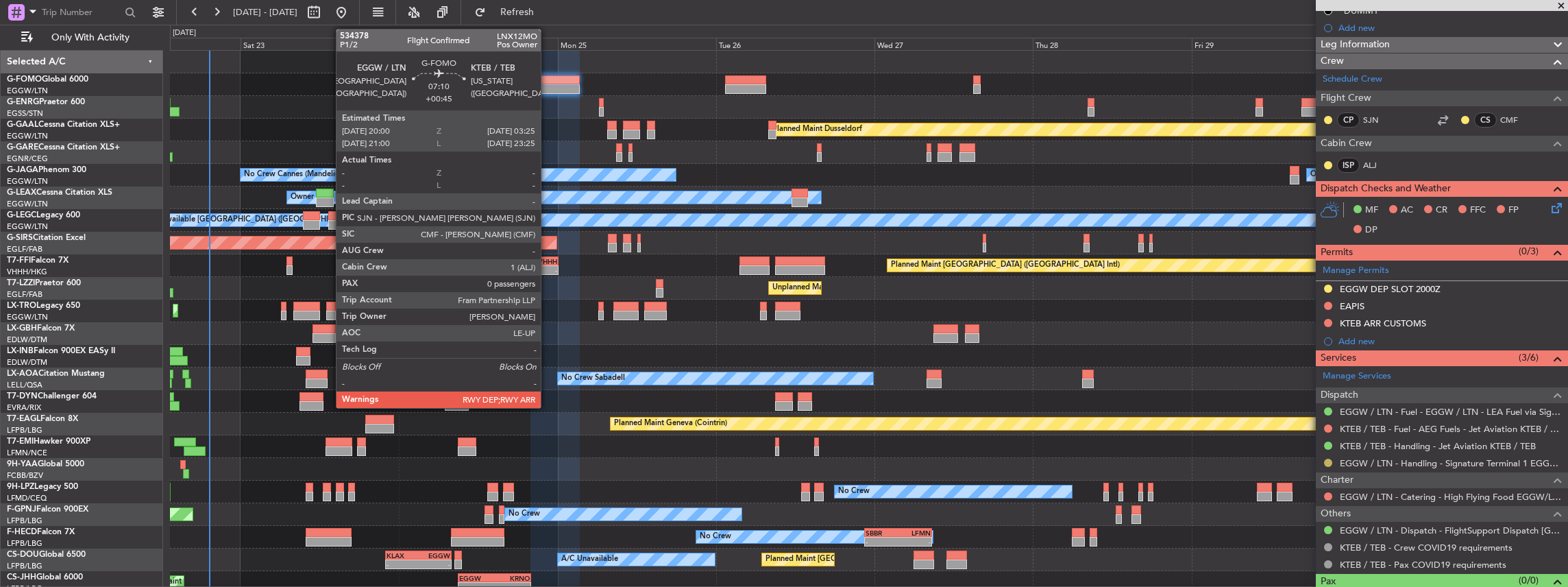
click at [1328, 460] on button at bounding box center [1328, 462] width 8 height 8
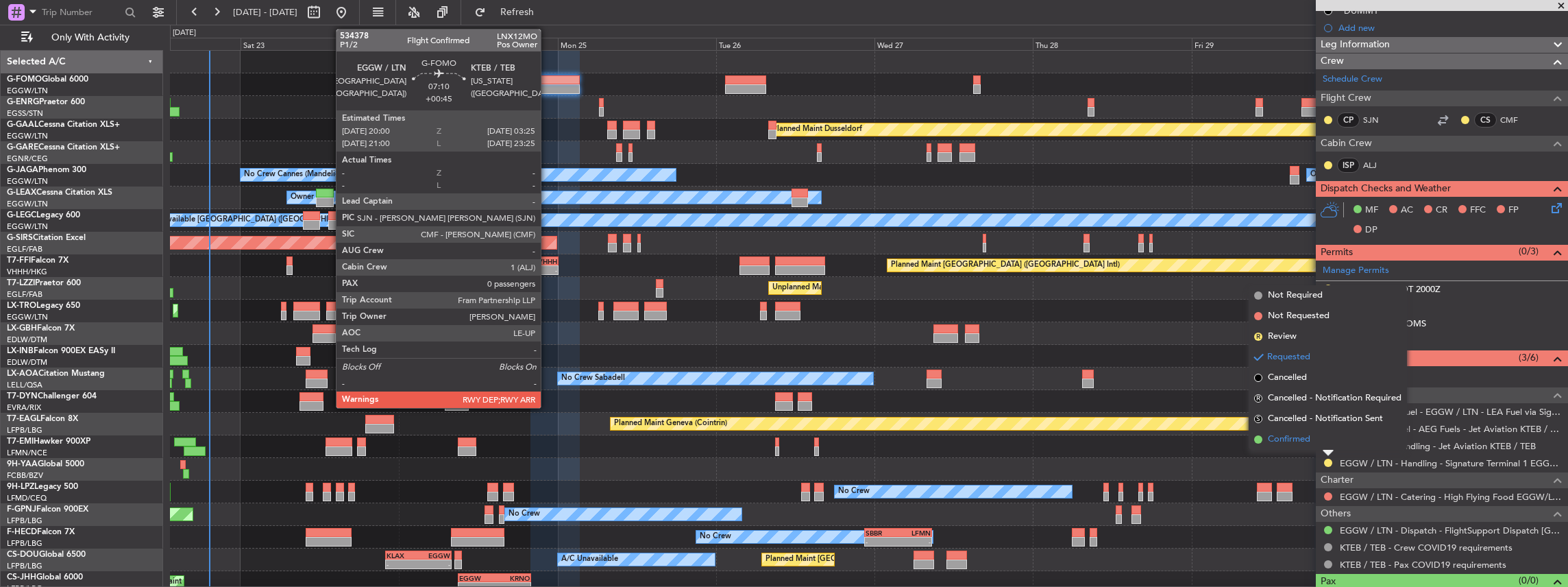
click at [1298, 430] on li "Confirmed" at bounding box center [1328, 439] width 158 height 21
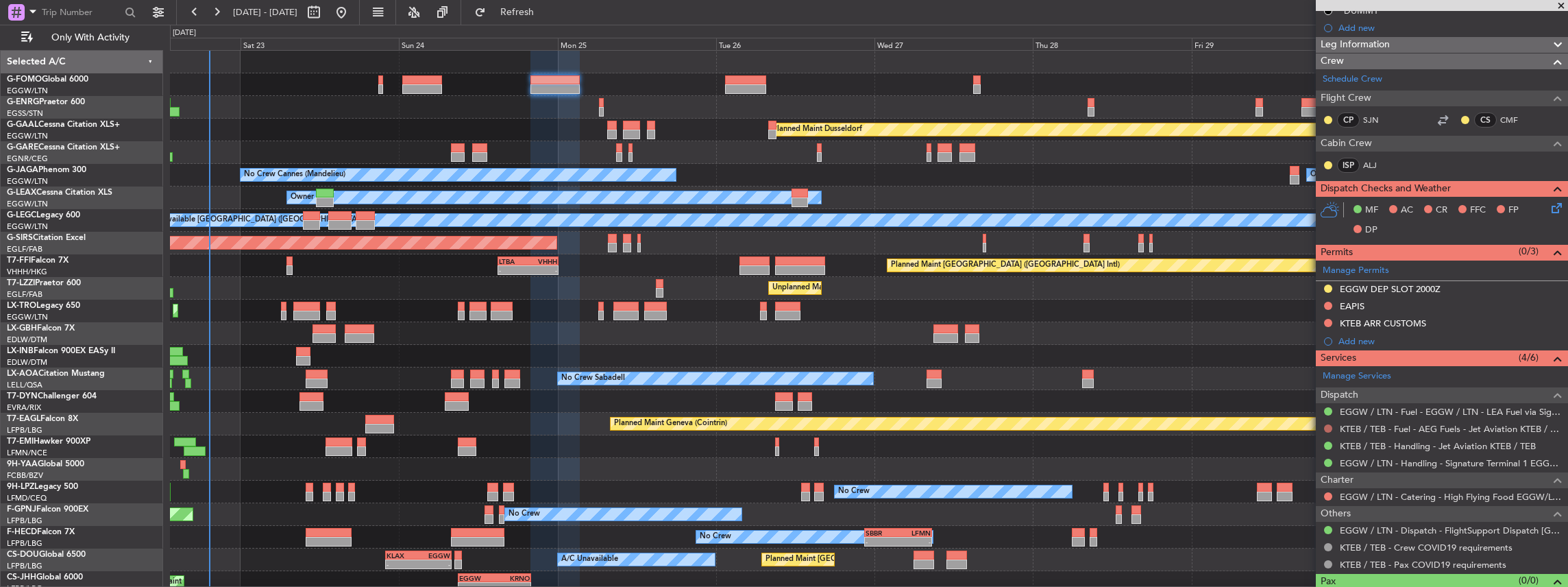
click at [1328, 425] on button at bounding box center [1328, 428] width 8 height 8
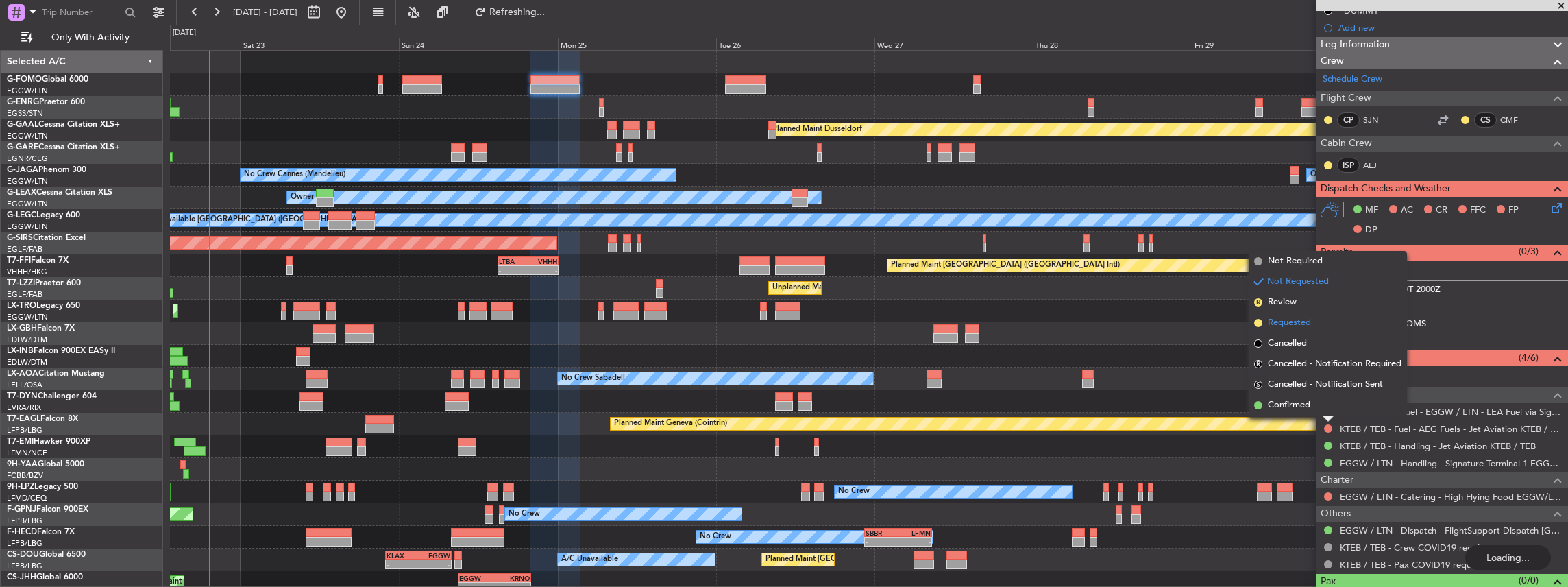
click at [1284, 316] on span "Requested" at bounding box center [1289, 322] width 44 height 14
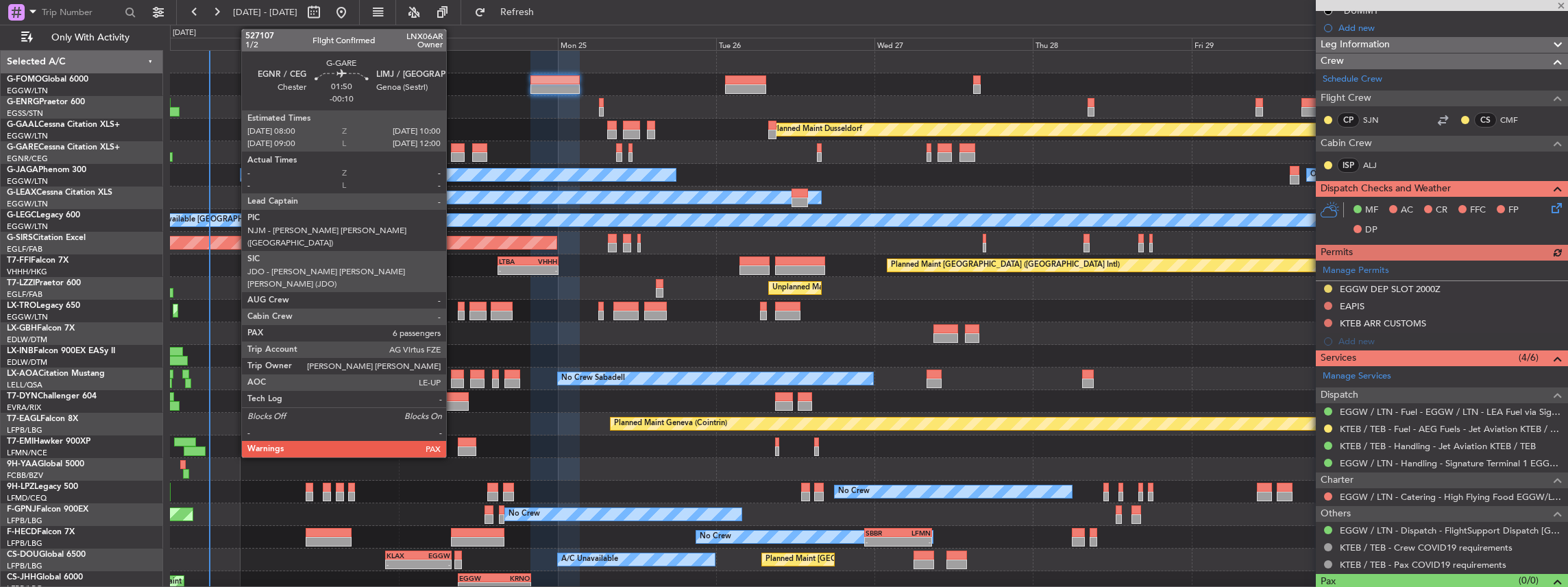
click at [453, 150] on div at bounding box center [457, 148] width 14 height 10
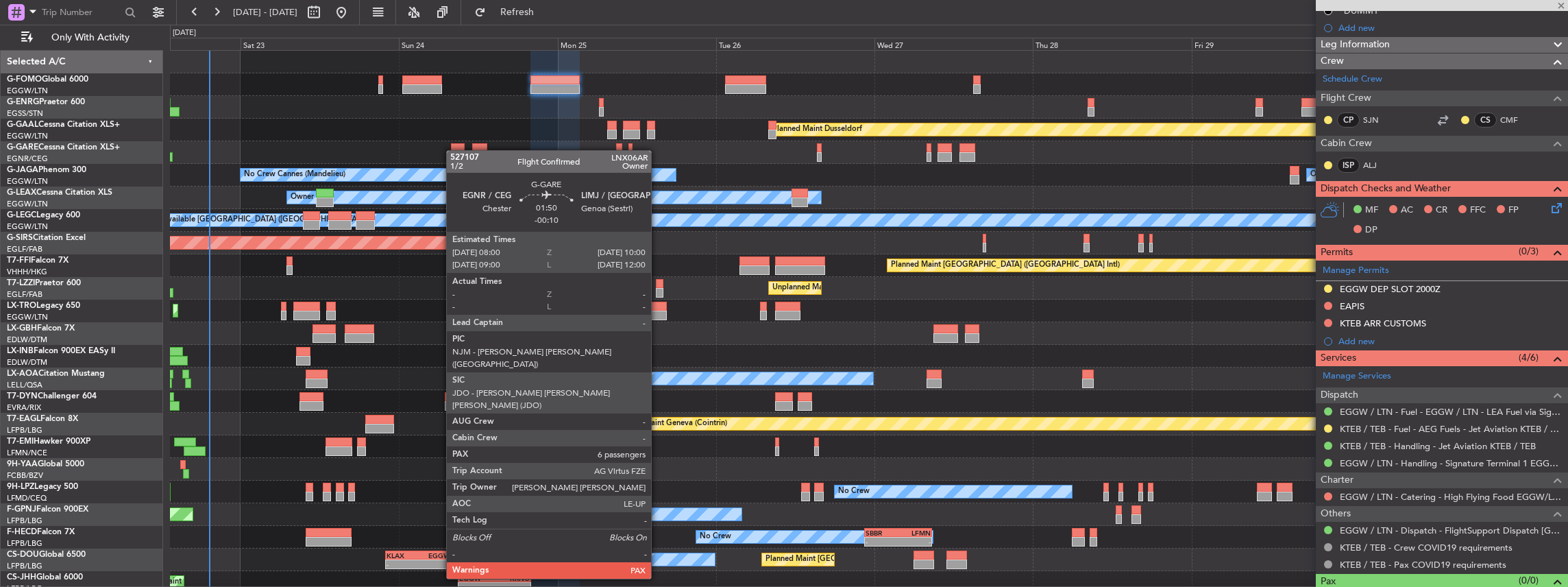
type input "-00:10"
type input "6"
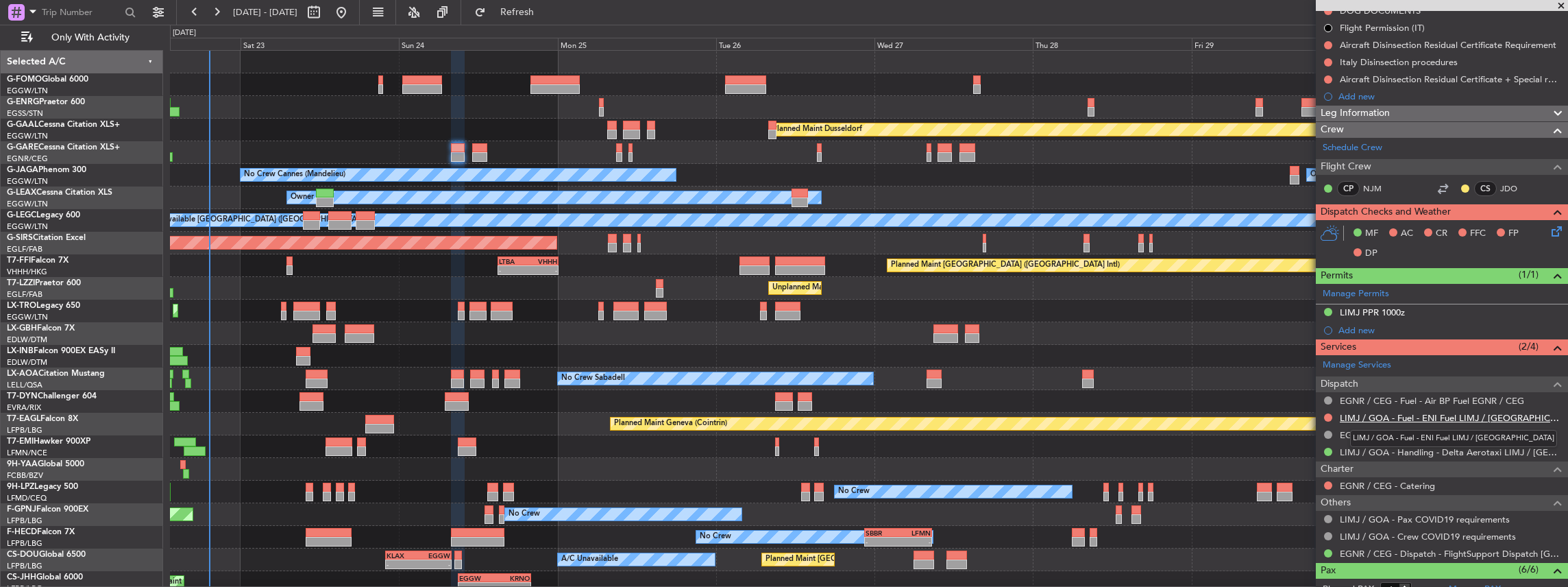
click at [1415, 414] on link "LIMJ / GOA - Fuel - ENI Fuel LIMJ / [GEOGRAPHIC_DATA]" at bounding box center [1451, 417] width 221 height 12
click at [1393, 416] on link "LIMJ / GOA - Fuel - ENI Fuel LIMJ / [GEOGRAPHIC_DATA]" at bounding box center [1451, 417] width 221 height 12
click at [1426, 452] on link "LIMJ / GOA - Handling - Delta Aerotaxi LIMJ / [GEOGRAPHIC_DATA]" at bounding box center [1451, 452] width 221 height 12
click at [546, 7] on span "Refresh" at bounding box center [517, 12] width 57 height 10
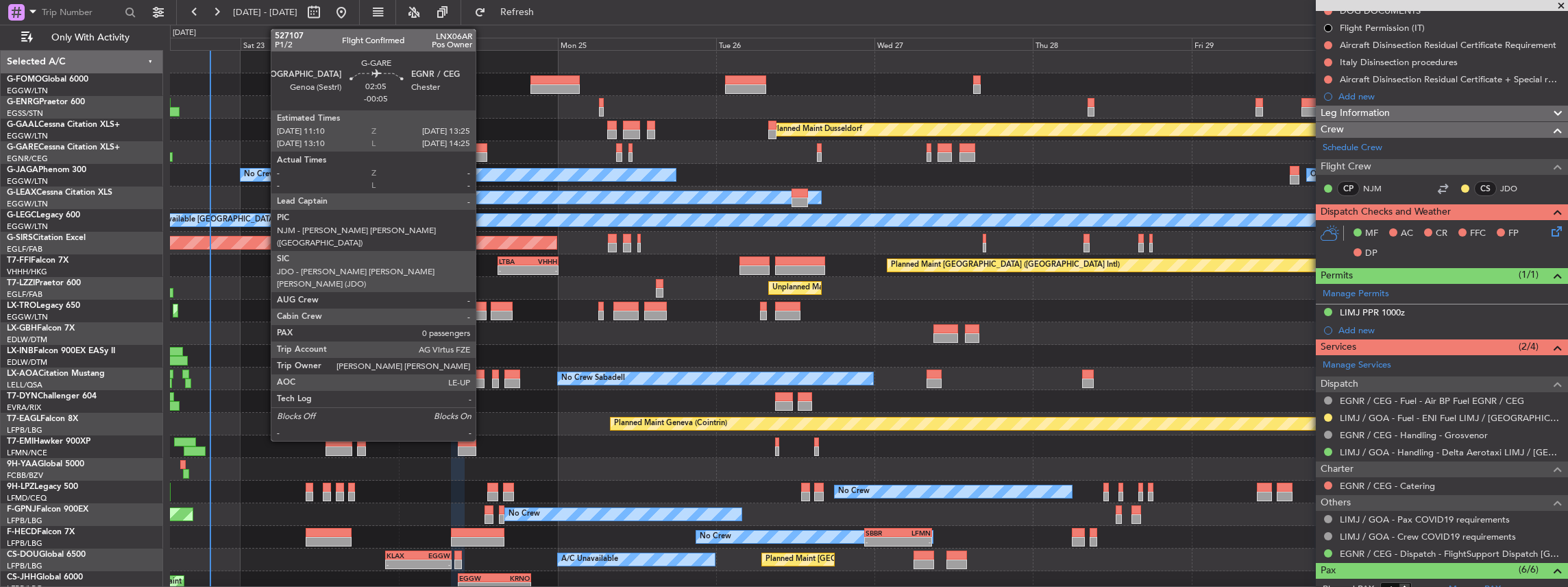
click at [483, 152] on div at bounding box center [479, 157] width 15 height 10
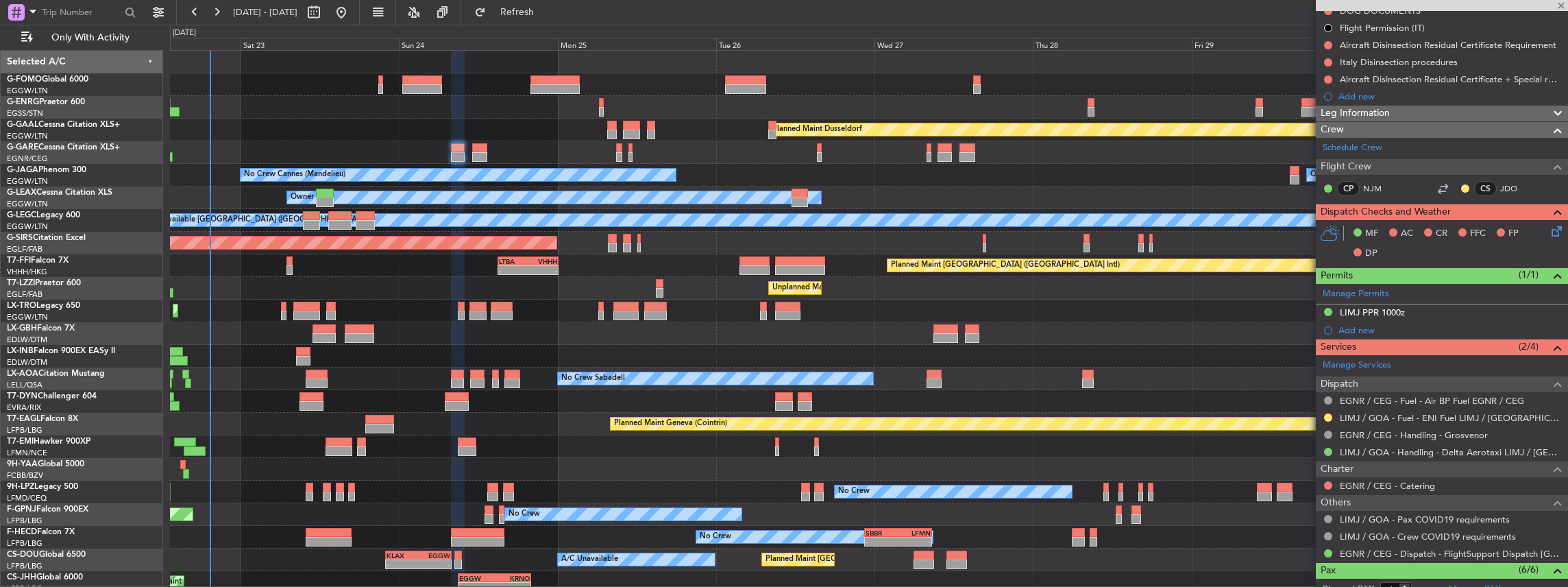
type input "-00:05"
type input "0"
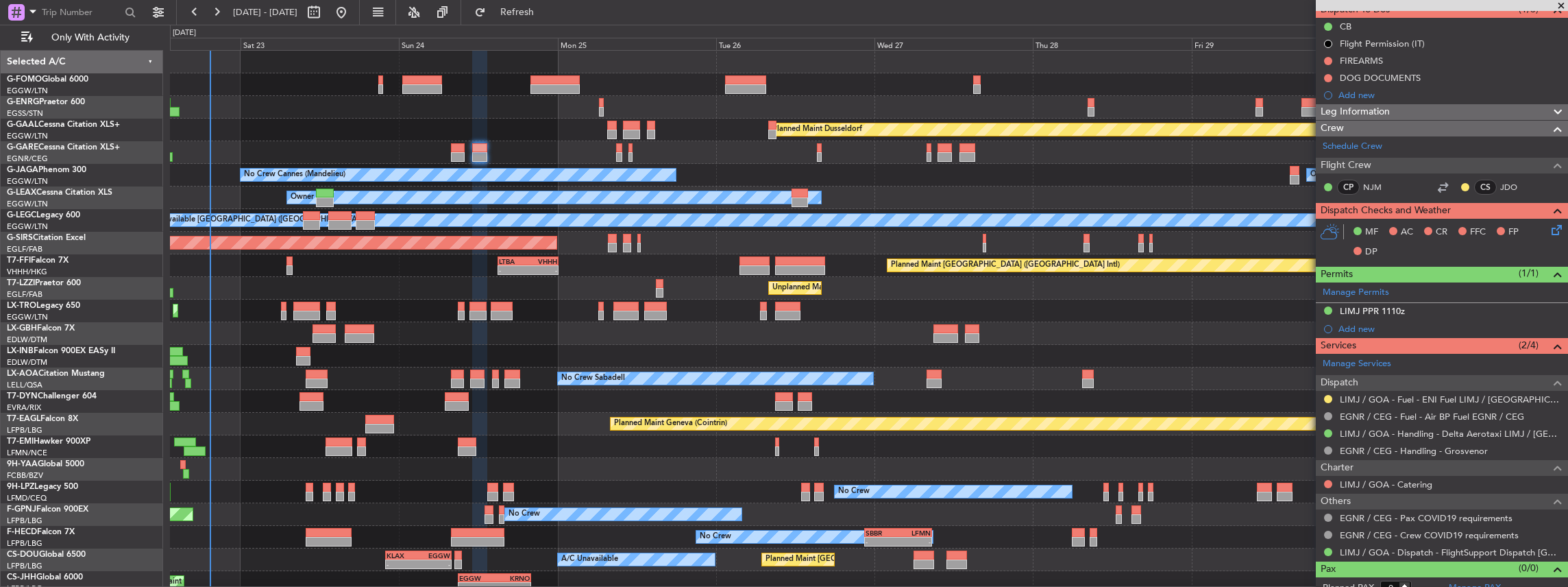
scroll to position [142, 0]
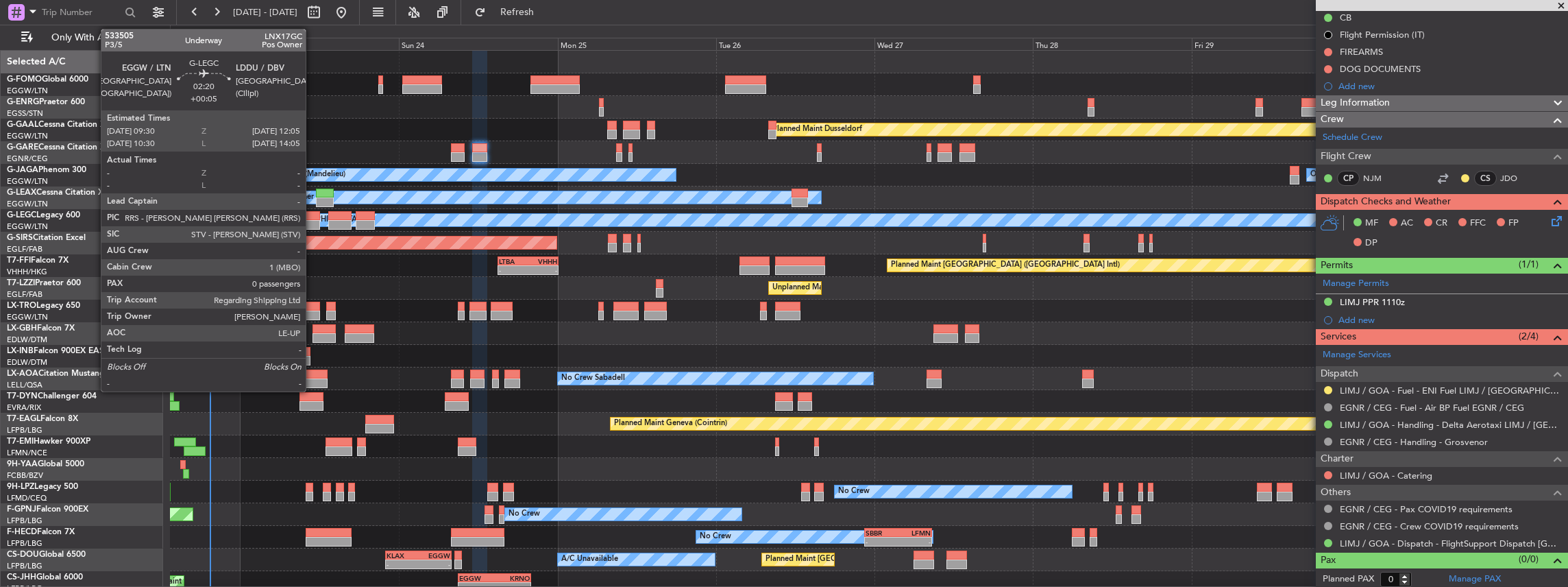
click at [312, 214] on div at bounding box center [311, 216] width 17 height 10
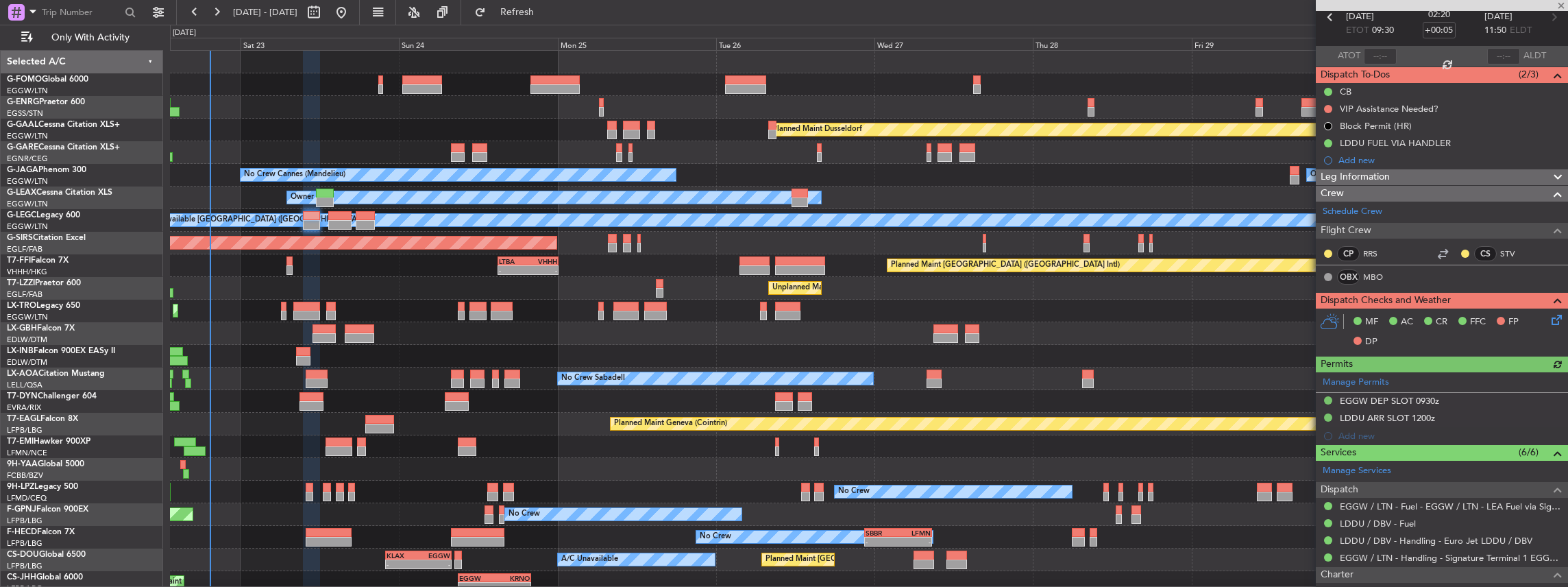
scroll to position [182, 0]
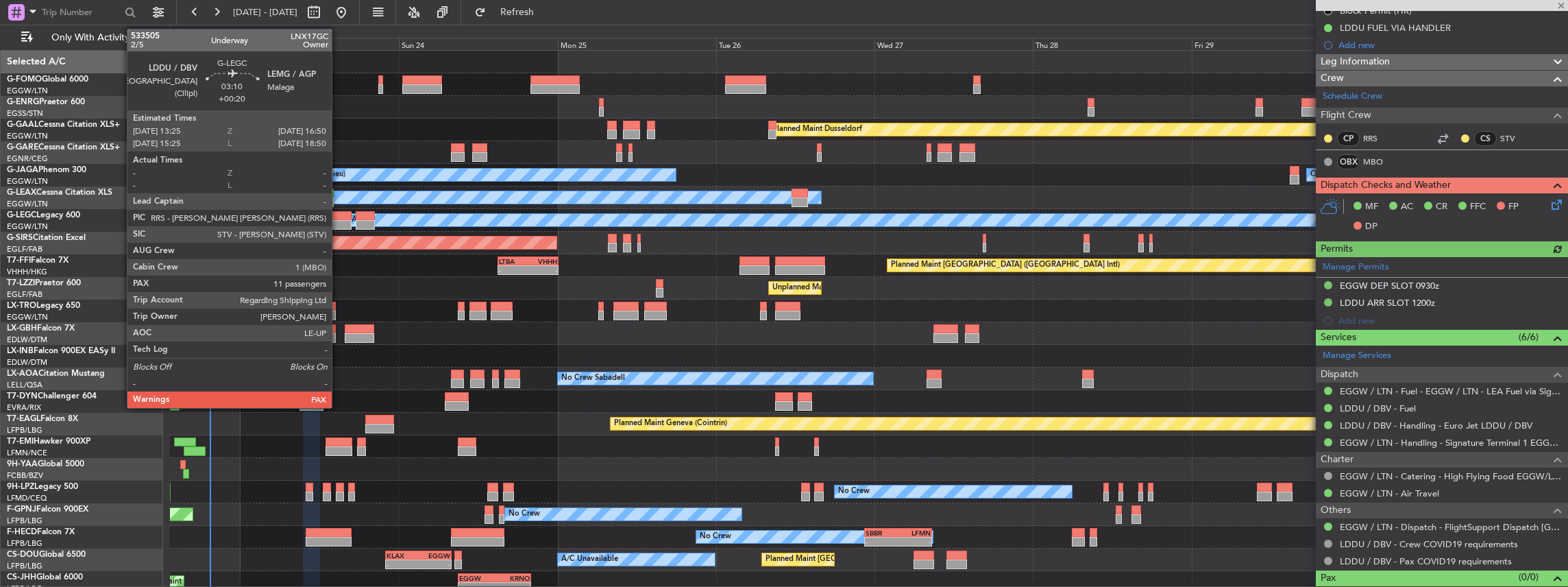
click at [338, 226] on div at bounding box center [339, 224] width 23 height 10
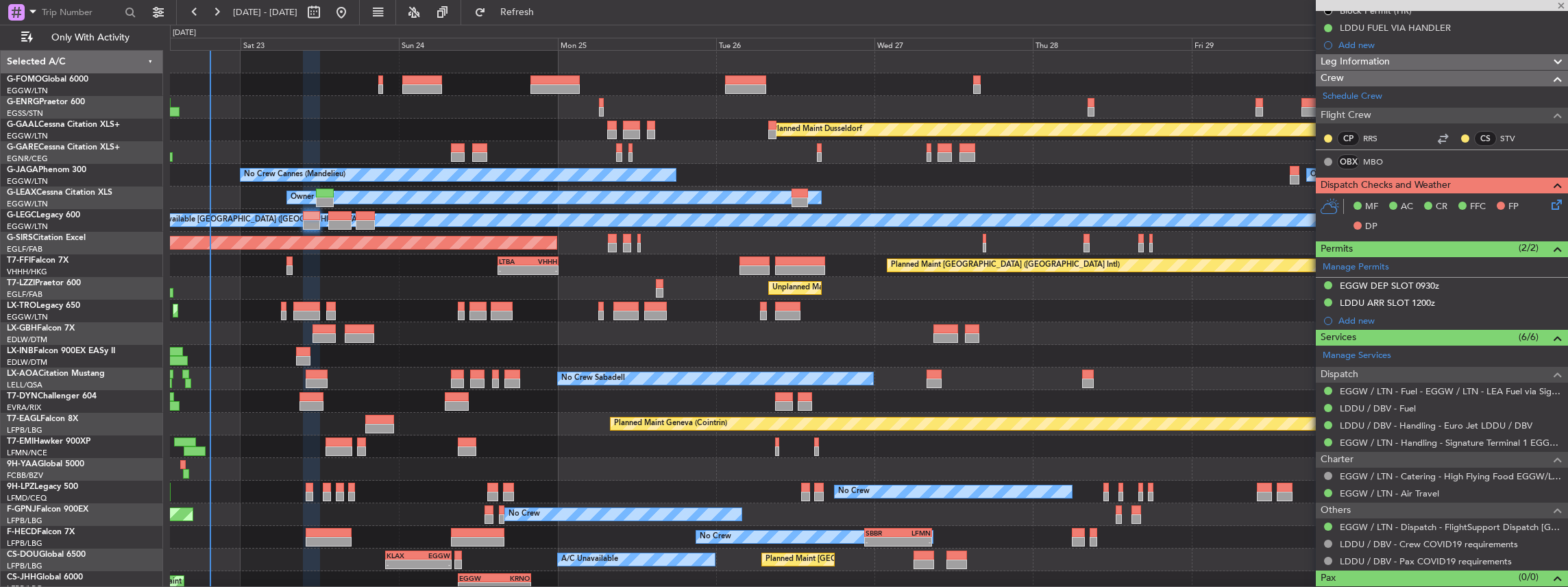
type input "+00:20"
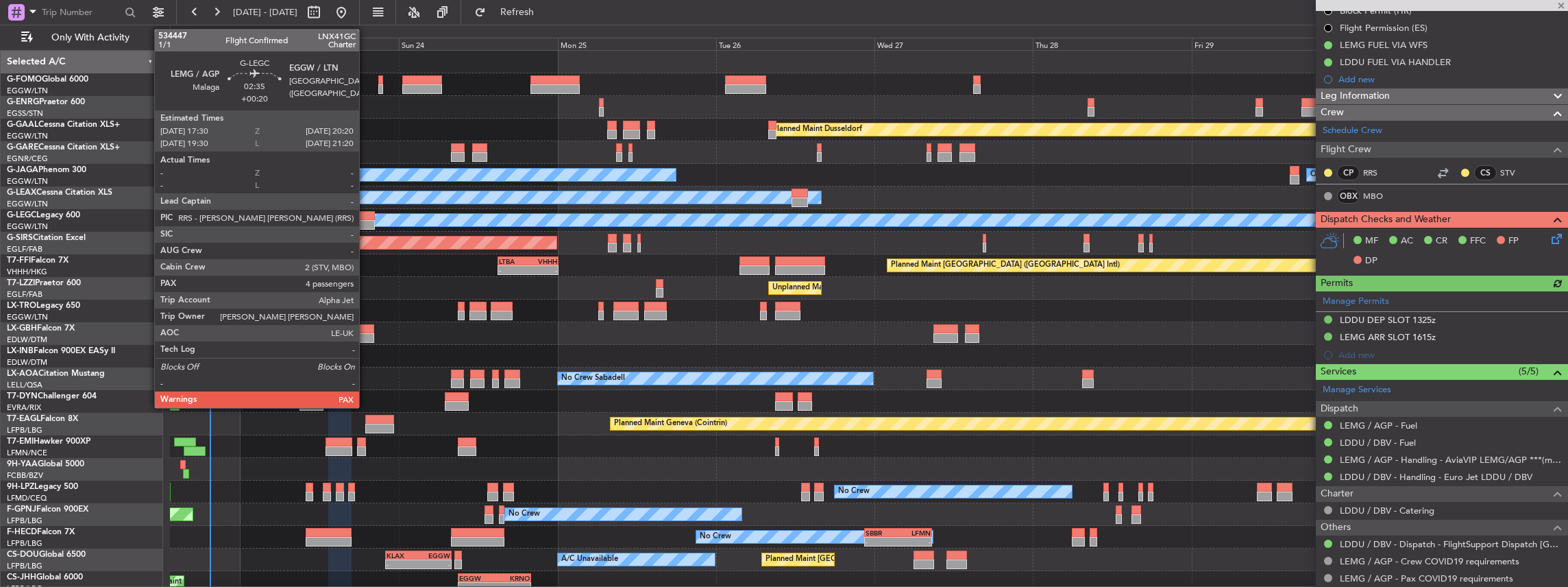
click at [366, 220] on div at bounding box center [365, 224] width 19 height 10
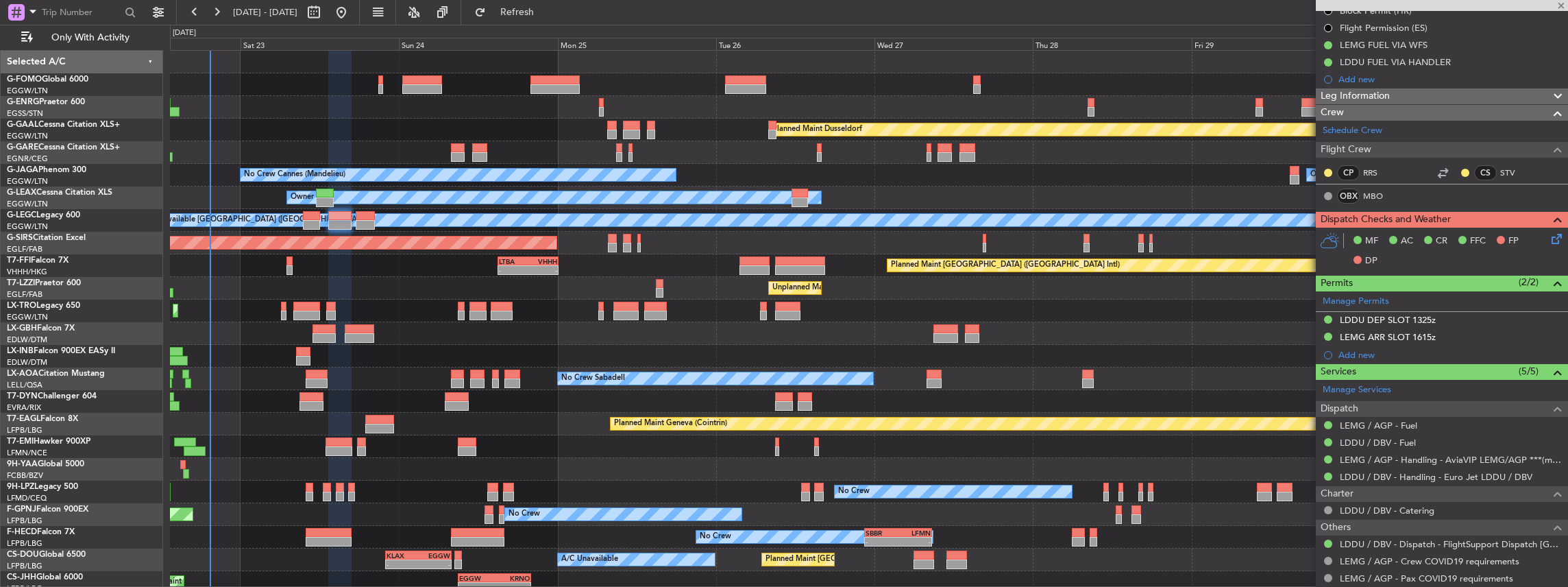
type input "4"
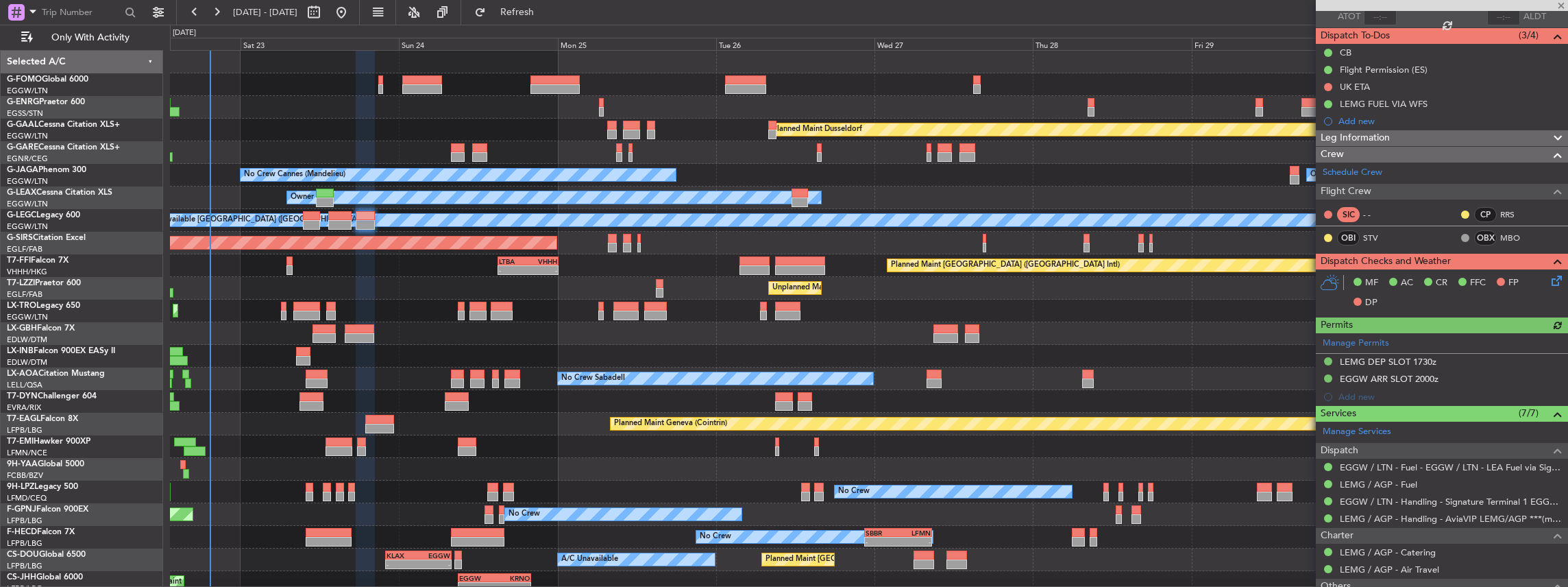
scroll to position [137, 0]
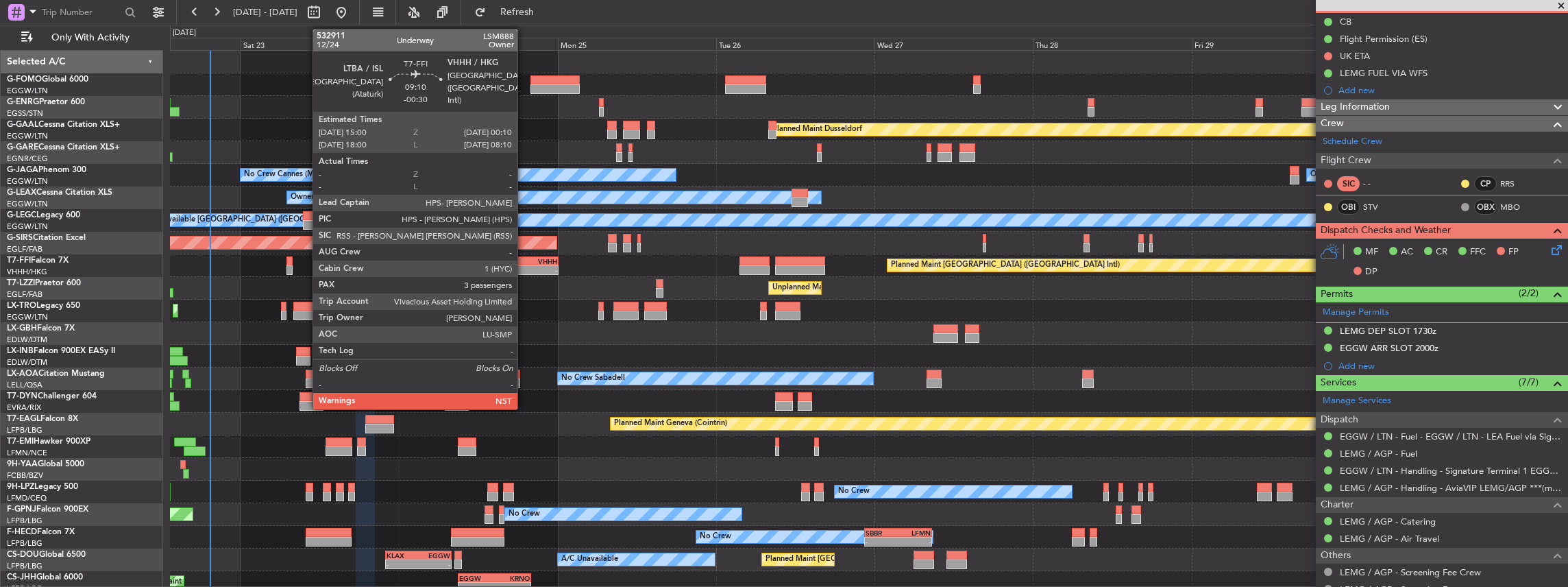
click at [524, 260] on div "LTBA" at bounding box center [514, 260] width 29 height 8
type input "-00:30"
type input "3"
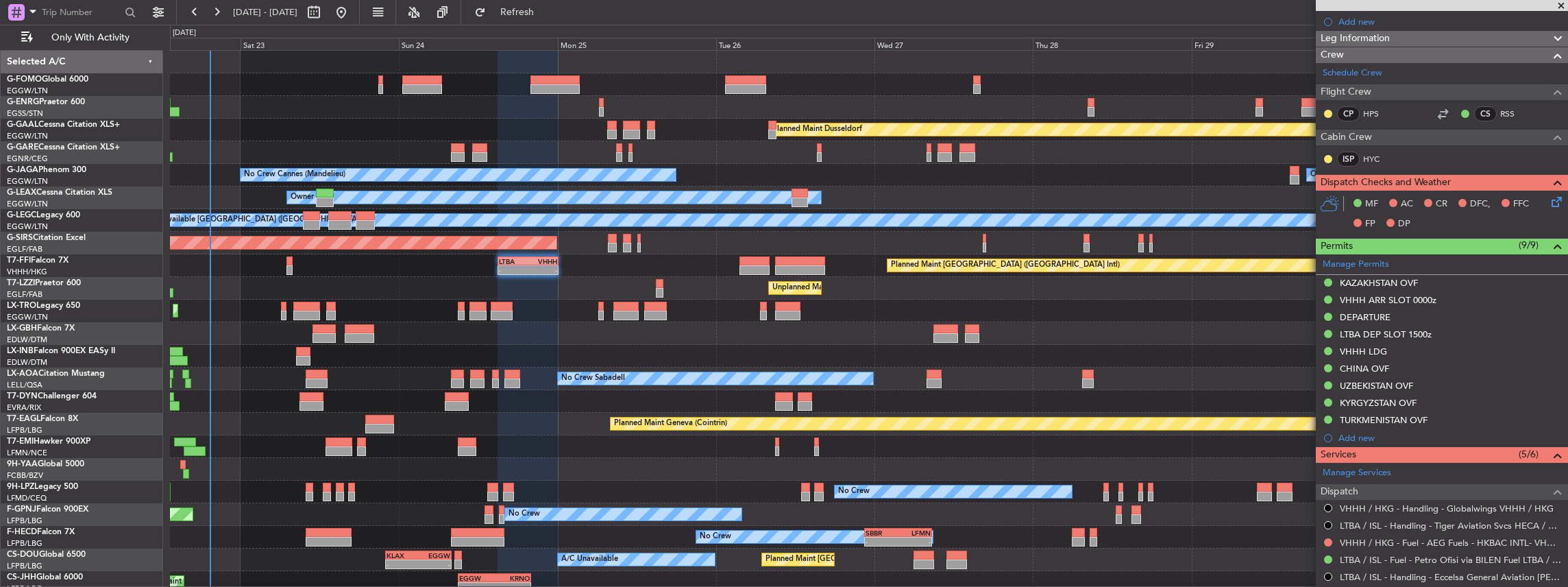
scroll to position [319, 0]
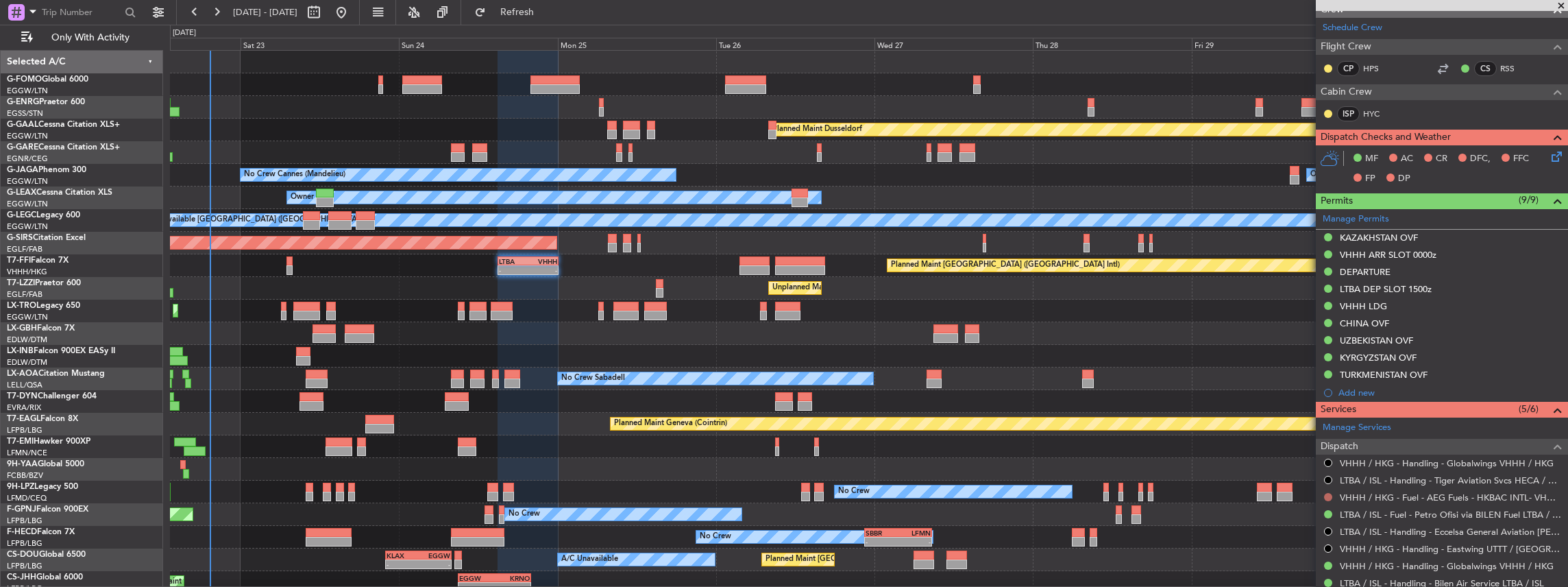
click at [1328, 493] on button at bounding box center [1328, 496] width 8 height 8
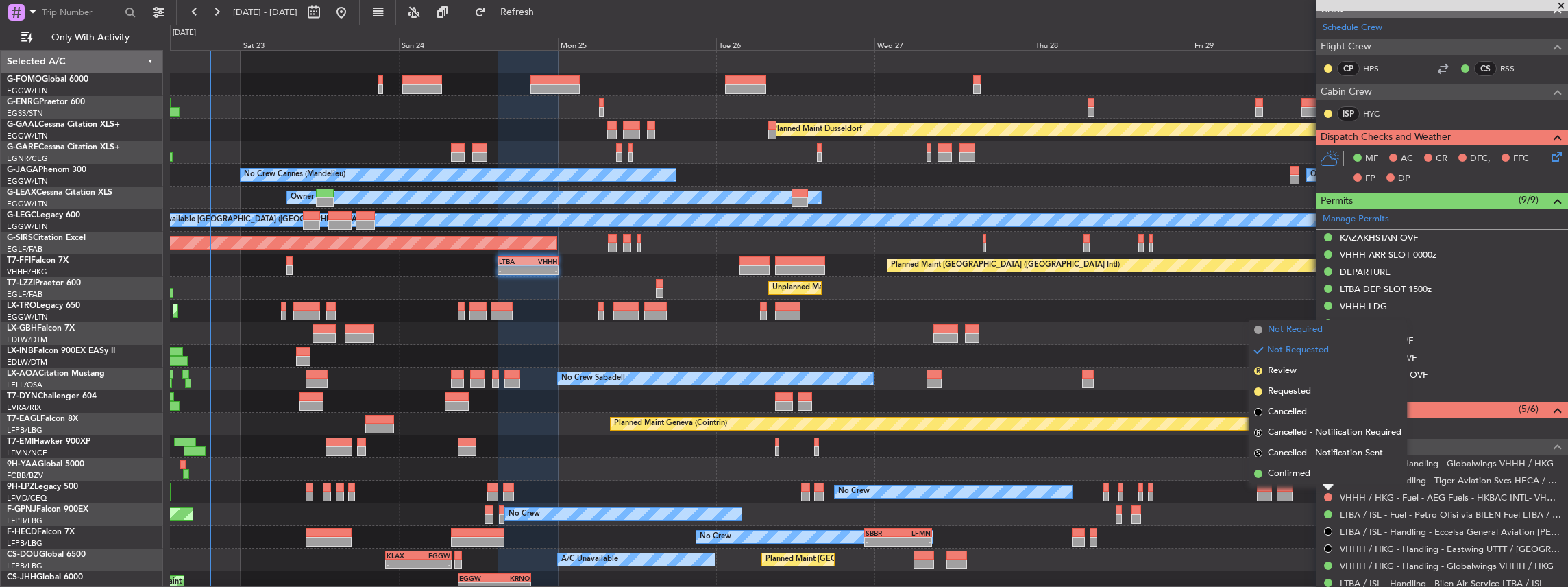
click at [1298, 329] on span "Not Required" at bounding box center [1295, 329] width 54 height 14
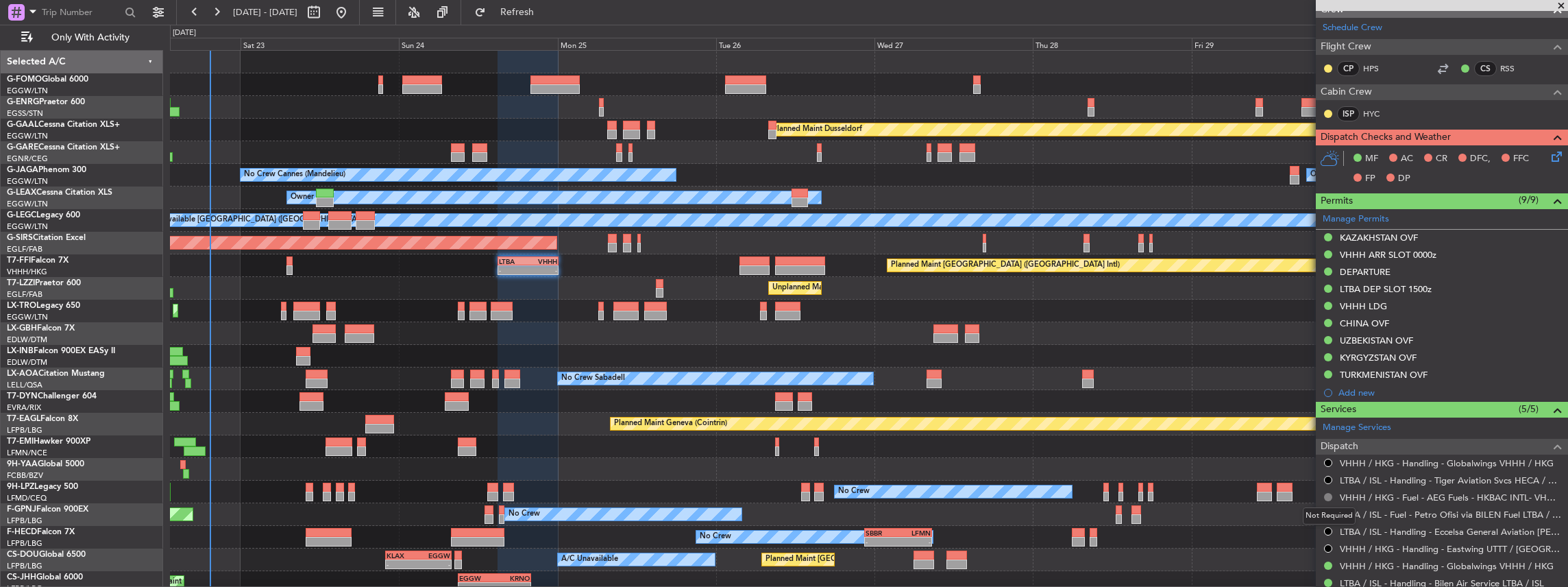
click at [1328, 494] on button at bounding box center [1328, 496] width 8 height 8
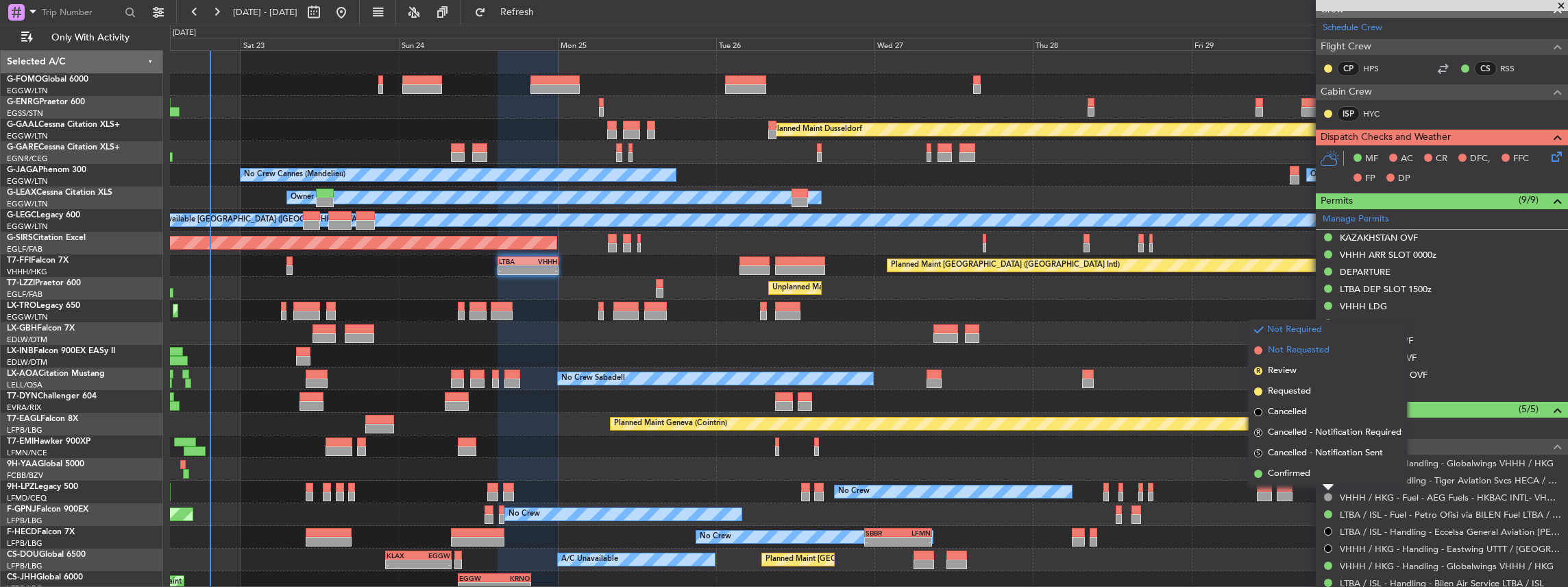
click at [1301, 348] on span "Not Requested" at bounding box center [1298, 349] width 62 height 14
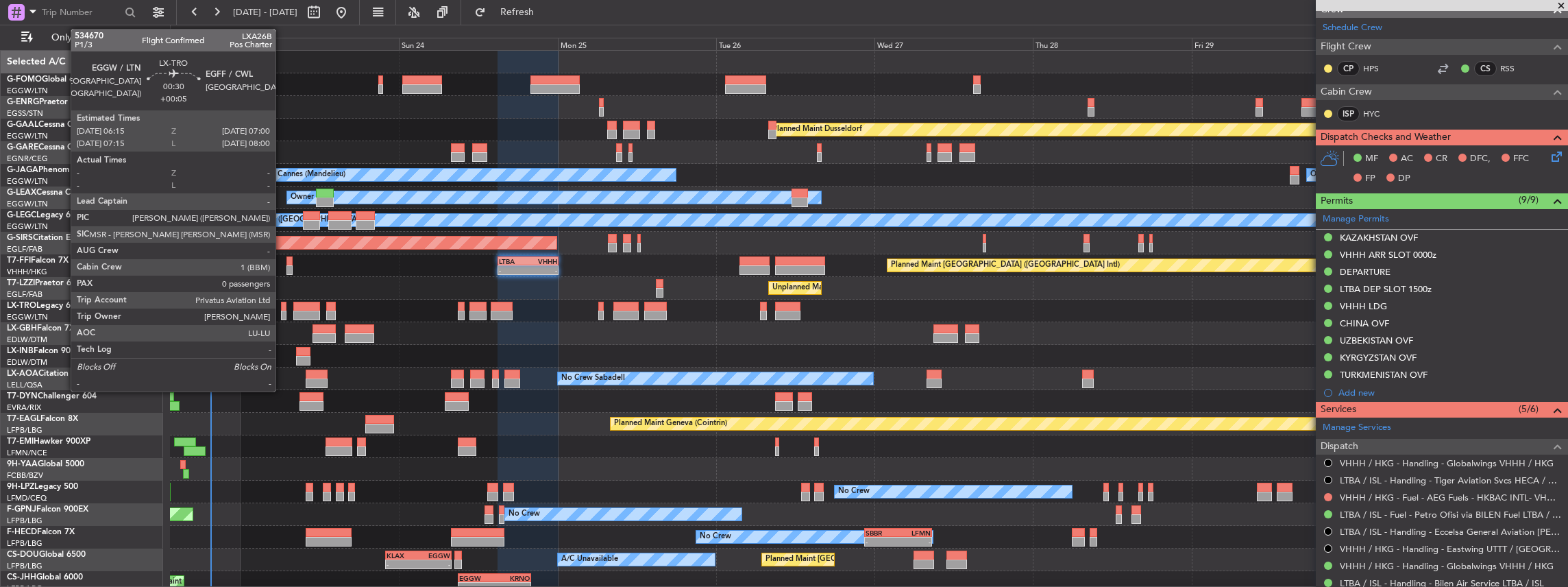
click at [282, 315] on div at bounding box center [284, 315] width 5 height 10
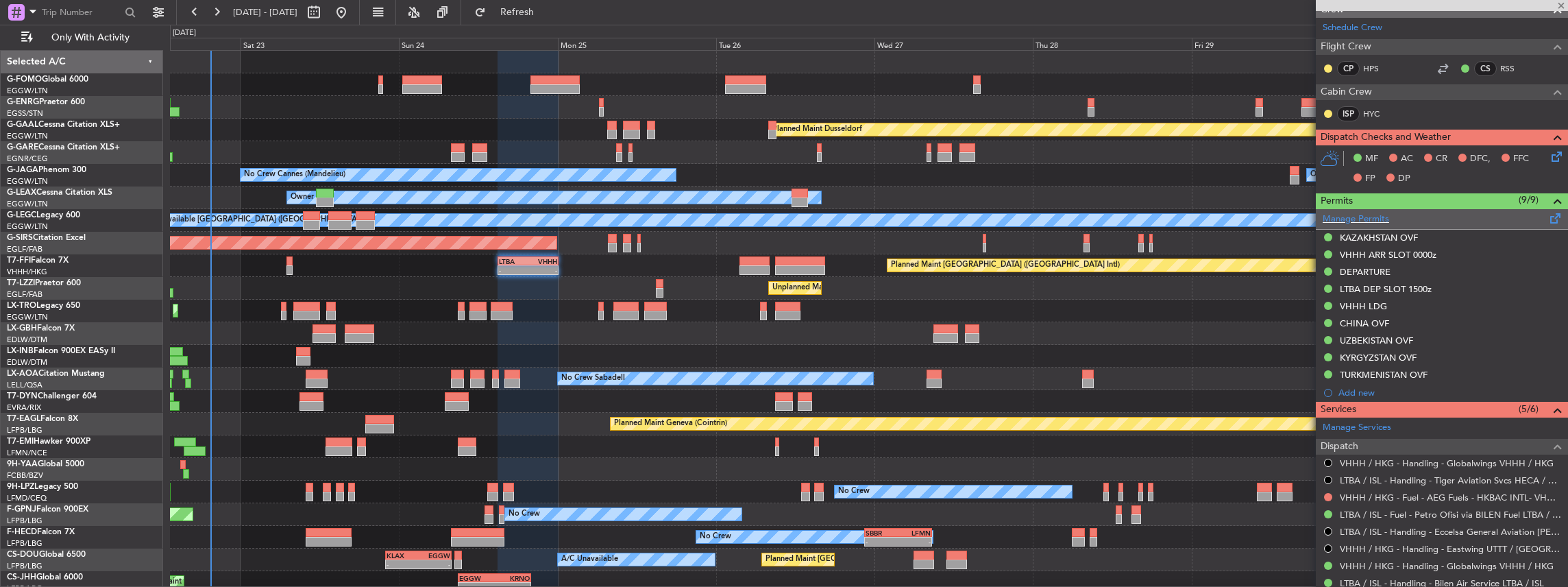
type input "+00:05"
type input "0"
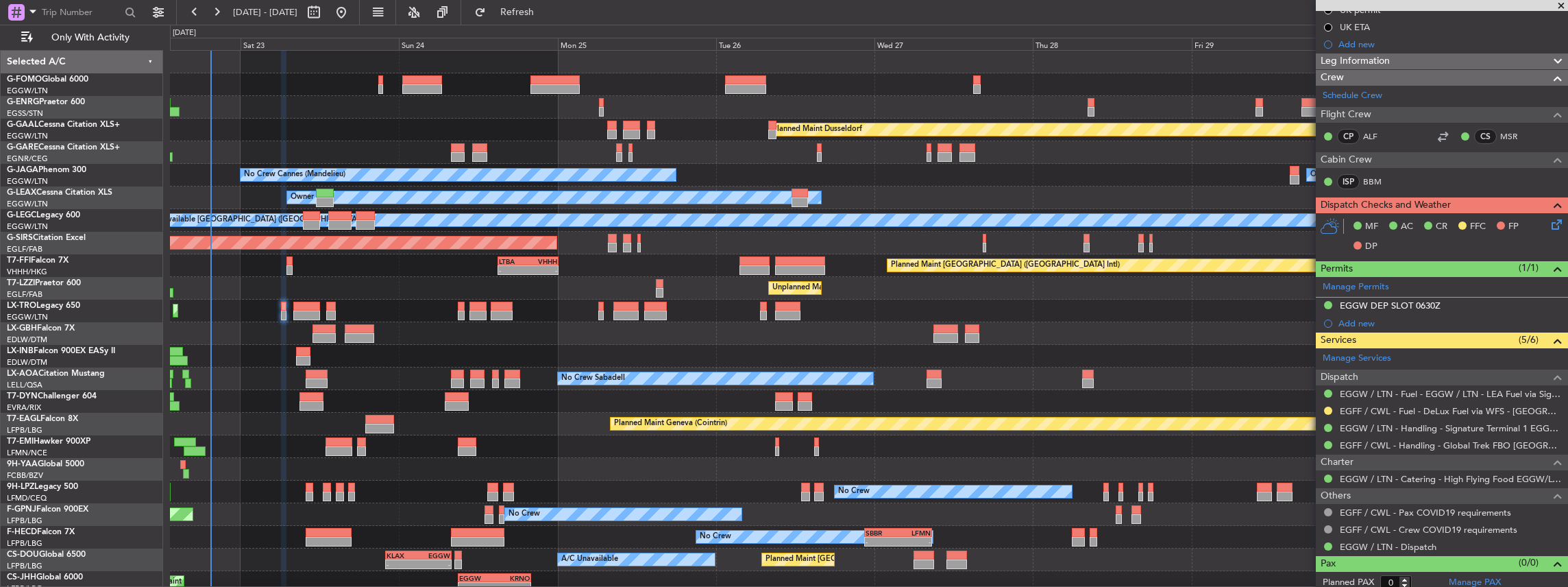
scroll to position [203, 0]
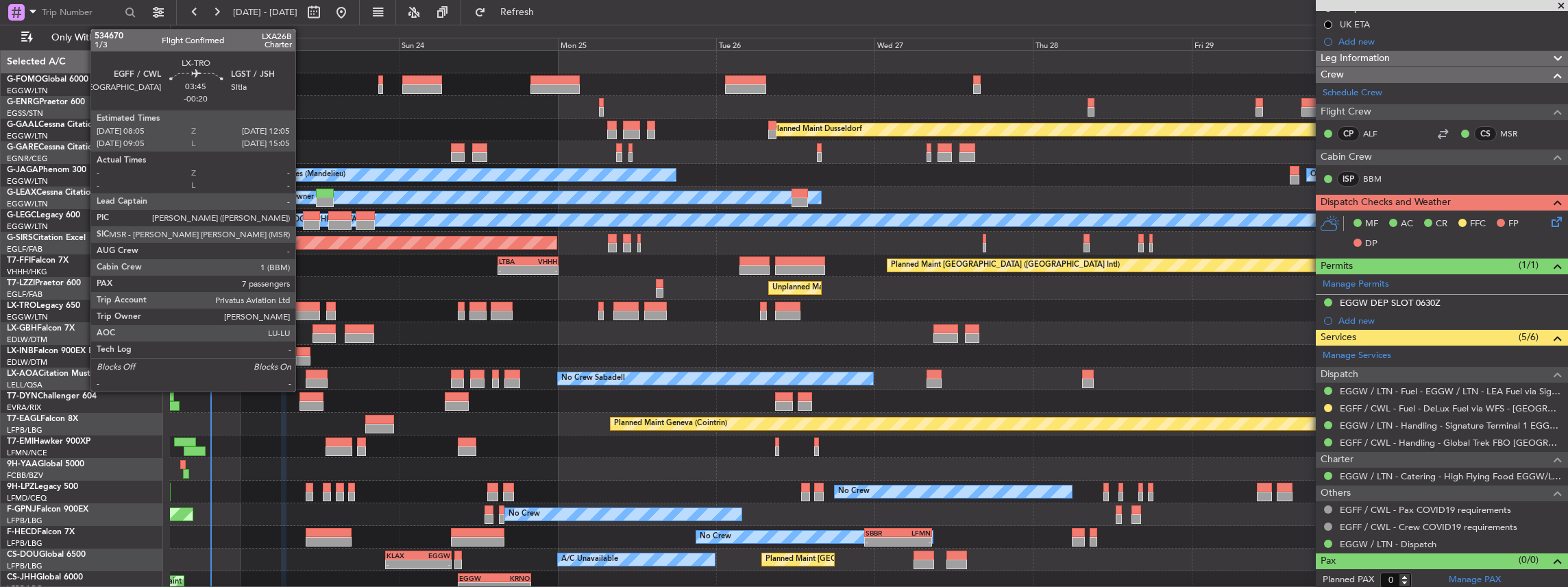
click at [302, 307] on div at bounding box center [306, 306] width 26 height 10
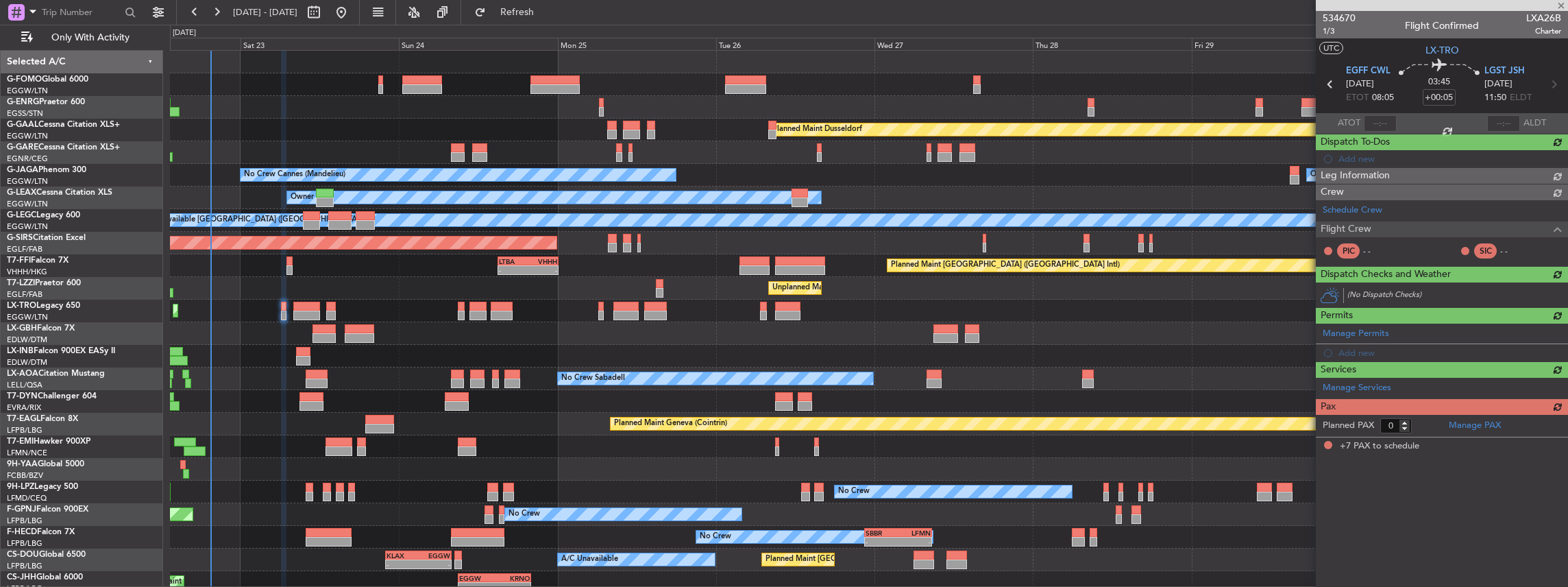
type input "-00:20"
type input "7"
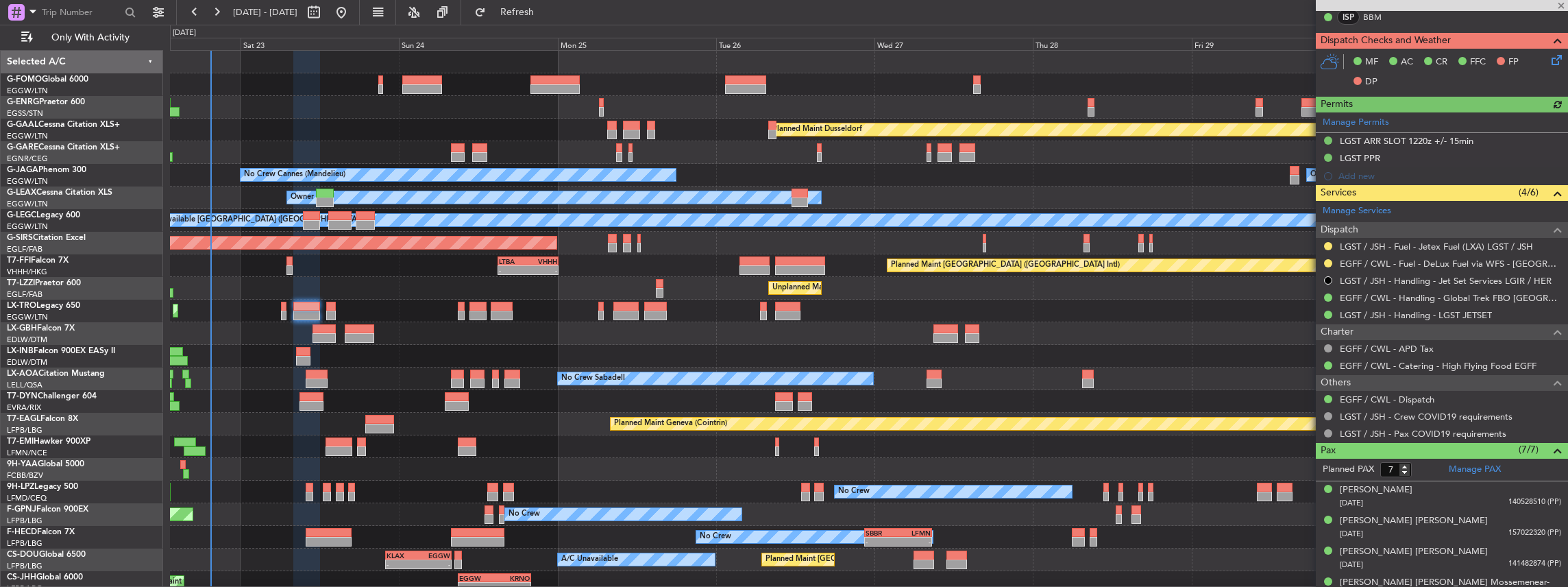
scroll to position [366, 0]
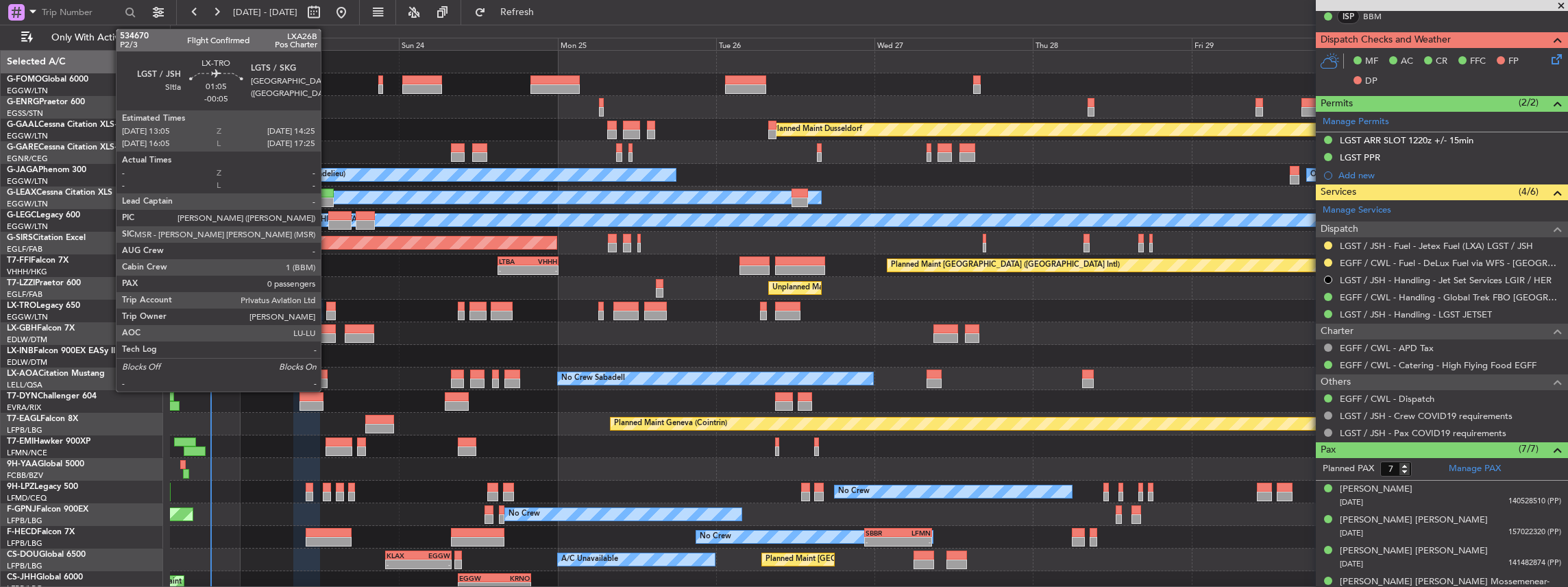
click at [328, 313] on div at bounding box center [331, 315] width 9 height 10
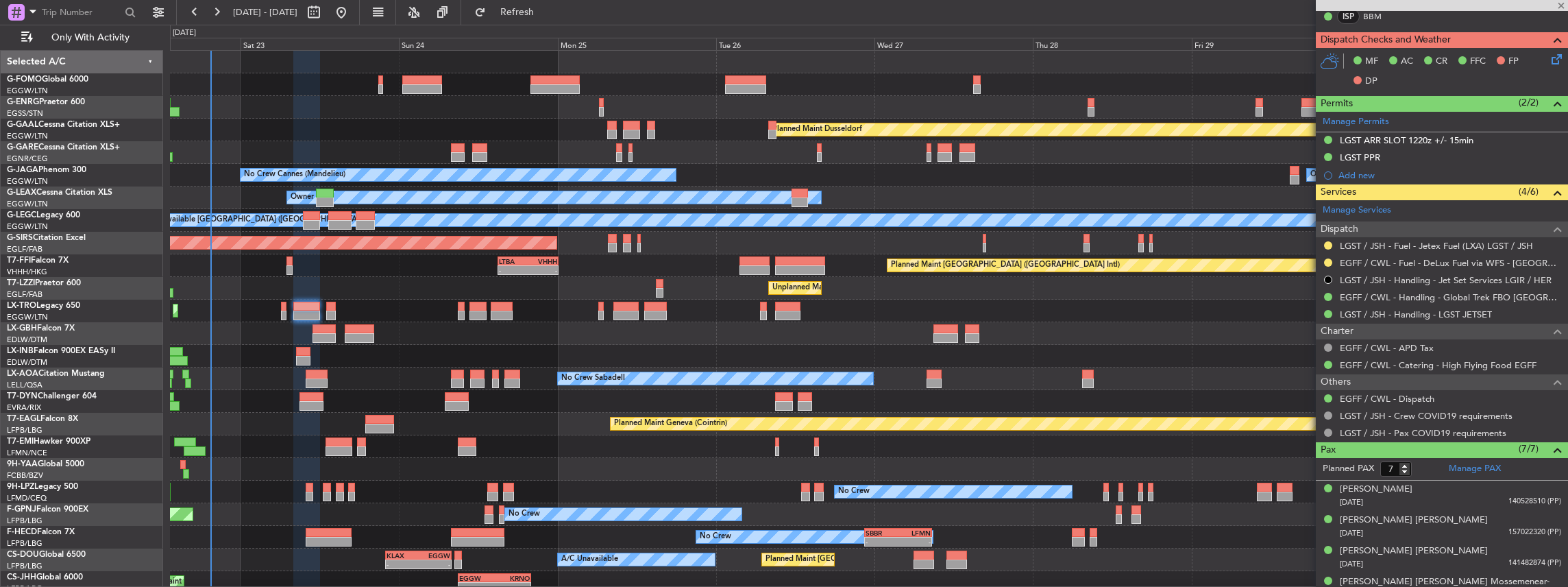
type input "-00:05"
type input "0"
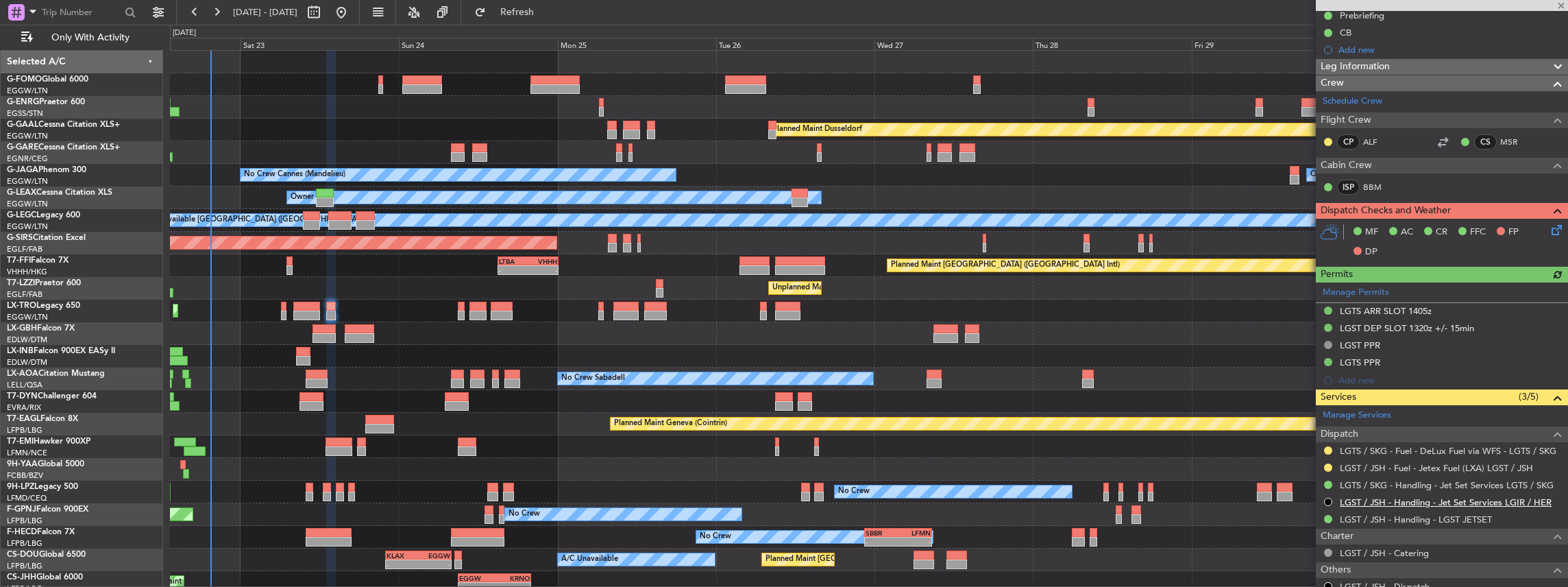
scroll to position [182, 0]
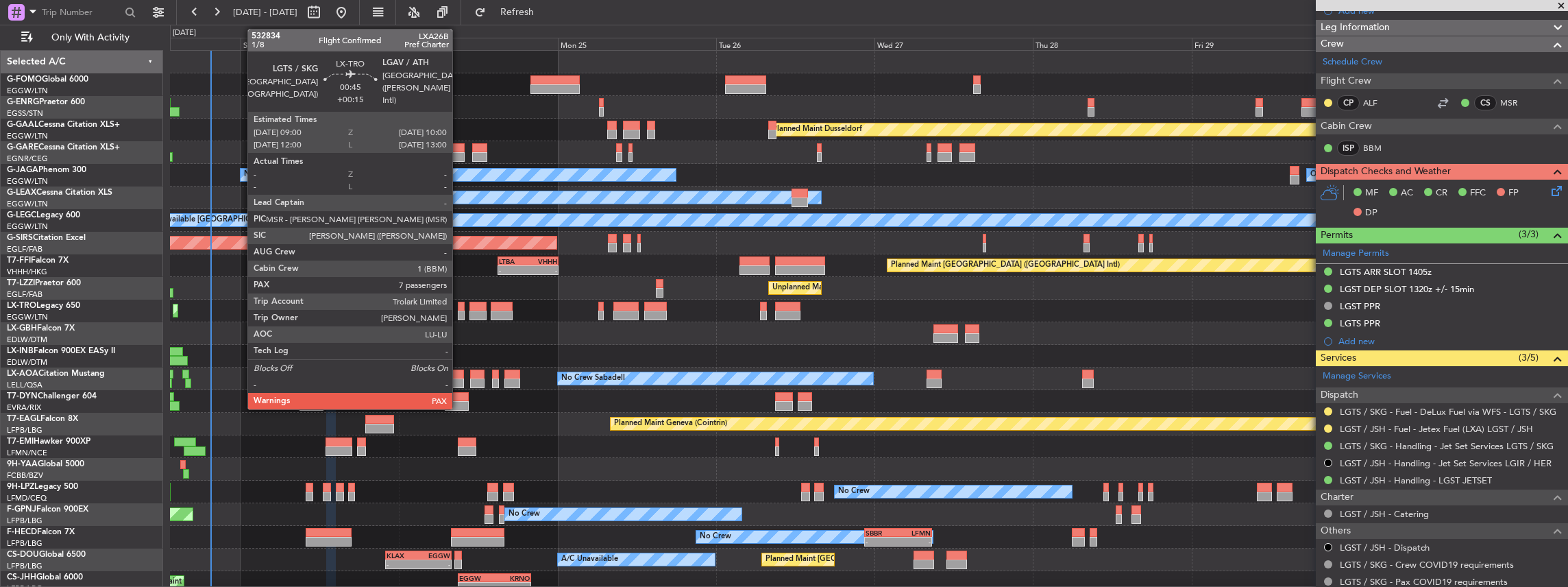
click at [459, 316] on div at bounding box center [462, 315] width 7 height 10
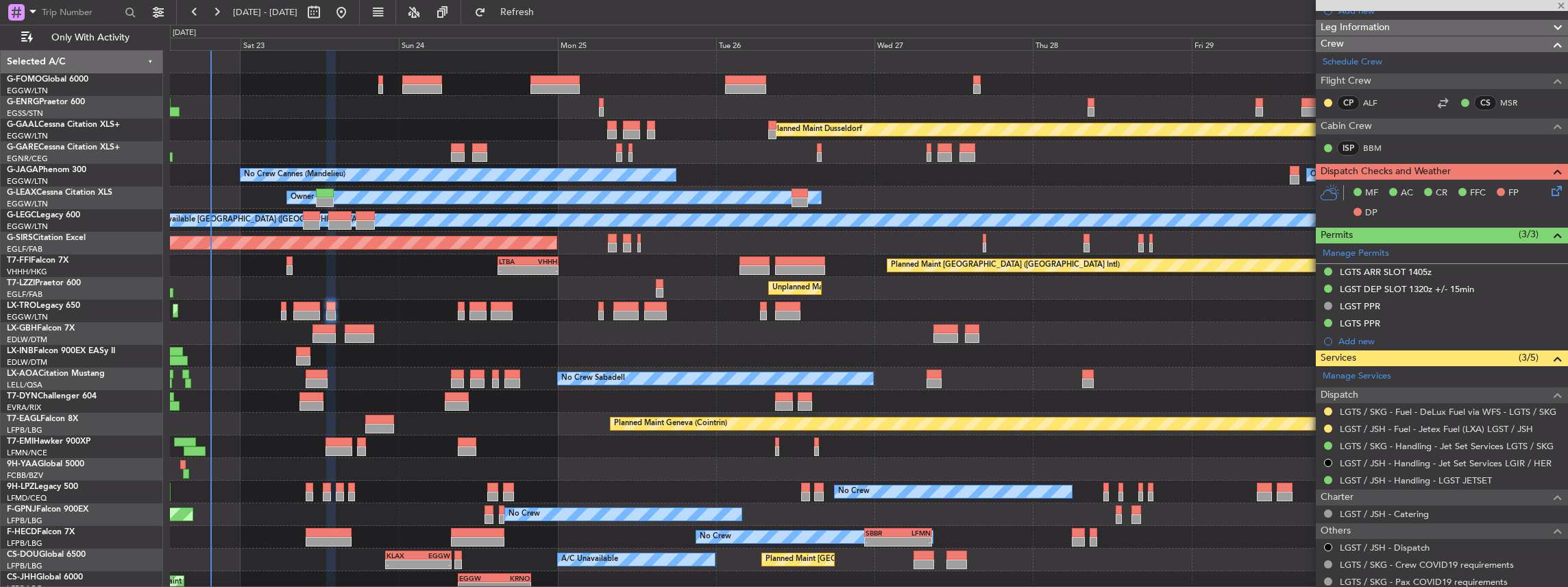
type input "+00:15"
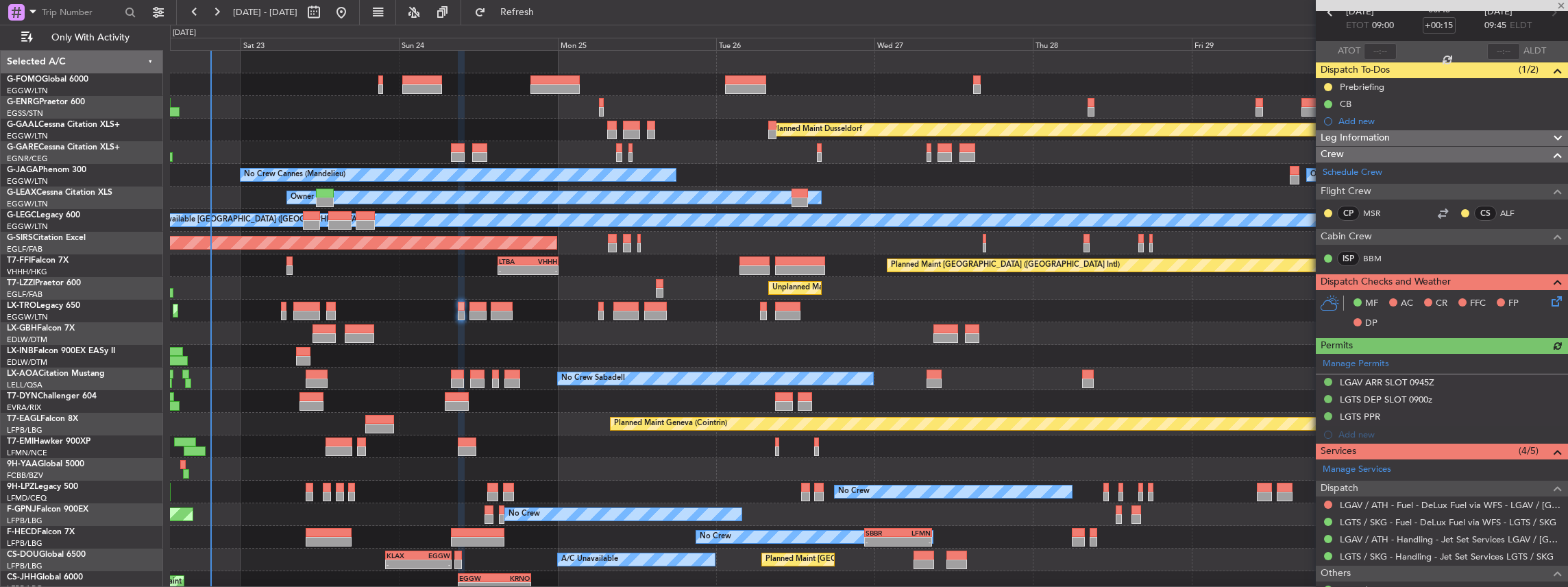
scroll to position [137, 0]
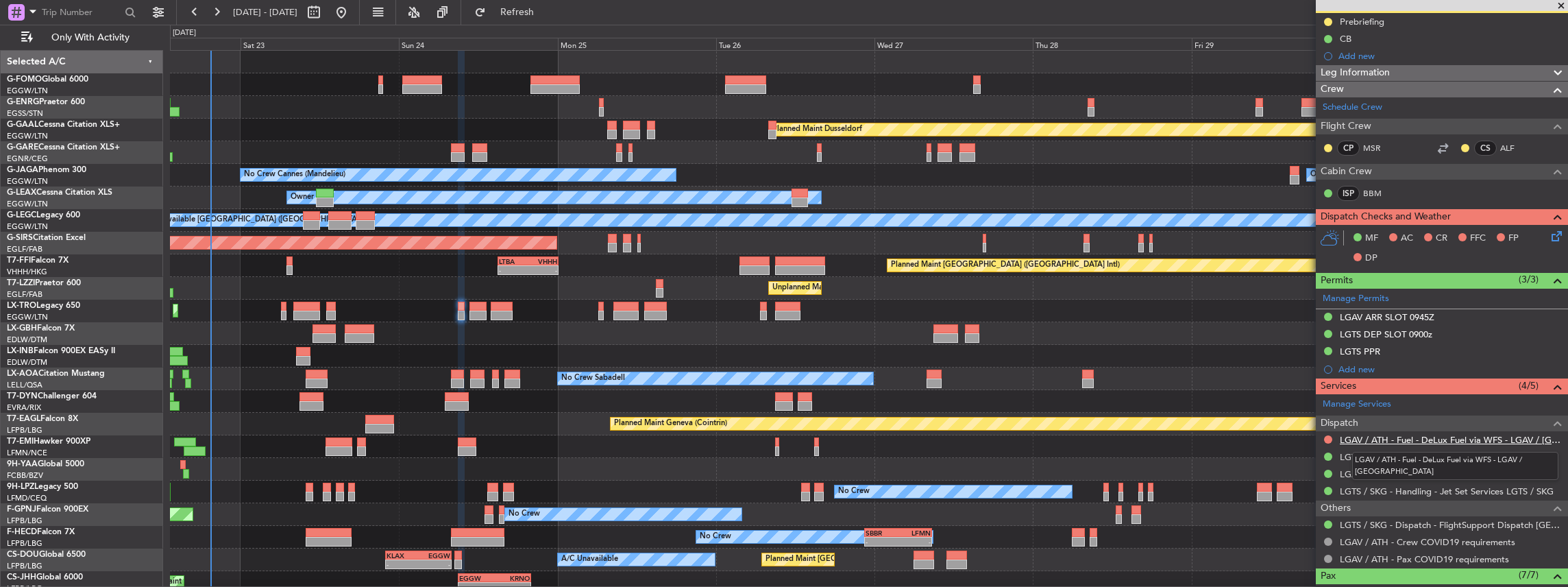
click at [1362, 434] on link "LGAV / ATH - Fuel - DeLux Fuel via WFS - LGAV / ATH" at bounding box center [1451, 439] width 221 height 12
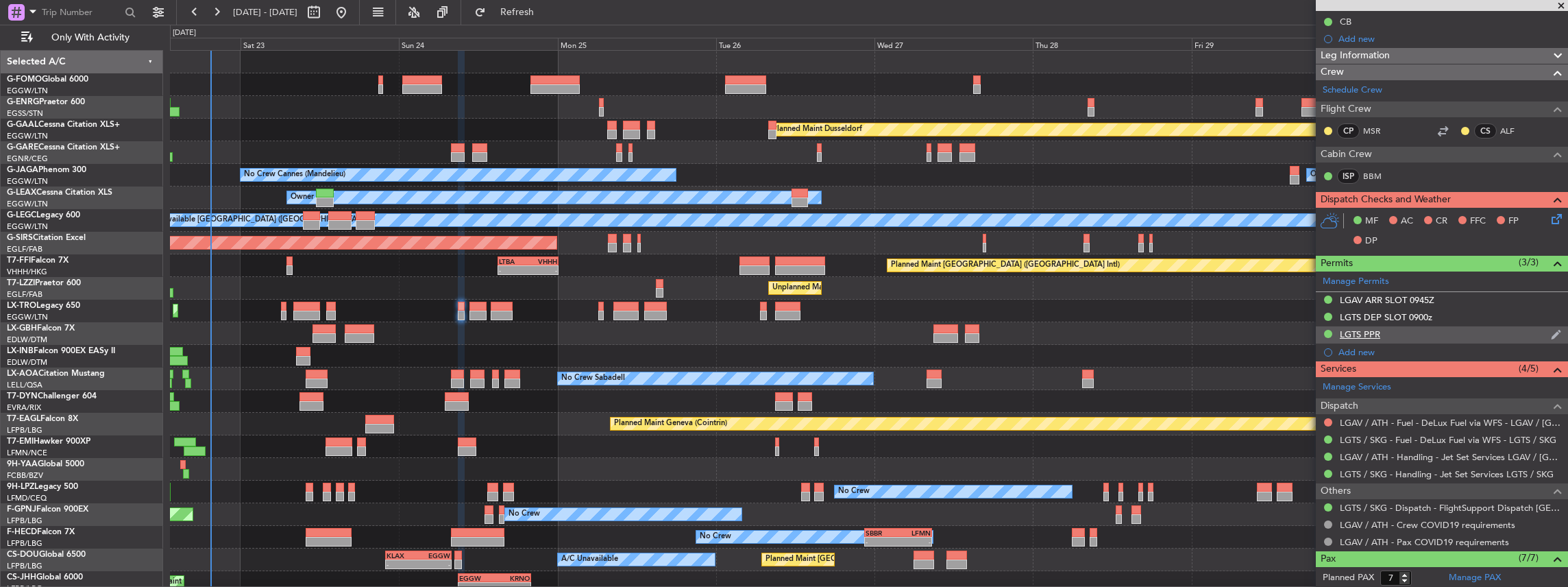
scroll to position [161, 0]
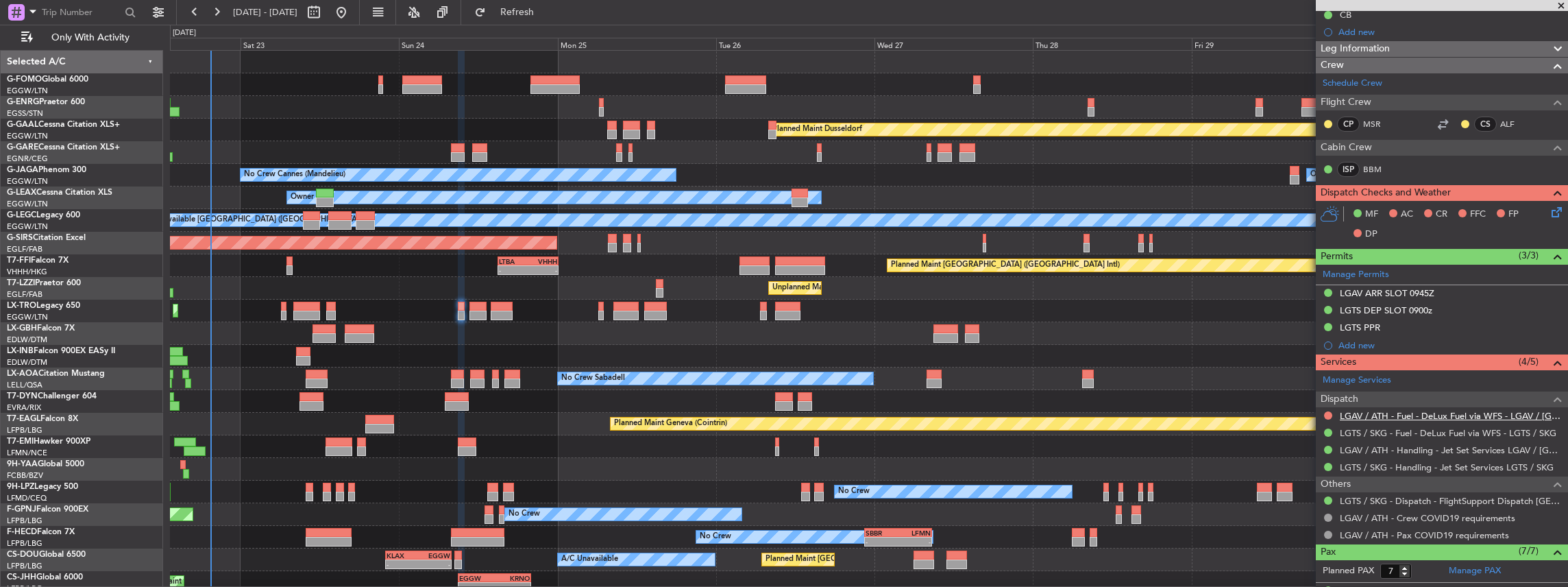
click at [1348, 411] on link "LGAV / ATH - Fuel - DeLux Fuel via WFS - LGAV / ATH" at bounding box center [1451, 416] width 221 height 12
click at [1367, 446] on link "LGAV / ATH - Handling - Jet Set Services LGAV / ATH" at bounding box center [1451, 449] width 221 height 12
click at [546, 14] on span "Refresh" at bounding box center [517, 12] width 57 height 10
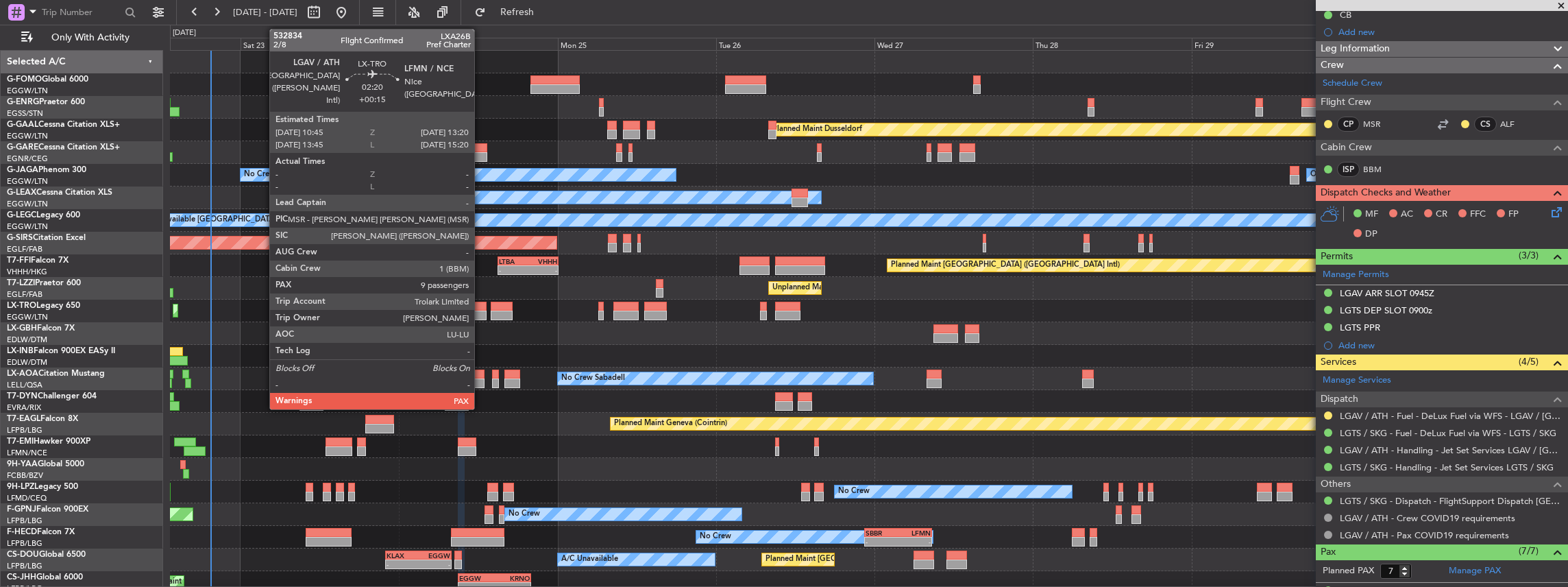
click at [481, 308] on div at bounding box center [477, 306] width 17 height 10
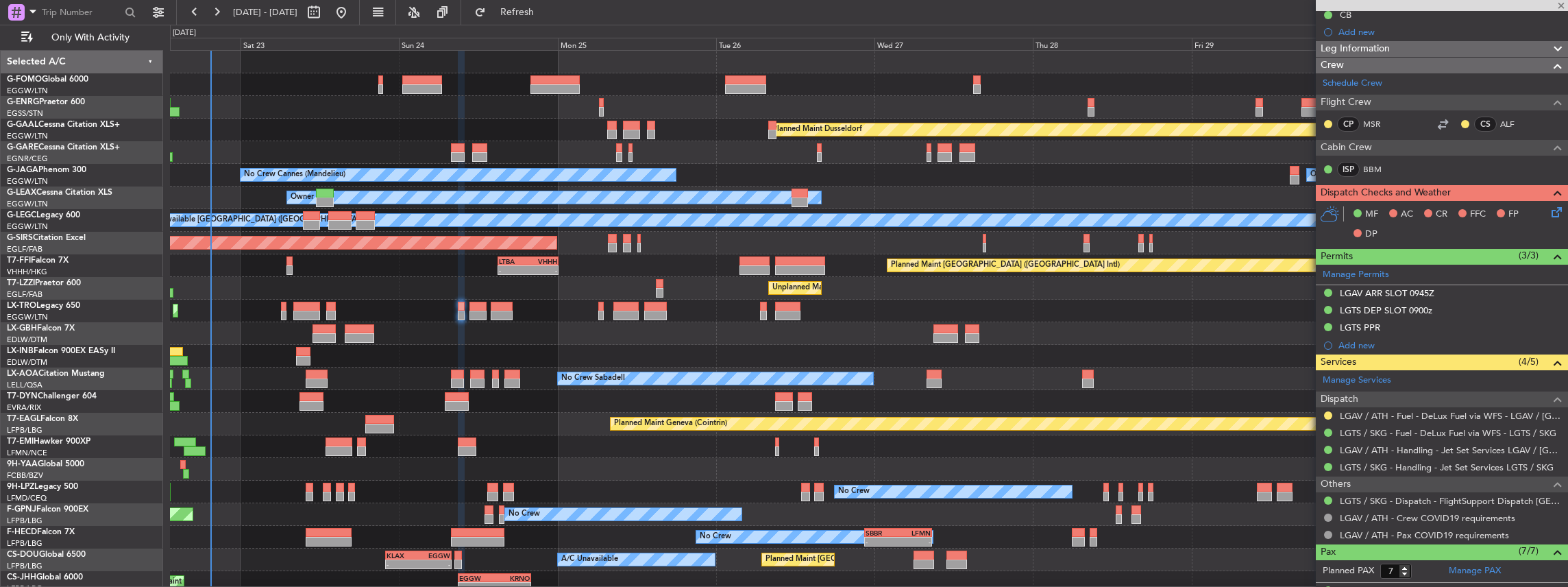
type input "9"
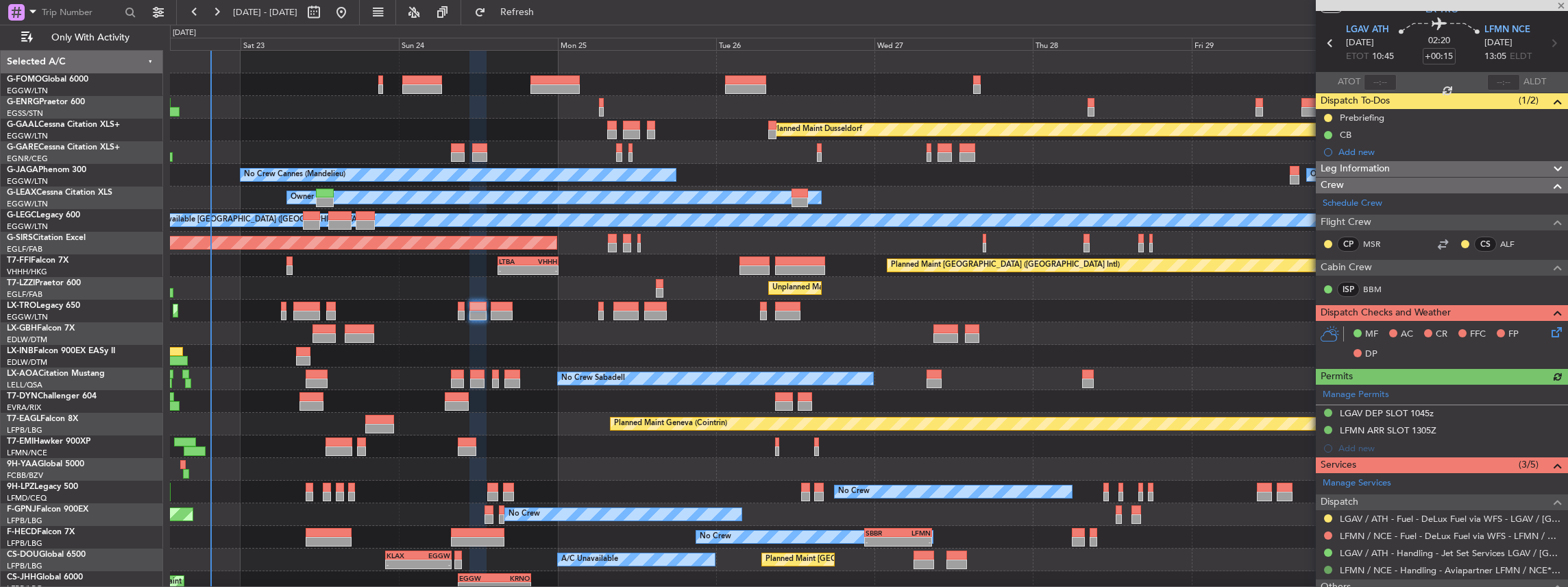
scroll to position [91, 0]
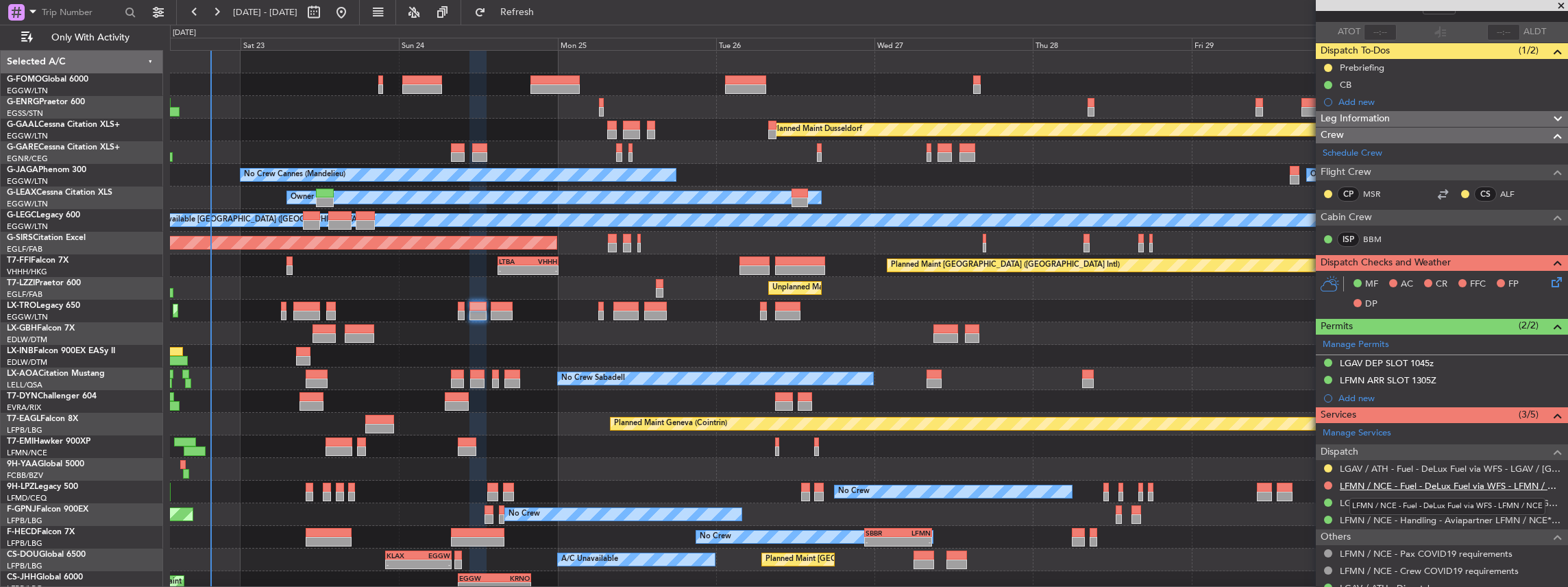
click at [1374, 480] on link "LFMN / NCE - Fuel - DeLux Fuel via WFS - LFMN / NCE" at bounding box center [1451, 485] width 221 height 12
click at [1379, 516] on link "LFMN / NCE - Handling - Aviapartner LFMN / NCE*****MY HANDLING****" at bounding box center [1451, 519] width 221 height 12
click at [550, 4] on button "Refresh" at bounding box center [509, 13] width 83 height 22
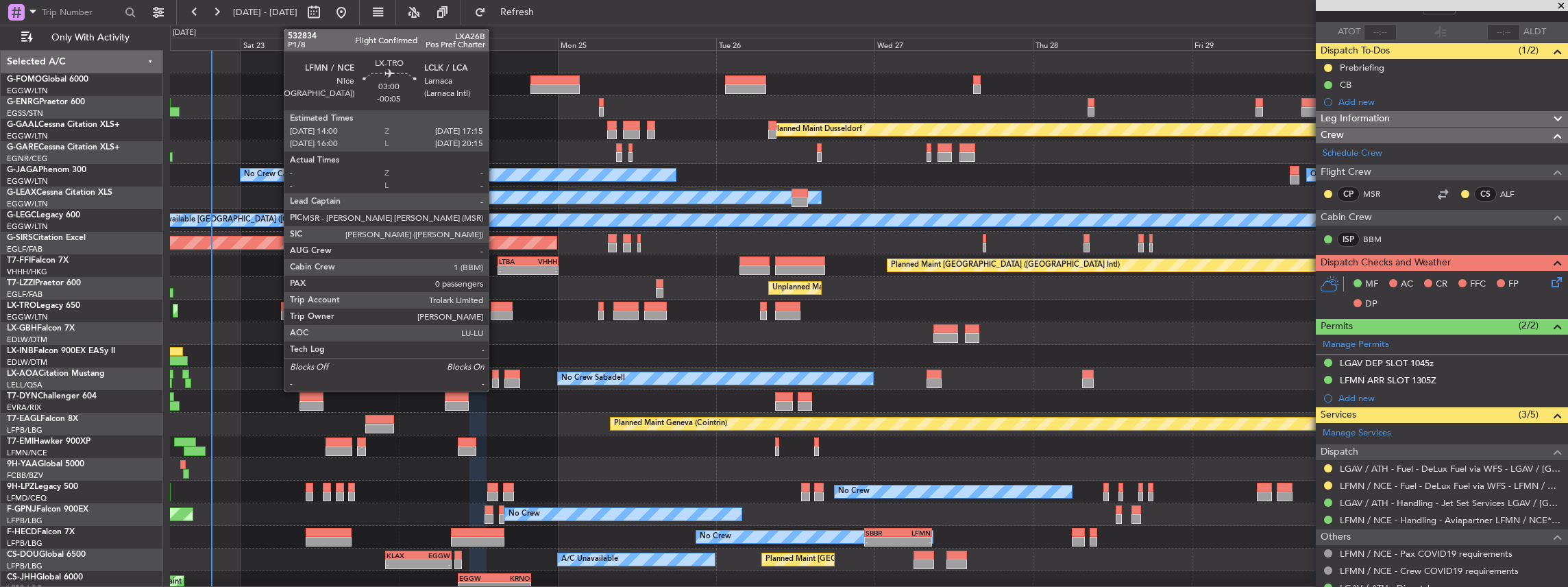
click at [496, 312] on div at bounding box center [502, 315] width 22 height 10
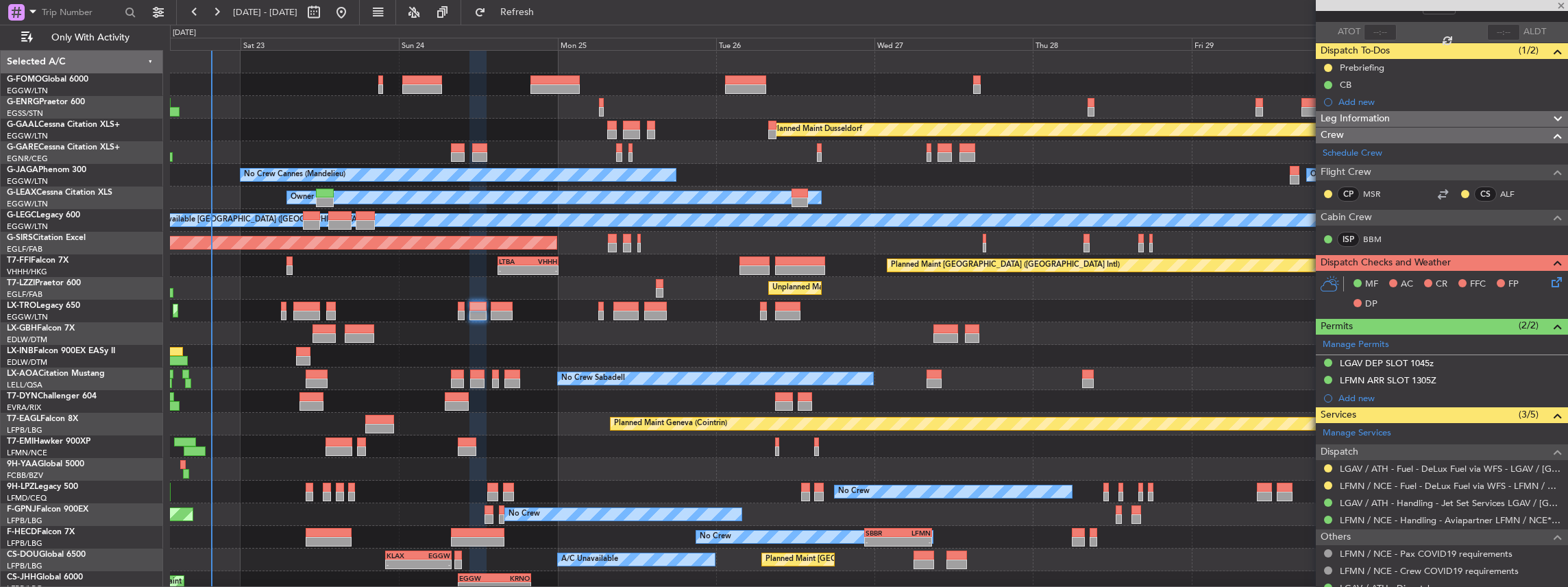
type input "-00:05"
type input "0"
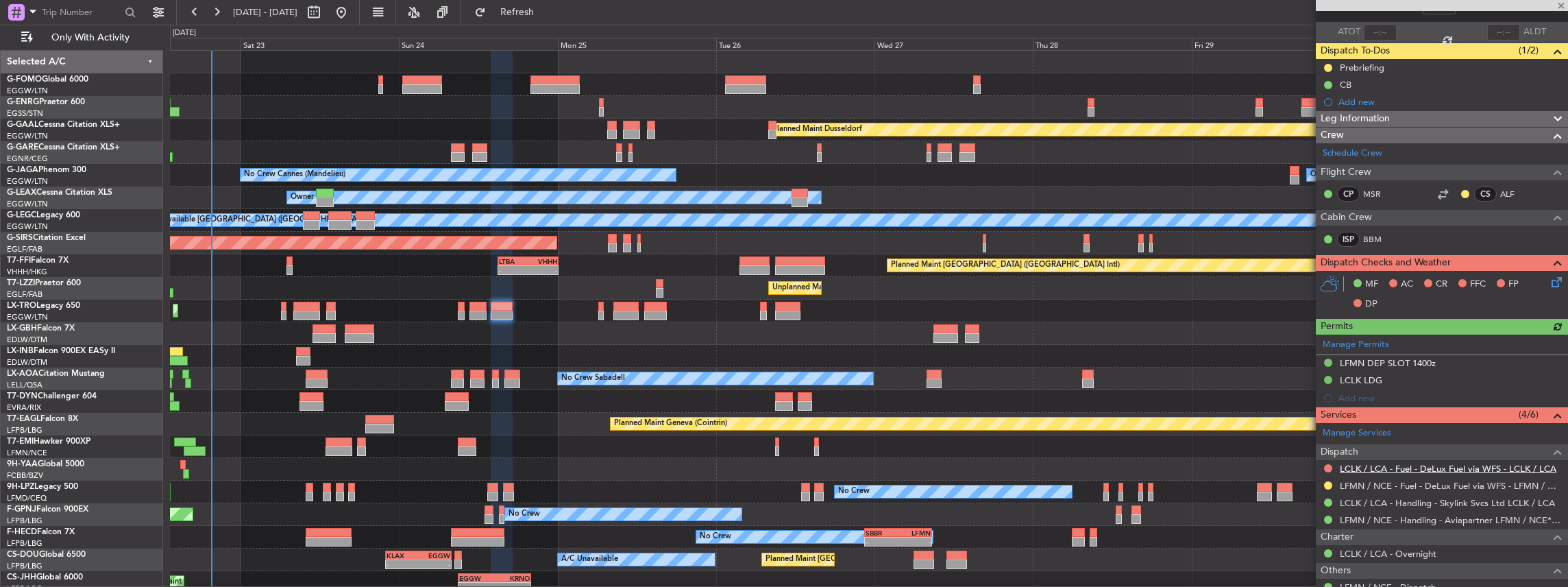
click at [1357, 463] on link "LCLK / LCA - Fuel - DeLux Fuel via WFS - LCLK / LCA" at bounding box center [1448, 468] width 217 height 12
click at [1367, 497] on link "LCLK / LCA - Handling - Skylink Svcs Ltd LCLK / LCA" at bounding box center [1447, 503] width 215 height 12
click at [546, 13] on span "Refresh" at bounding box center [517, 12] width 57 height 10
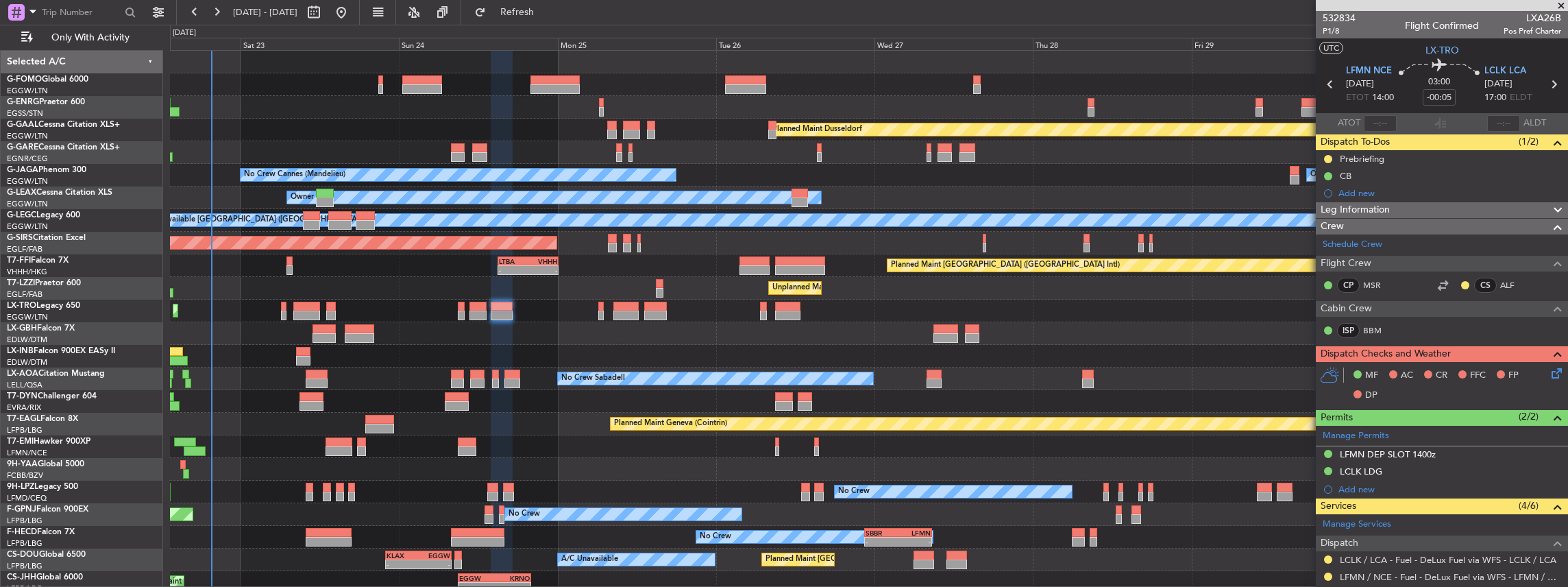
scroll to position [91, 0]
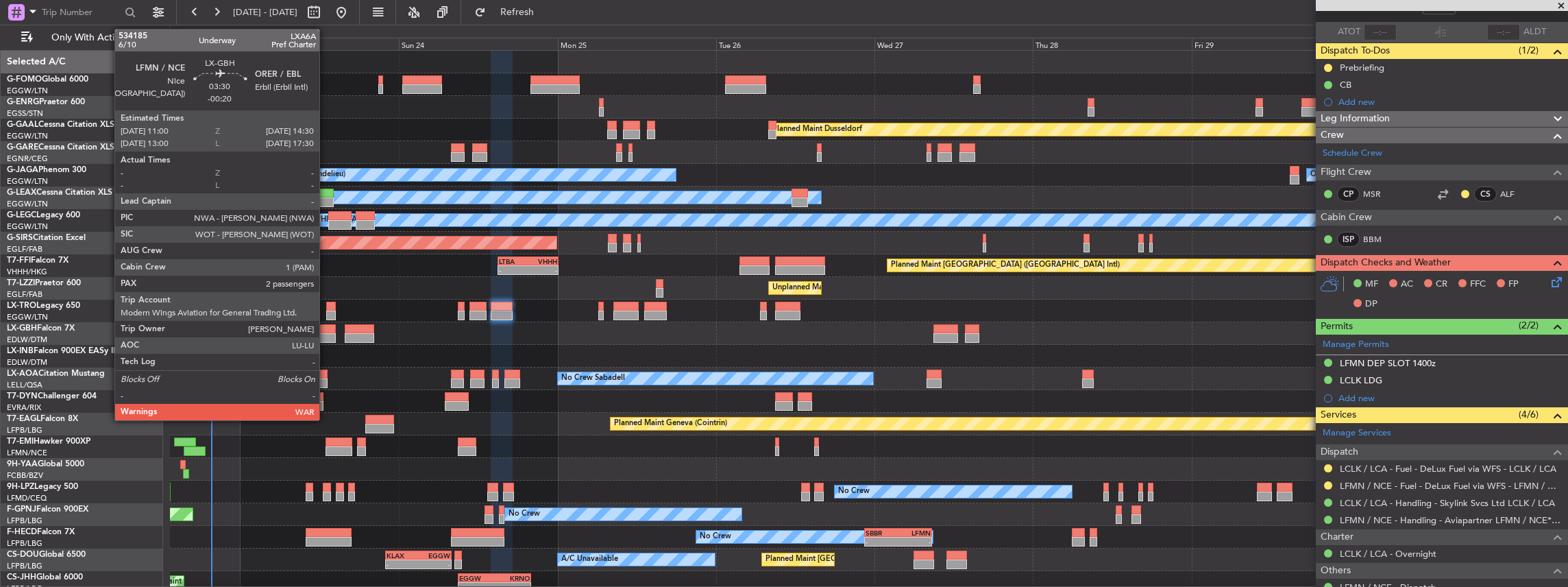
click at [327, 330] on div at bounding box center [324, 328] width 24 height 10
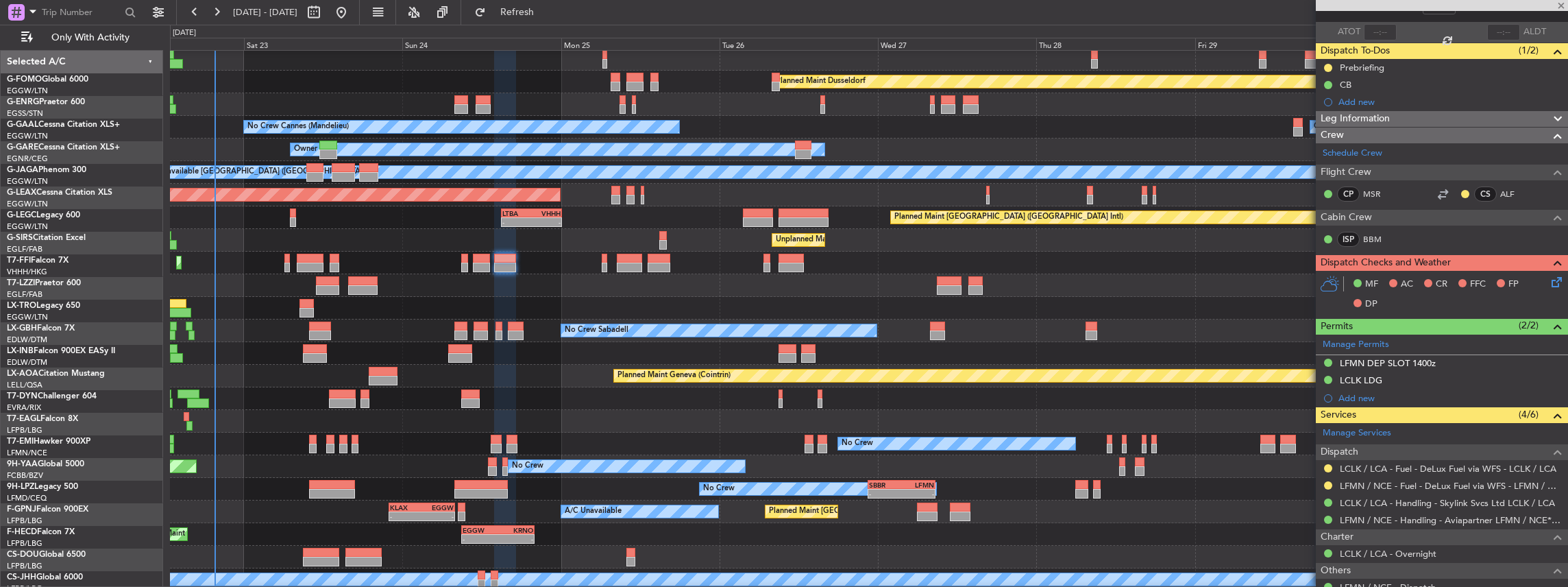
type input "-00:20"
type input "2"
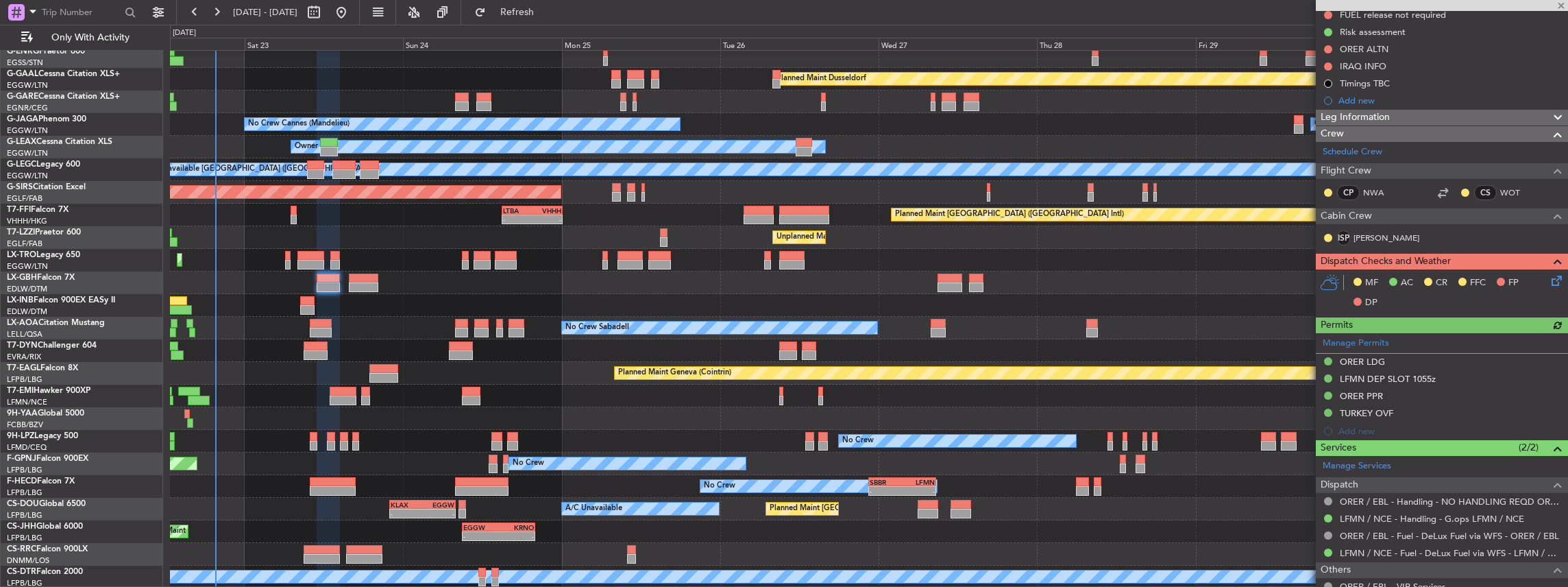
scroll to position [229, 0]
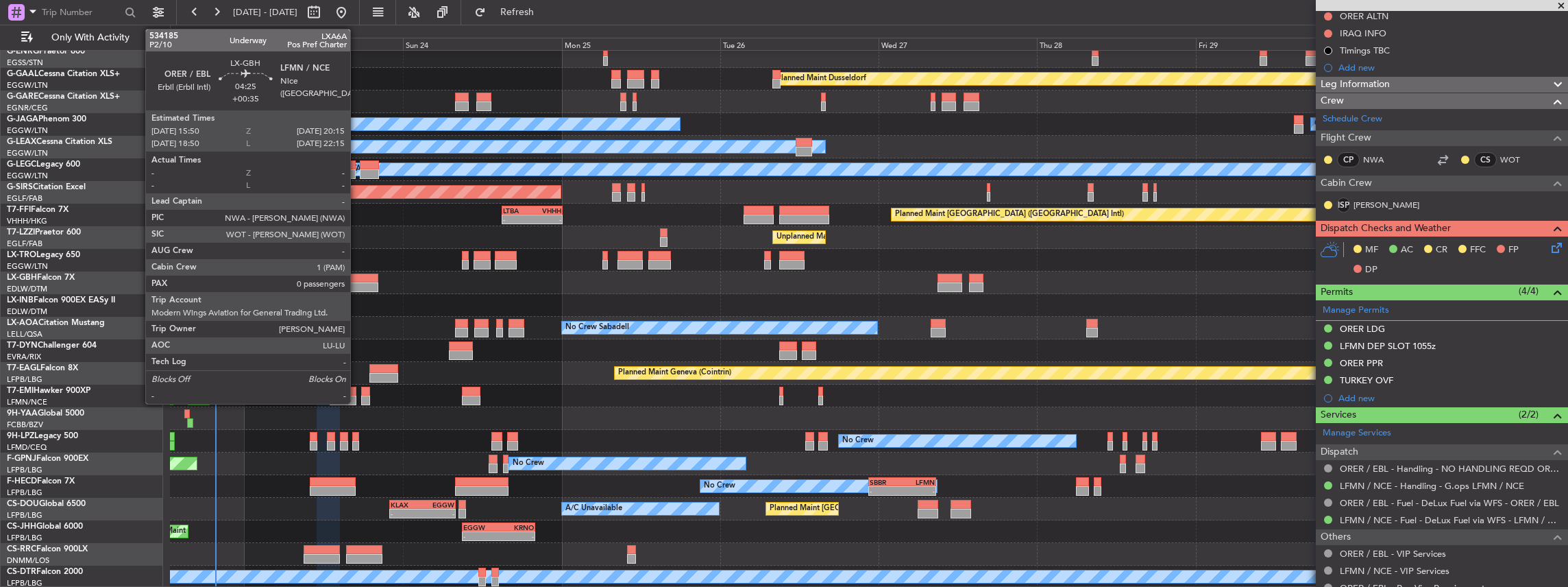
click at [358, 284] on div at bounding box center [363, 287] width 29 height 10
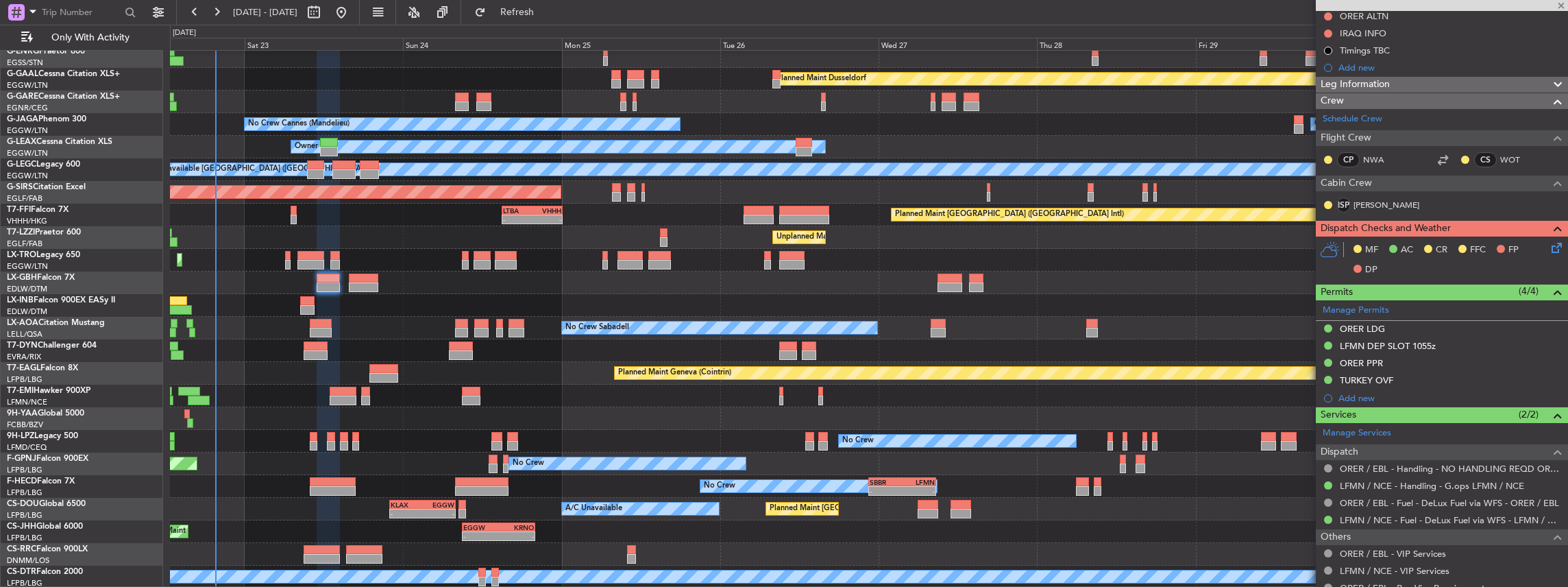
type input "+00:35"
type input "0"
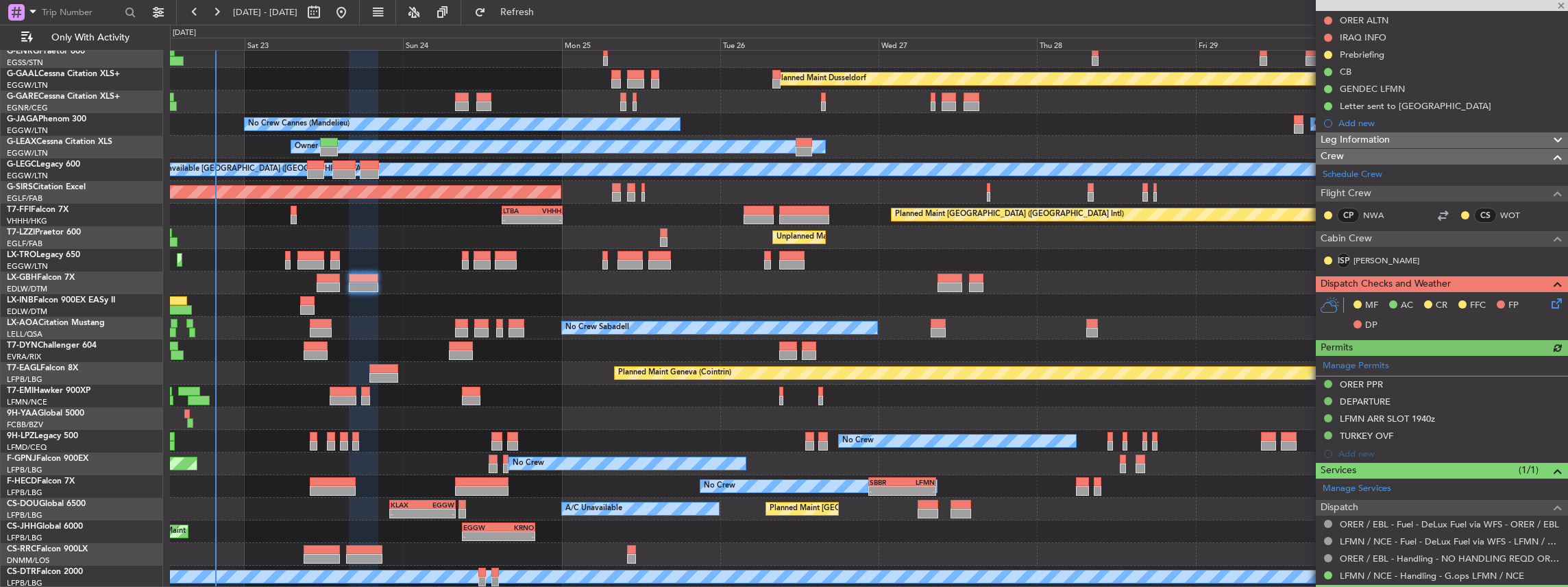
scroll to position [182, 0]
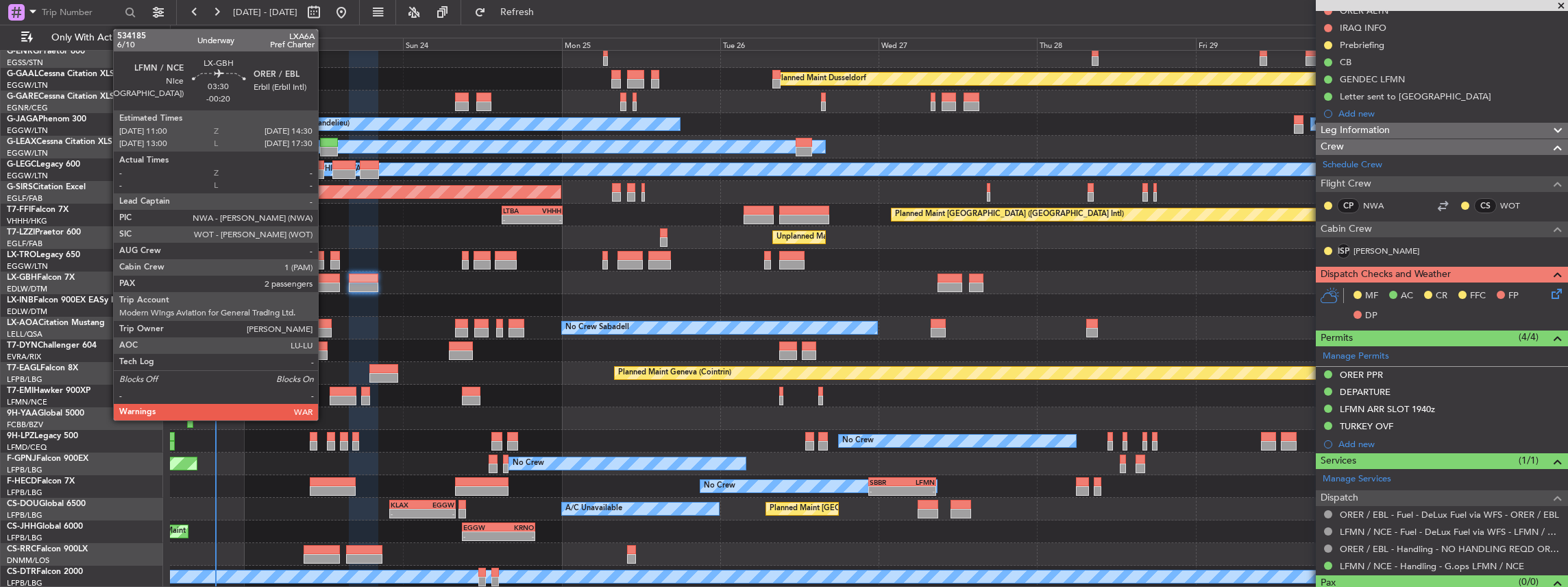
click at [325, 282] on div at bounding box center [328, 287] width 24 height 10
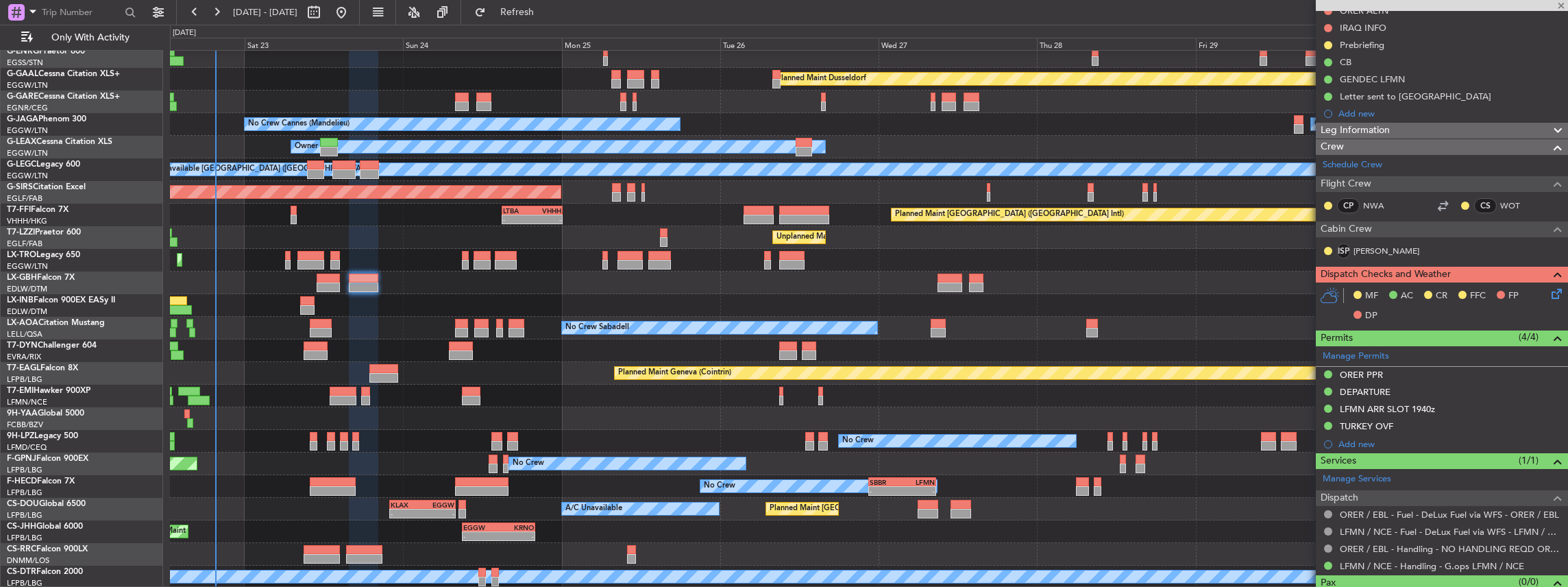
type input "-00:20"
type input "2"
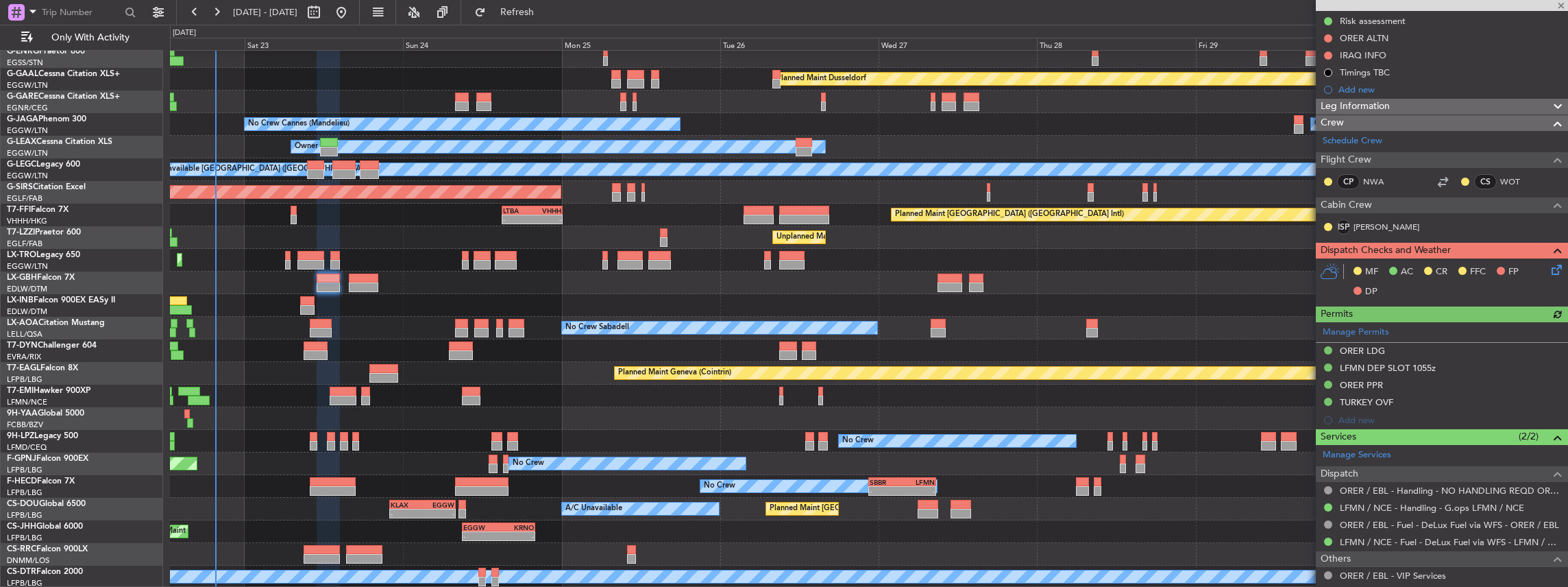
scroll to position [319, 0]
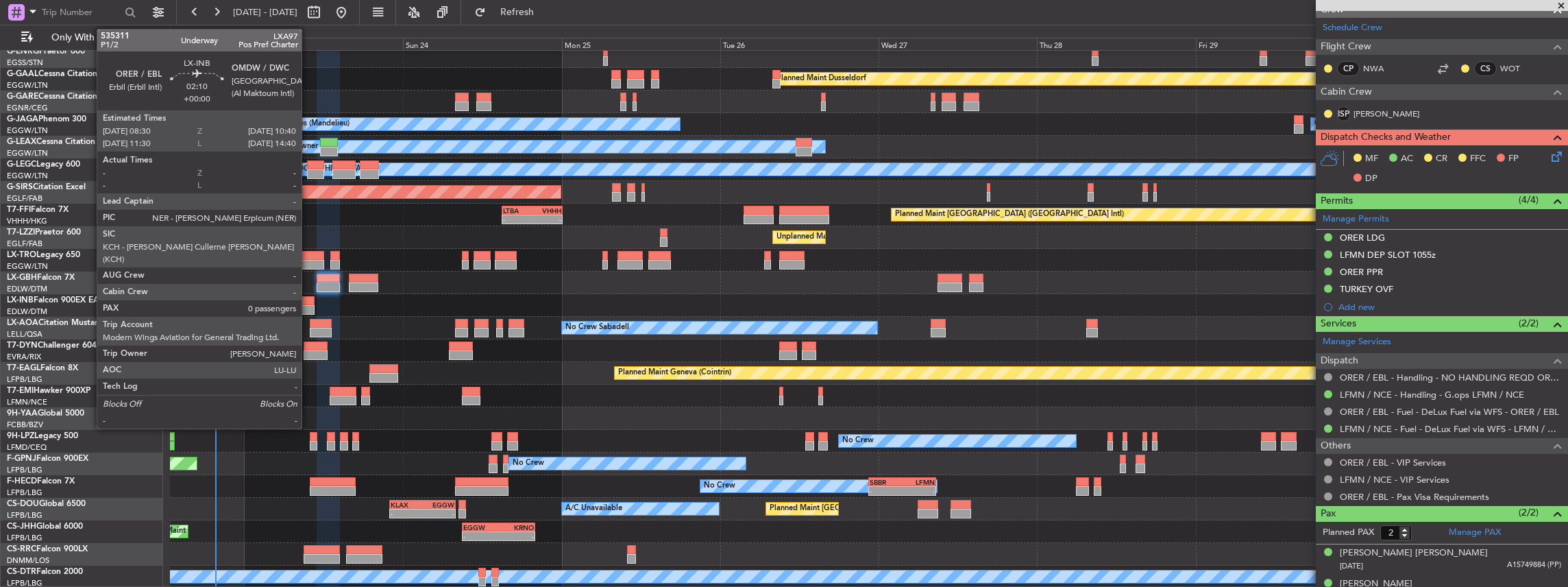
click at [309, 302] on div at bounding box center [308, 300] width 15 height 10
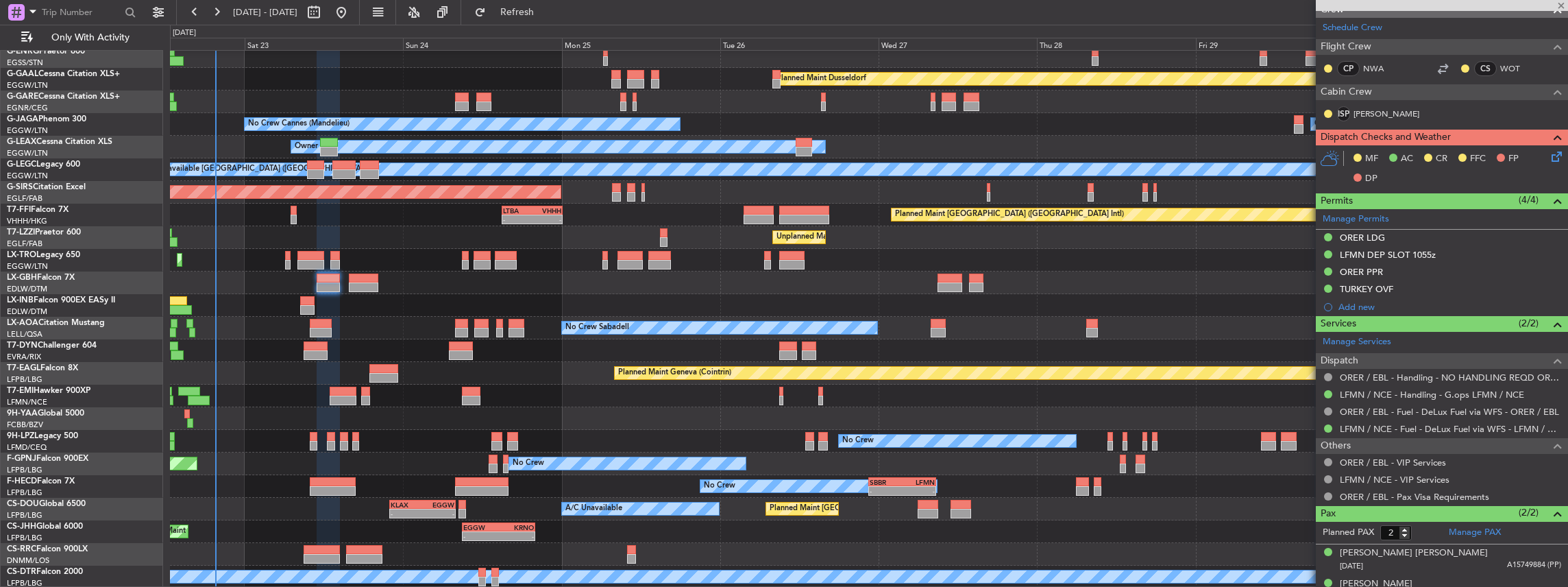
type input "0"
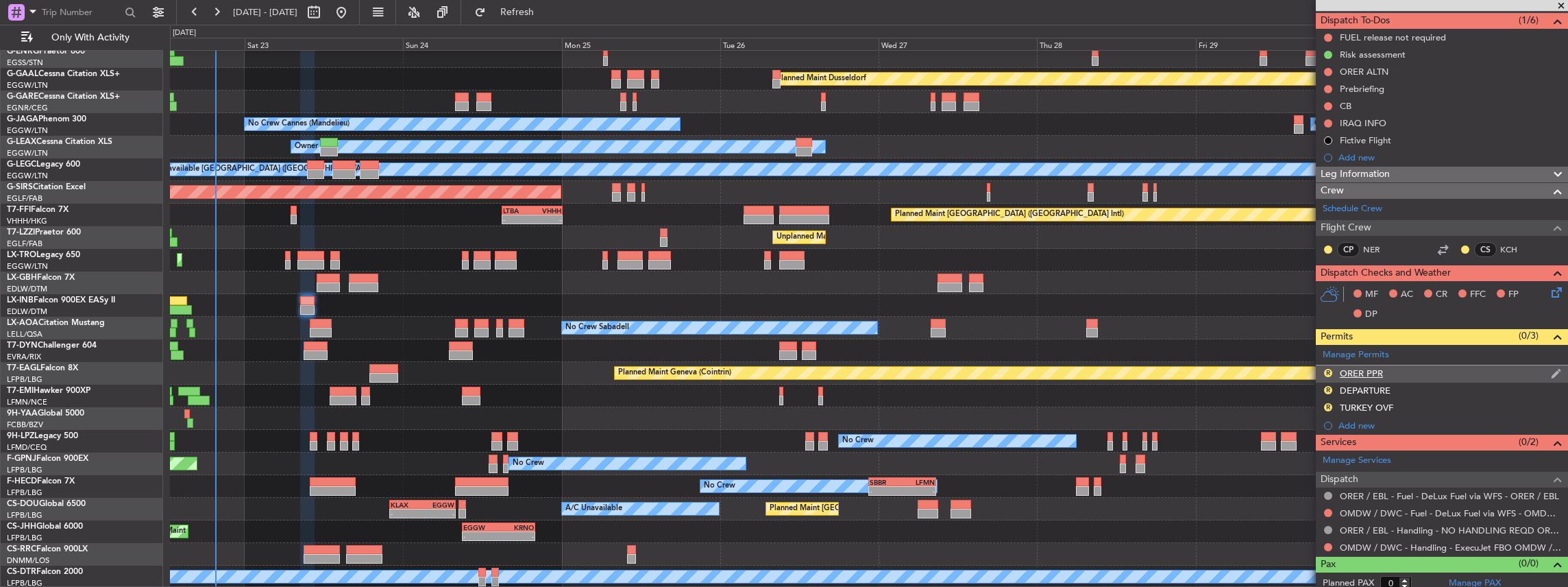
scroll to position [126, 0]
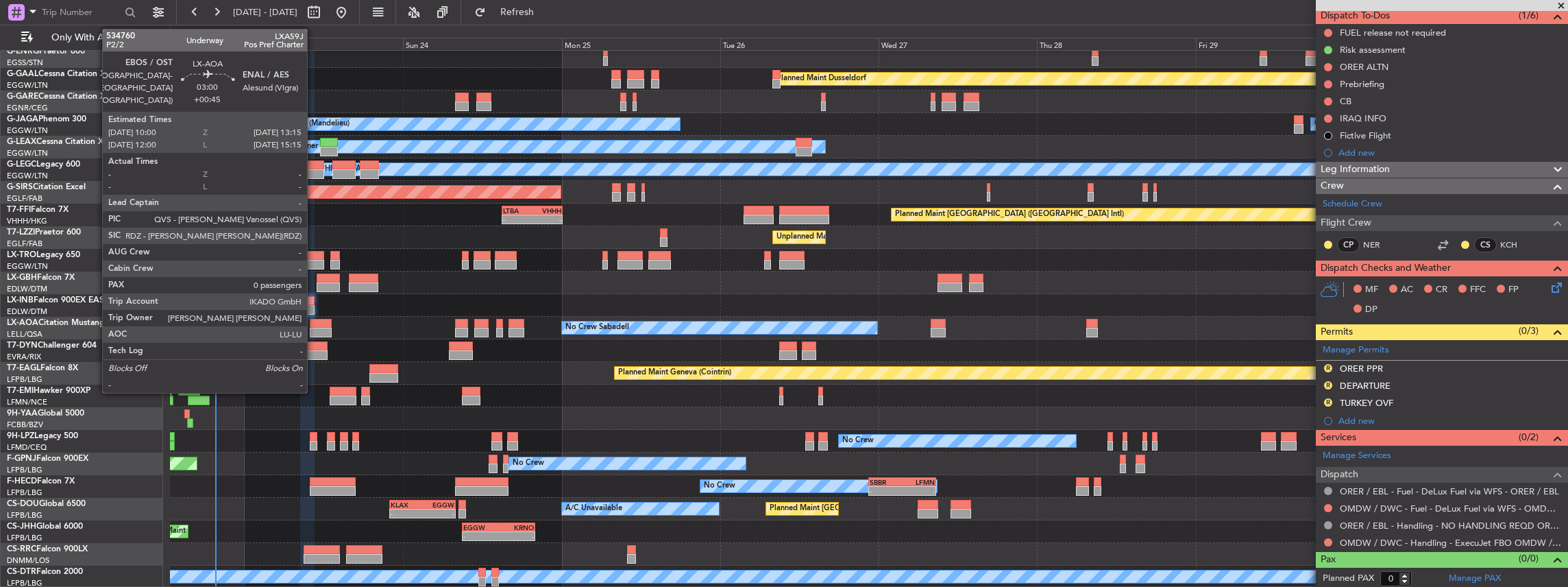
click at [315, 322] on div at bounding box center [320, 323] width 22 height 10
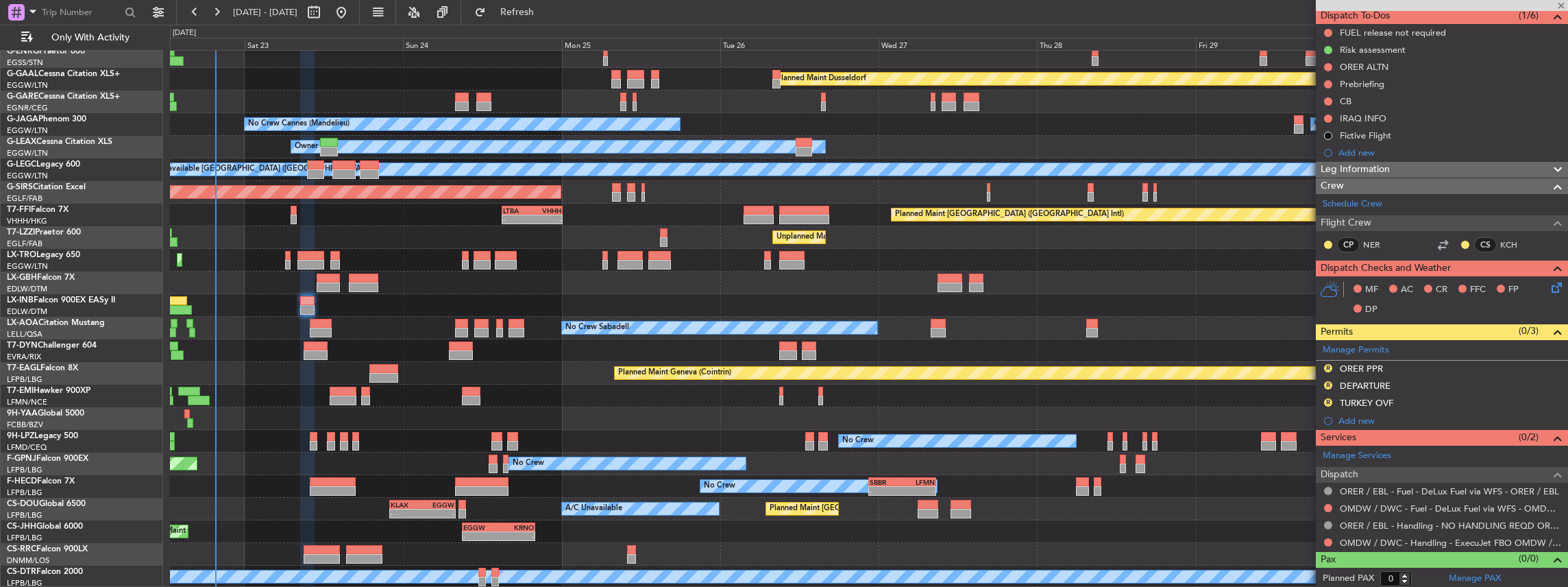
type input "+00:45"
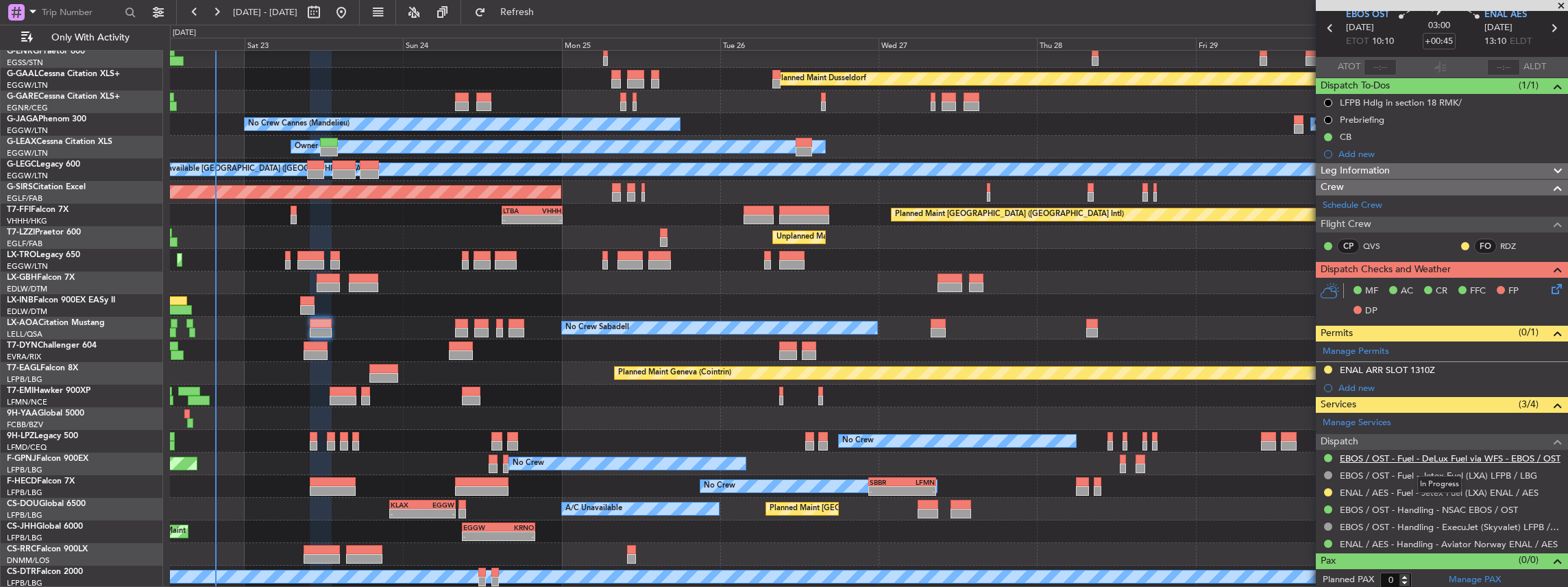
scroll to position [57, 0]
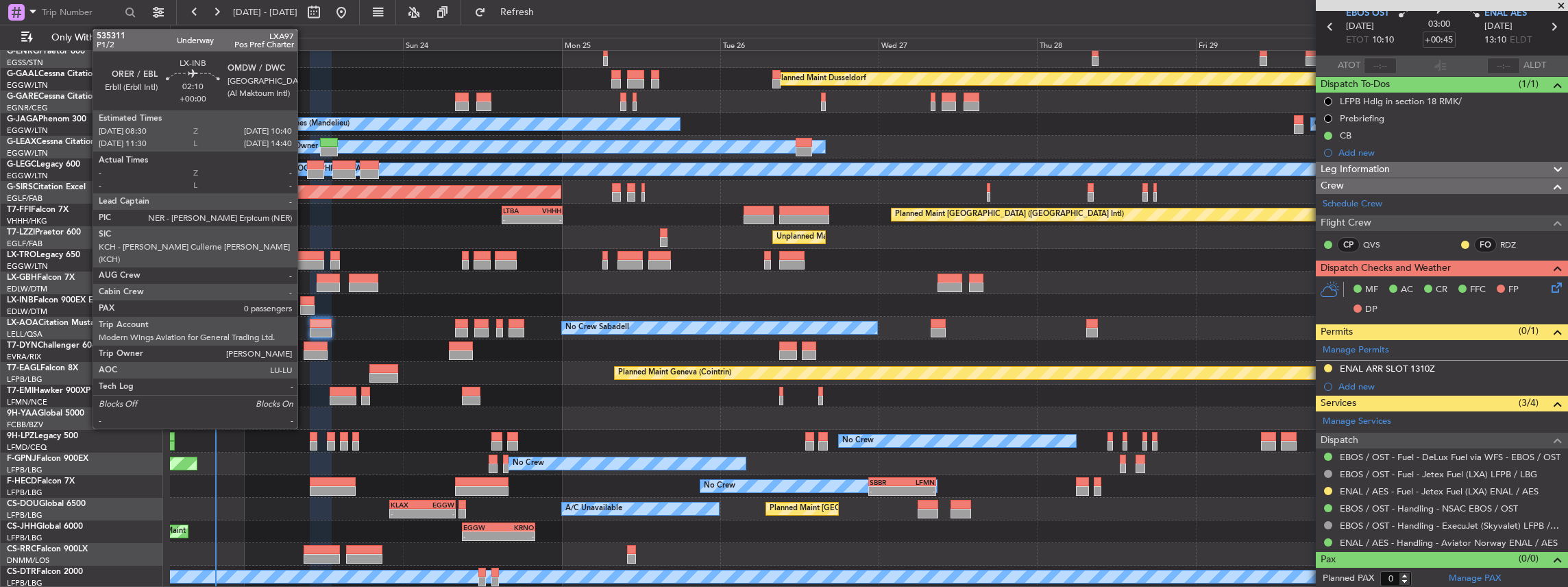
click at [304, 303] on div at bounding box center [308, 300] width 15 height 10
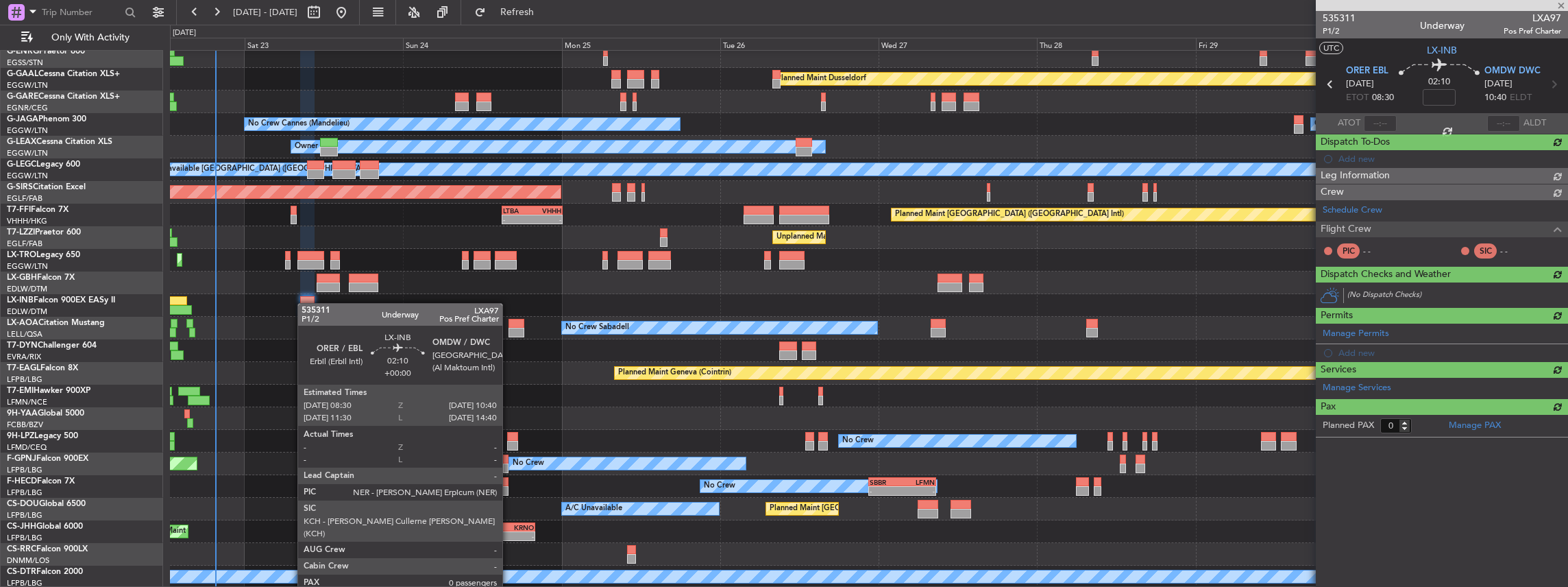
scroll to position [0, 0]
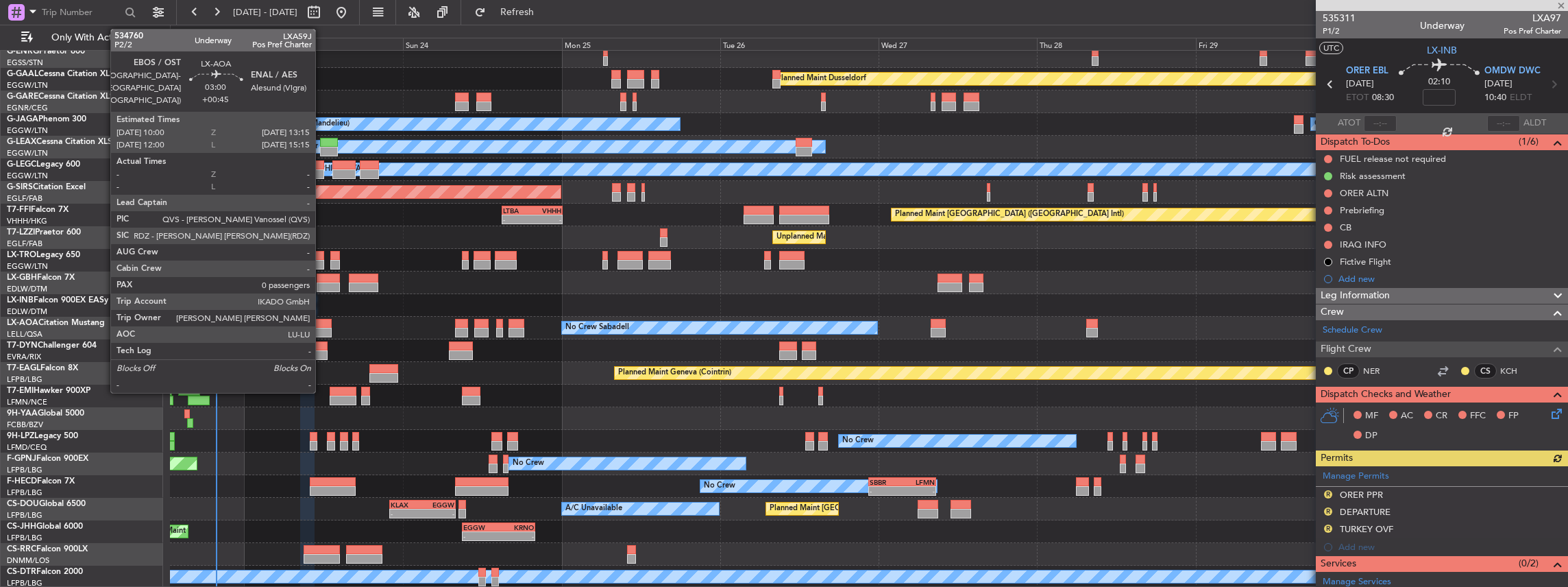
click at [322, 328] on div at bounding box center [320, 332] width 22 height 10
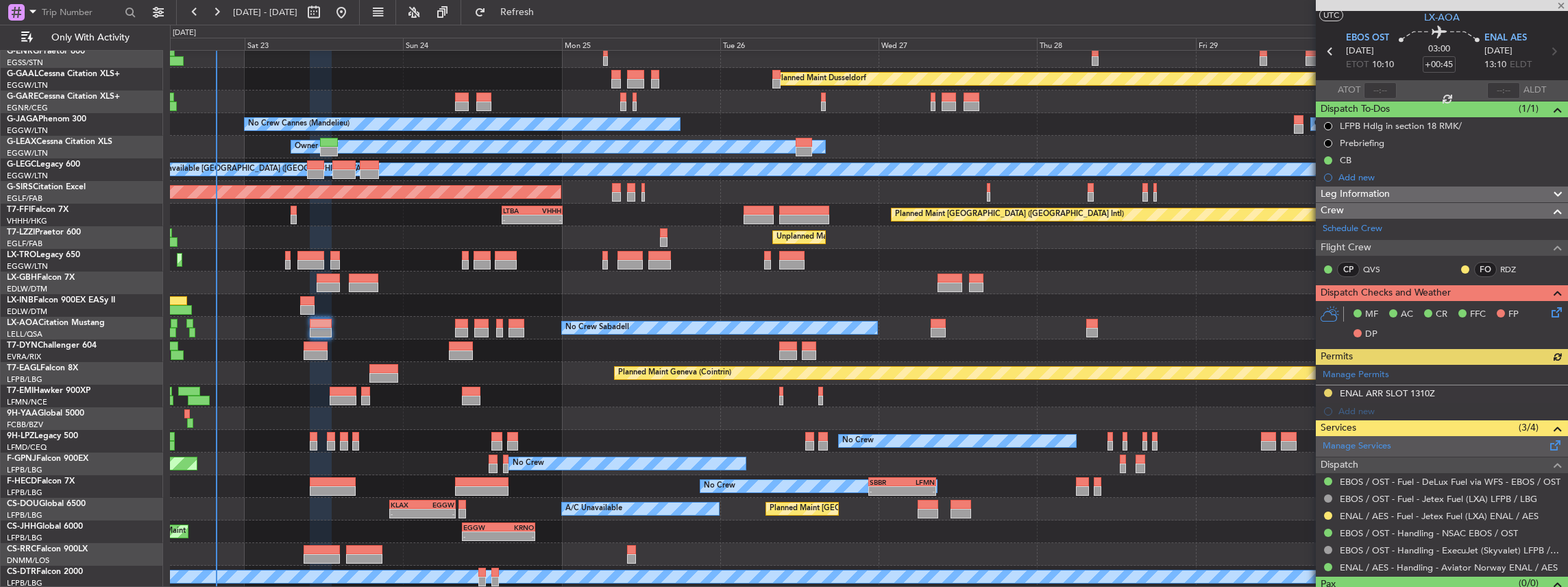
scroll to position [57, 0]
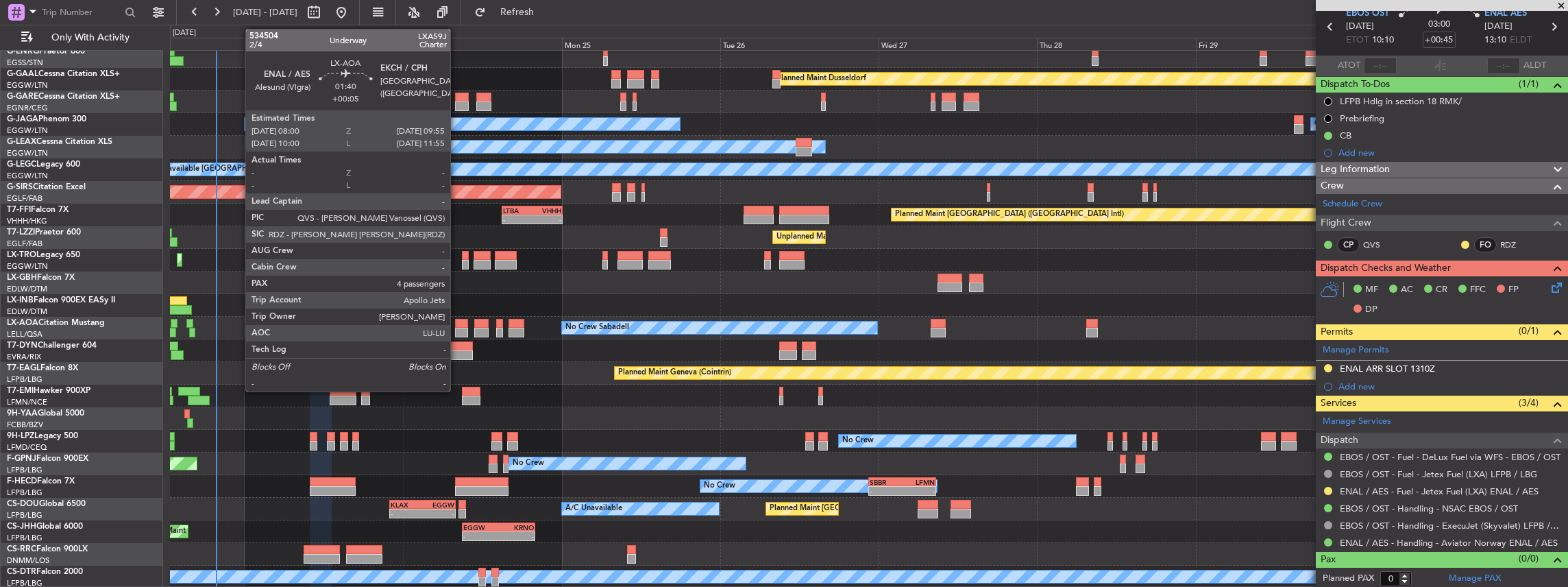
click at [457, 329] on div at bounding box center [462, 332] width 13 height 10
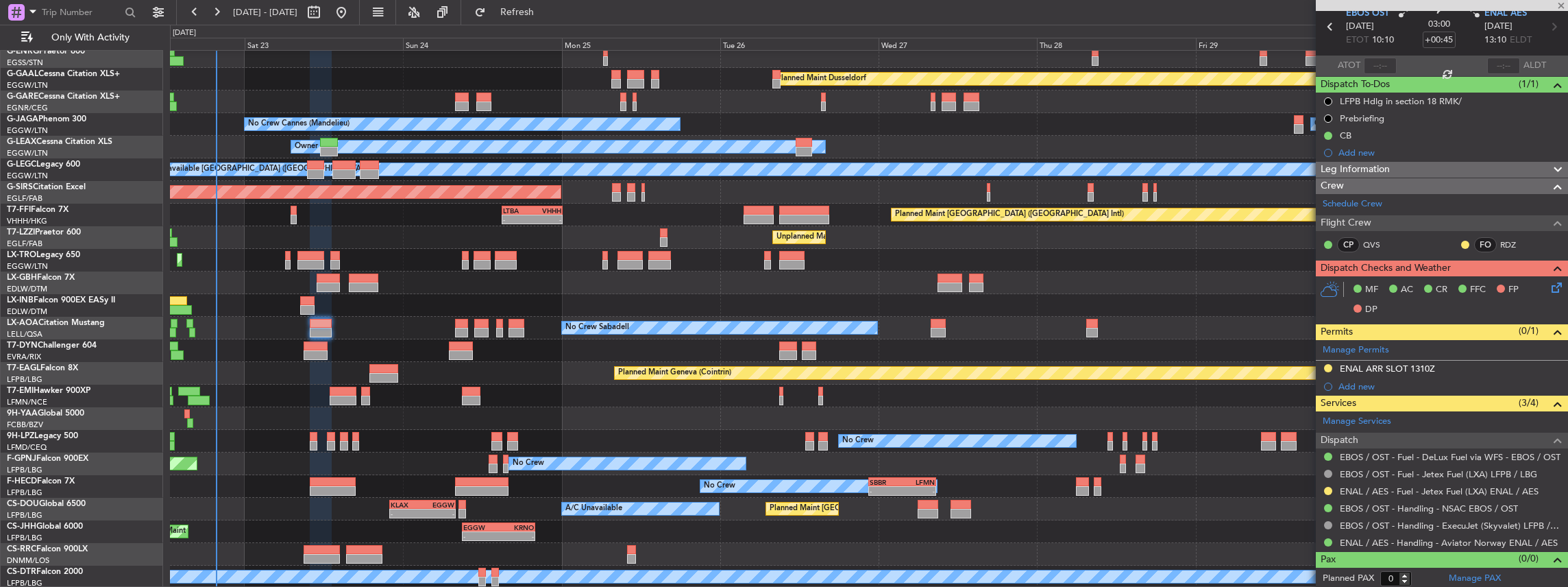
type input "+00:05"
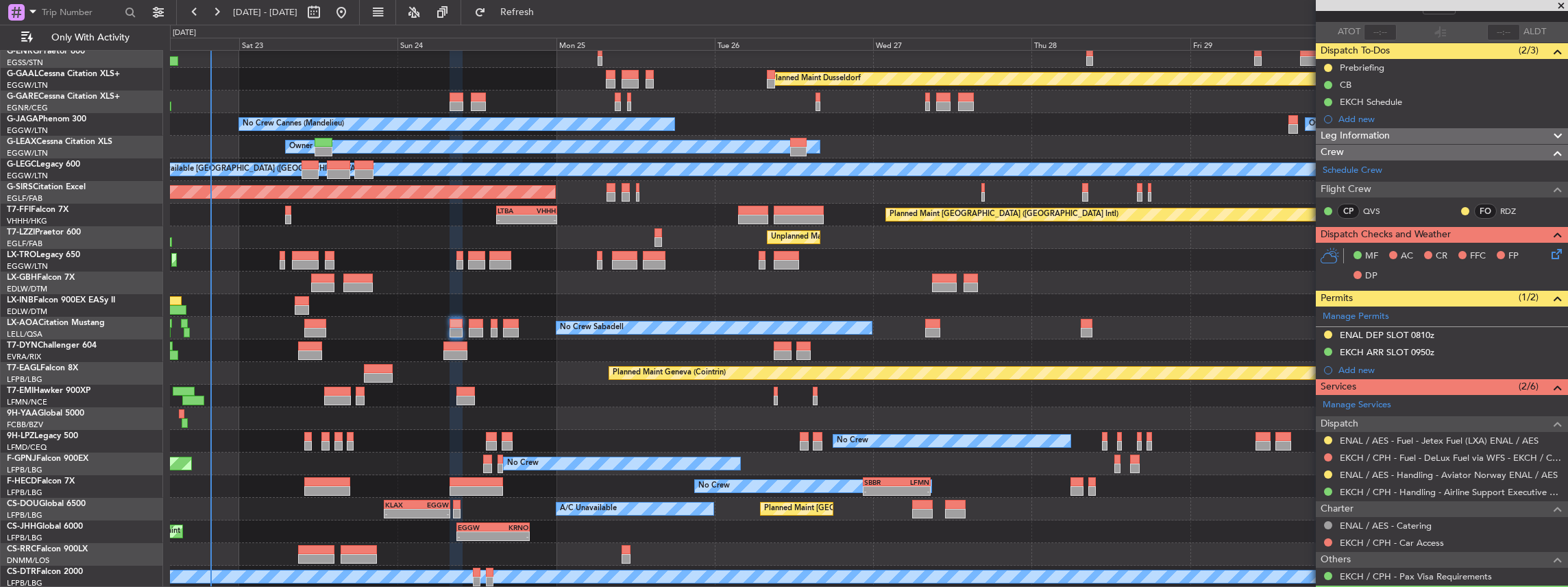
scroll to position [51, 0]
click at [799, 441] on div "Planned Maint Dusseldorf Unplanned Maint [PERSON_NAME] Owner Ibiza No Crew Cann…" at bounding box center [868, 294] width 1398 height 588
click at [1366, 454] on link "EKCH / CPH - Fuel - DeLux Fuel via WFS - EKCH / CPH" at bounding box center [1451, 457] width 221 height 12
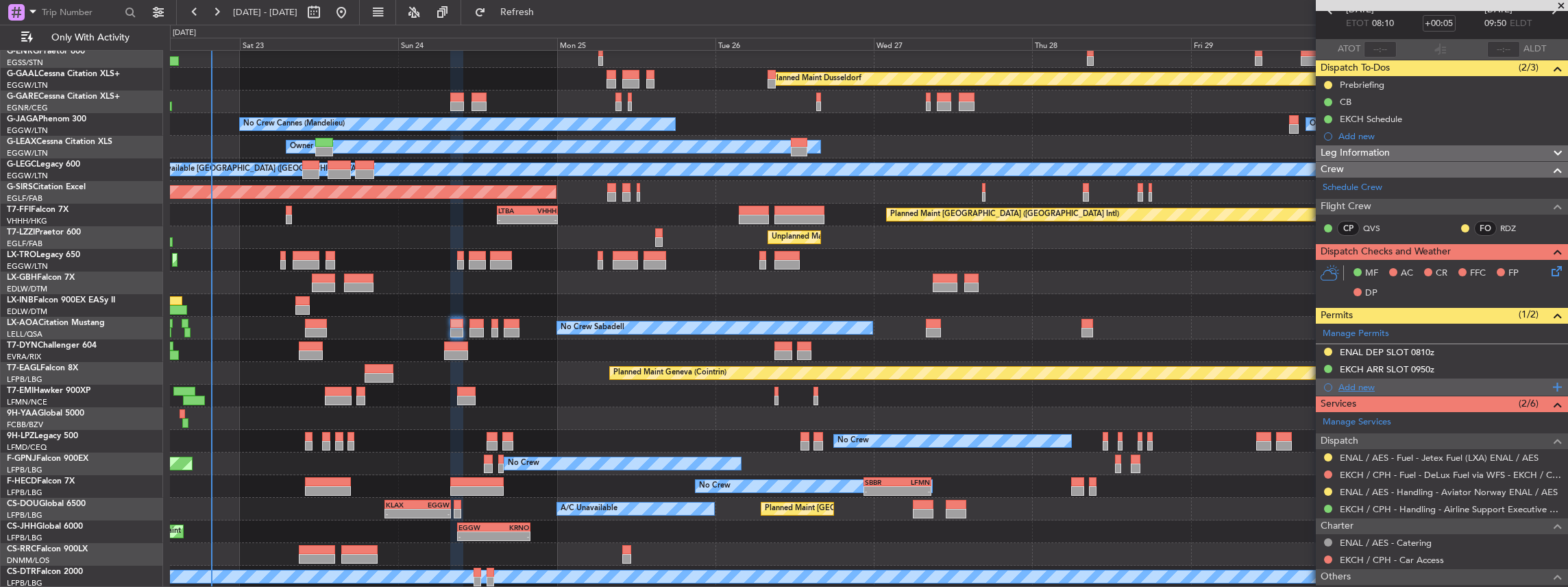
scroll to position [91, 0]
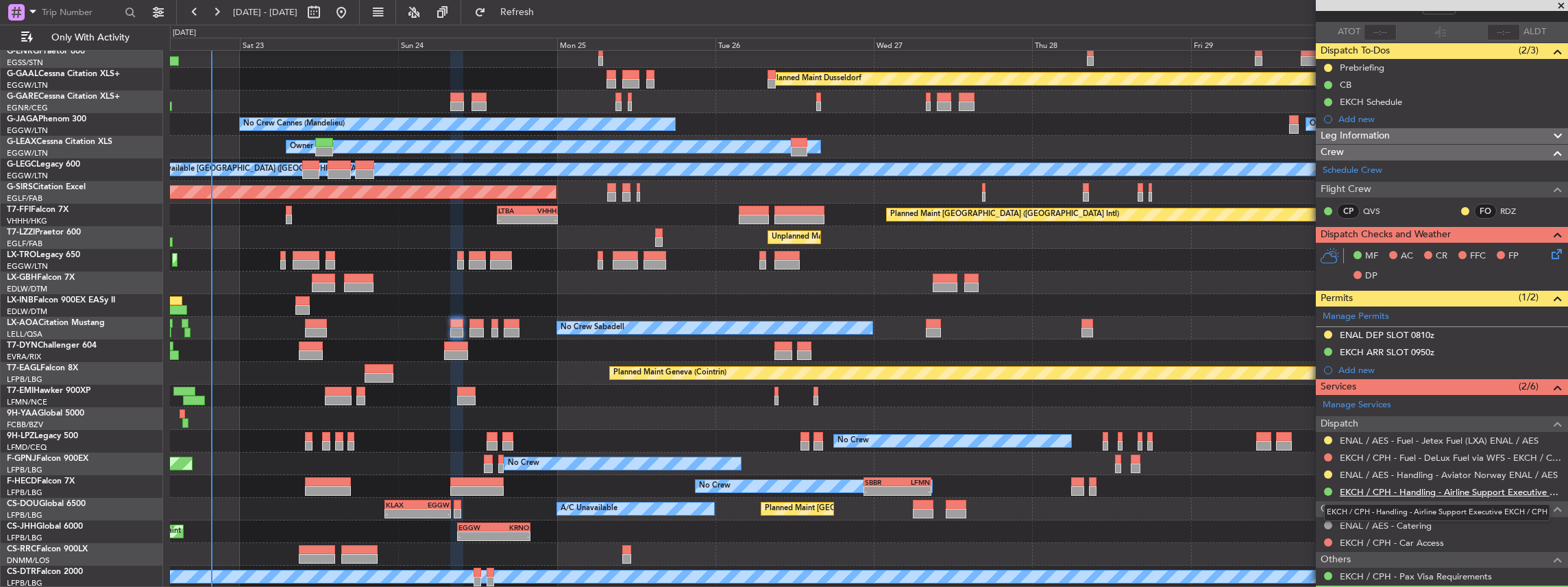
click at [1379, 486] on link "EKCH / CPH - Handling - Airline Support Executive EKCH / CPH" at bounding box center [1451, 491] width 221 height 12
click at [539, 6] on button "Refresh" at bounding box center [509, 13] width 83 height 22
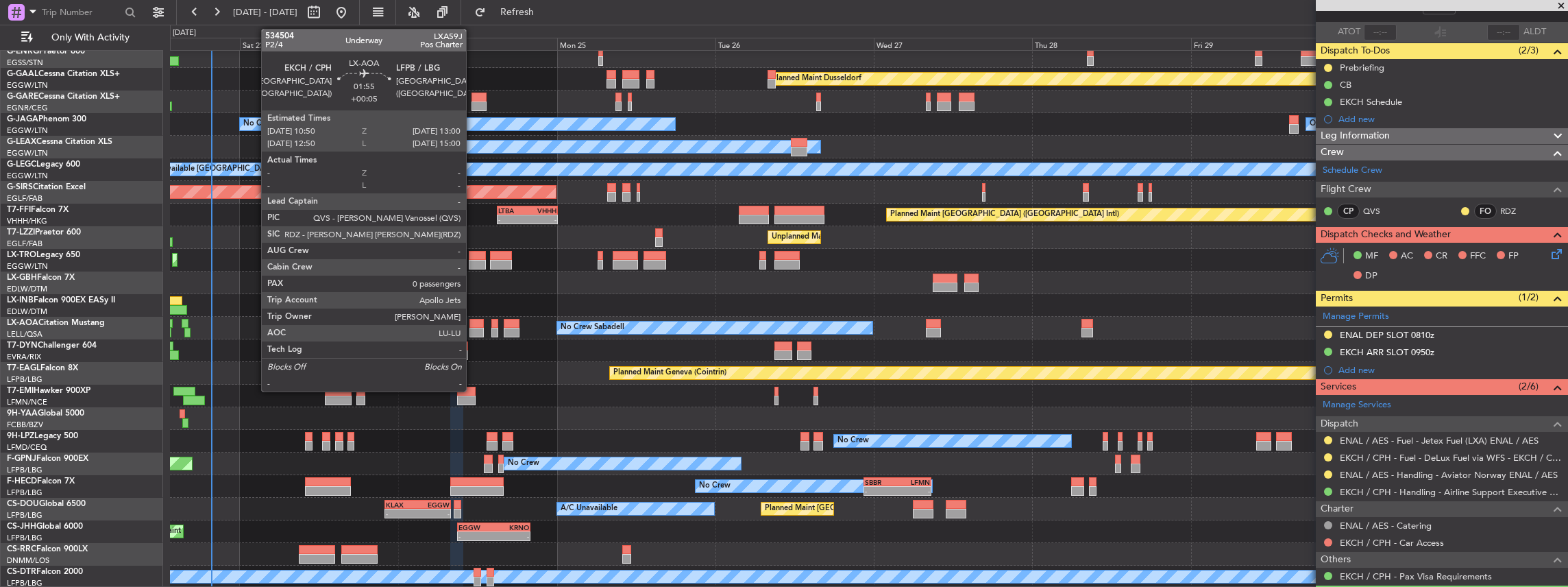
click at [473, 328] on div at bounding box center [476, 332] width 15 height 10
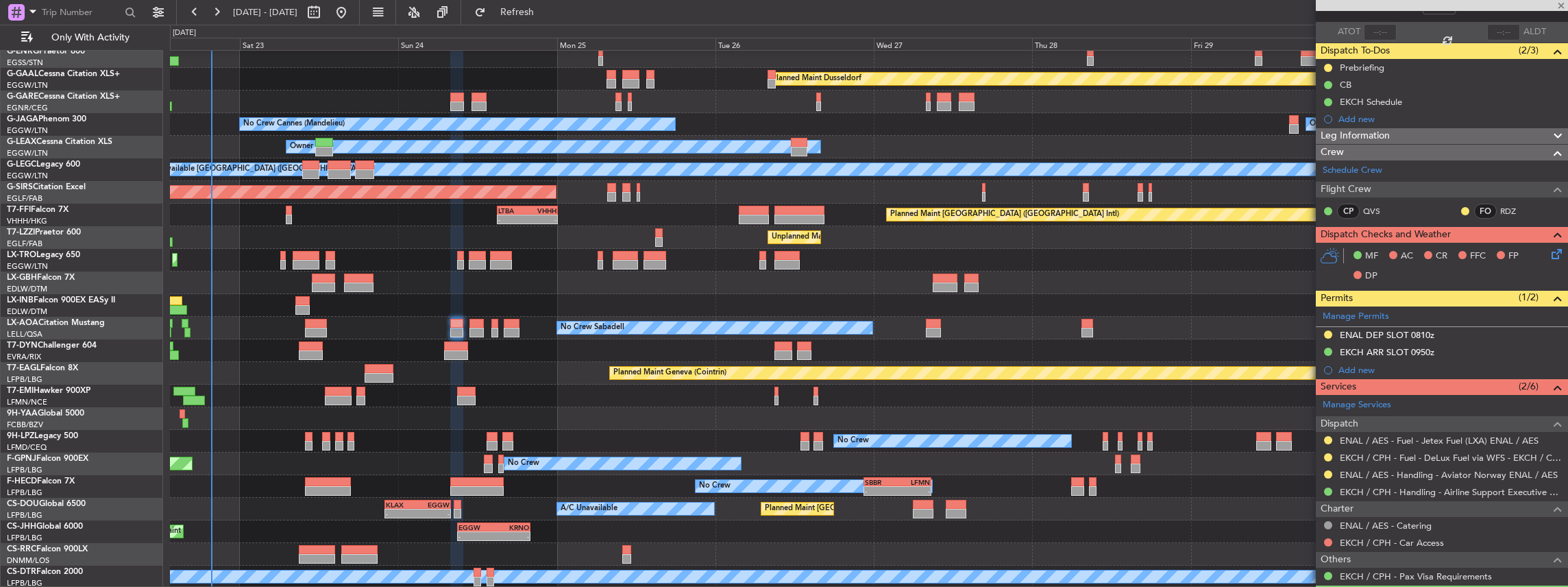
type input "0"
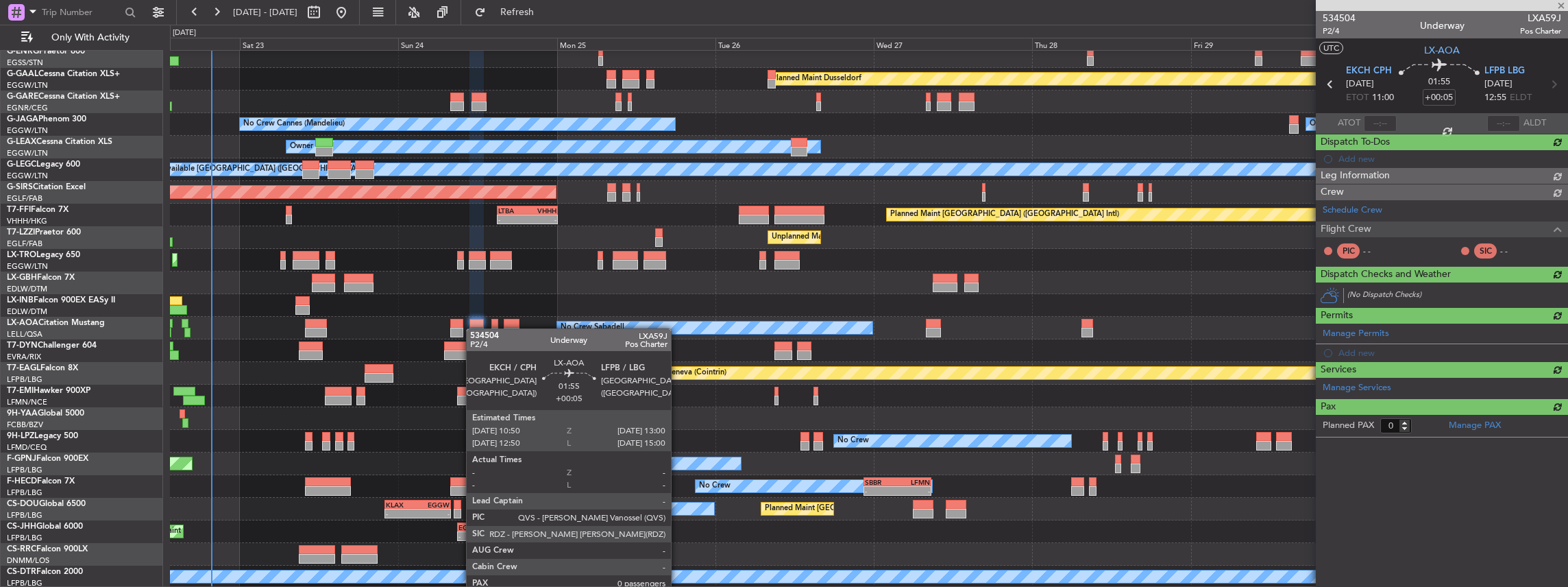
scroll to position [0, 0]
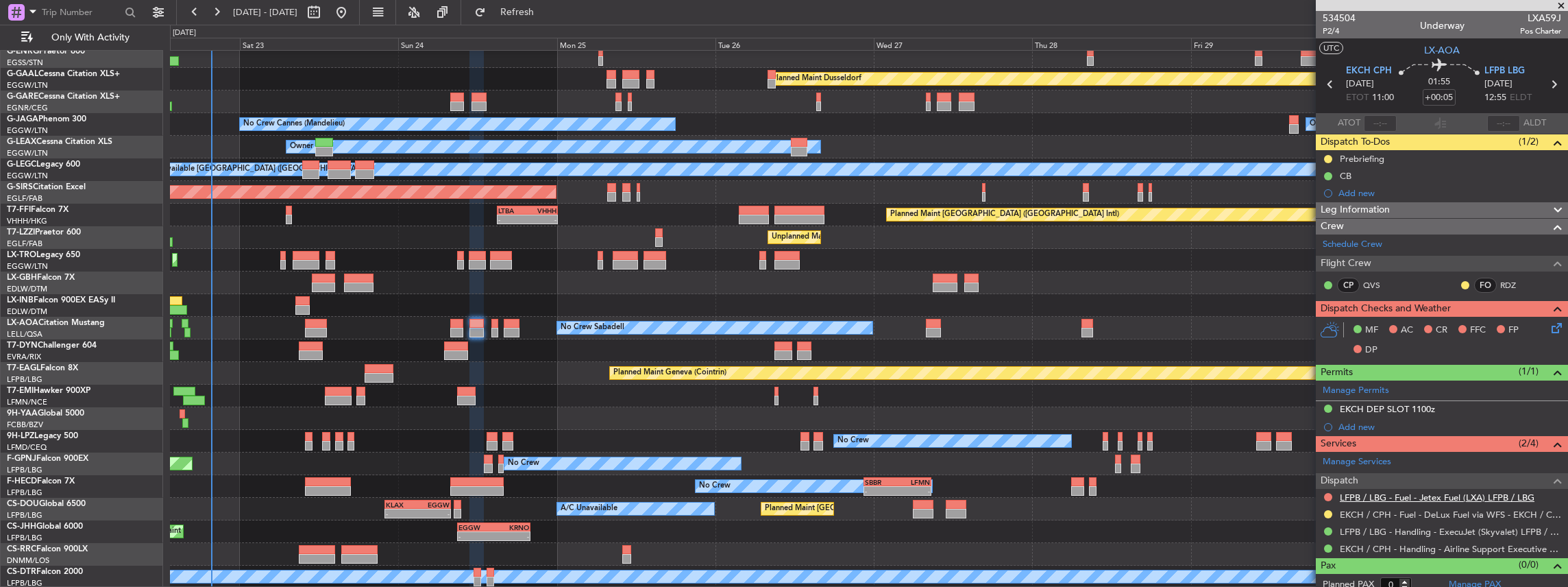
click at [1375, 494] on link "LFPB / LBG - Fuel - Jetex Fuel (LXA) LFPB / LBG" at bounding box center [1437, 497] width 194 height 12
click at [1371, 526] on link "LFPB / LBG - Handling - ExecuJet (Skyvalet) LFPB / LBG" at bounding box center [1451, 531] width 221 height 12
click at [546, 17] on span "Refresh" at bounding box center [517, 12] width 57 height 10
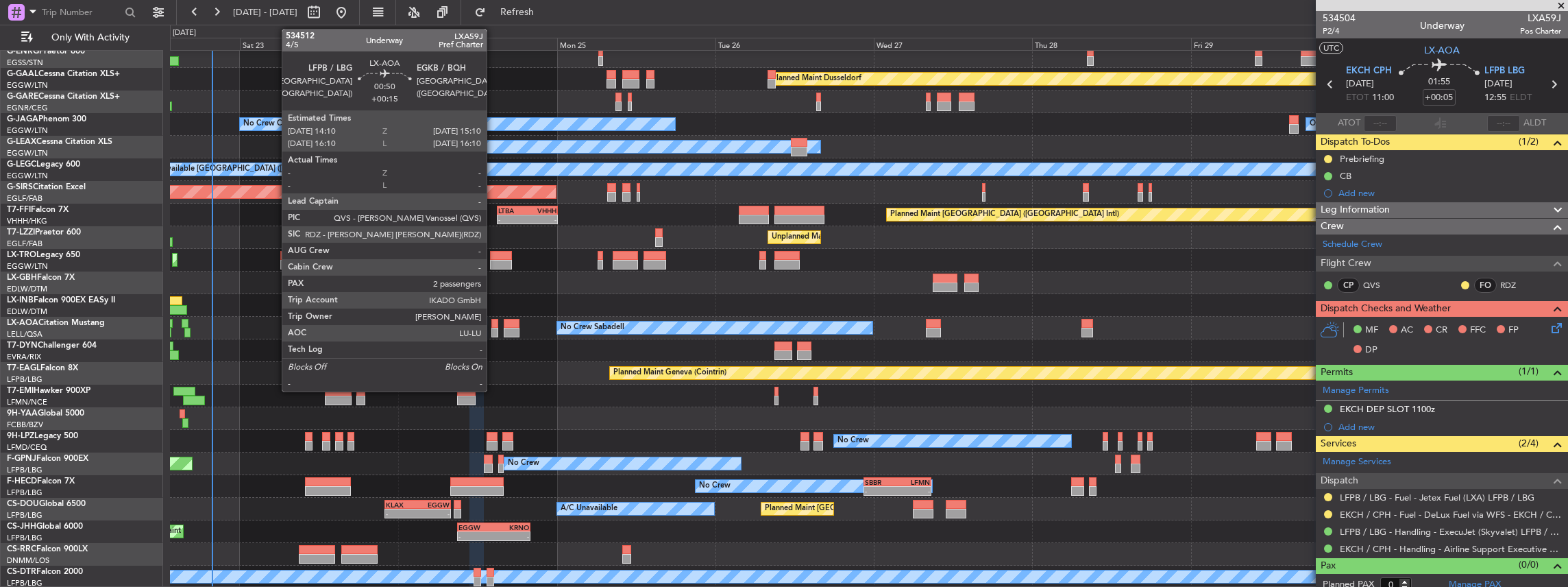
click at [494, 329] on div at bounding box center [495, 332] width 7 height 10
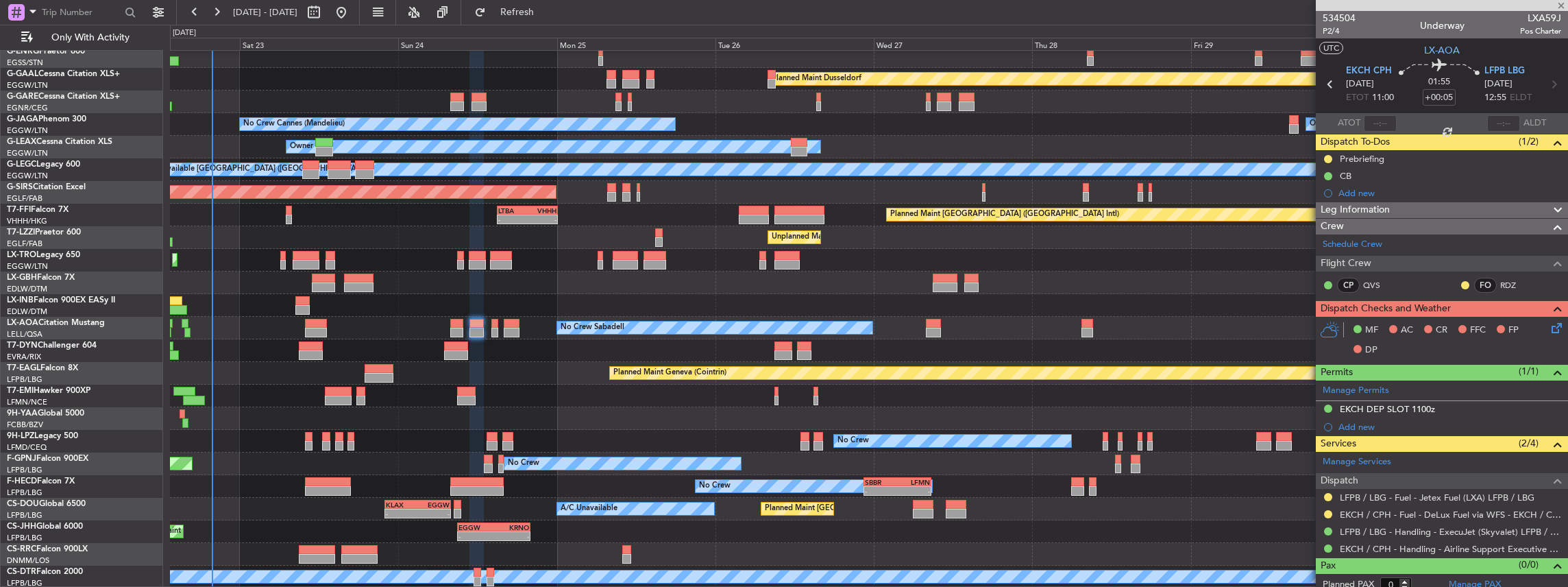
type input "+00:15"
type input "2"
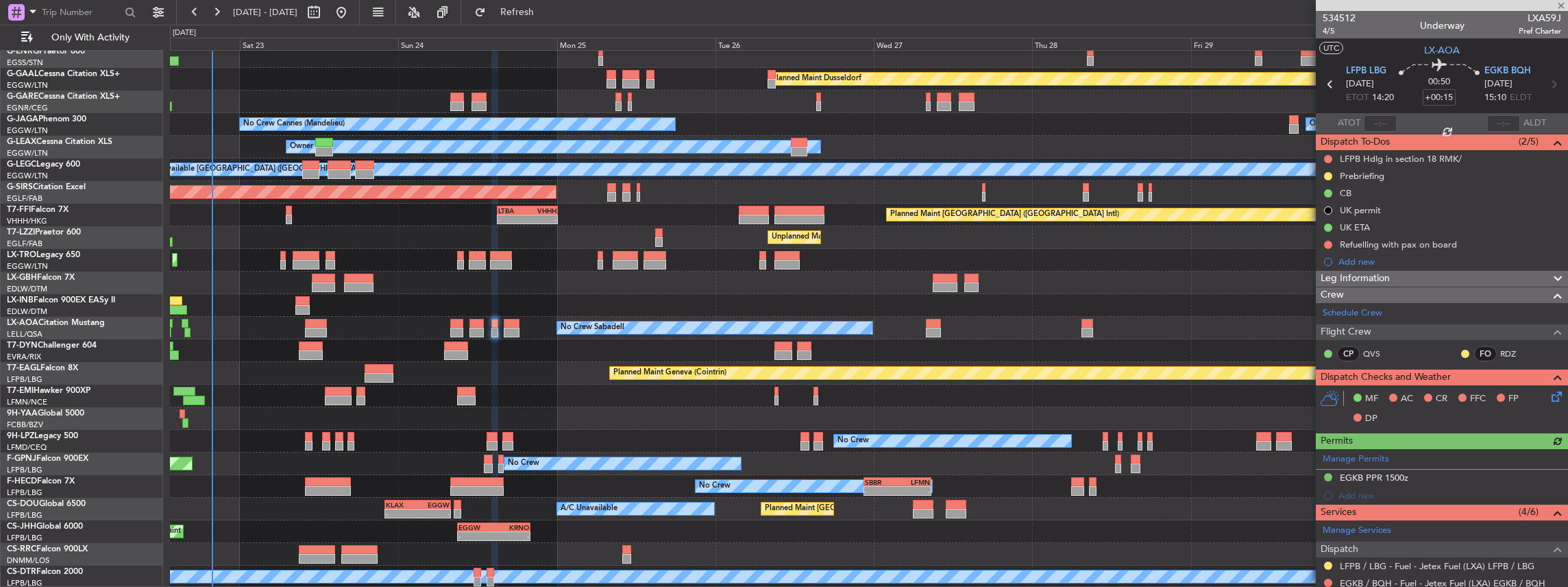
scroll to position [91, 0]
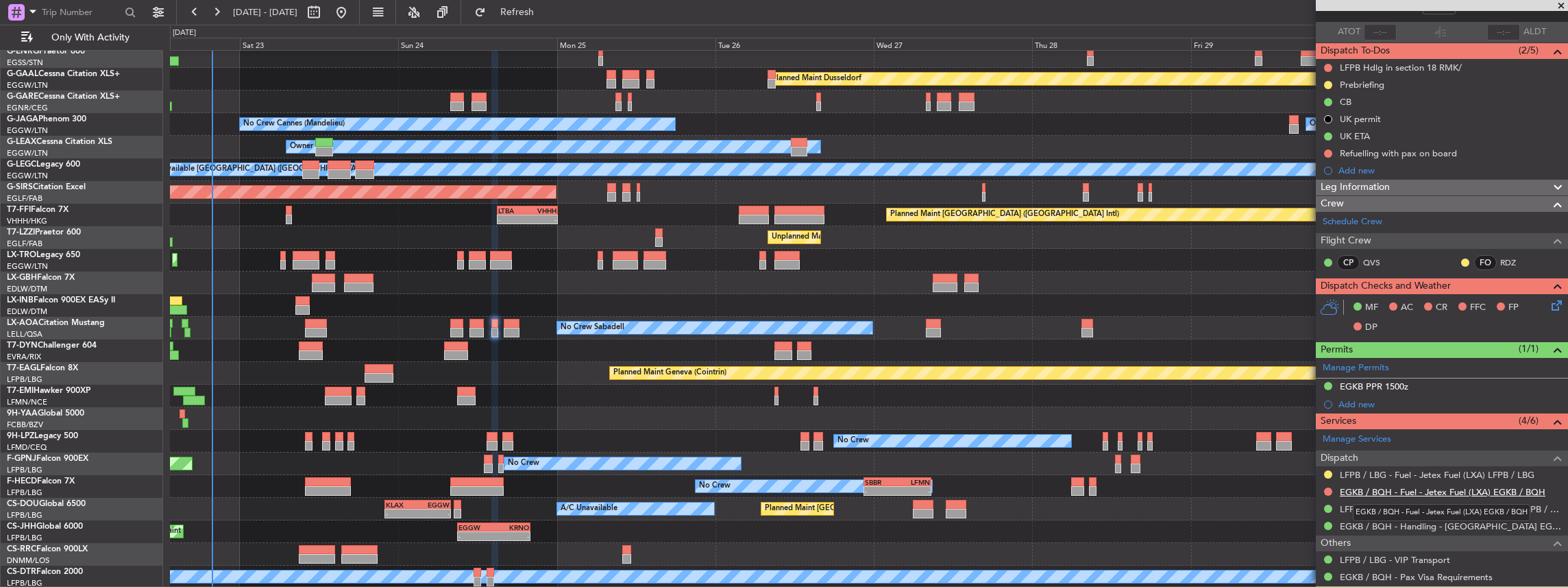
click at [1360, 489] on link "EGKB / BQH - Fuel - Jetex Fuel (LXA) EGKB / BQH" at bounding box center [1443, 491] width 206 height 12
click at [1385, 523] on link "EGKB / BQH - Handling - Biggin Hill Airport EGKB / BQH" at bounding box center [1451, 525] width 221 height 12
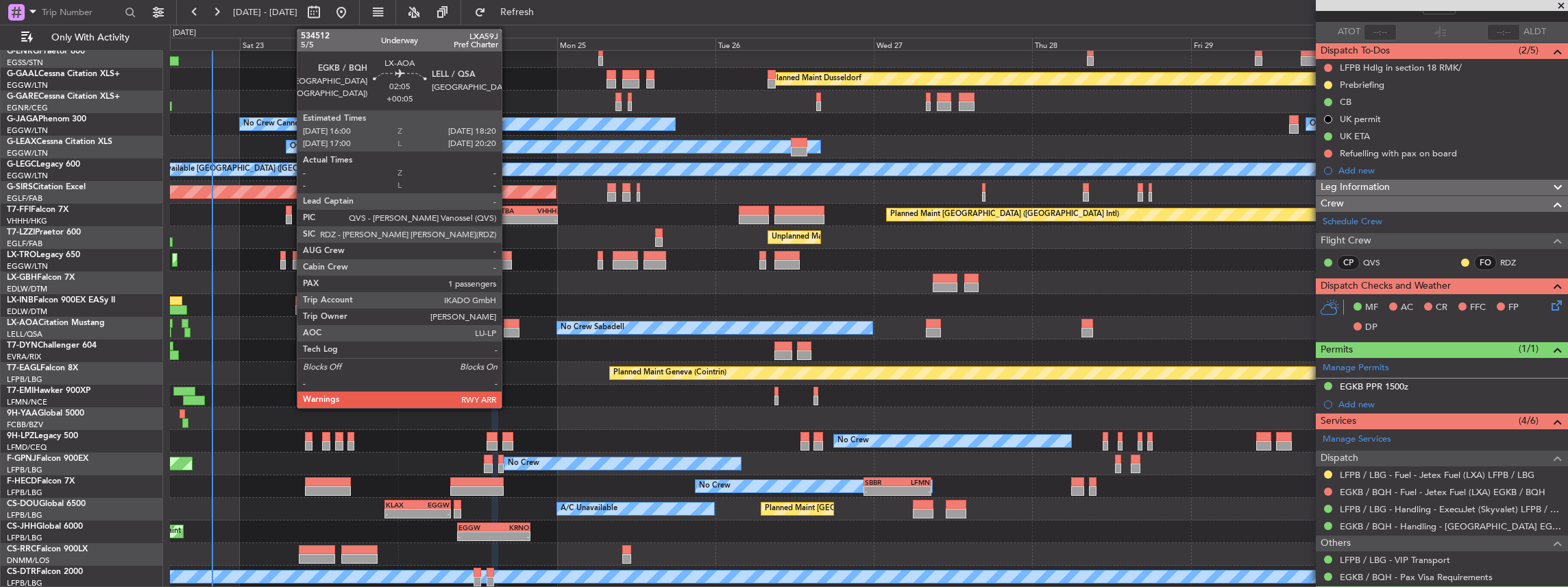
click at [508, 329] on div at bounding box center [511, 332] width 15 height 10
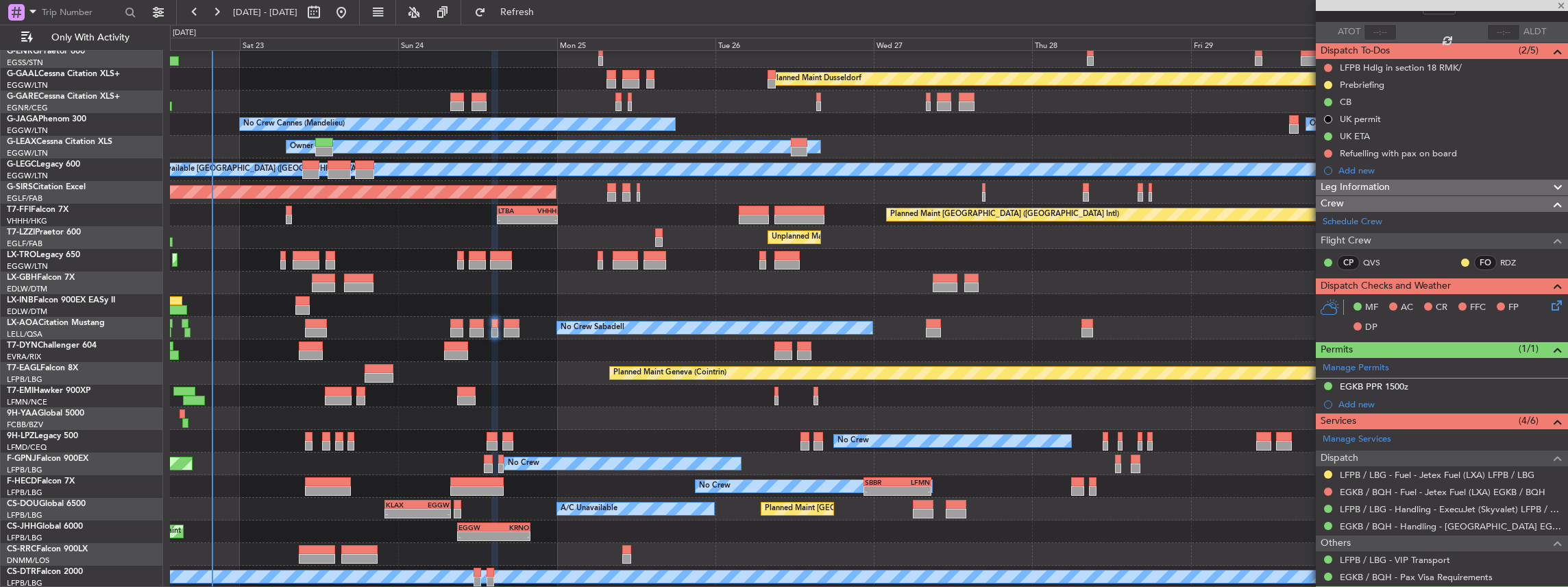
type input "+00:05"
type input "1"
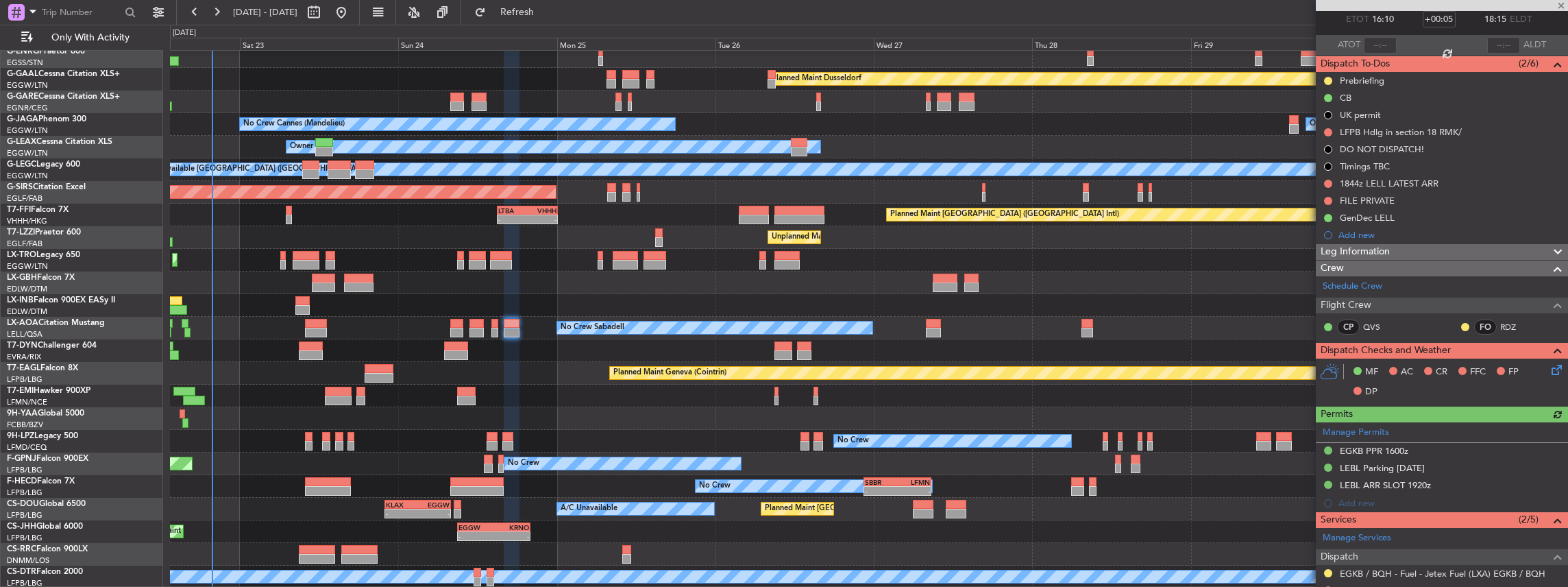
scroll to position [137, 0]
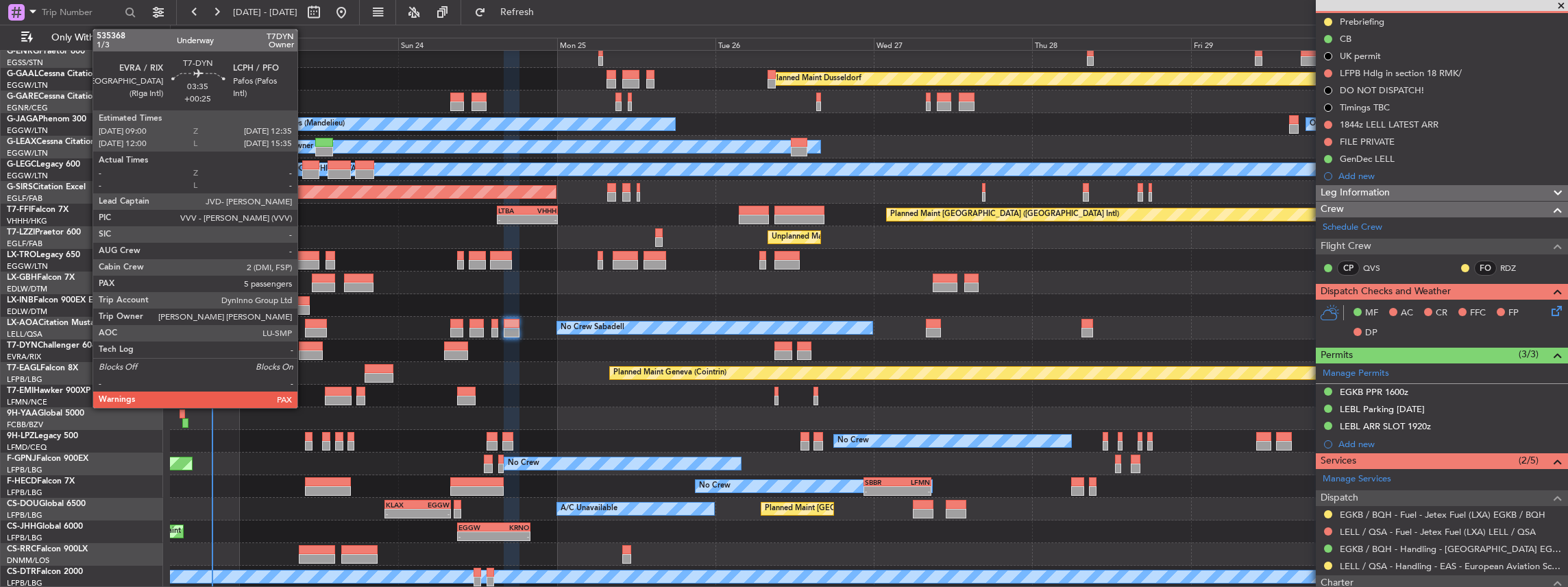
click at [304, 348] on div at bounding box center [310, 346] width 24 height 10
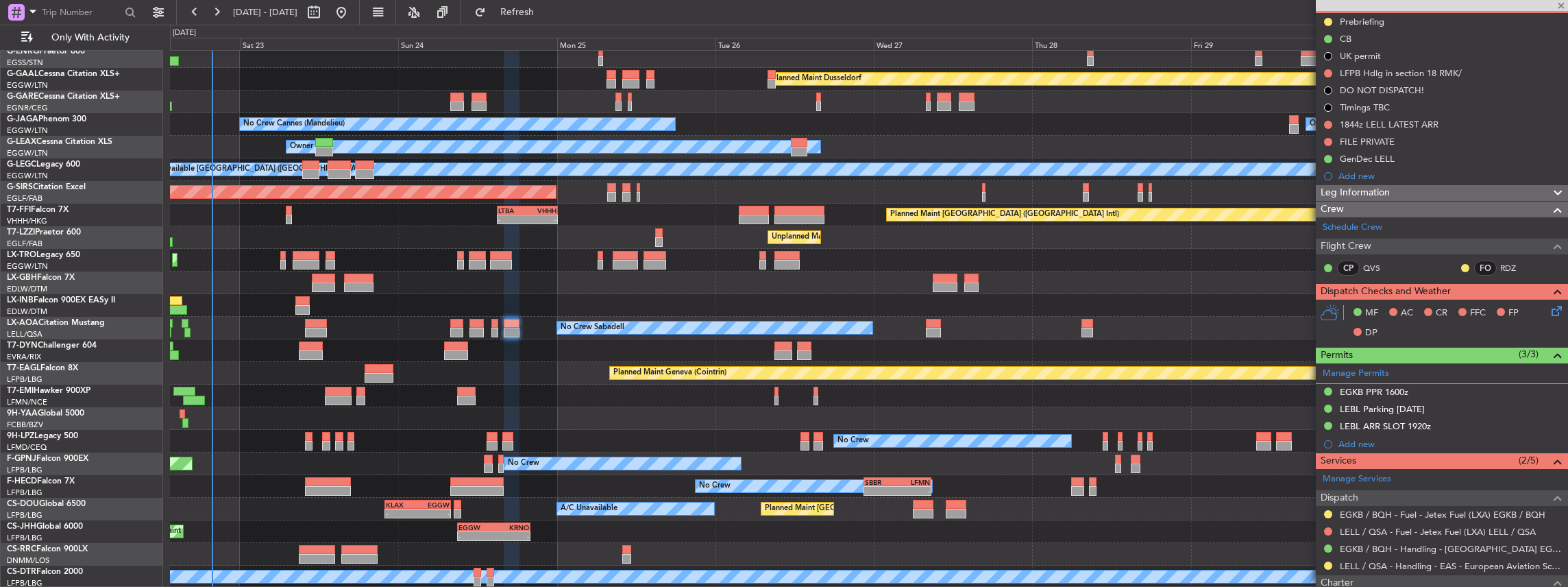
type input "+00:25"
type input "5"
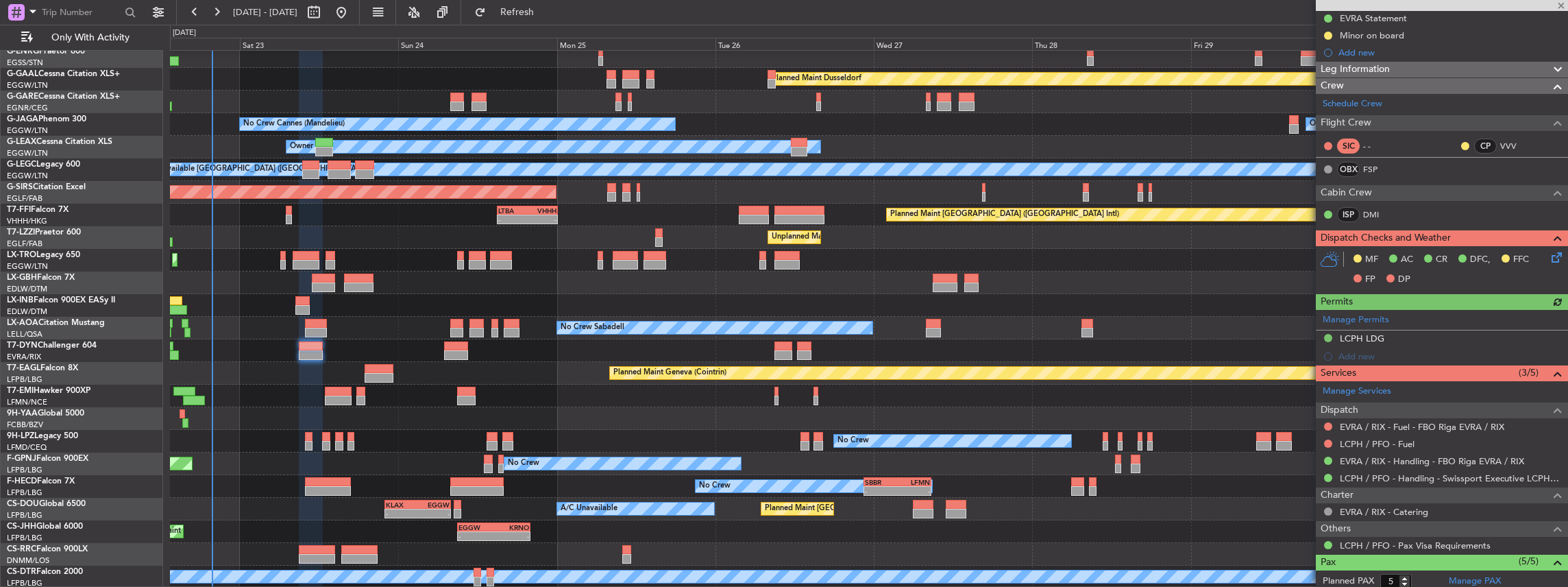
scroll to position [274, 0]
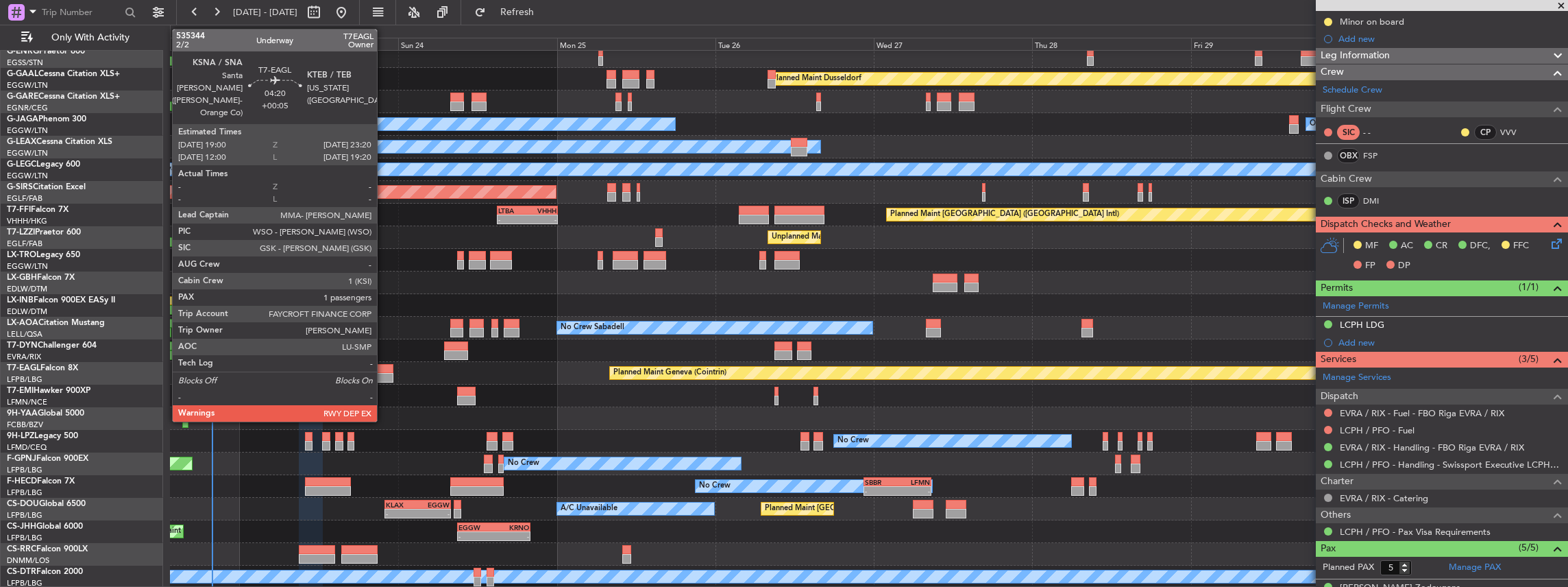
click at [384, 373] on div at bounding box center [379, 377] width 29 height 10
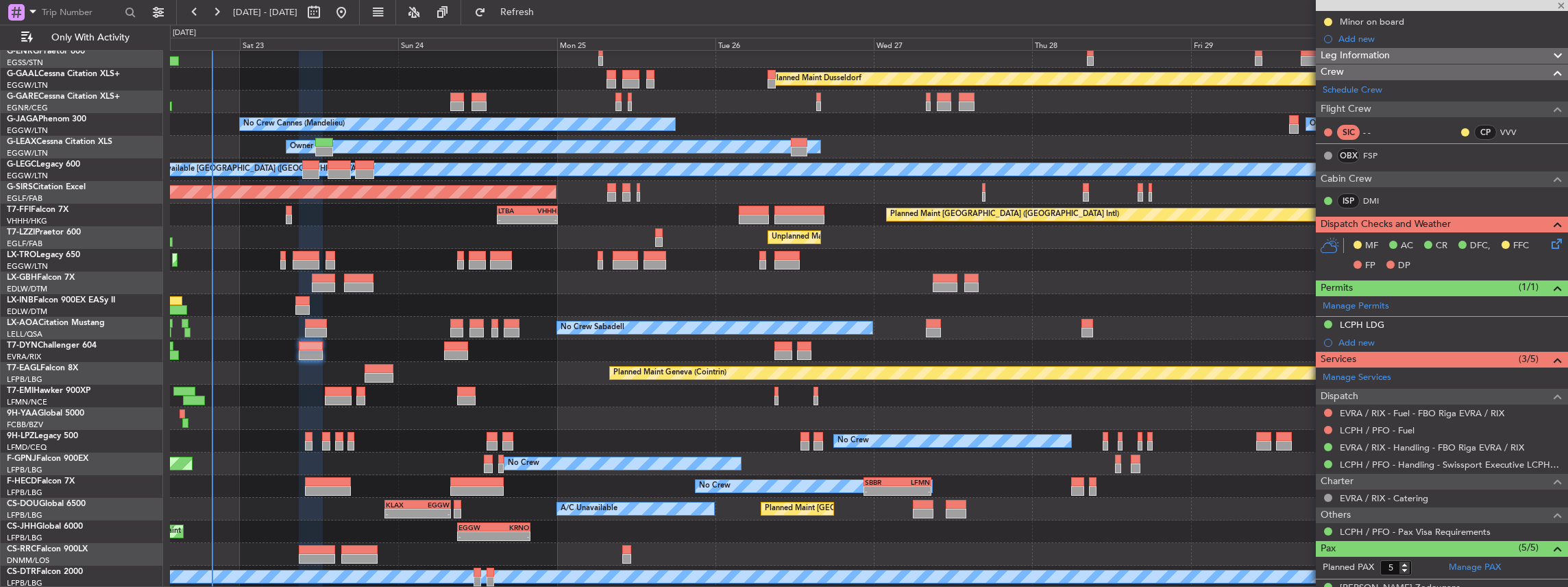
type input "+00:05"
type input "1"
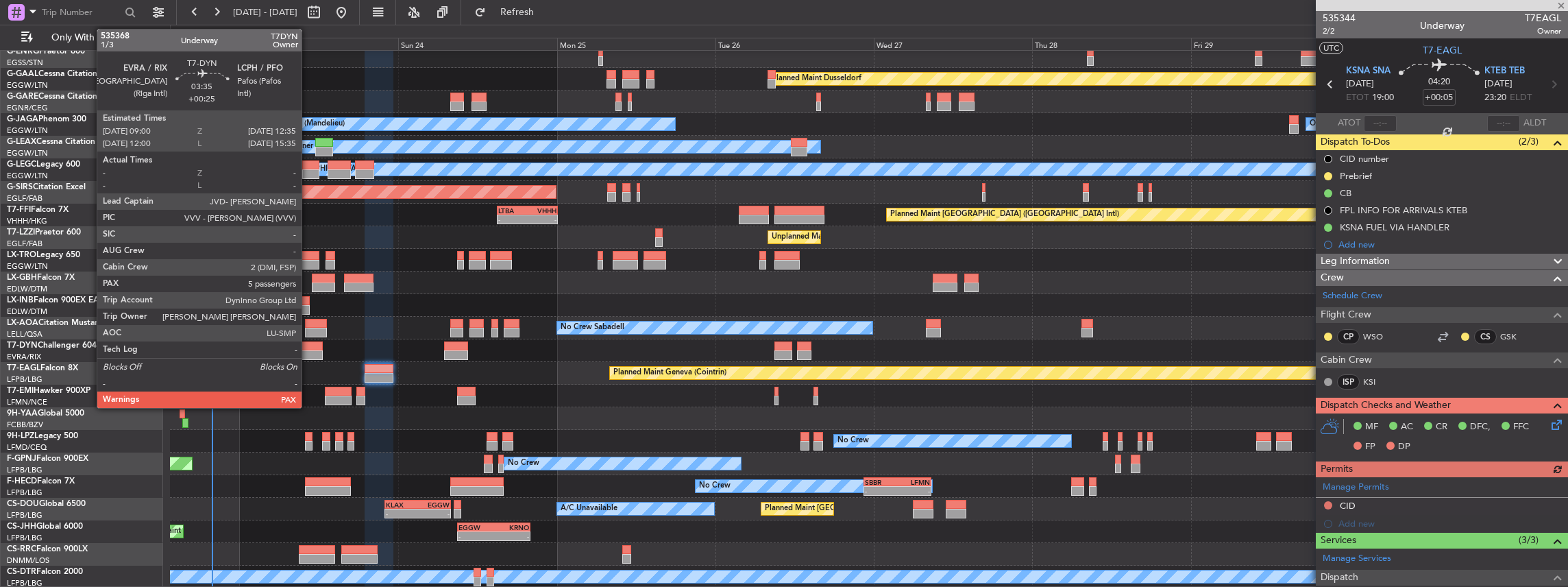
click at [309, 348] on div at bounding box center [310, 346] width 24 height 10
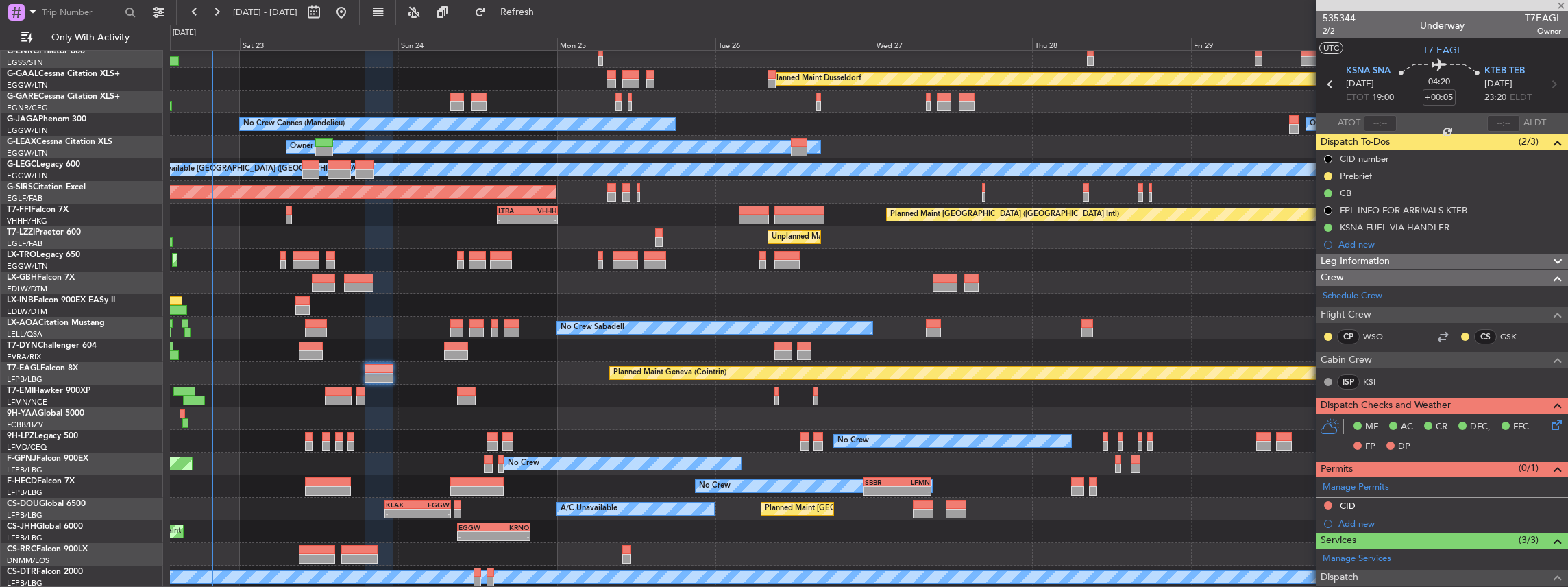
type input "+00:25"
type input "5"
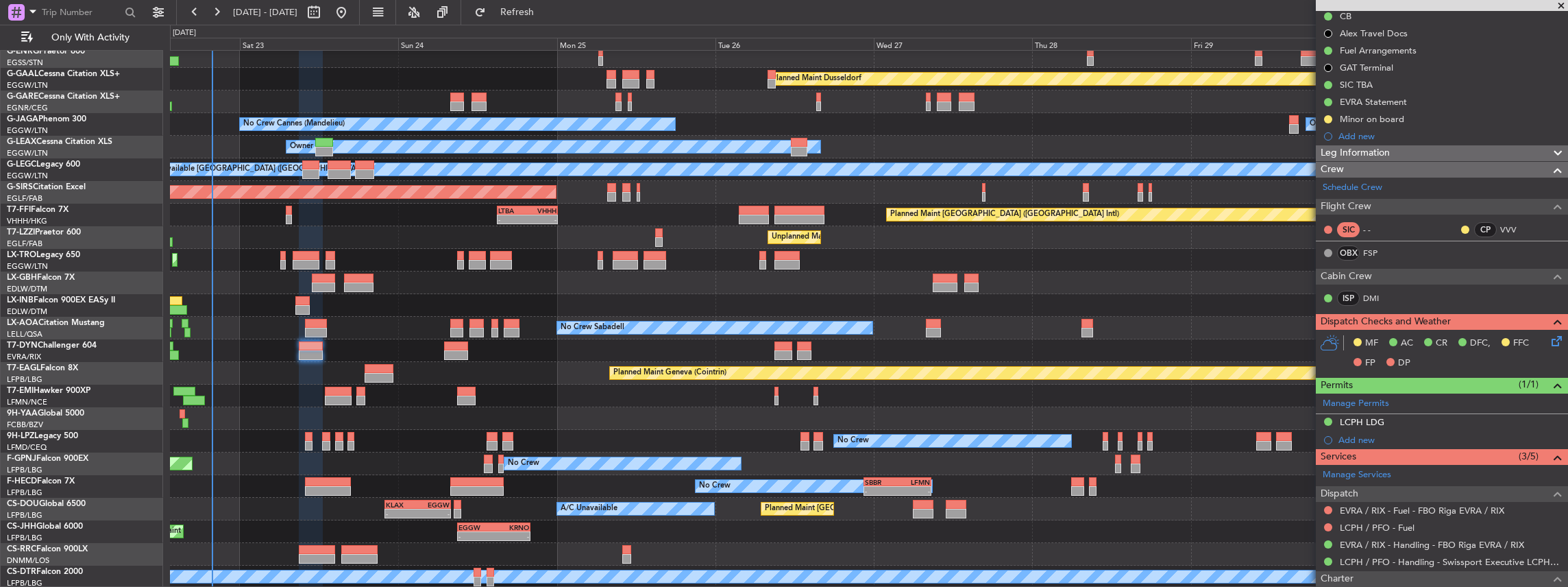
scroll to position [182, 0]
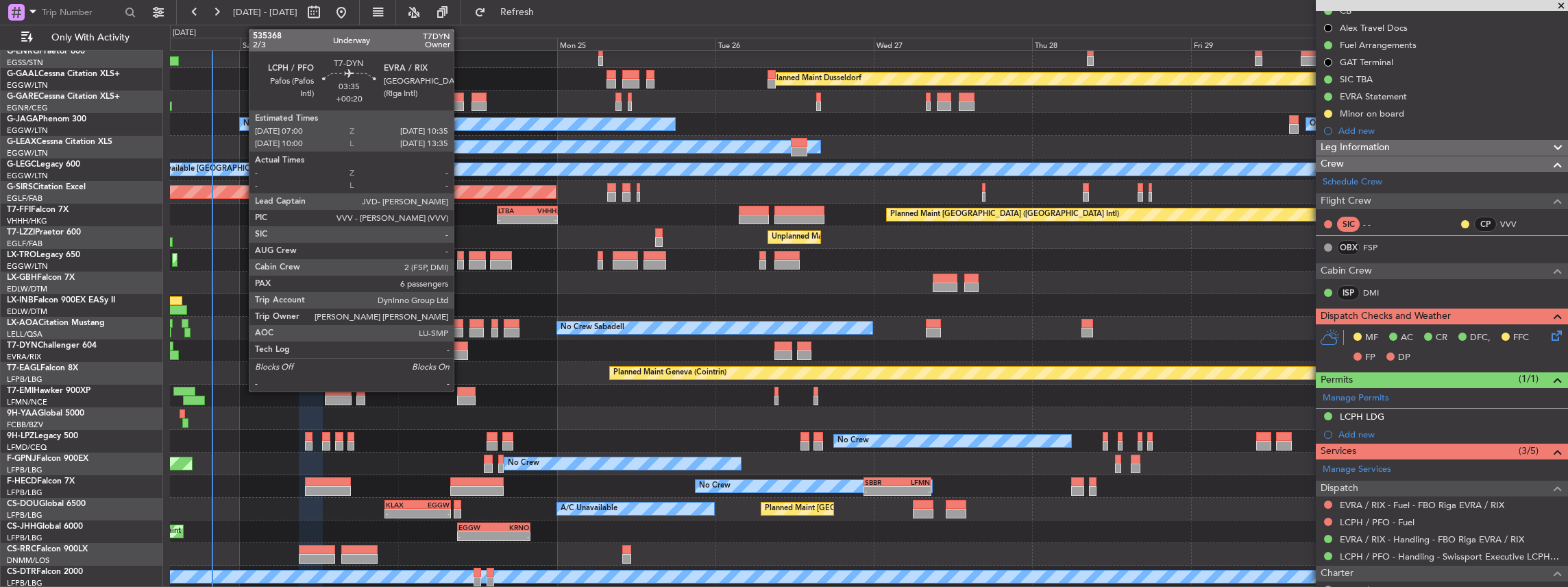
click at [461, 348] on div at bounding box center [456, 346] width 24 height 10
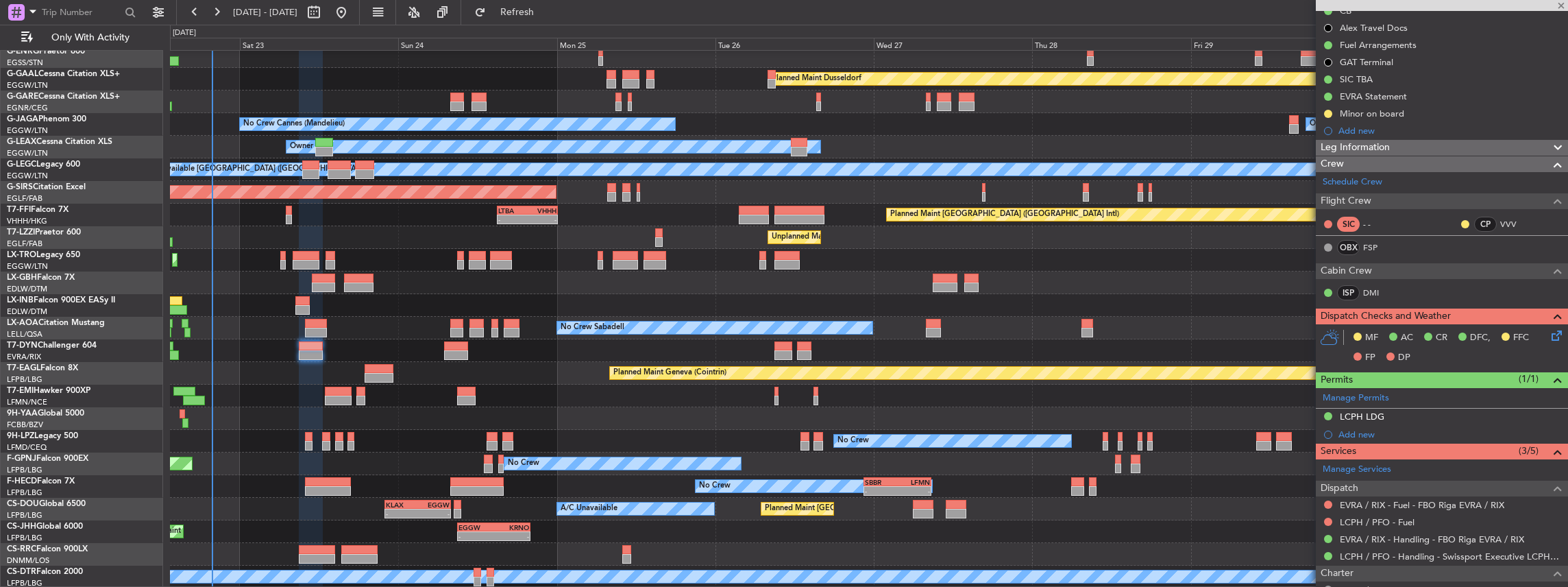
type input "+00:20"
type input "6"
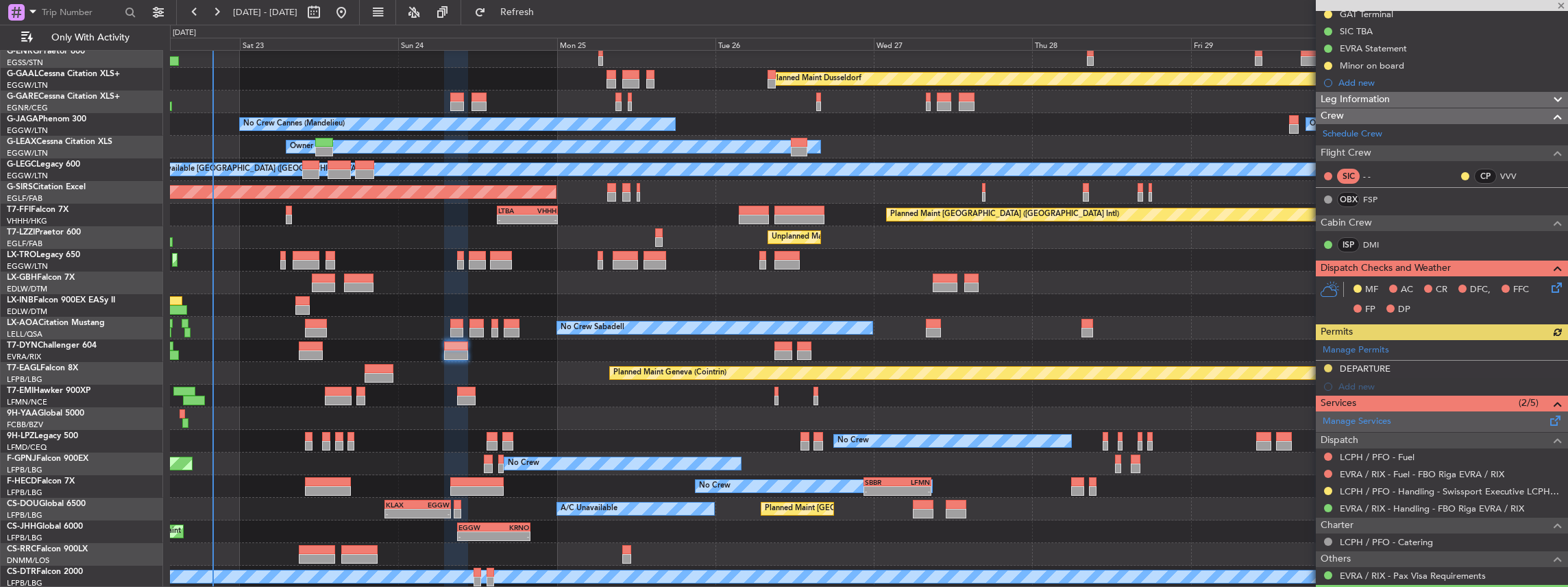
scroll to position [274, 0]
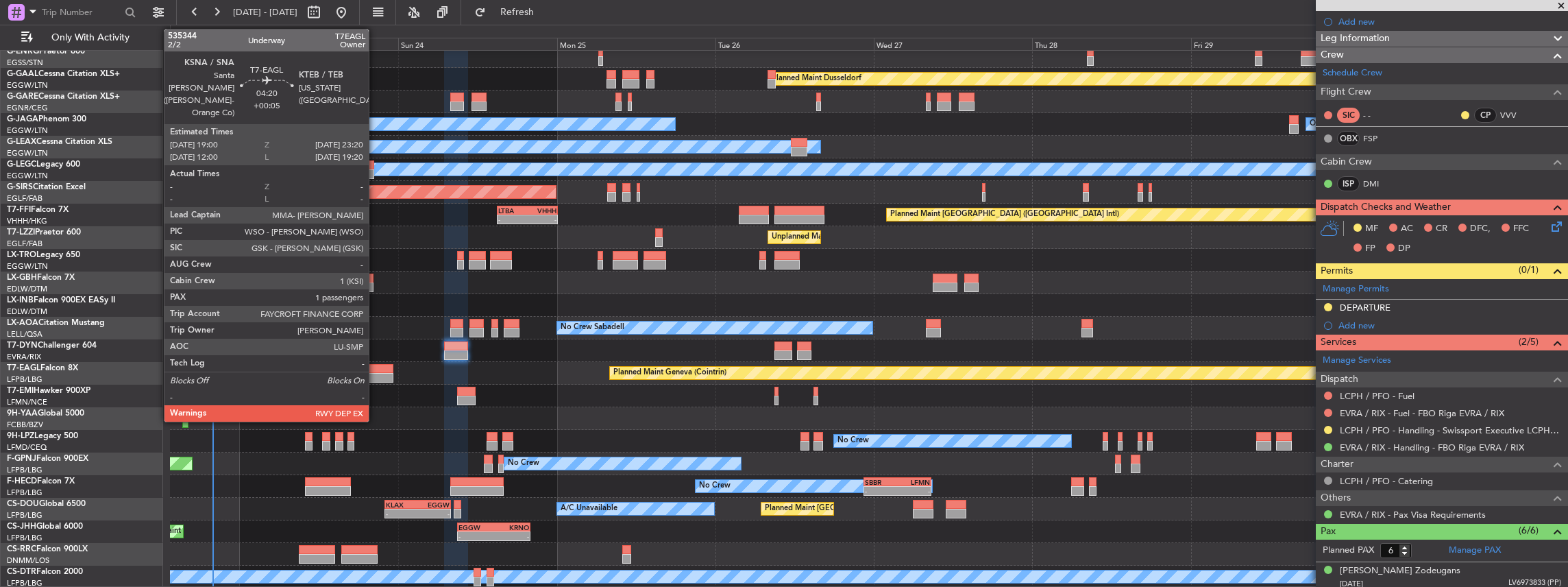
click at [376, 366] on div at bounding box center [379, 368] width 29 height 10
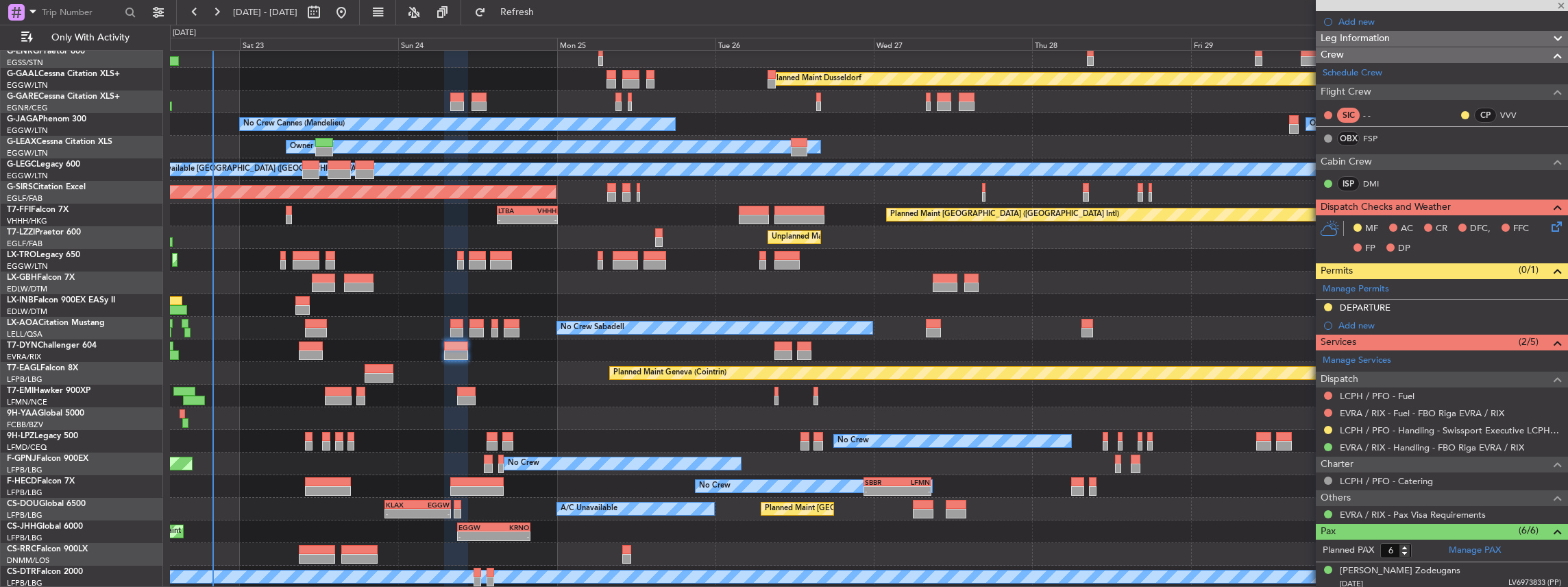
type input "+00:05"
type input "1"
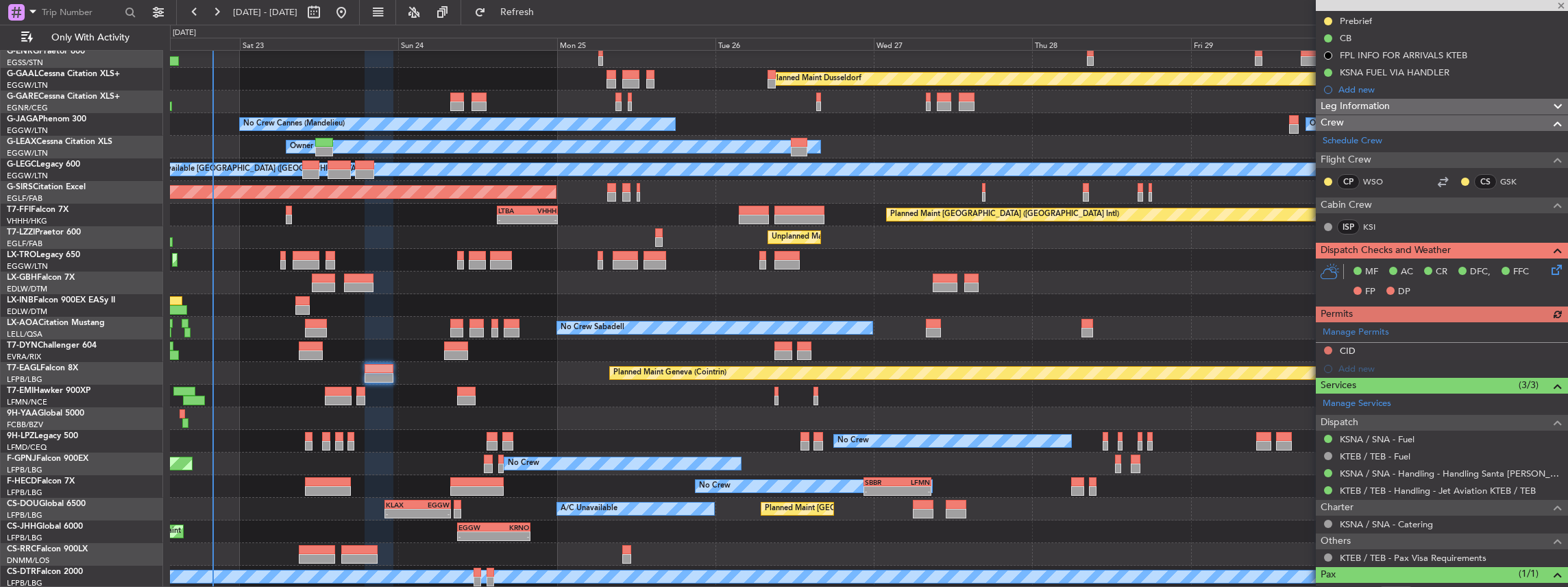
scroll to position [201, 0]
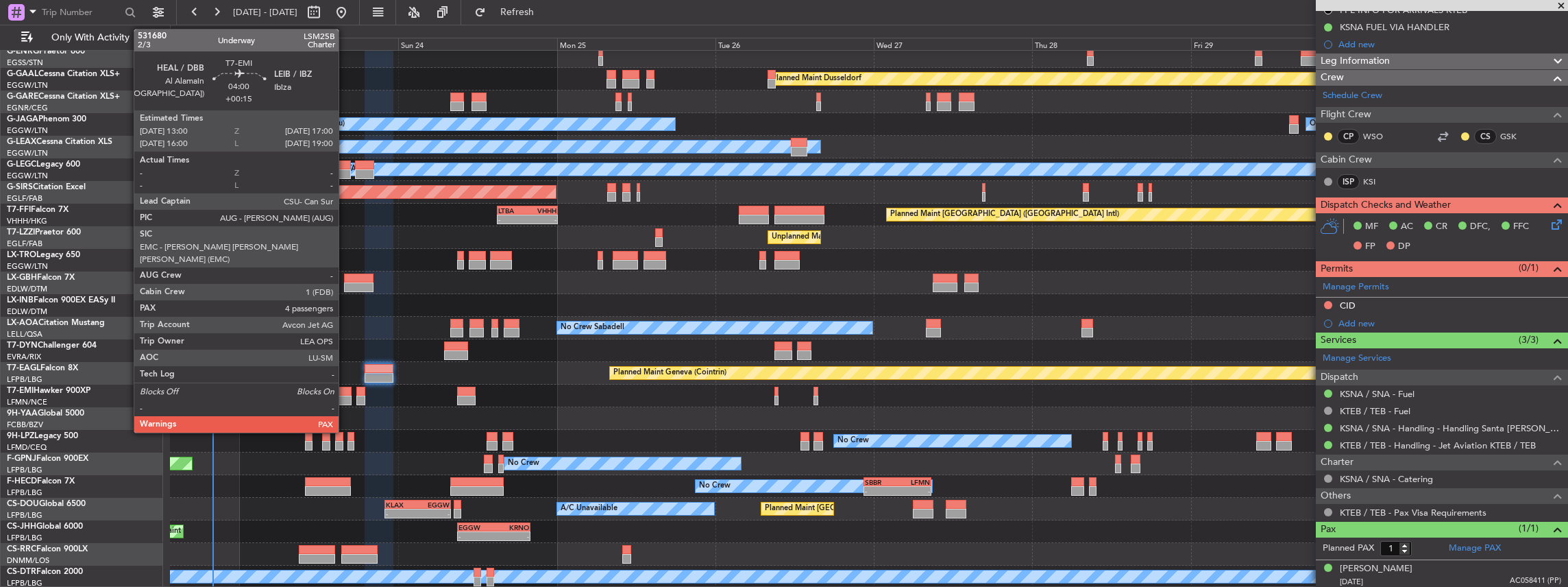
click at [346, 396] on div at bounding box center [338, 400] width 26 height 10
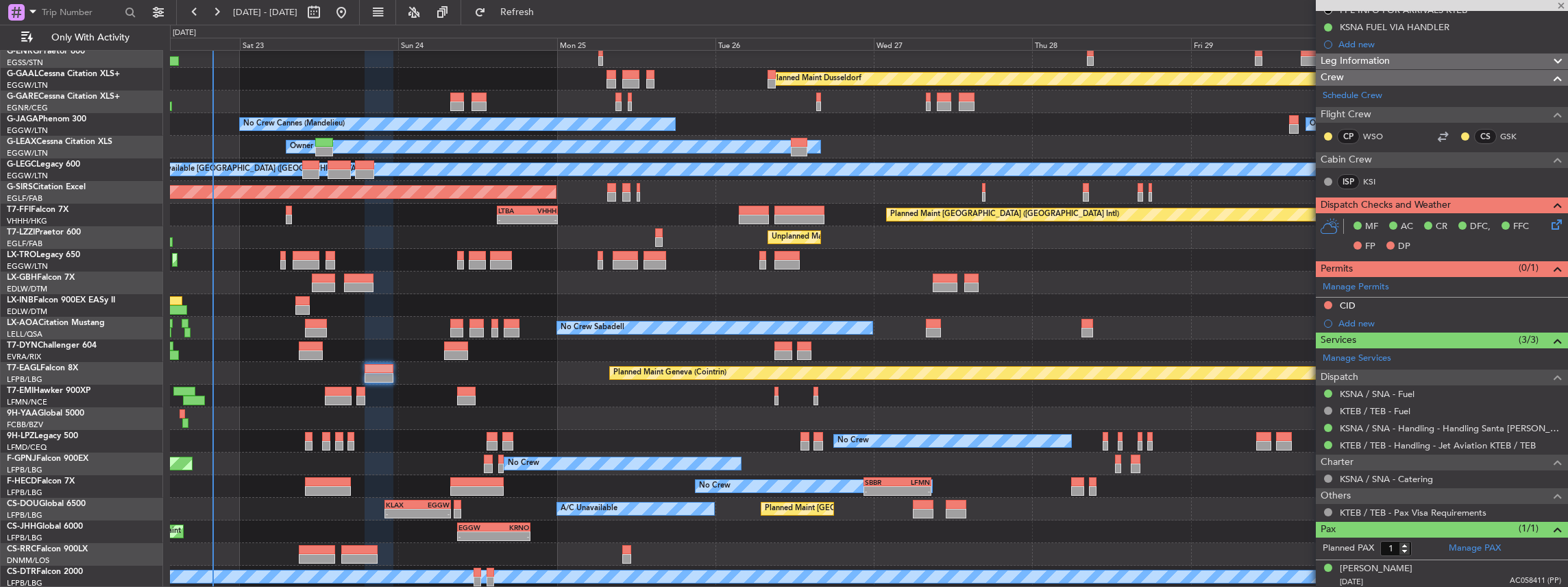
type input "+00:15"
type input "4"
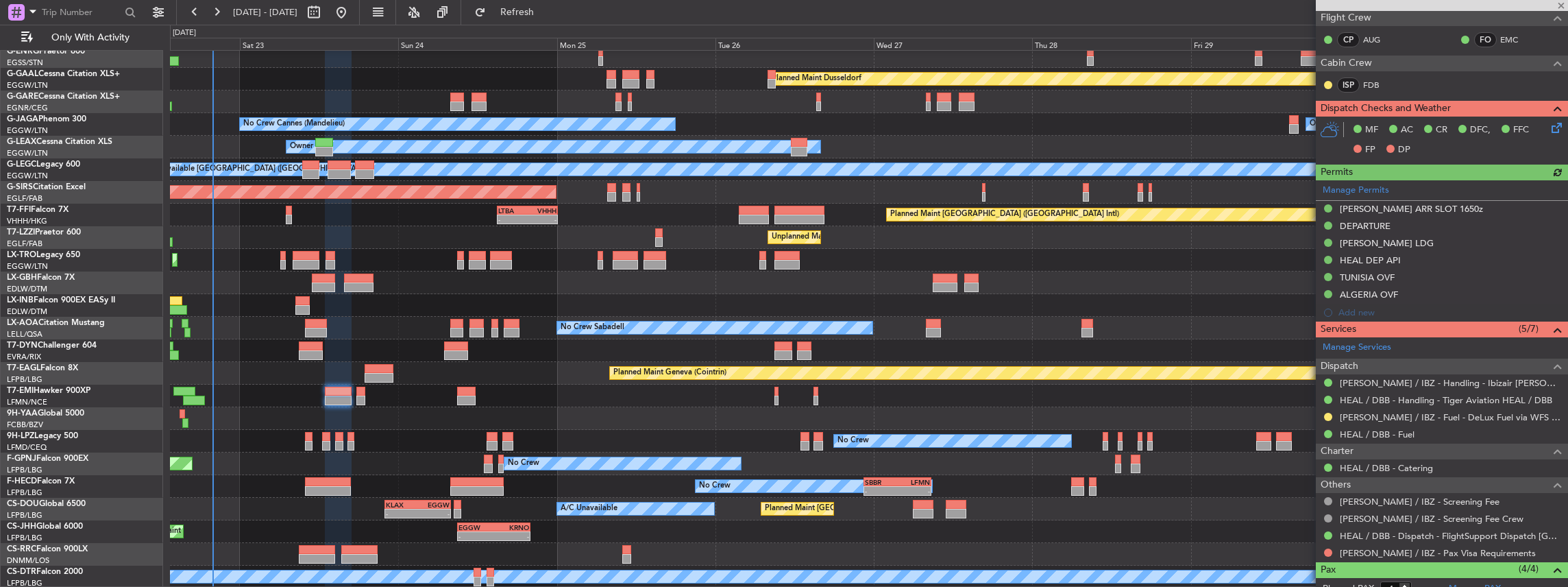
scroll to position [319, 0]
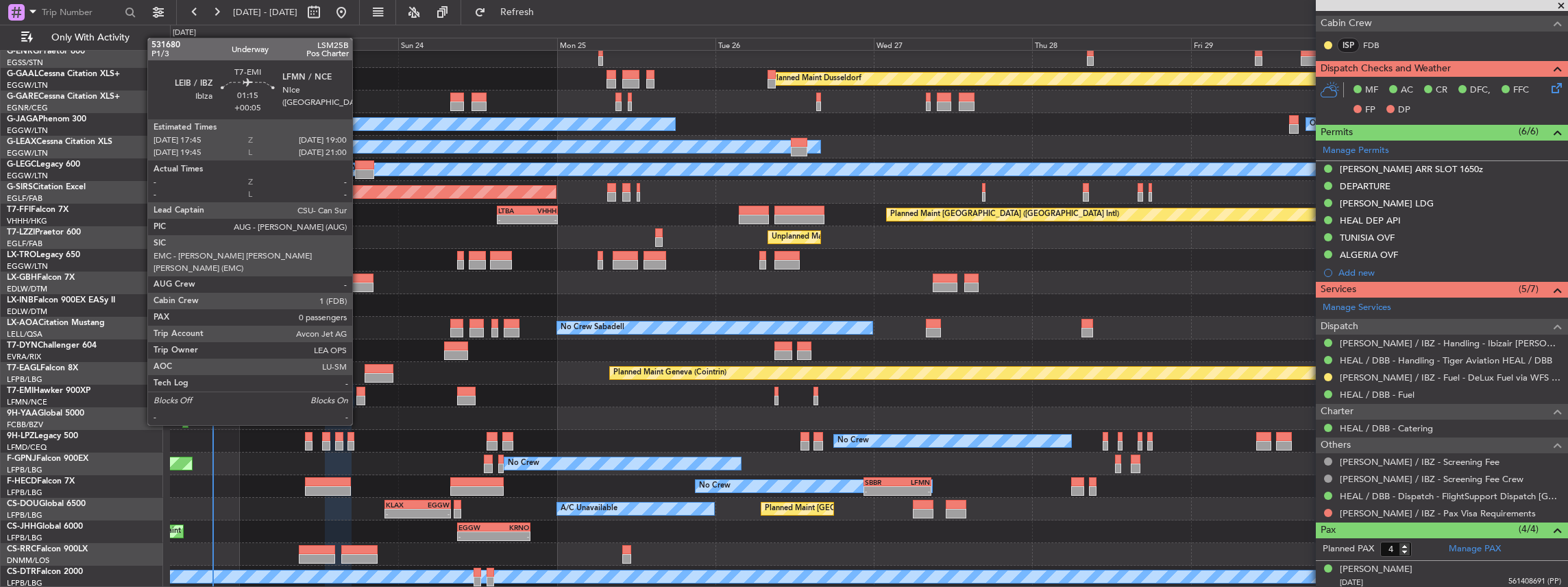
click at [359, 399] on div at bounding box center [361, 400] width 9 height 10
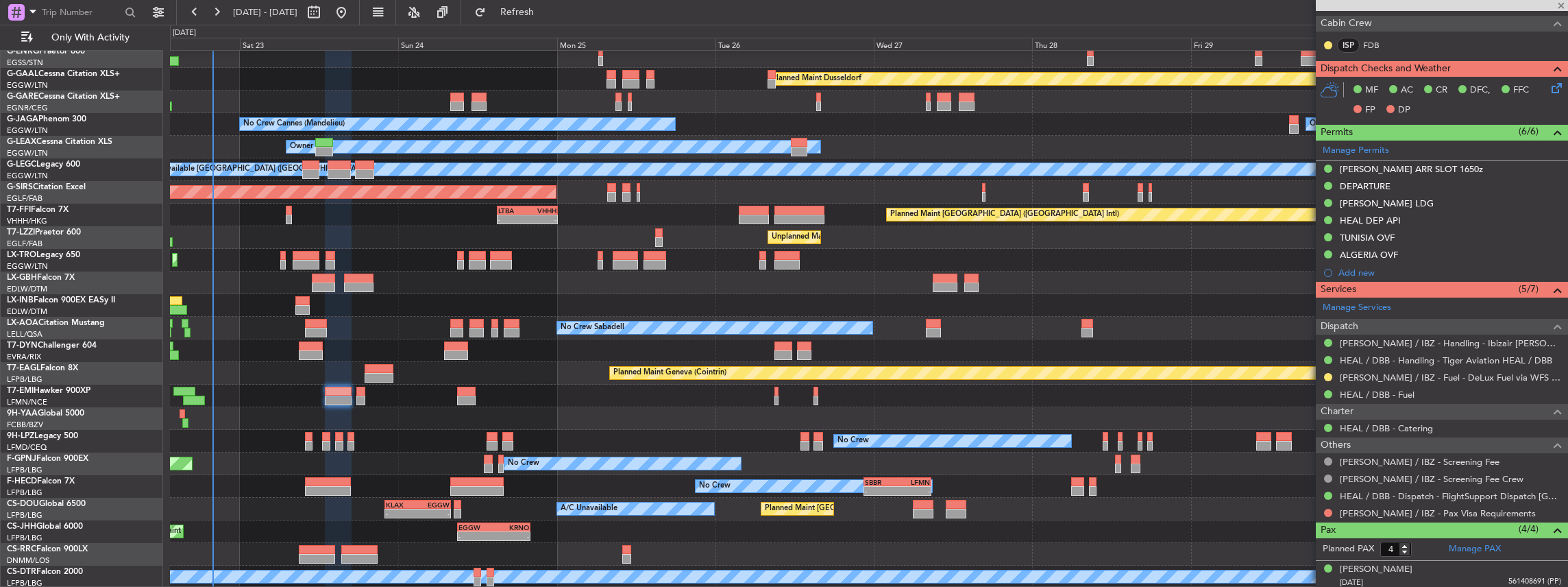
type input "+00:05"
type input "0"
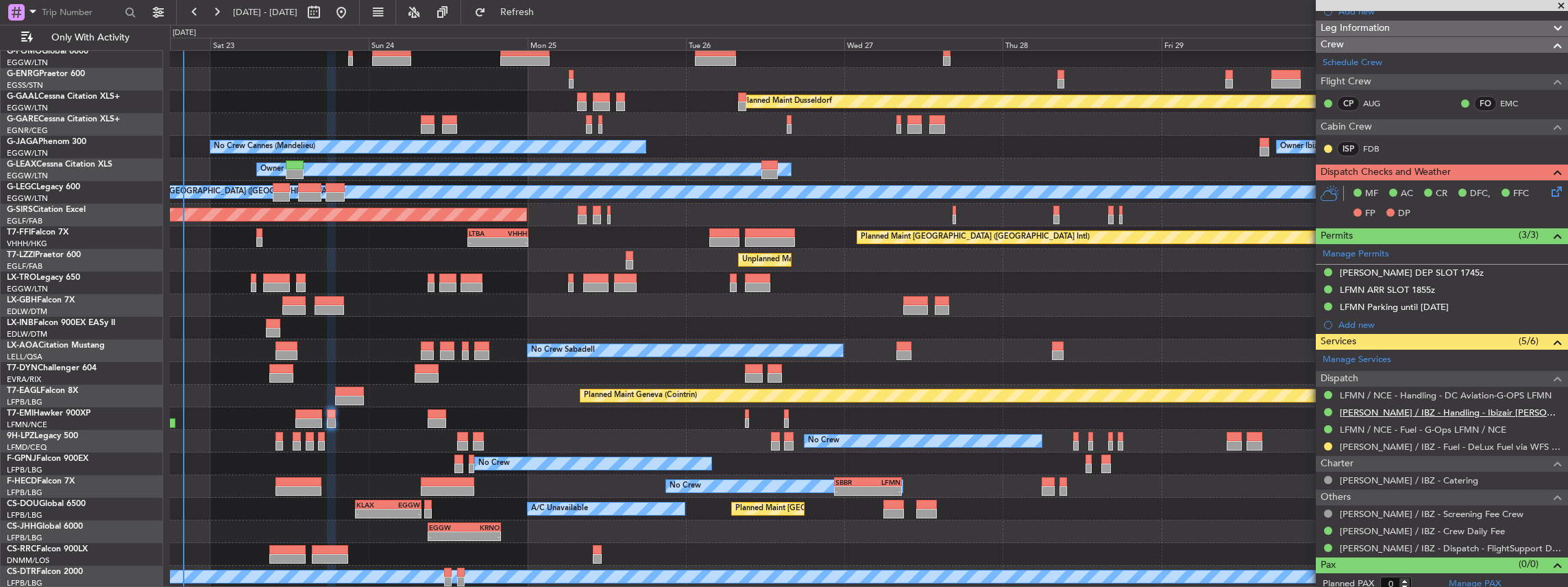
scroll to position [186, 0]
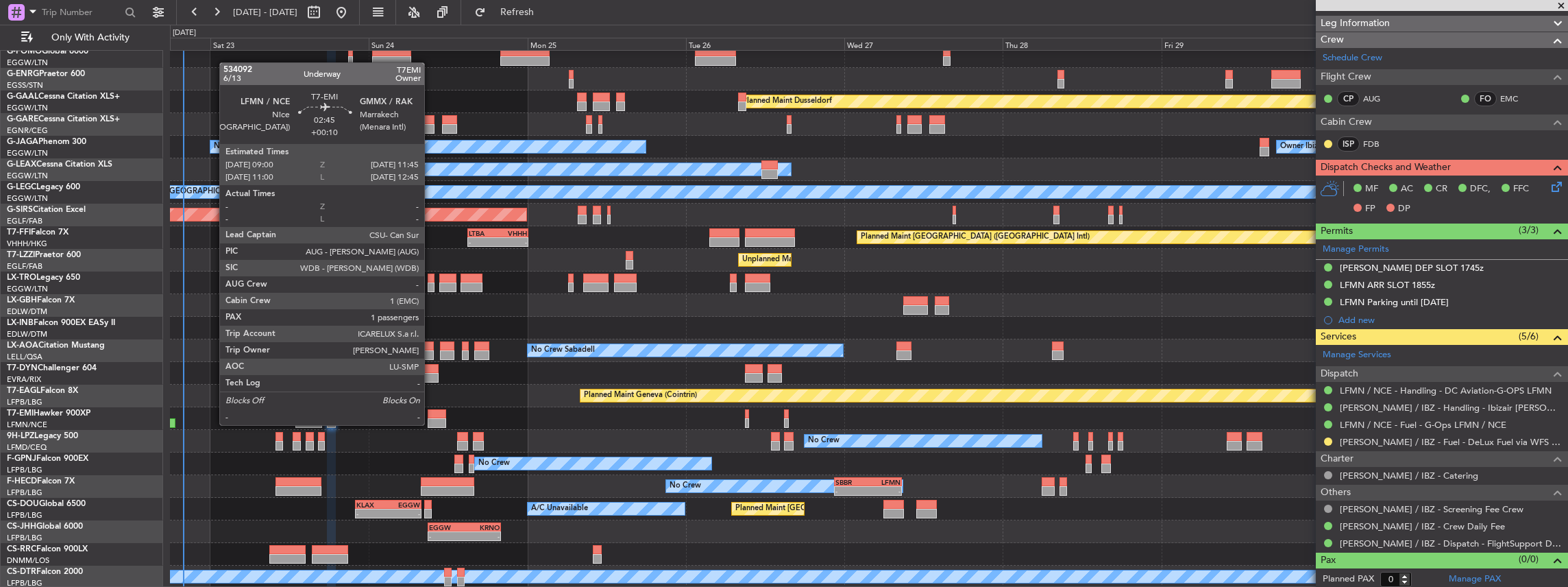
click at [431, 424] on div at bounding box center [436, 423] width 18 height 10
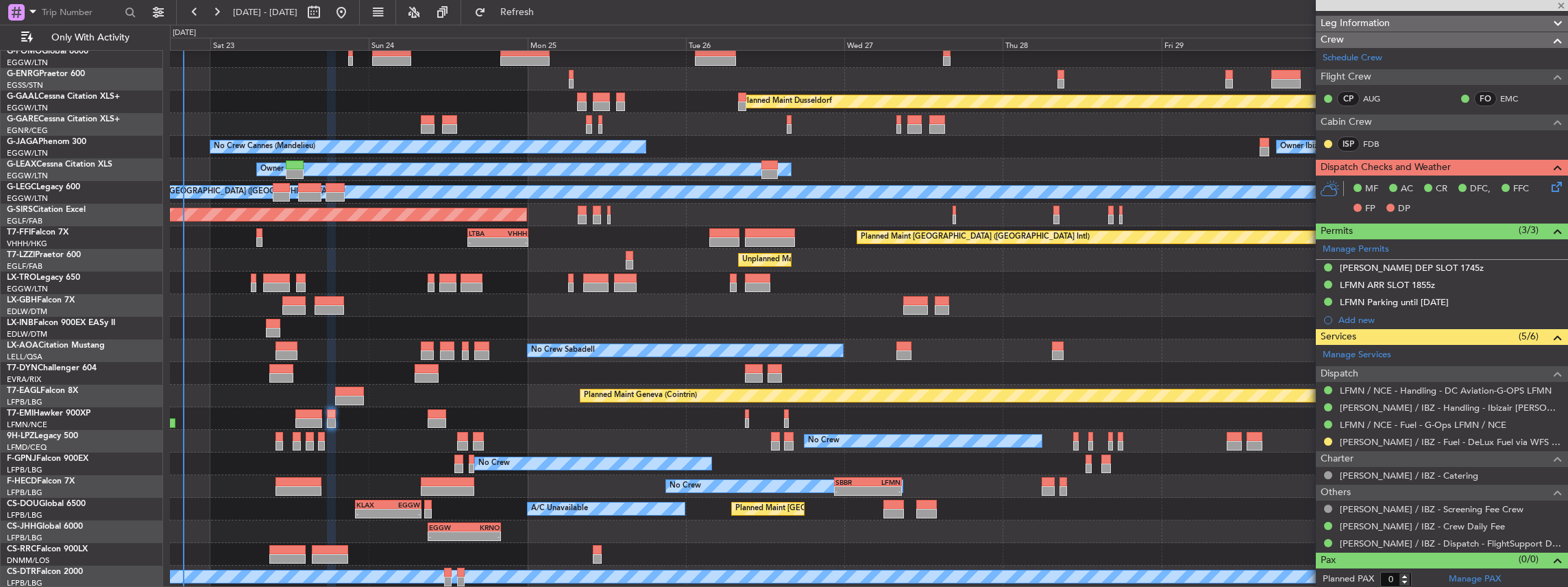
type input "+00:10"
type input "1"
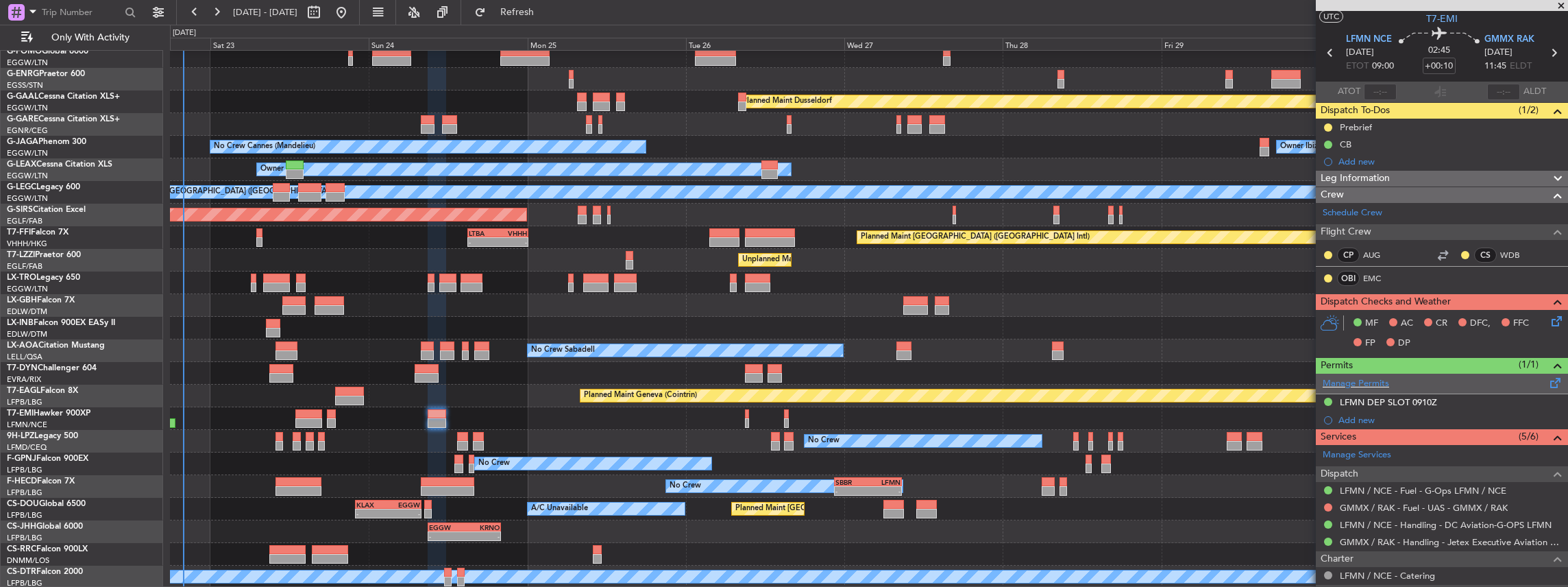
scroll to position [45, 0]
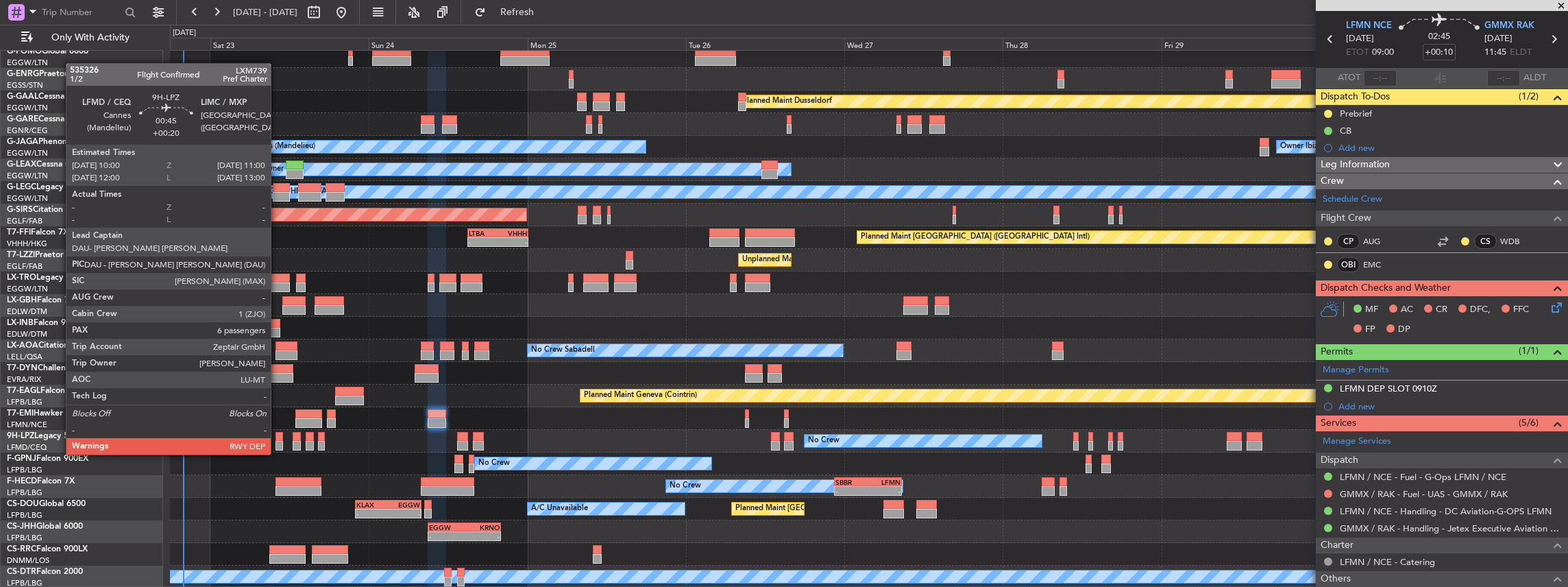
click at [278, 441] on div at bounding box center [279, 445] width 7 height 10
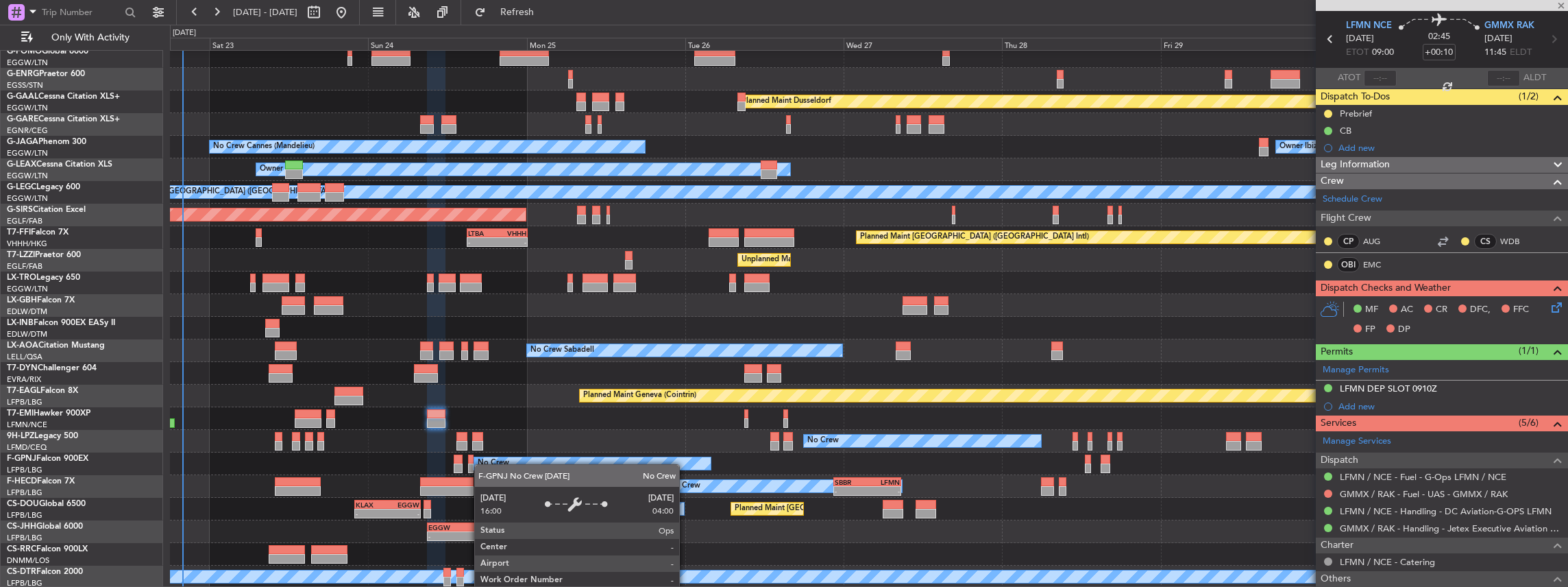
click at [481, 458] on div "Planned Maint Dusseldorf Unplanned Maint [PERSON_NAME] No Crew Cannes ([GEOGRAP…" at bounding box center [868, 305] width 1398 height 565
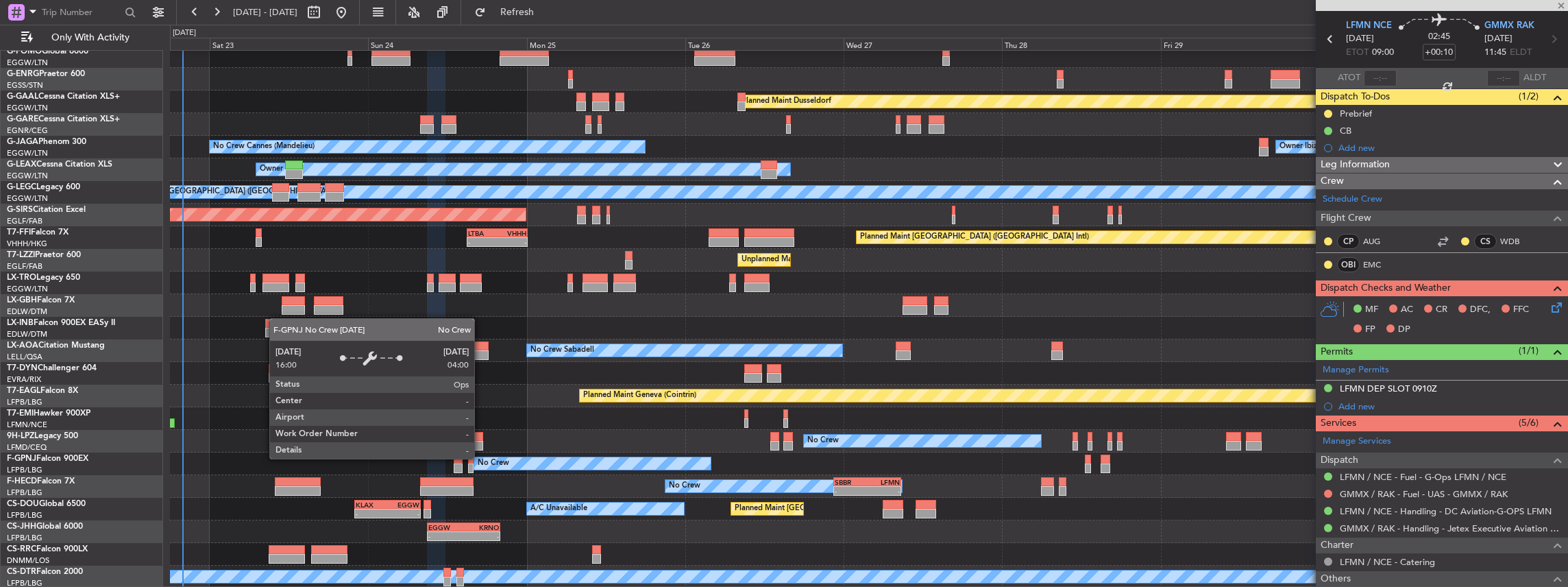
type input "+00:20"
type input "6"
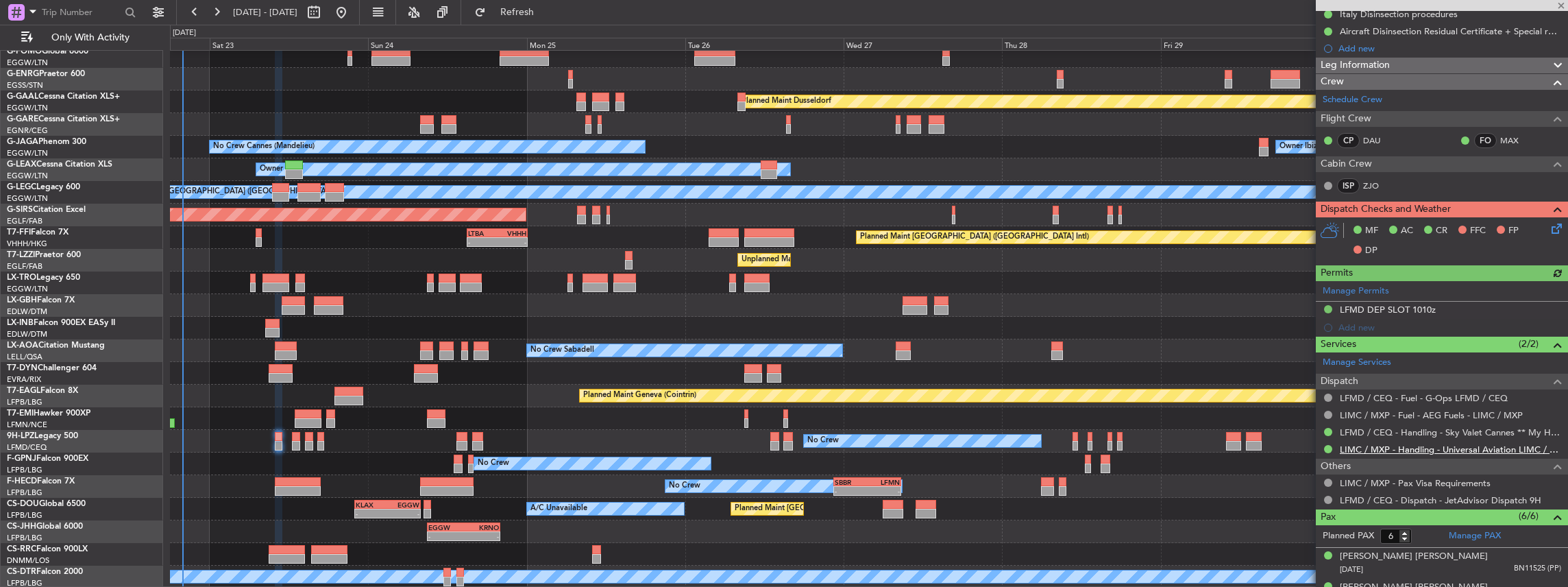
scroll to position [229, 0]
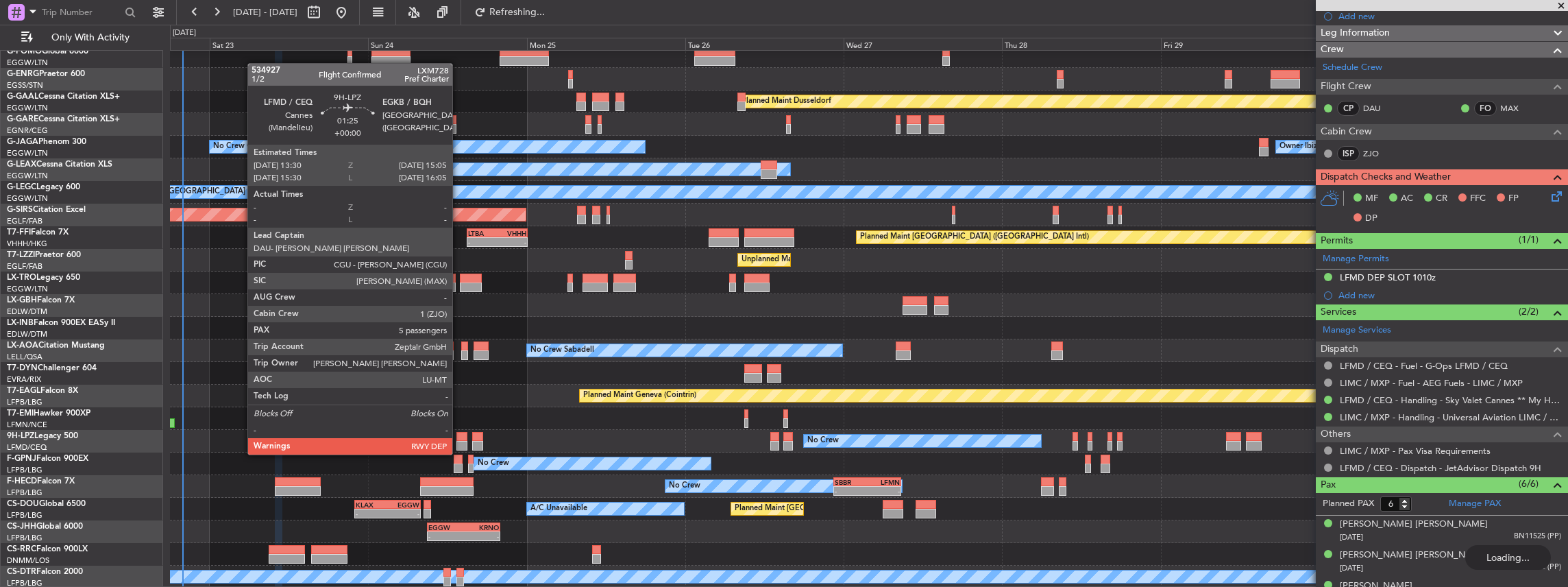
click at [460, 441] on div at bounding box center [462, 445] width 11 height 10
type input "5"
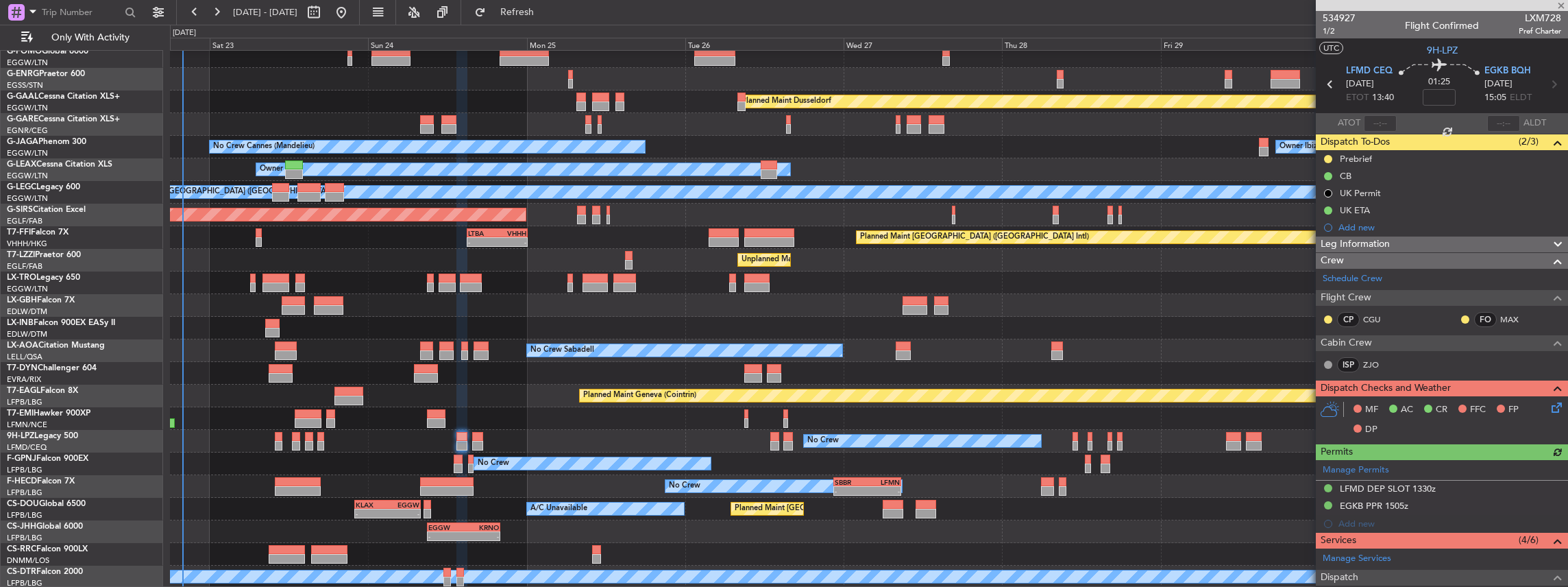
scroll to position [91, 0]
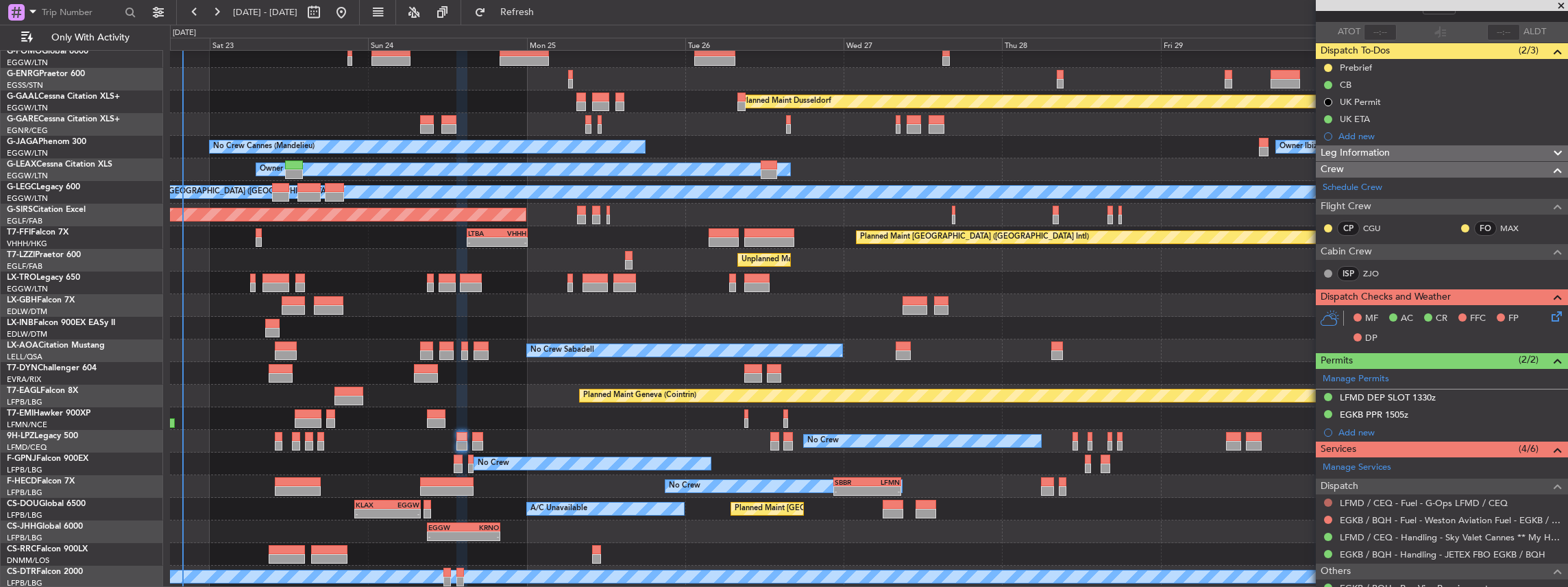
click at [1329, 500] on button at bounding box center [1328, 502] width 8 height 8
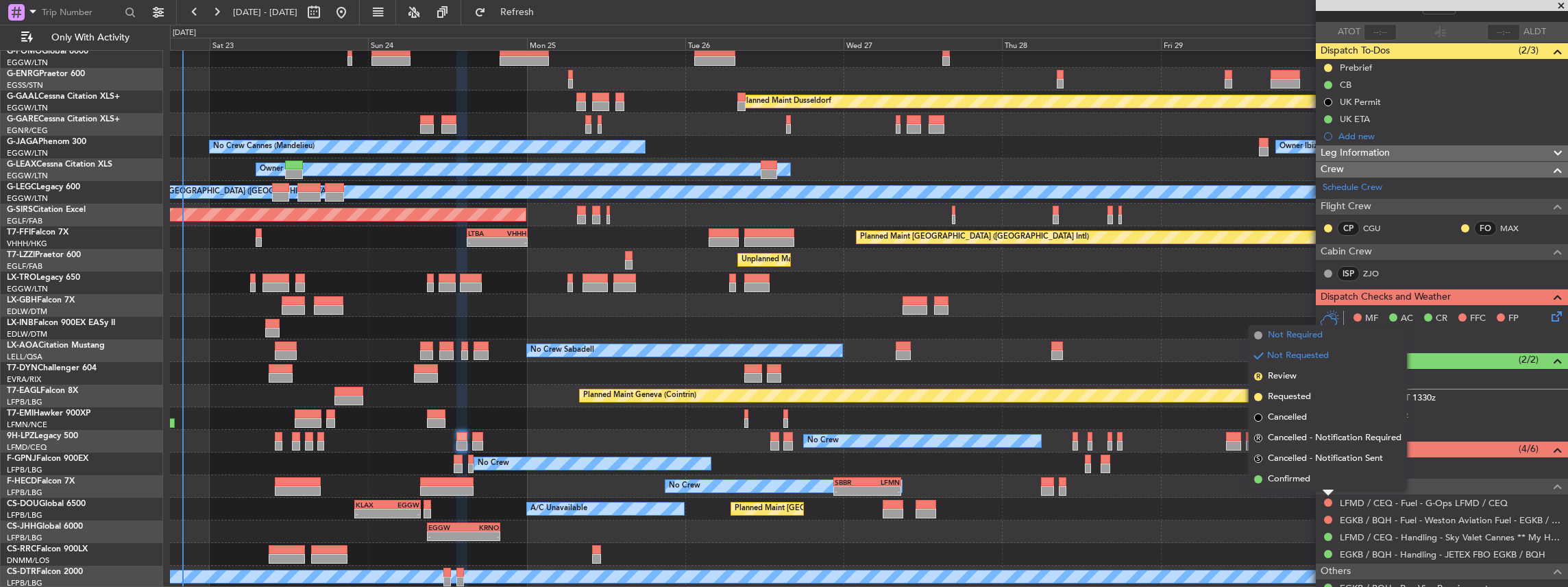
click at [1278, 332] on span "Not Required" at bounding box center [1295, 335] width 54 height 14
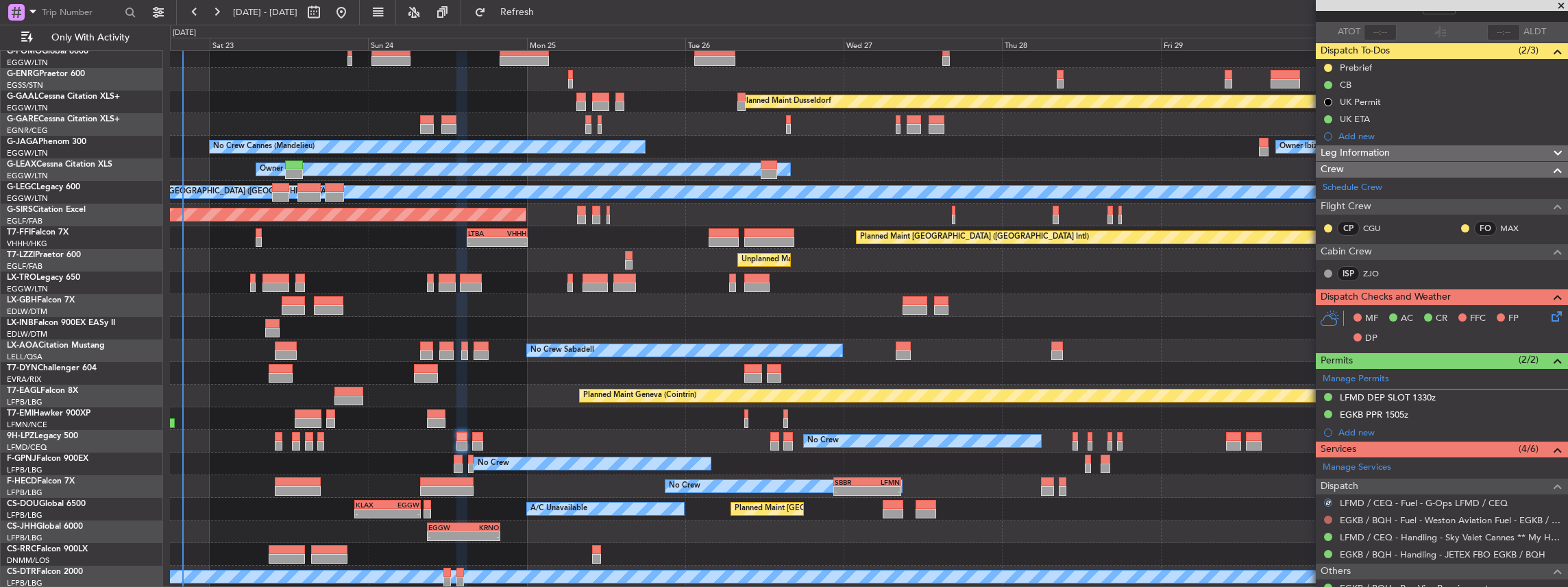
click at [1326, 515] on button at bounding box center [1328, 519] width 8 height 8
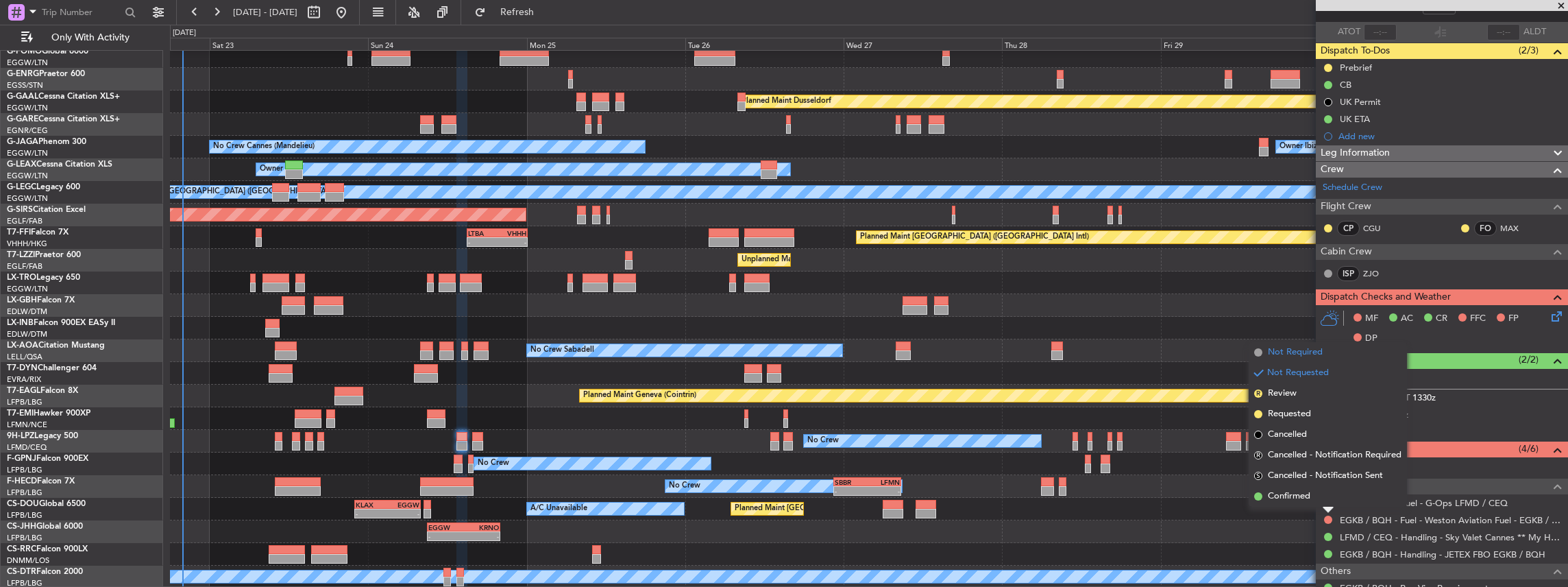
click at [1277, 357] on span "Not Required" at bounding box center [1295, 352] width 54 height 14
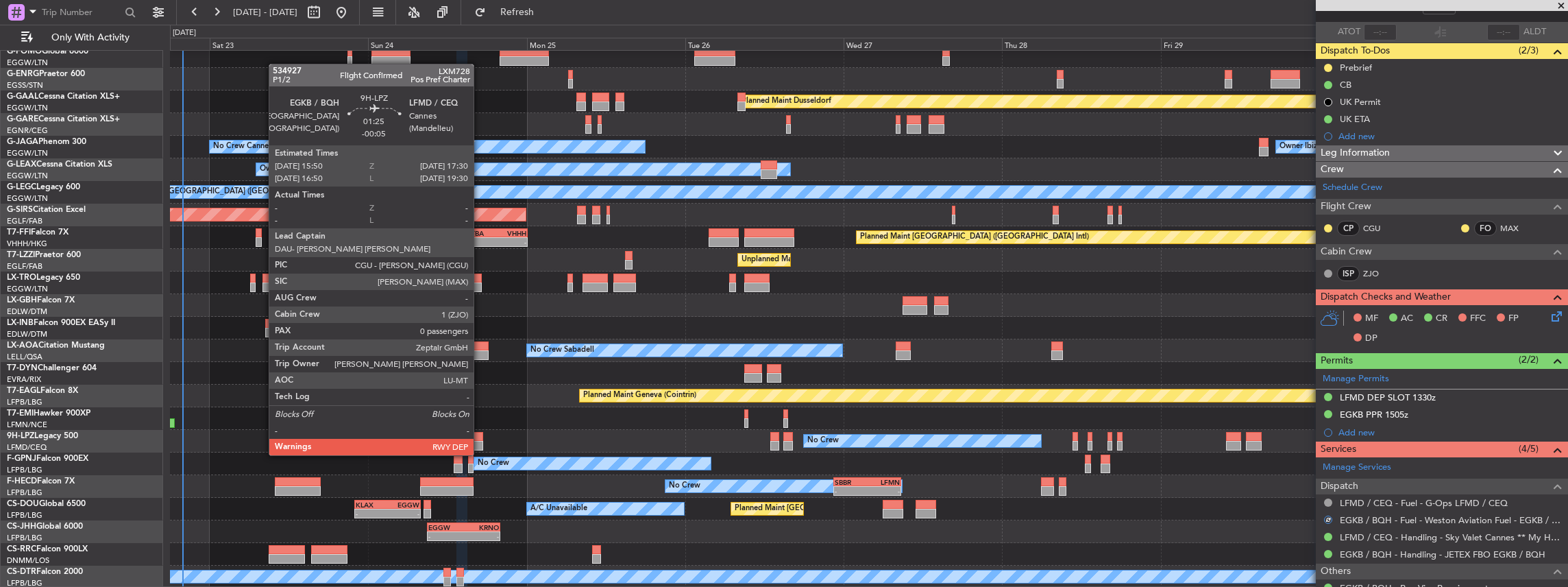
click at [480, 441] on div at bounding box center [477, 445] width 12 height 10
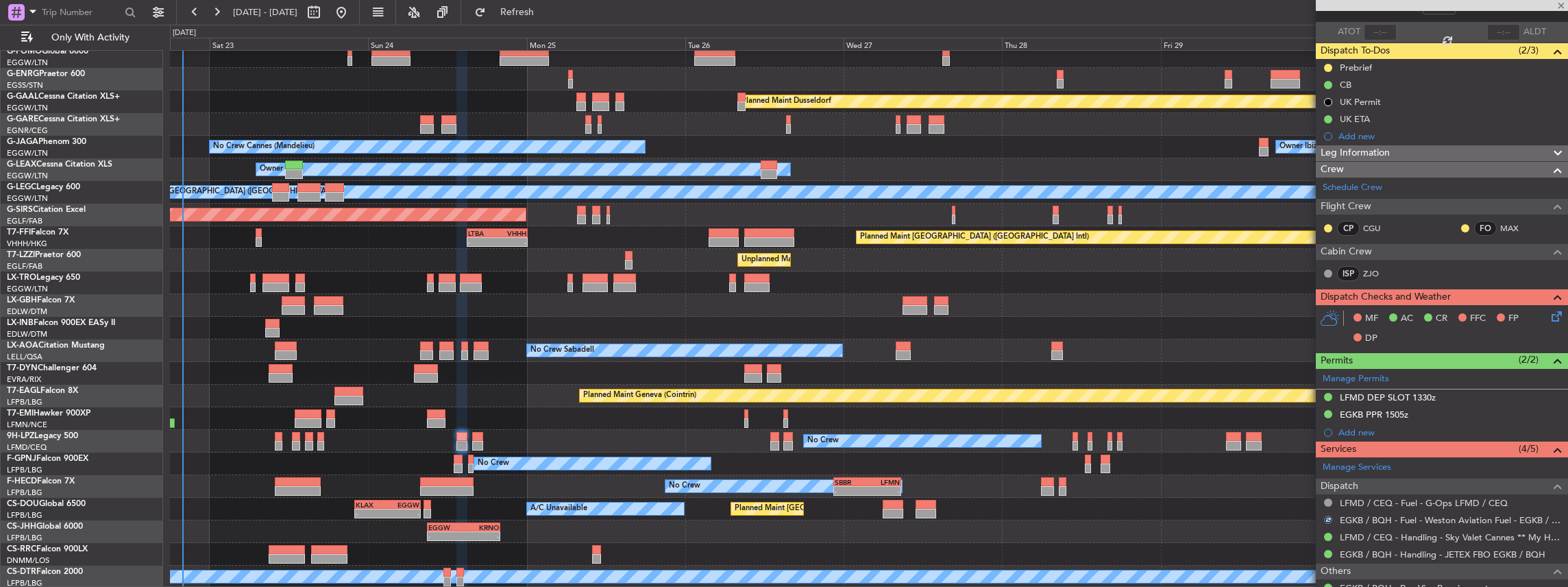
type input "-00:05"
type input "0"
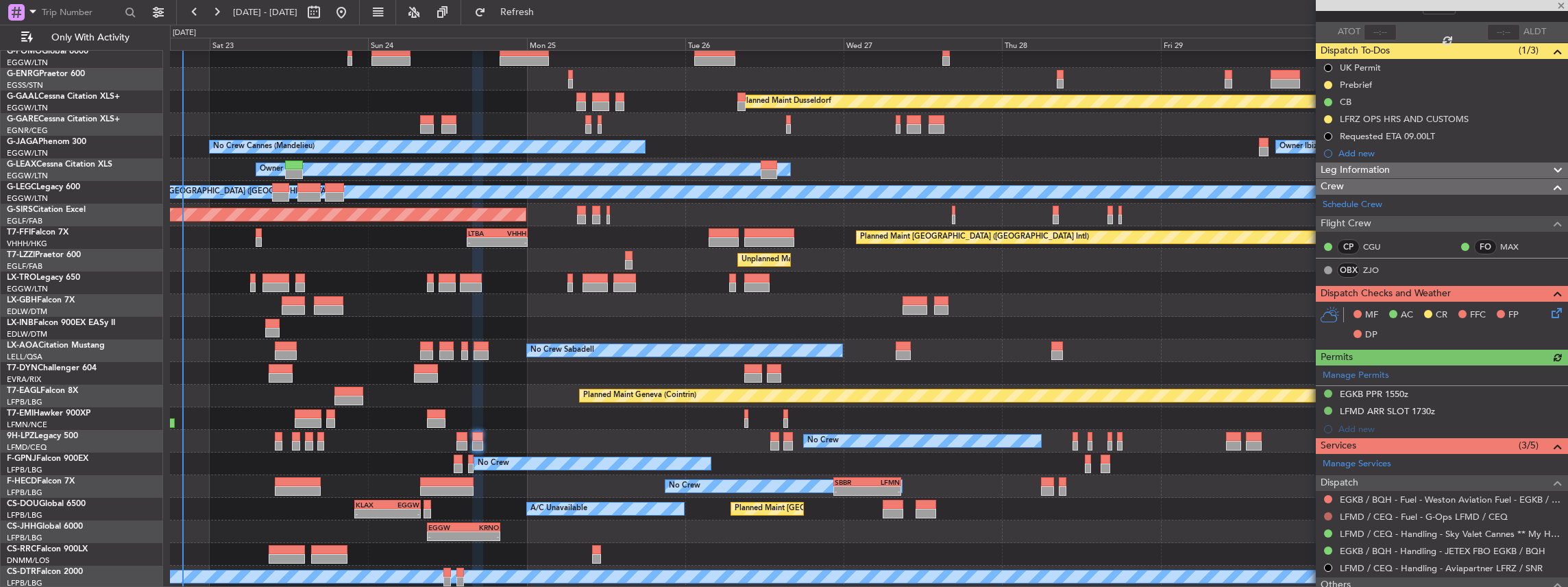
click at [1328, 514] on button at bounding box center [1328, 515] width 8 height 8
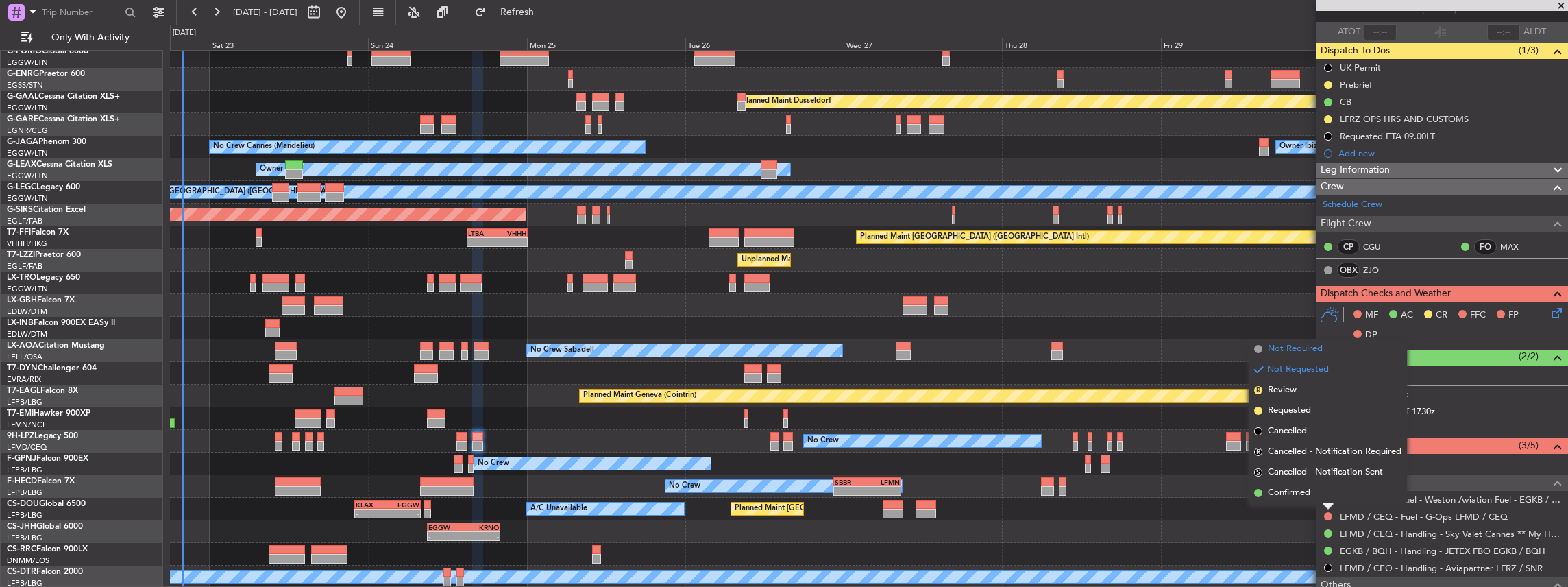
click at [1290, 349] on span "Not Required" at bounding box center [1295, 348] width 54 height 14
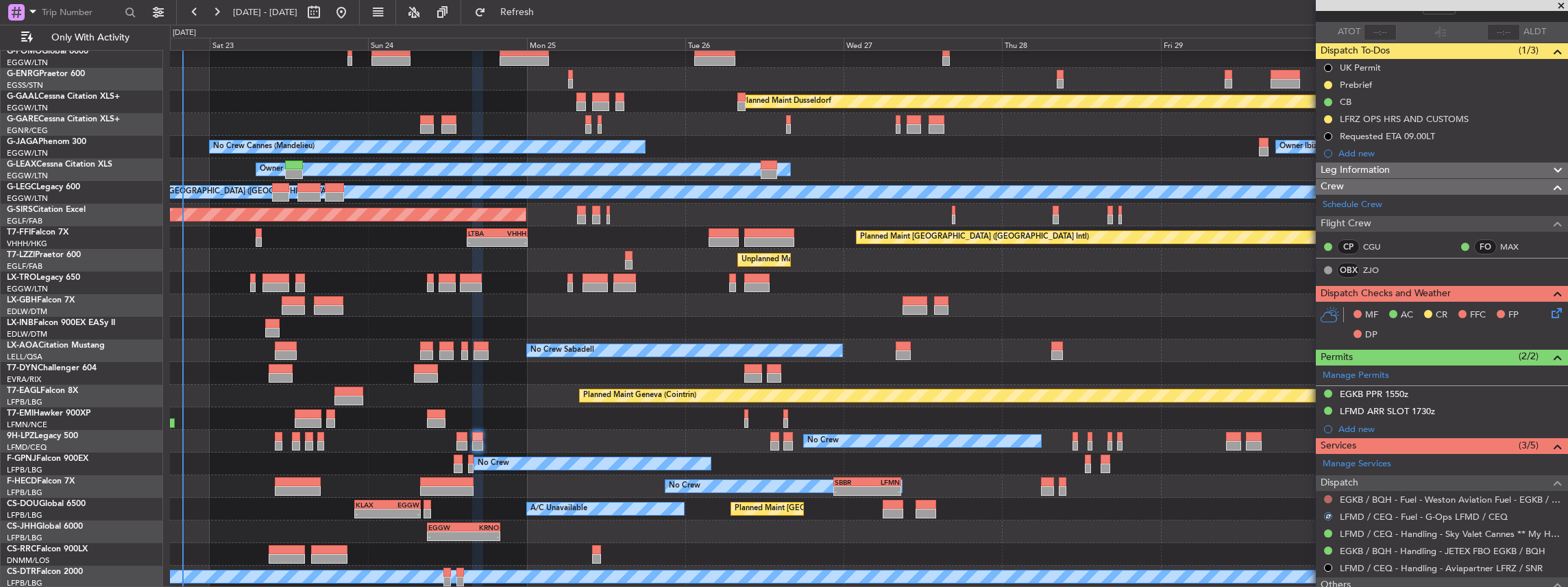
click at [1330, 494] on button at bounding box center [1328, 498] width 8 height 8
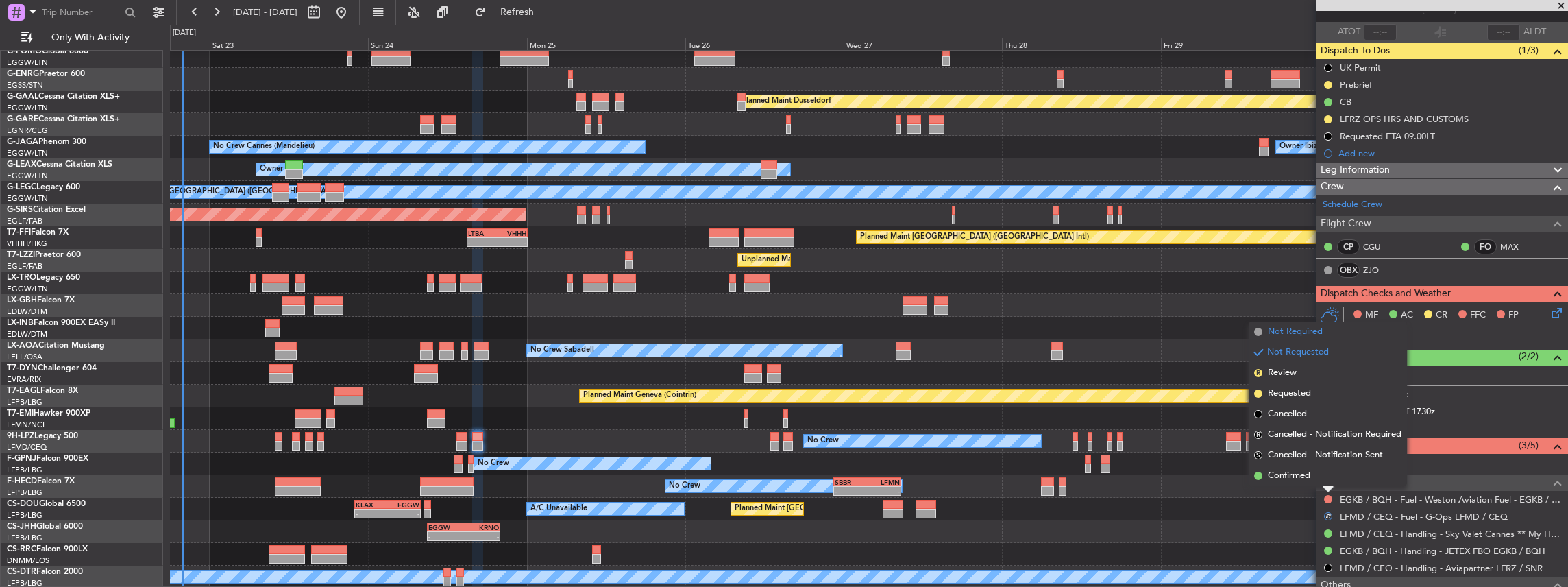
click at [1294, 334] on span "Not Required" at bounding box center [1295, 331] width 54 height 14
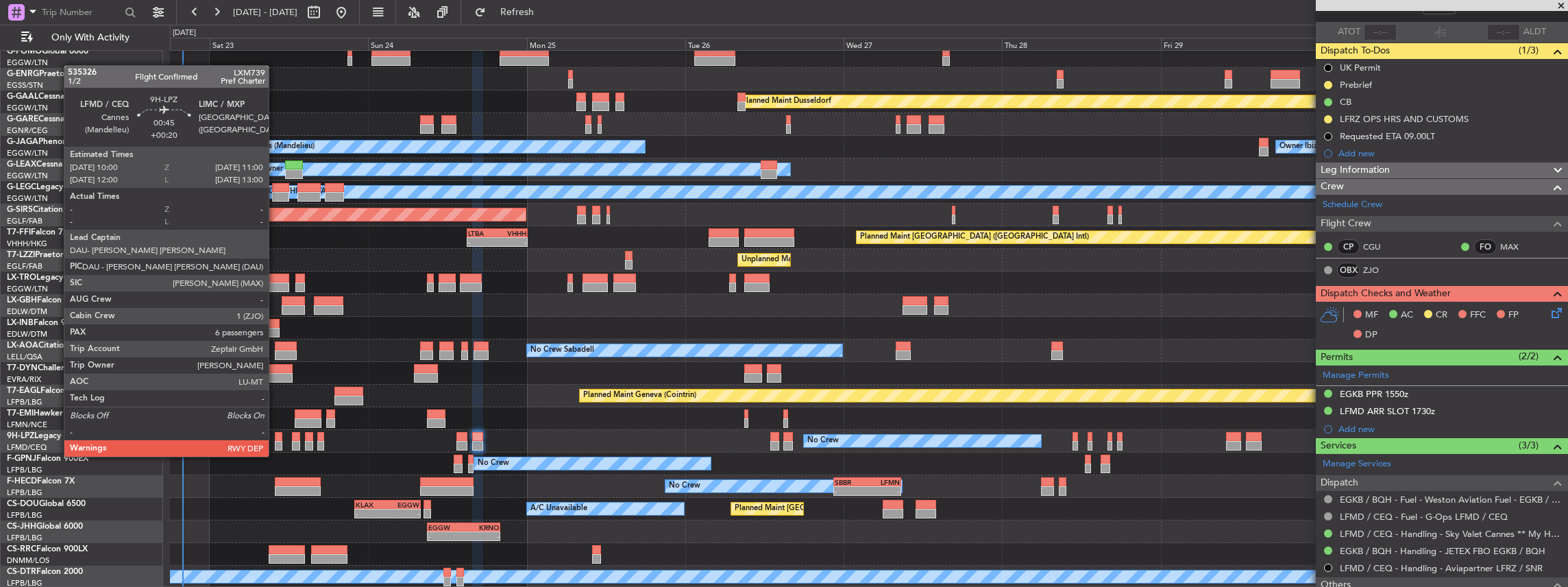
click at [276, 443] on div at bounding box center [279, 445] width 7 height 10
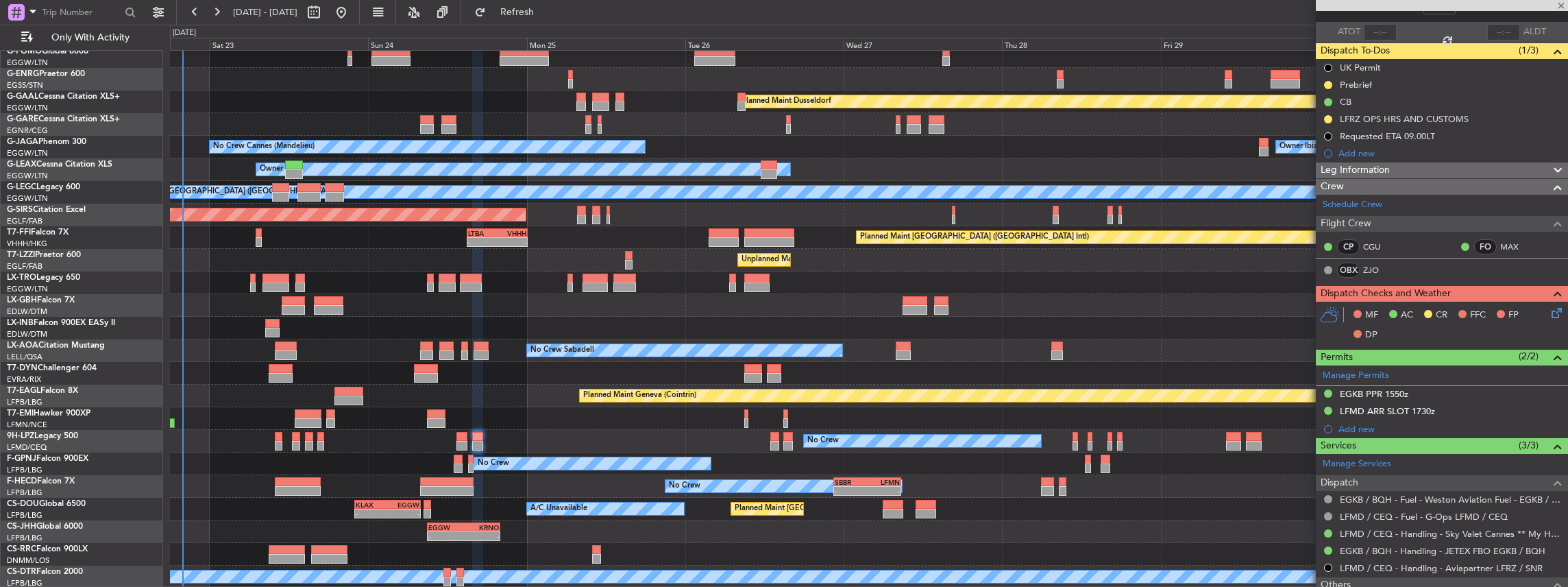
type input "+00:20"
type input "6"
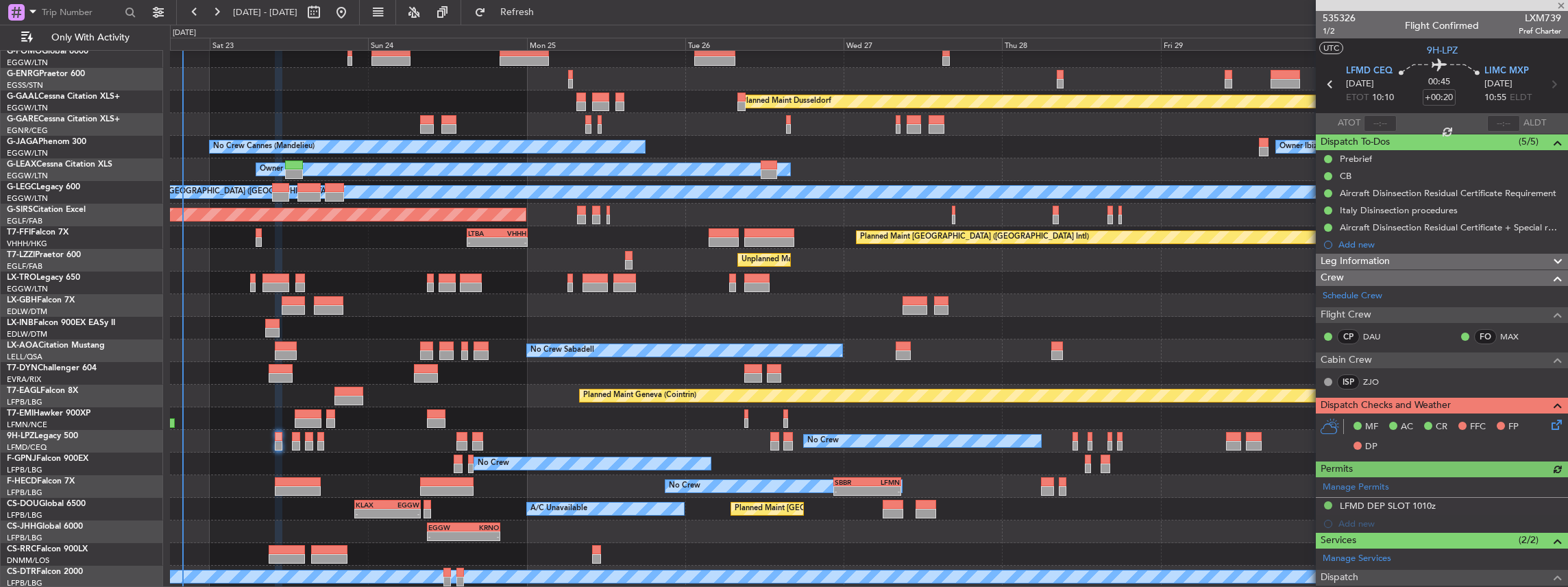
scroll to position [274, 0]
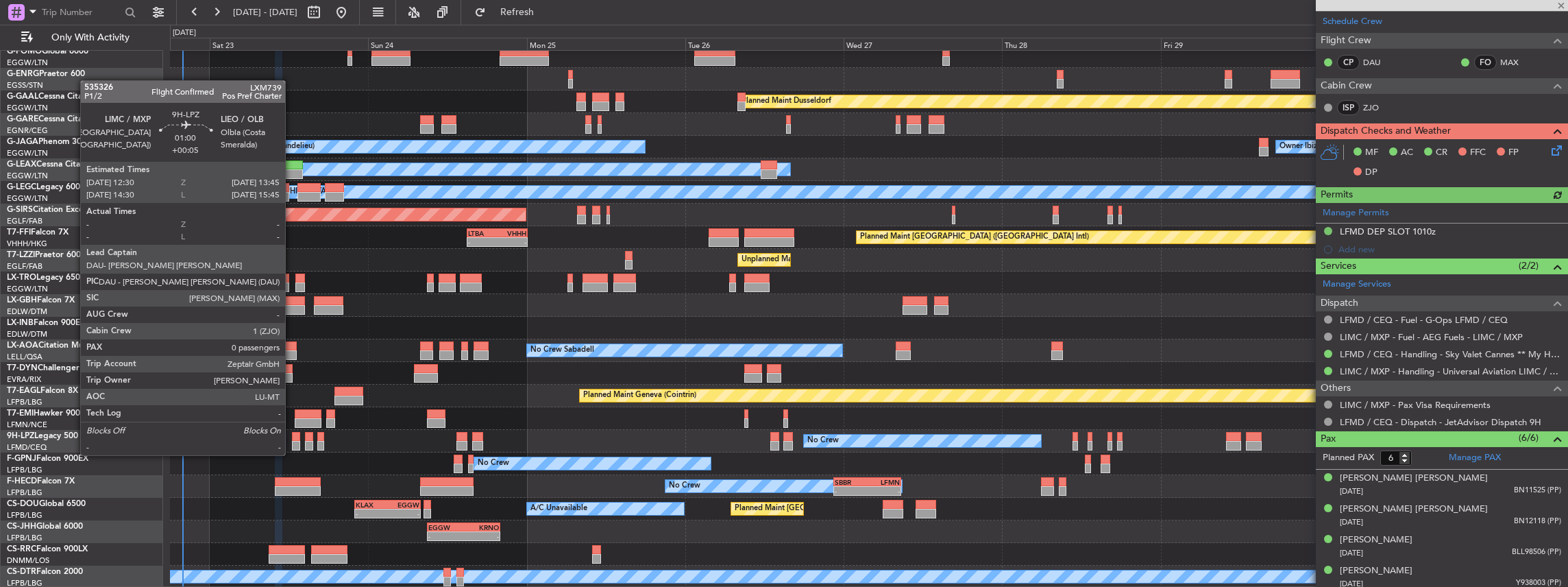
click at [292, 441] on div at bounding box center [297, 445] width 9 height 10
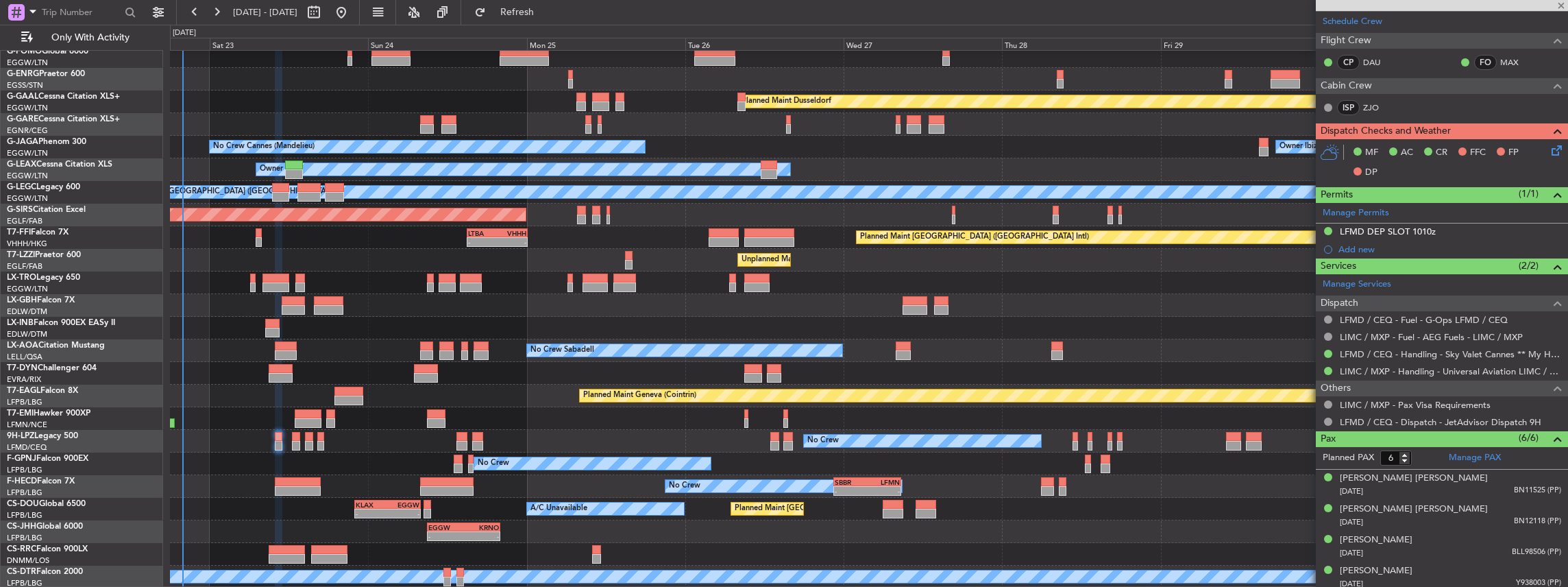
type input "+00:05"
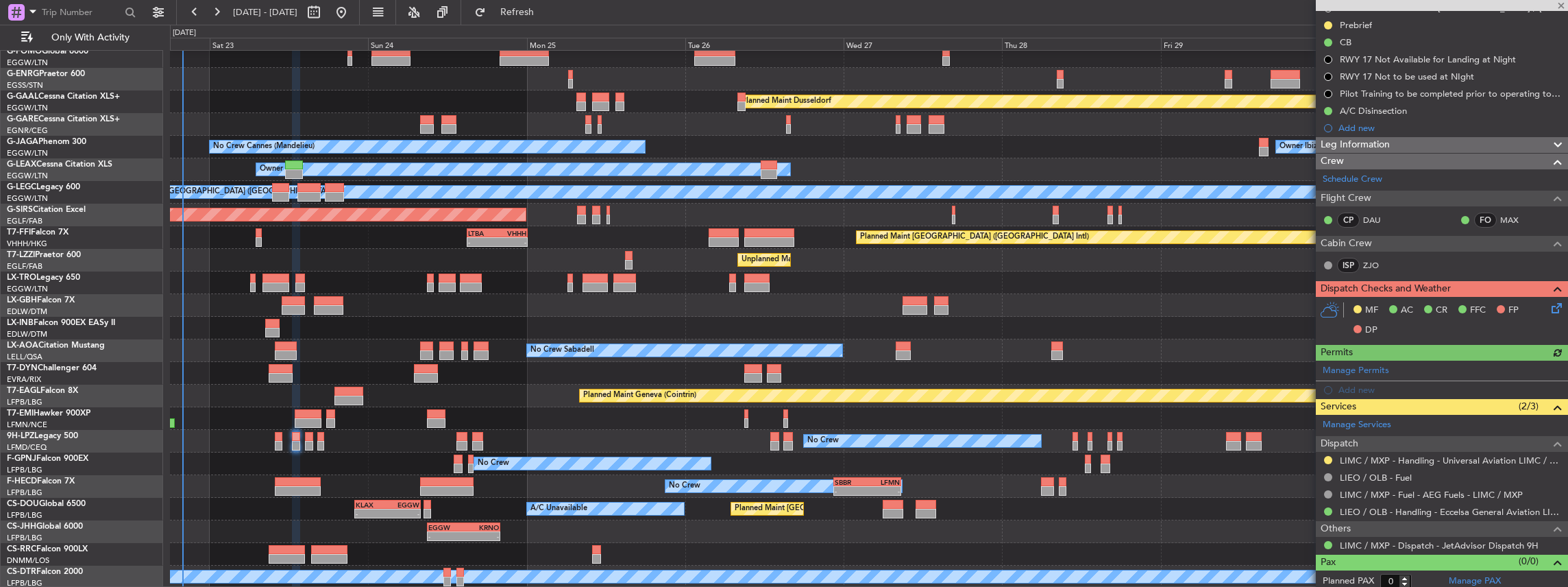
scroll to position [152, 0]
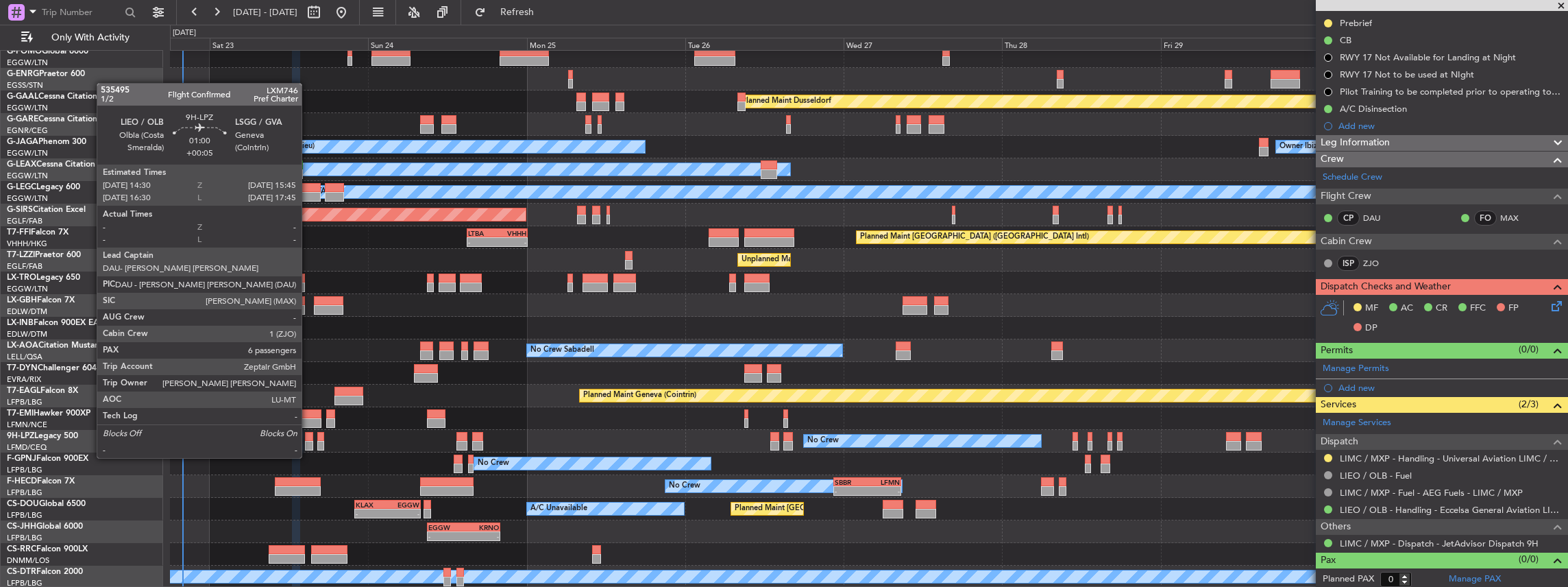
click at [309, 444] on div at bounding box center [309, 445] width 9 height 10
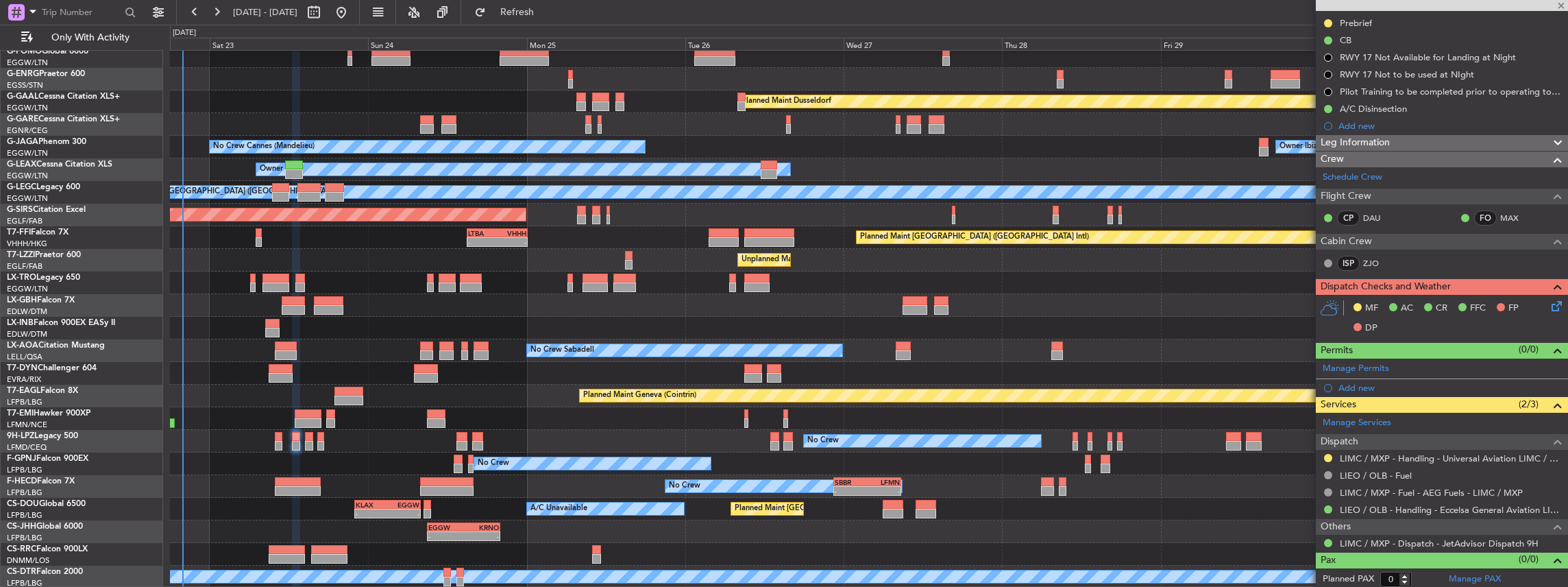
type input "6"
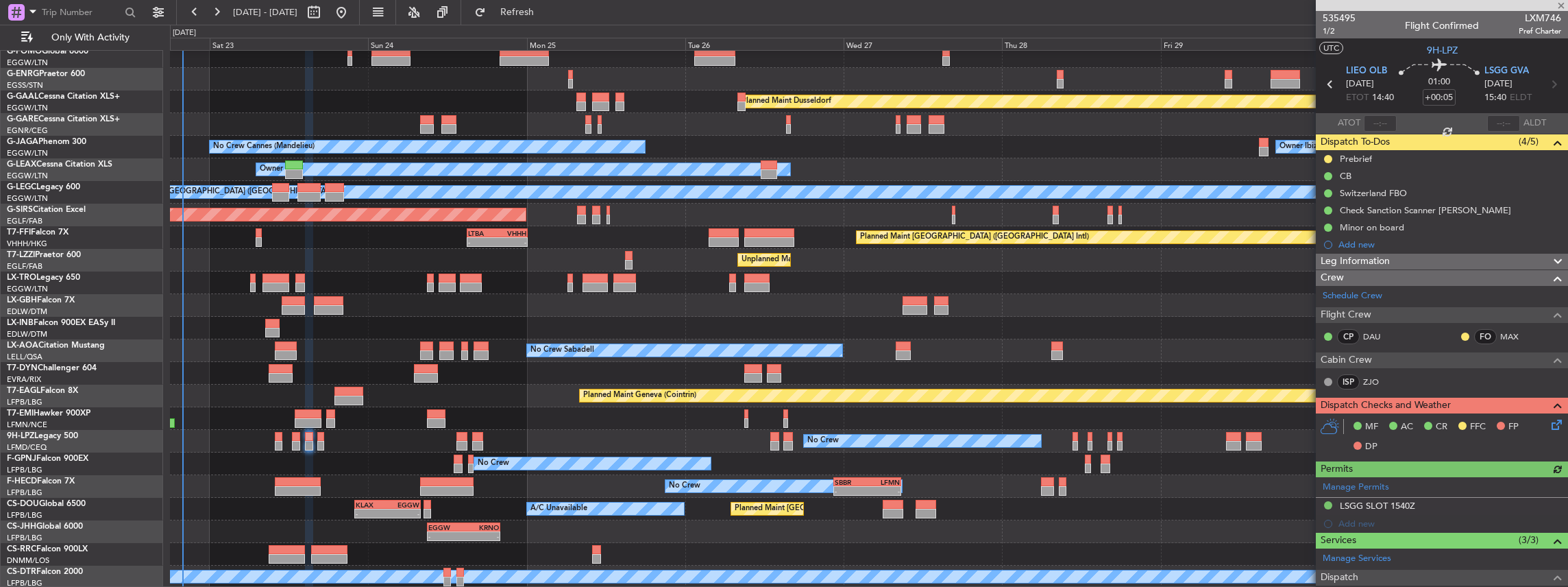
scroll to position [182, 0]
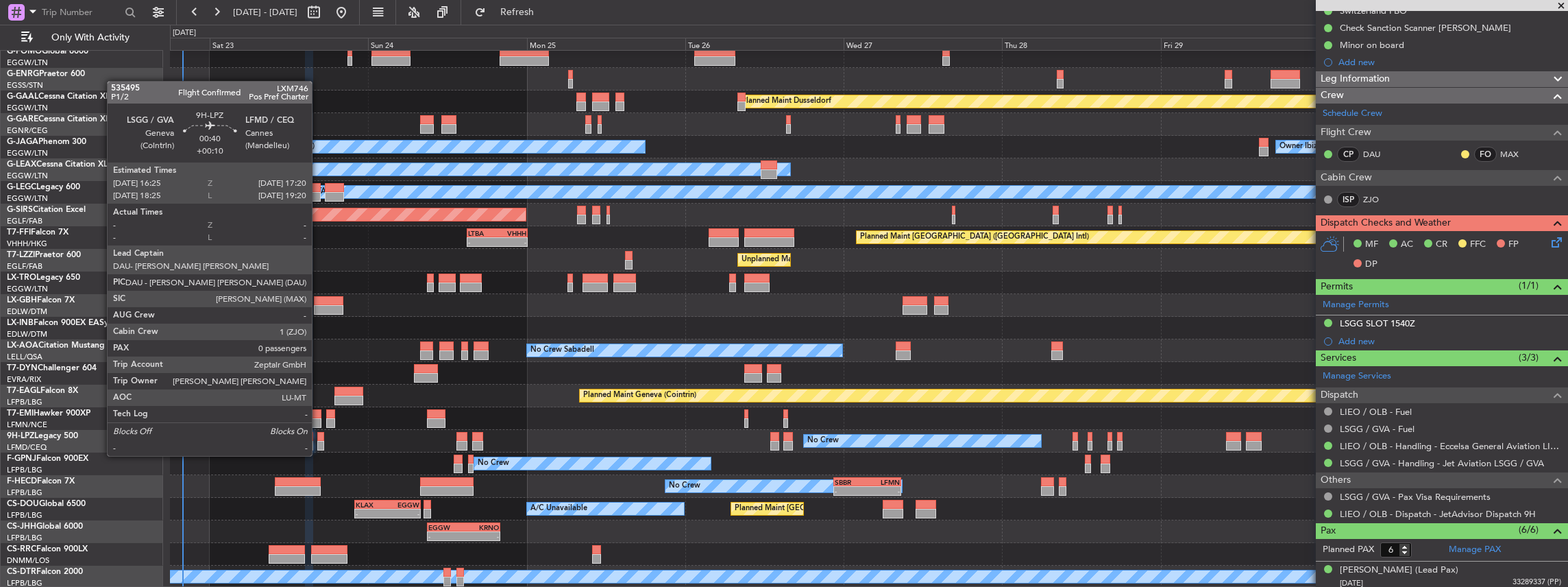
click at [318, 442] on div at bounding box center [320, 445] width 6 height 10
type input "+00:10"
type input "0"
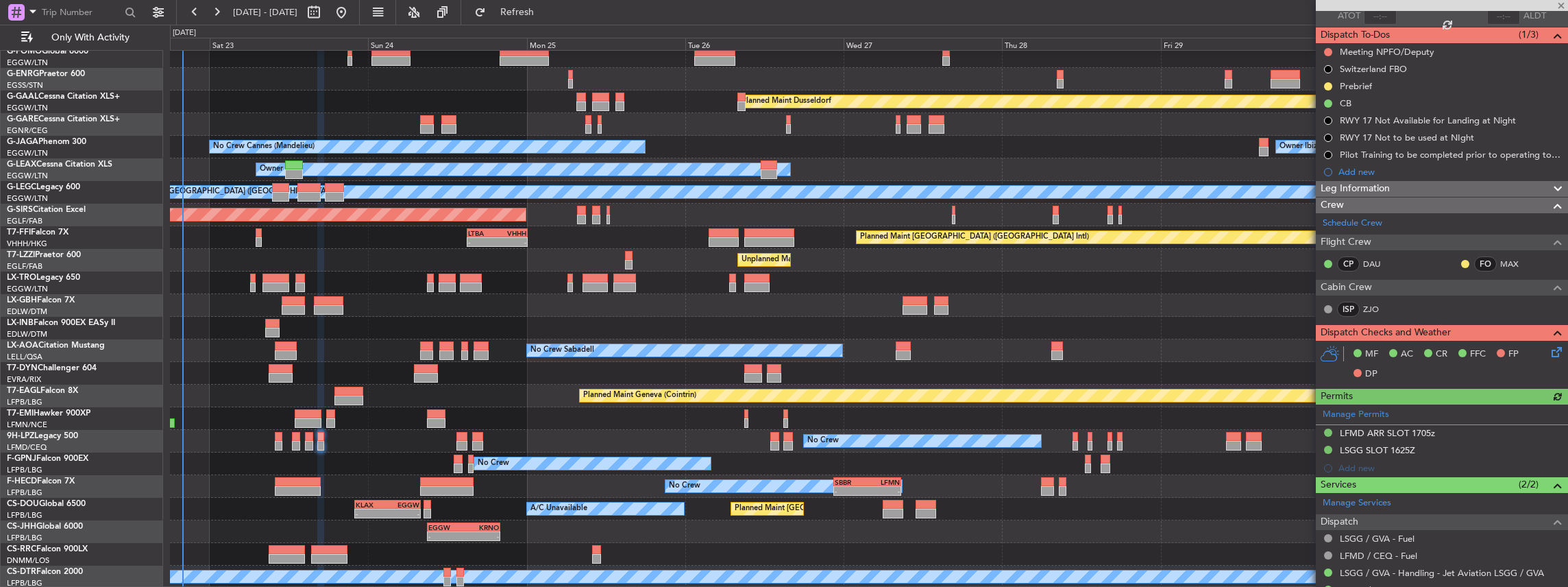
scroll to position [187, 0]
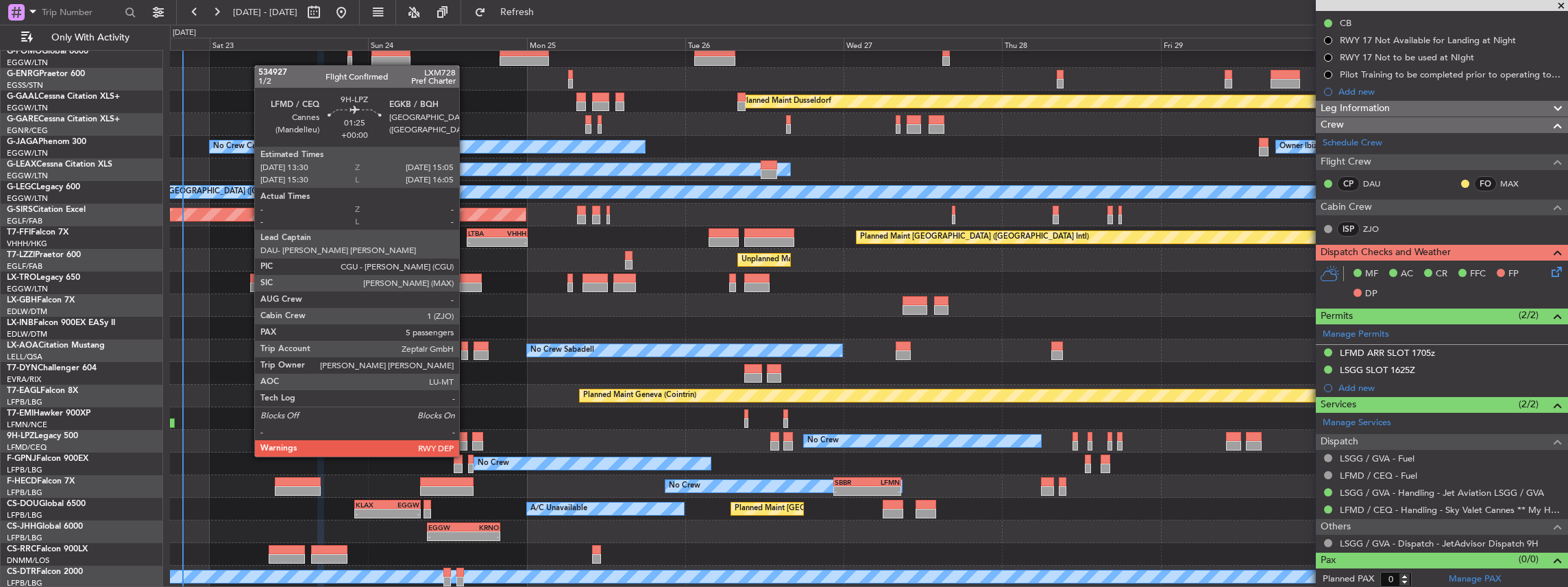
click at [466, 443] on div at bounding box center [462, 445] width 11 height 10
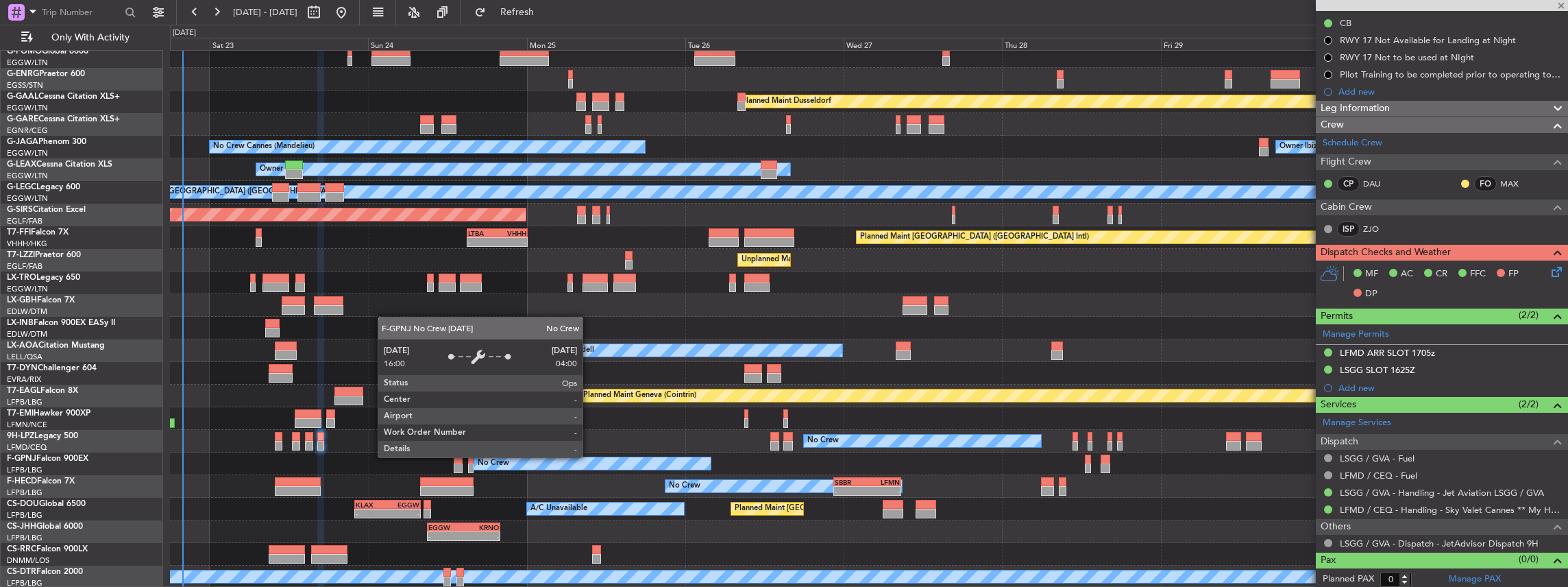
type input "5"
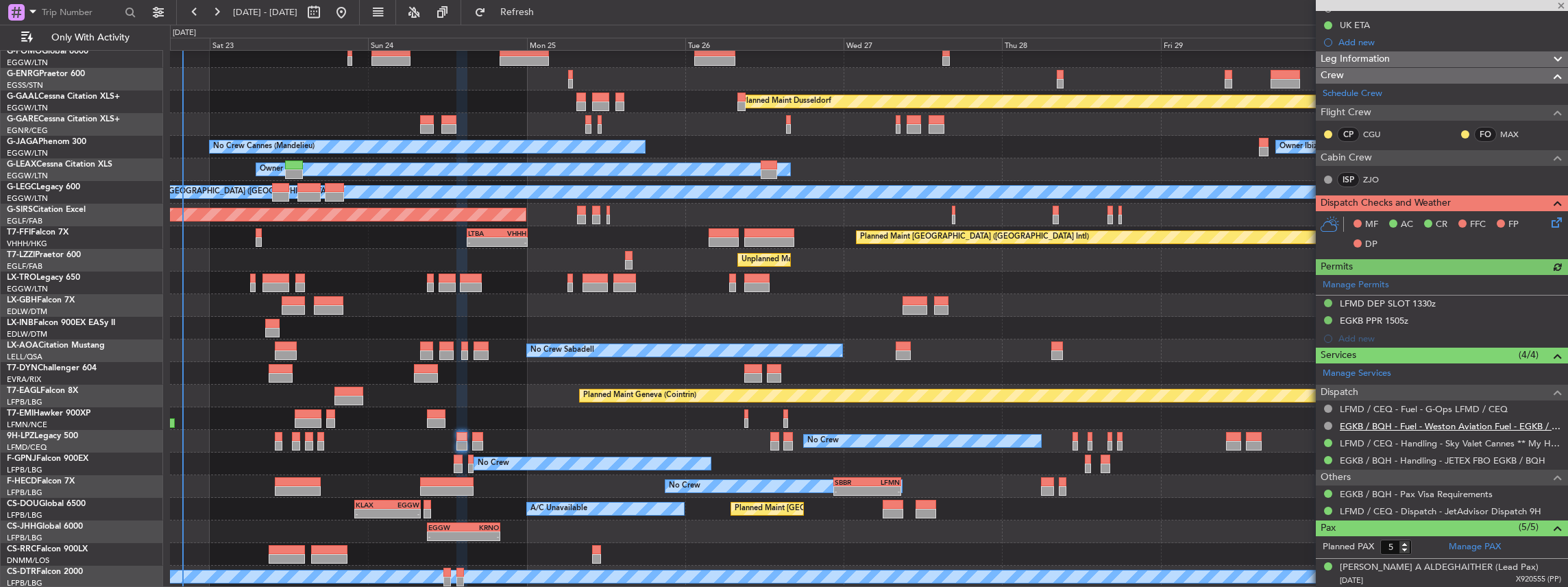
scroll to position [229, 0]
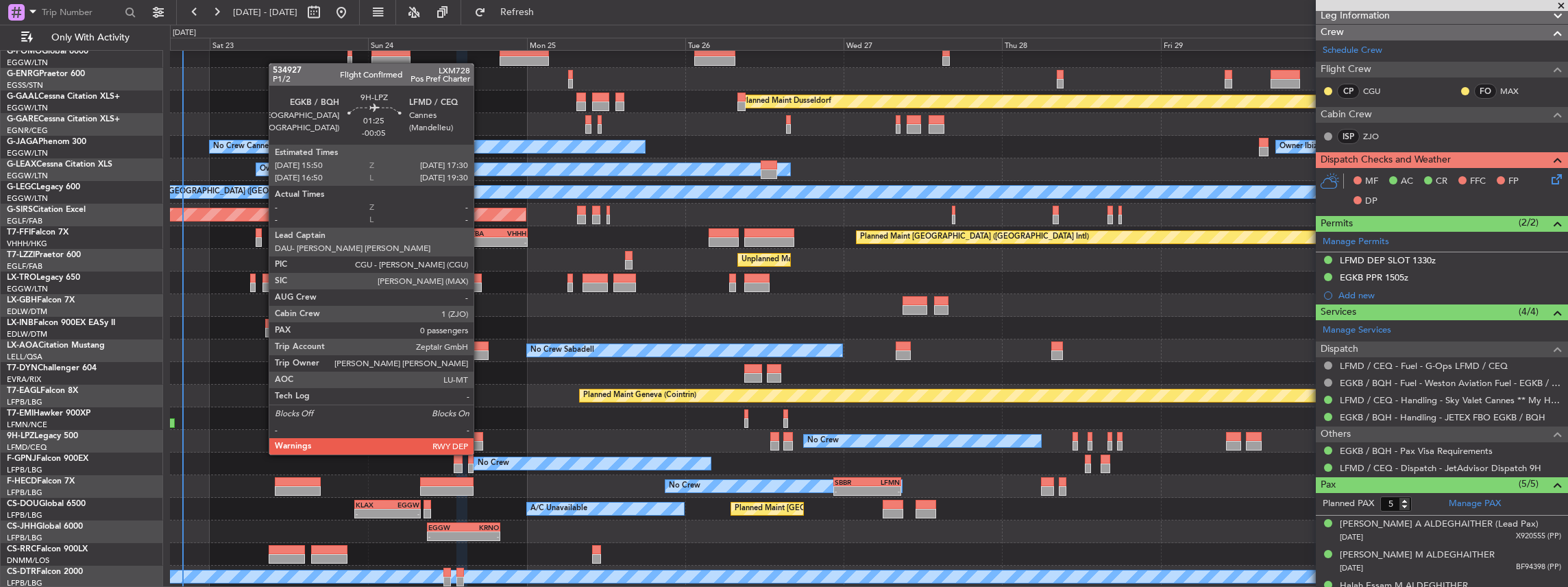
click at [480, 441] on div at bounding box center [477, 445] width 12 height 10
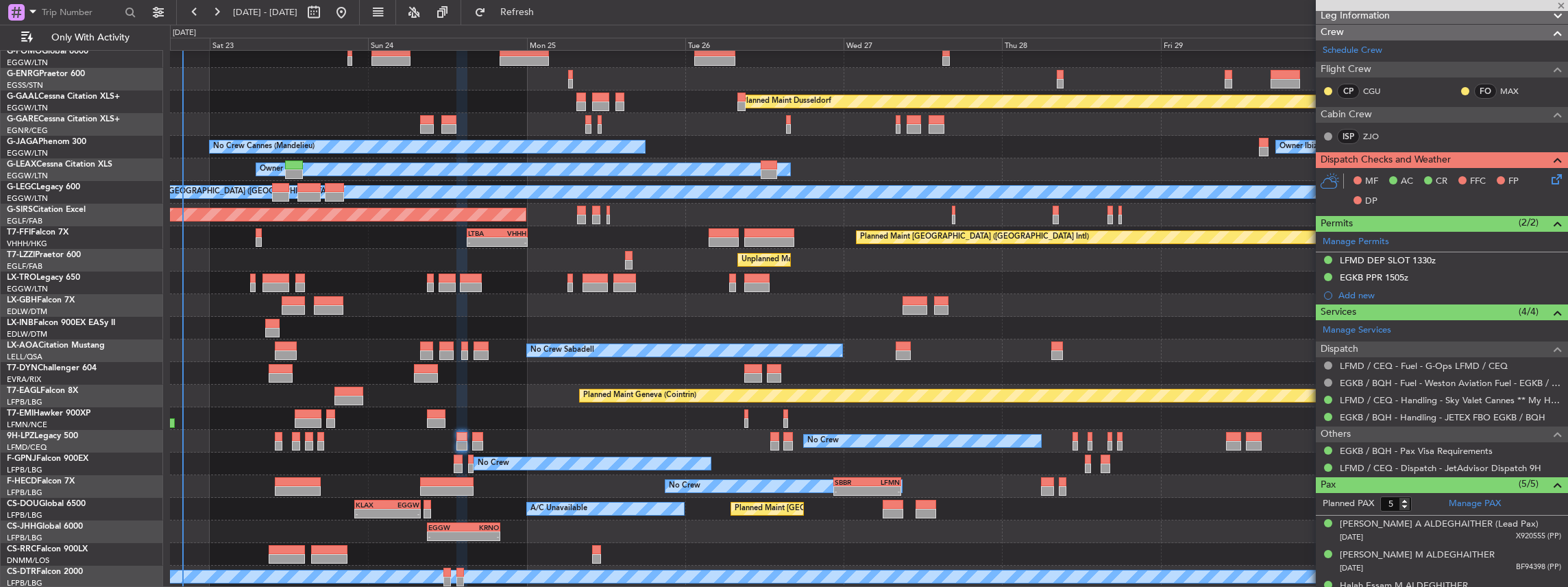
type input "-00:05"
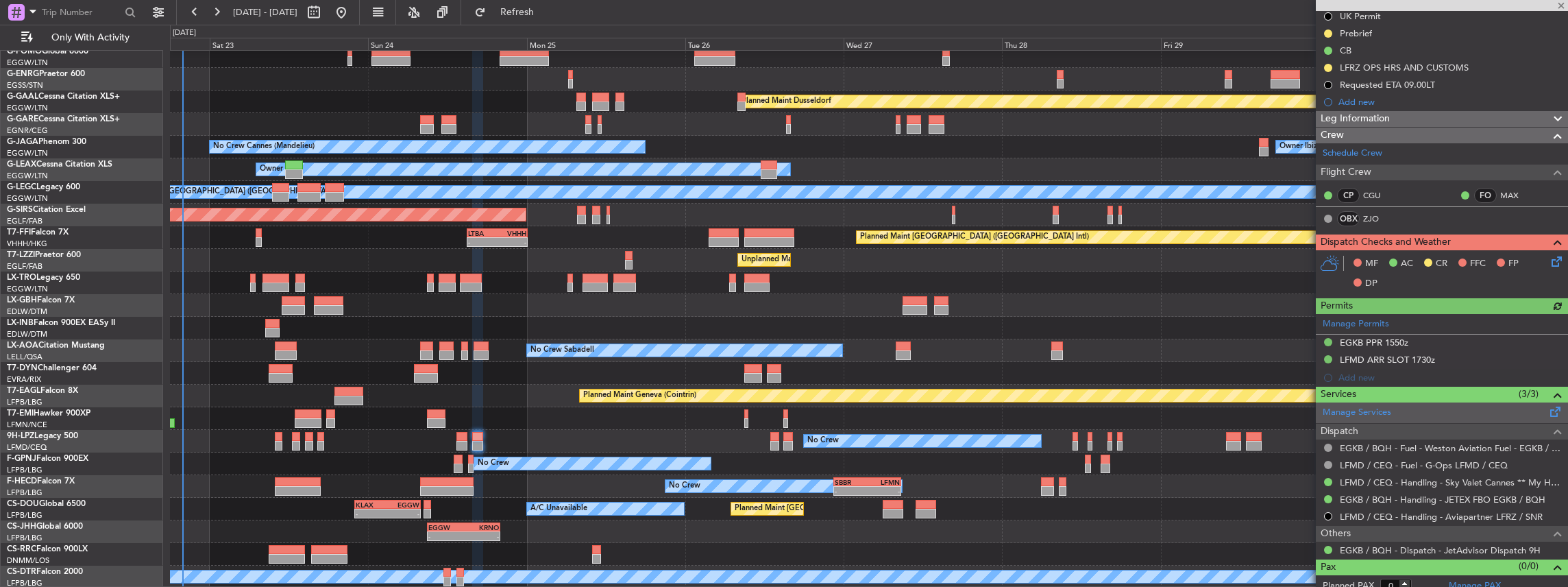
scroll to position [150, 0]
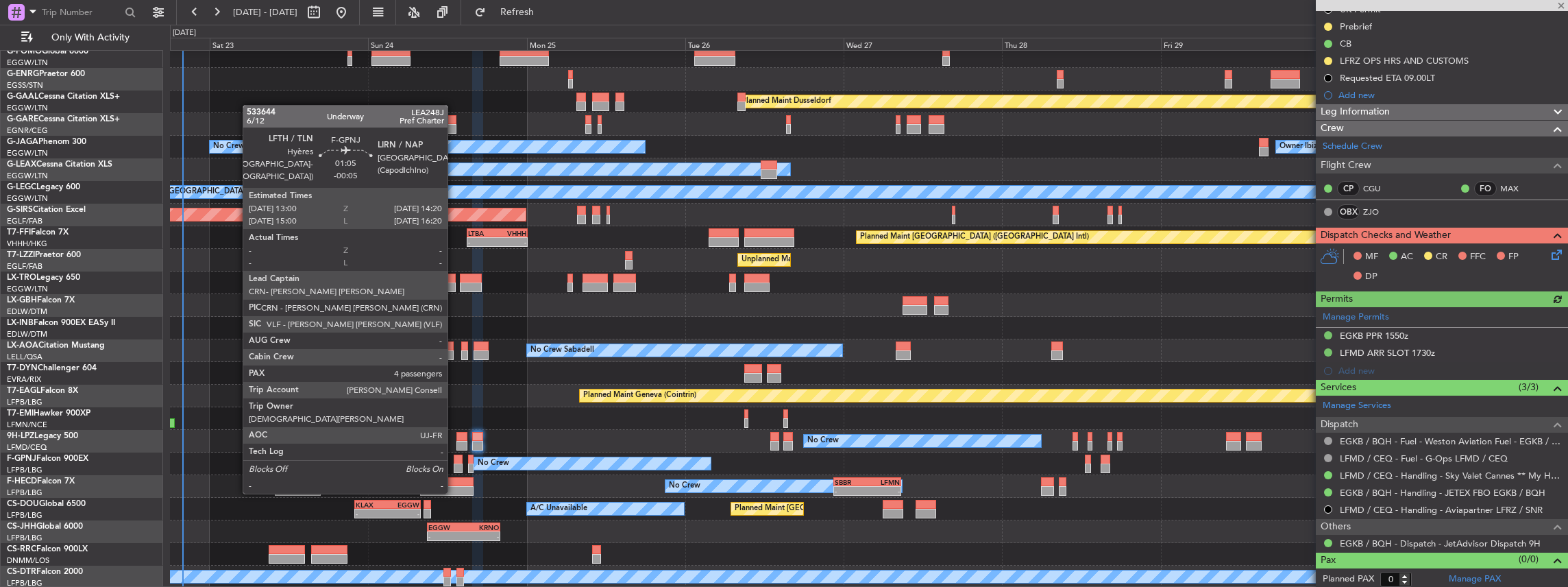
click at [455, 466] on div at bounding box center [458, 468] width 9 height 10
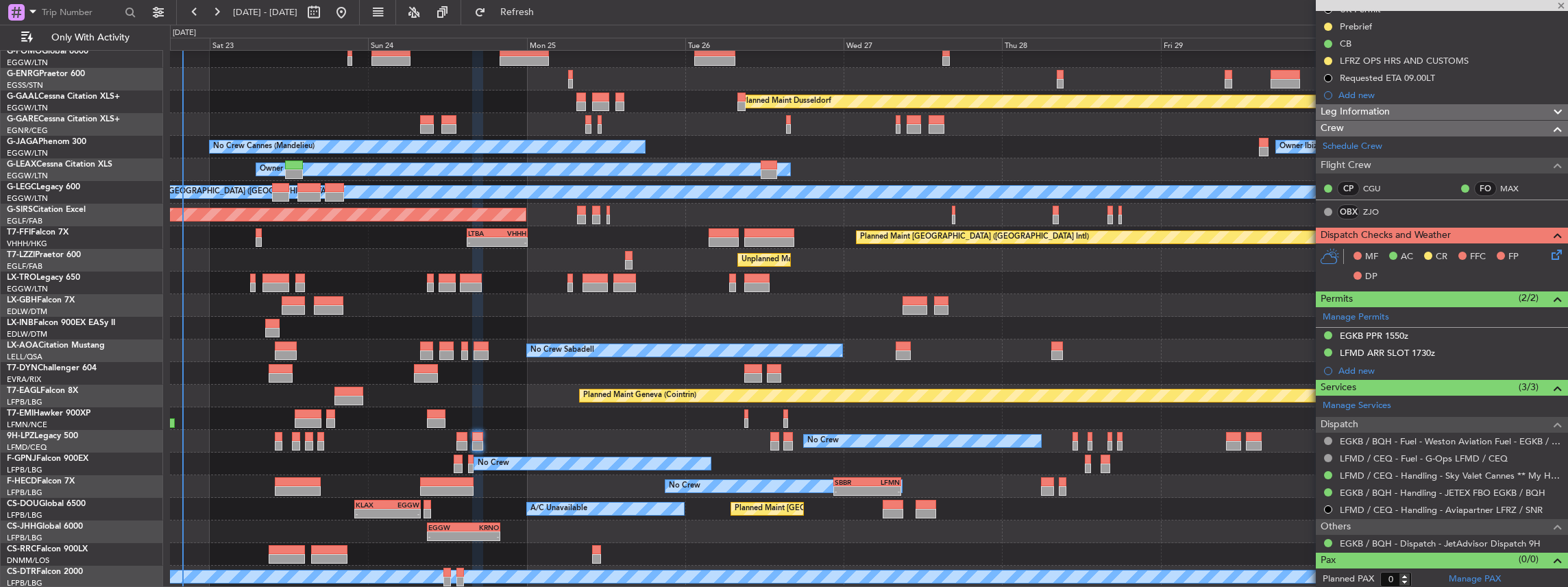
type input "4"
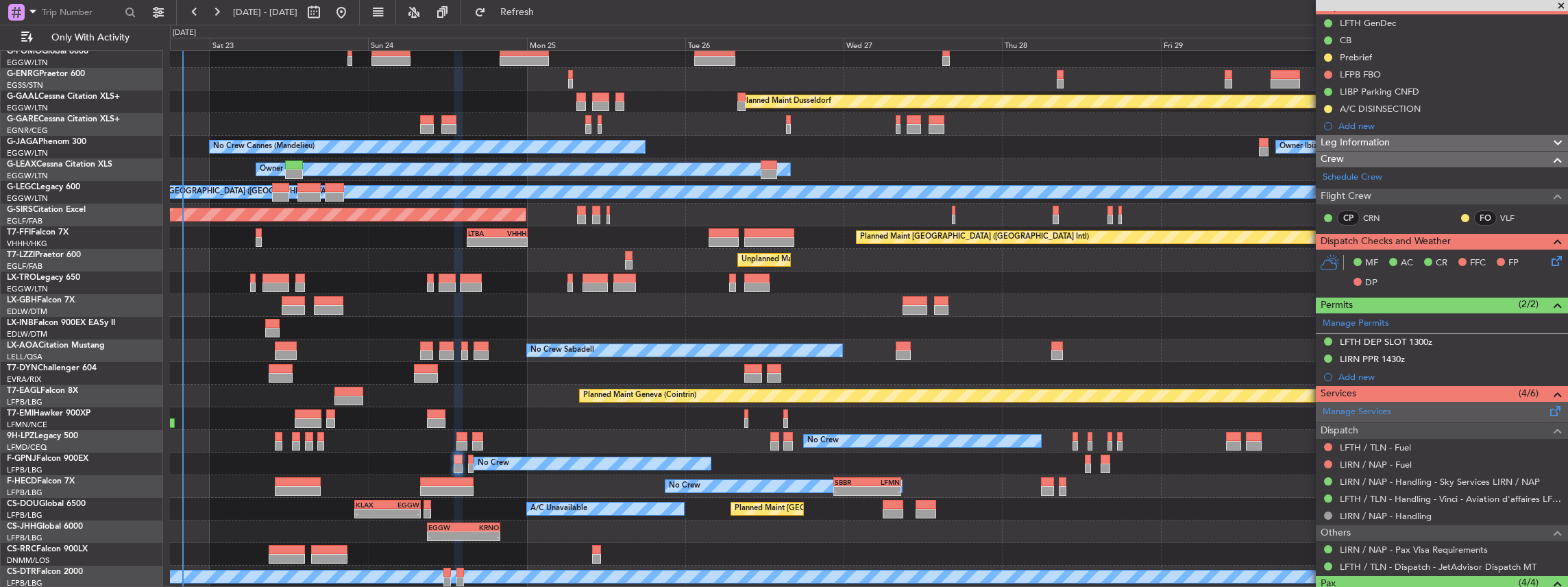
scroll to position [137, 0]
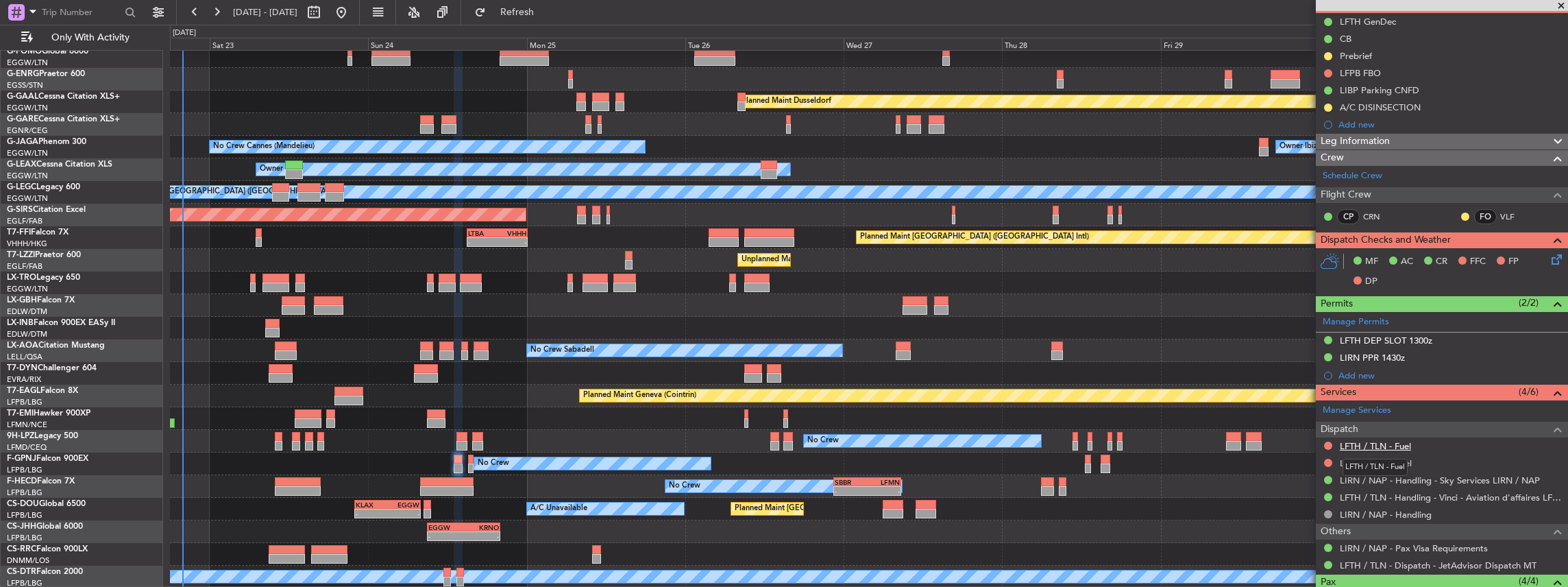
click at [1340, 440] on link "LFTH / TLN - Fuel" at bounding box center [1376, 445] width 72 height 12
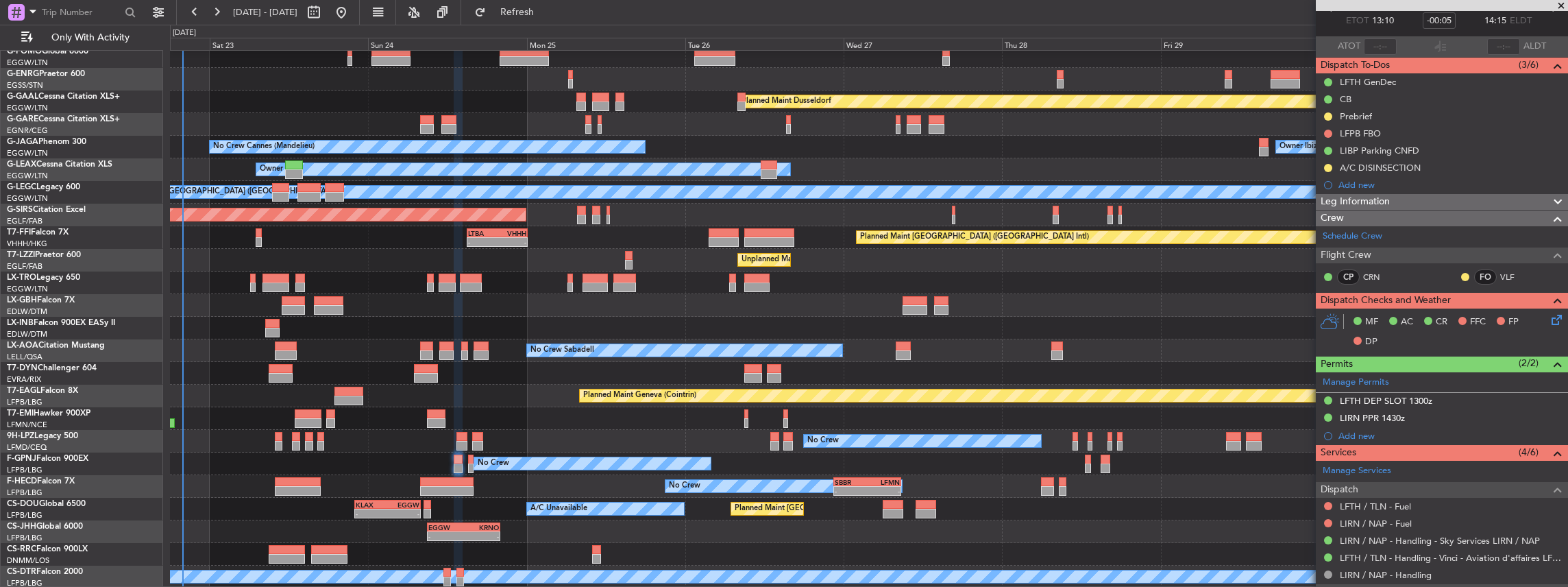
scroll to position [229, 0]
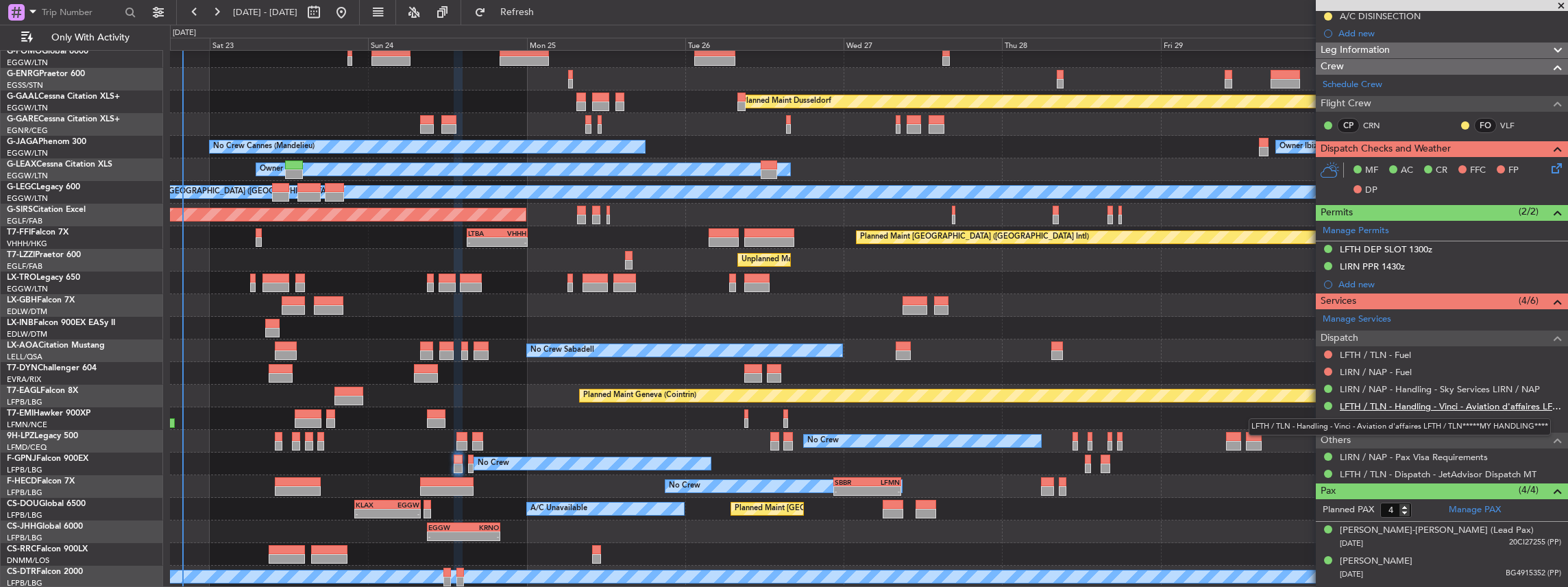
click at [1405, 402] on link "LFTH / TLN - Handling - Vinci - Aviation d'affaires LFTH / TLN*****MY HANDLING*…" at bounding box center [1451, 406] width 221 height 12
click at [536, 14] on span "Refresh" at bounding box center [517, 12] width 57 height 10
click at [1348, 348] on link "LFTH / TLN - Fuel" at bounding box center [1376, 354] width 72 height 12
click at [1360, 370] on link "LIRN / NAP - Fuel" at bounding box center [1376, 371] width 72 height 12
click at [1448, 386] on link "LIRN / NAP - Handling - Sky Services LIRN / NAP" at bounding box center [1440, 388] width 201 height 12
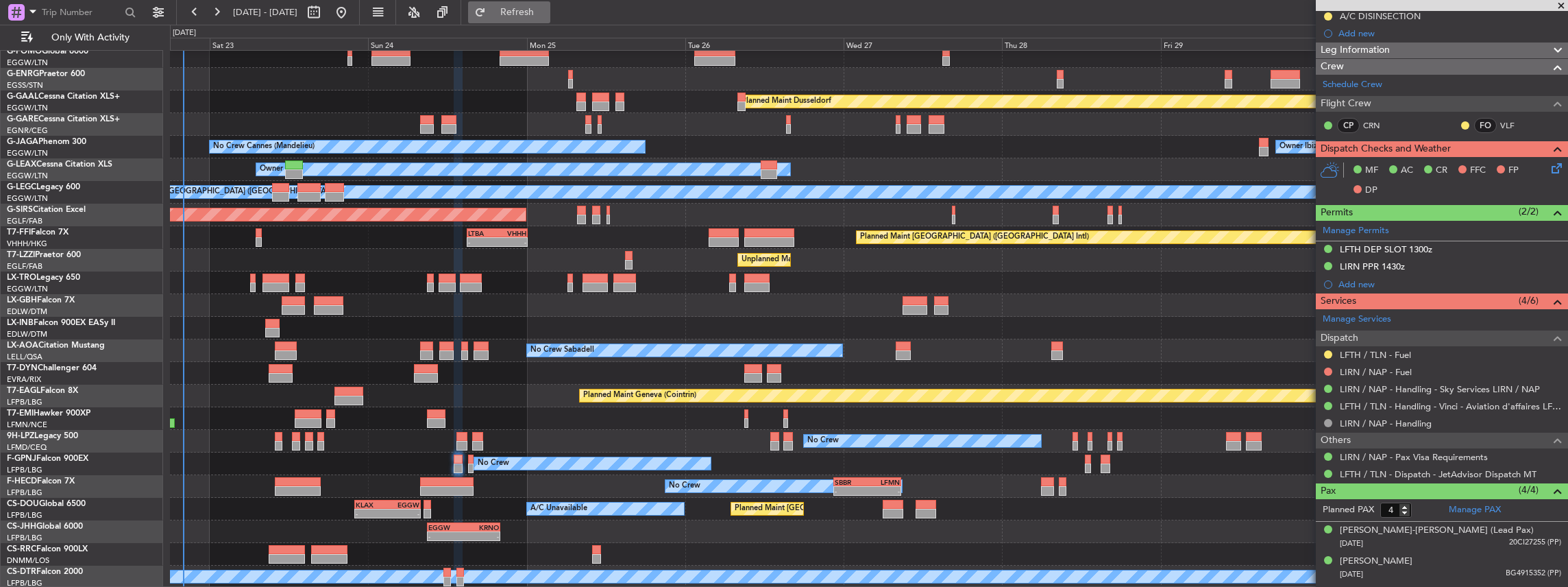
click at [546, 16] on span "Refresh" at bounding box center [517, 12] width 57 height 10
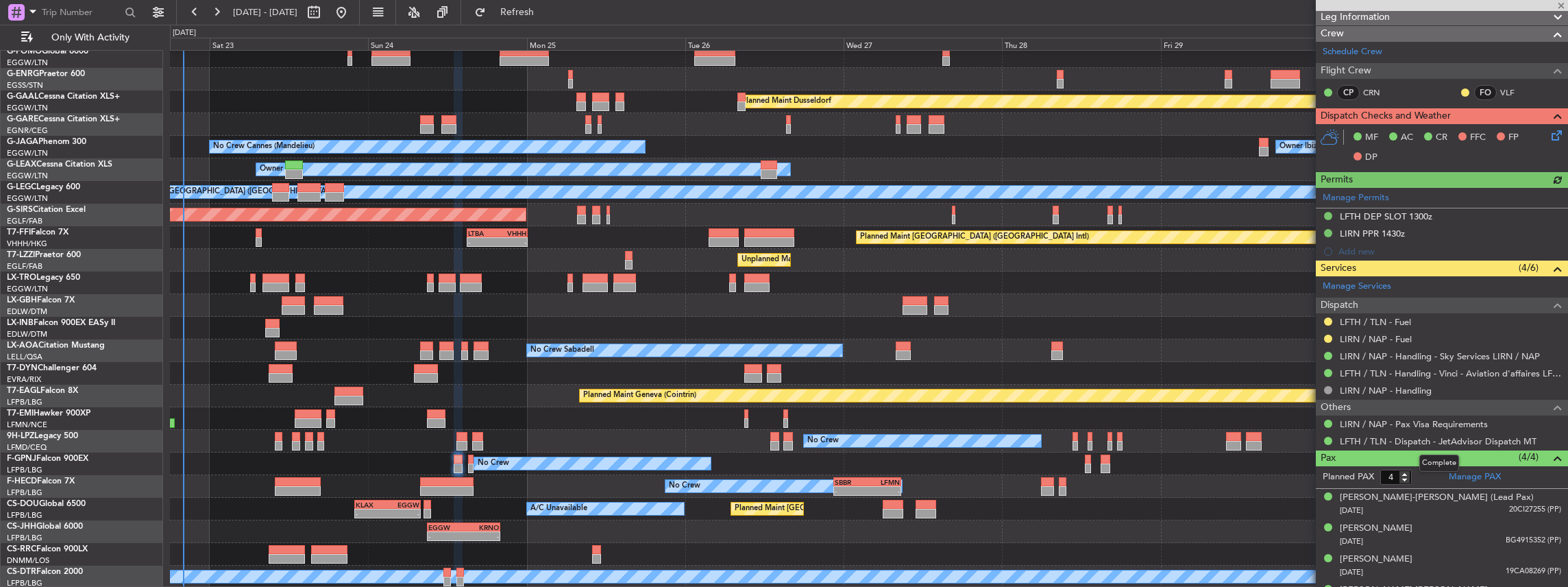
scroll to position [274, 0]
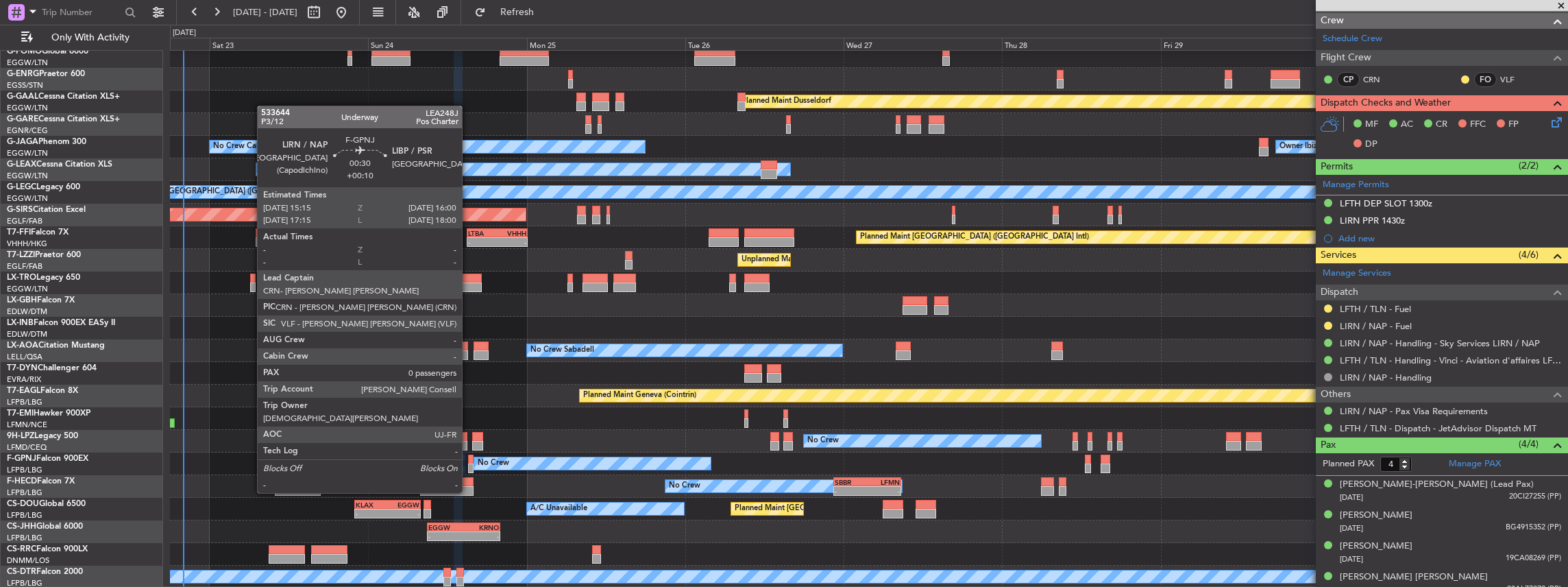
click at [469, 466] on div at bounding box center [471, 468] width 5 height 10
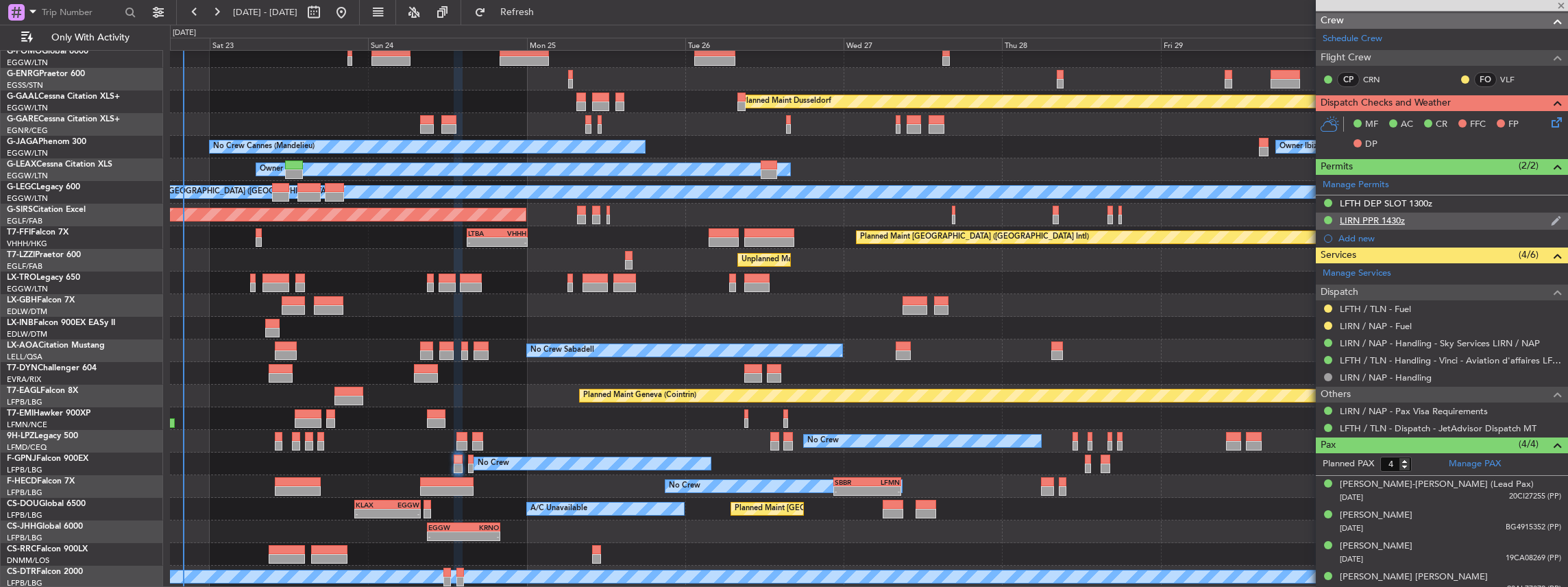
type input "+00:10"
type input "0"
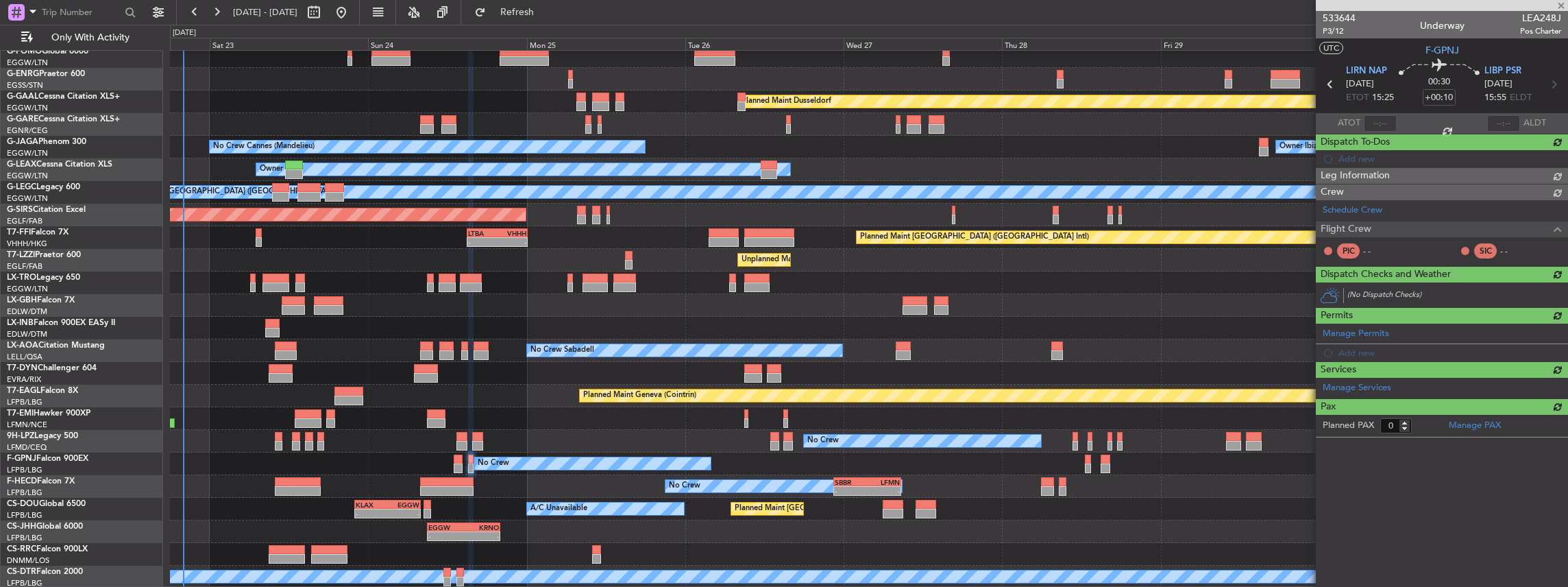
scroll to position [0, 0]
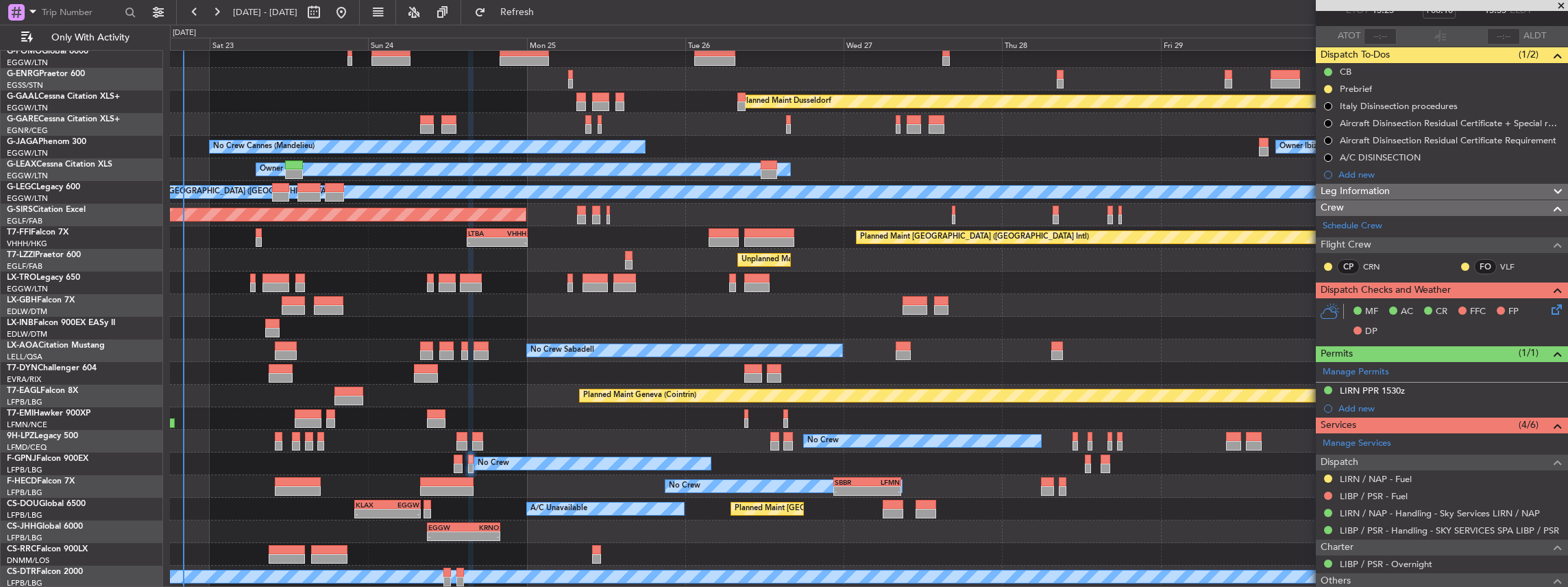
scroll to position [91, 0]
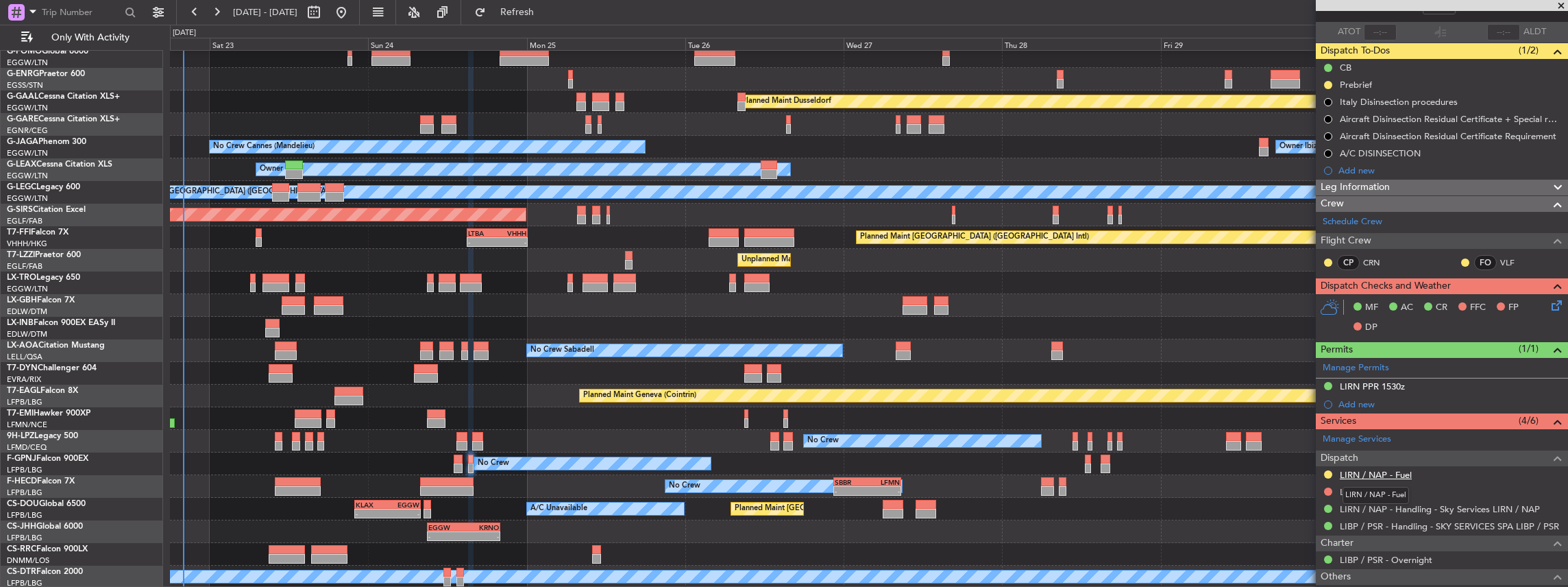
click at [1366, 471] on link "LIRN / NAP - Fuel" at bounding box center [1376, 474] width 72 height 12
click at [546, 10] on span "Refresh" at bounding box center [517, 12] width 57 height 10
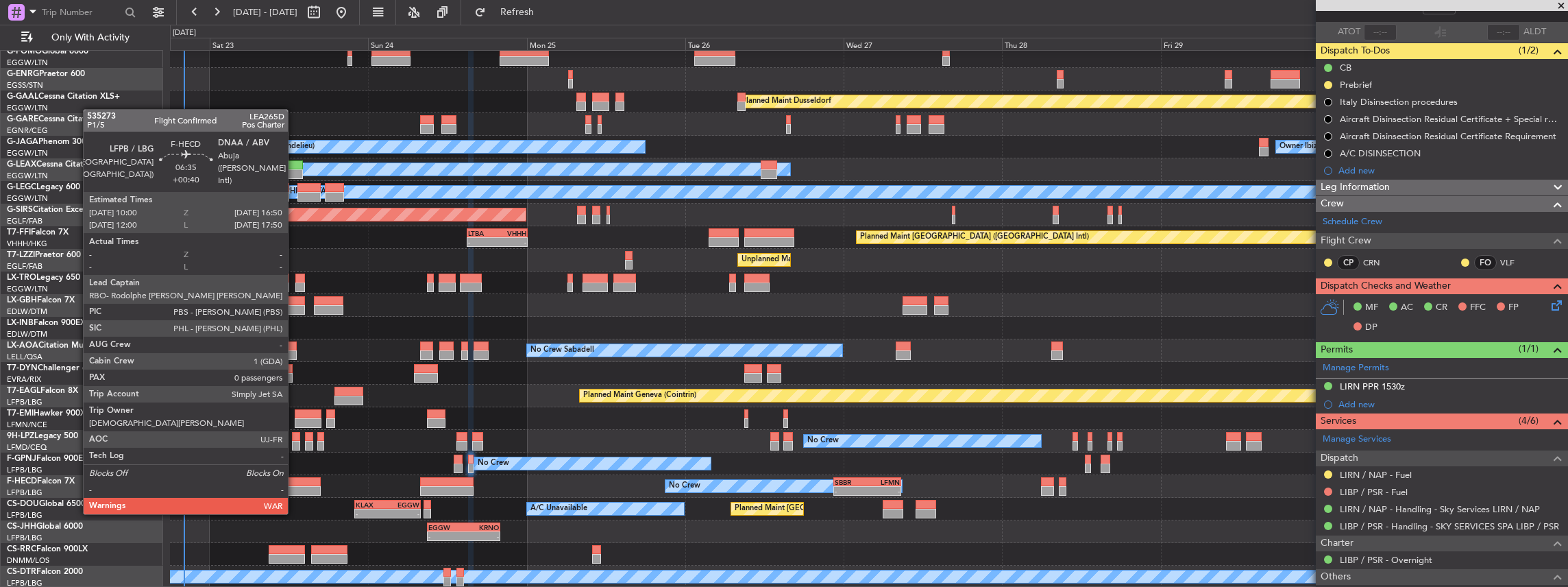
click at [295, 486] on div at bounding box center [298, 490] width 45 height 10
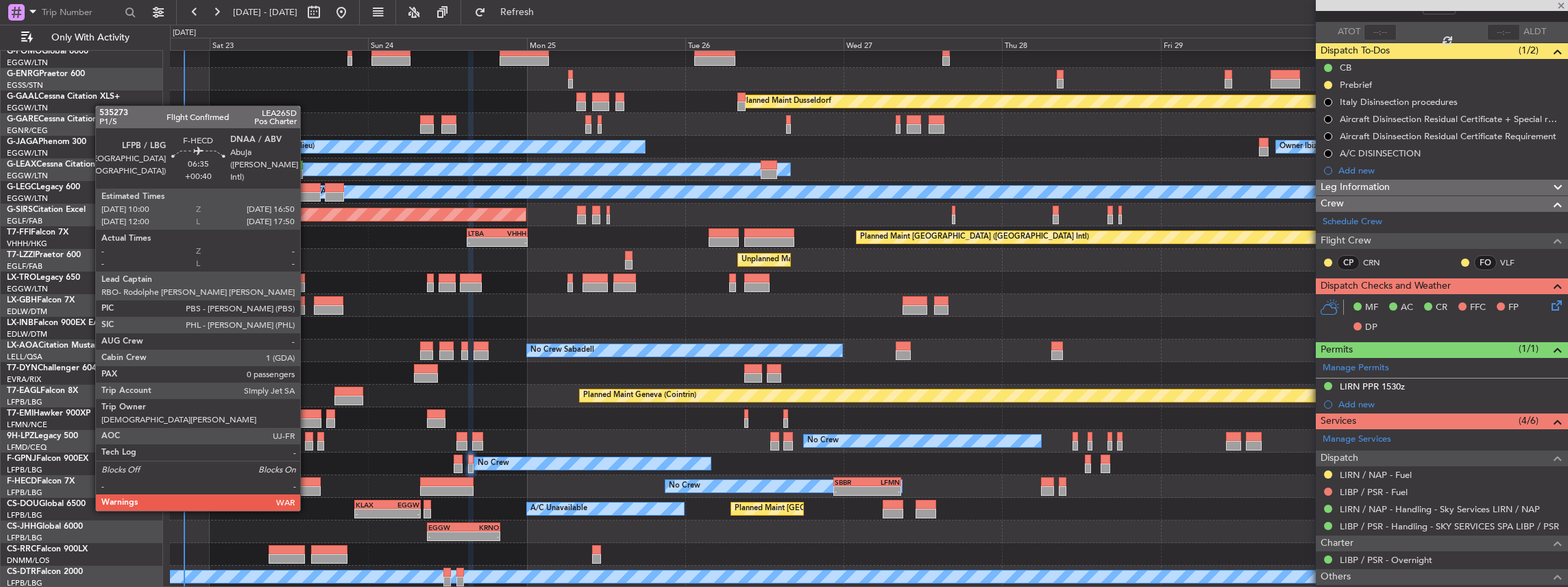
type input "+00:40"
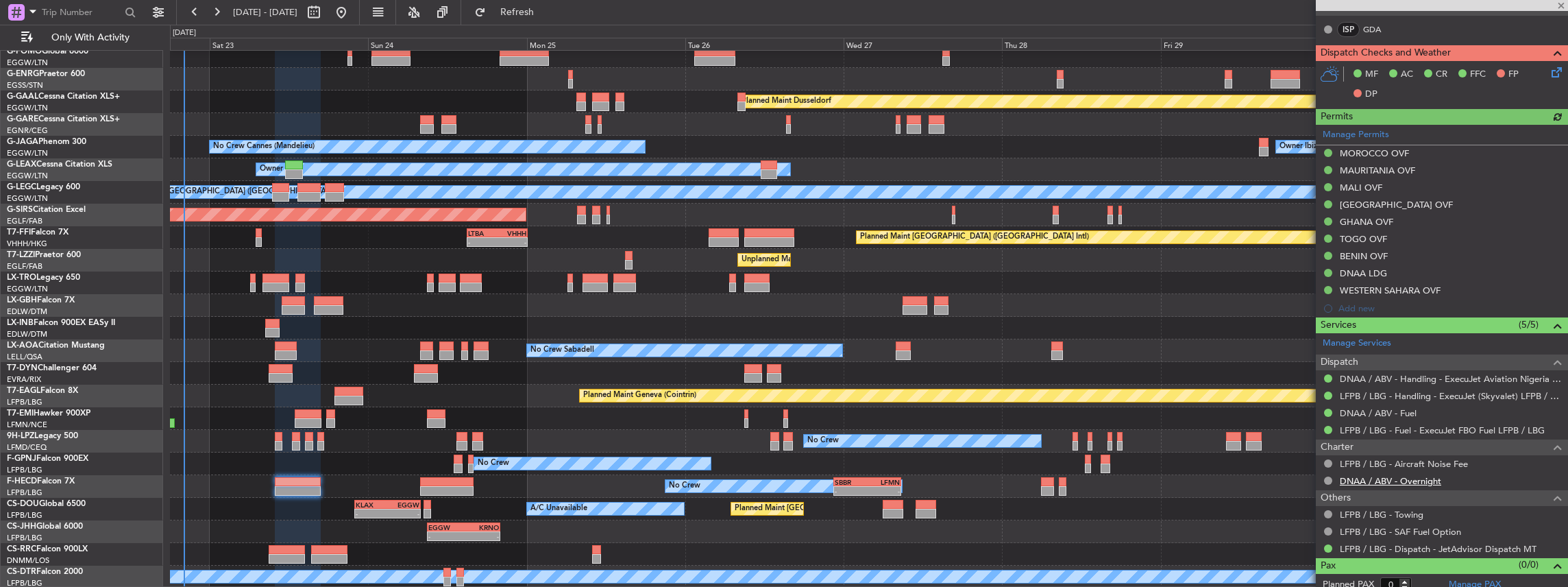
scroll to position [340, 0]
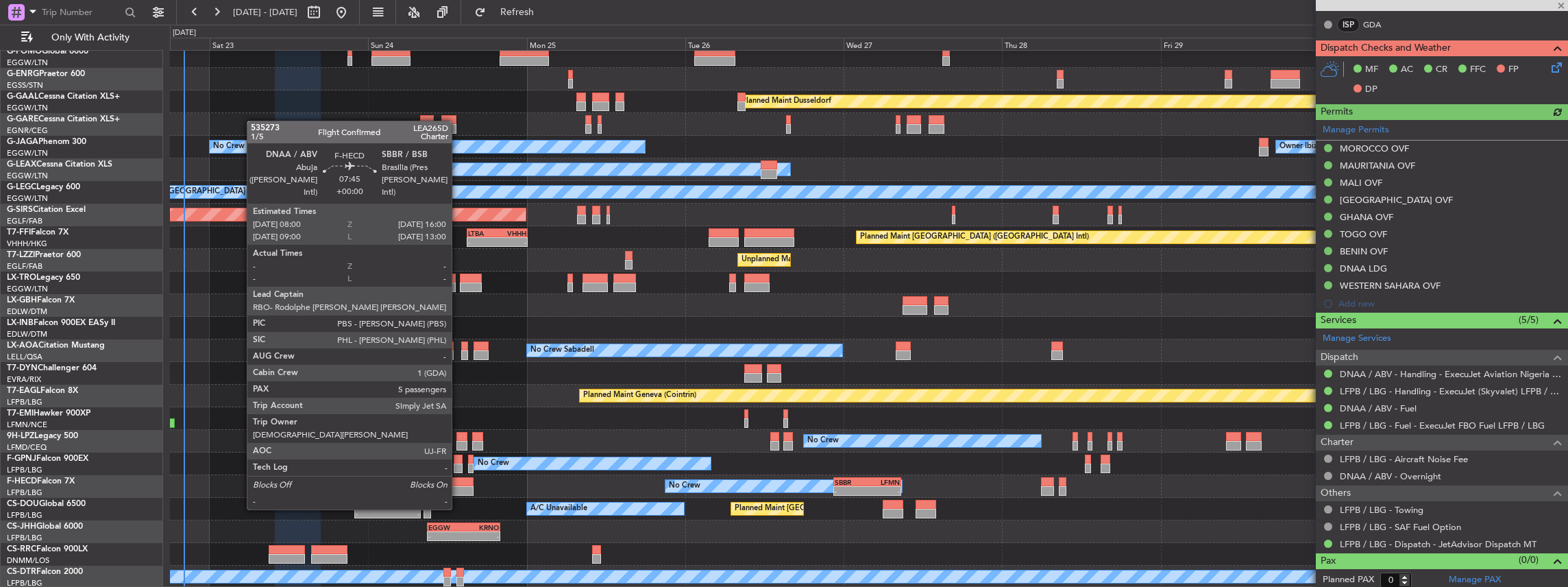
click at [458, 483] on div at bounding box center [446, 482] width 54 height 10
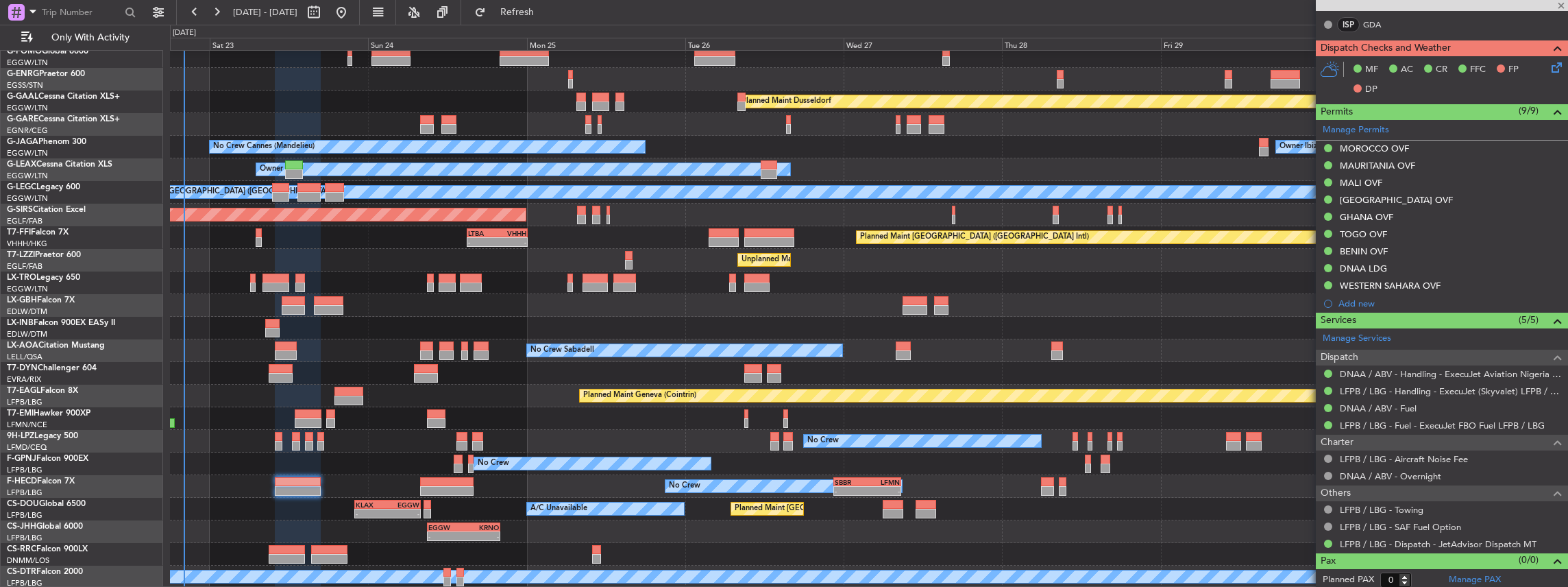
type input "5"
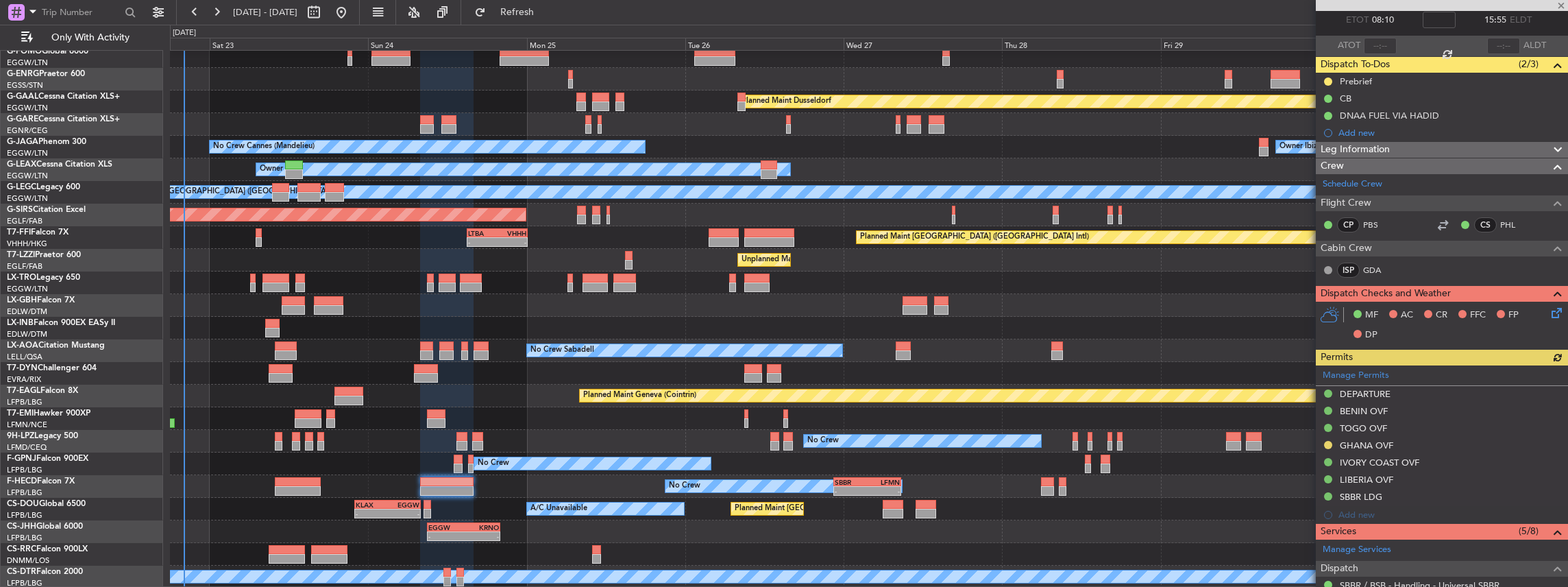
scroll to position [274, 0]
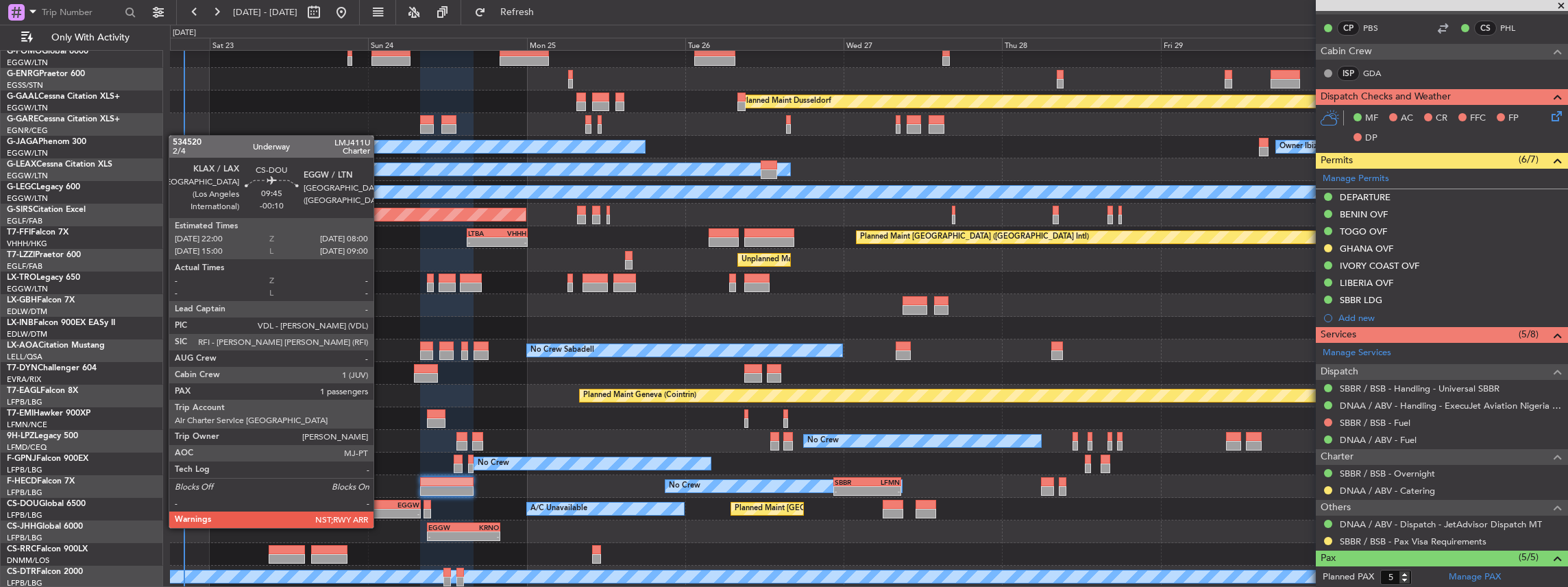
click at [380, 514] on div "-" at bounding box center [371, 513] width 32 height 8
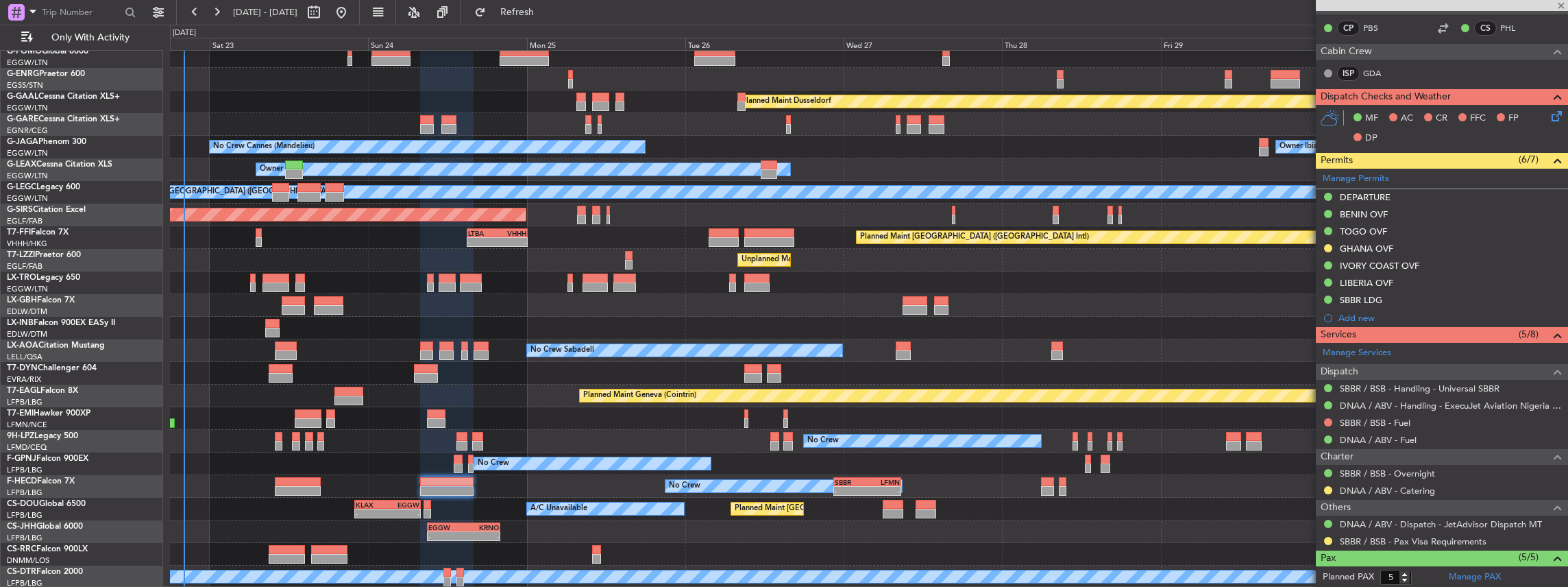
type input "-00:10"
type input "1"
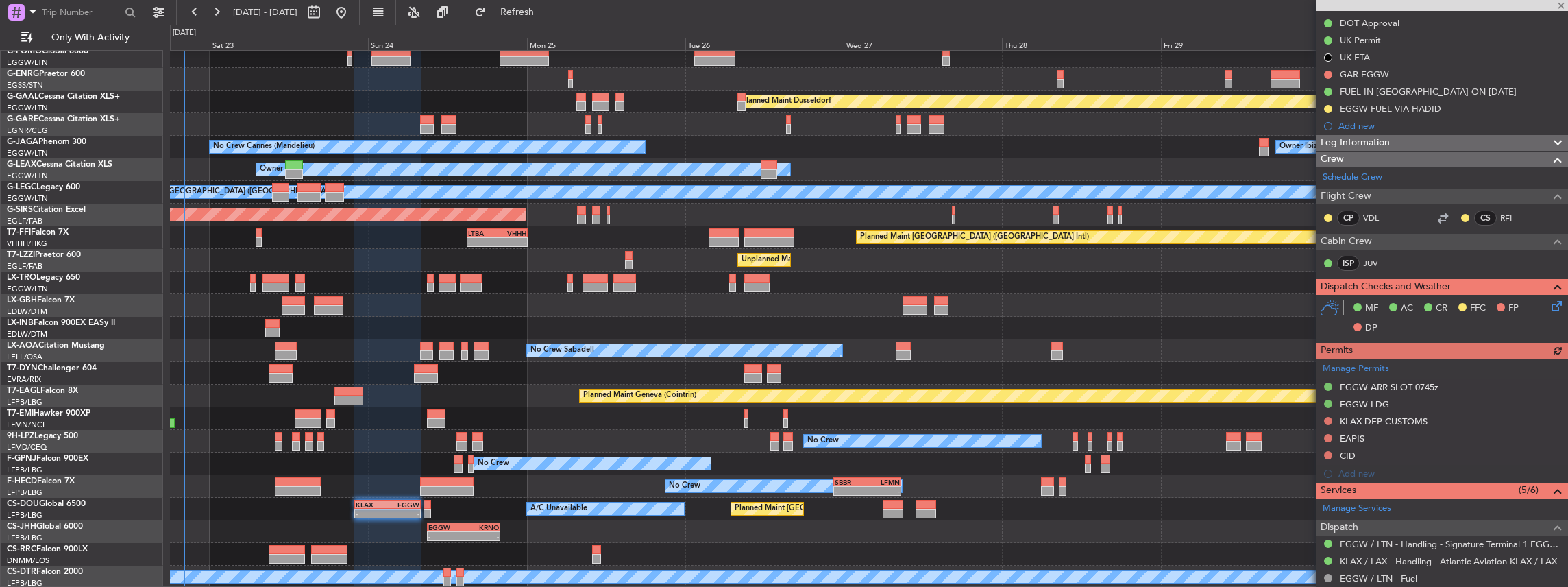
scroll to position [319, 0]
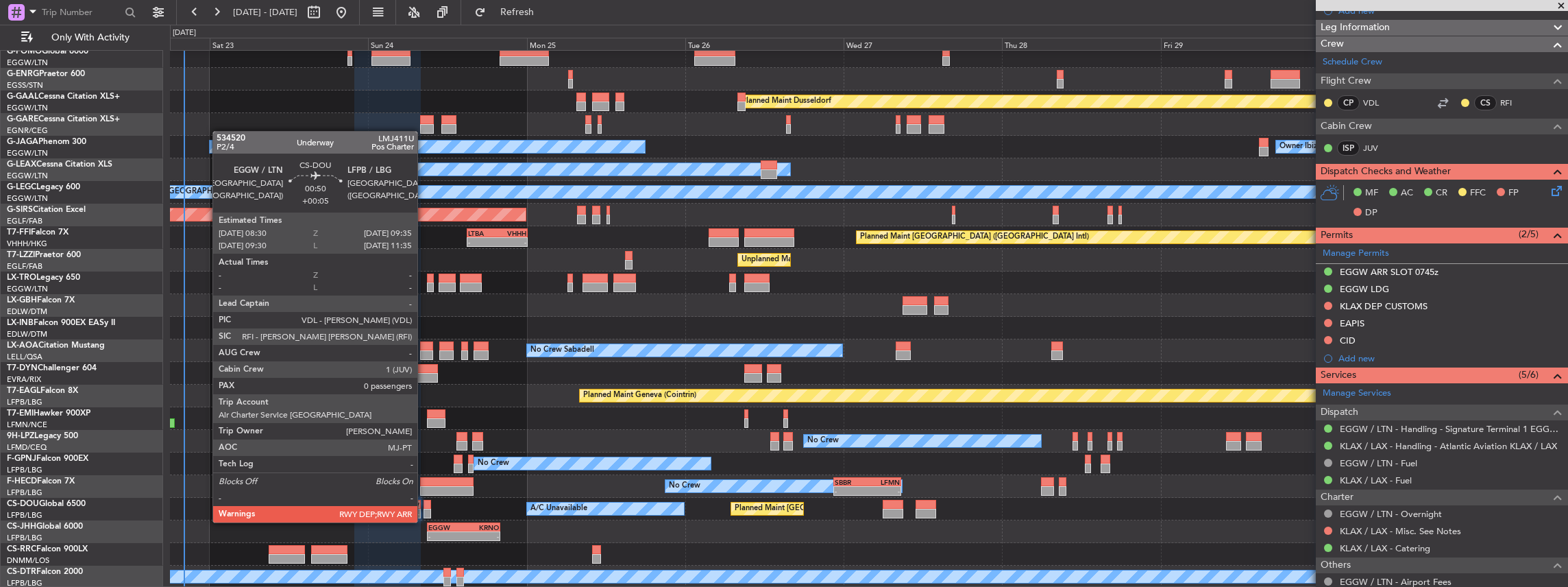
click at [425, 509] on div at bounding box center [427, 513] width 7 height 10
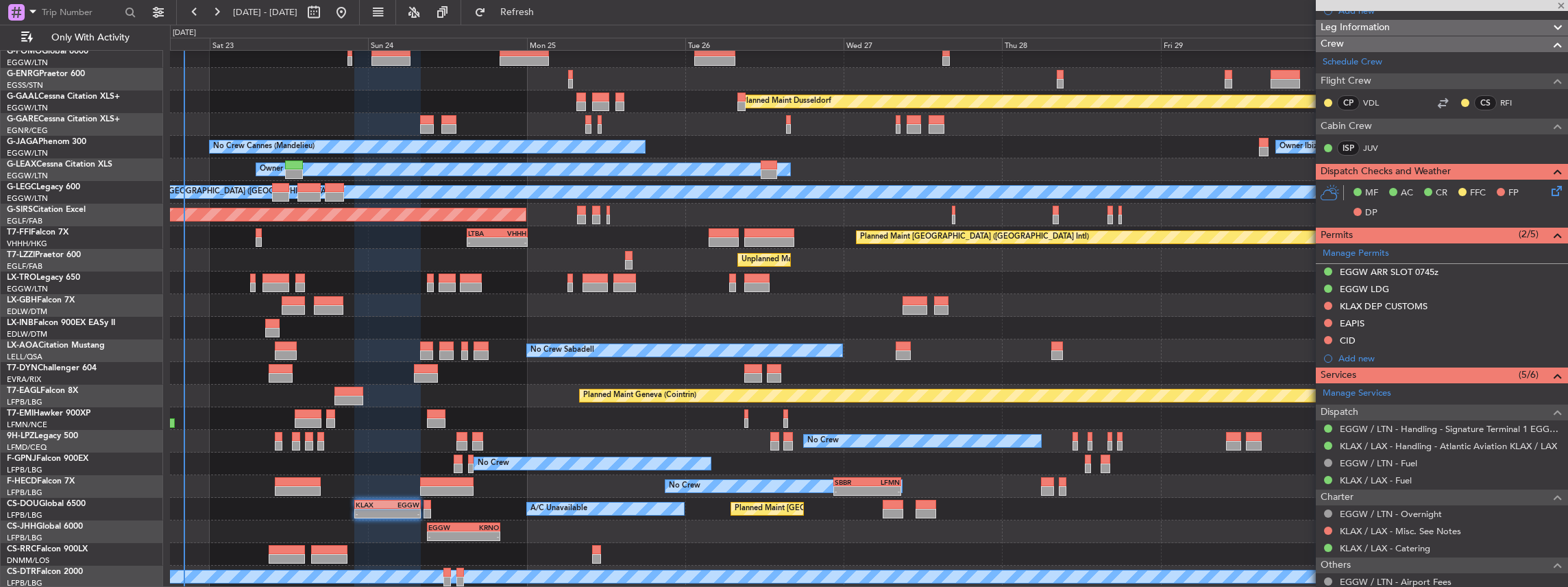
type input "+00:05"
type input "0"
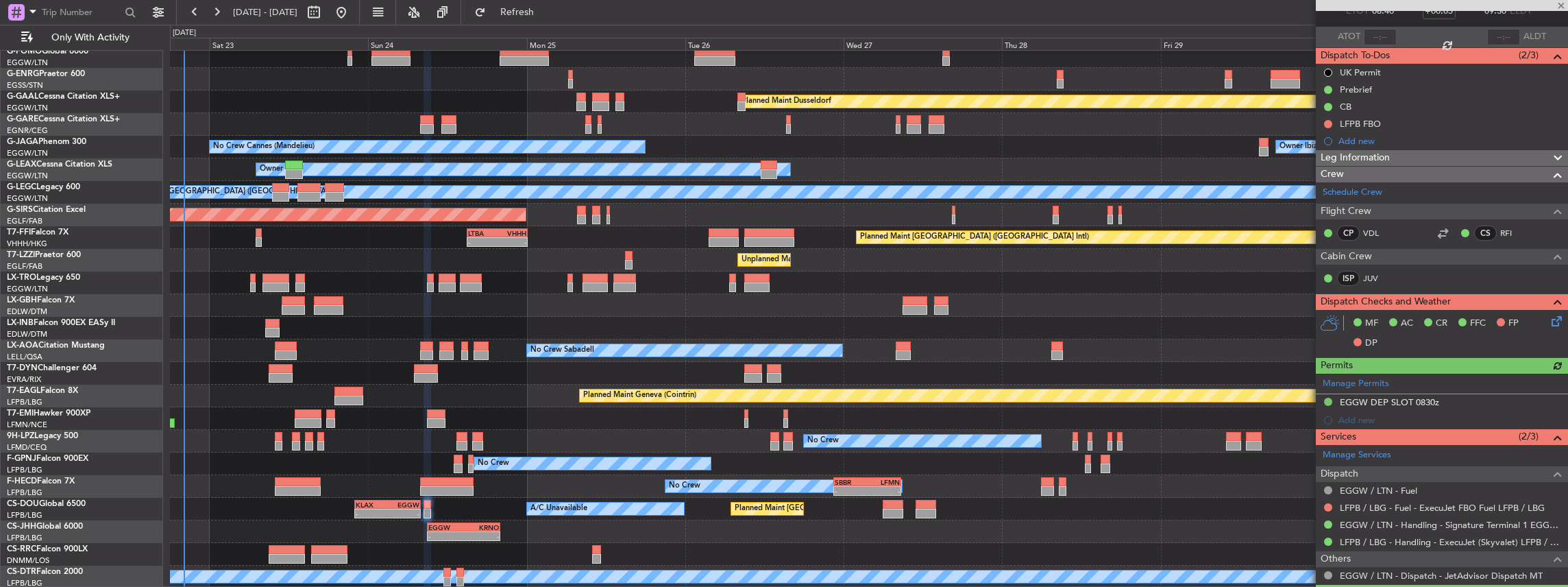
scroll to position [119, 0]
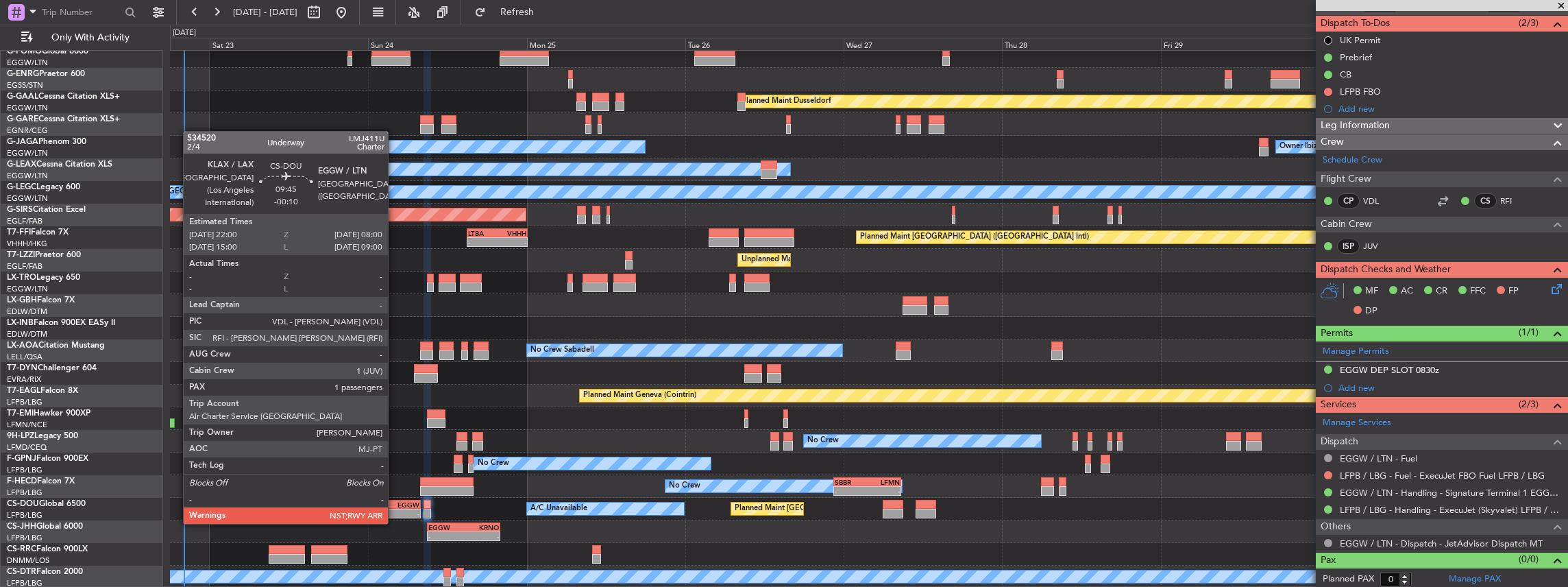
click at [395, 510] on div "-" at bounding box center [403, 513] width 32 height 8
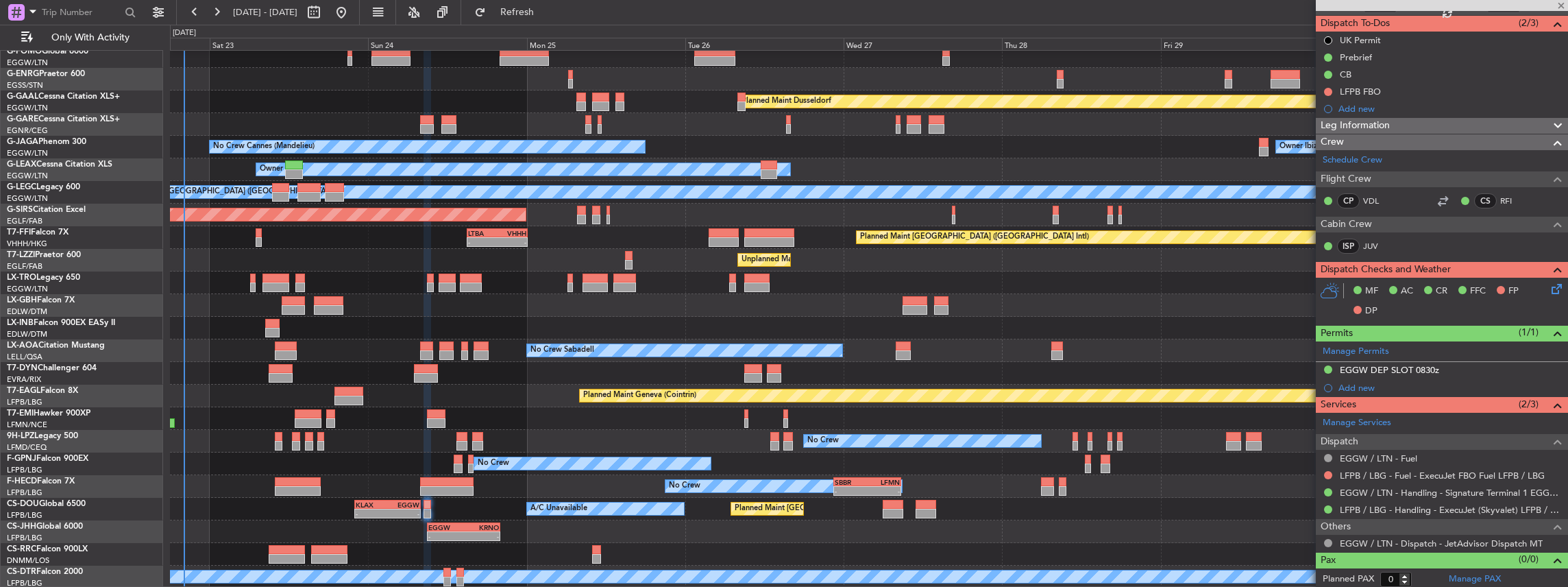
type input "-00:10"
type input "1"
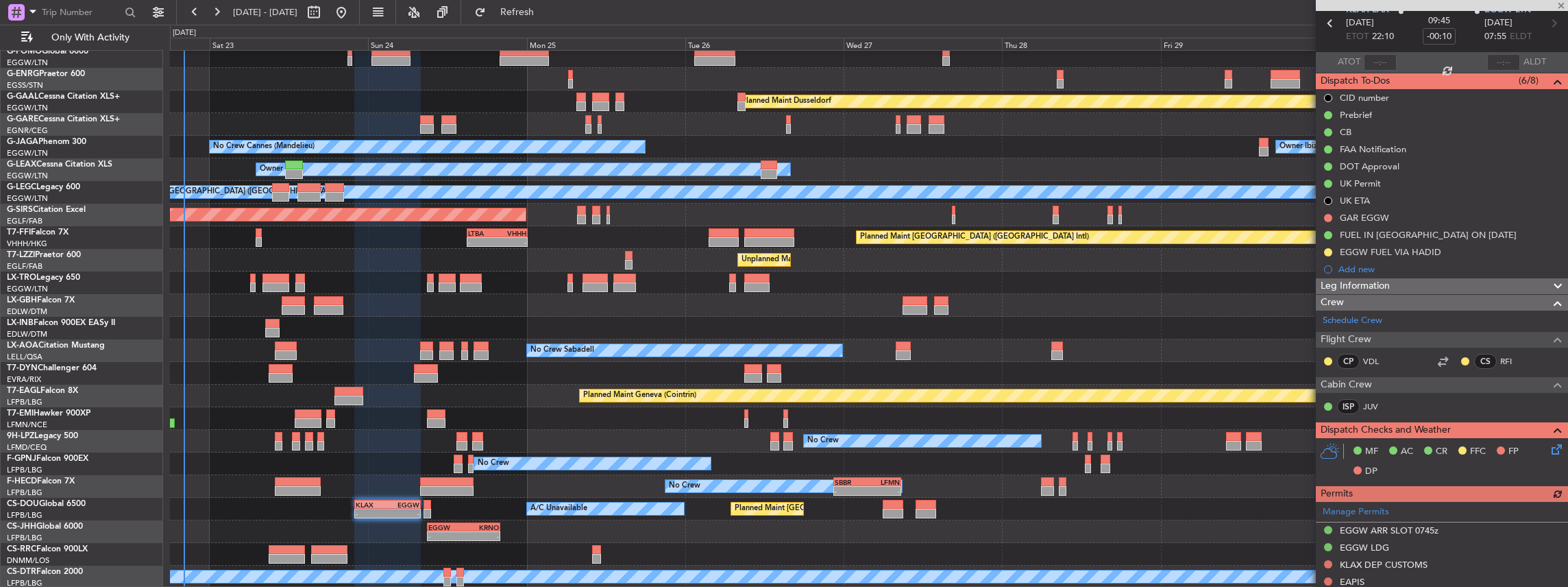
scroll to position [229, 0]
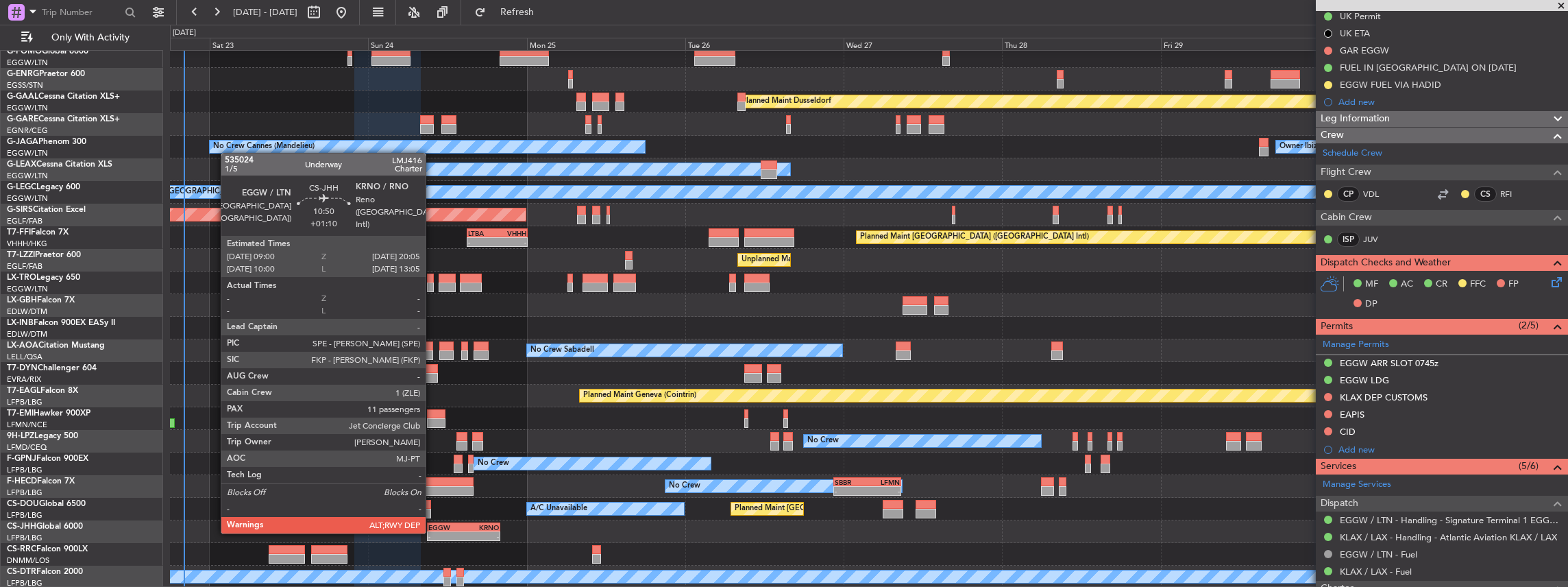
click at [433, 532] on div "-" at bounding box center [446, 535] width 35 height 8
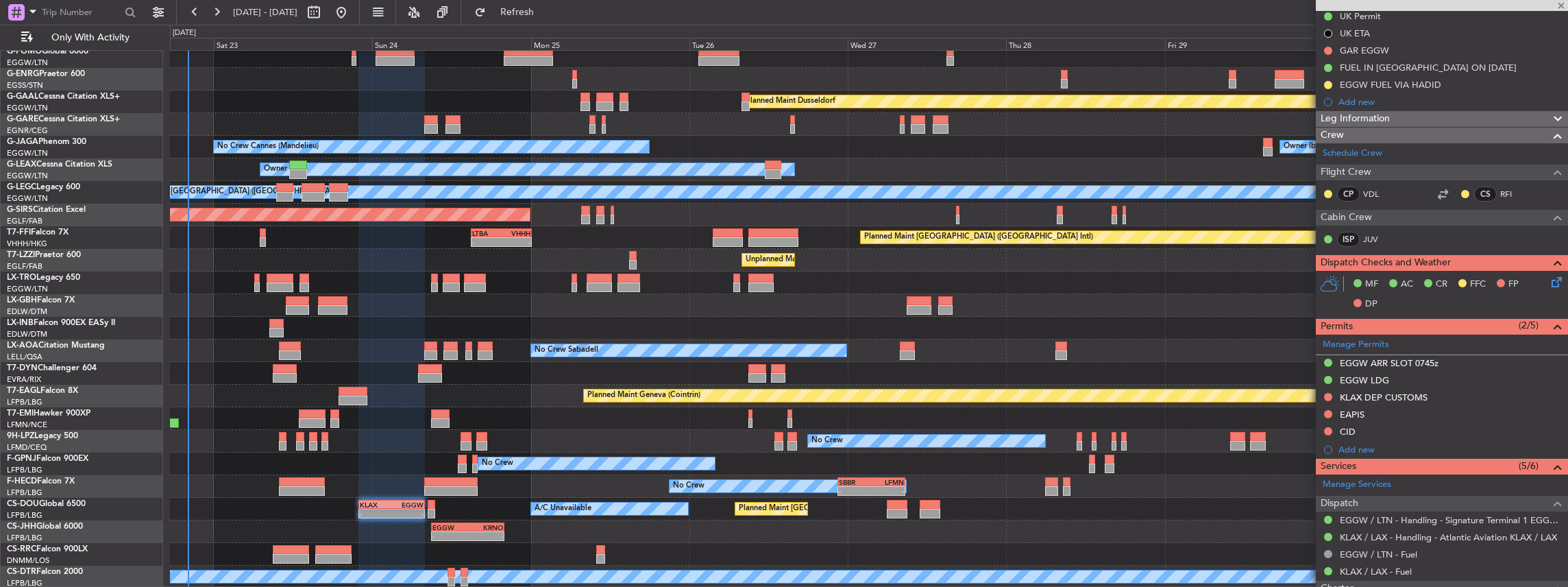
click at [516, 503] on div "Planned Maint Dusseldorf Unplanned Maint [PERSON_NAME] Owner Ibiza No Crew Cann…" at bounding box center [868, 305] width 1398 height 565
type input "+01:10"
type input "11"
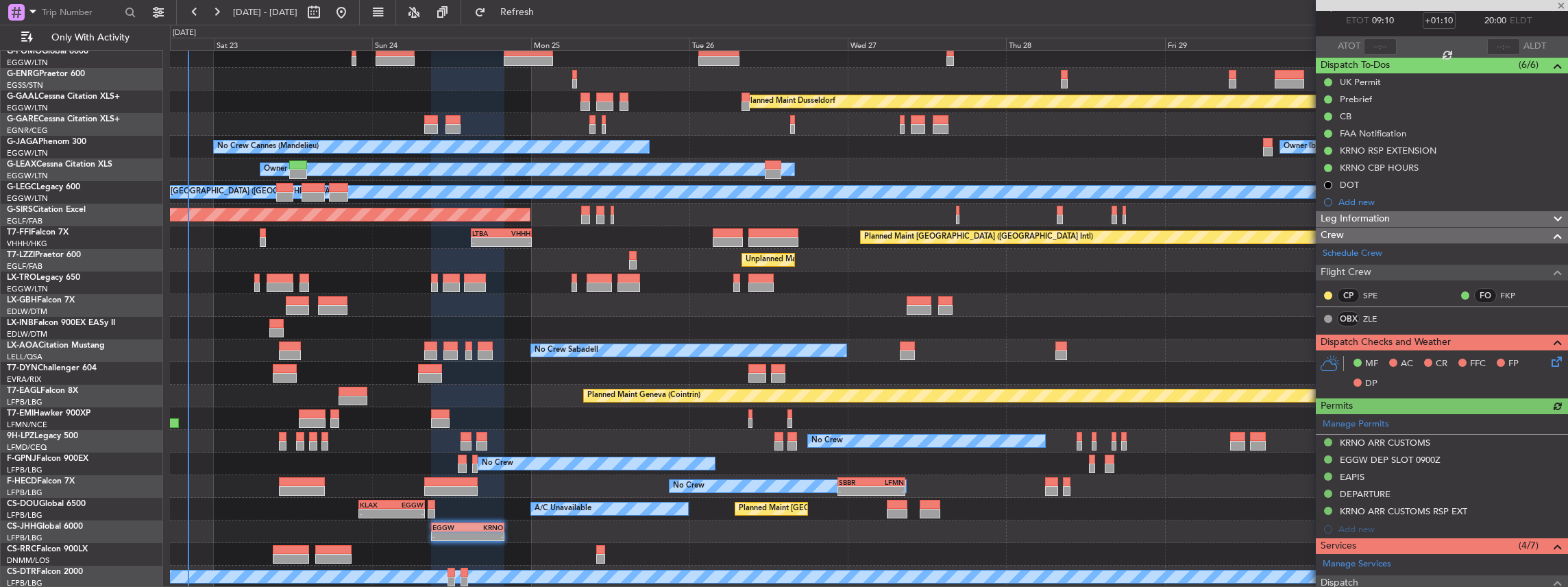
scroll to position [319, 0]
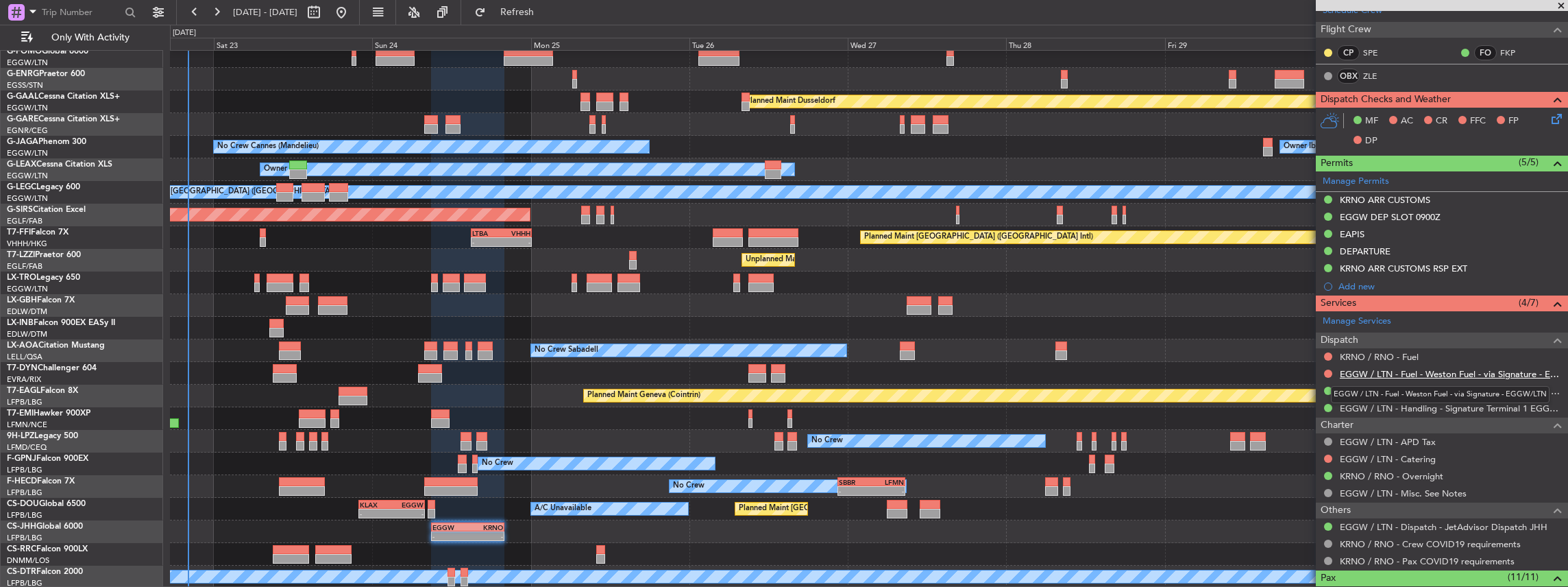
click at [1434, 368] on link "EGGW / LTN - Fuel - Weston Fuel - via Signature - EGGW/LTN" at bounding box center [1451, 374] width 221 height 12
click at [1438, 402] on link "EGGW / LTN - Handling - Signature Terminal 1 EGGW / LTN" at bounding box center [1451, 407] width 221 height 12
click at [514, 9] on button "Refresh" at bounding box center [509, 13] width 83 height 22
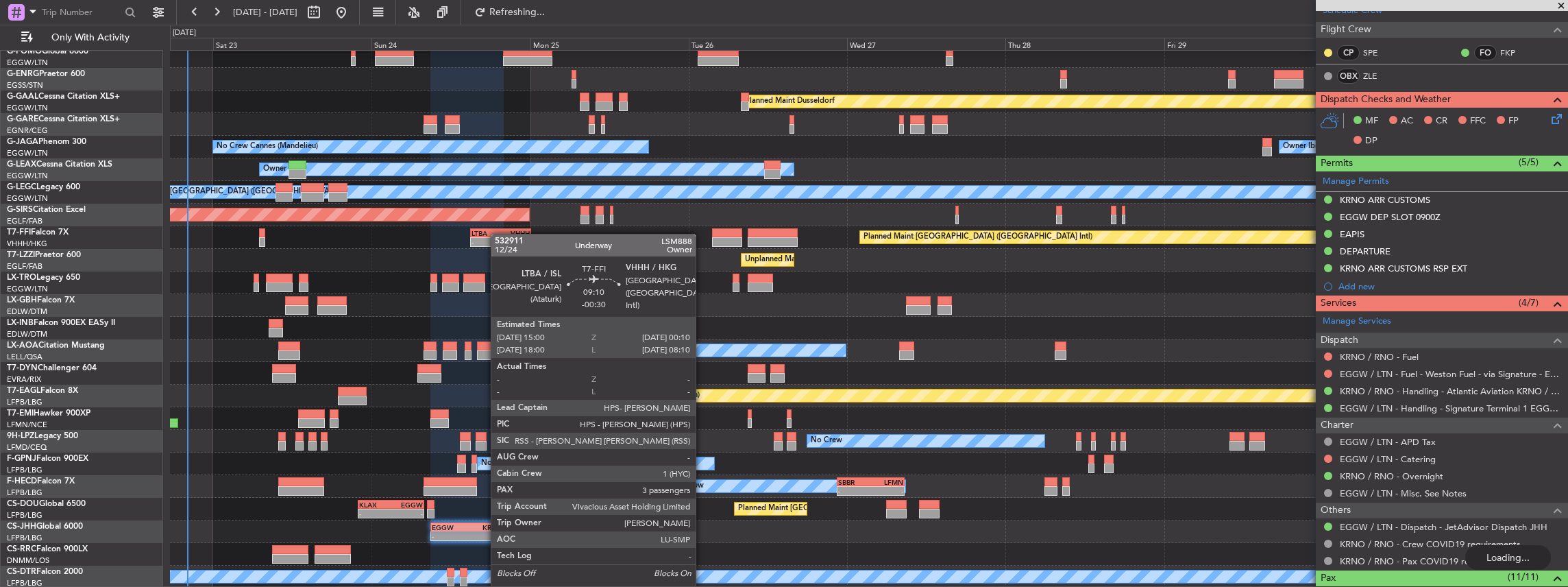
click at [497, 234] on div "Planned Maint Dusseldorf Unplanned Maint Chester Owner Ibiza No Crew Cannes (Ma…" at bounding box center [868, 305] width 1398 height 565
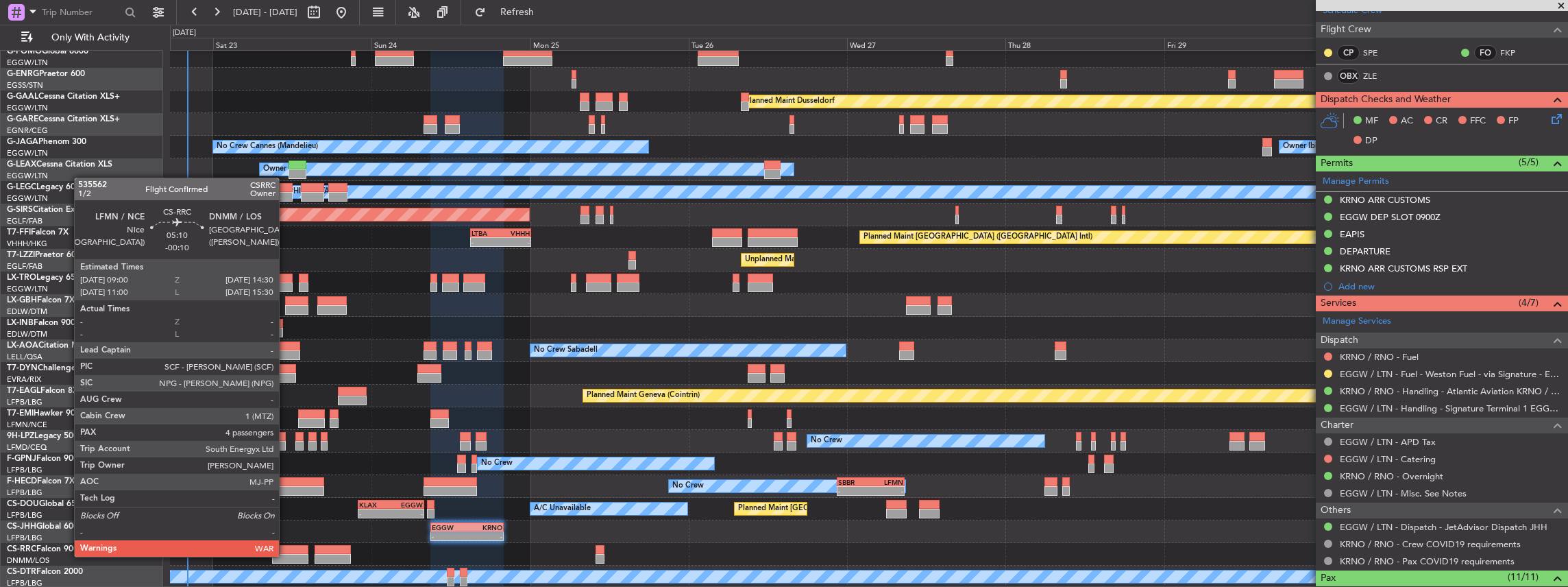
click at [286, 555] on div at bounding box center [290, 558] width 36 height 10
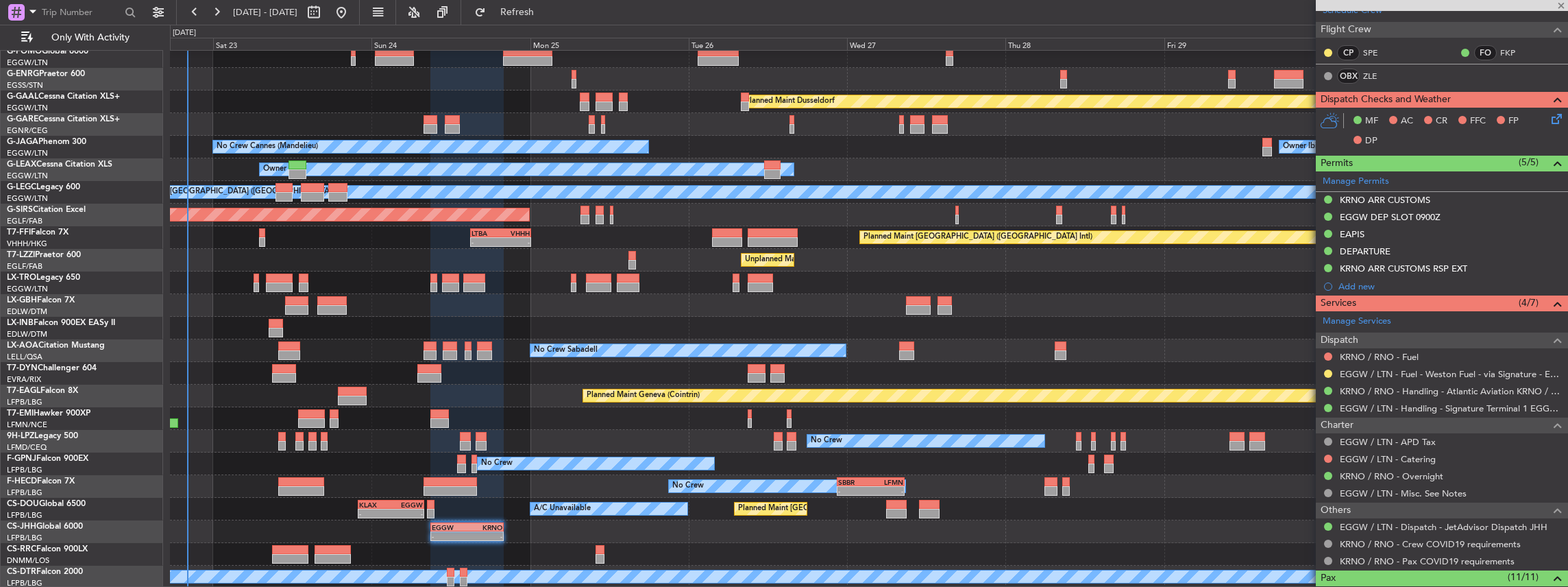
type input "-00:10"
type input "4"
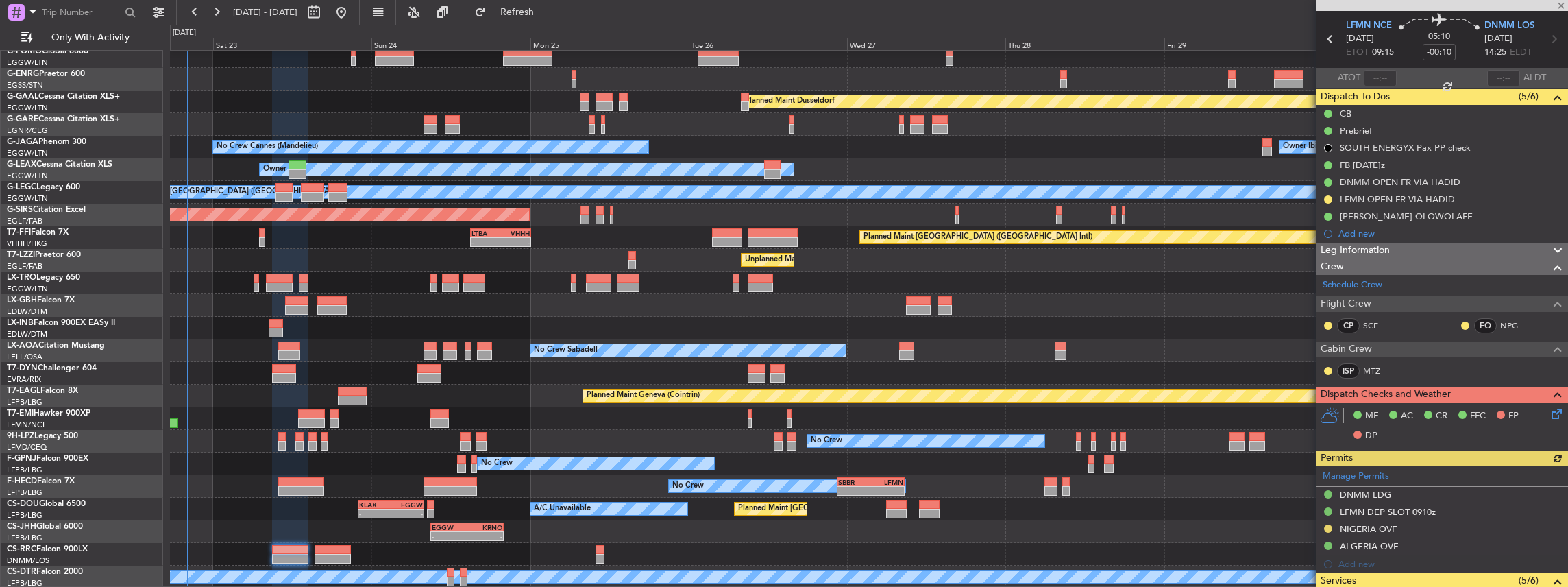
scroll to position [274, 0]
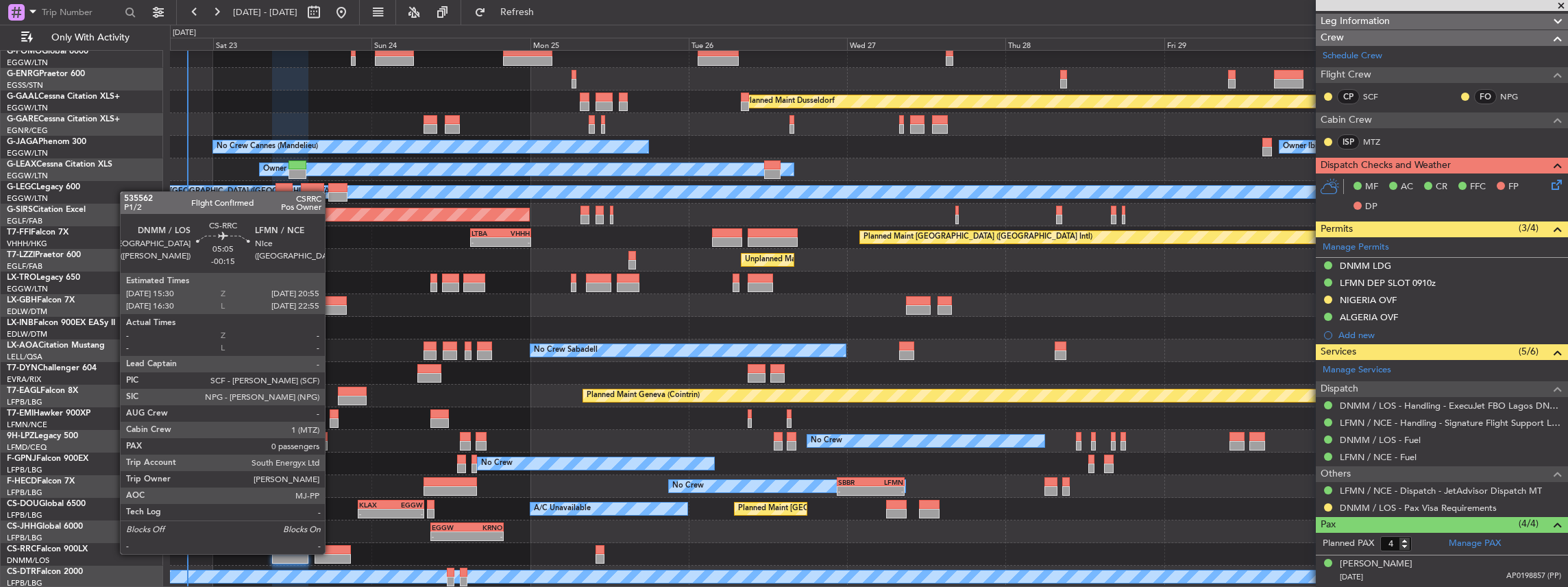
click at [331, 553] on div at bounding box center [333, 549] width 36 height 10
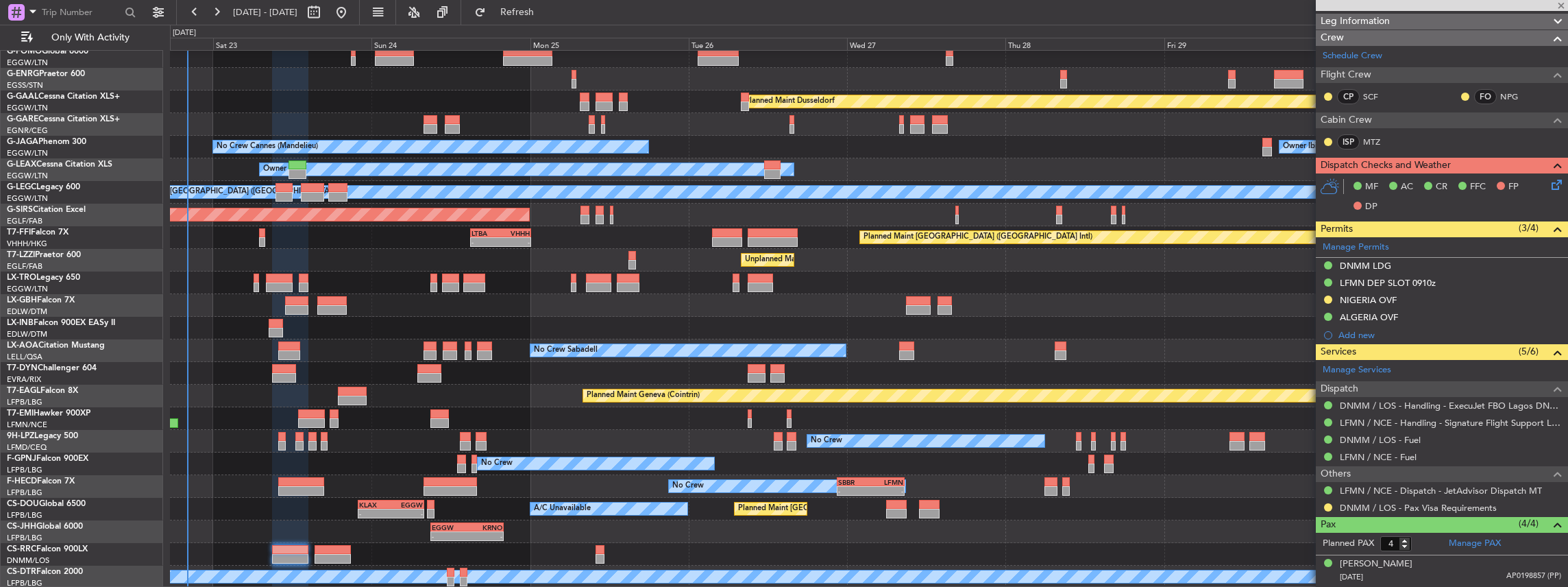
type input "-00:15"
type input "0"
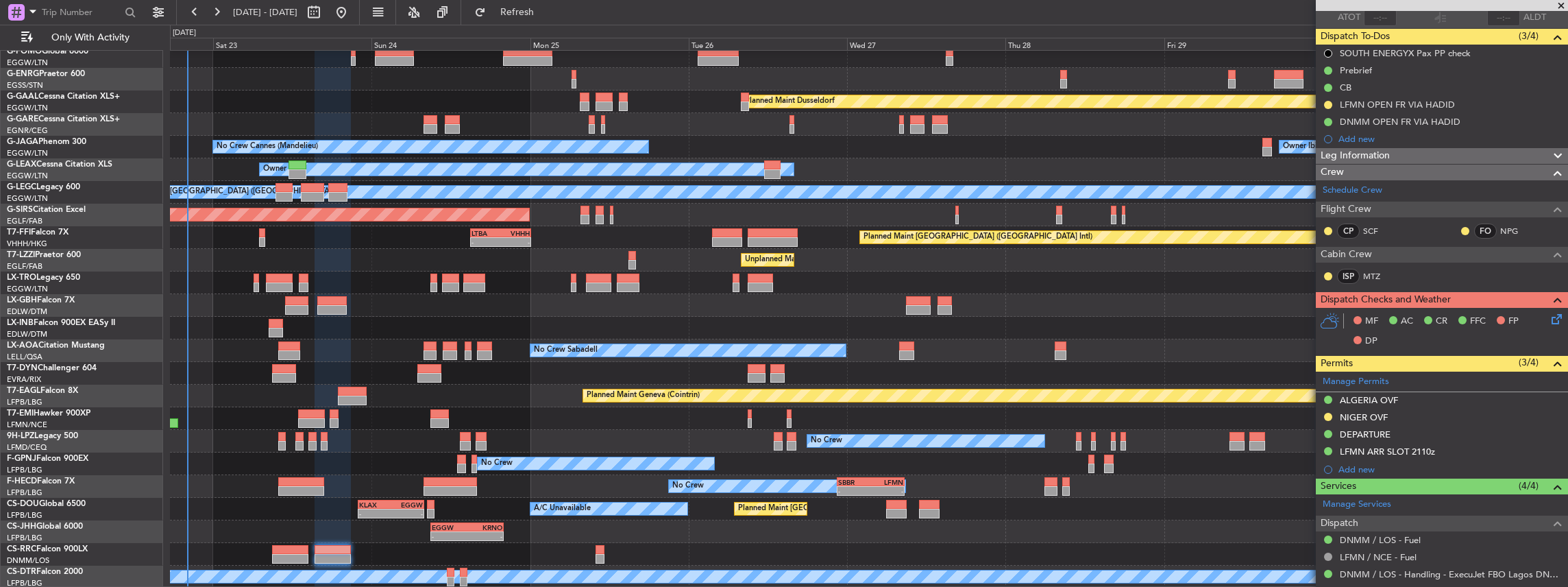
scroll to position [187, 0]
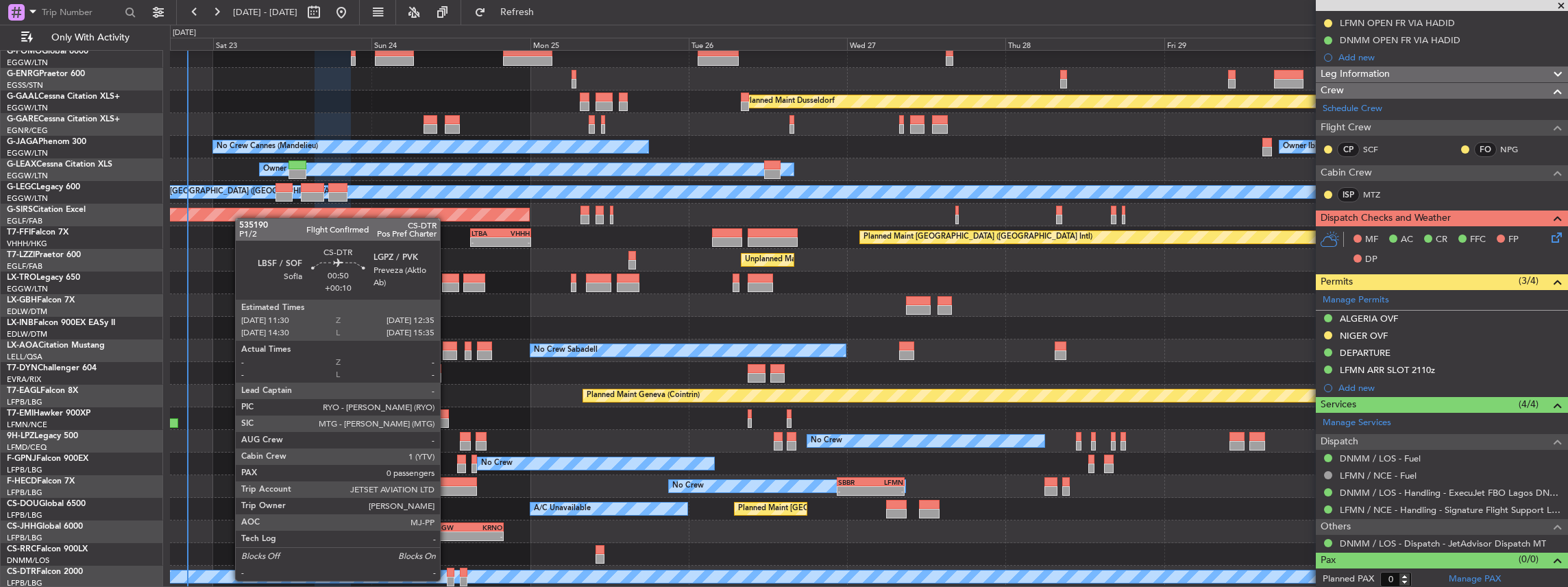
click at [446, 579] on div at bounding box center [450, 581] width 7 height 10
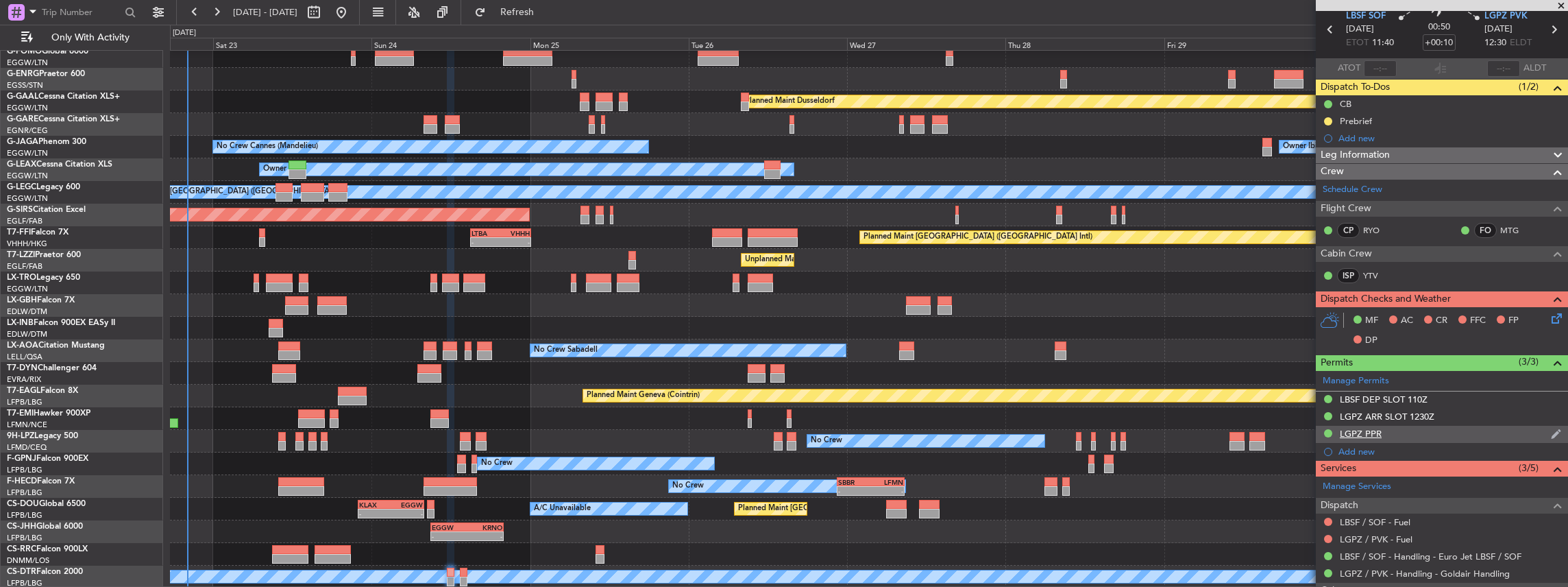
scroll to position [119, 0]
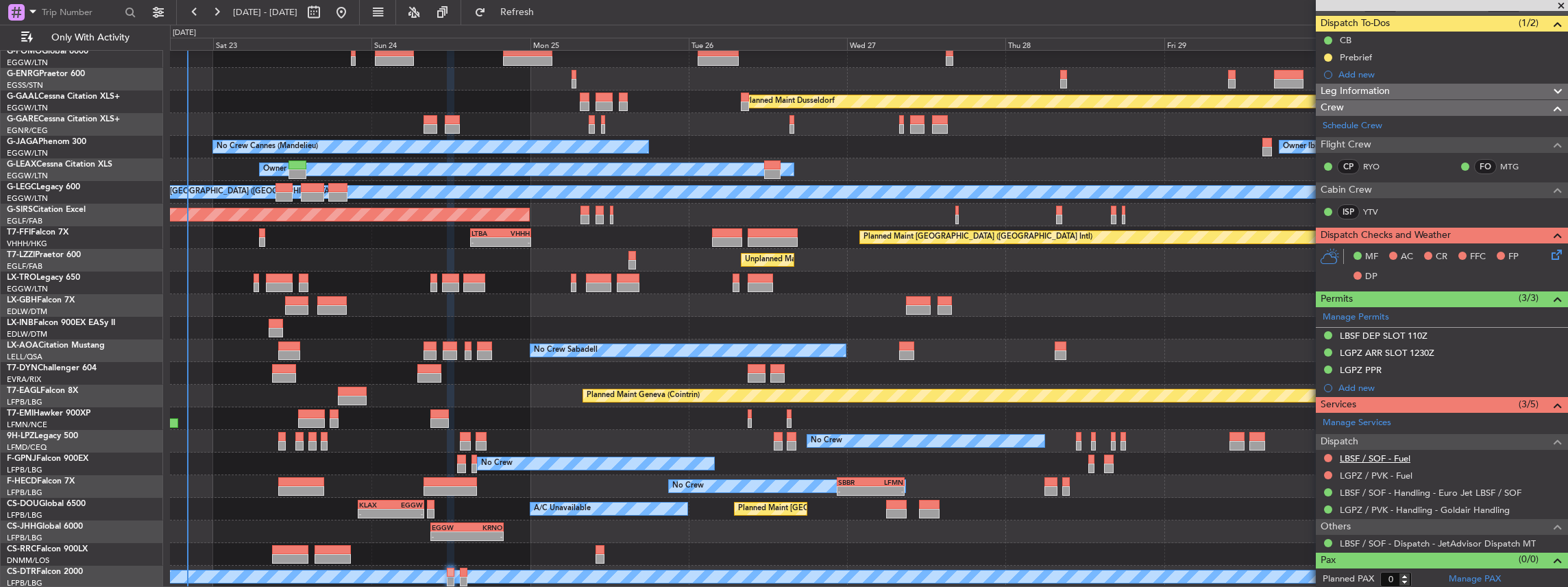
click at [1346, 455] on link "LBSF / SOF - Fuel" at bounding box center [1376, 457] width 71 height 12
click at [1366, 487] on link "LBSF / SOF - Handling - Euro Jet LBSF / SOF" at bounding box center [1431, 492] width 181 height 12
click at [546, 14] on span "Refresh" at bounding box center [517, 12] width 57 height 10
click at [1384, 474] on link "LGPZ / PVK - Fuel" at bounding box center [1377, 474] width 73 height 12
click at [1357, 508] on mat-tooltip-component "Confirmed" at bounding box center [1329, 511] width 62 height 36
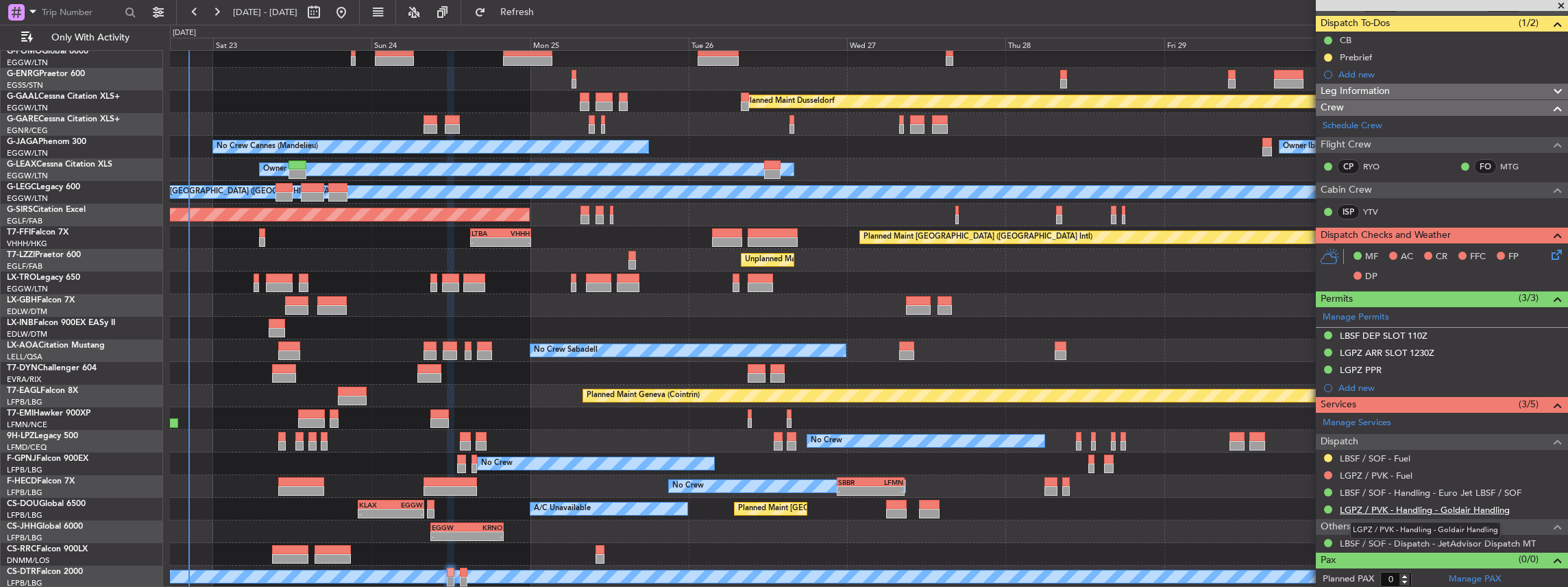
click at [1373, 505] on link "LGPZ / PVK - Handling - Goldair Handling" at bounding box center [1425, 509] width 170 height 12
click at [521, 8] on button "Refresh" at bounding box center [509, 13] width 83 height 22
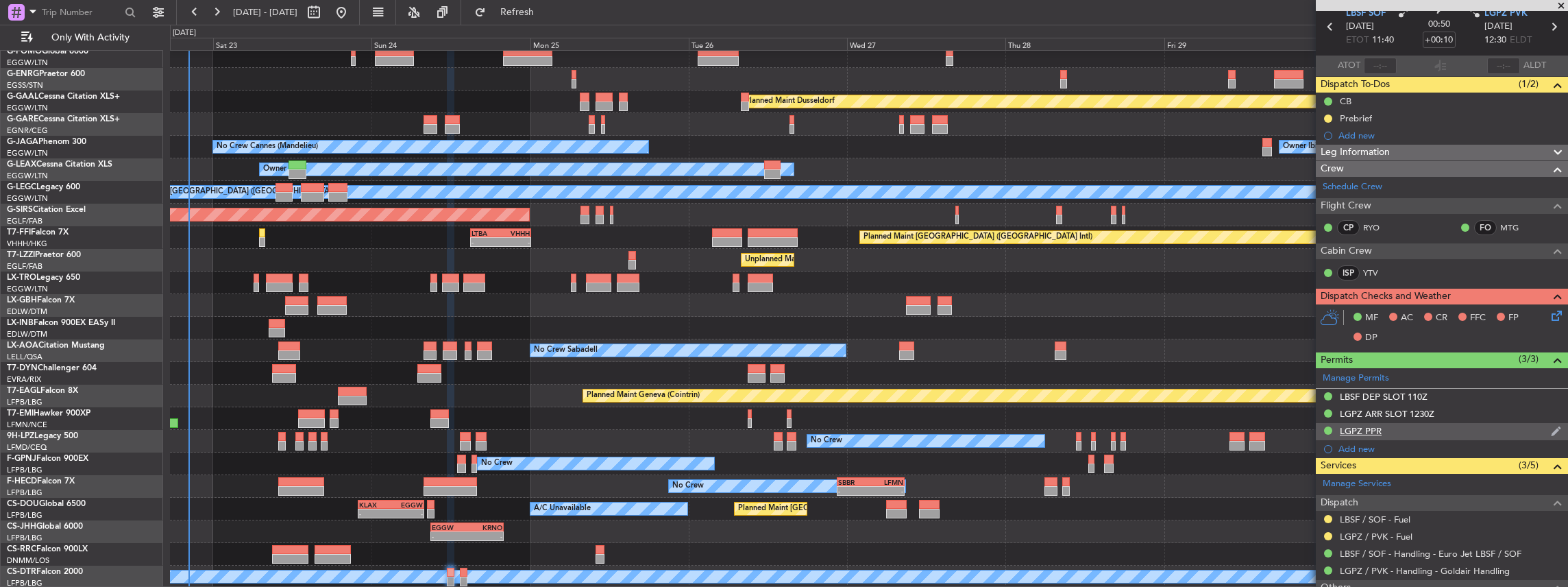
scroll to position [0, 0]
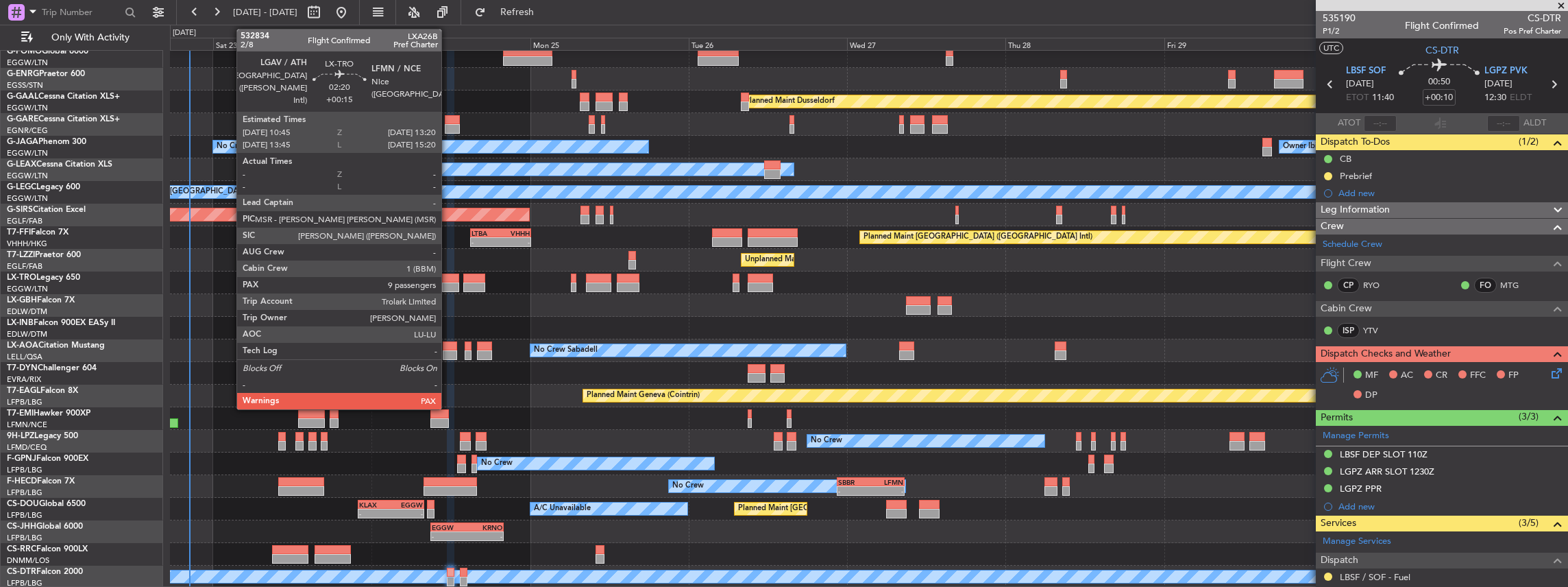
click at [448, 282] on div at bounding box center [450, 287] width 17 height 10
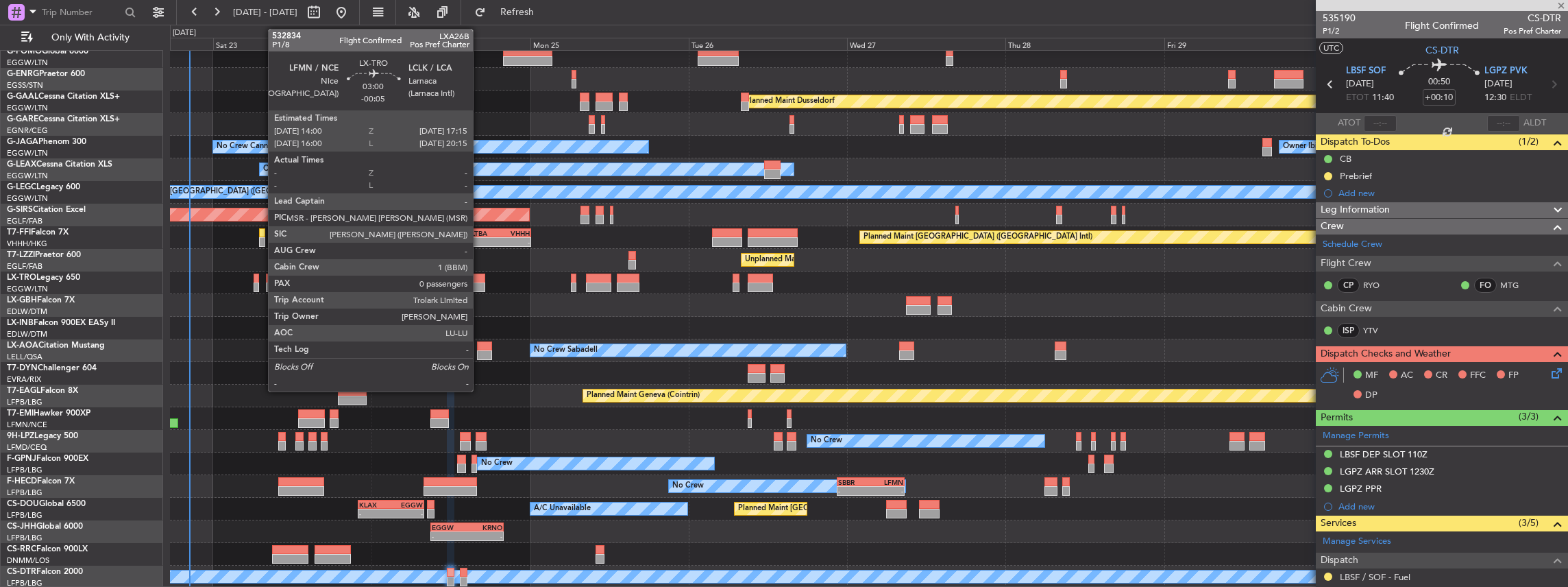
type input "+00:15"
type input "9"
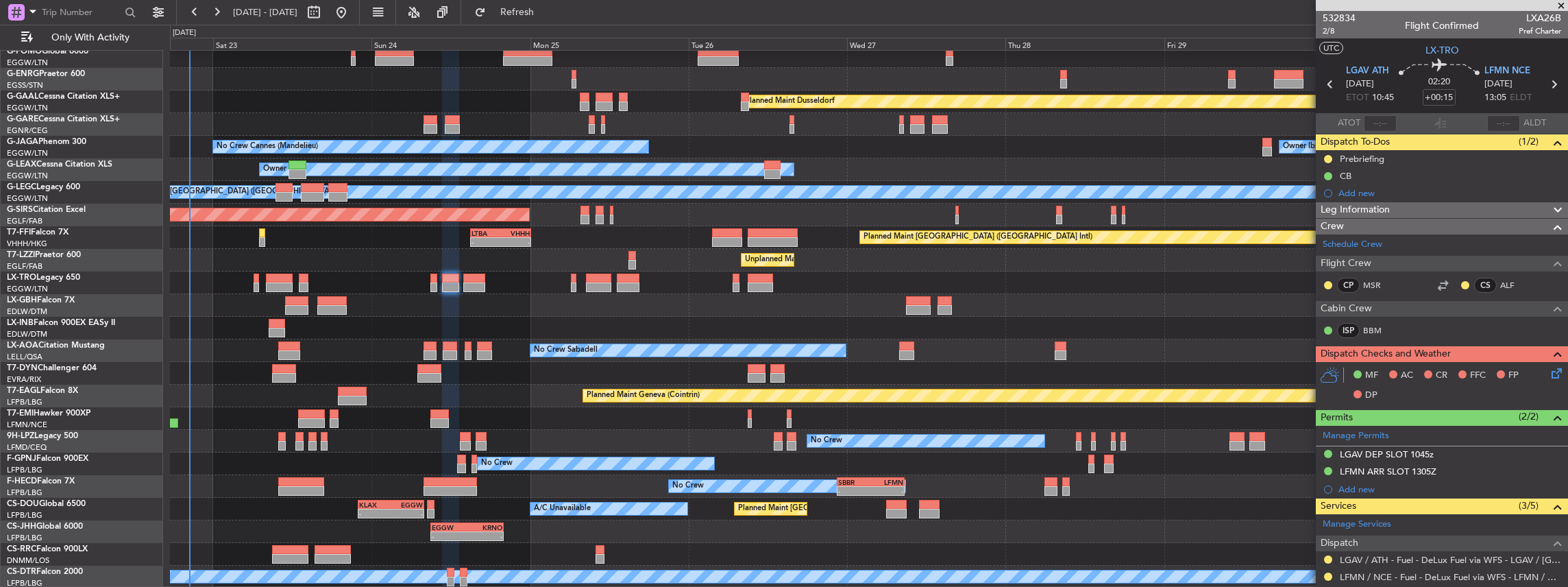
click at [1185, 329] on div at bounding box center [868, 328] width 1398 height 23
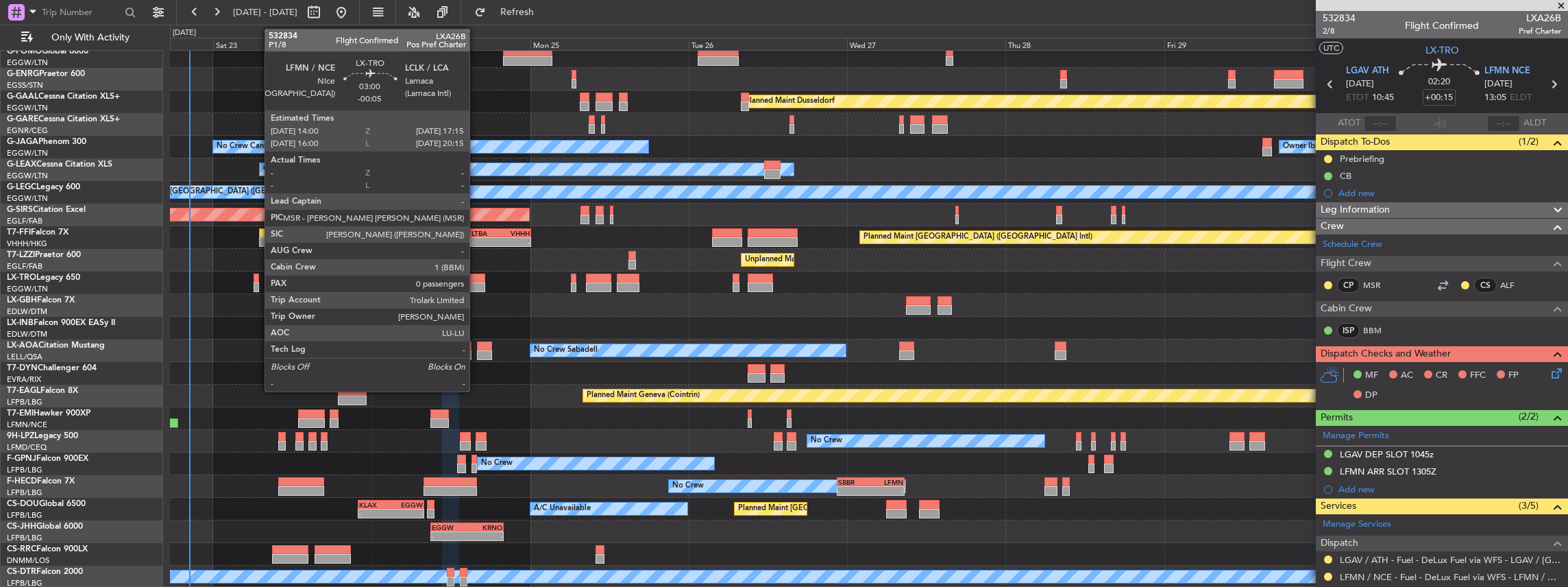
click at [476, 289] on div at bounding box center [475, 287] width 22 height 10
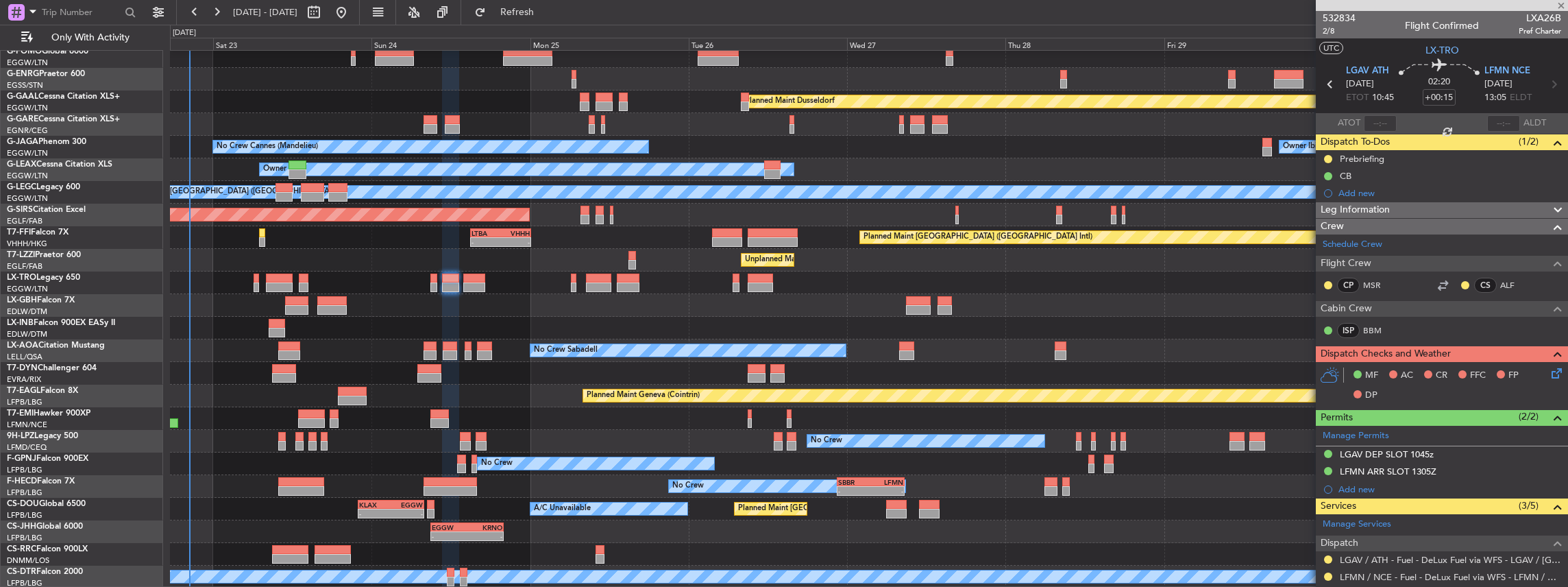
type input "-00:05"
type input "0"
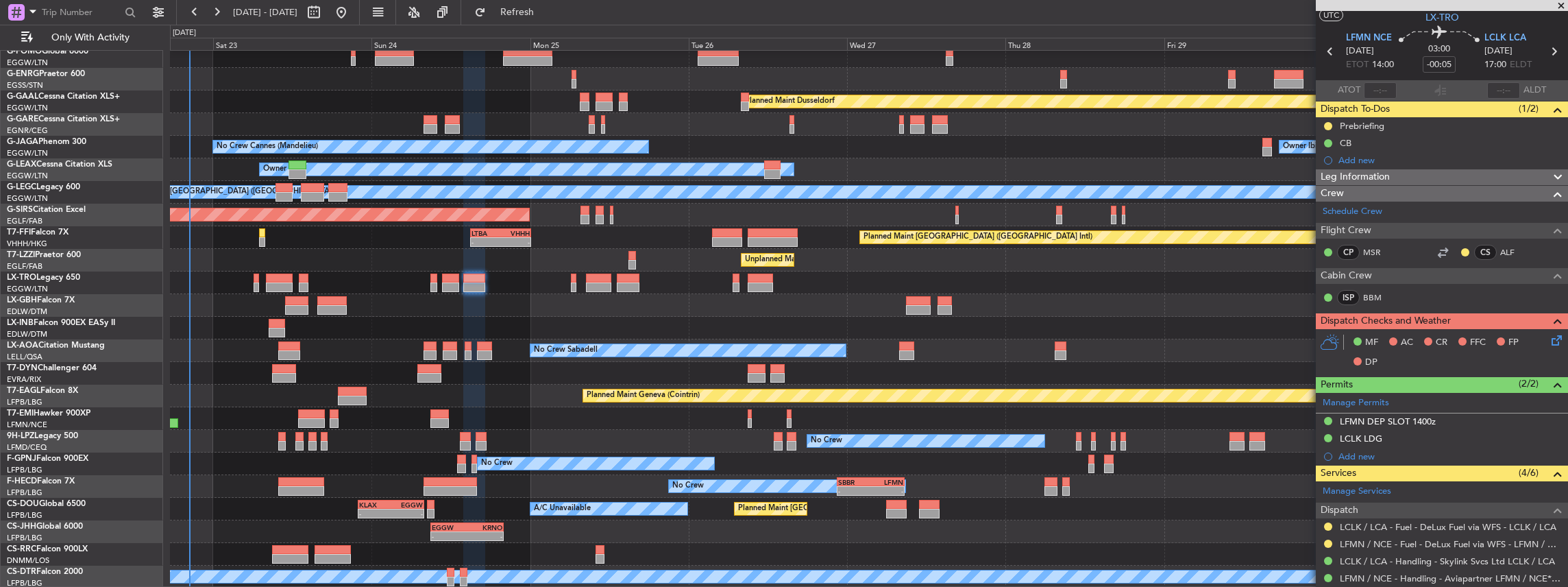
scroll to position [45, 0]
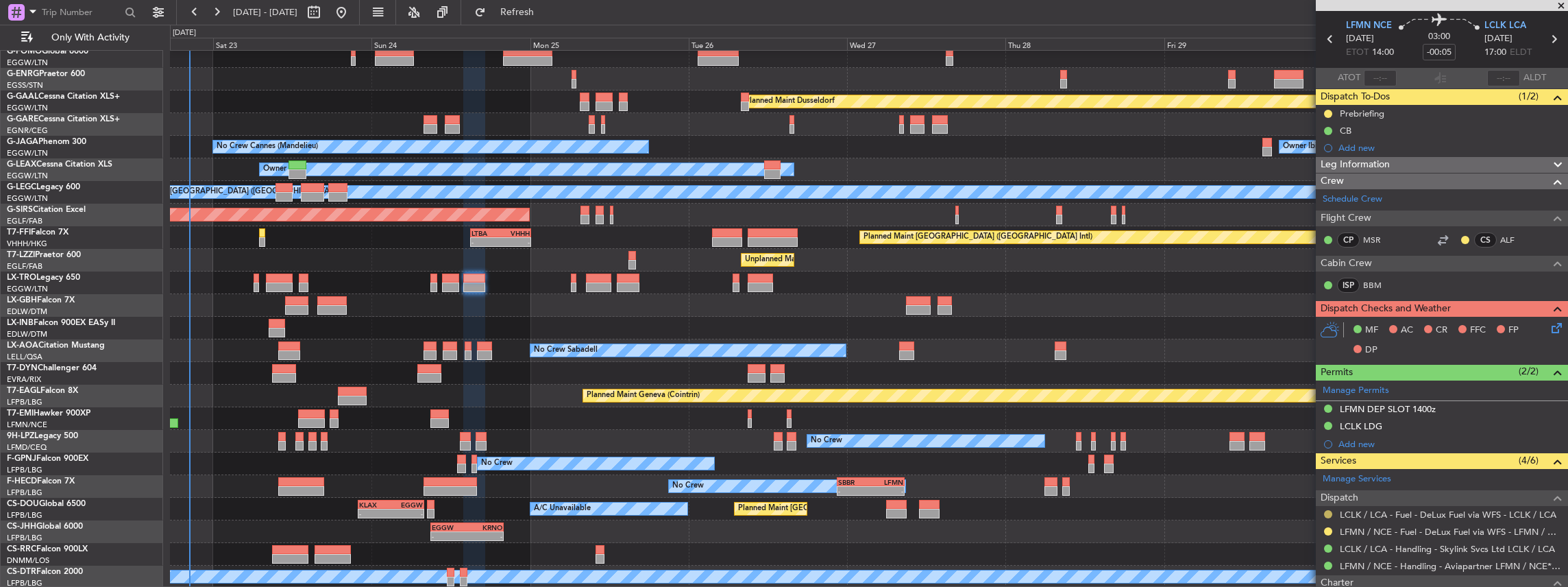
click at [1326, 511] on button at bounding box center [1328, 514] width 8 height 8
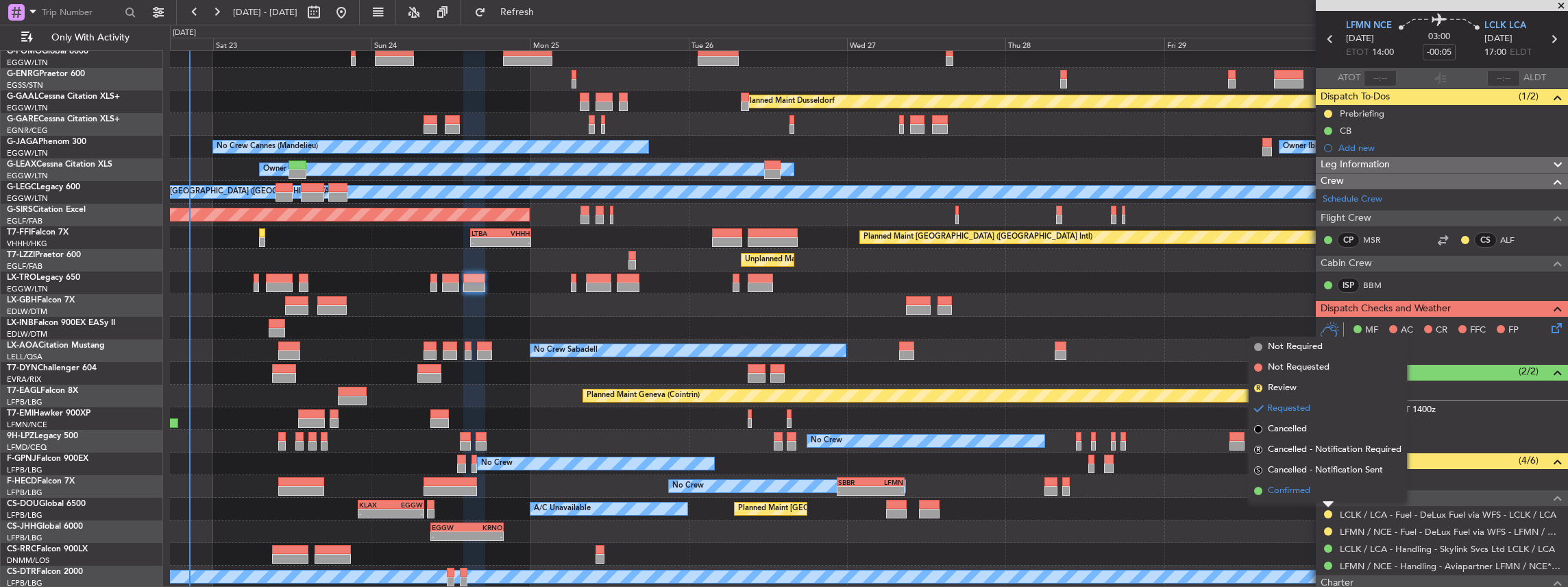
click at [1270, 488] on span "Confirmed" at bounding box center [1289, 490] width 43 height 14
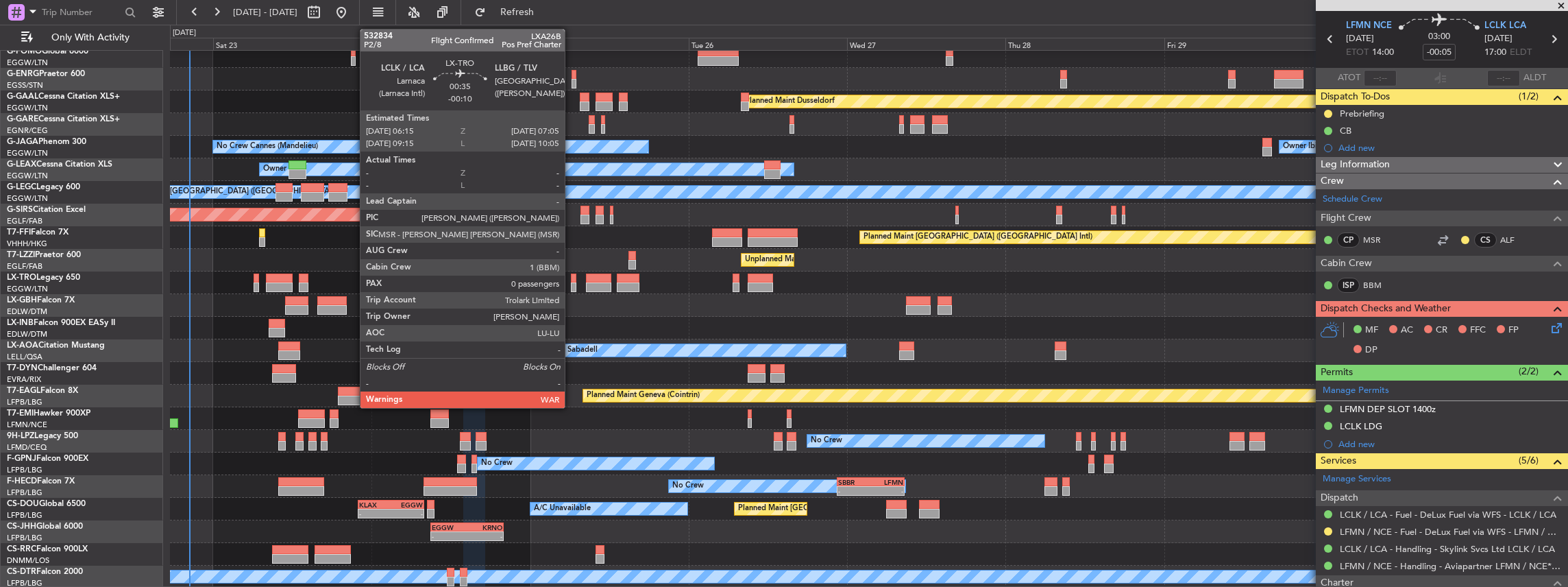
click at [572, 287] on div at bounding box center [573, 287] width 6 height 10
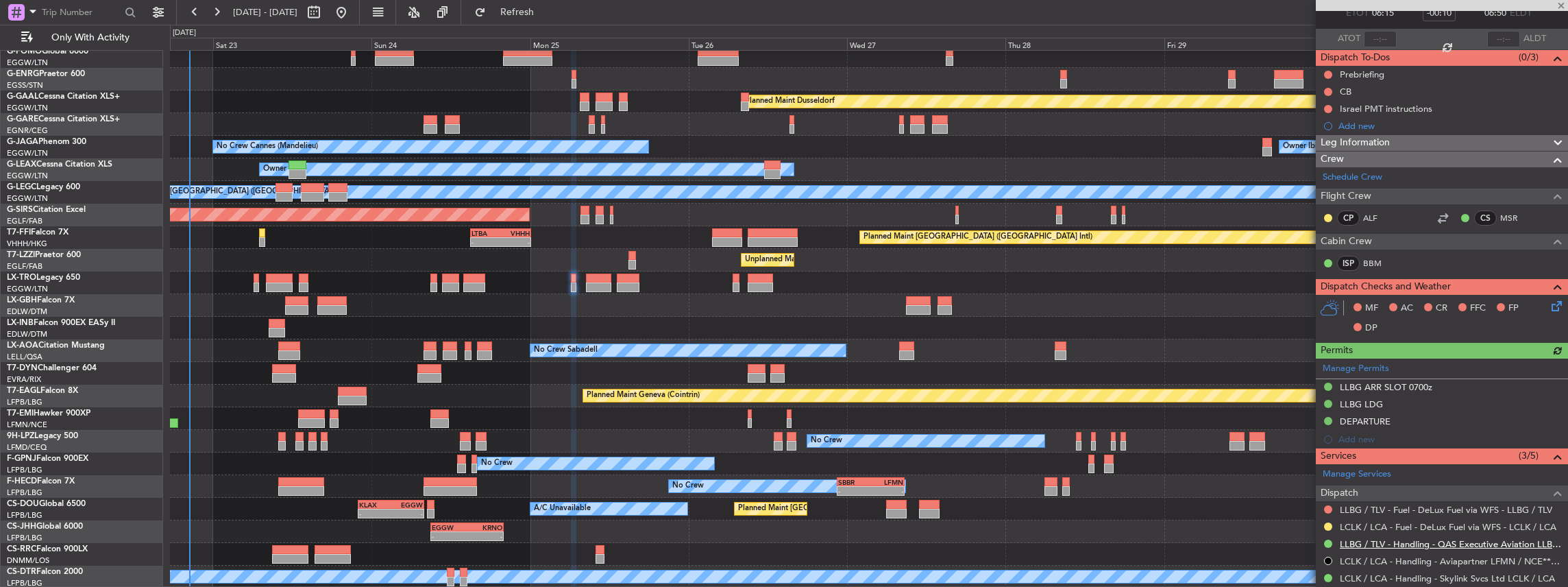
scroll to position [204, 0]
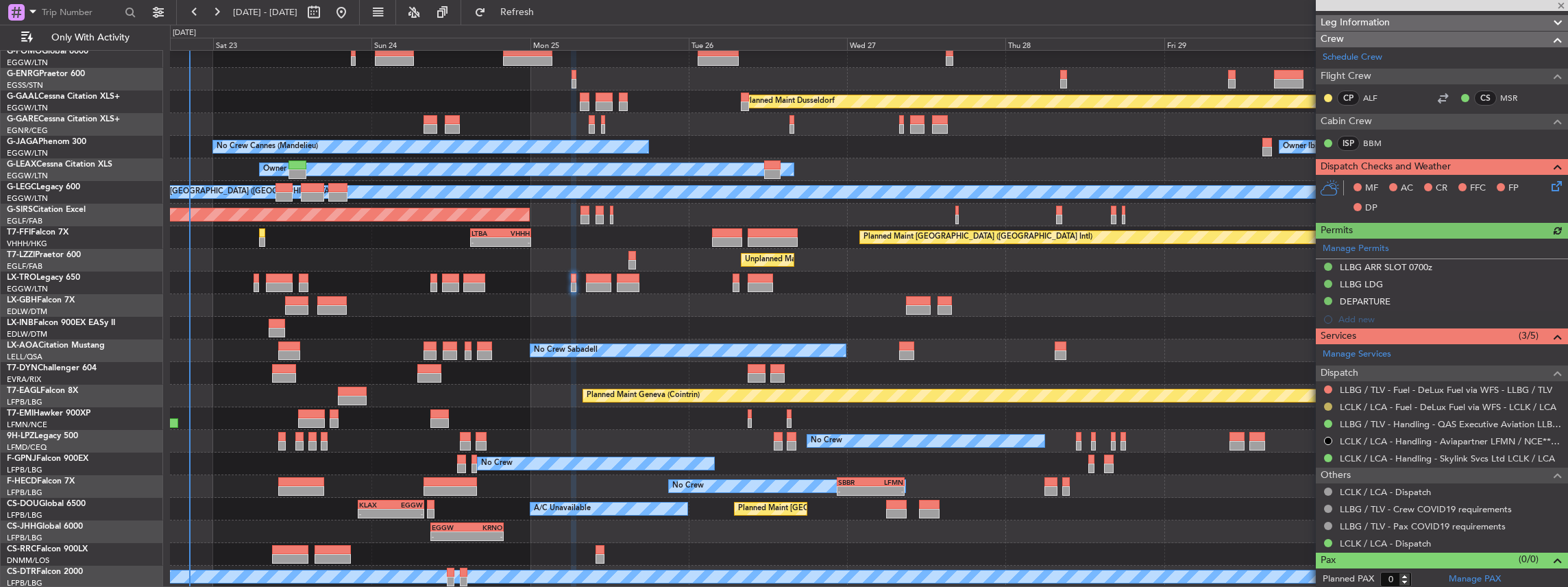
click at [1326, 402] on button at bounding box center [1328, 406] width 8 height 8
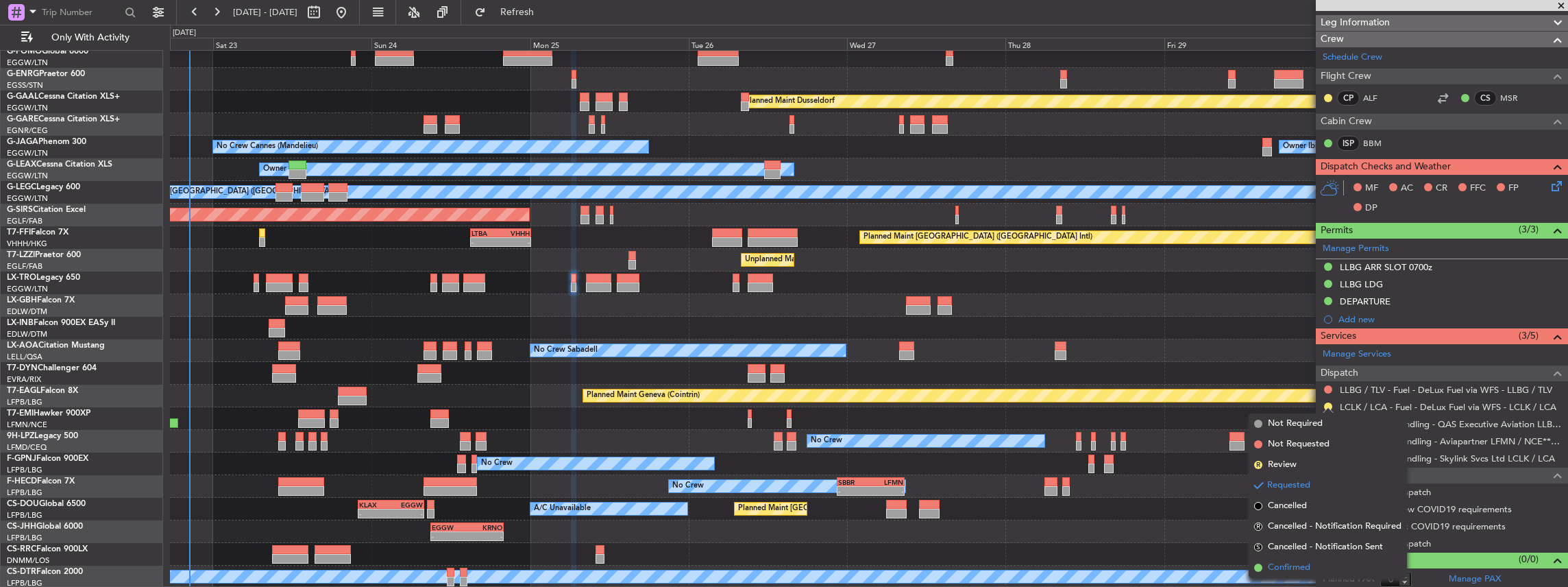
click at [1281, 563] on span "Confirmed" at bounding box center [1289, 567] width 43 height 14
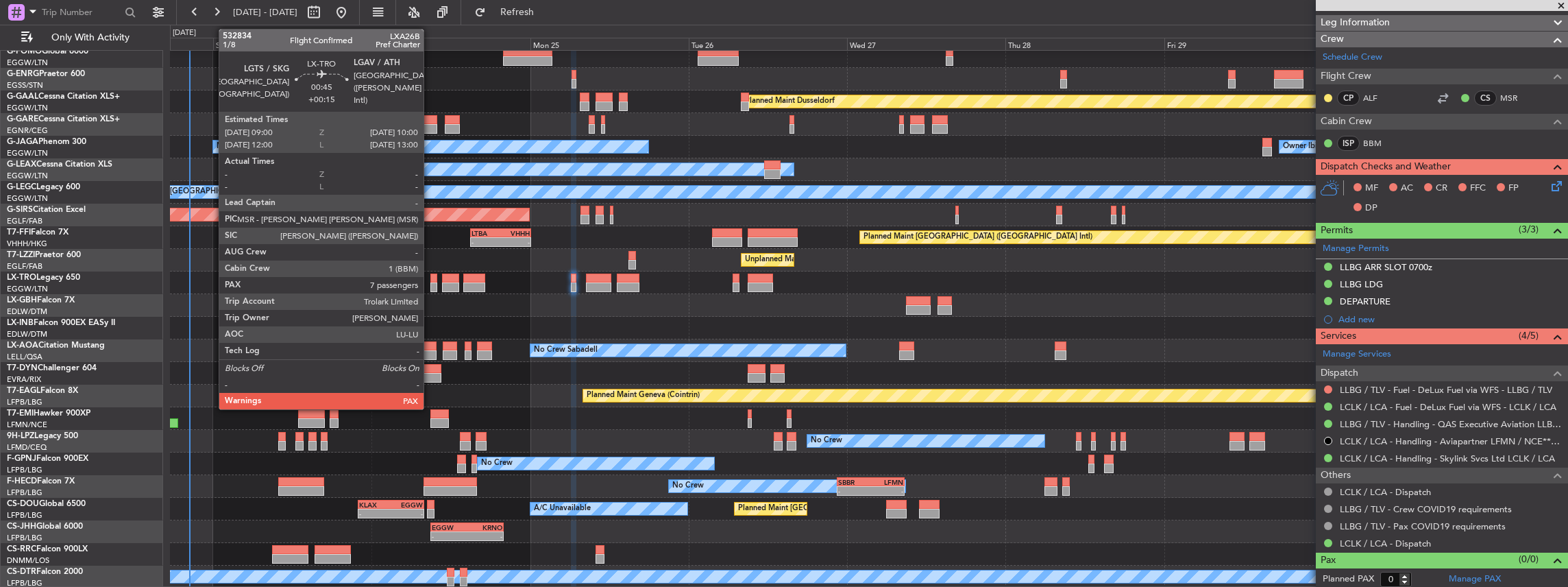
click at [430, 284] on div at bounding box center [434, 287] width 7 height 10
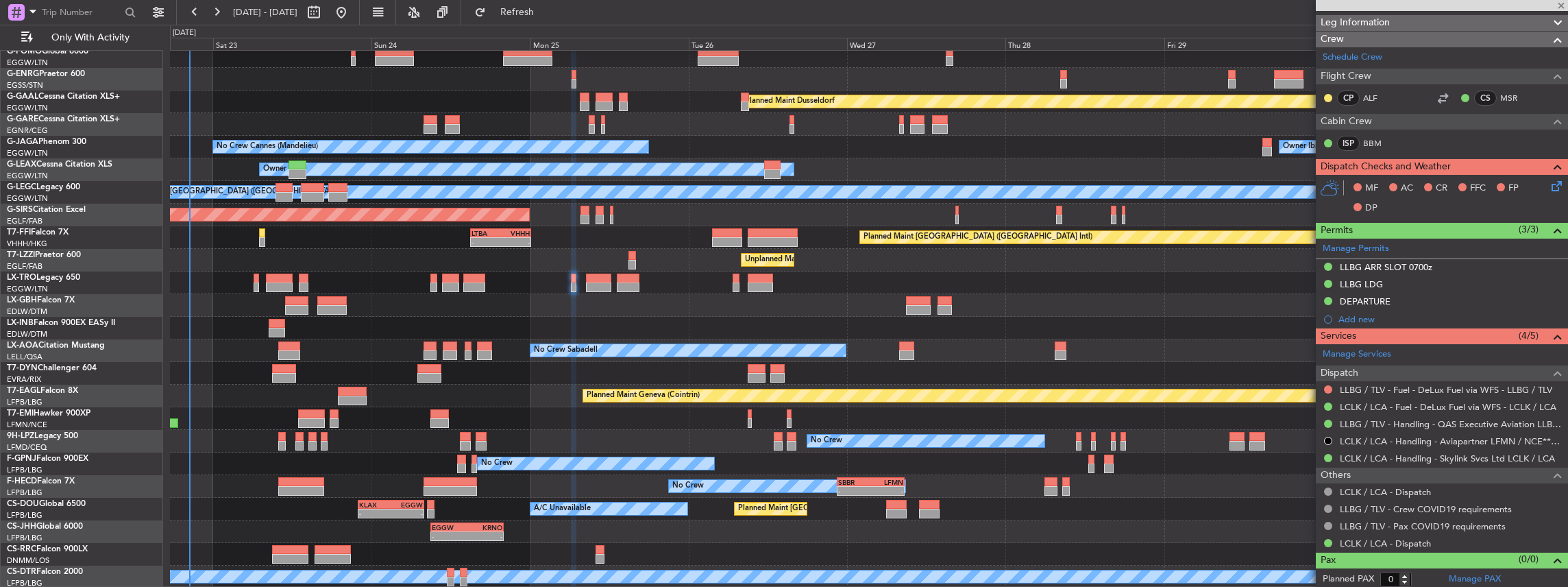
type input "+00:15"
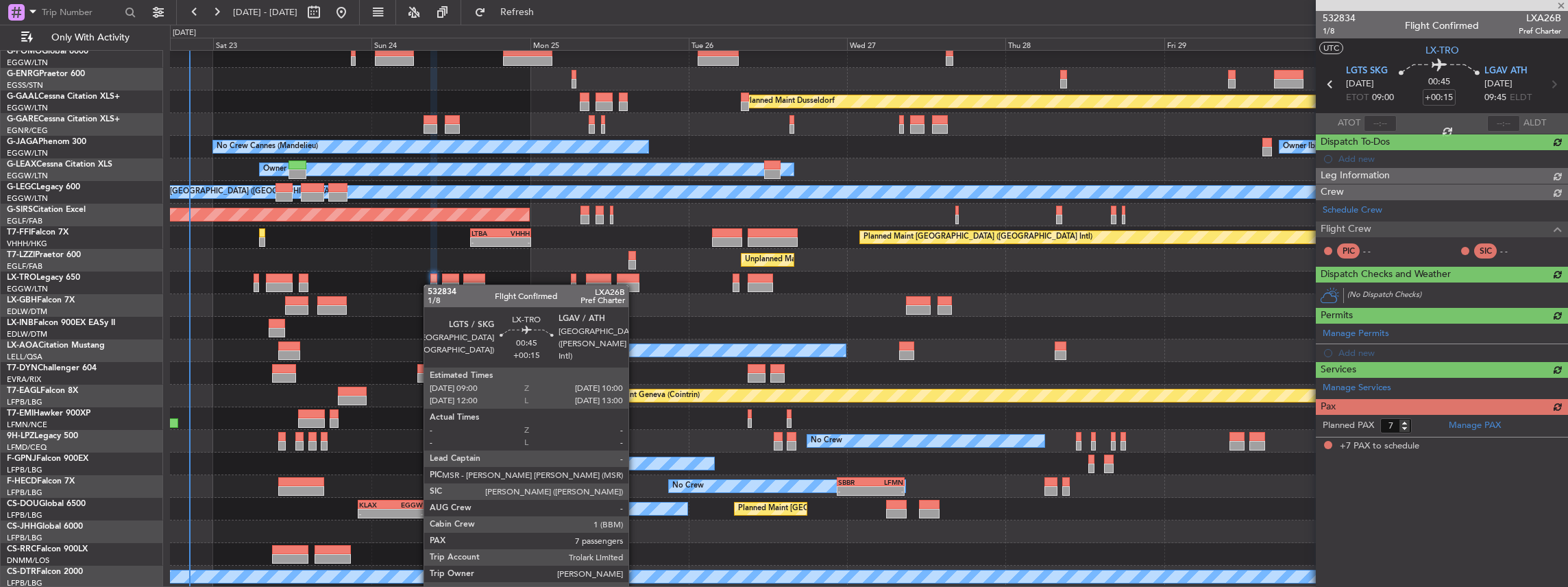
scroll to position [0, 0]
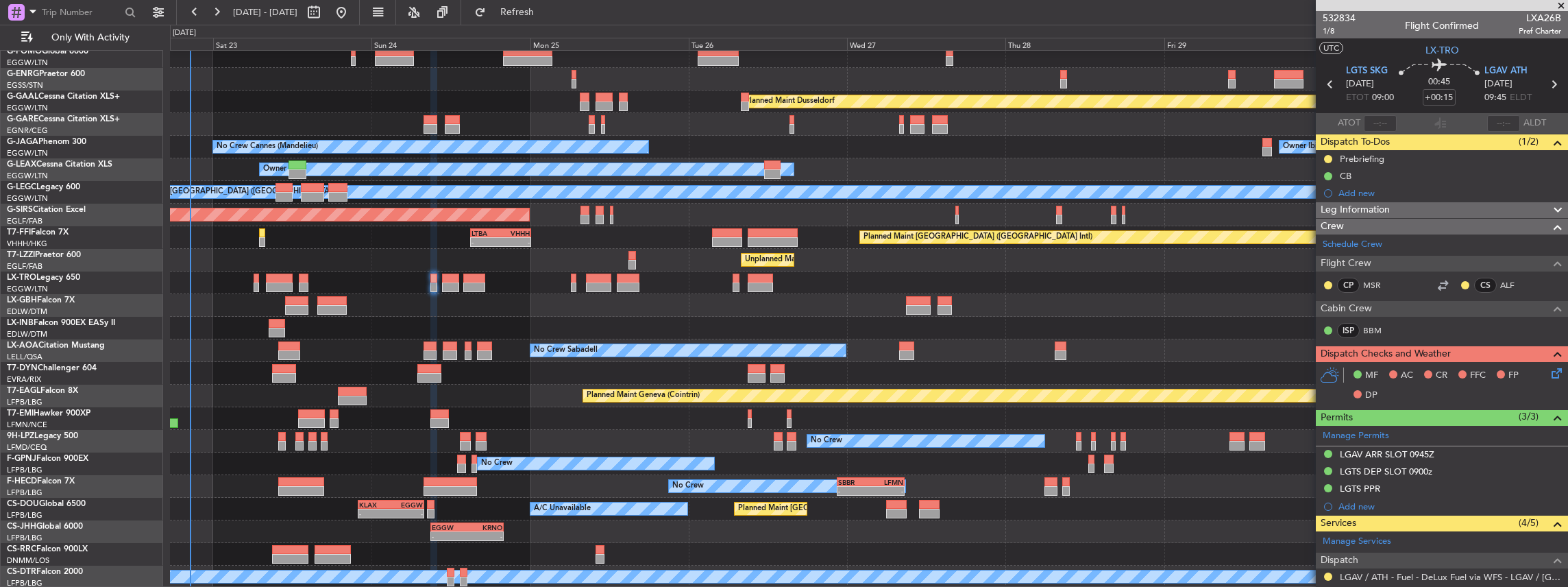
click at [1235, 318] on div at bounding box center [868, 328] width 1398 height 23
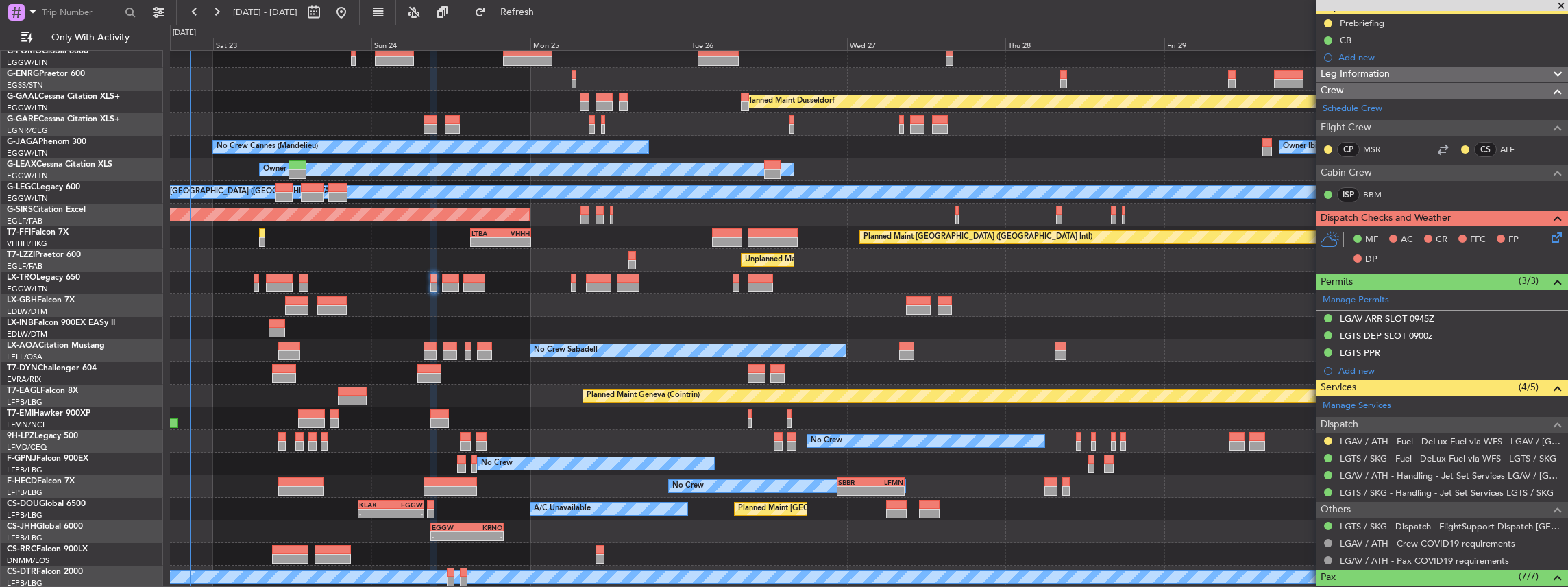
scroll to position [137, 0]
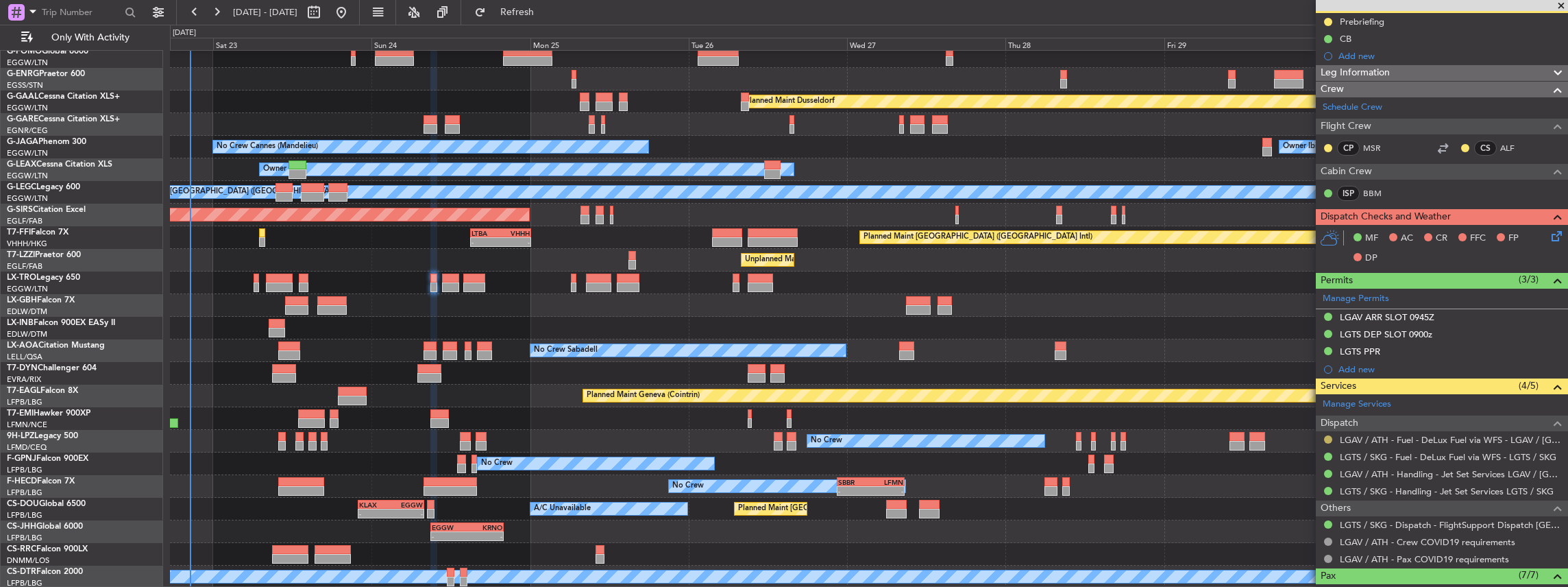
click at [1326, 438] on button at bounding box center [1328, 439] width 8 height 8
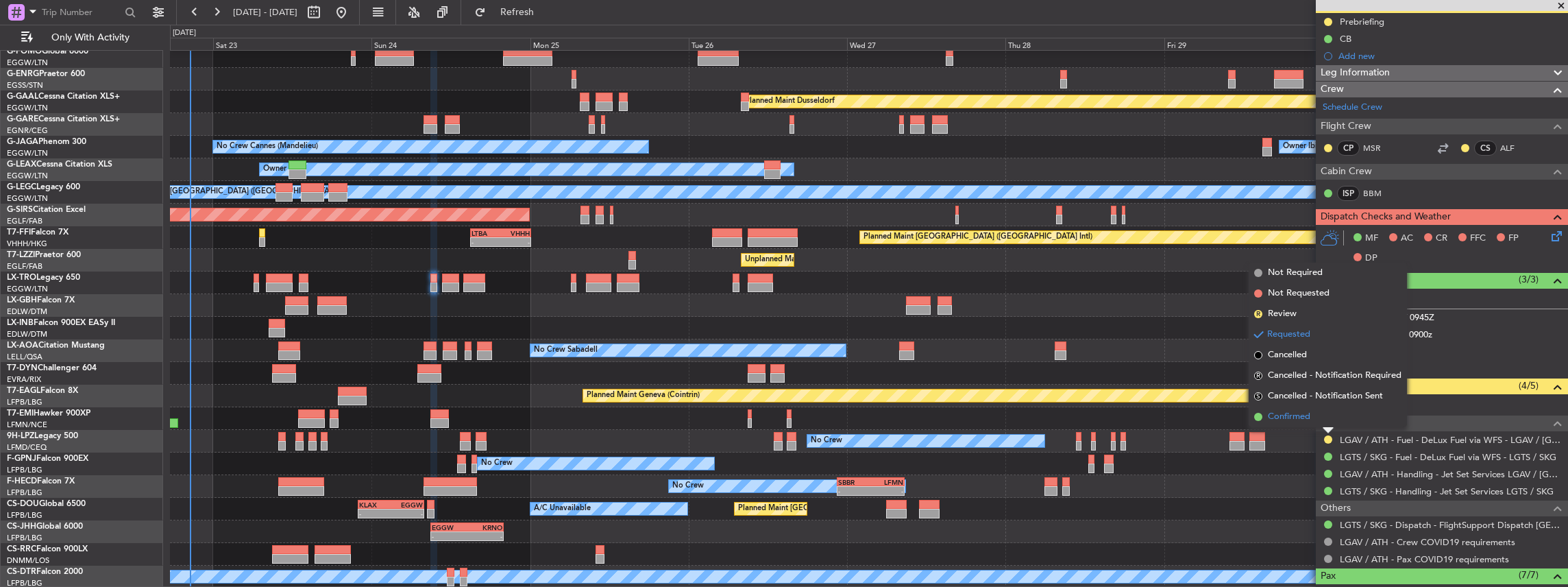
click at [1301, 421] on span "Confirmed" at bounding box center [1289, 416] width 43 height 14
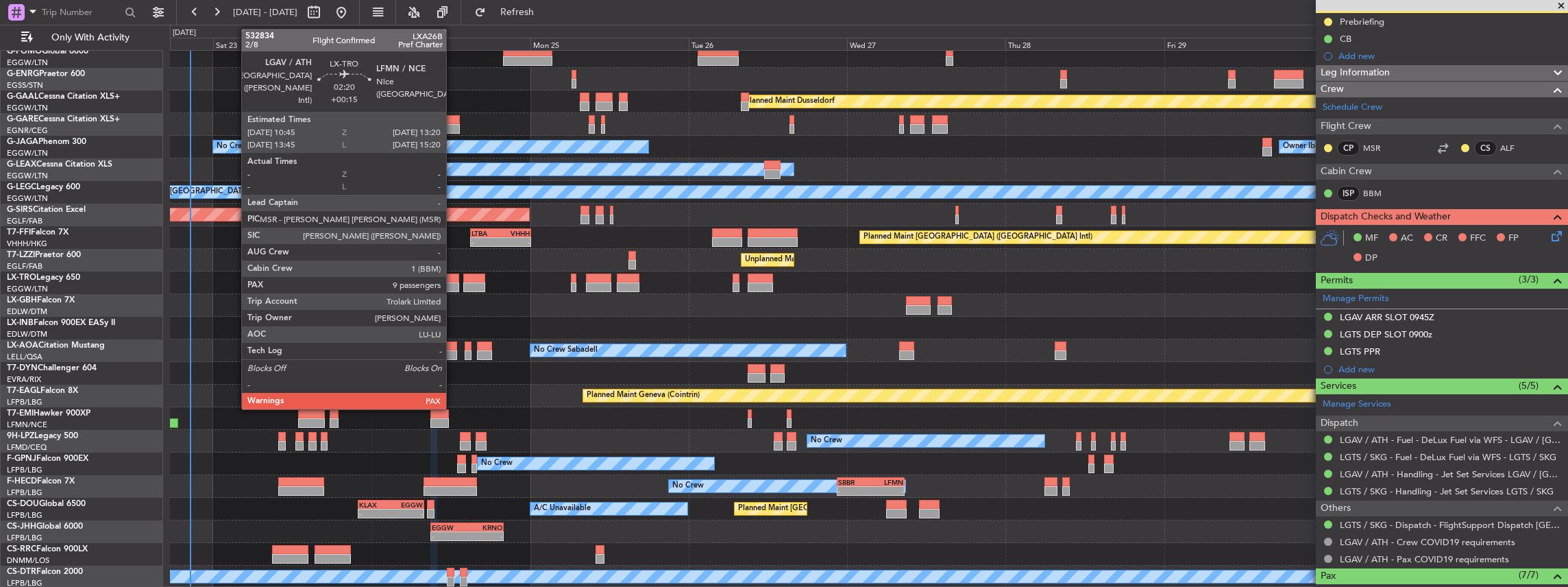
click at [453, 287] on div at bounding box center [450, 287] width 17 height 10
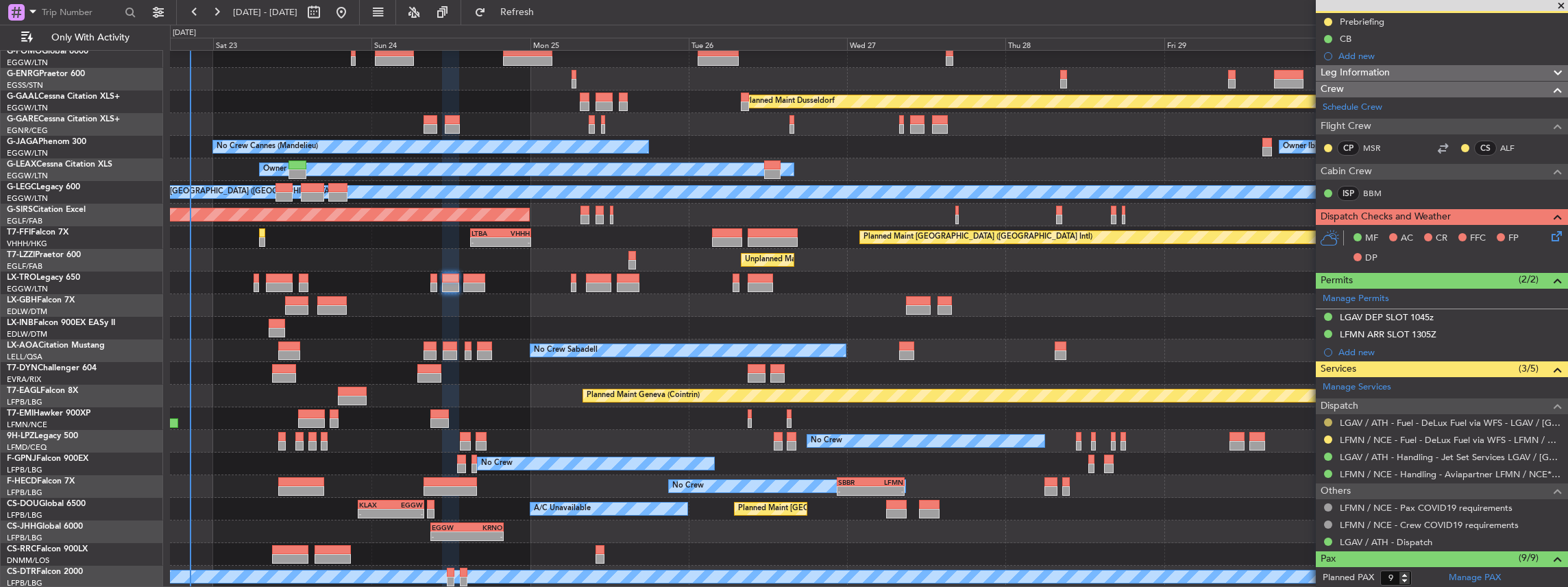
click at [1328, 419] on button at bounding box center [1328, 422] width 8 height 8
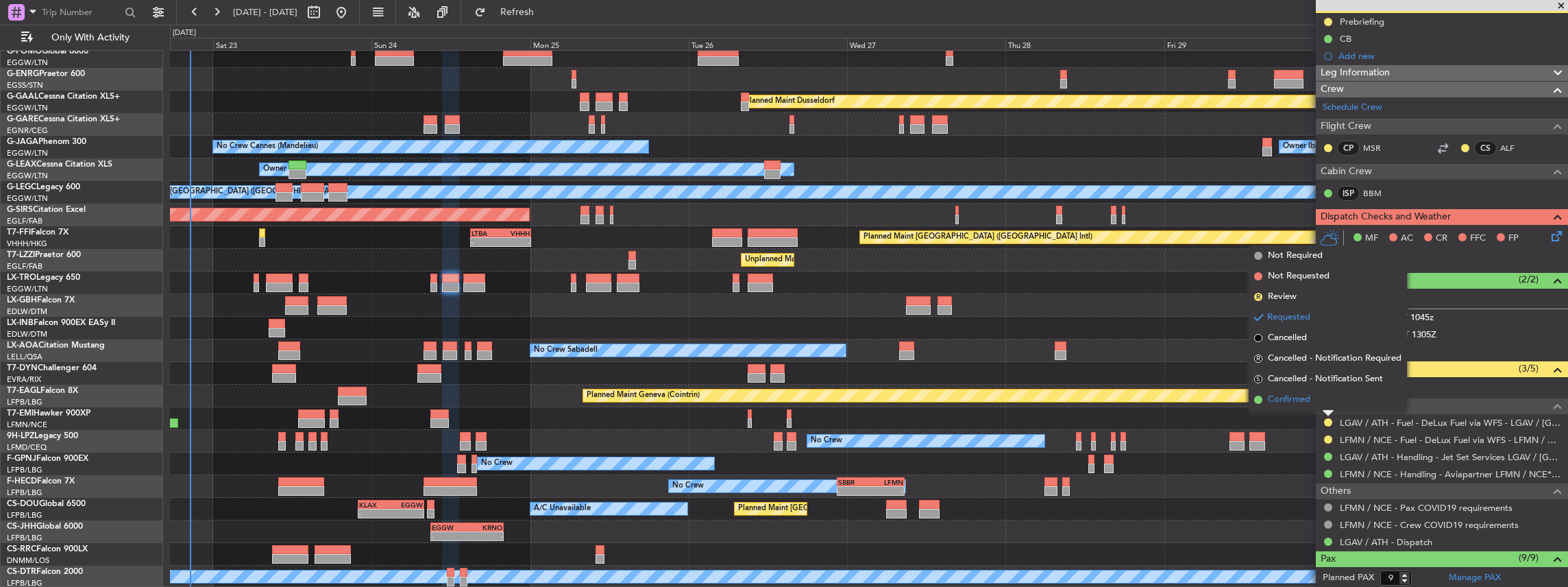
click at [1294, 402] on span "Confirmed" at bounding box center [1289, 399] width 43 height 14
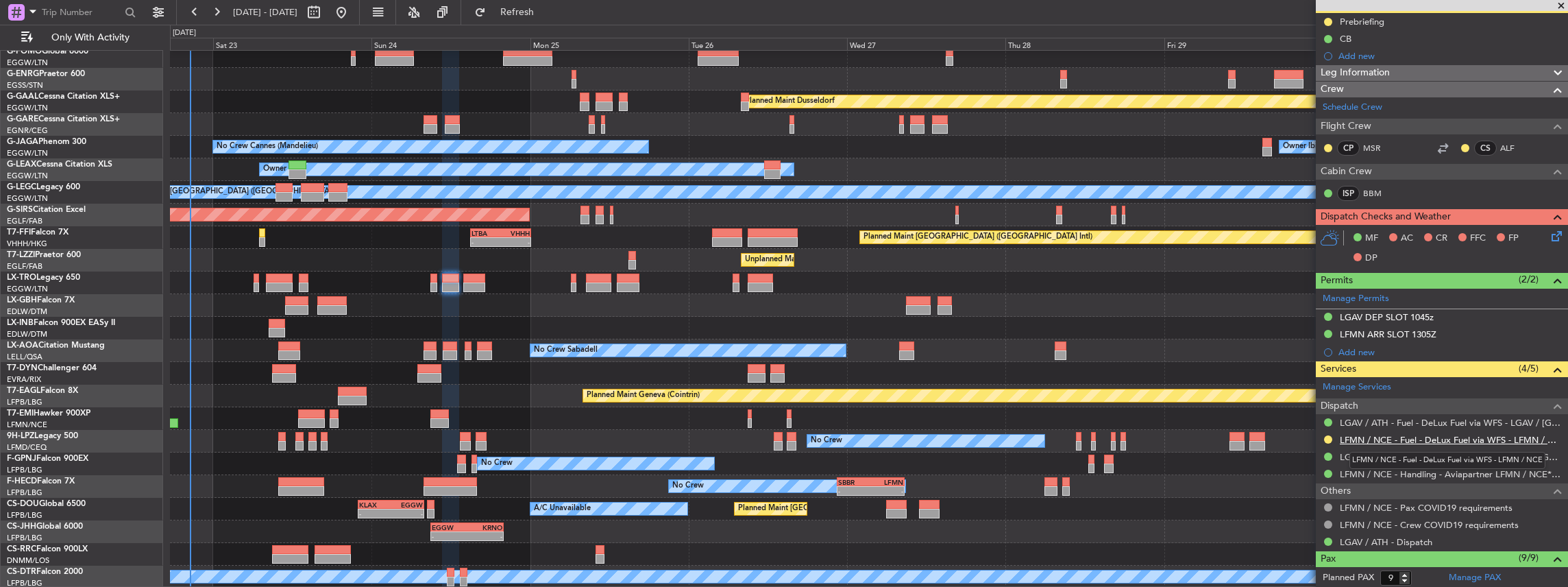
click at [1408, 438] on link "LFMN / NCE - Fuel - DeLux Fuel via WFS - LFMN / NCE" at bounding box center [1451, 439] width 221 height 12
click at [1328, 435] on button at bounding box center [1328, 439] width 8 height 8
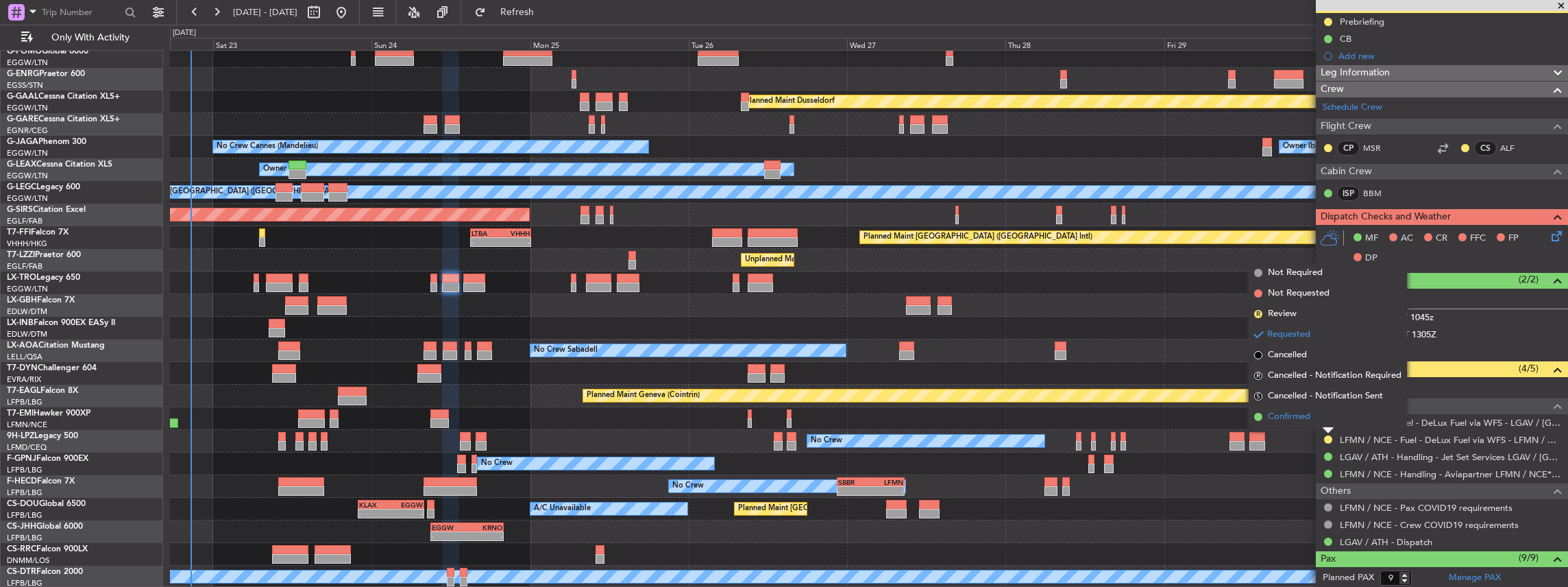
click at [1289, 411] on span "Confirmed" at bounding box center [1289, 416] width 43 height 14
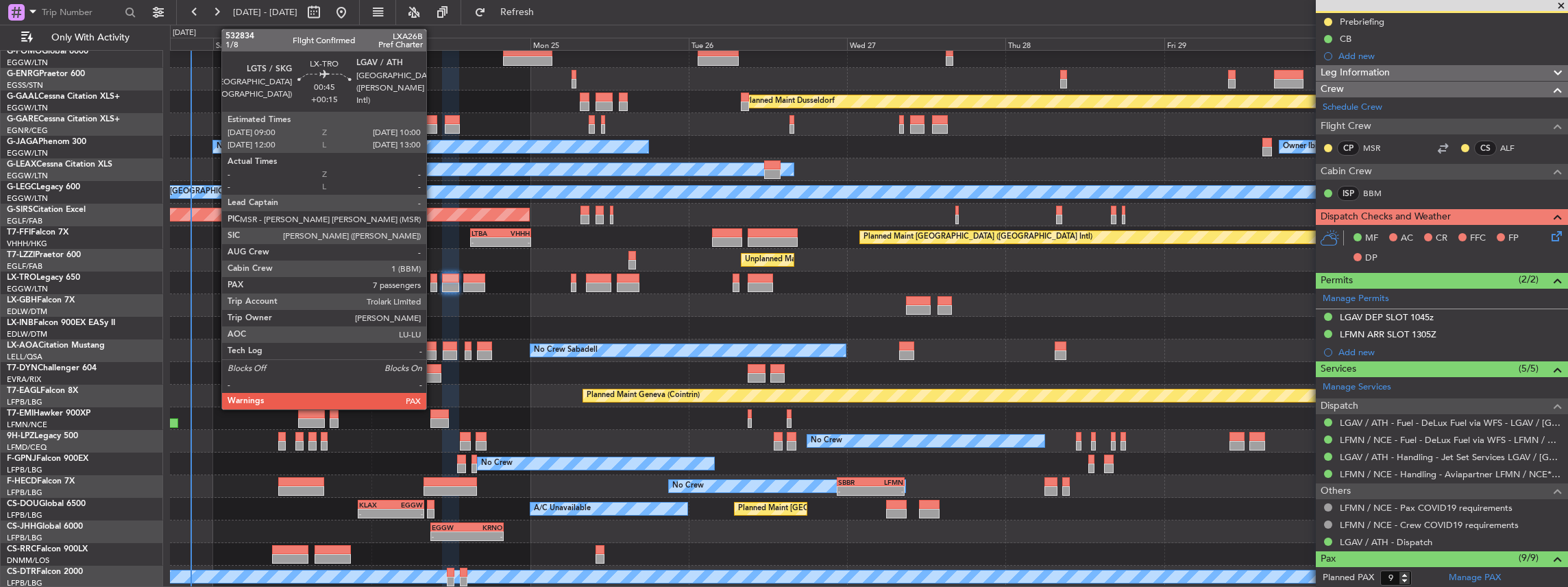
click at [433, 282] on div at bounding box center [434, 287] width 7 height 10
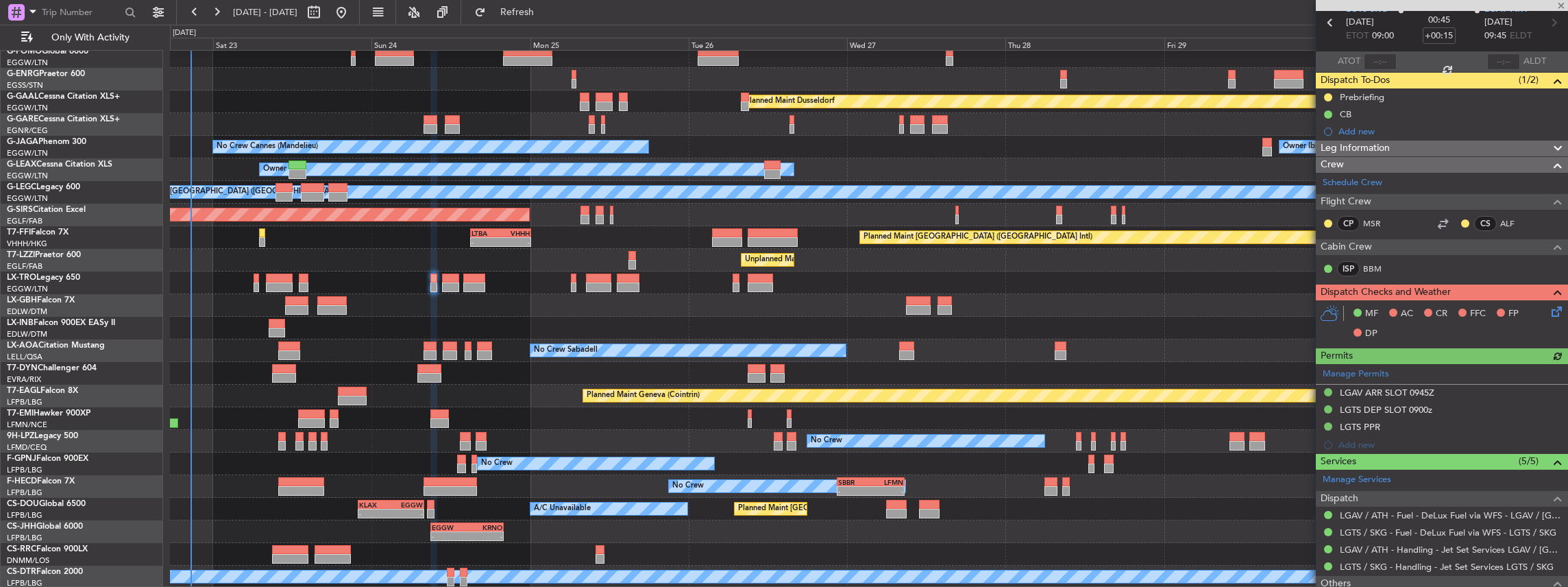
scroll to position [229, 0]
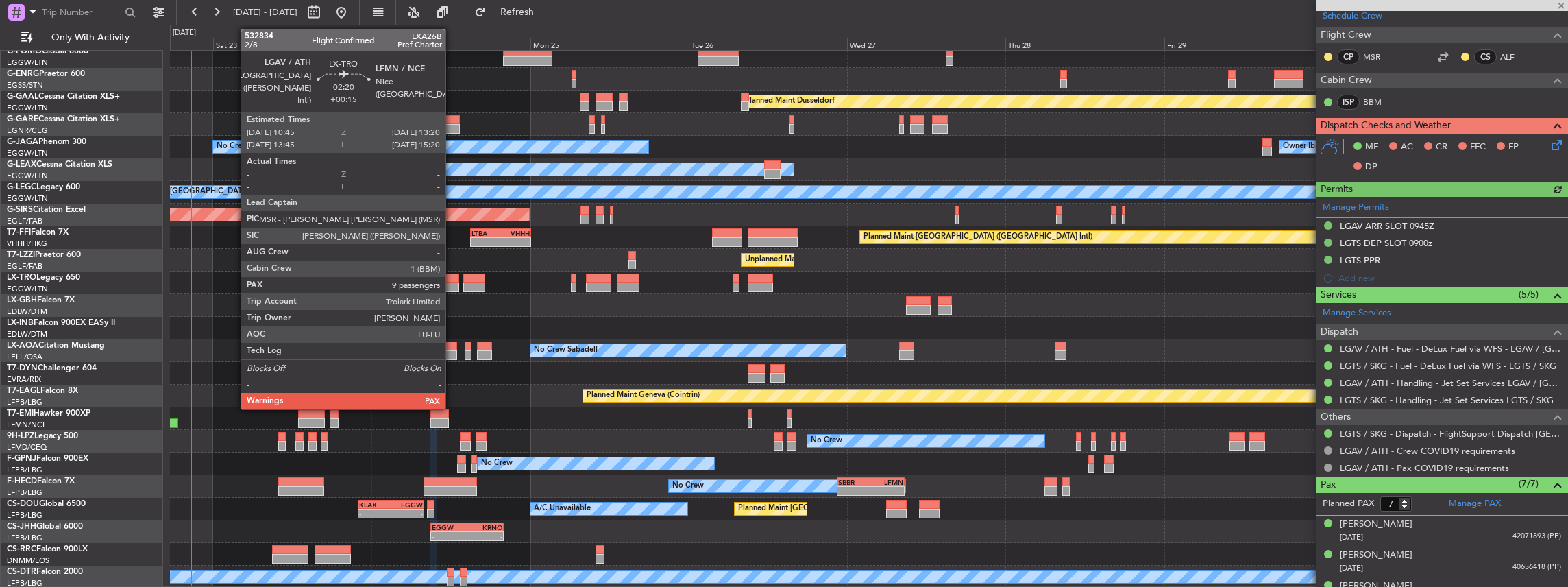
click at [452, 279] on div at bounding box center [450, 278] width 17 height 10
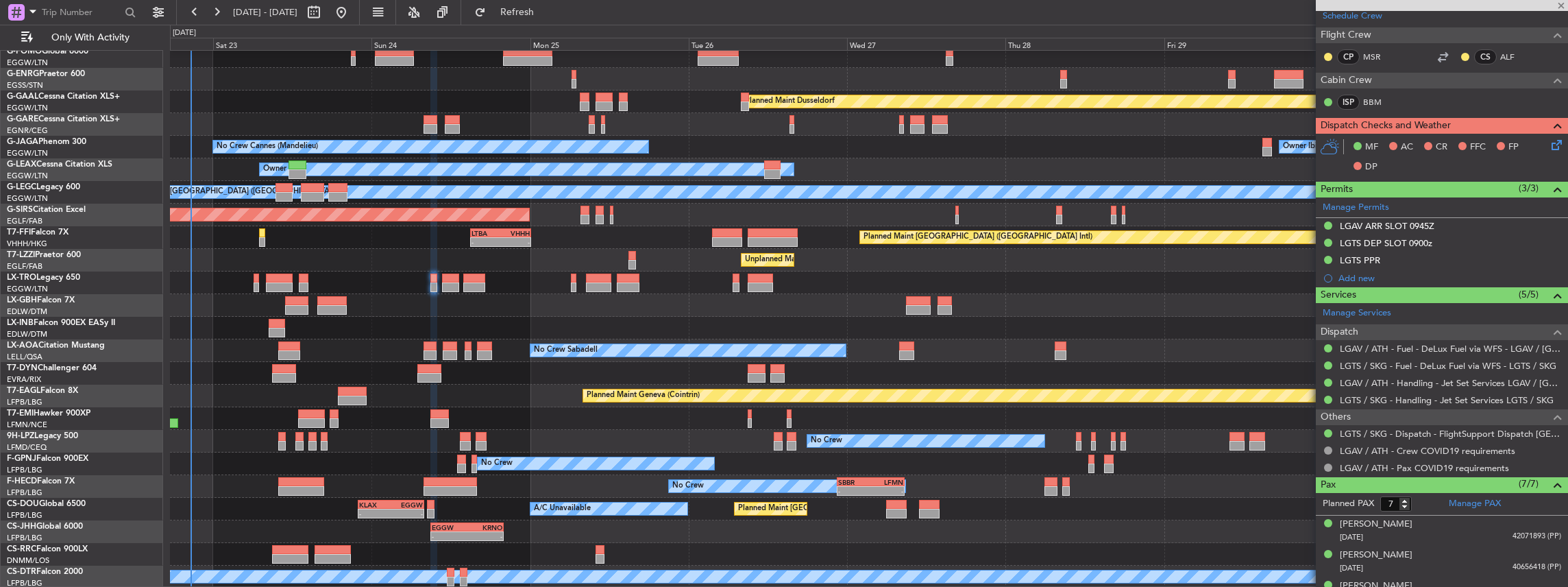
type input "9"
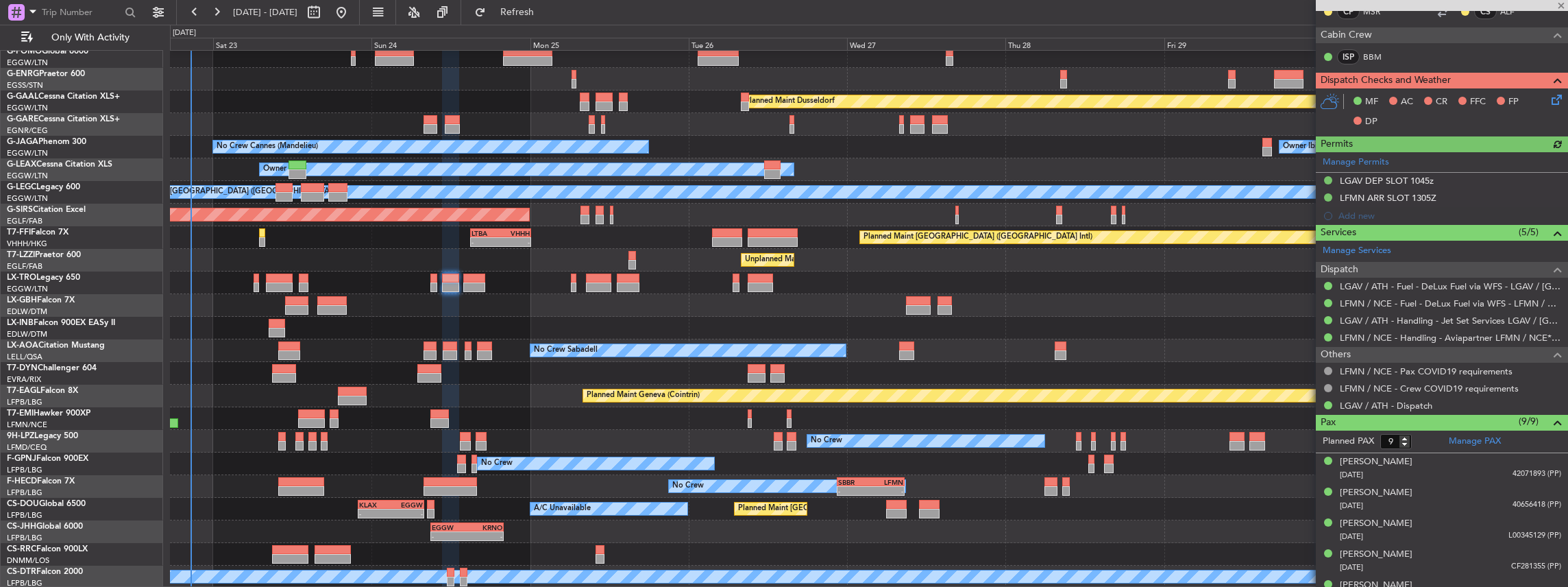
scroll to position [274, 0]
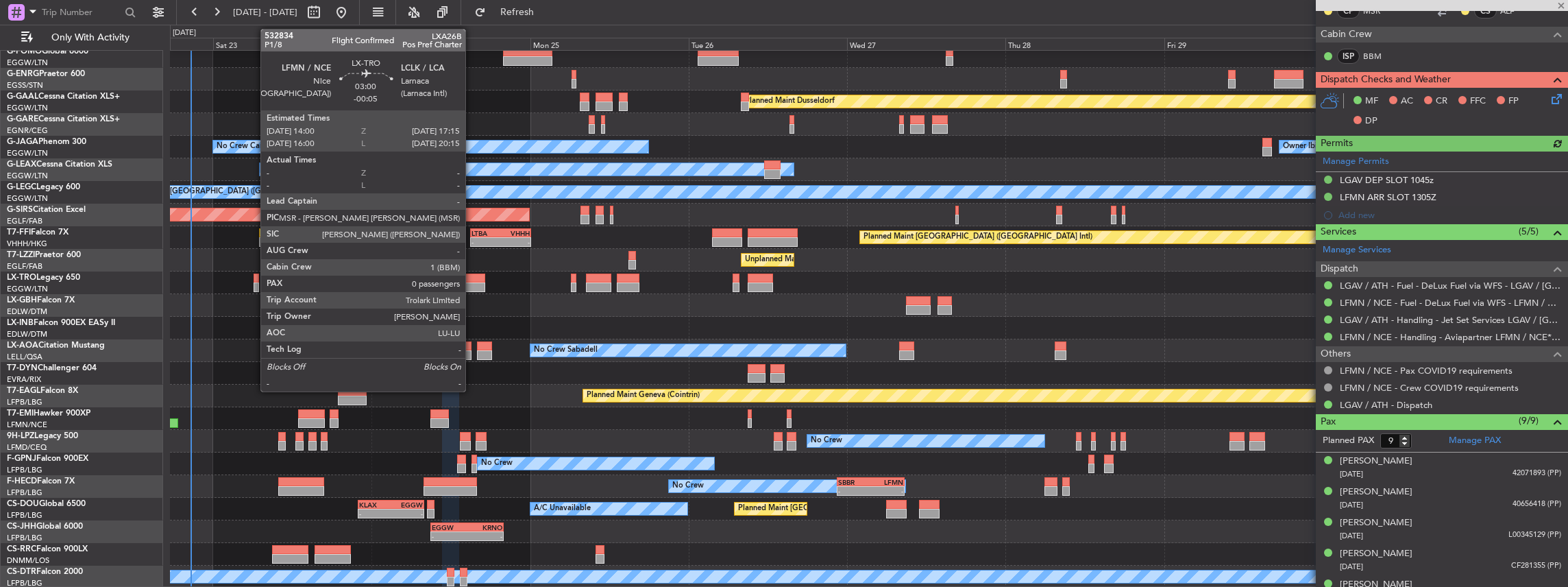
click at [472, 283] on div at bounding box center [475, 287] width 22 height 10
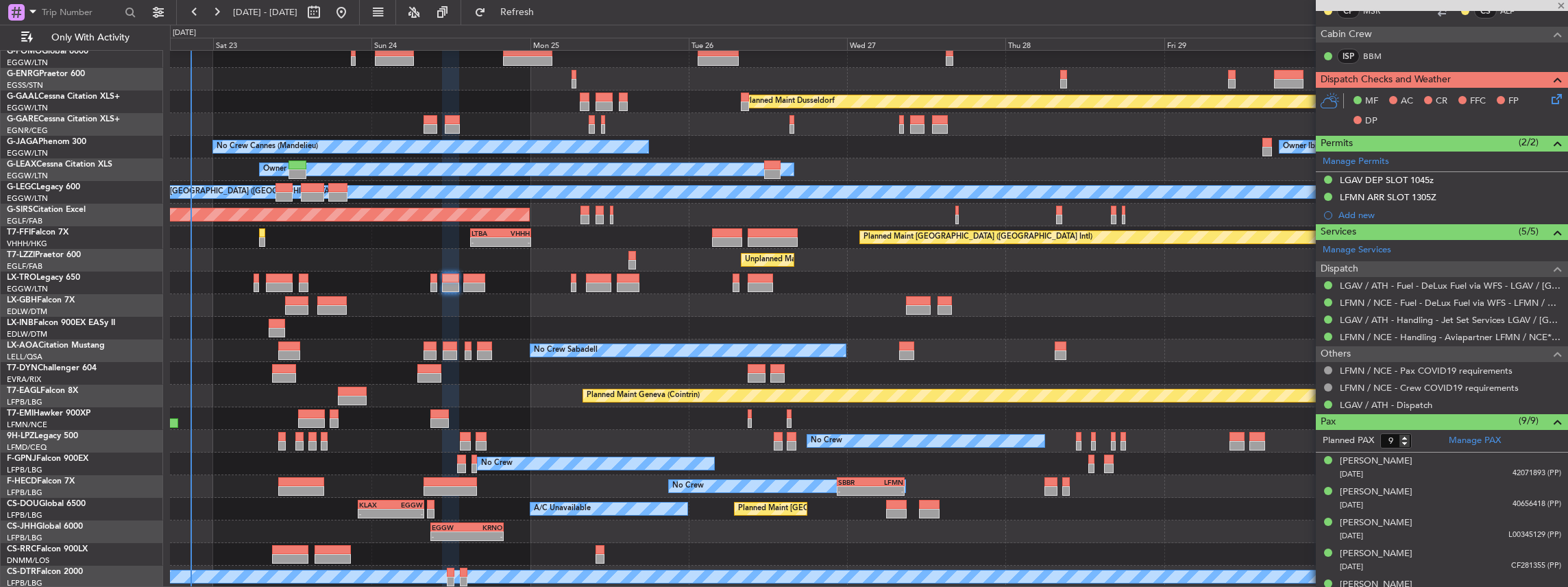
type input "-00:05"
type input "0"
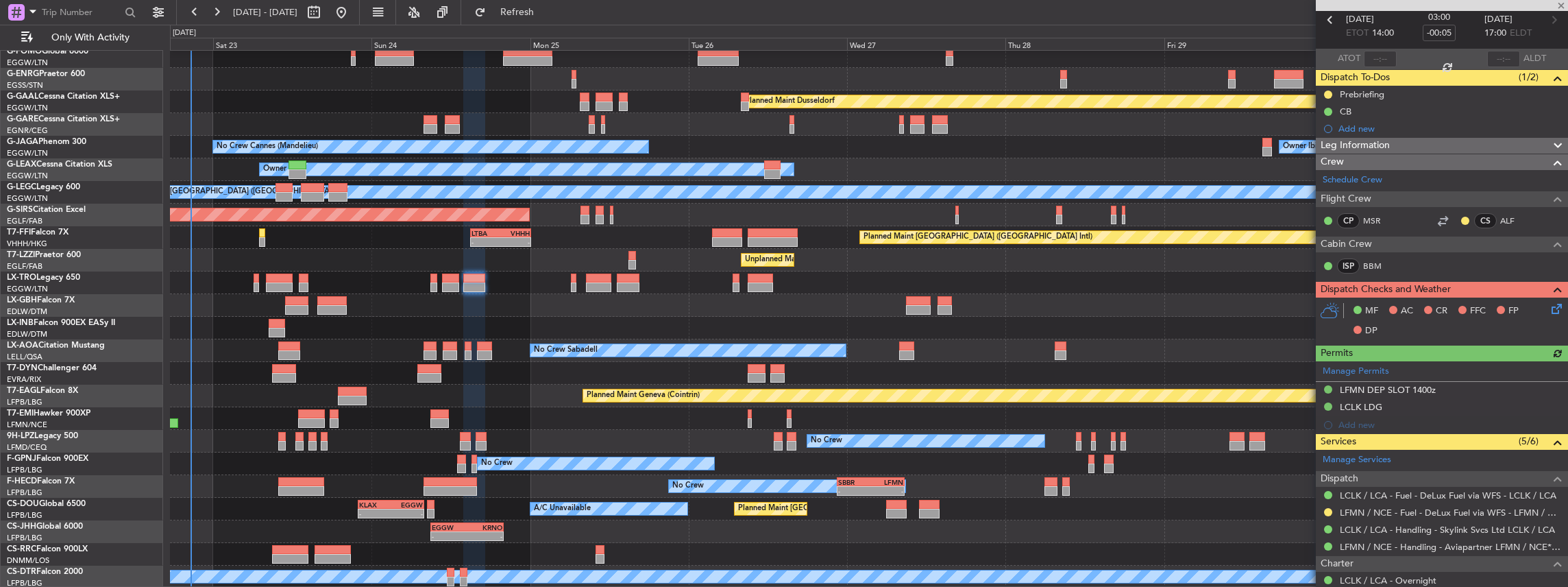
scroll to position [169, 0]
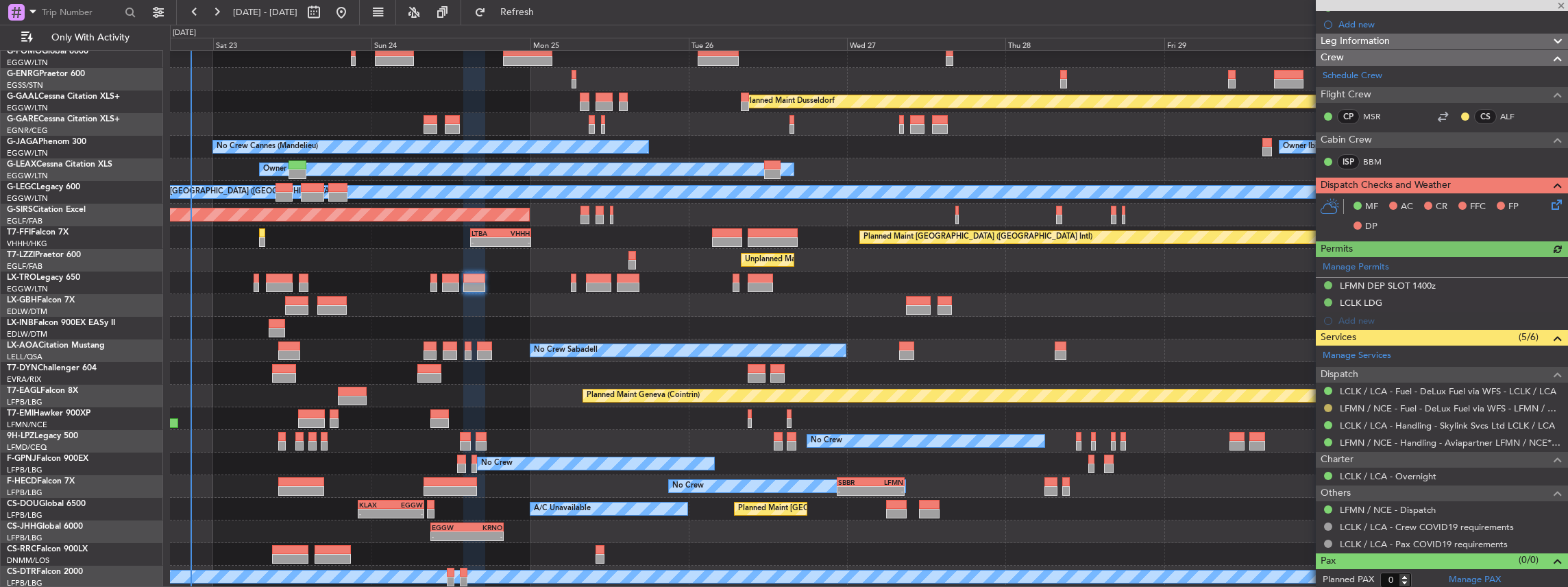
click at [1328, 404] on button at bounding box center [1328, 407] width 8 height 8
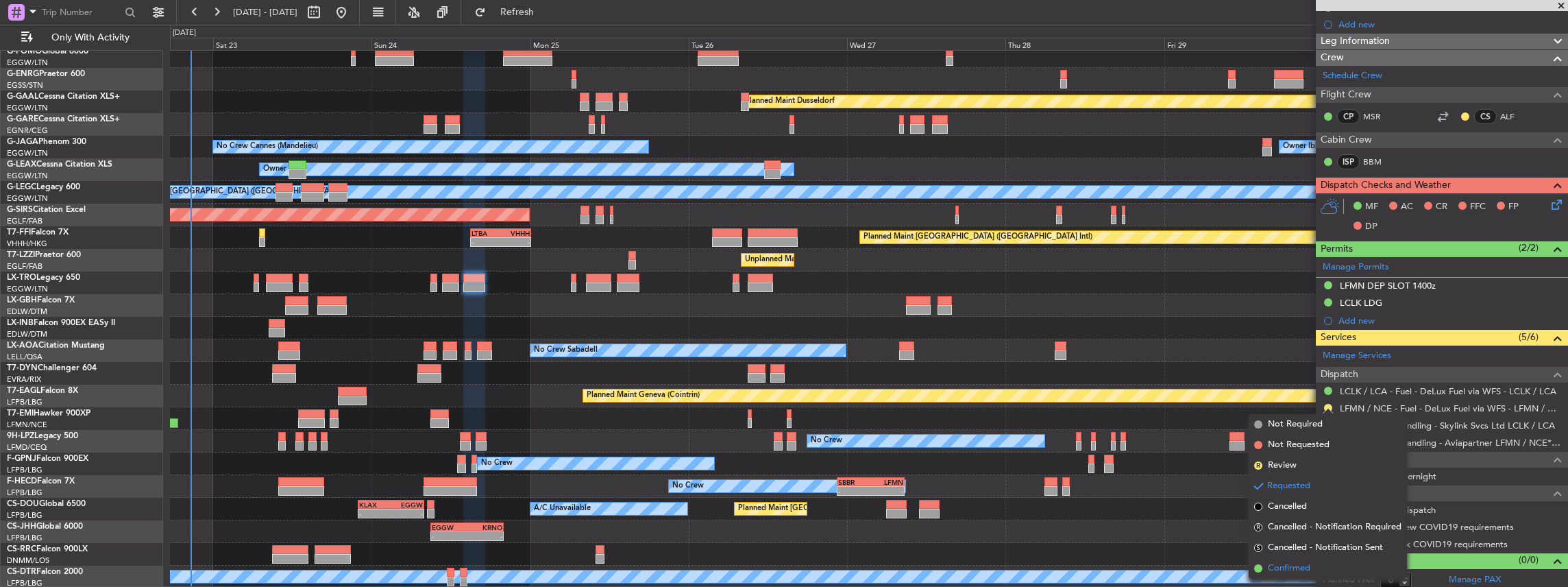
click at [1293, 564] on span "Confirmed" at bounding box center [1289, 568] width 43 height 14
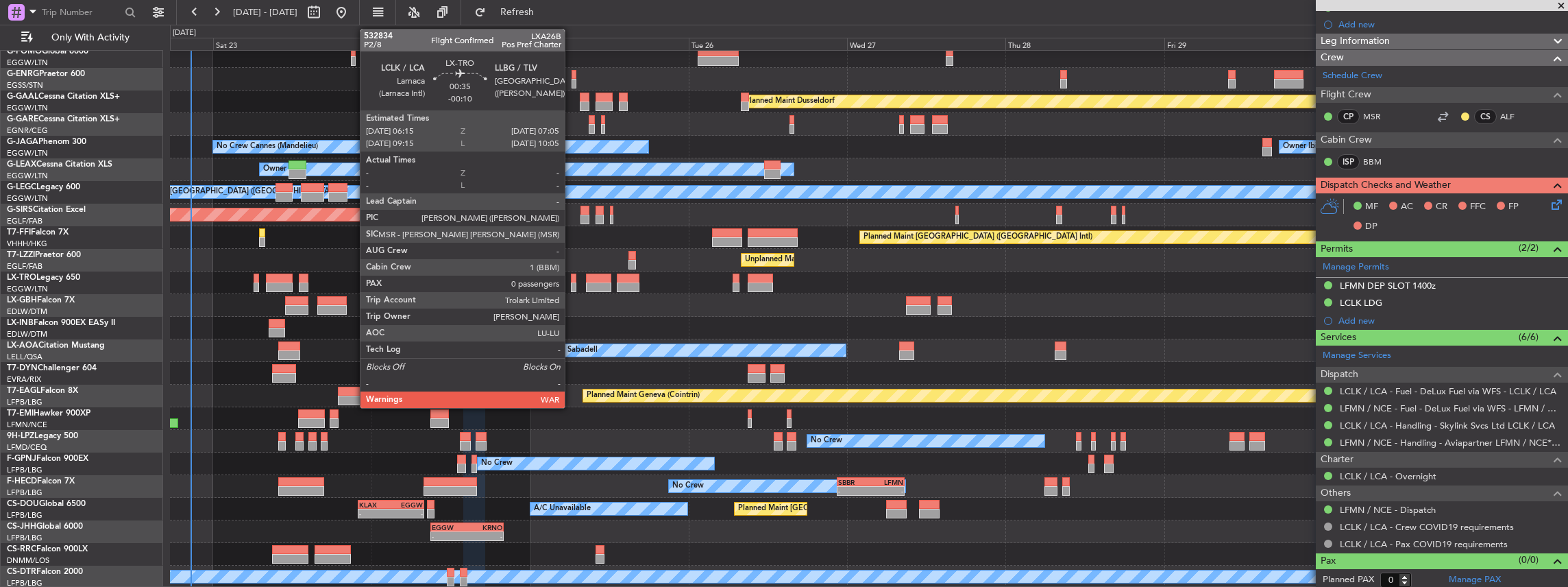
click at [572, 284] on div at bounding box center [573, 287] width 6 height 10
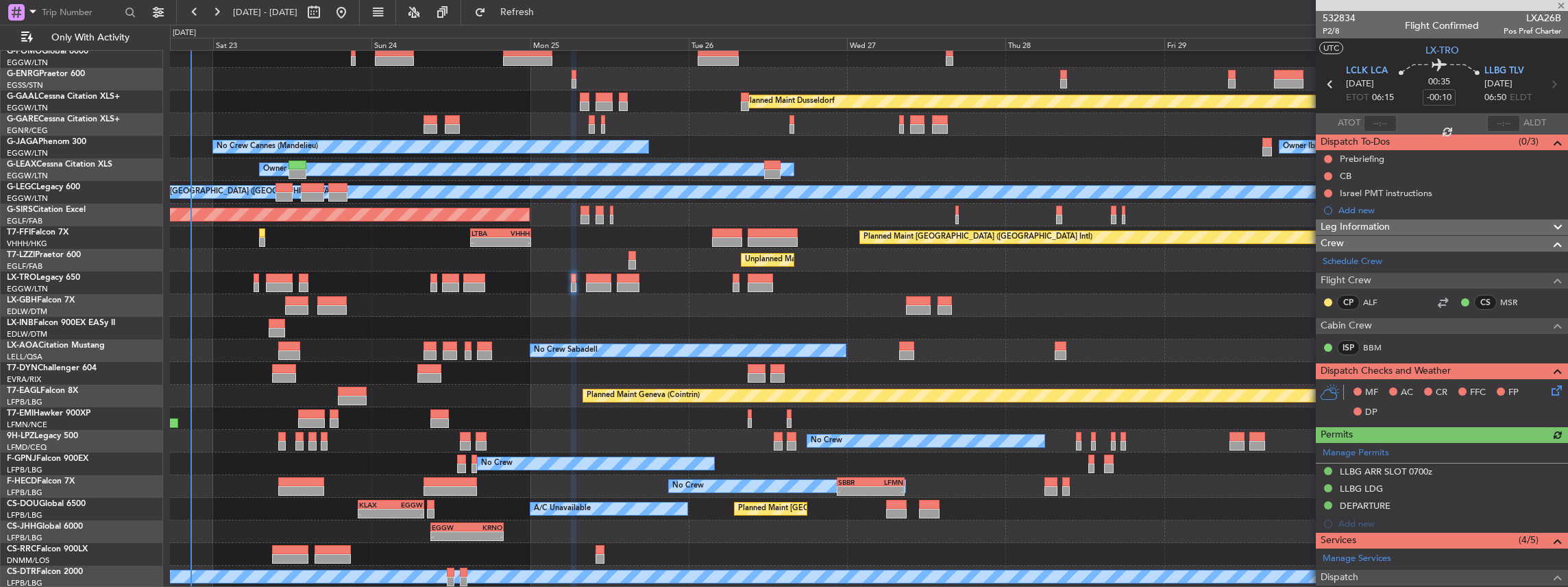
scroll to position [182, 0]
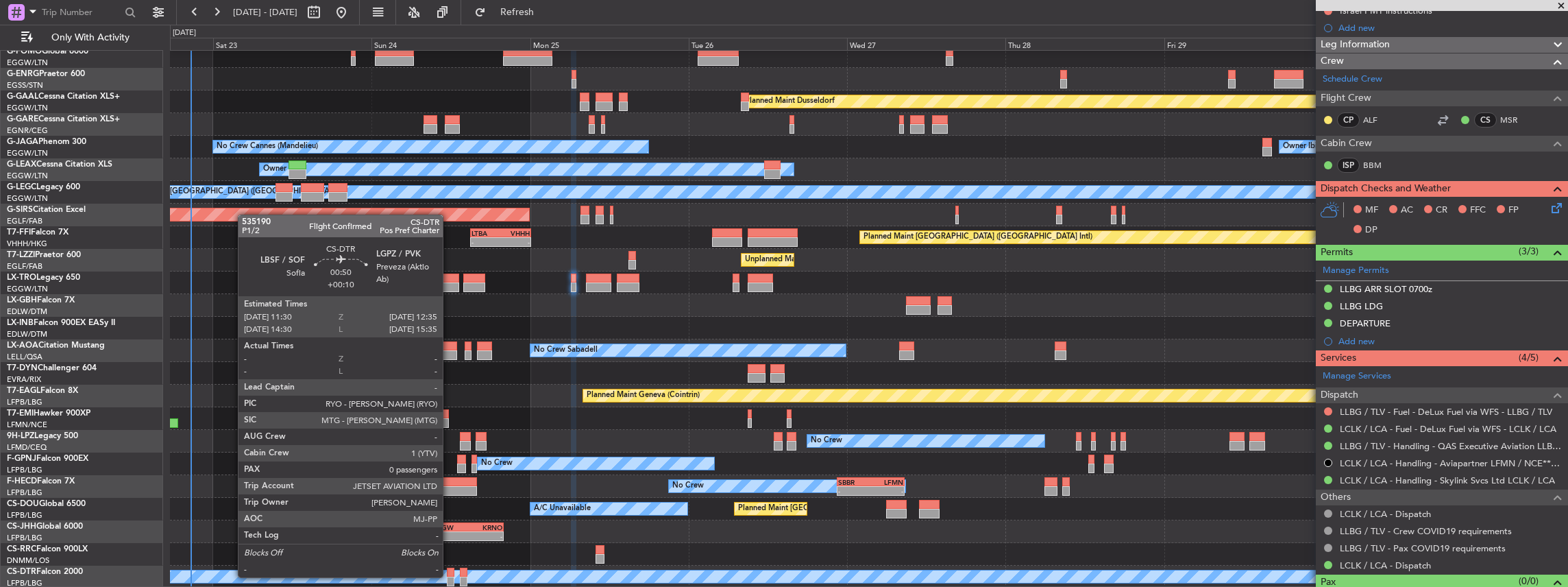
click at [449, 576] on div at bounding box center [450, 581] width 7 height 10
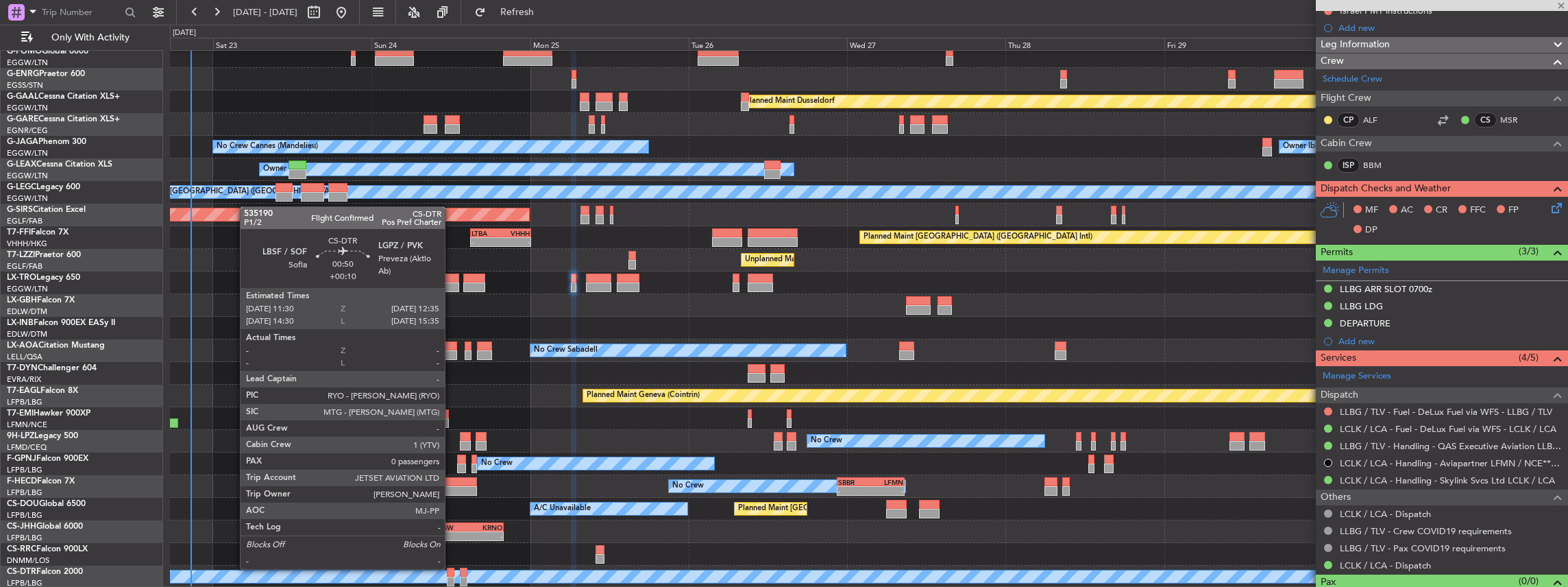
type input "+00:10"
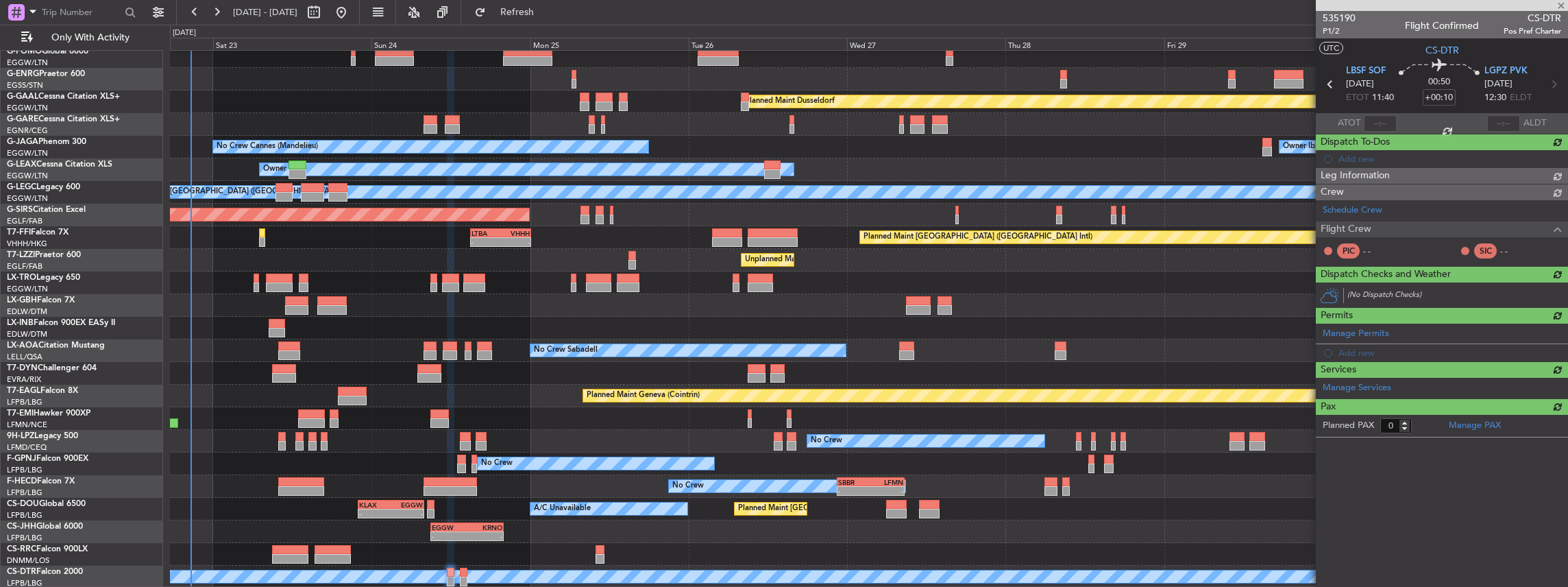
scroll to position [0, 0]
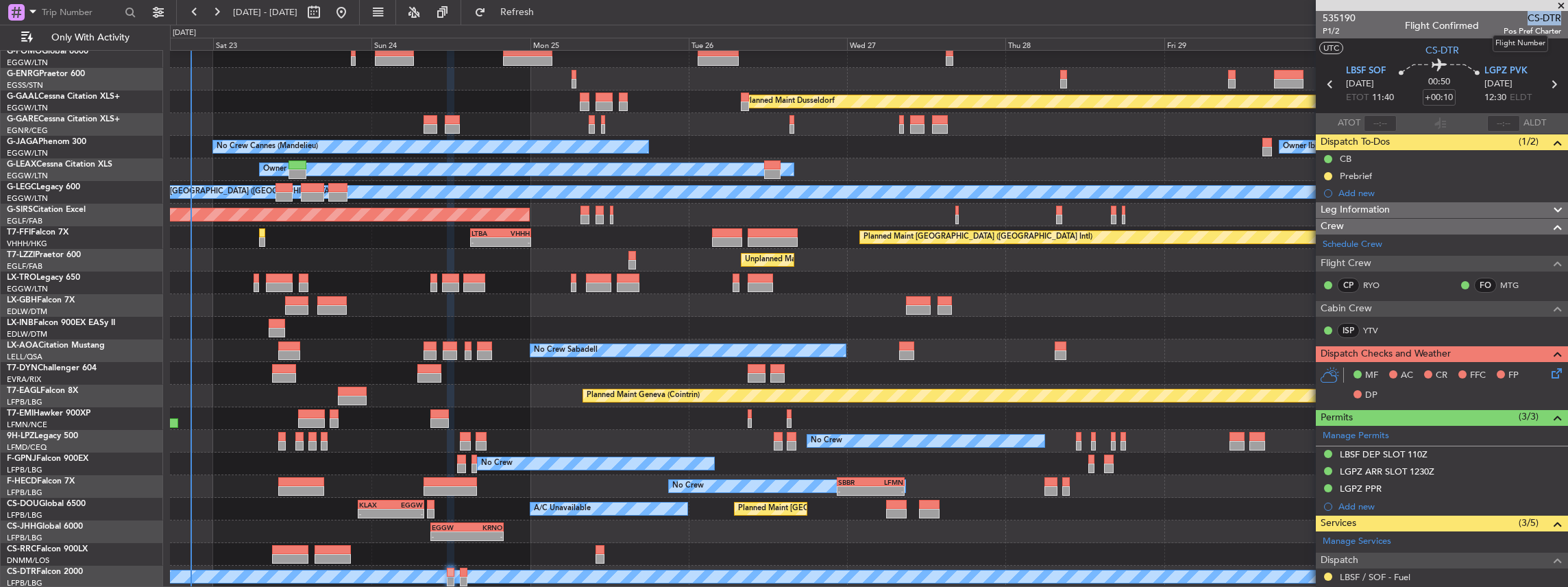
drag, startPoint x: 1522, startPoint y: 15, endPoint x: 1552, endPoint y: 21, distance: 30.6
click at [1552, 21] on span "CS-DTR" at bounding box center [1532, 18] width 57 height 15
copy span "CS-DTR"
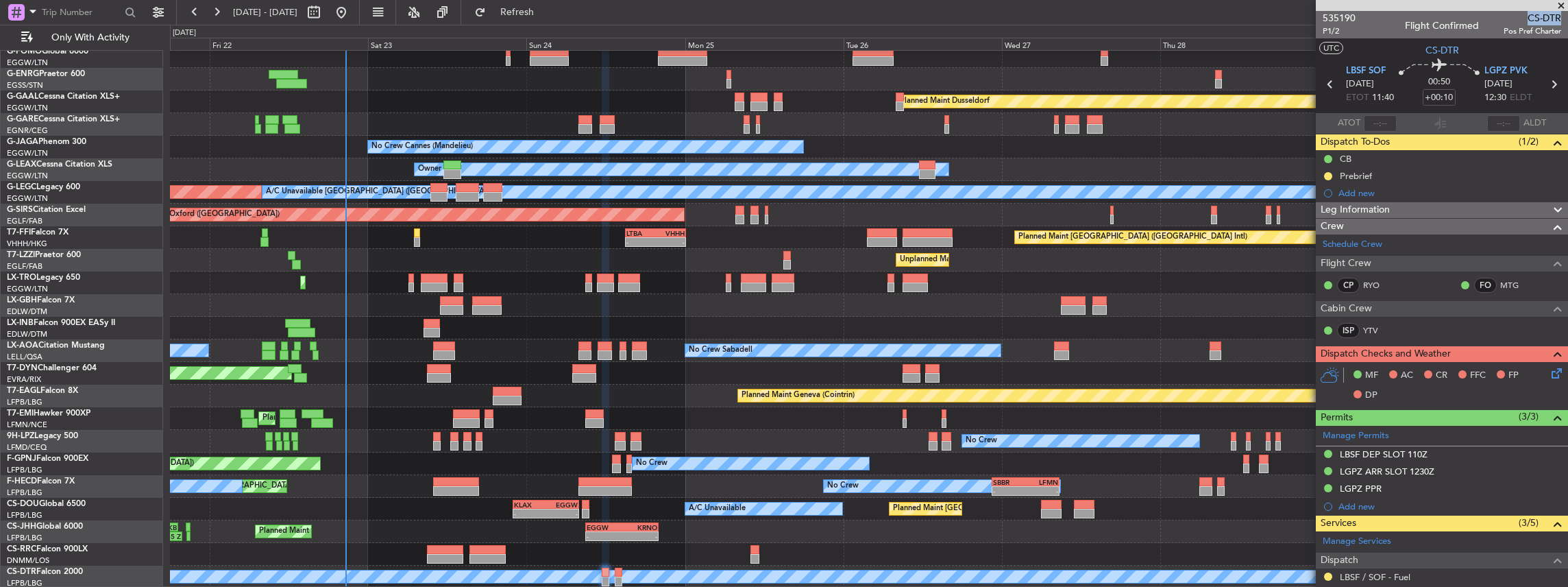
click at [553, 539] on div "Planned Maint Dusseldorf Unplanned Maint Chester Owner Ibiza No Crew Cannes (Ma…" at bounding box center [868, 305] width 1398 height 565
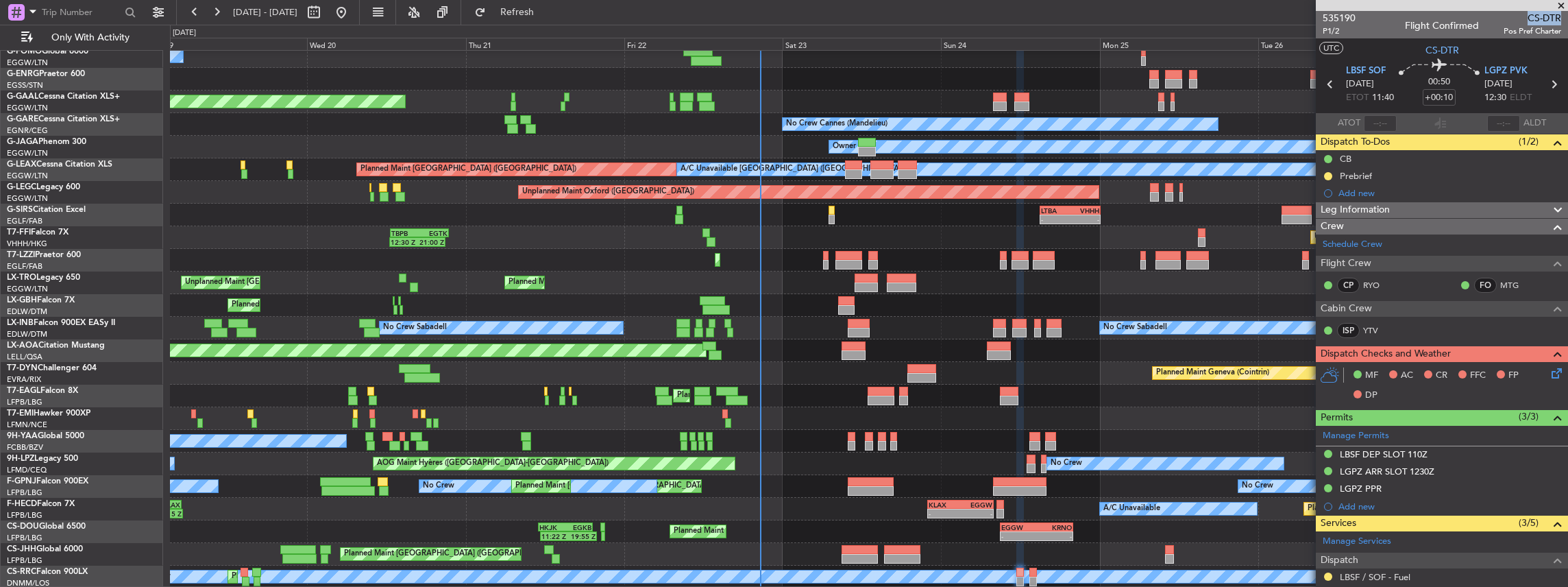
scroll to position [51, 0]
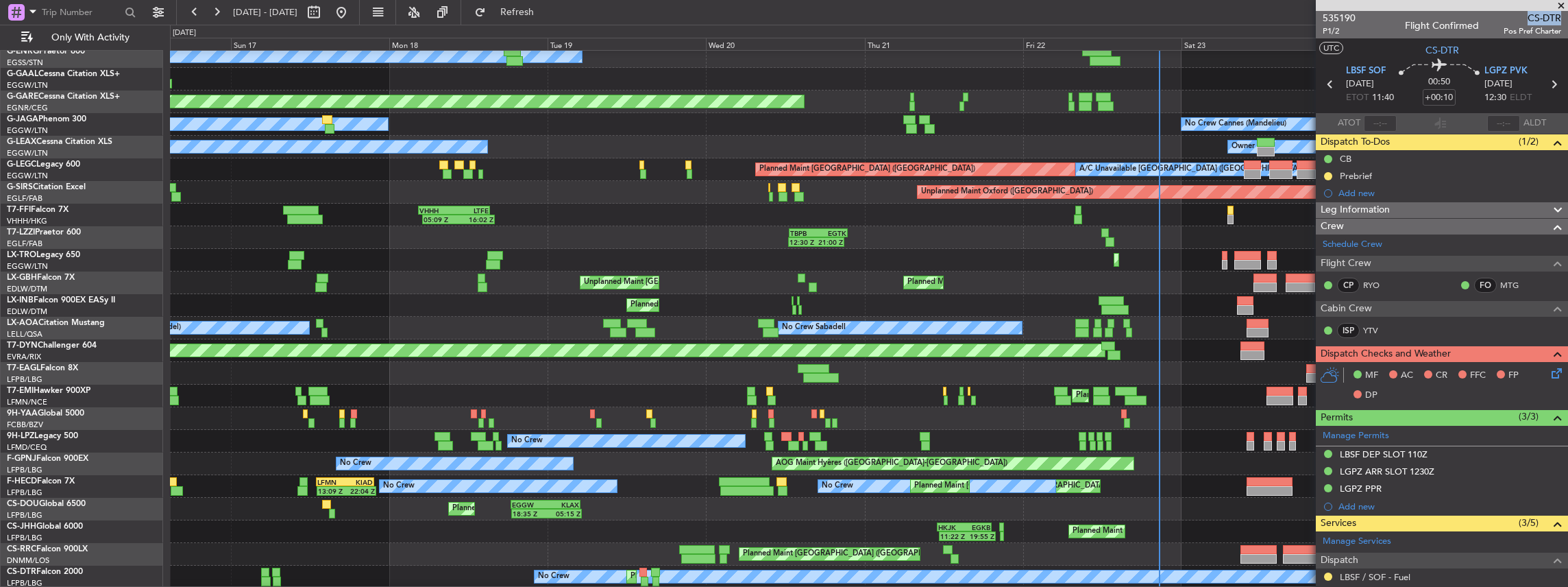
click at [632, 558] on div "Planned Maint Windsor Locks (Bradley Intl) Owner Planned Maint Planned Maint Du…" at bounding box center [868, 294] width 1398 height 588
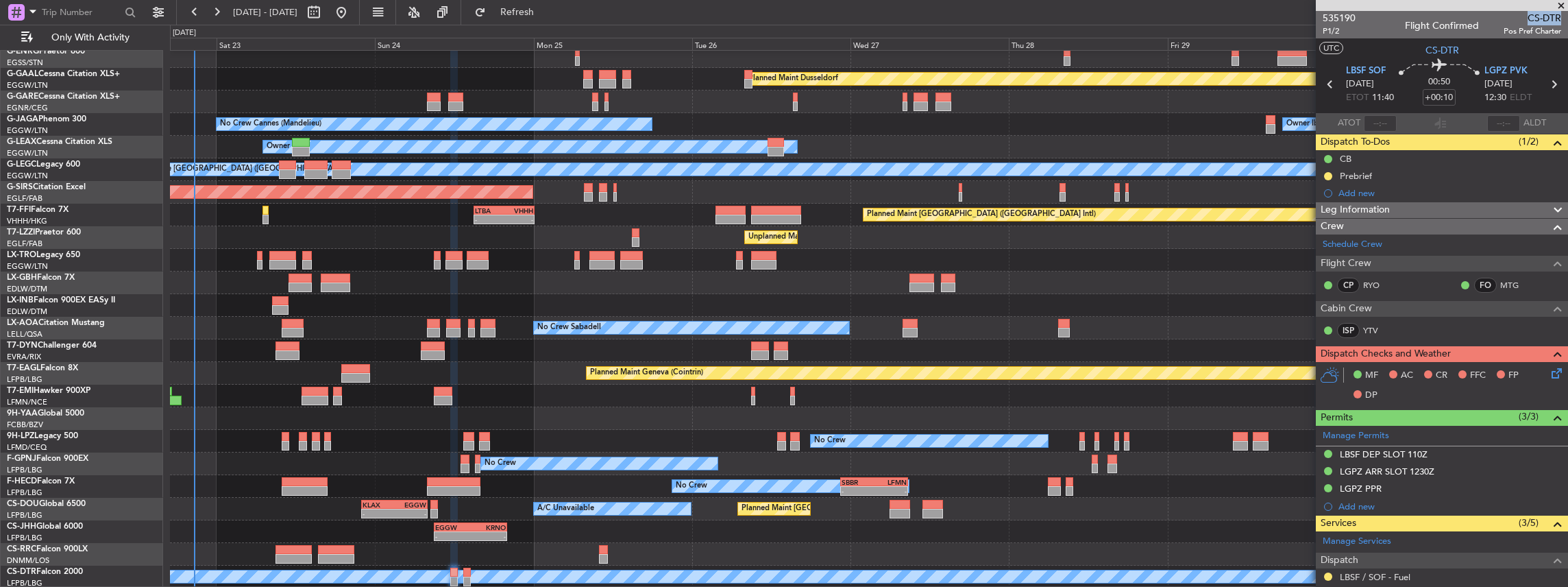
click at [203, 260] on div "Planned Maint Dusseldorf Unplanned Maint Chester No Crew Cannes (Mandelieu) Own…" at bounding box center [868, 294] width 1398 height 588
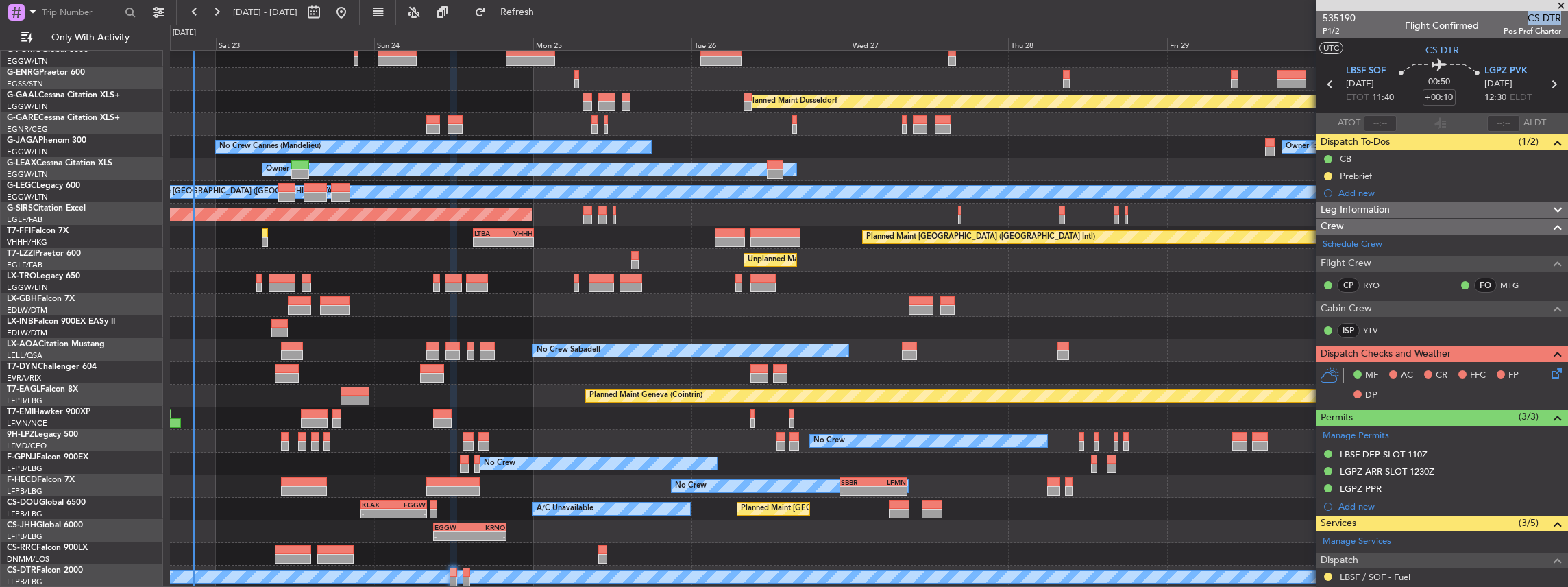
scroll to position [28, 0]
click at [1548, 83] on icon at bounding box center [1553, 84] width 18 height 18
type input "4"
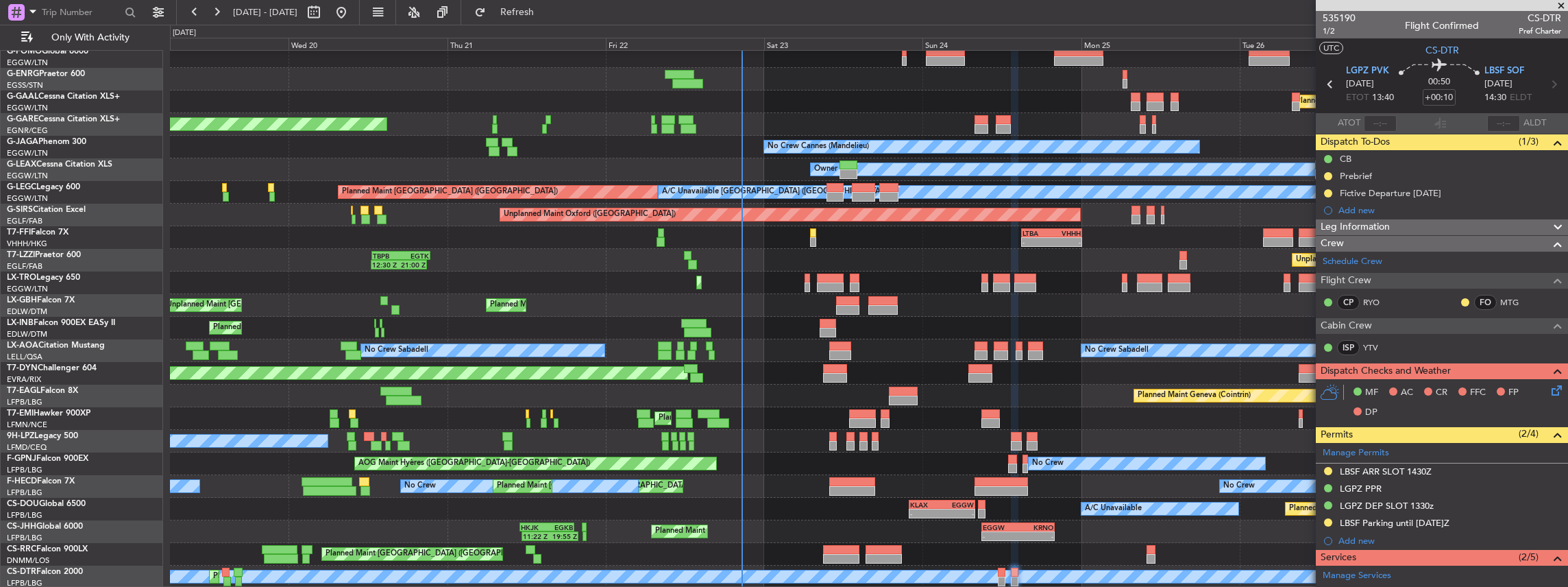
click at [1032, 398] on div "Owner Planned Maint Dusseldorf Unplanned Maint Chester No Crew Cannes (Mandelie…" at bounding box center [868, 305] width 1398 height 565
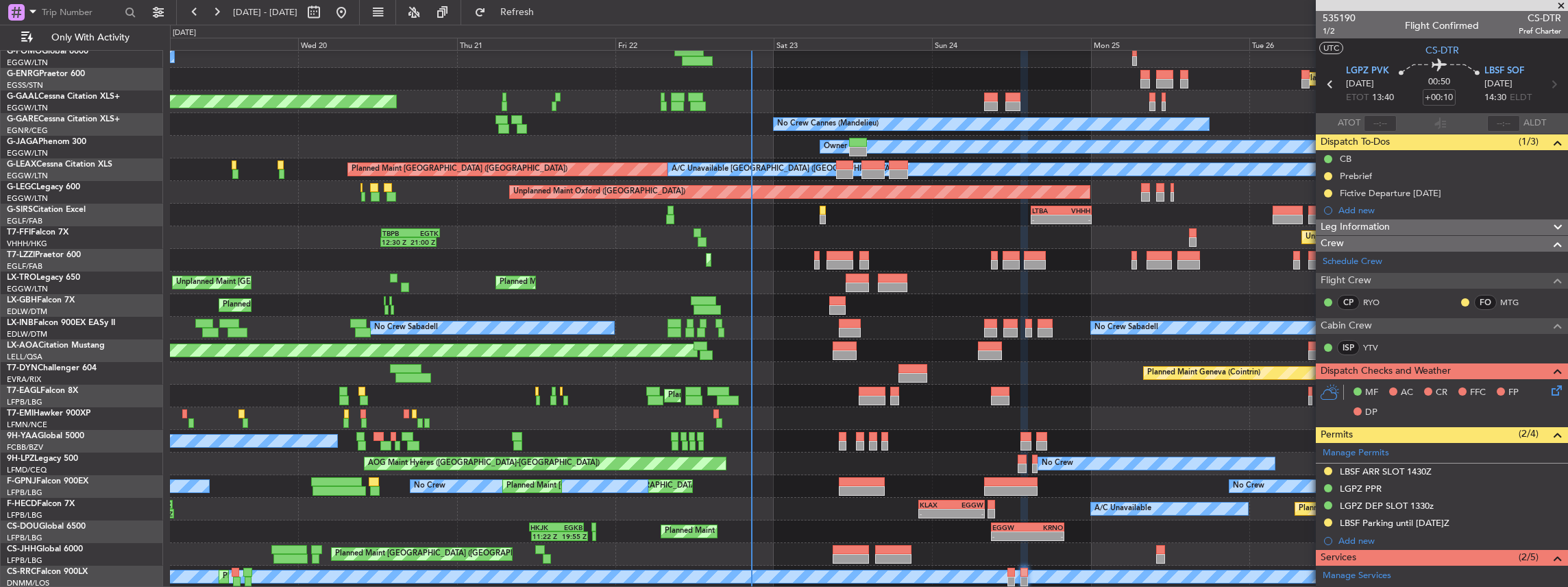
scroll to position [51, 0]
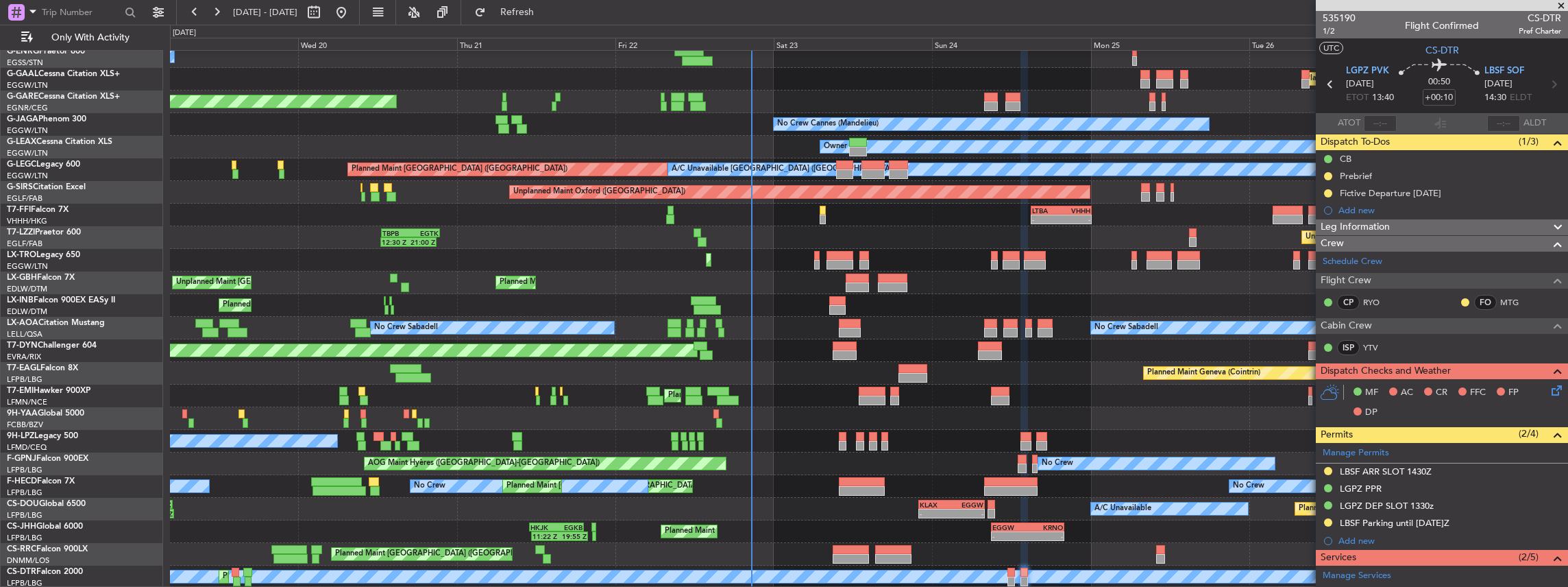
click at [399, 433] on div "Owner Planned Maint Dusseldorf Unplanned Maint Chester No Crew Cannes (Mandelie…" at bounding box center [868, 294] width 1398 height 588
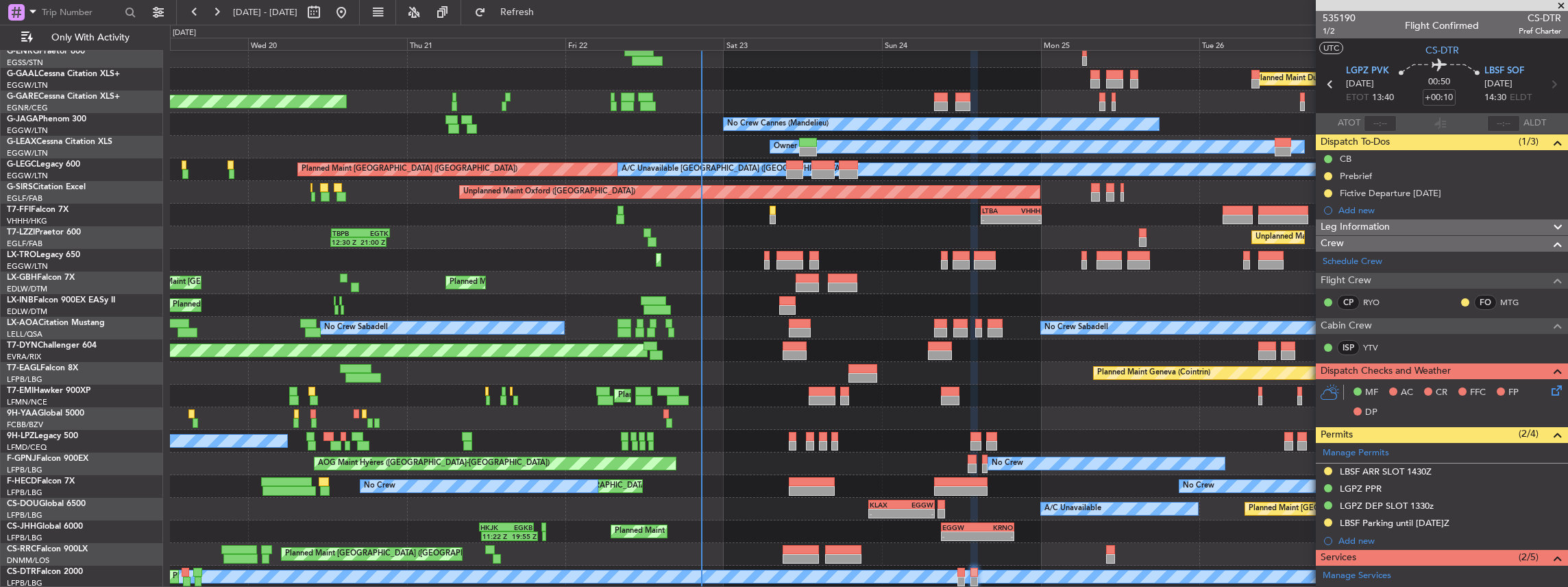
scroll to position [51, 0]
click at [1124, 354] on div "Owner Planned [GEOGRAPHIC_DATA] Unplanned Maint [PERSON_NAME] No Crew Cannes ([…" at bounding box center [868, 294] width 1398 height 588
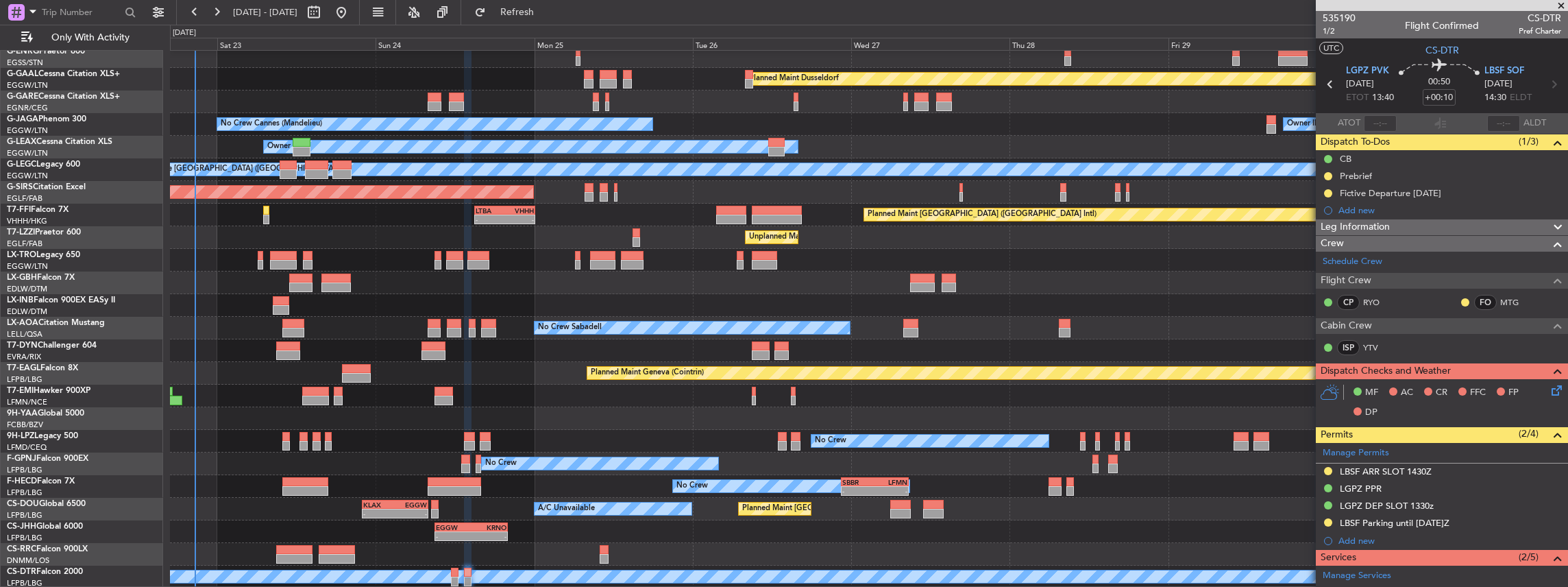
click at [626, 492] on div "Planned Maint Dusseldorf Unplanned Maint [PERSON_NAME] No Crew Cannes ([GEOGRAP…" at bounding box center [868, 294] width 1398 height 588
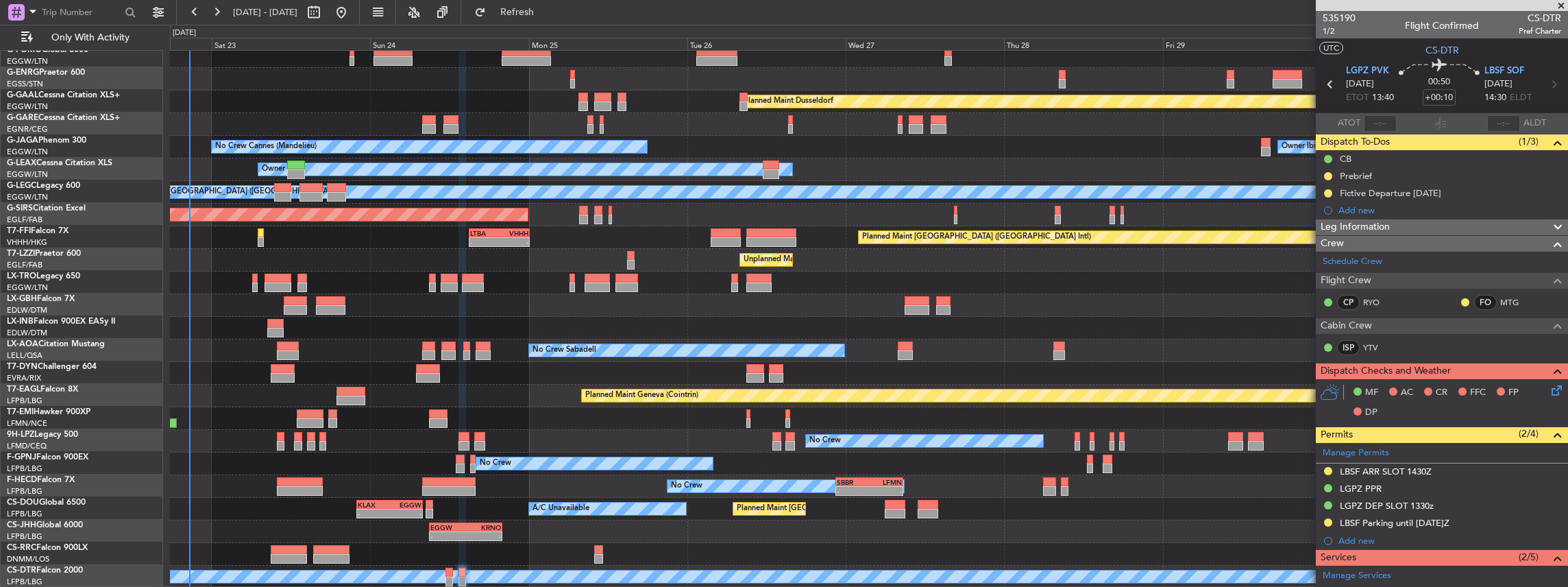
scroll to position [28, 0]
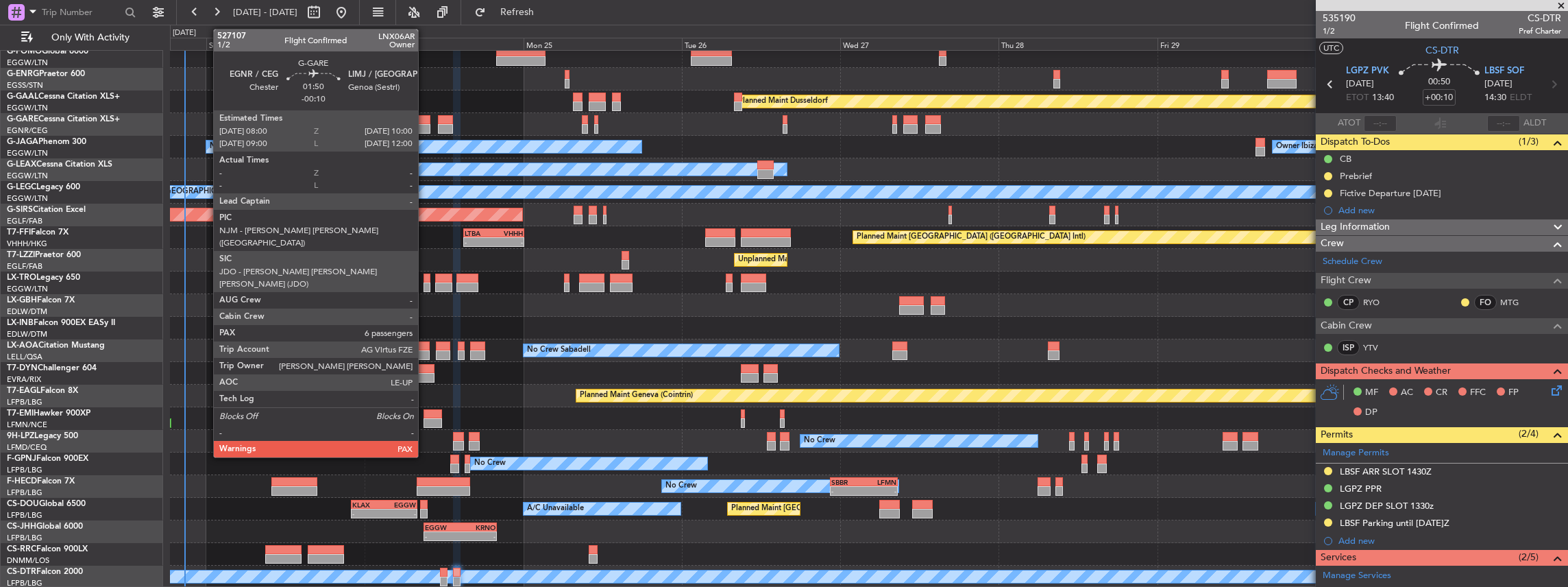
click at [425, 130] on div at bounding box center [423, 129] width 14 height 10
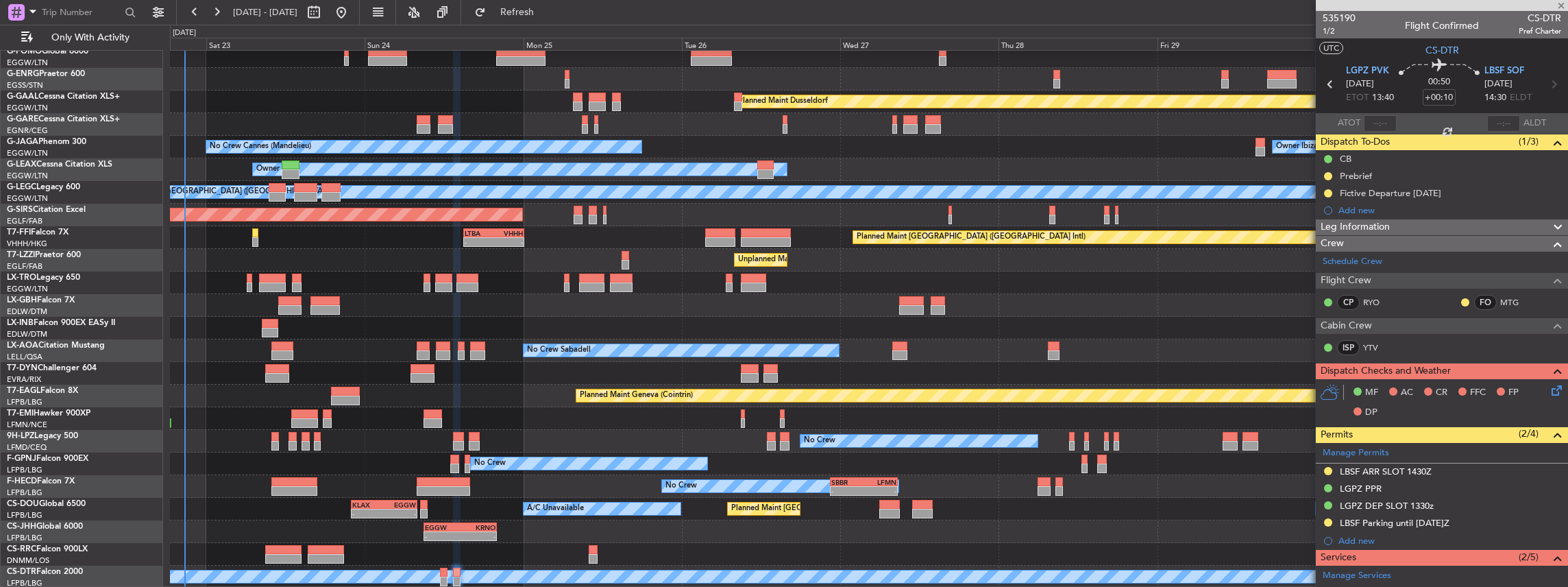
type input "-00:10"
type input "6"
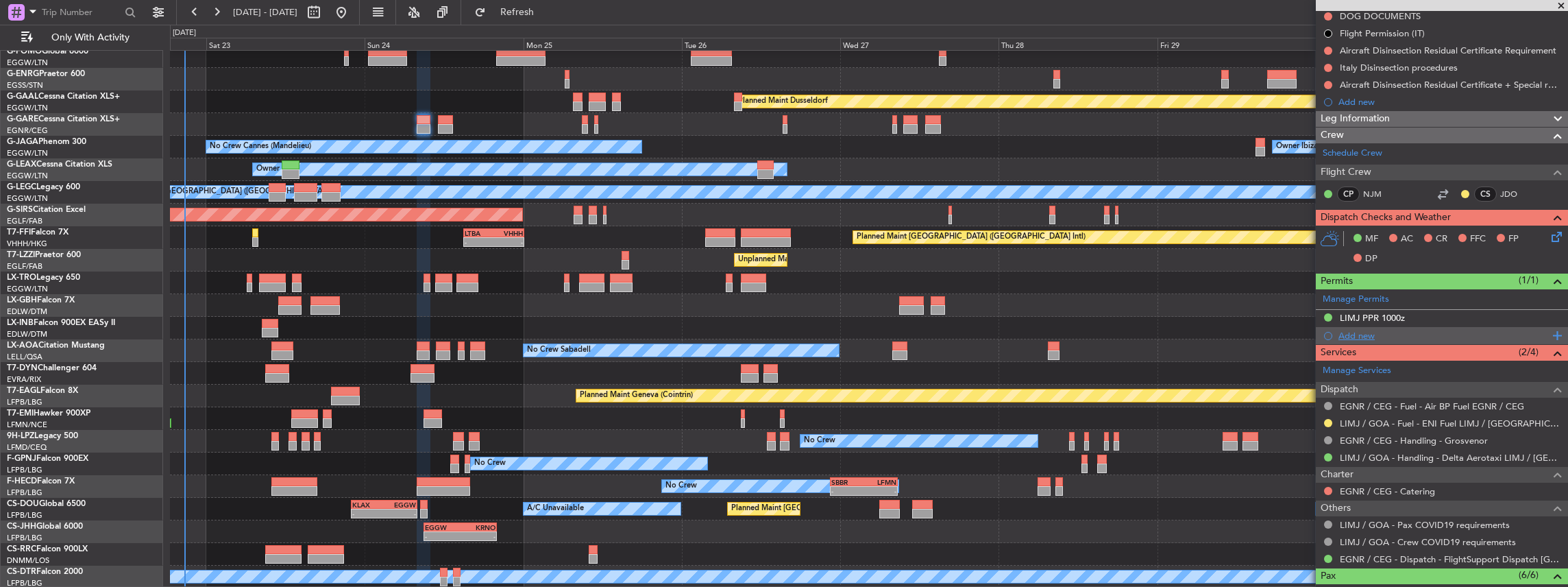
scroll to position [182, 0]
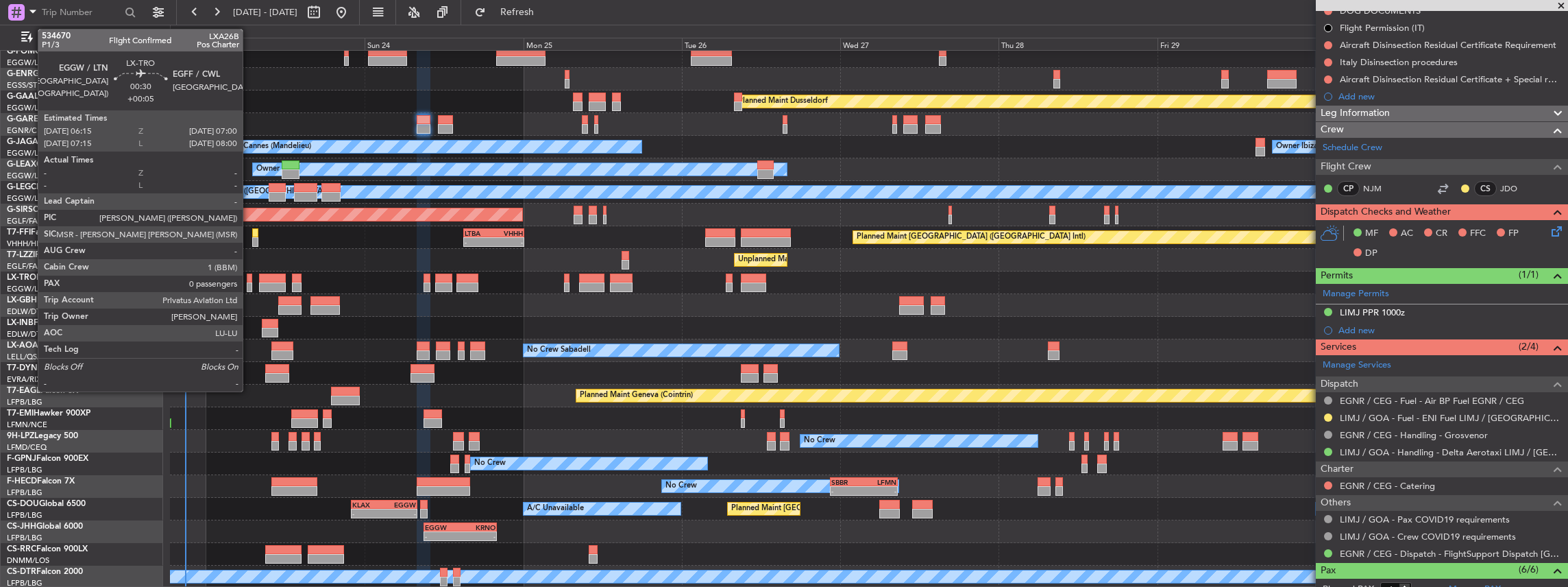
click at [250, 284] on div at bounding box center [250, 287] width 5 height 10
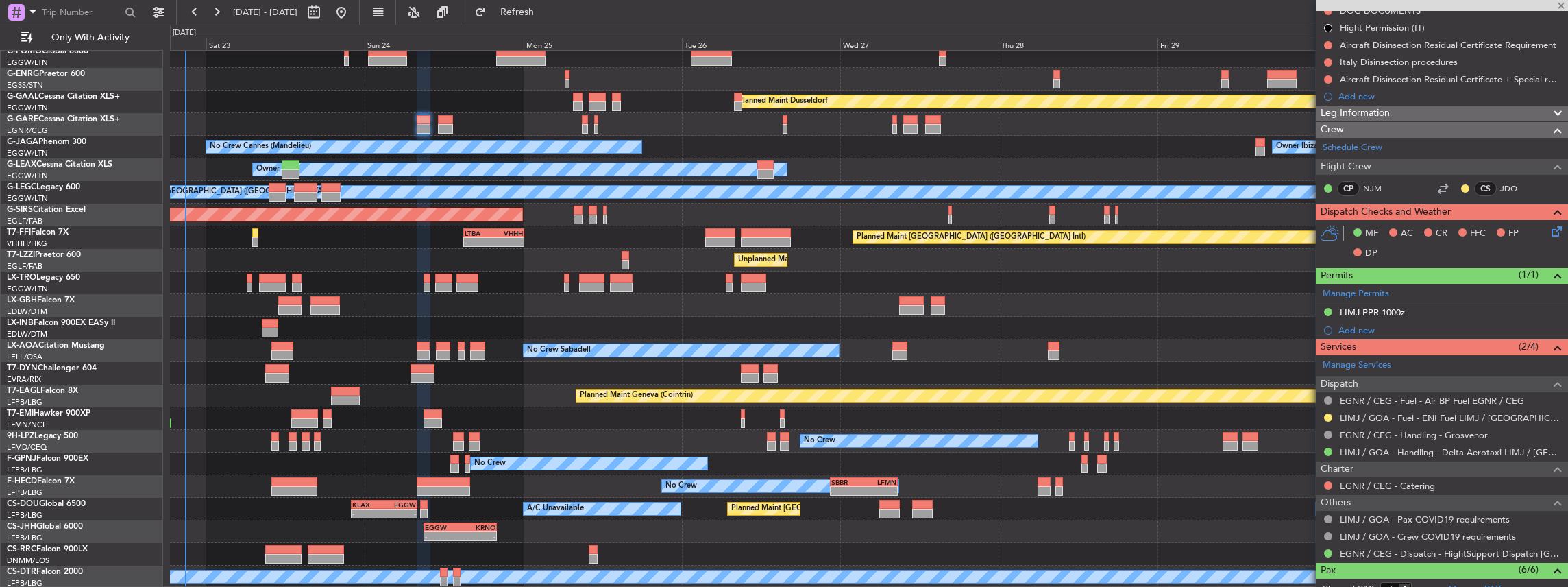
type input "+00:05"
type input "0"
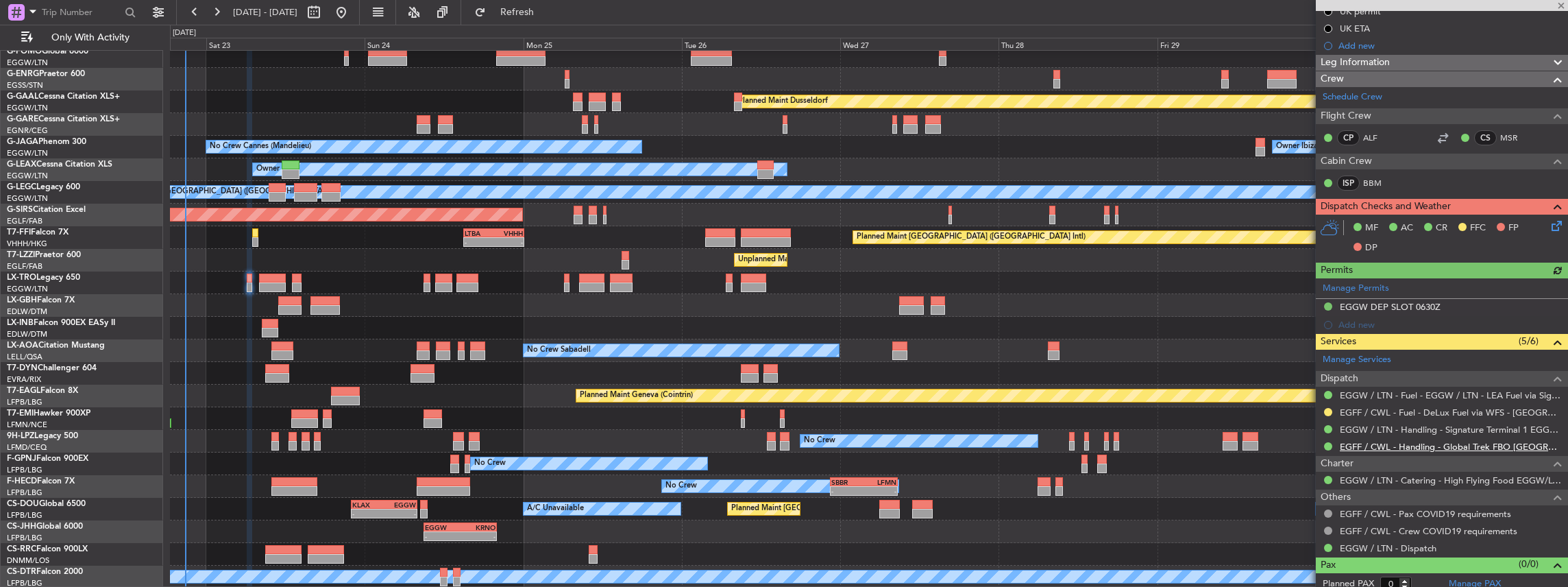
scroll to position [203, 0]
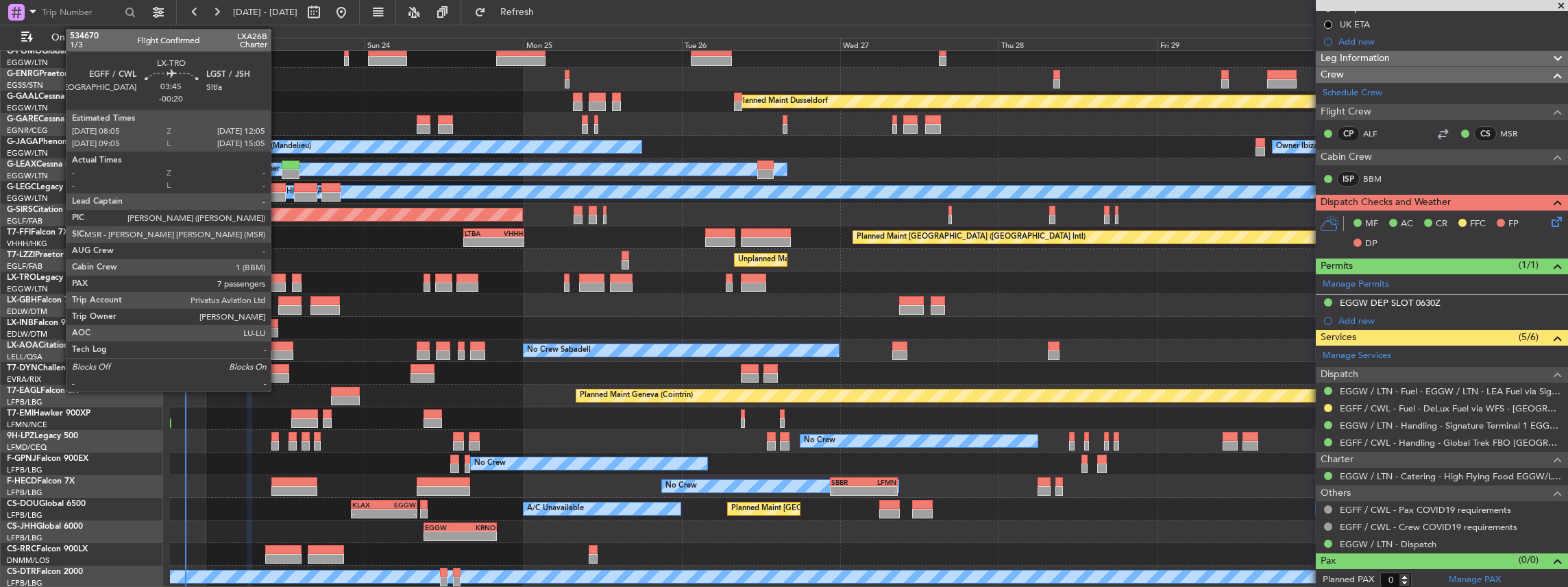
click at [276, 279] on div at bounding box center [271, 278] width 26 height 10
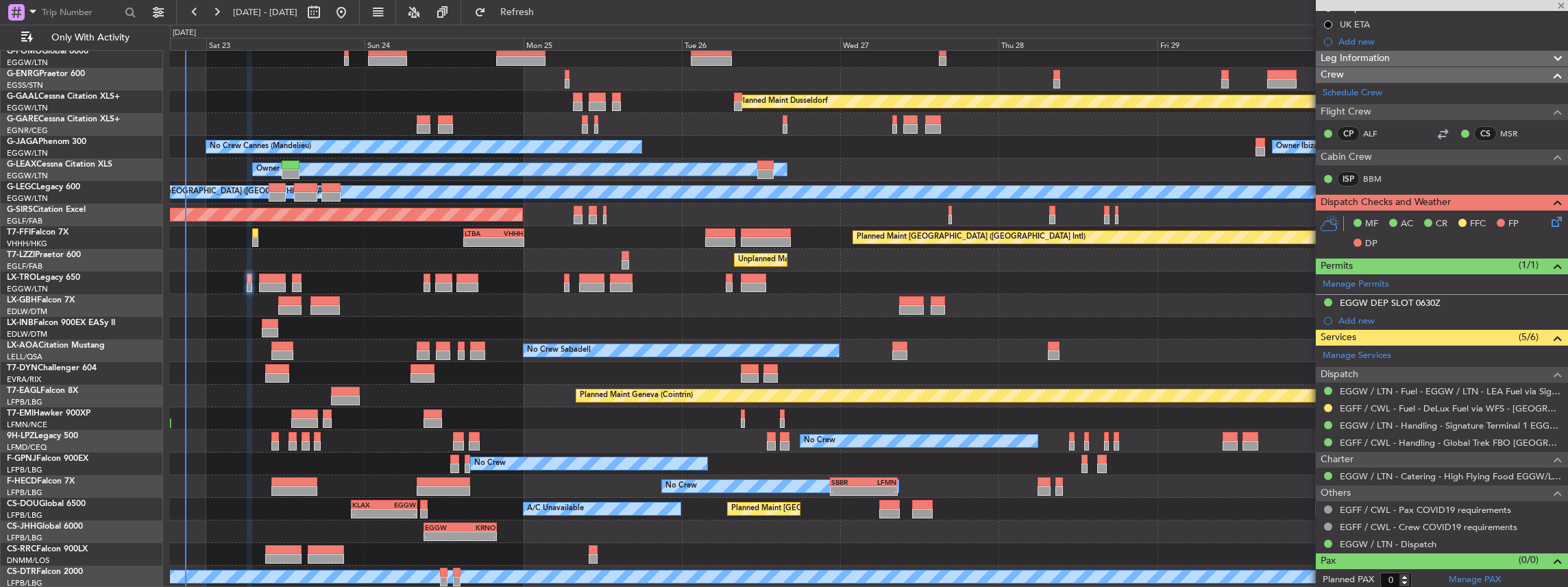
type input "-00:20"
type input "7"
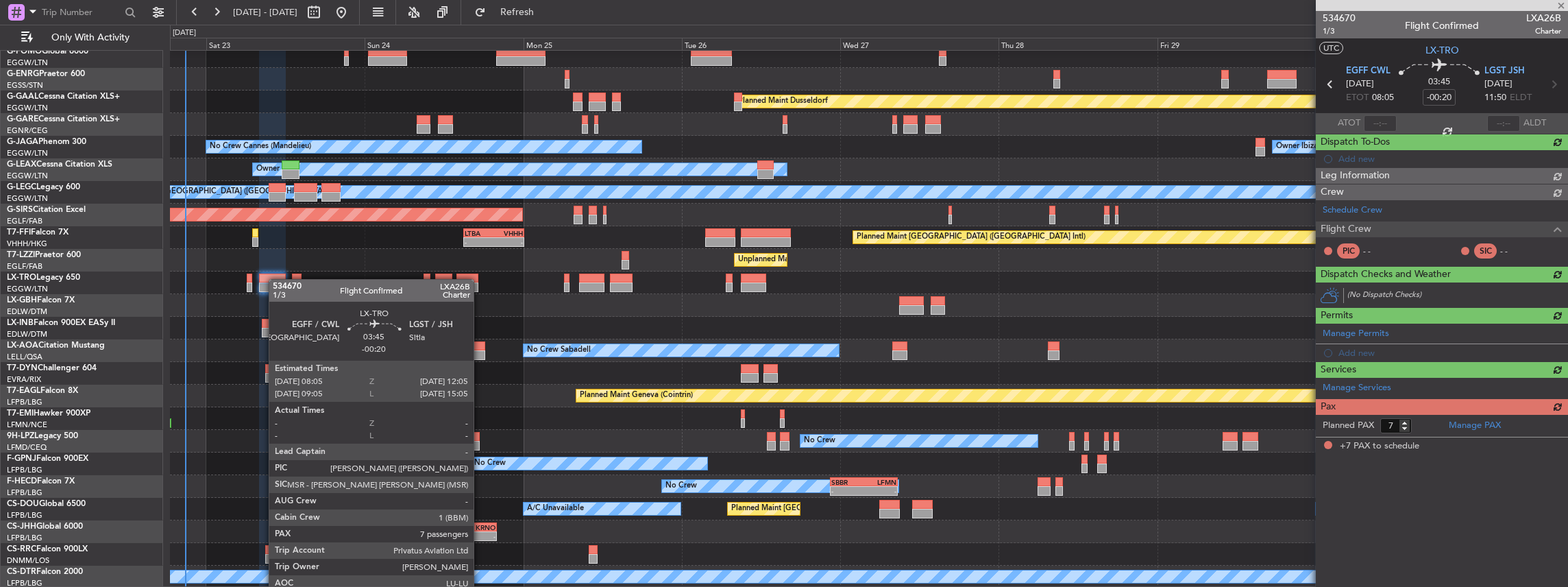
scroll to position [0, 0]
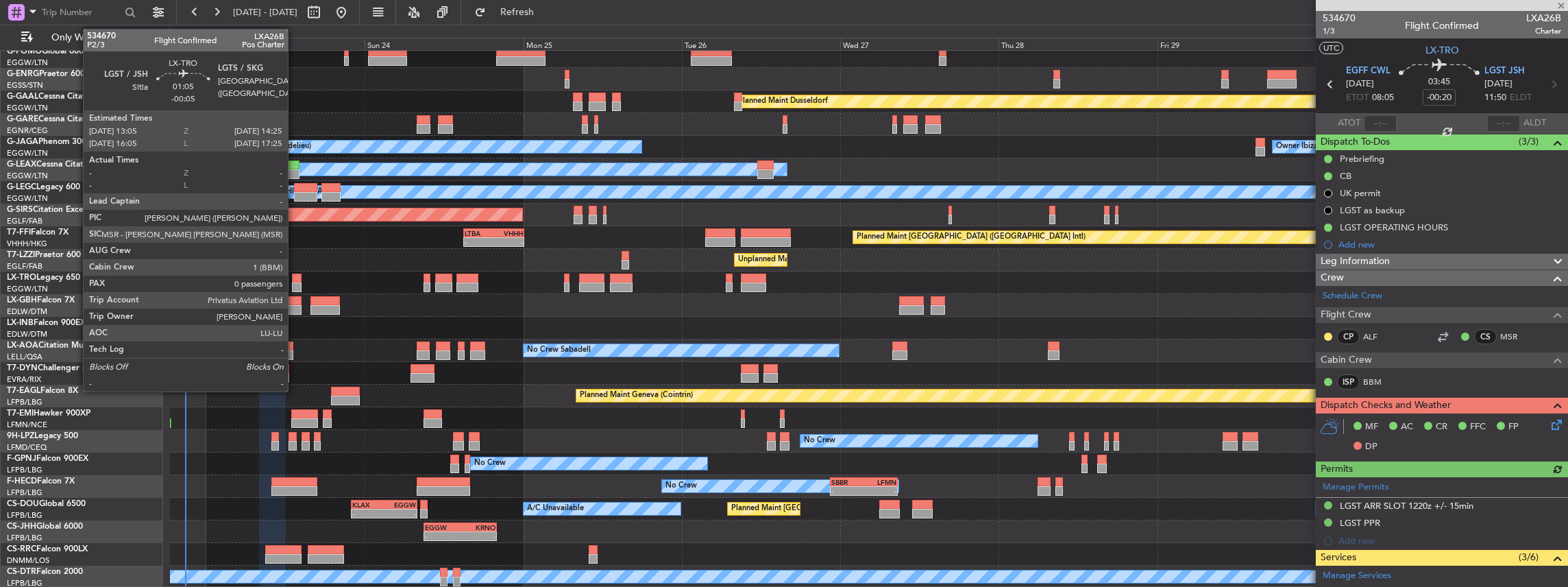
click at [295, 284] on div at bounding box center [297, 287] width 9 height 10
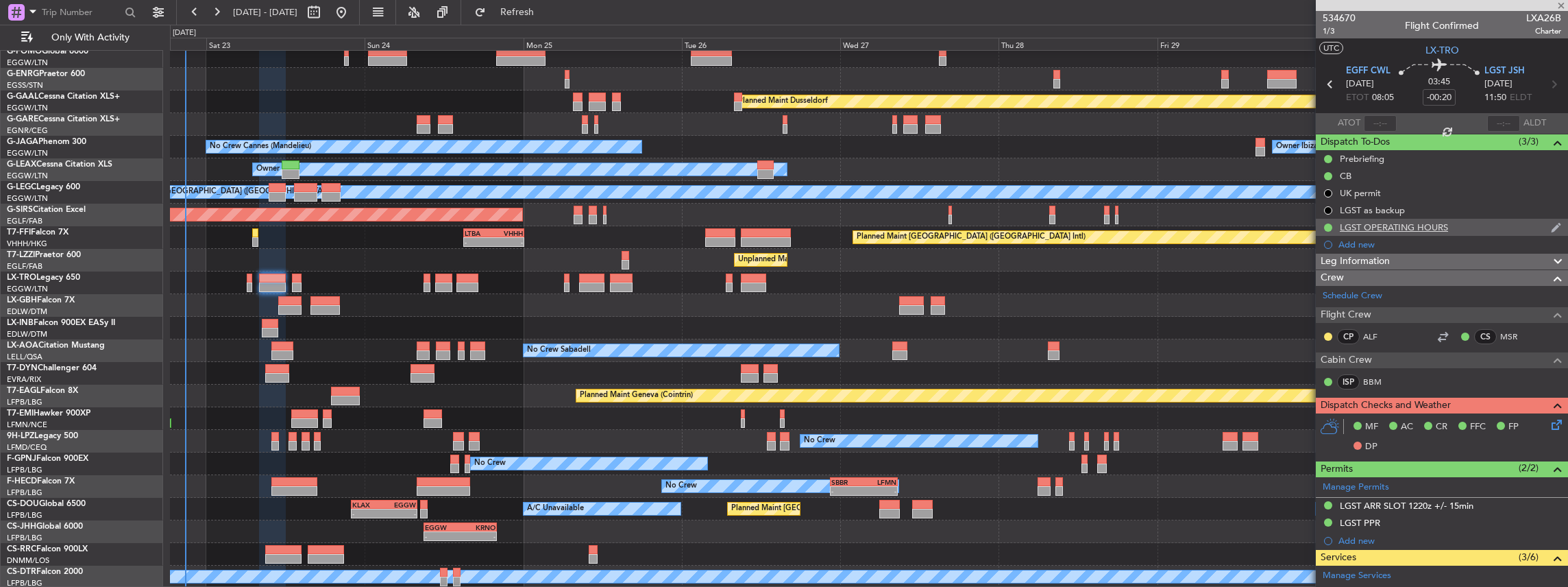
type input "-00:05"
type input "0"
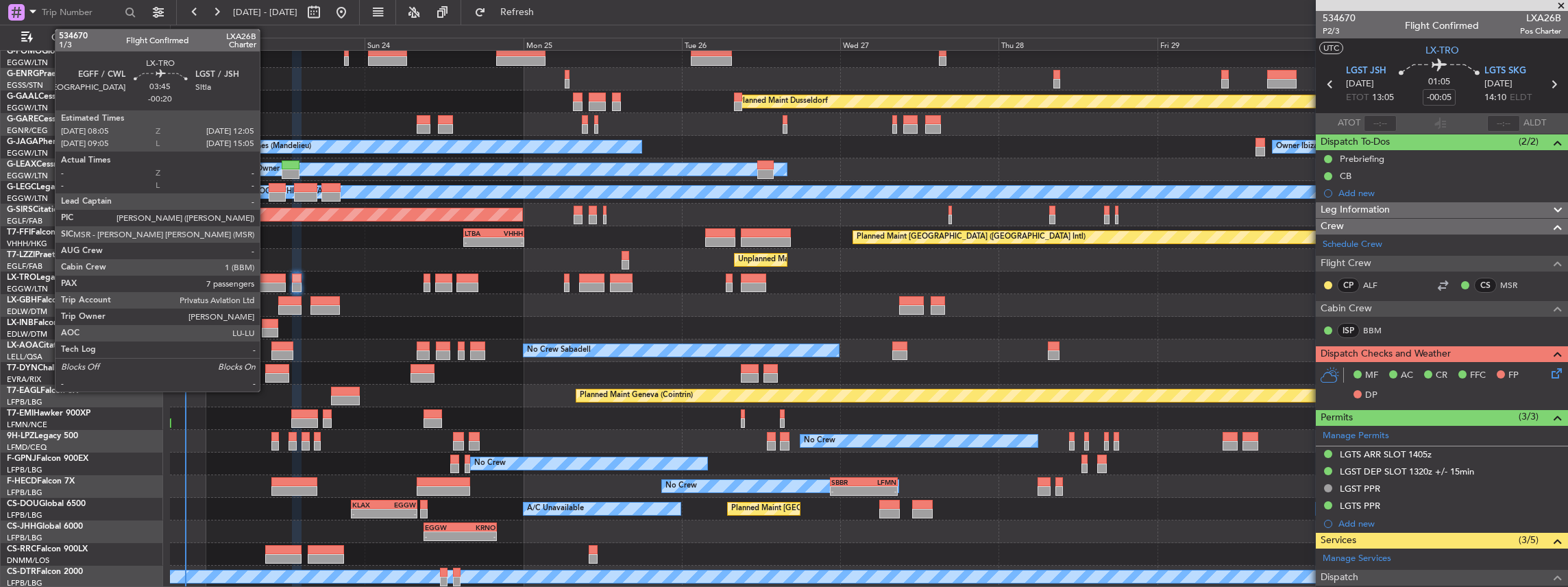
click at [267, 280] on div at bounding box center [271, 278] width 26 height 10
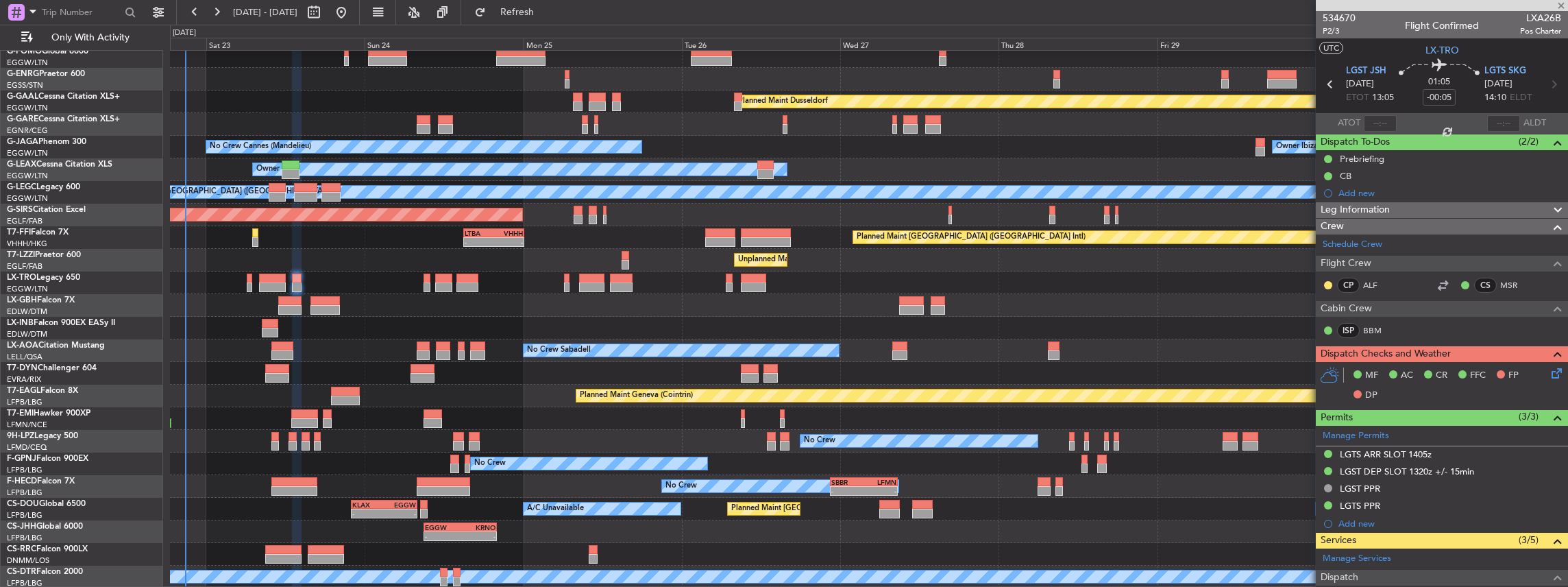
type input "-00:20"
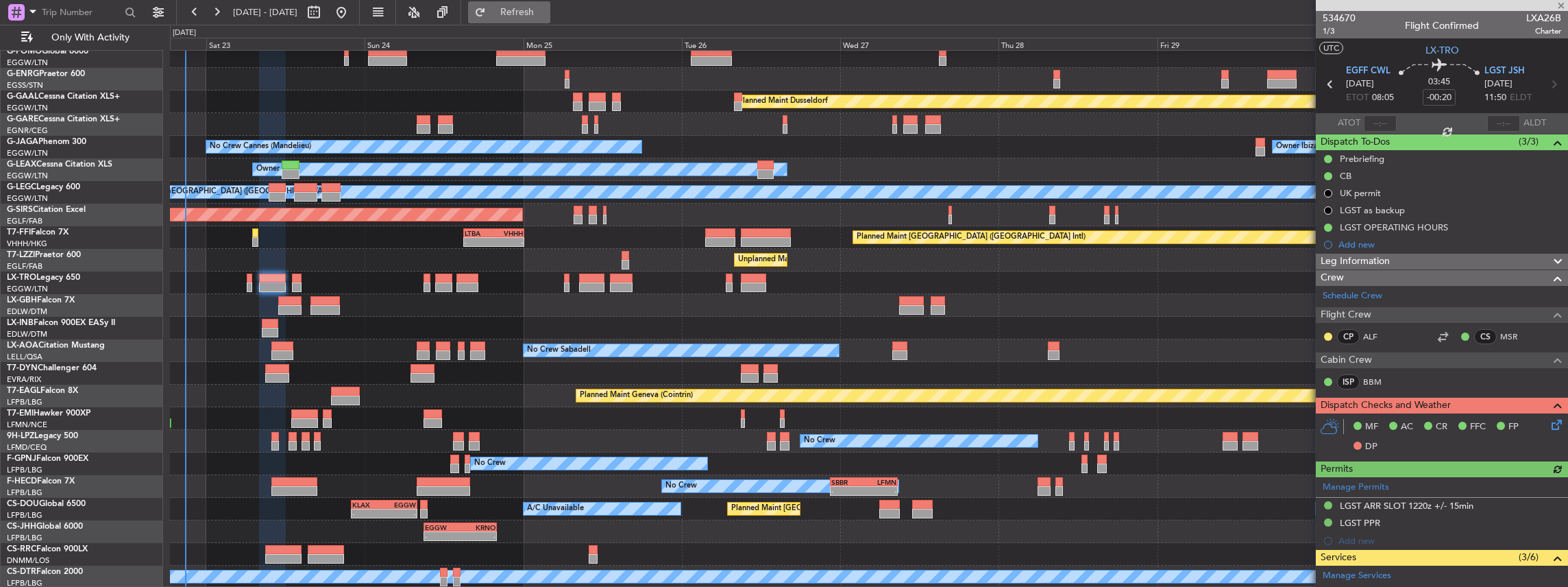
click at [546, 7] on span "Refresh" at bounding box center [517, 12] width 57 height 10
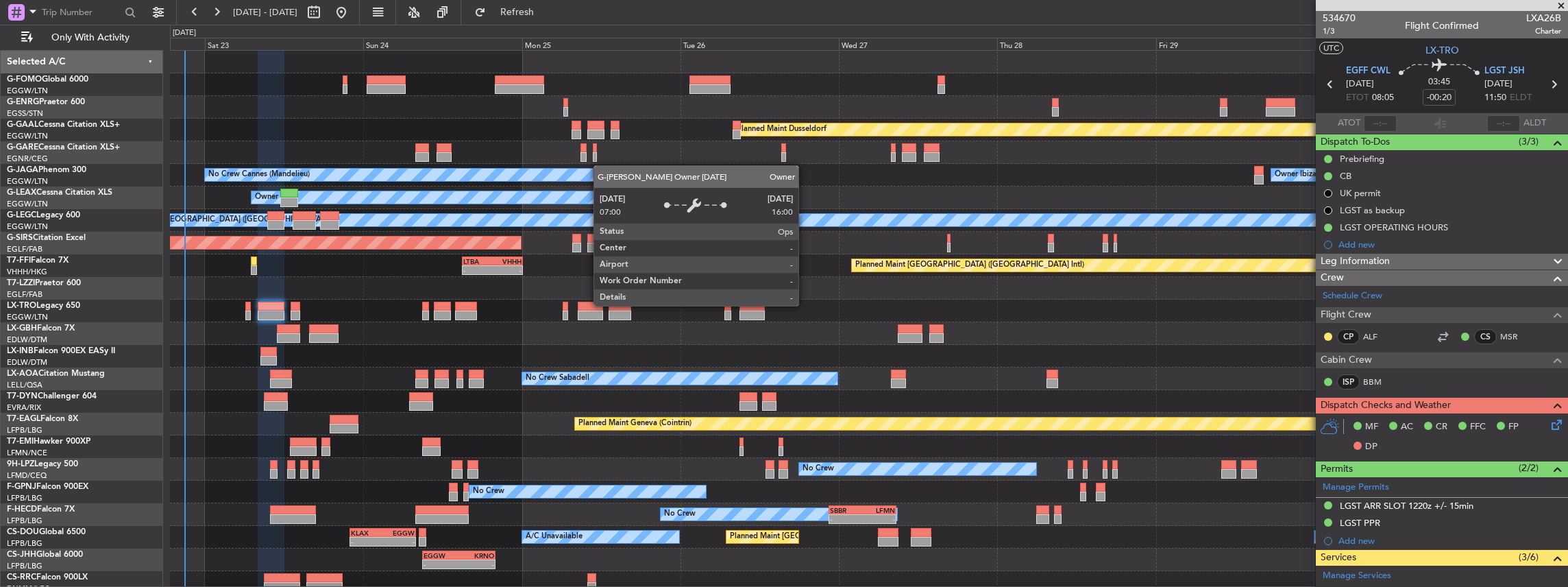
click at [598, 201] on div "Planned Maint Dusseldorf Unplanned Maint [PERSON_NAME] No Crew Cannes ([GEOGRAP…" at bounding box center [868, 333] width 1398 height 565
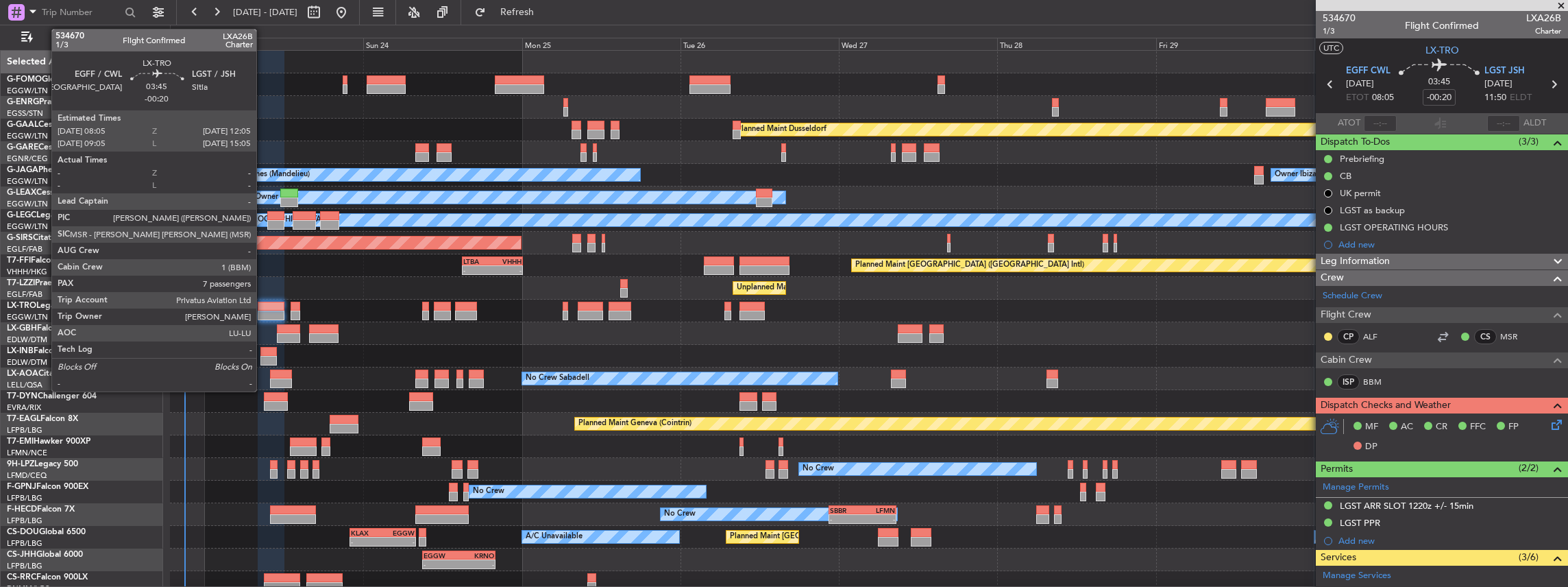
click at [263, 310] on div at bounding box center [270, 315] width 26 height 10
click at [269, 318] on div at bounding box center [270, 315] width 26 height 10
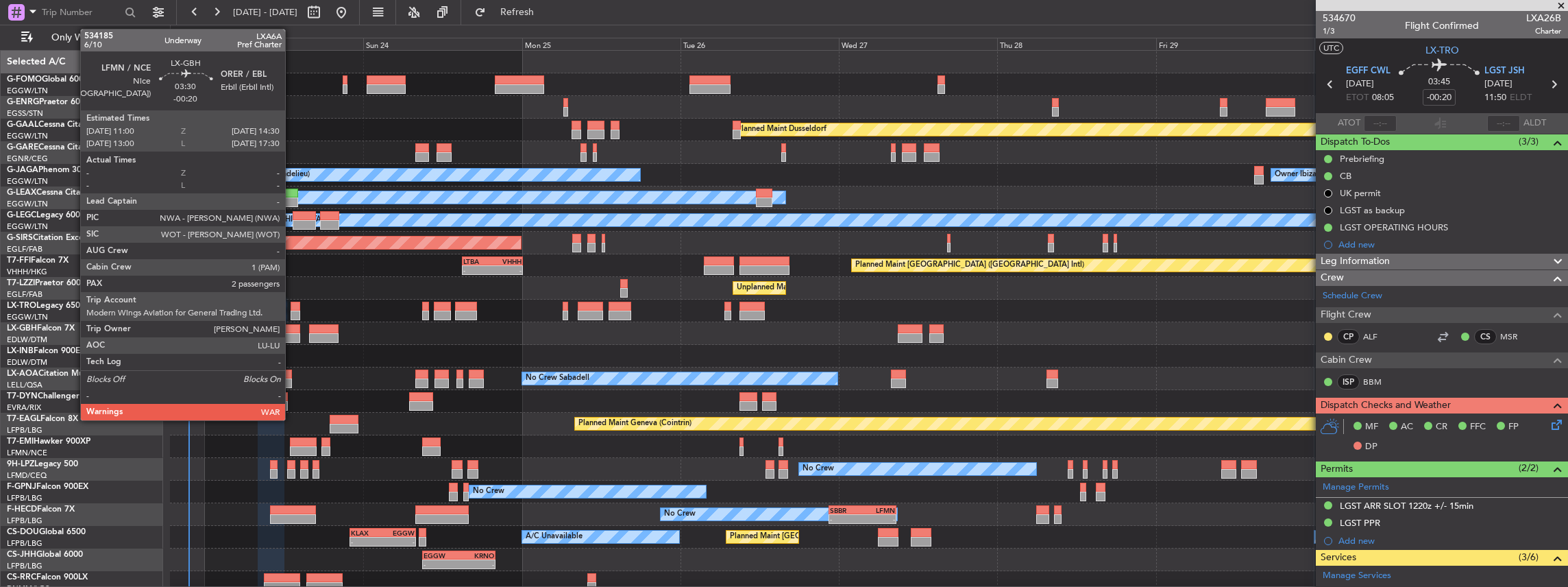
click at [292, 329] on div at bounding box center [289, 328] width 24 height 10
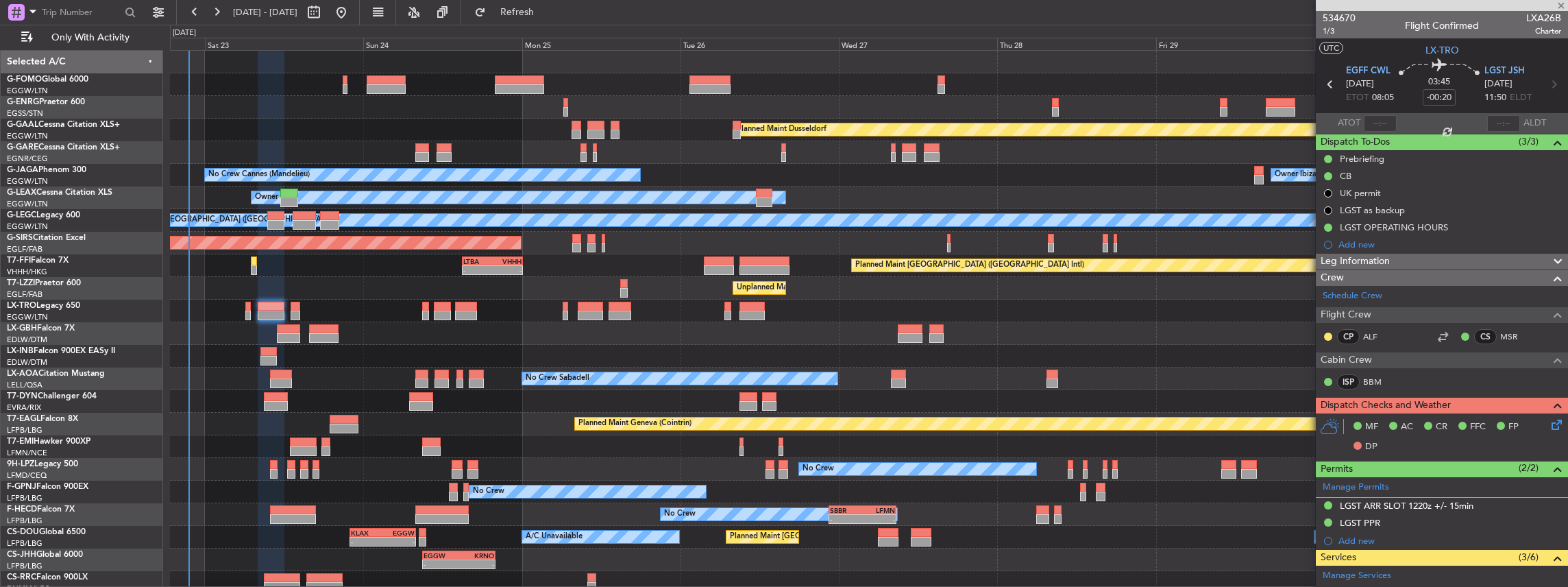
type input "2"
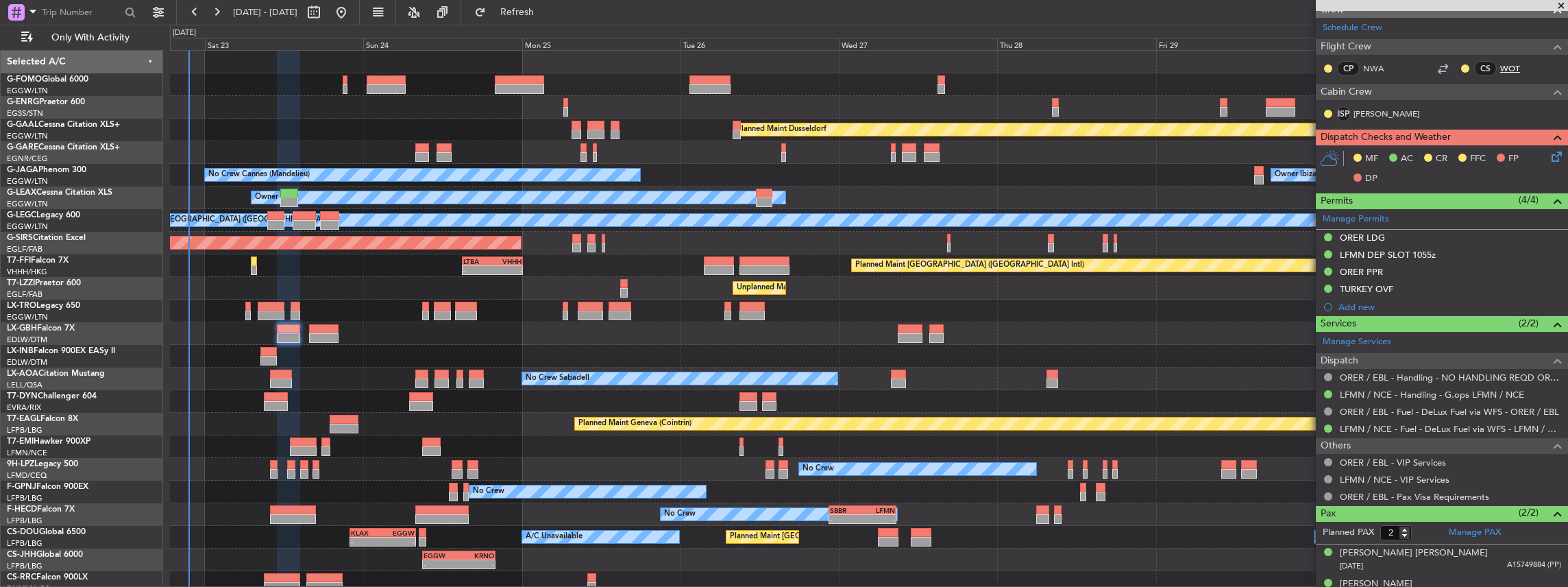
scroll to position [274, 0]
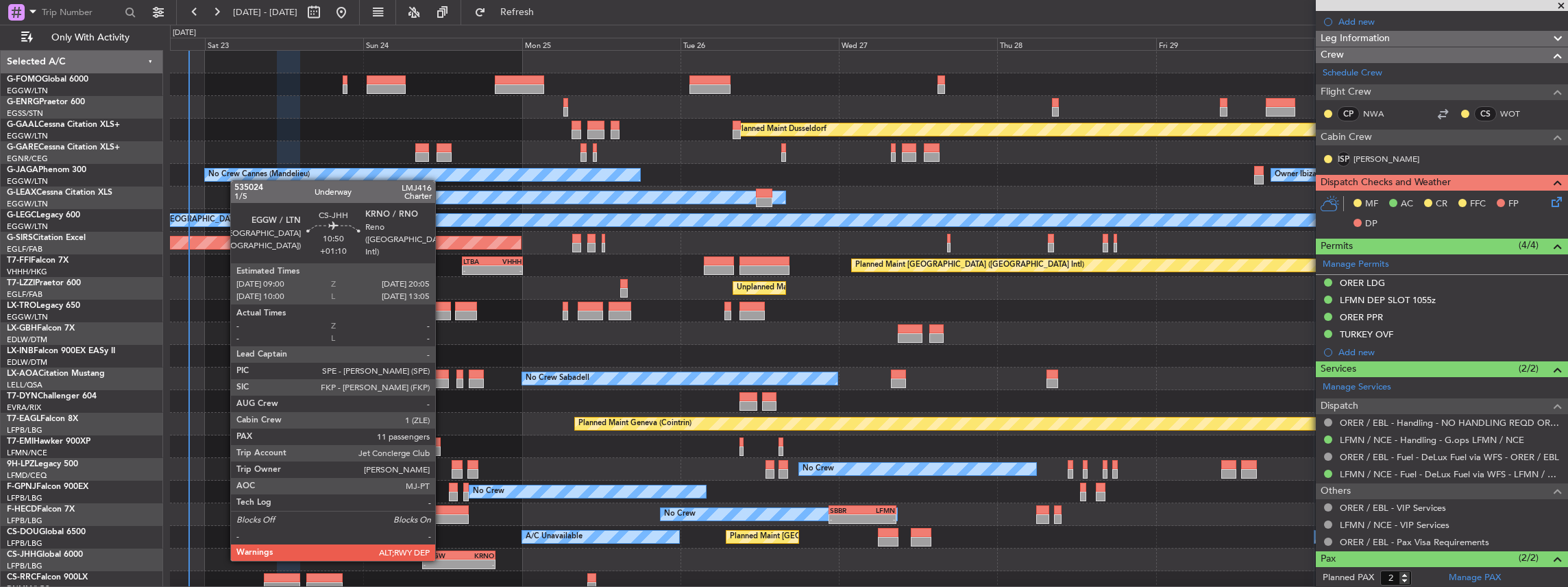
click at [442, 560] on div "-" at bounding box center [441, 563] width 35 height 8
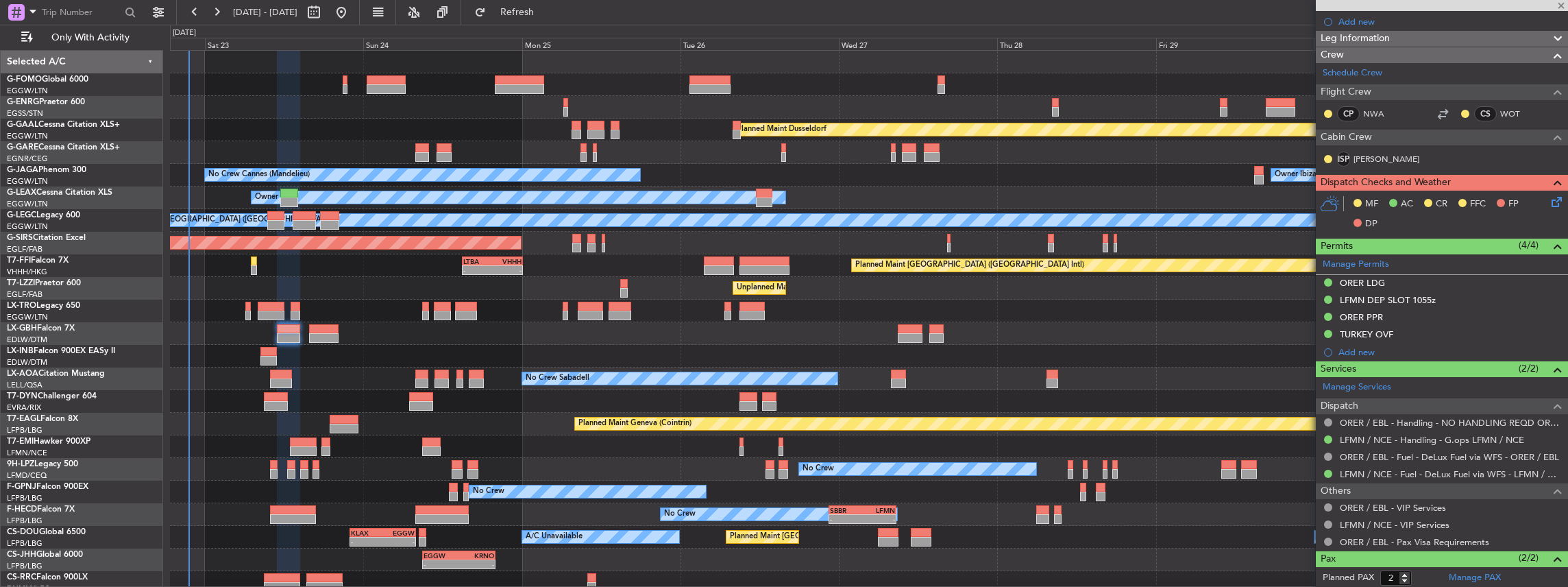
type input "+01:10"
type input "11"
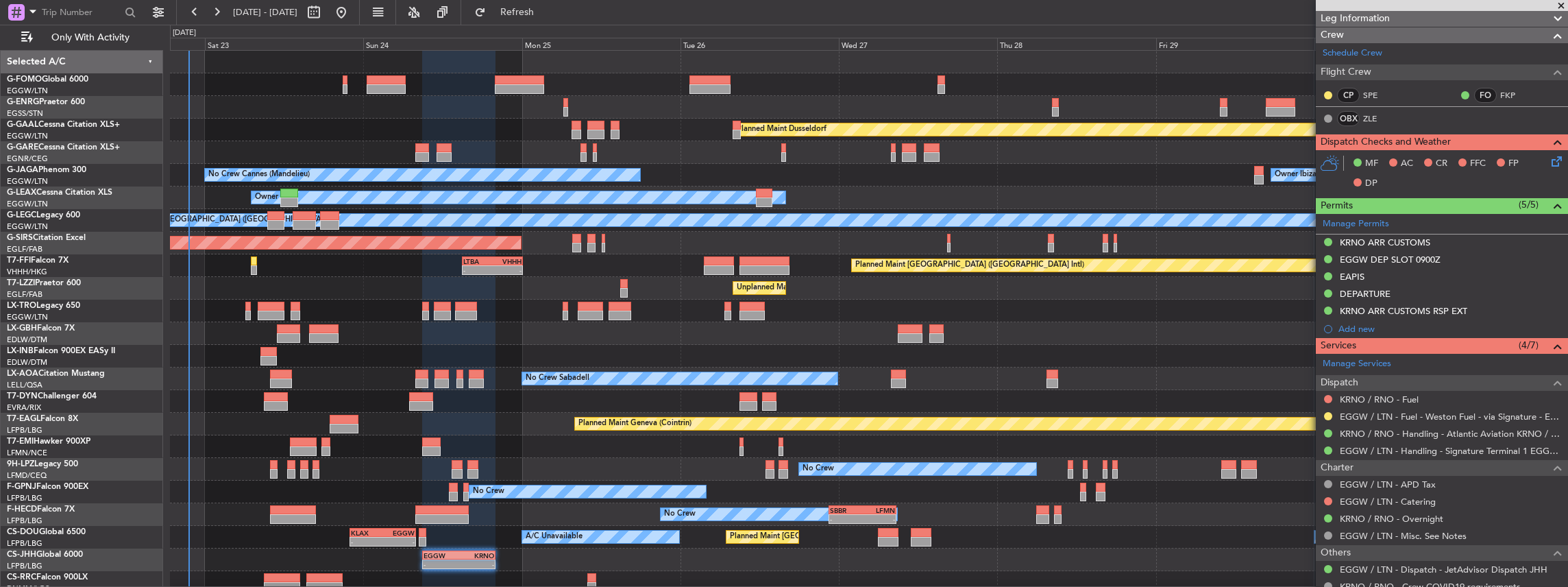
scroll to position [319, 0]
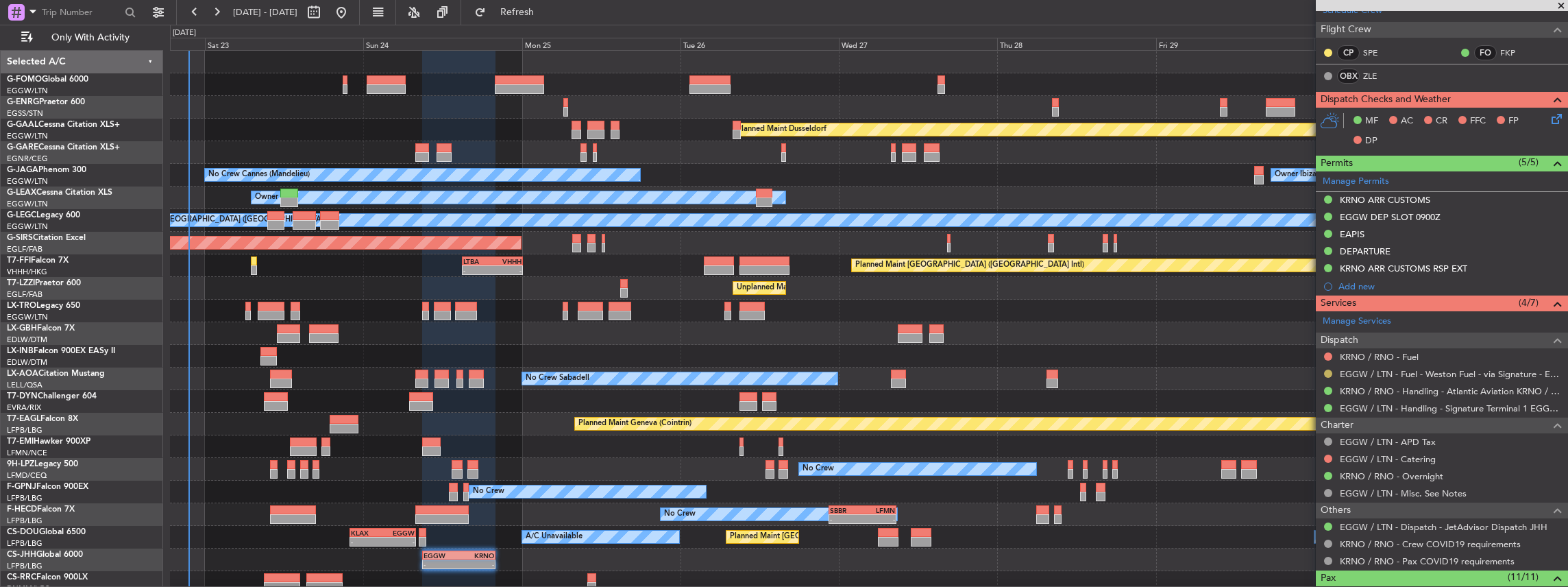
click at [1328, 369] on button at bounding box center [1328, 373] width 8 height 8
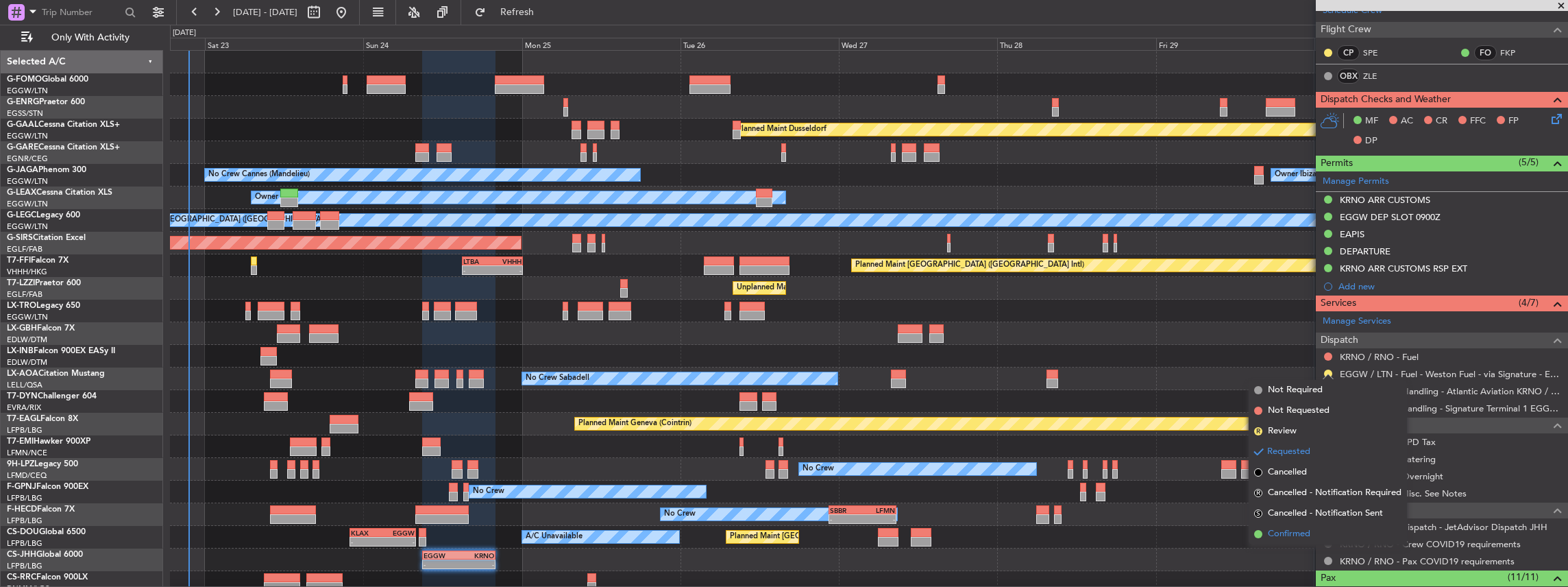
click at [1292, 533] on span "Confirmed" at bounding box center [1289, 533] width 43 height 14
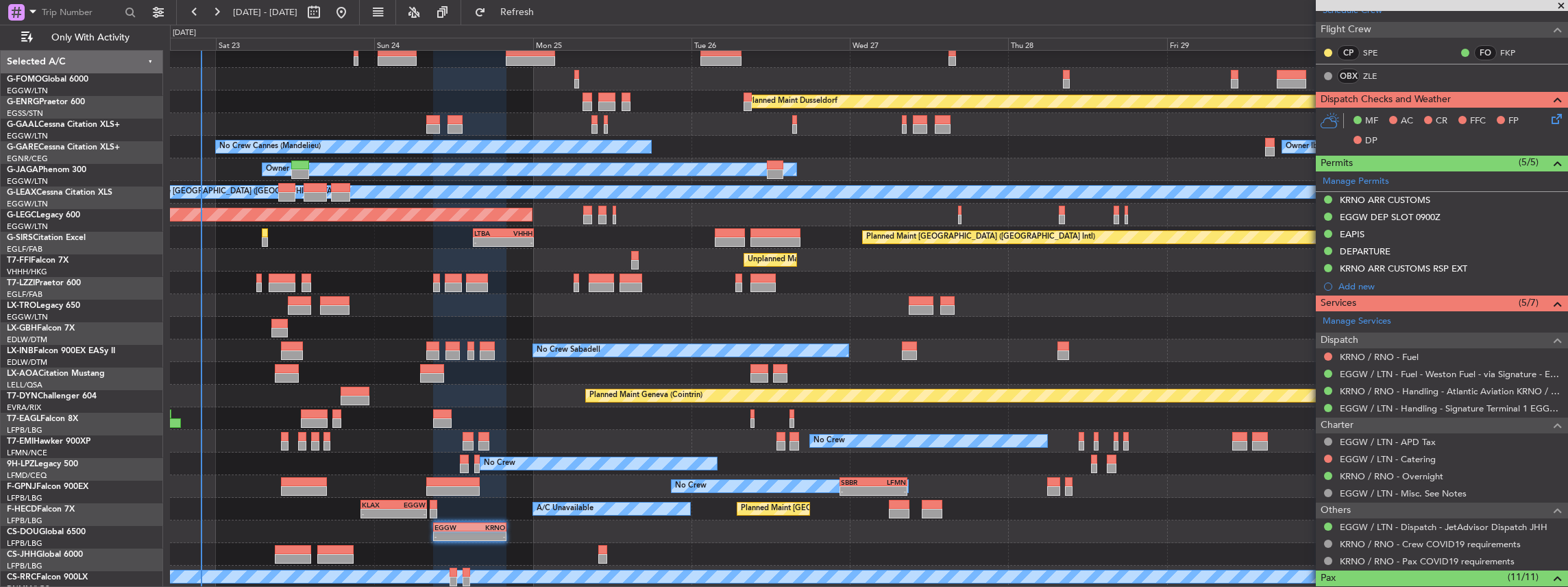
scroll to position [28, 0]
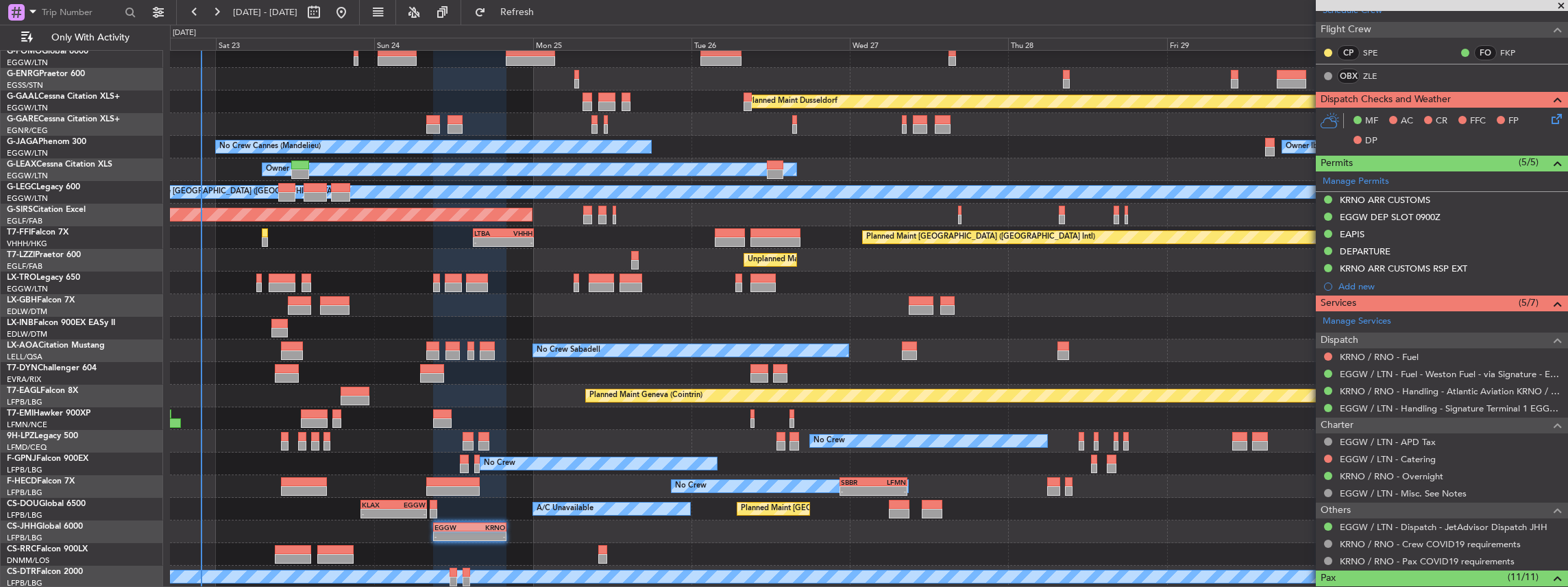
click at [786, 416] on div "Planned Maint Dusseldorf Unplanned Maint [PERSON_NAME] Owner Ibiza No Crew Cann…" at bounding box center [868, 305] width 1398 height 565
